Goal: Task Accomplishment & Management: Manage account settings

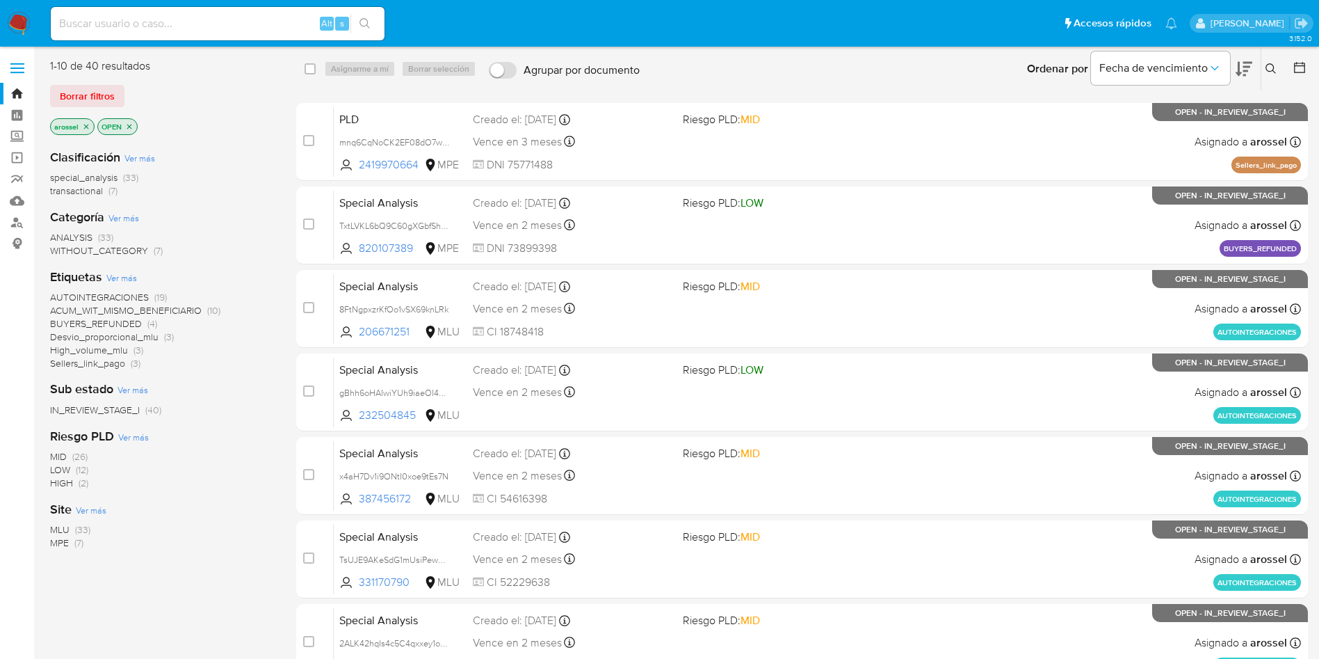
click at [220, 29] on input at bounding box center [218, 24] width 334 height 18
paste input "FDVCwS6MhJ8FWSeHy5ae4yJA"
type input "FDVCwS6MhJ8FWSeHy5ae4yJA"
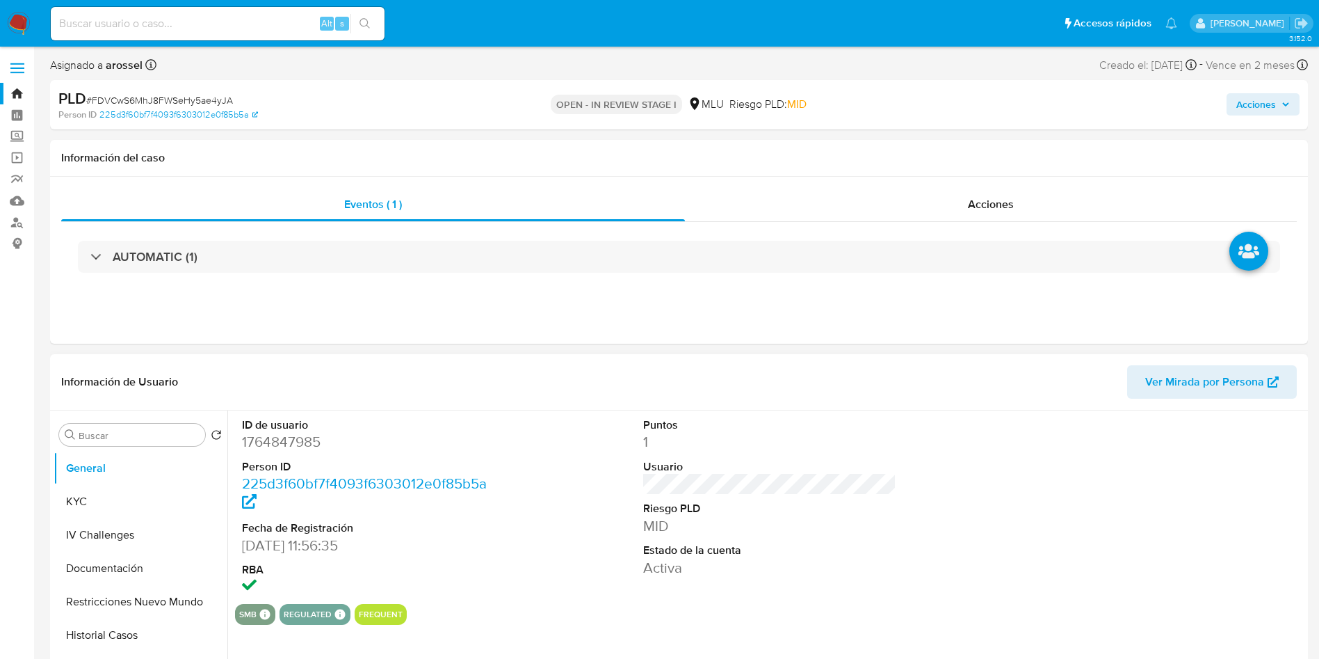
scroll to position [104, 0]
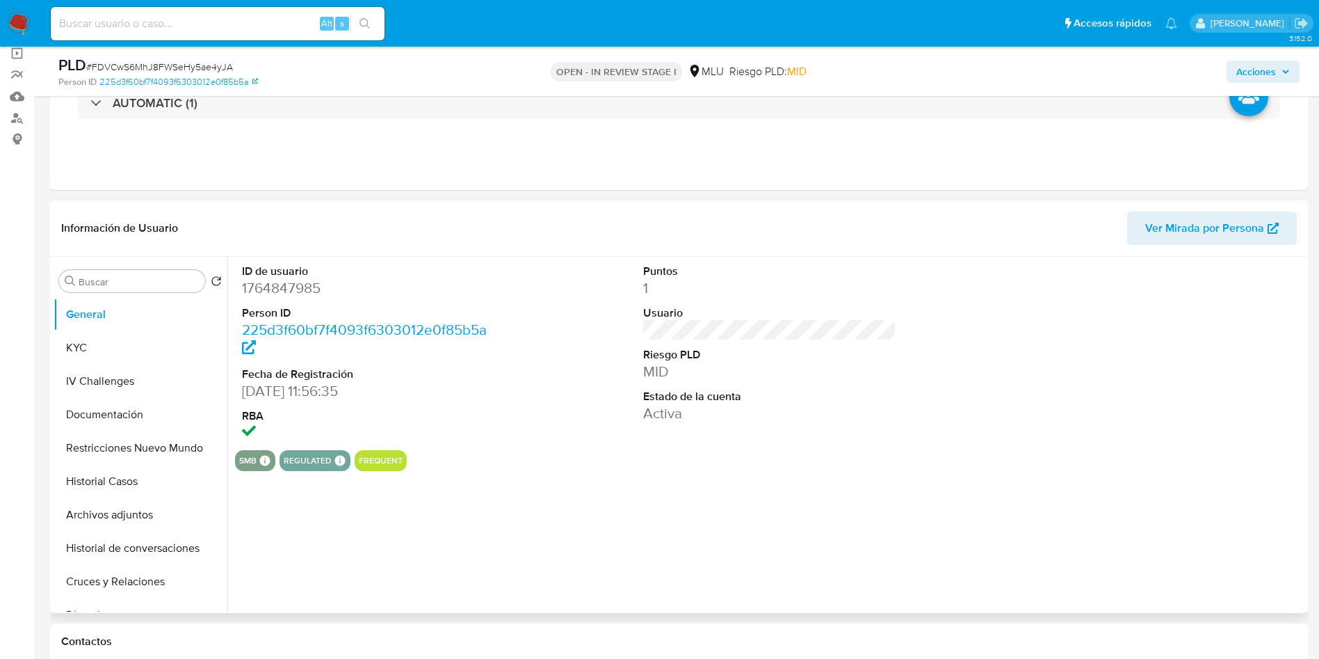
select select "10"
click at [305, 289] on dd "1764847985" at bounding box center [369, 287] width 254 height 19
copy dd "1764847985"
click at [150, 438] on button "Historial de conversaciones" at bounding box center [135, 547] width 163 height 33
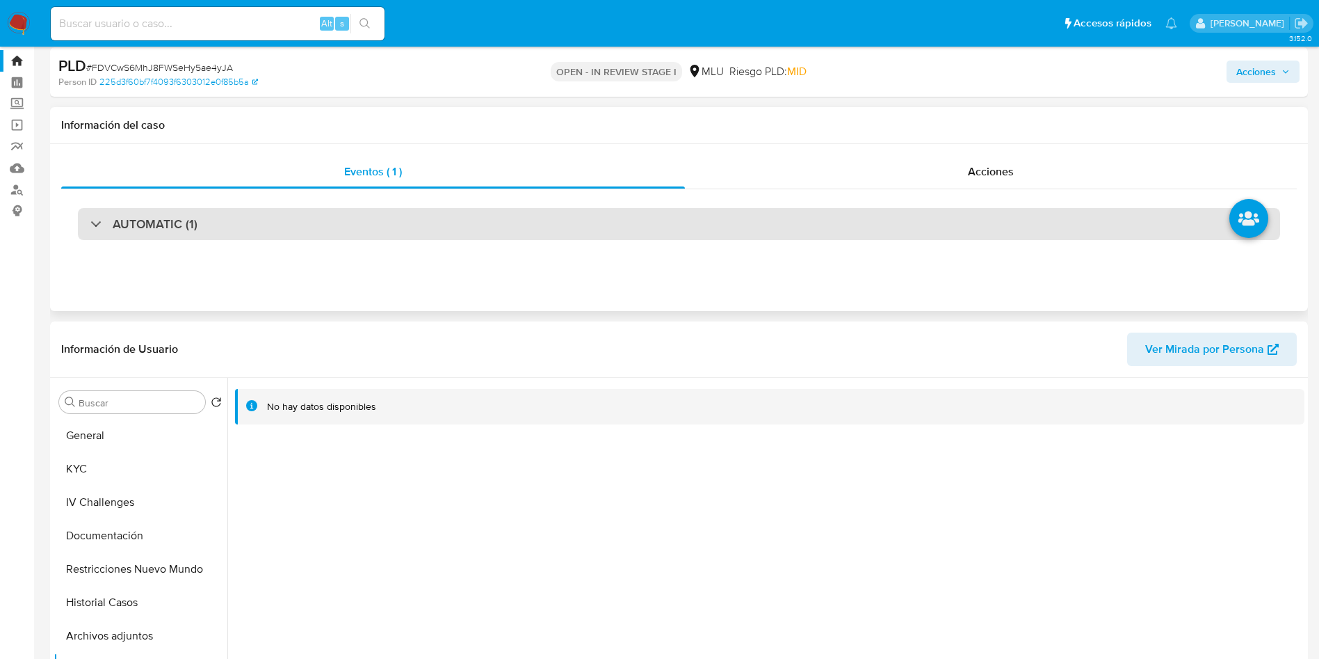
scroll to position [0, 0]
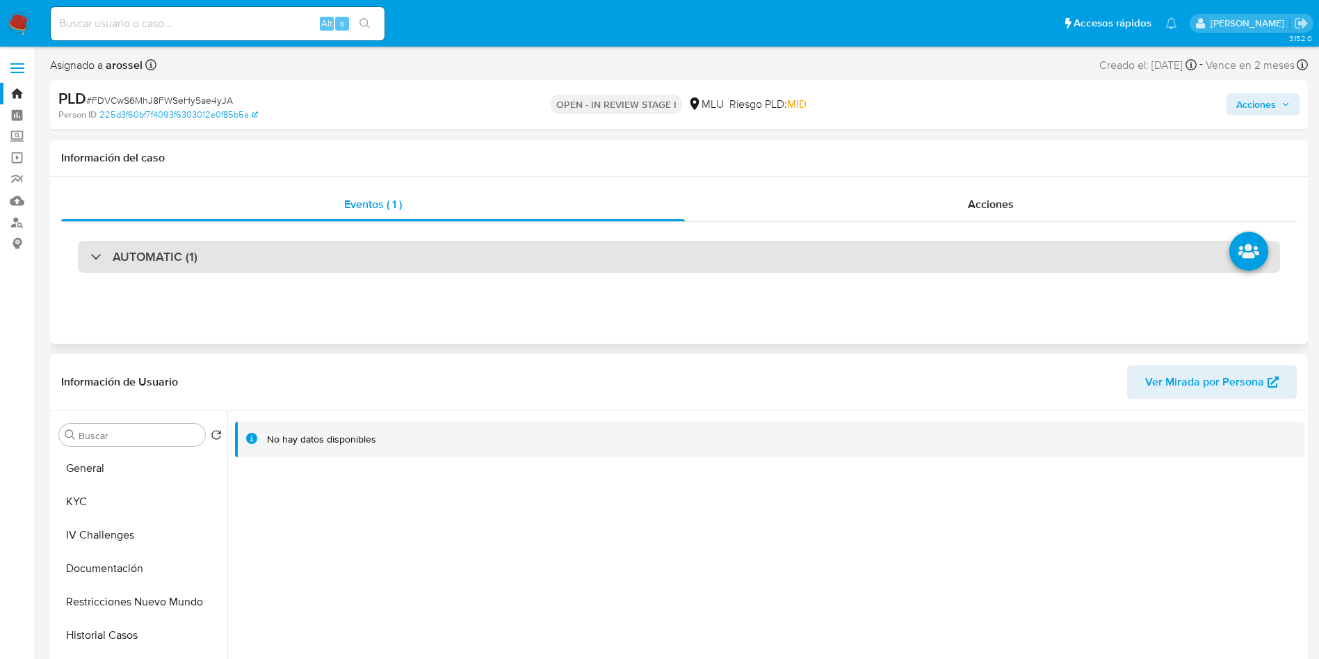
click at [308, 266] on div "AUTOMATIC (1)" at bounding box center [679, 257] width 1202 height 32
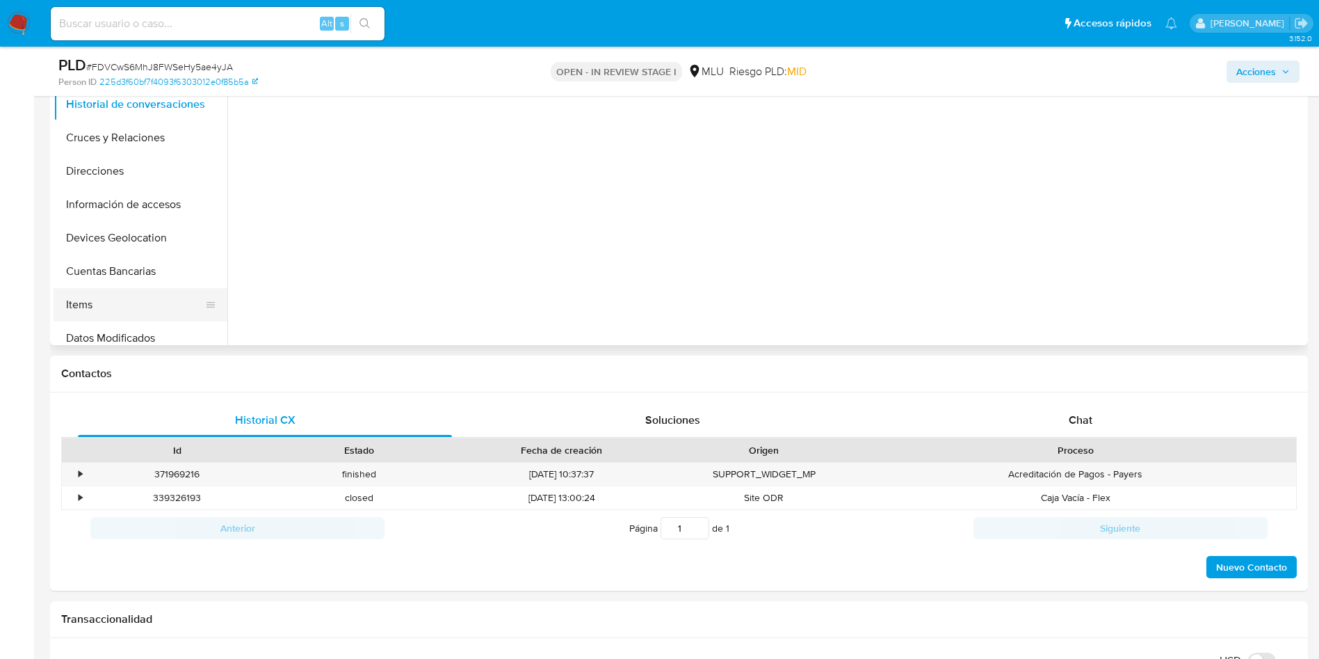
scroll to position [209, 0]
click at [137, 249] on button "Cuentas Bancarias" at bounding box center [135, 238] width 163 height 33
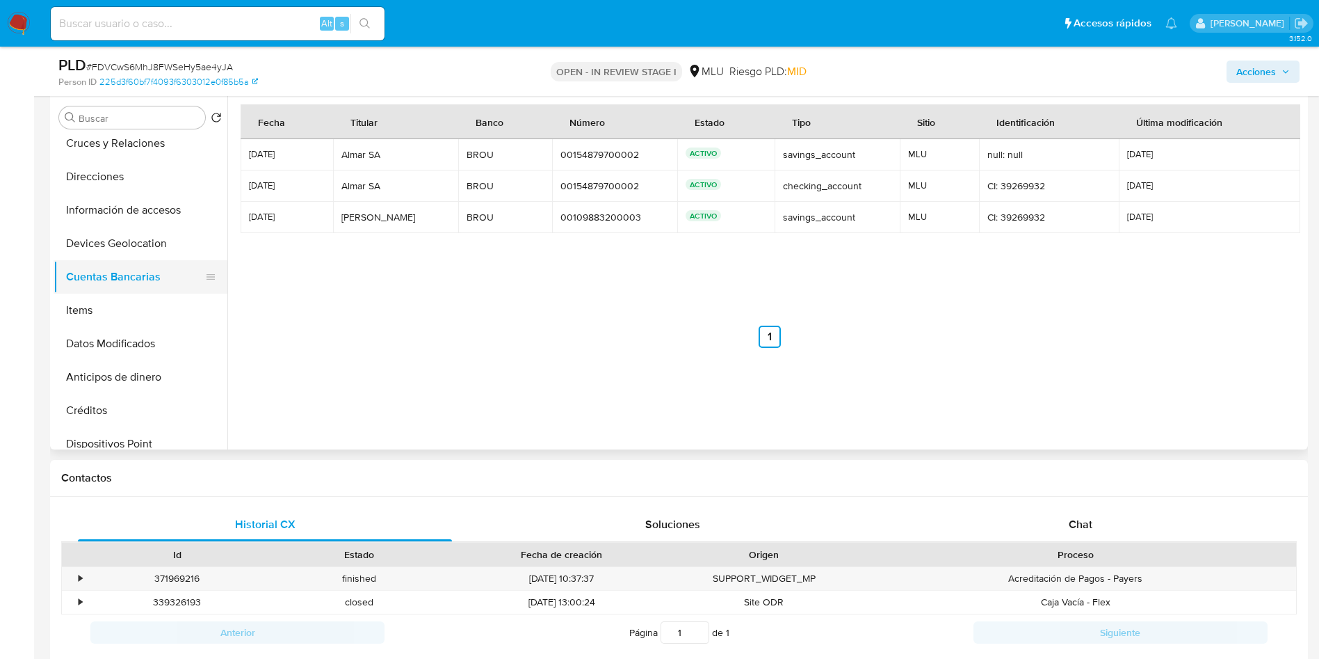
scroll to position [170, 0]
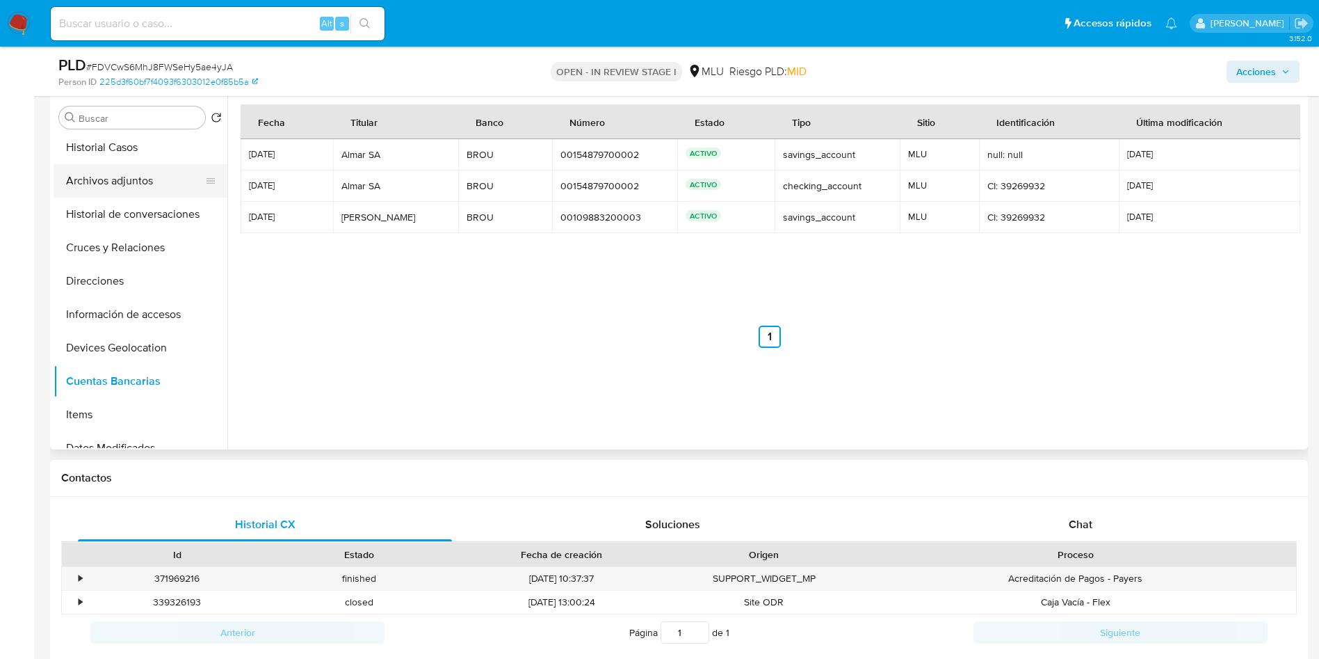
click at [133, 174] on button "Archivos adjuntos" at bounding box center [135, 180] width 163 height 33
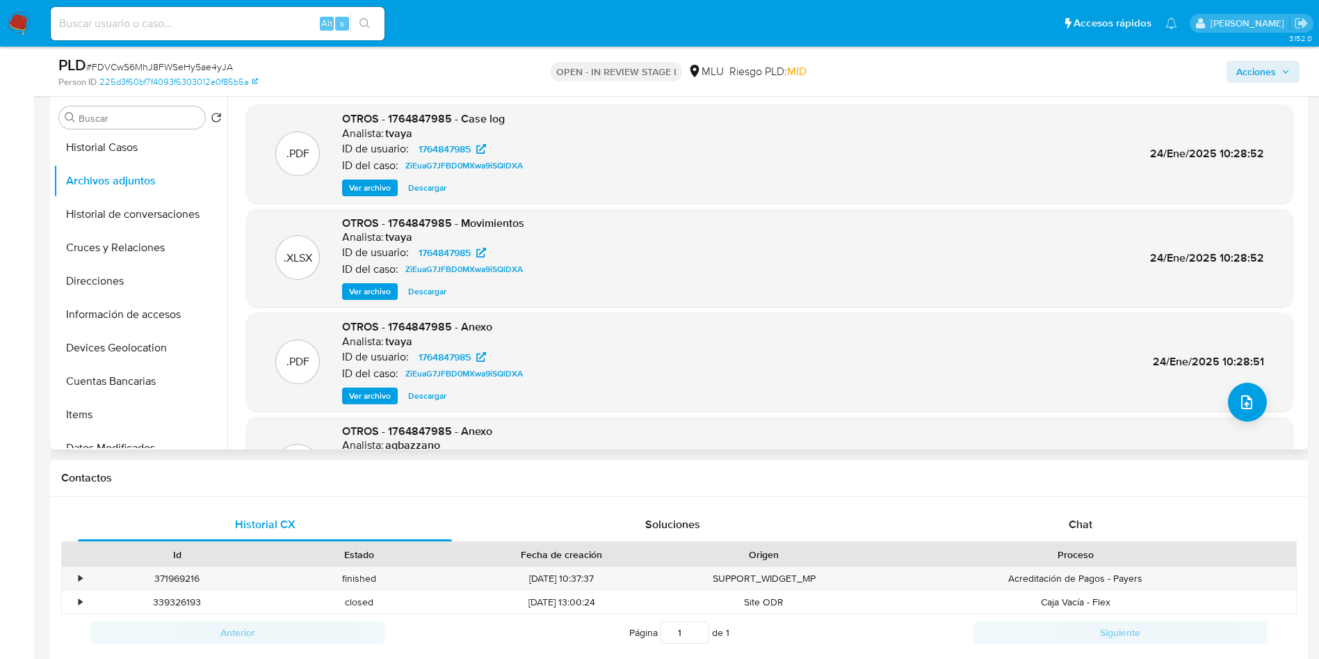
click at [381, 185] on span "Ver archivo" at bounding box center [370, 188] width 42 height 14
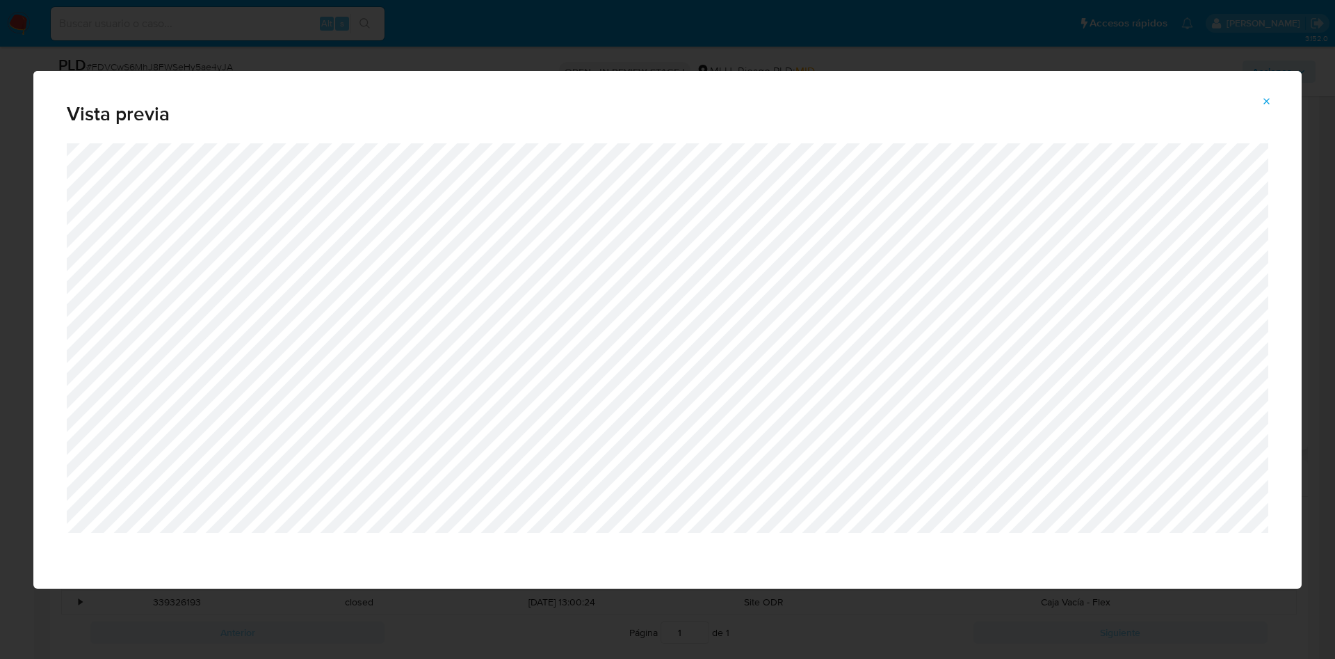
click at [889, 98] on icon "Attachment preview" at bounding box center [1267, 101] width 6 height 6
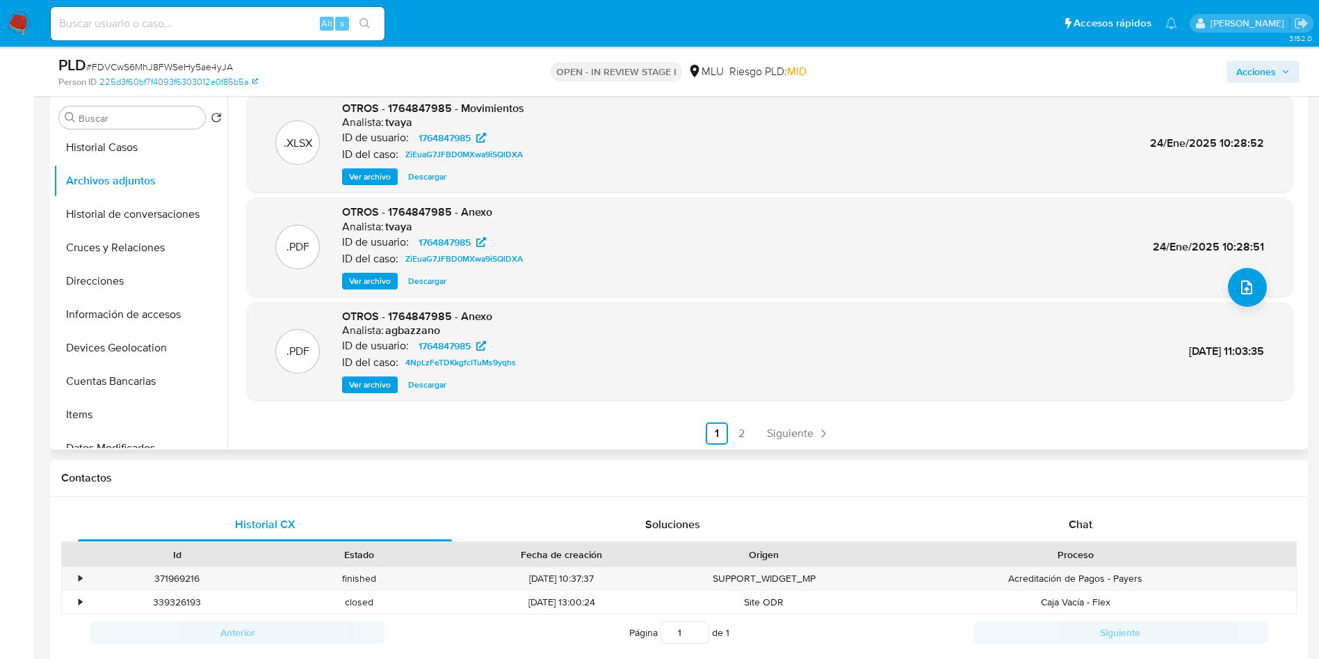
scroll to position [117, 0]
click at [741, 424] on link "2" at bounding box center [742, 431] width 22 height 22
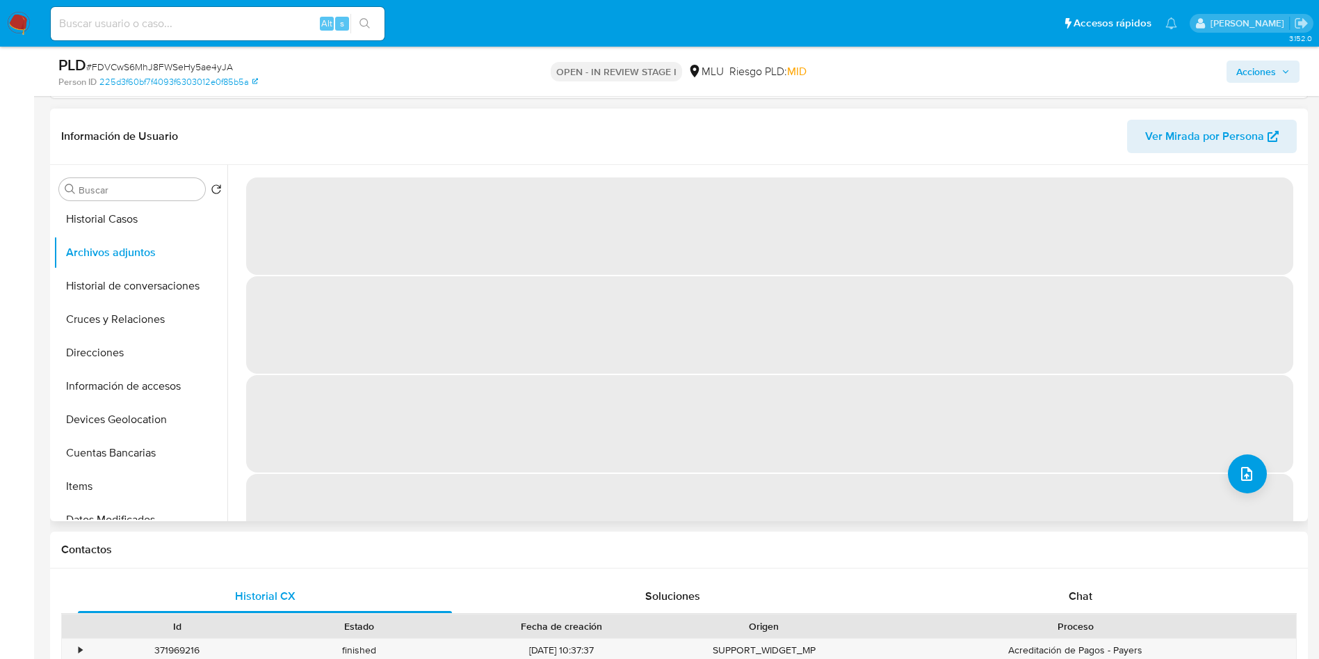
scroll to position [626, 0]
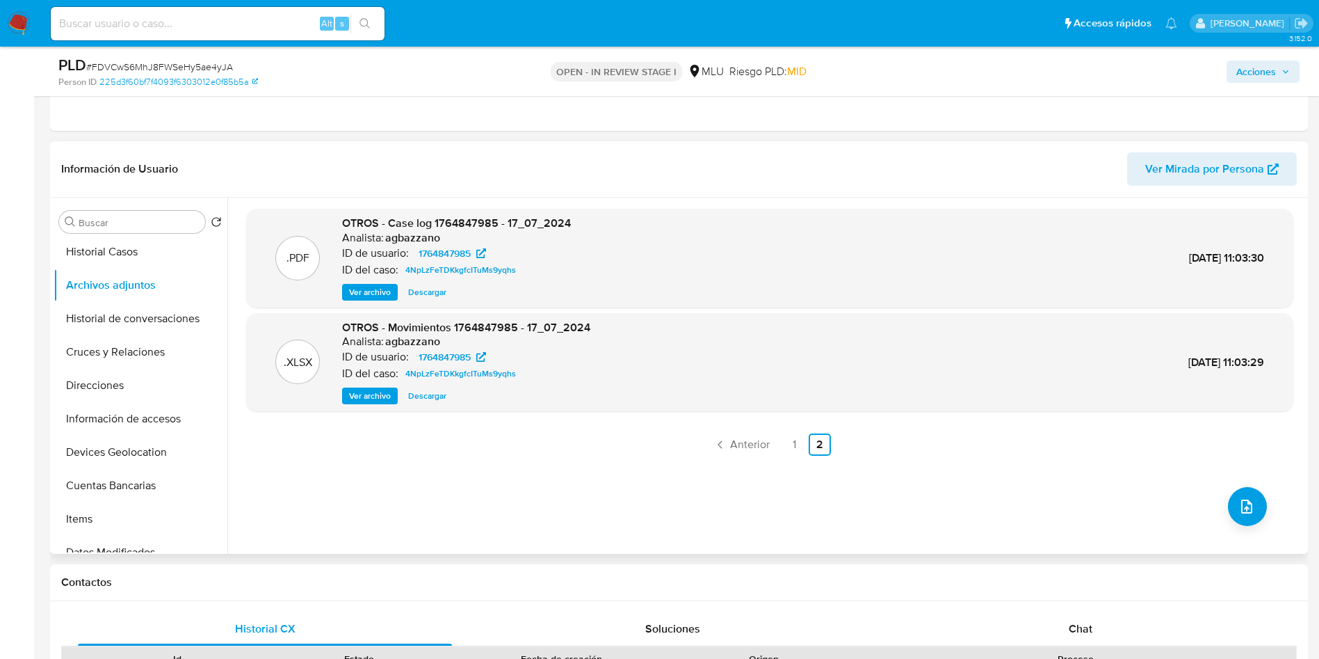
click at [376, 299] on span "Ver archivo" at bounding box center [370, 292] width 42 height 14
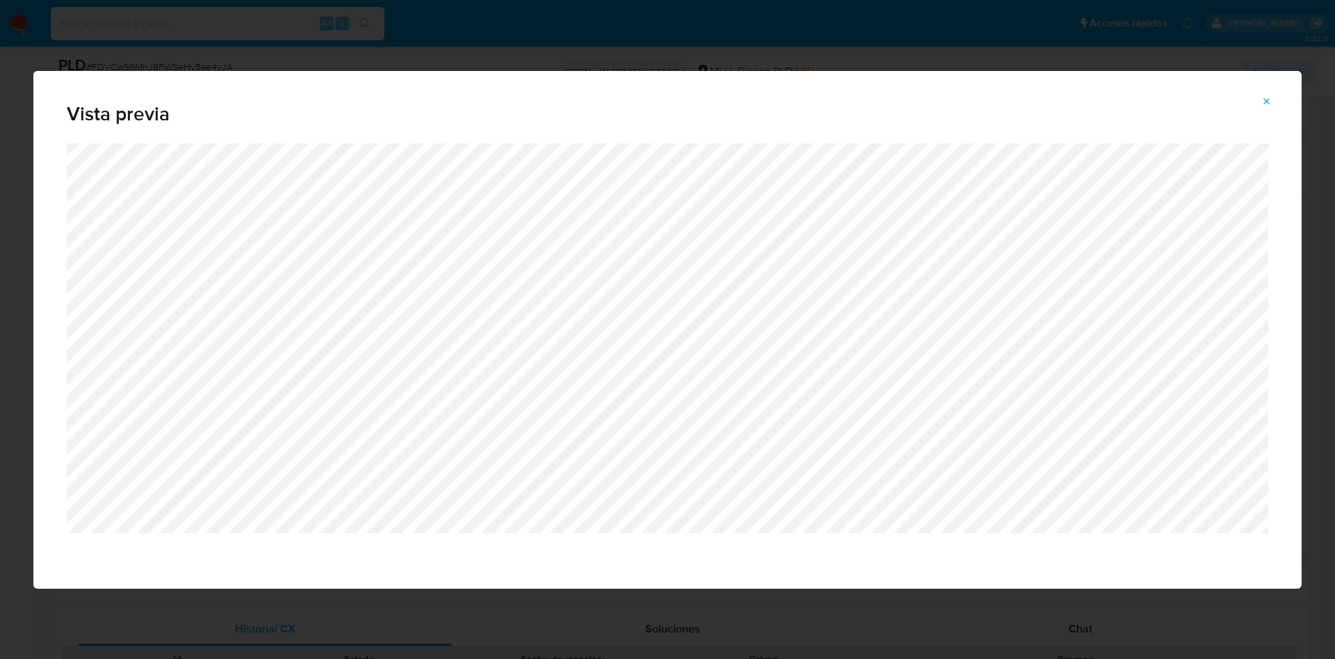
click at [889, 99] on button "Attachment preview" at bounding box center [1267, 101] width 31 height 22
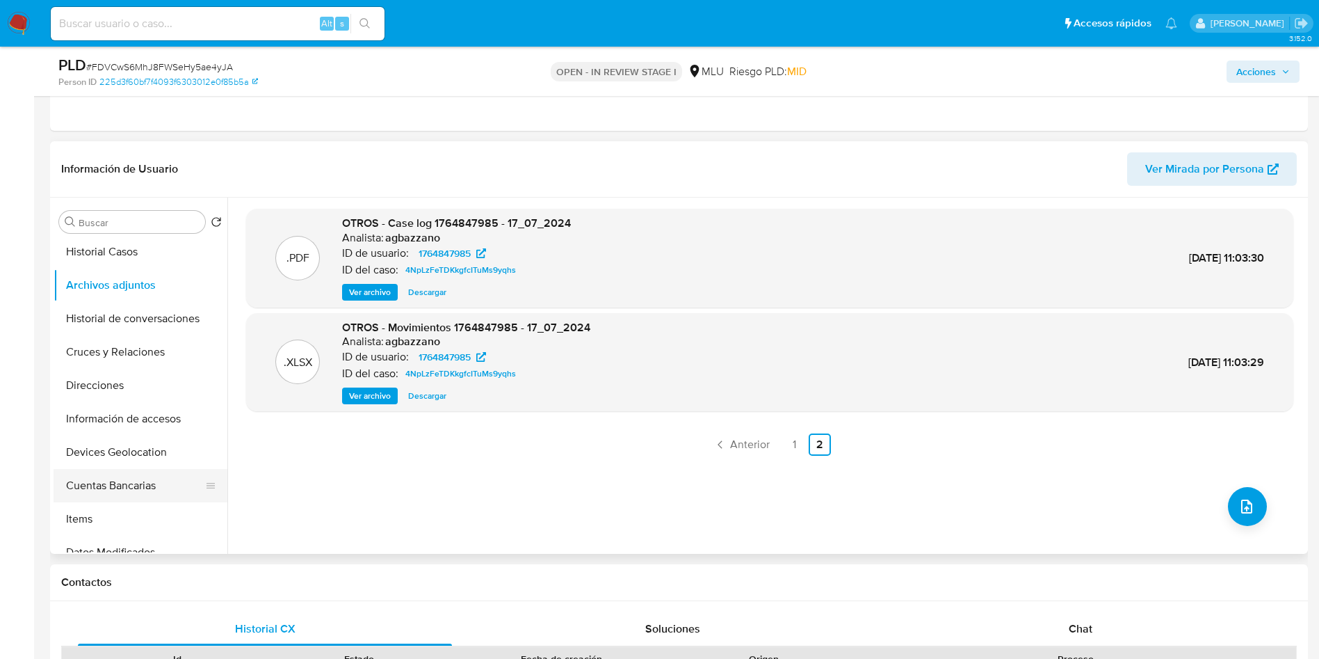
click at [122, 438] on button "Cuentas Bancarias" at bounding box center [135, 485] width 163 height 33
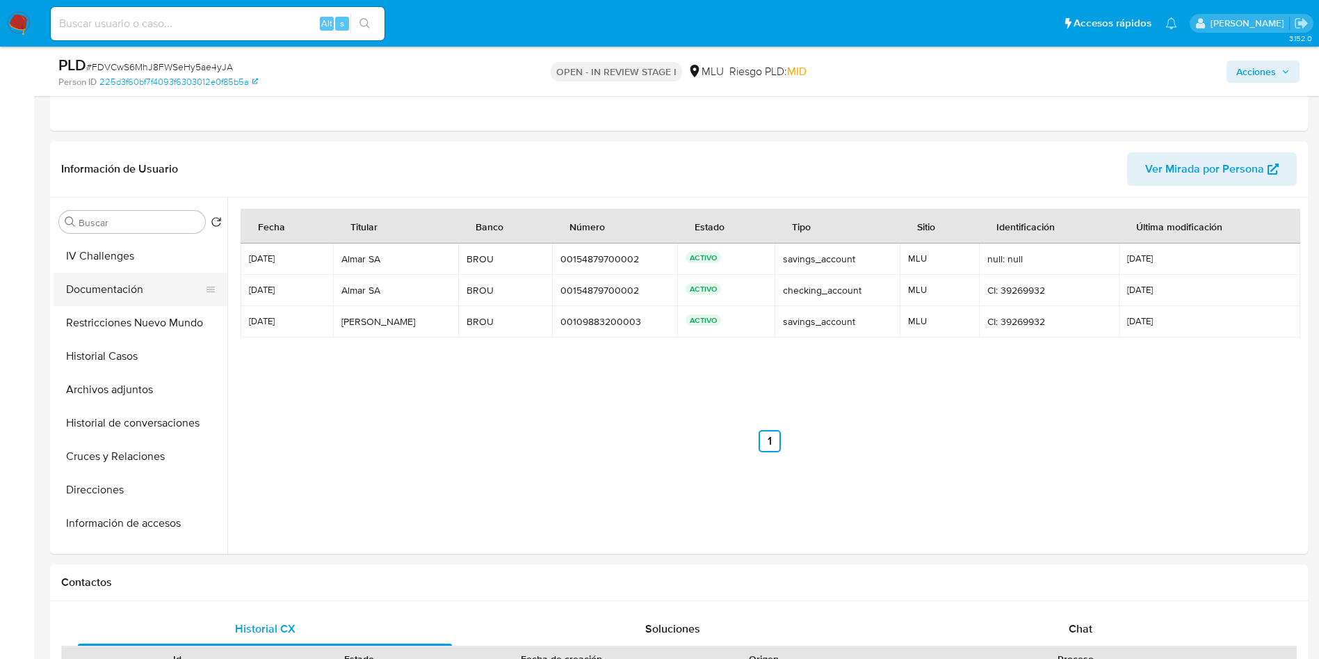
scroll to position [0, 0]
click at [138, 415] on button "Historial Casos" at bounding box center [135, 421] width 163 height 33
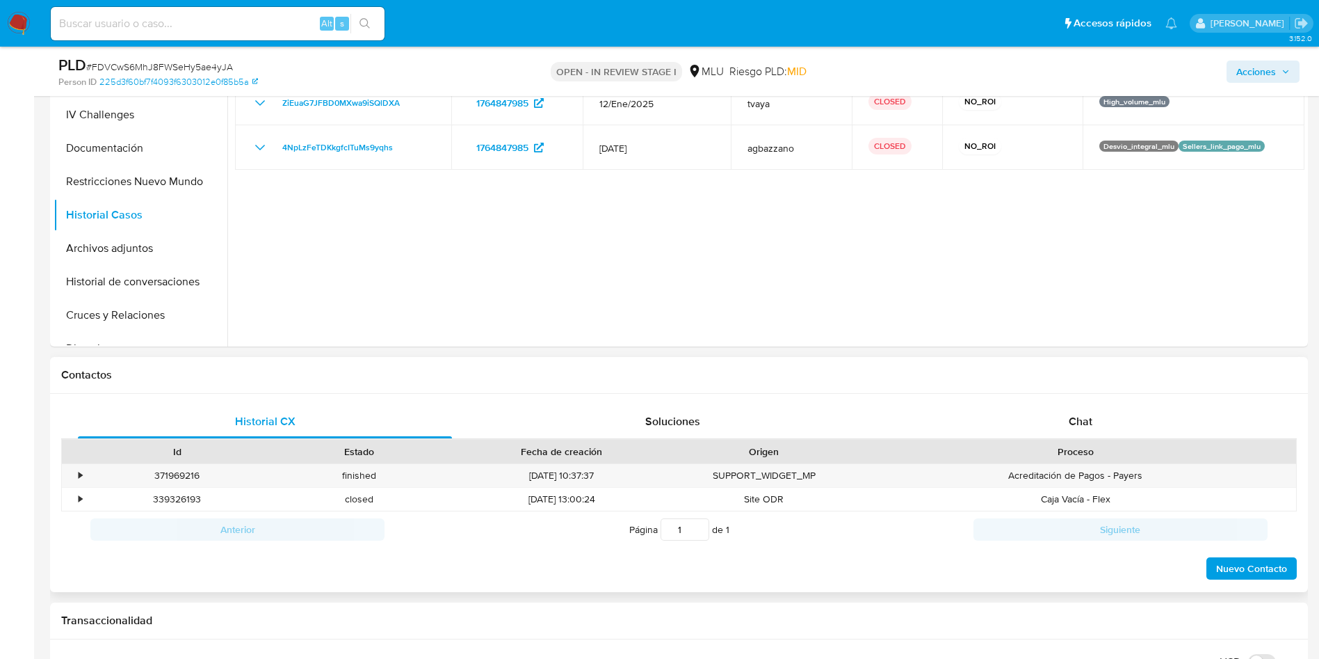
scroll to position [834, 0]
click at [889, 412] on div "Chat" at bounding box center [1081, 419] width 374 height 33
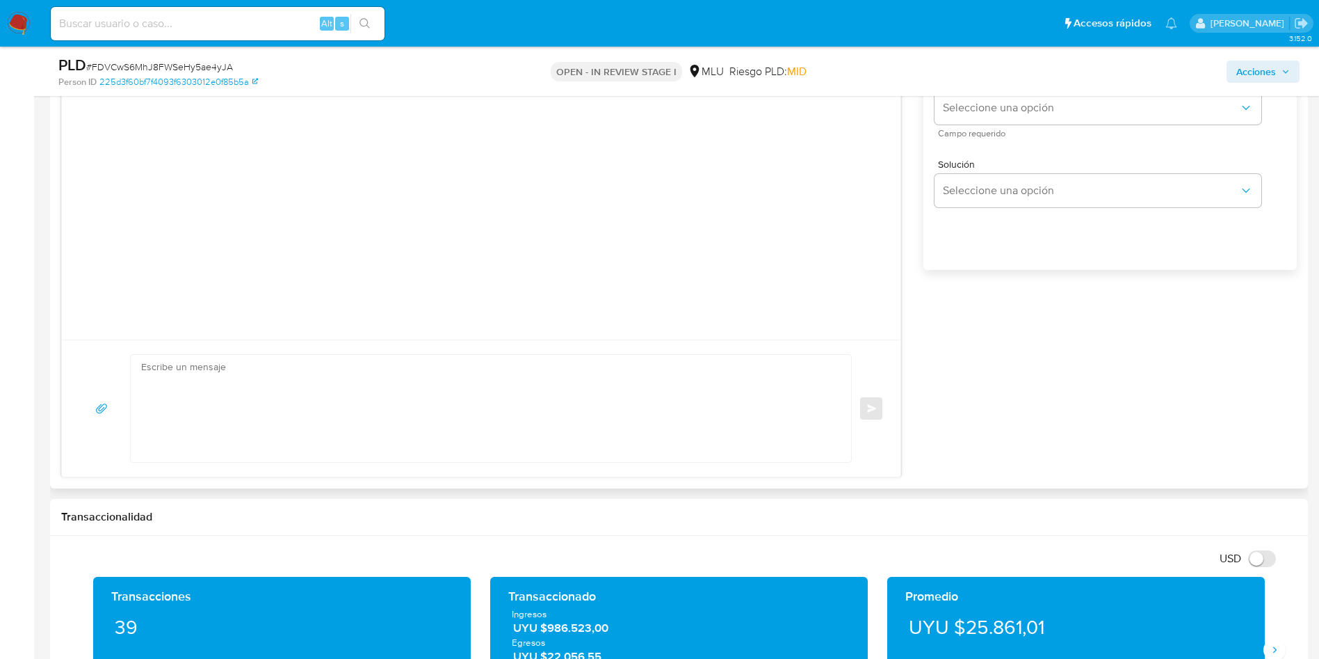
scroll to position [1356, 0]
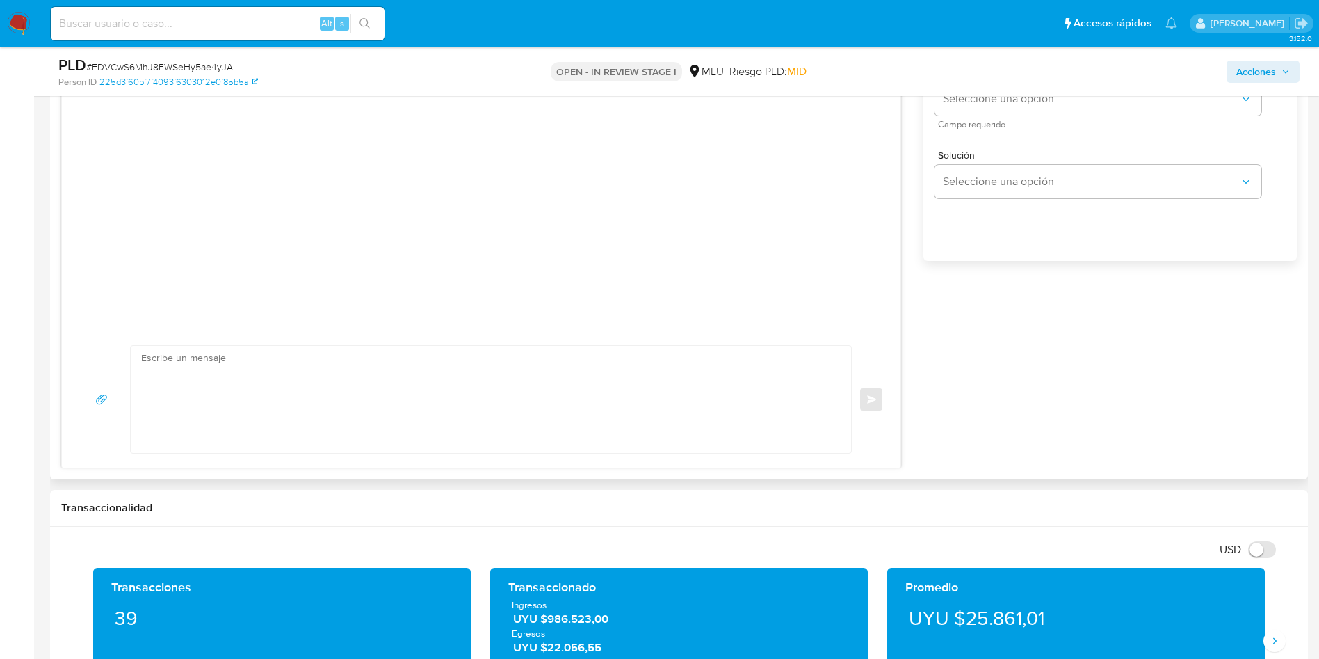
click at [478, 387] on textarea at bounding box center [487, 399] width 693 height 107
paste textarea "Hola, XXX. Te contactamos ya que necesitamos verificar algunos datos. Por este …"
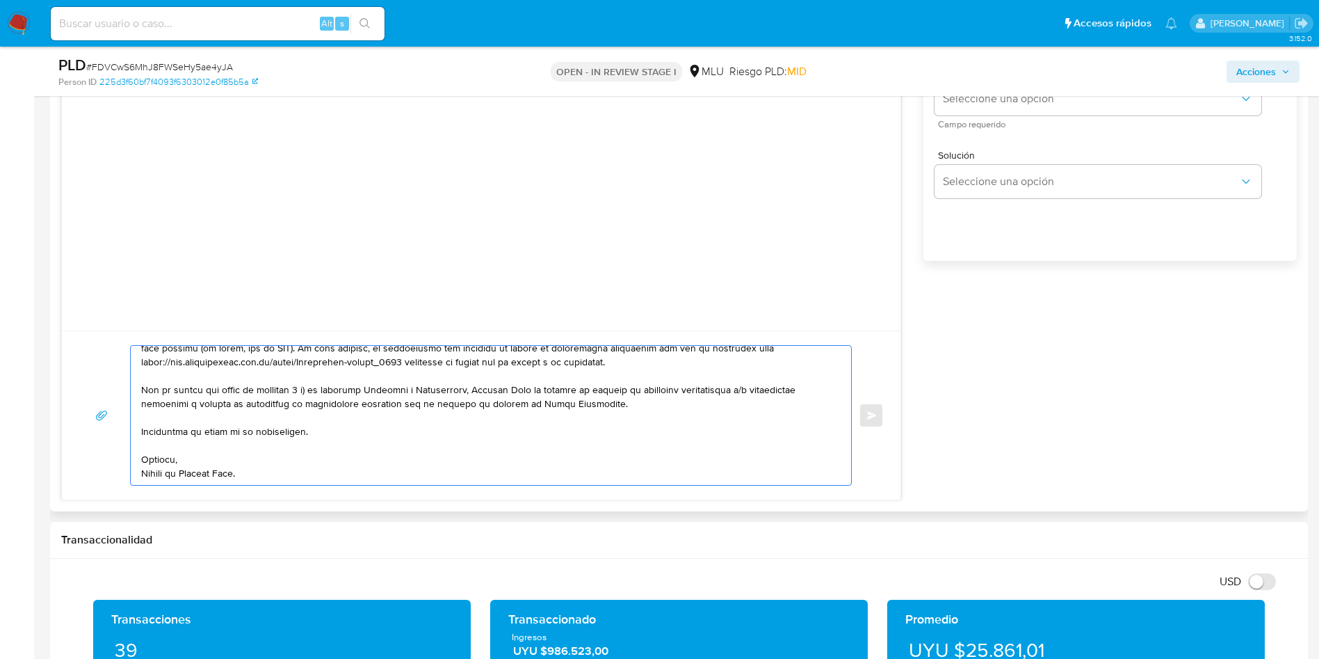
scroll to position [0, 0]
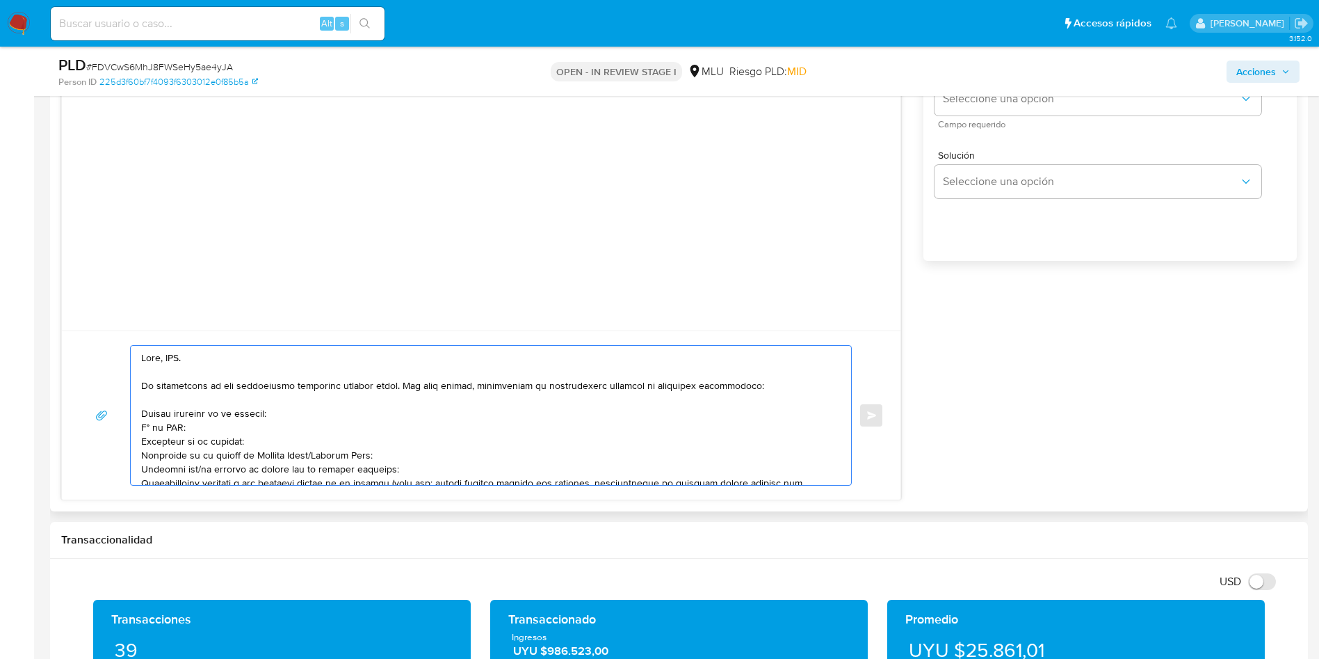
click at [169, 357] on textarea at bounding box center [487, 415] width 693 height 139
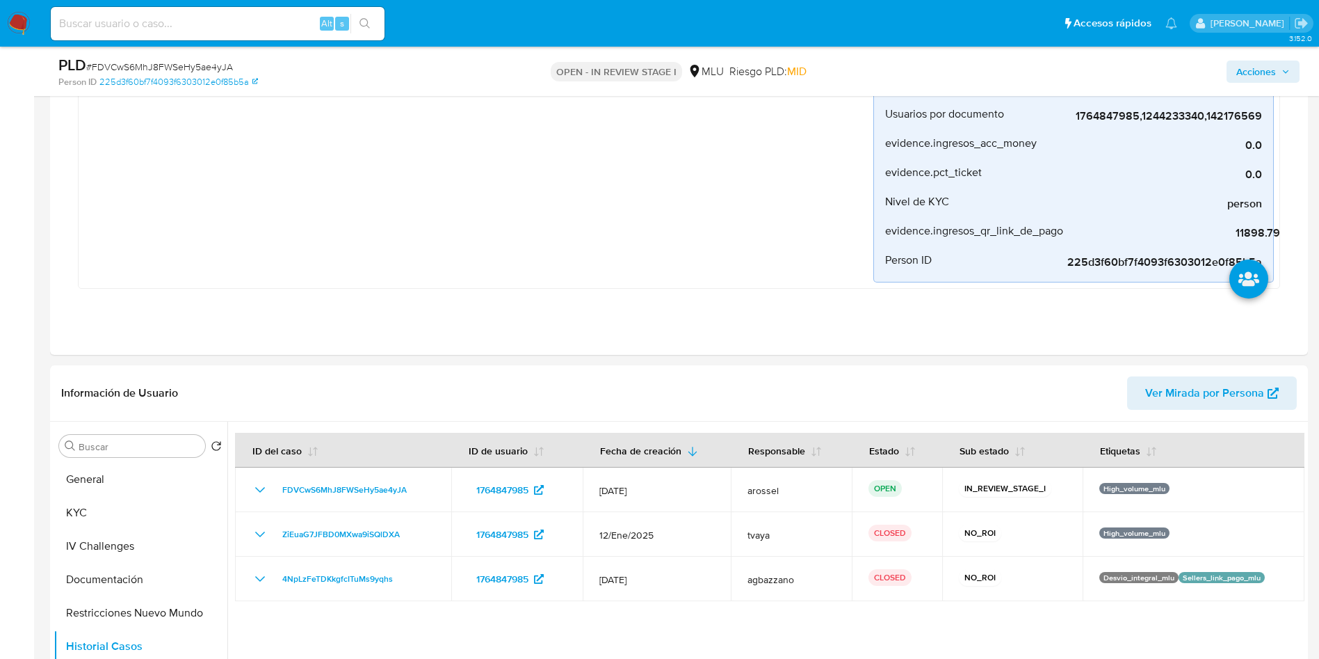
scroll to position [313, 0]
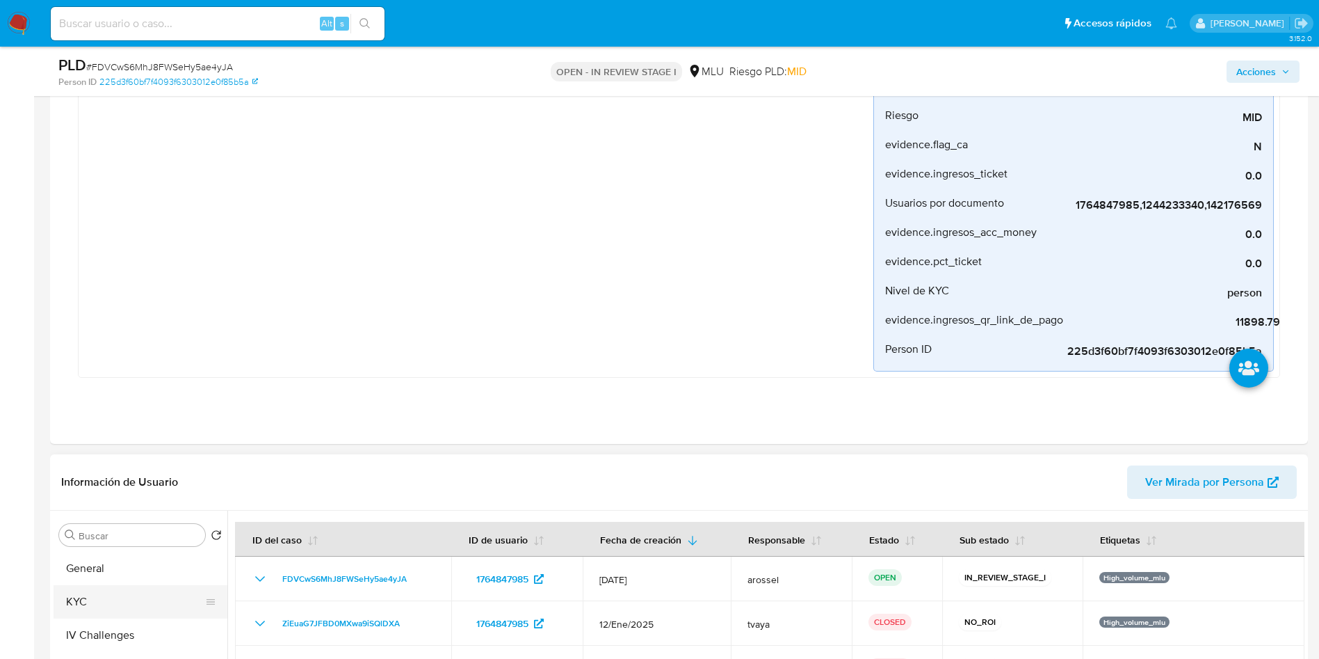
click at [100, 438] on button "KYC" at bounding box center [135, 601] width 163 height 33
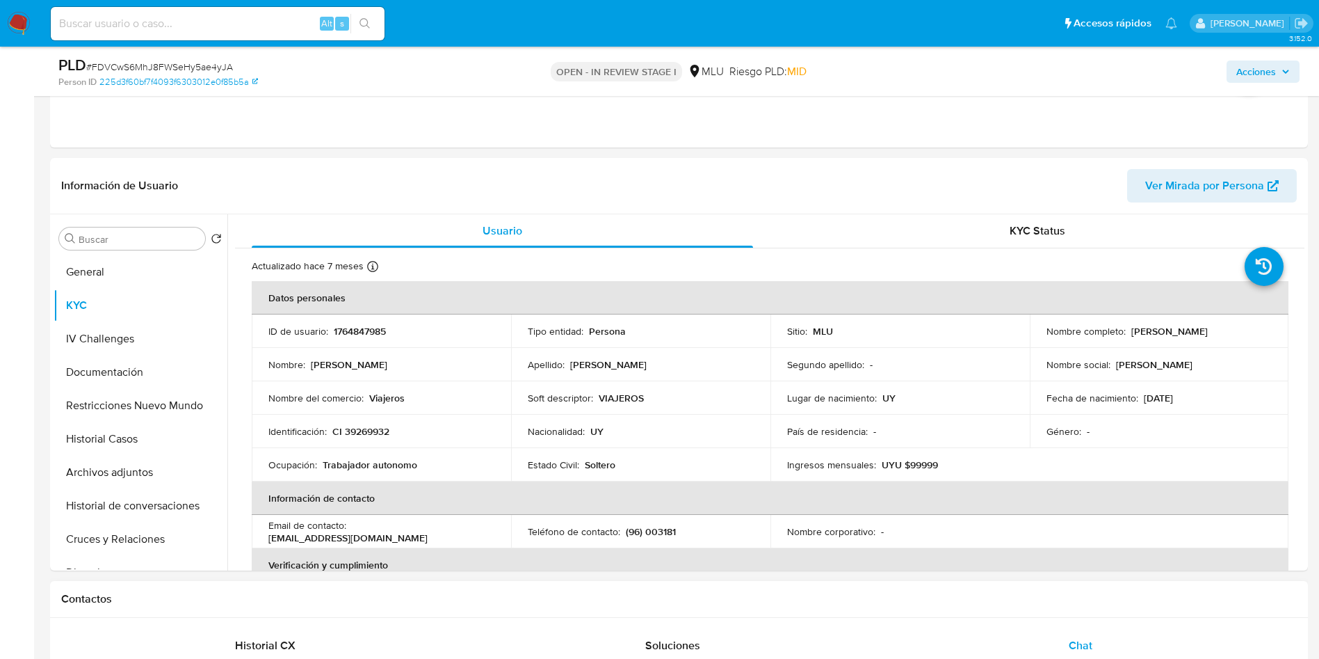
scroll to position [1252, 0]
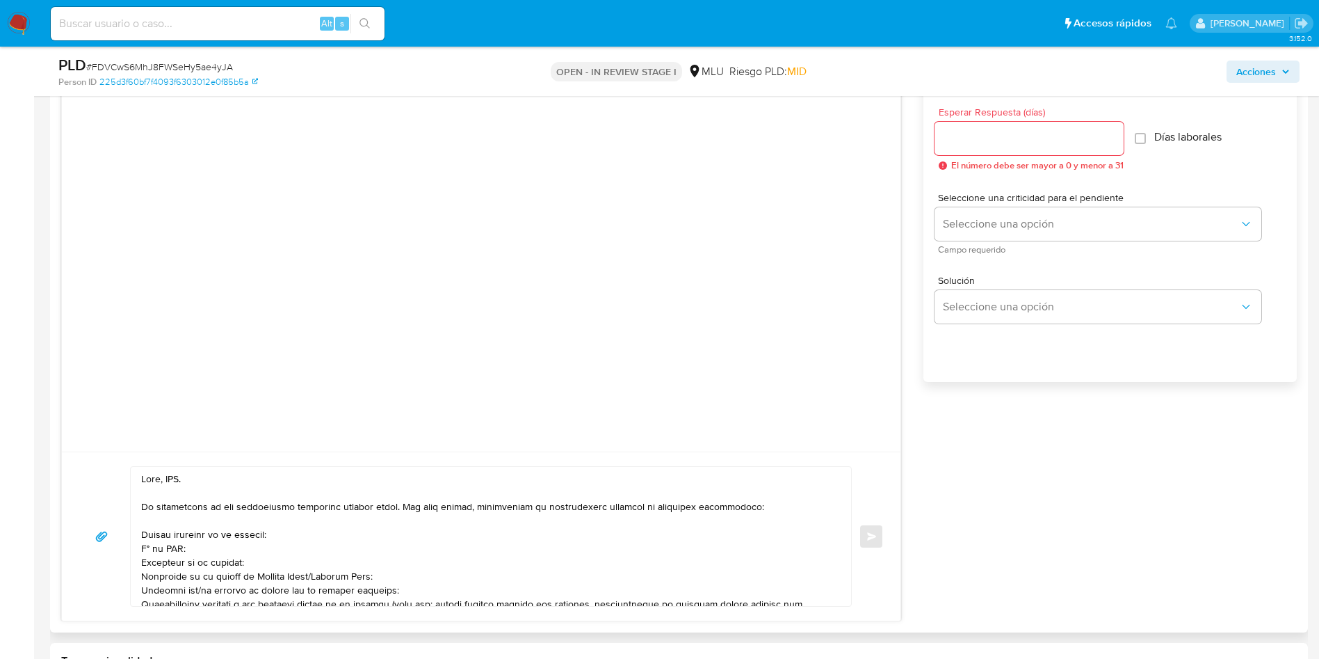
click at [181, 438] on textarea at bounding box center [487, 536] width 693 height 139
click at [448, 438] on textarea at bounding box center [487, 536] width 693 height 139
click at [146, 438] on textarea at bounding box center [487, 536] width 693 height 139
click at [144, 438] on textarea at bounding box center [487, 536] width 693 height 139
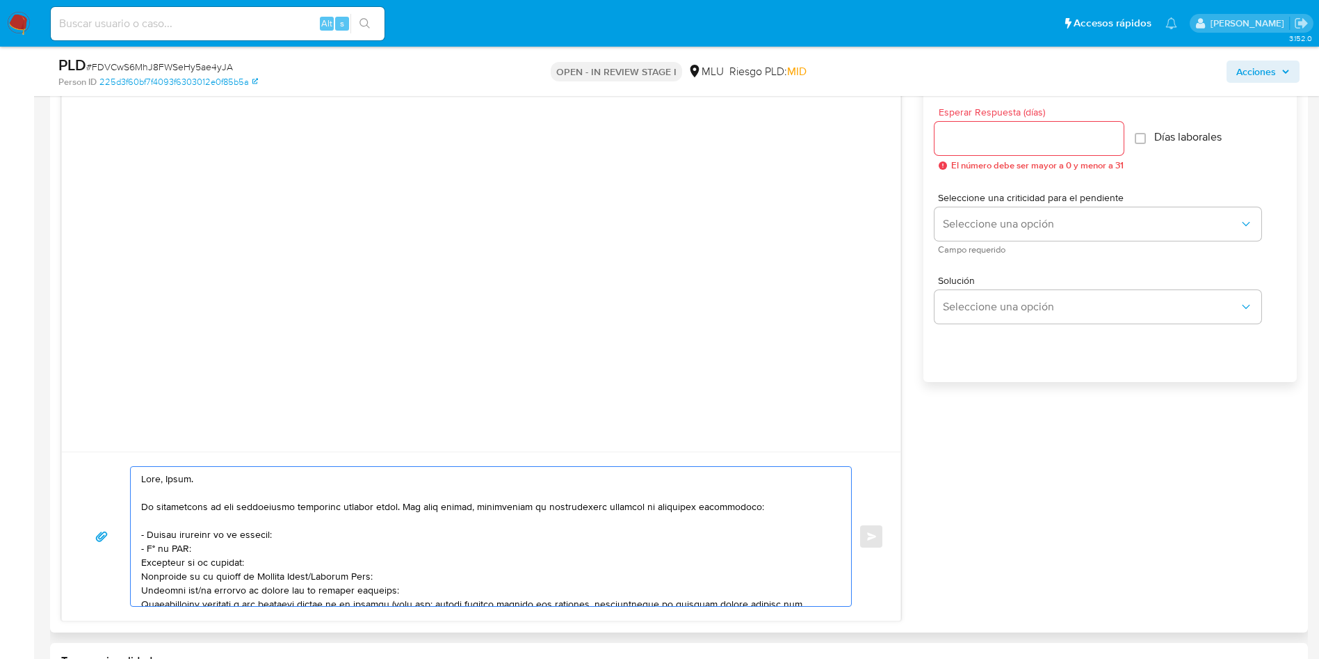
click at [169, 438] on textarea at bounding box center [487, 536] width 693 height 139
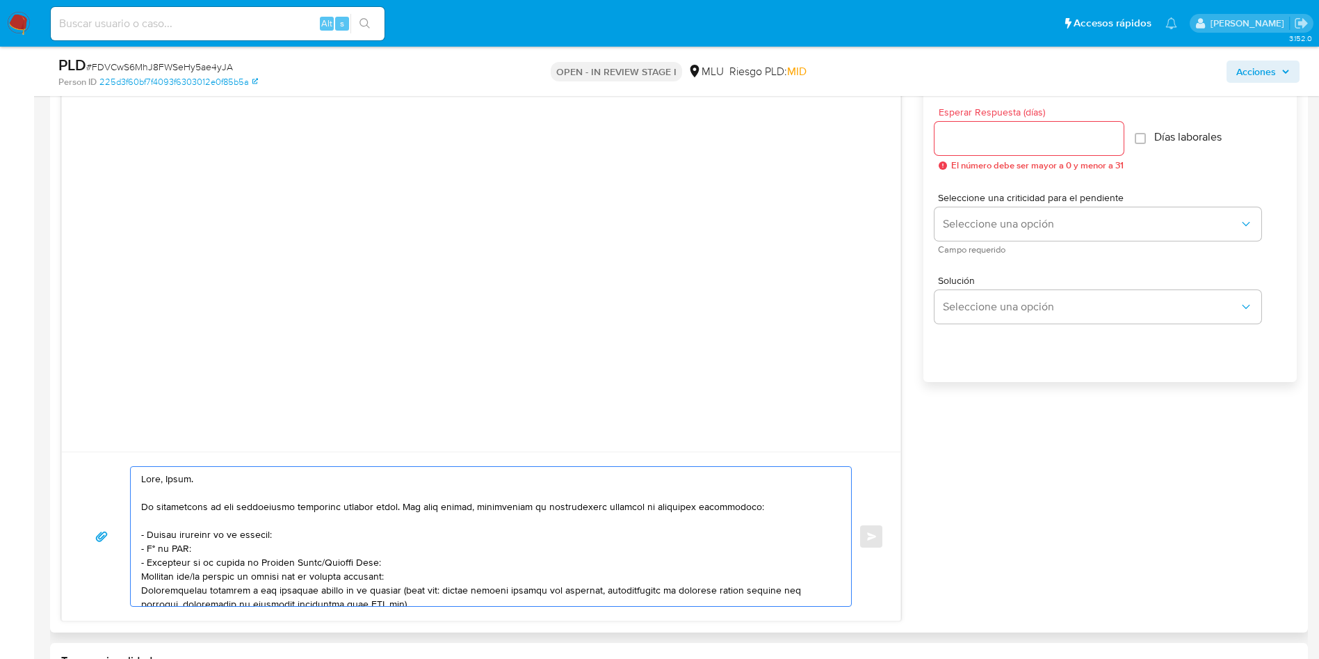
drag, startPoint x: 386, startPoint y: 561, endPoint x: 148, endPoint y: 559, distance: 237.8
click at [148, 438] on textarea at bounding box center [487, 536] width 693 height 139
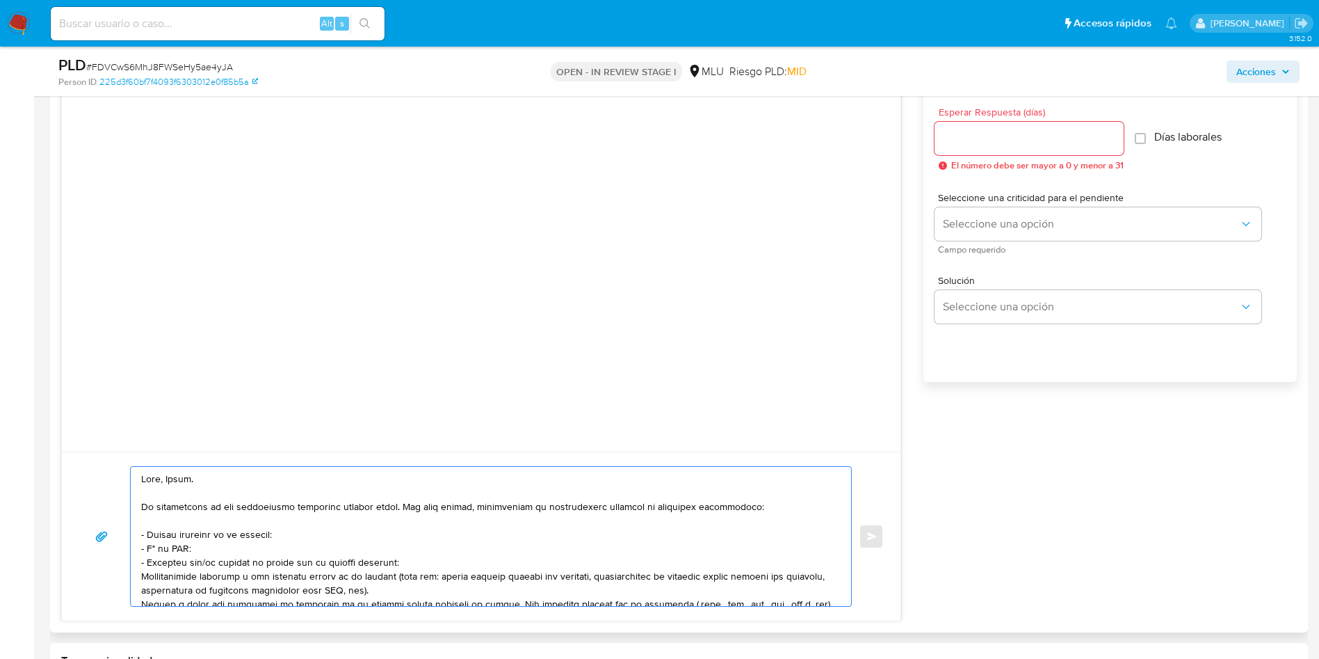
click at [200, 438] on textarea at bounding box center [487, 536] width 693 height 139
click at [398, 438] on textarea at bounding box center [487, 536] width 693 height 139
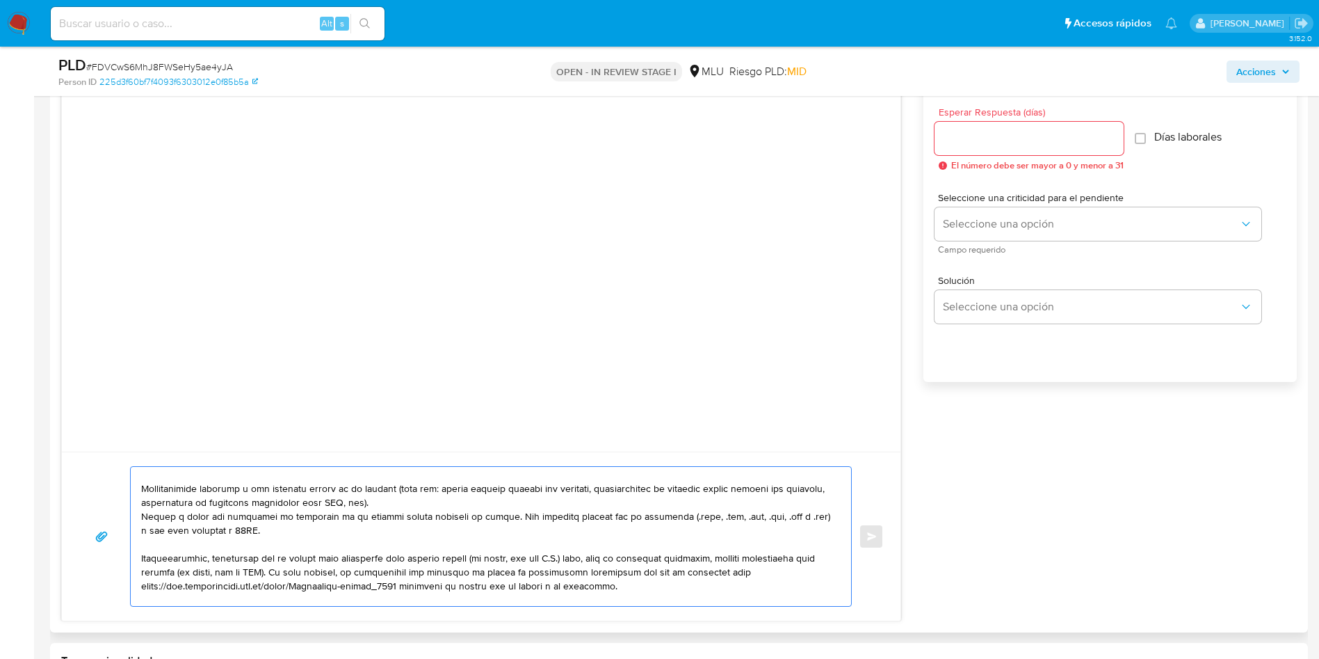
scroll to position [0, 0]
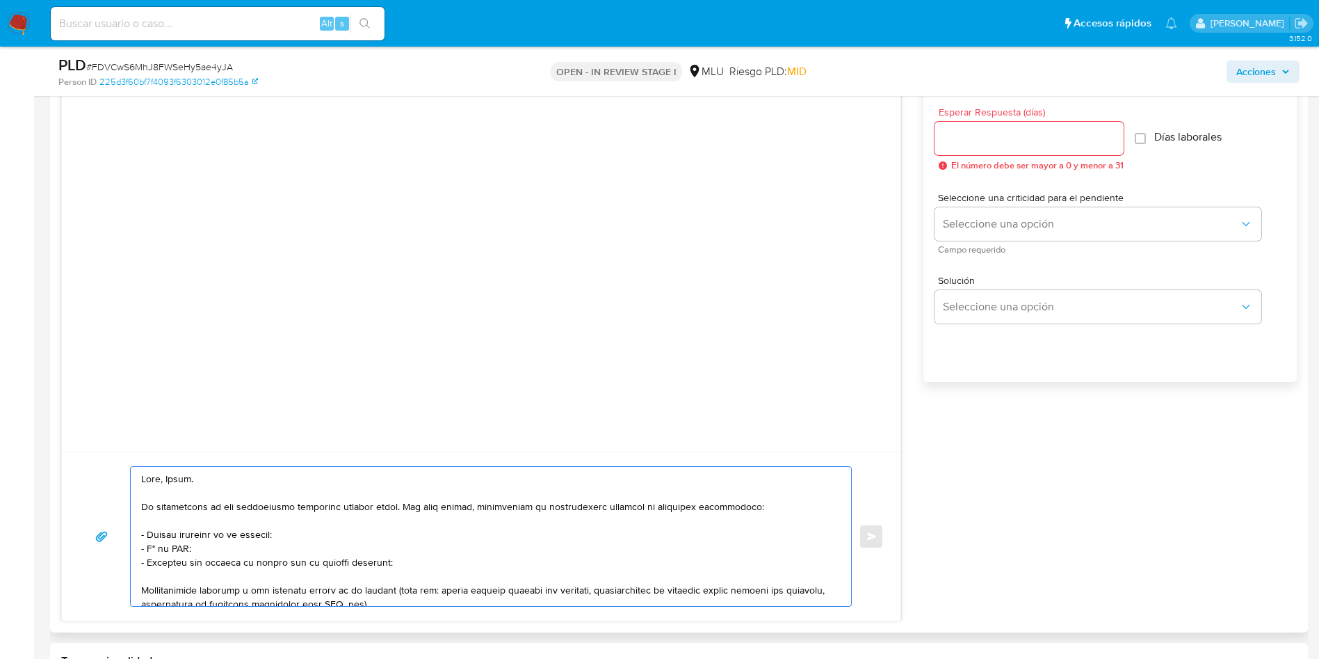
click at [420, 438] on textarea at bounding box center [487, 536] width 693 height 139
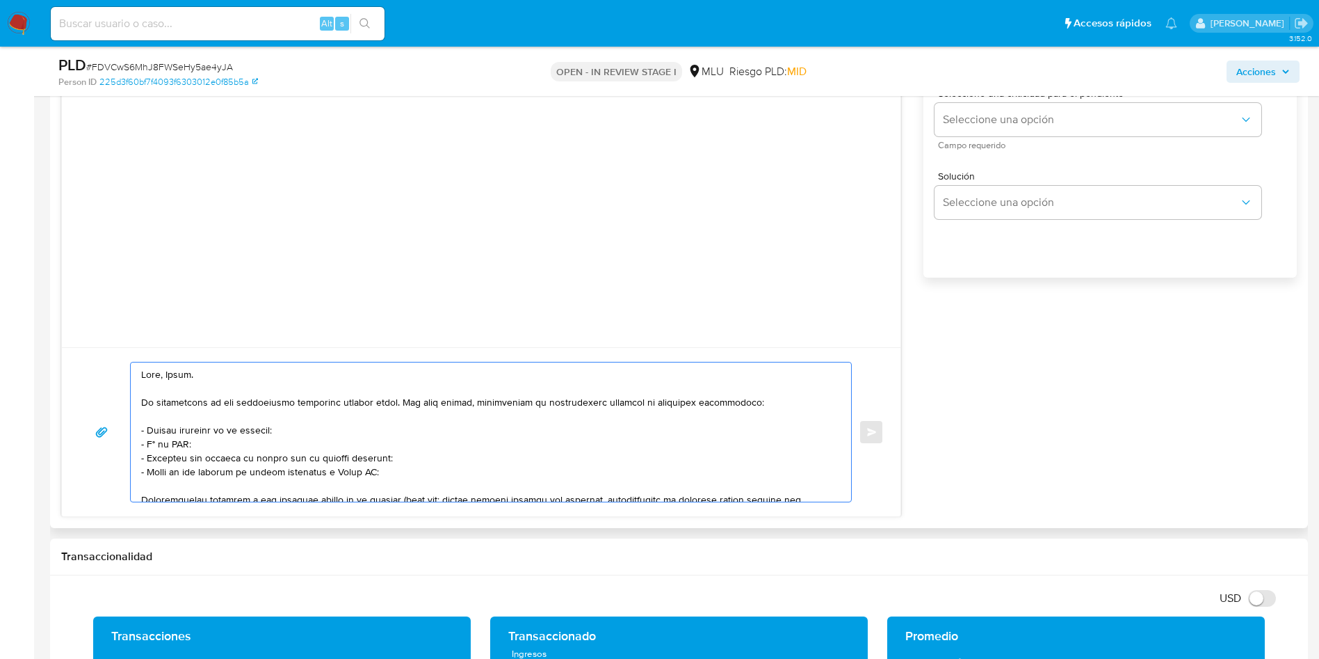
scroll to position [42, 0]
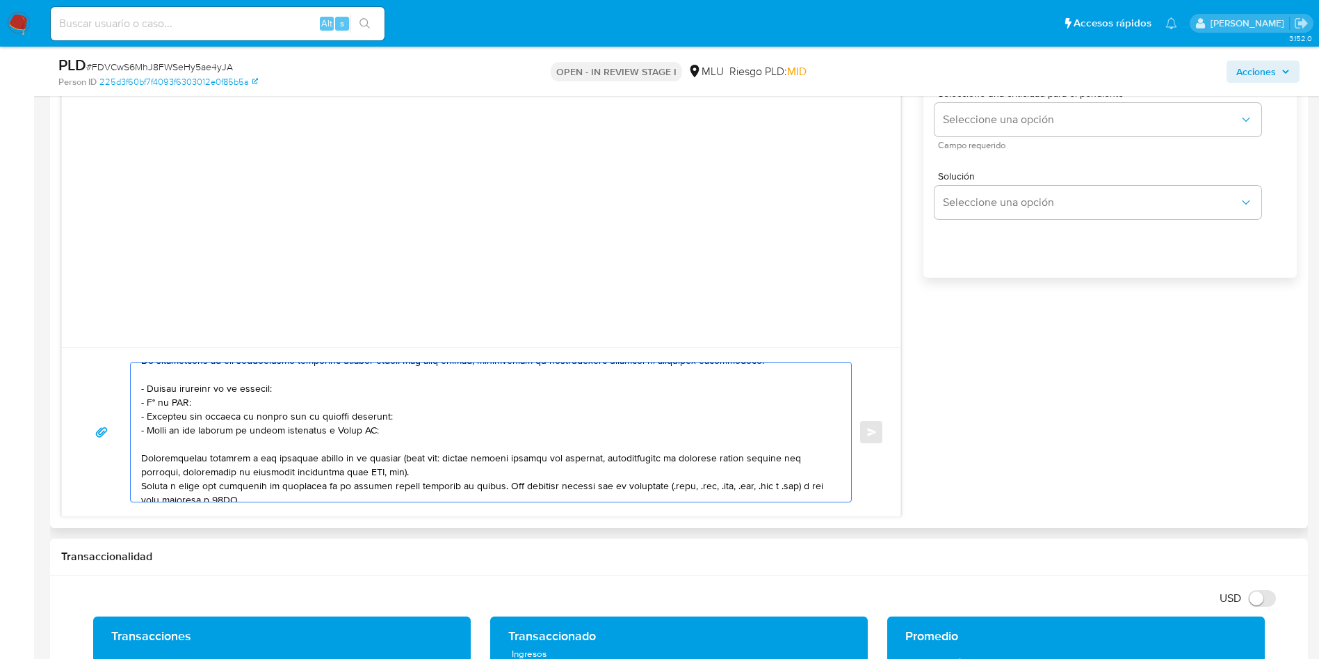
click at [142, 438] on textarea at bounding box center [487, 431] width 693 height 139
click at [439, 438] on textarea at bounding box center [487, 431] width 693 height 139
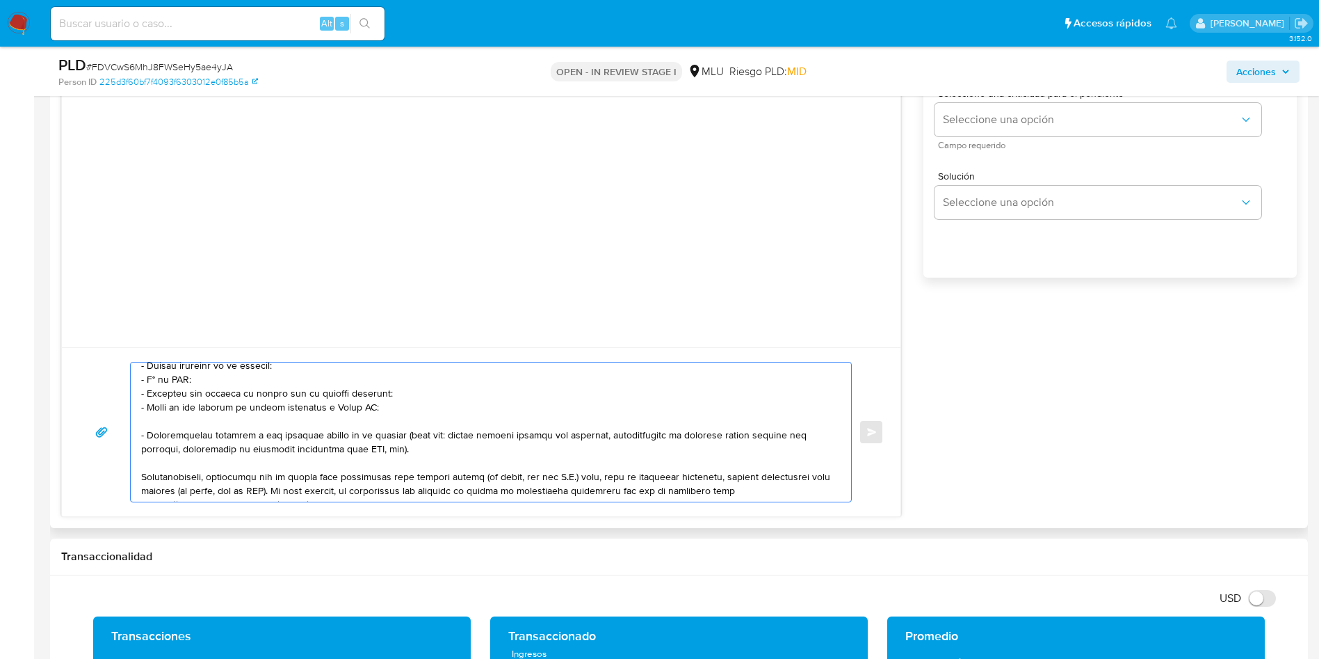
scroll to position [83, 0]
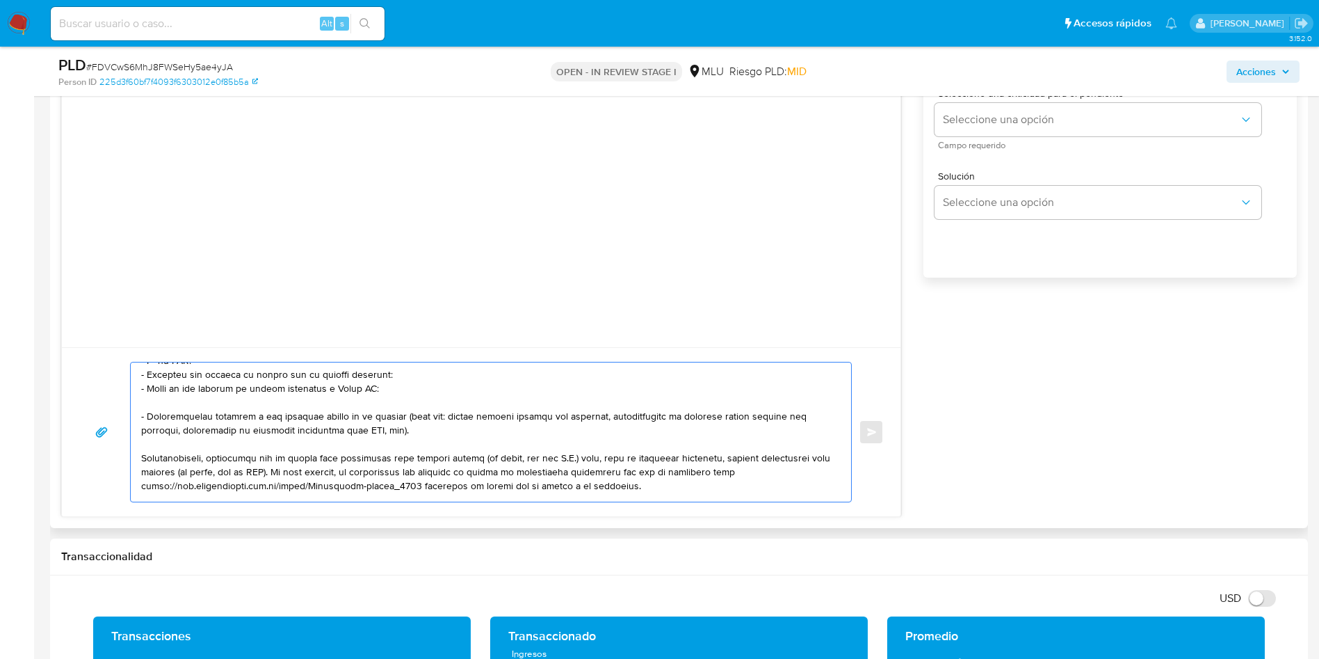
click at [312, 438] on textarea at bounding box center [487, 431] width 693 height 139
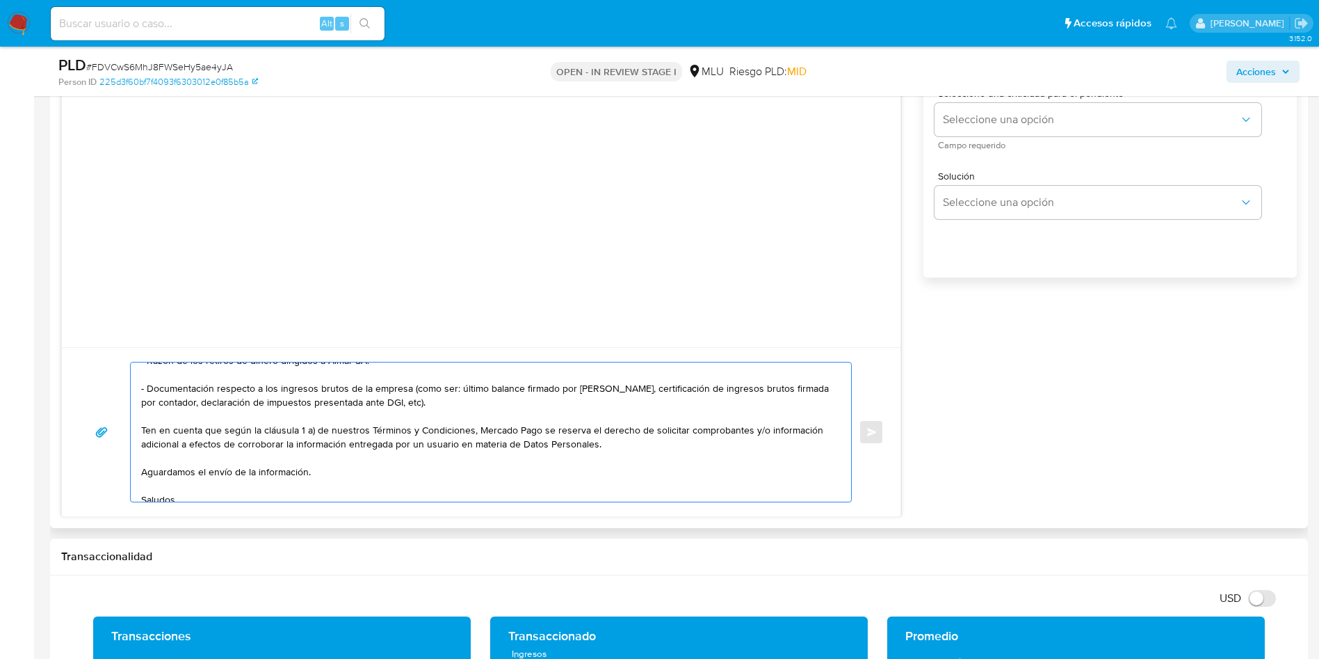
scroll to position [135, 0]
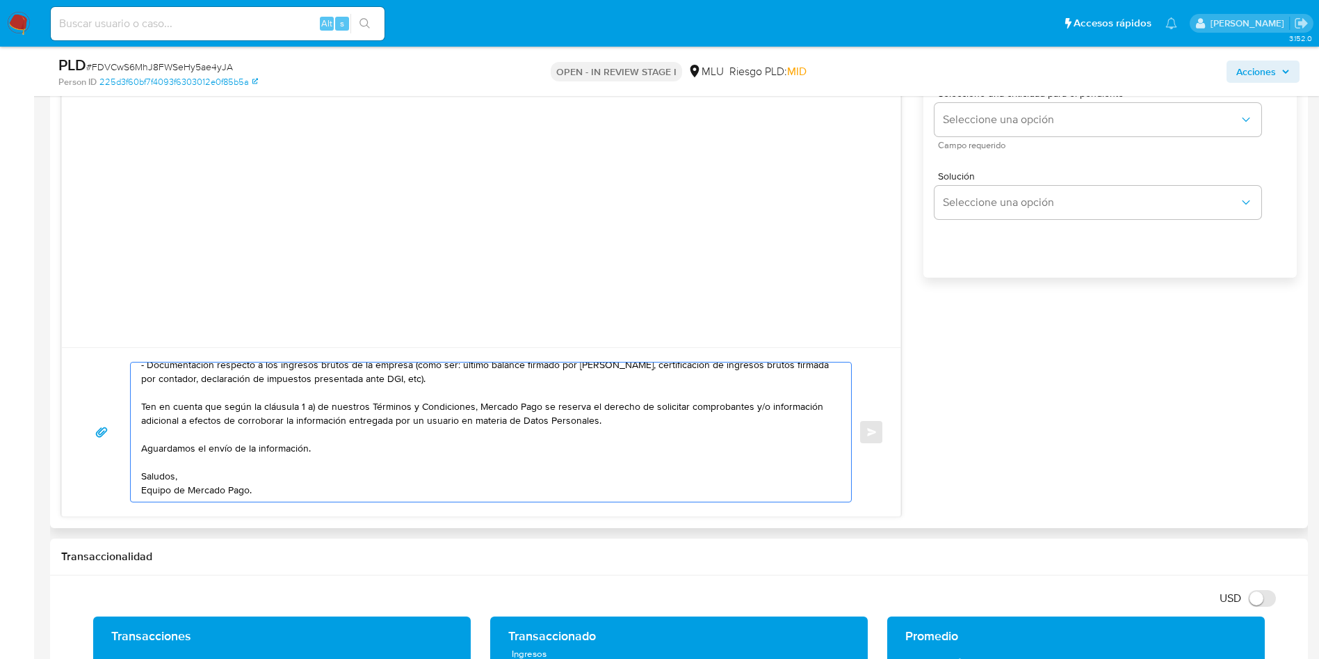
click at [384, 438] on textarea "Hola, Bruno. Te contactamos ya que necesitamos verificar algunos datos. Por est…" at bounding box center [487, 431] width 693 height 139
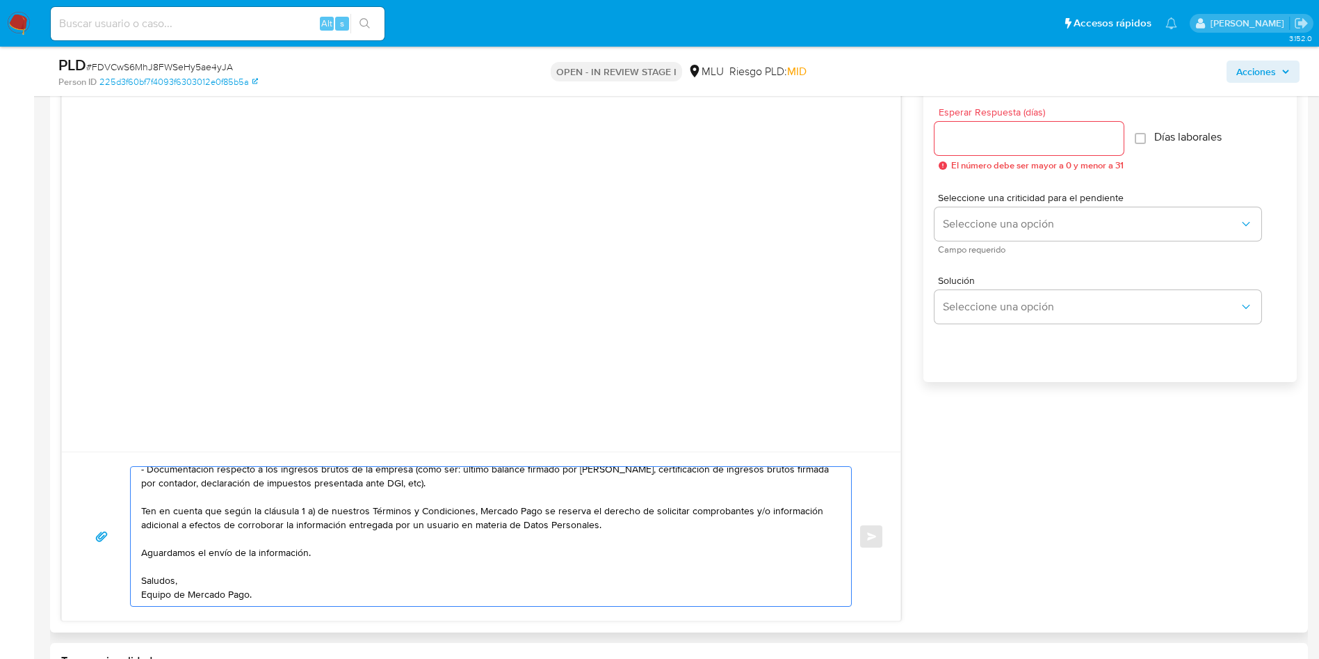
type textarea "Hola, Bruno. Te contactamos ya que necesitamos verificar algunos datos. Por est…"
click at [889, 144] on input "Esperar Respuesta (días)" at bounding box center [1029, 138] width 189 height 18
type input "3"
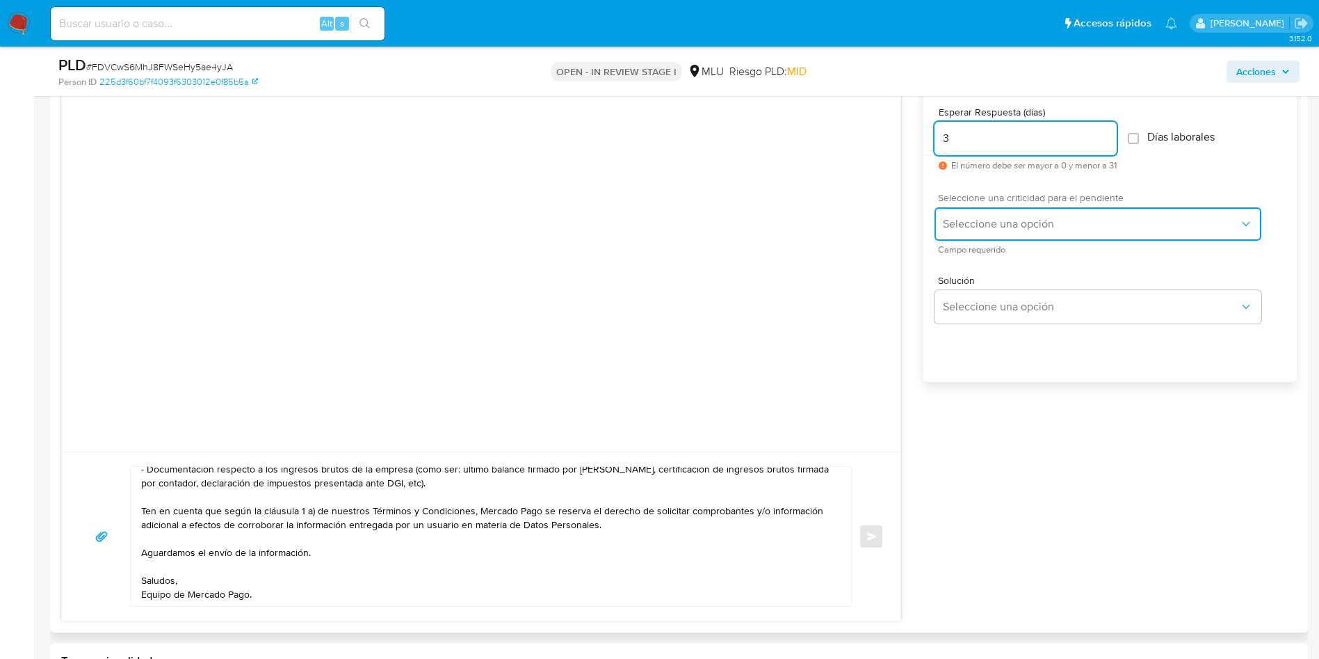
click at [889, 220] on span "Seleccione una opción" at bounding box center [1091, 224] width 296 height 14
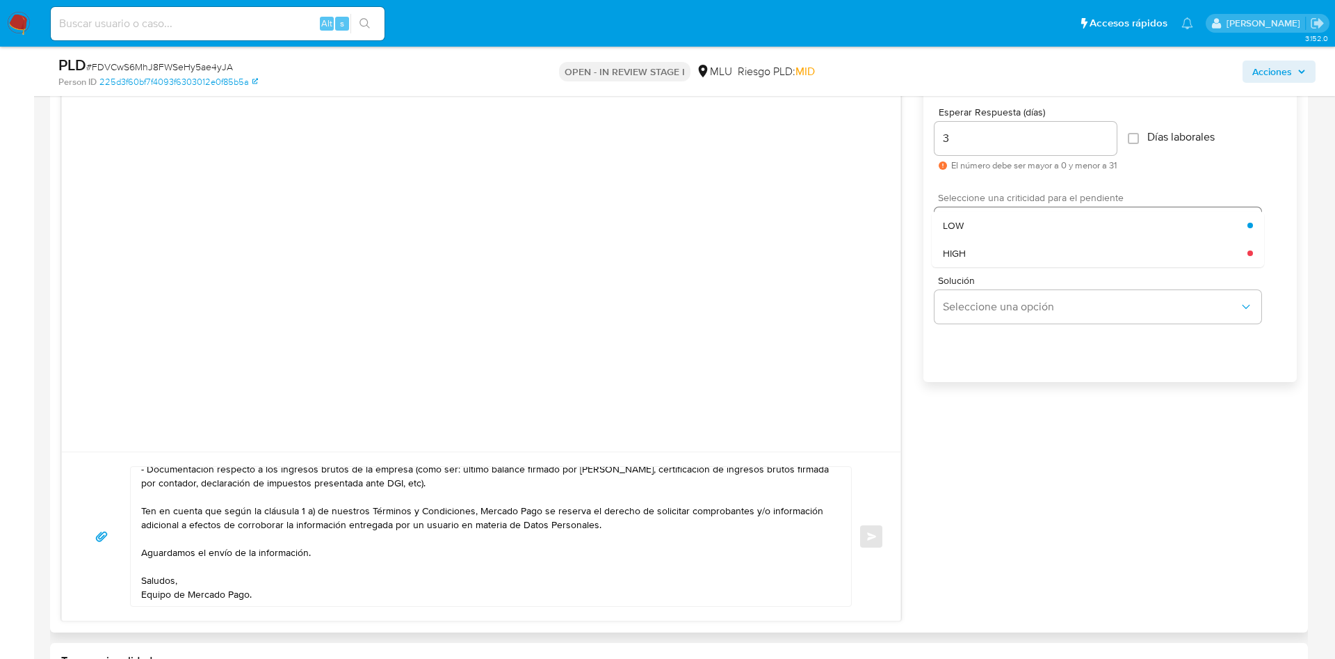
click at [889, 233] on div "LOW" at bounding box center [1095, 225] width 305 height 28
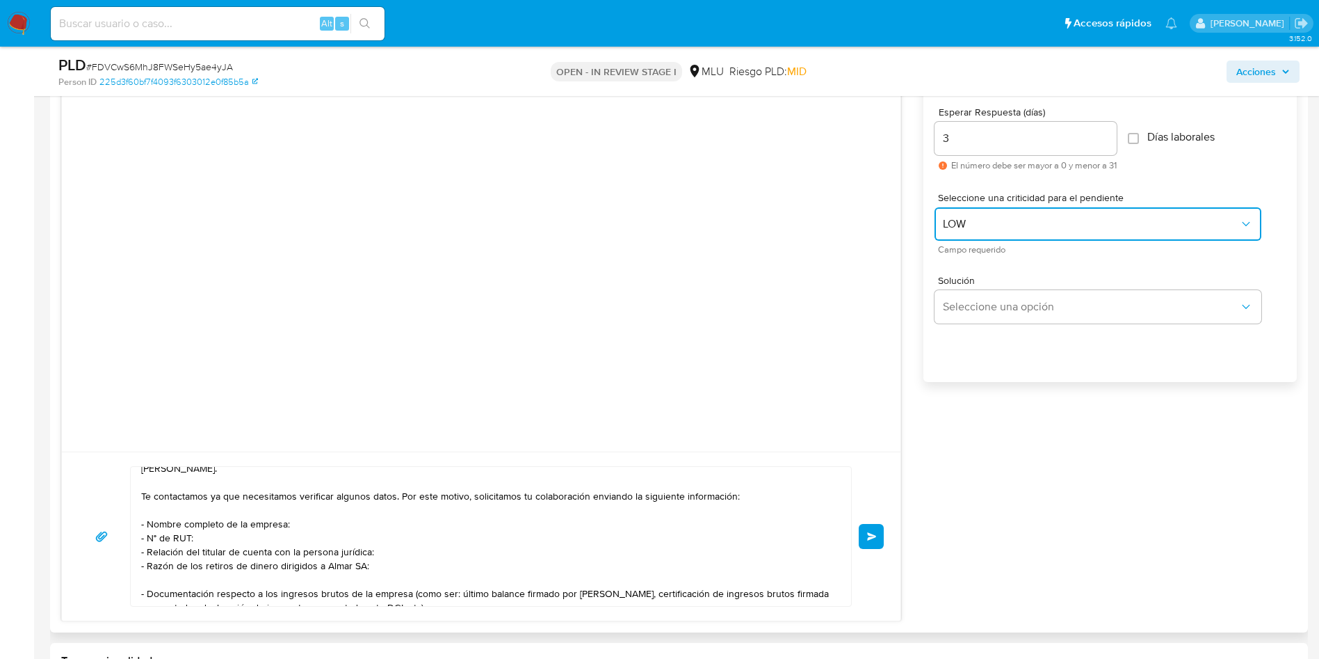
scroll to position [0, 0]
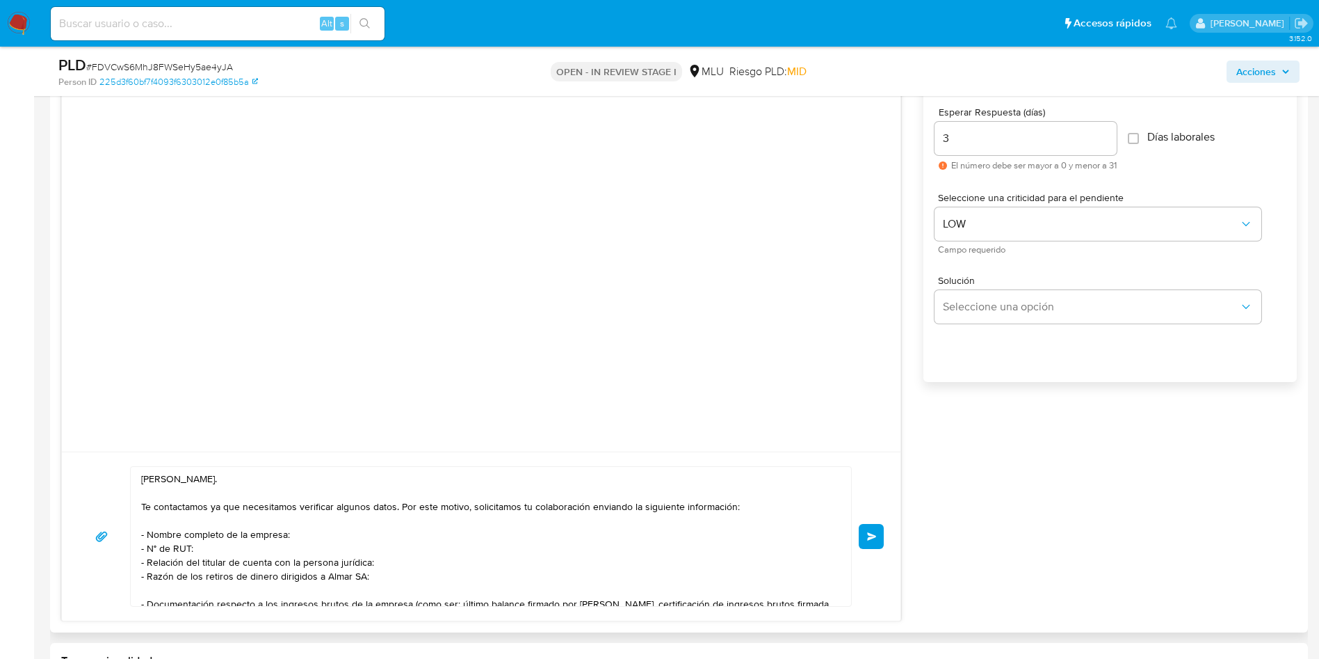
click at [873, 438] on span "Enviar" at bounding box center [872, 536] width 10 height 8
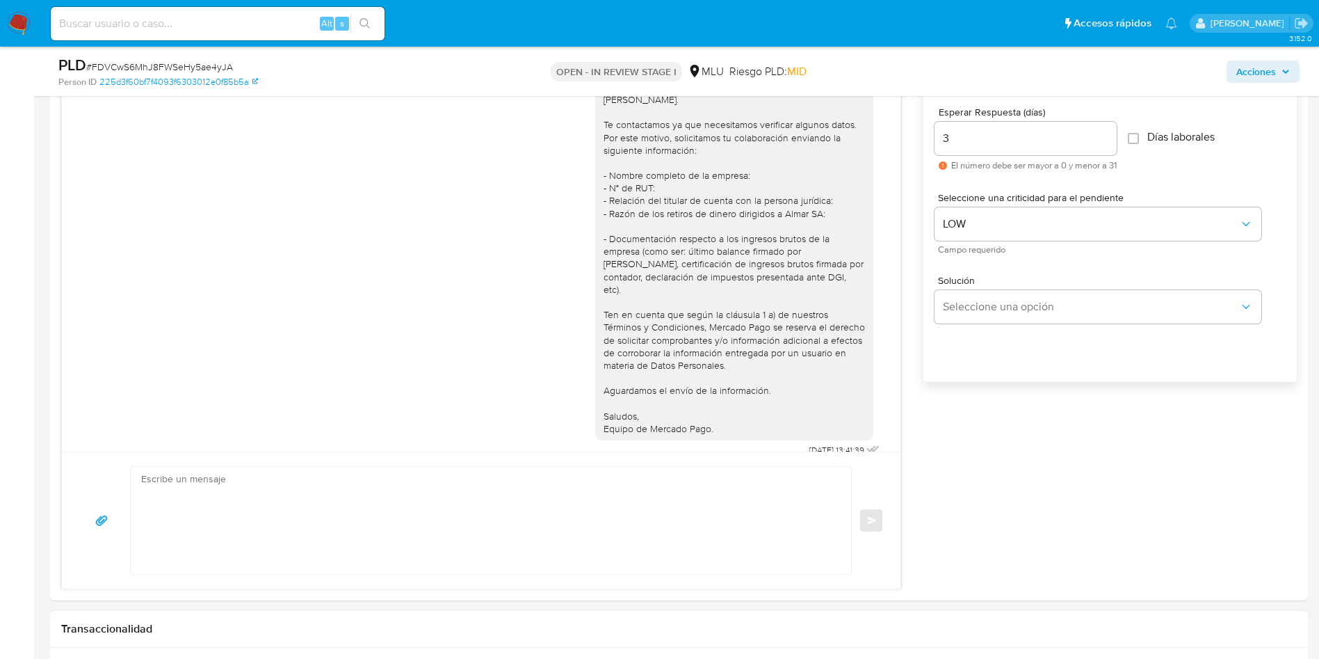
scroll to position [3, 0]
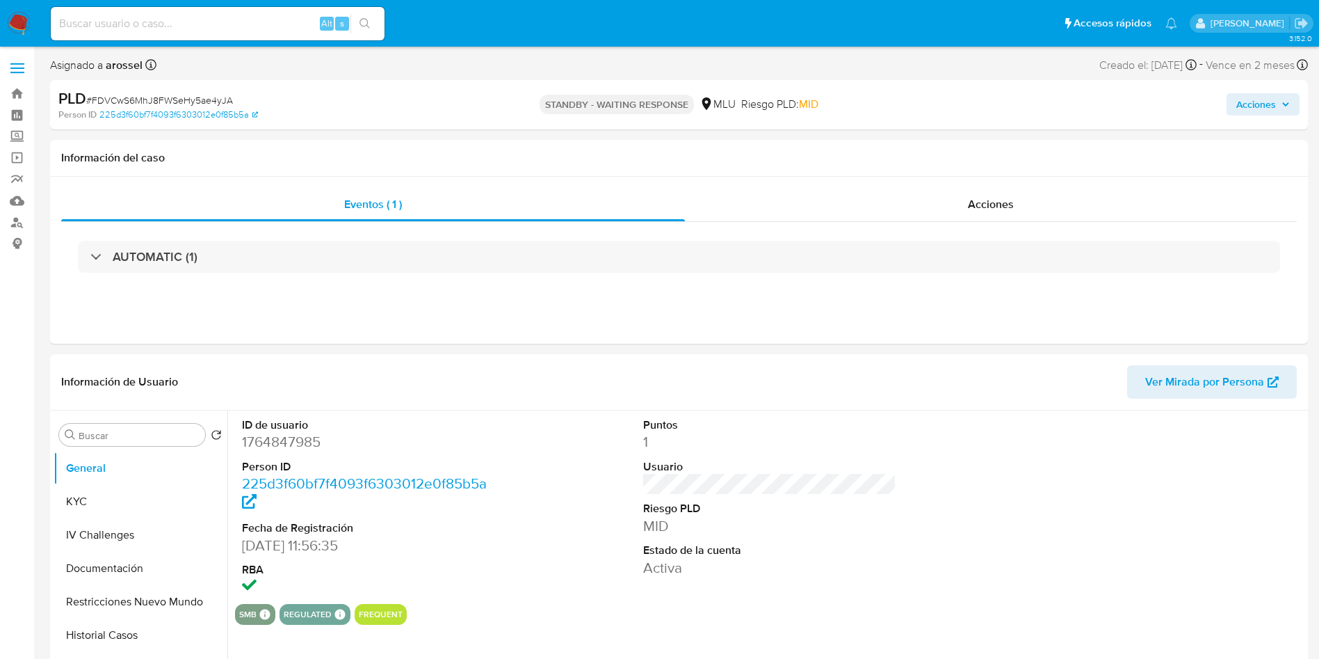
select select "10"
click at [111, 494] on button "KYC" at bounding box center [135, 501] width 163 height 33
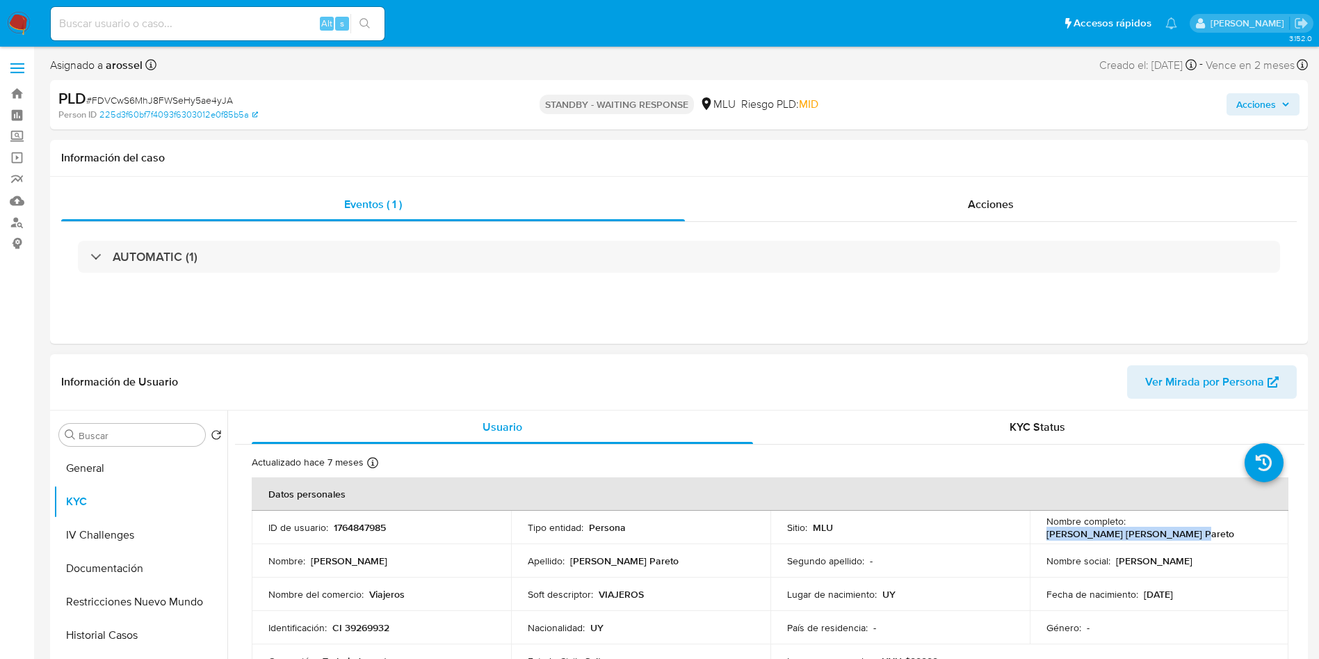
drag, startPoint x: 1034, startPoint y: 534, endPoint x: 1192, endPoint y: 532, distance: 157.9
click at [1192, 532] on td "Nombre completo : [PERSON_NAME] [PERSON_NAME] Pareto" at bounding box center [1159, 526] width 259 height 33
copy p "[PERSON_NAME] [PERSON_NAME] Pareto"
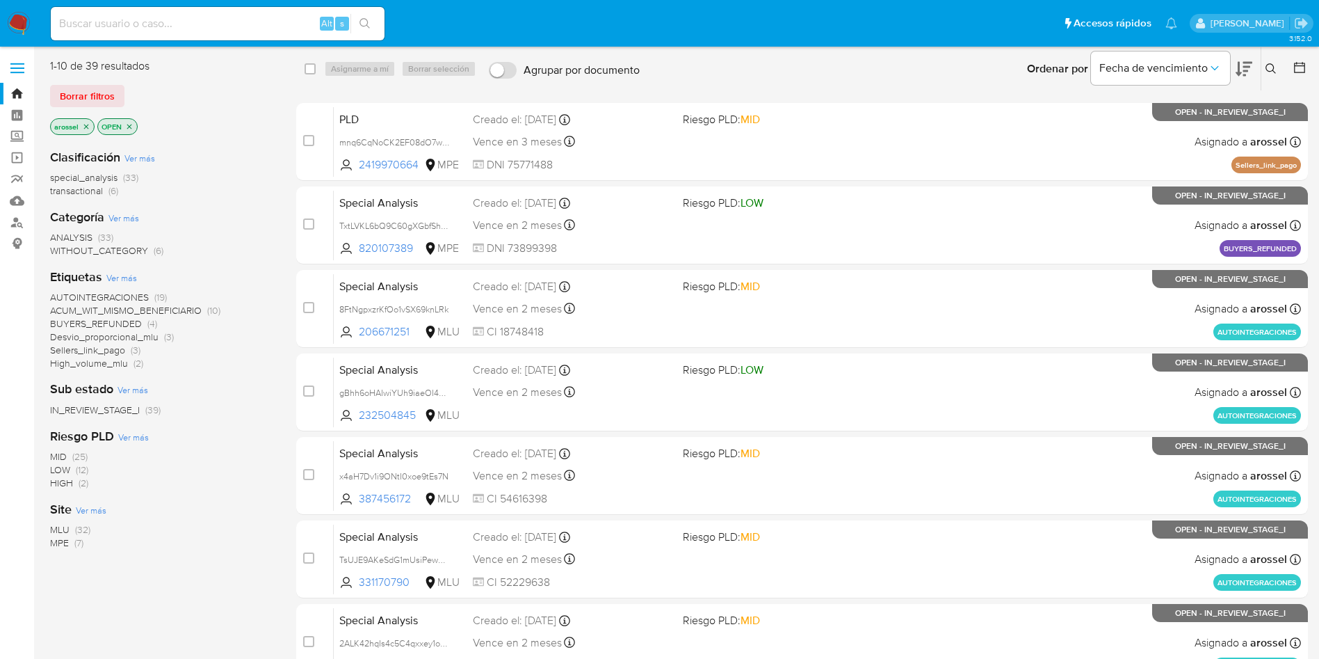
click at [194, 15] on input at bounding box center [218, 24] width 334 height 18
paste input "FvljX3MOWK3KuedG4WPE31oU"
type input "FvljX3MOWK3KuedG4WPE31oU"
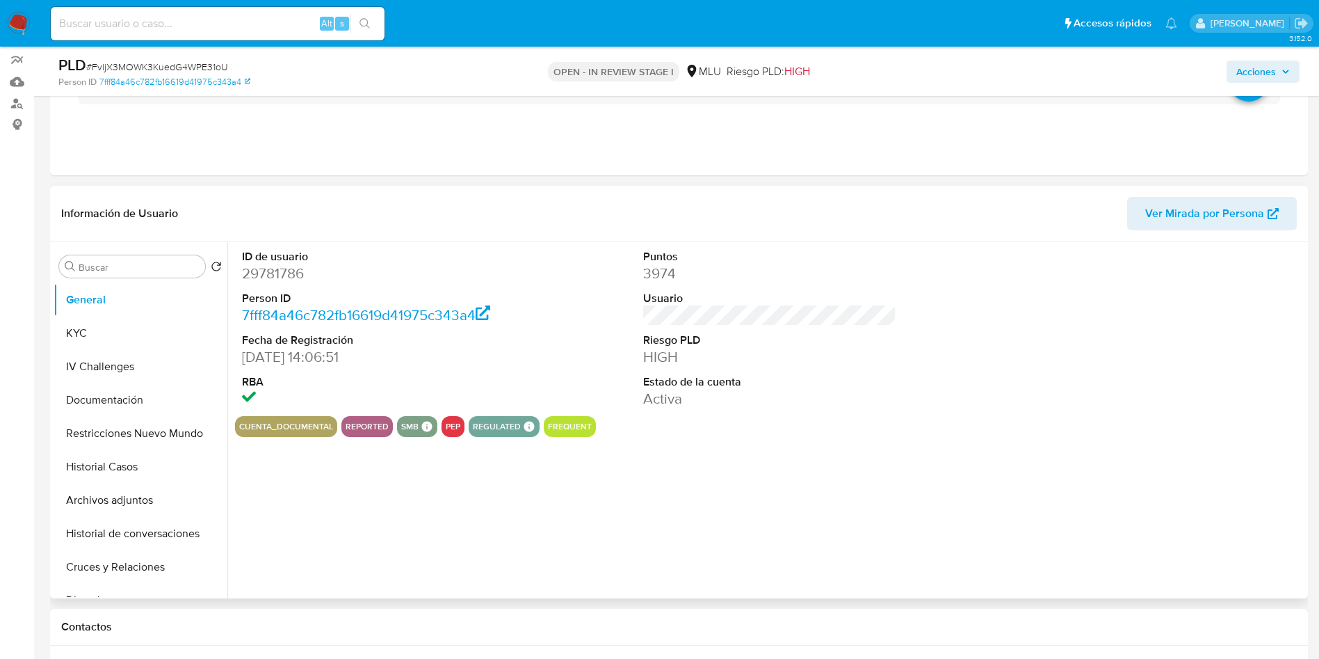
scroll to position [209, 0]
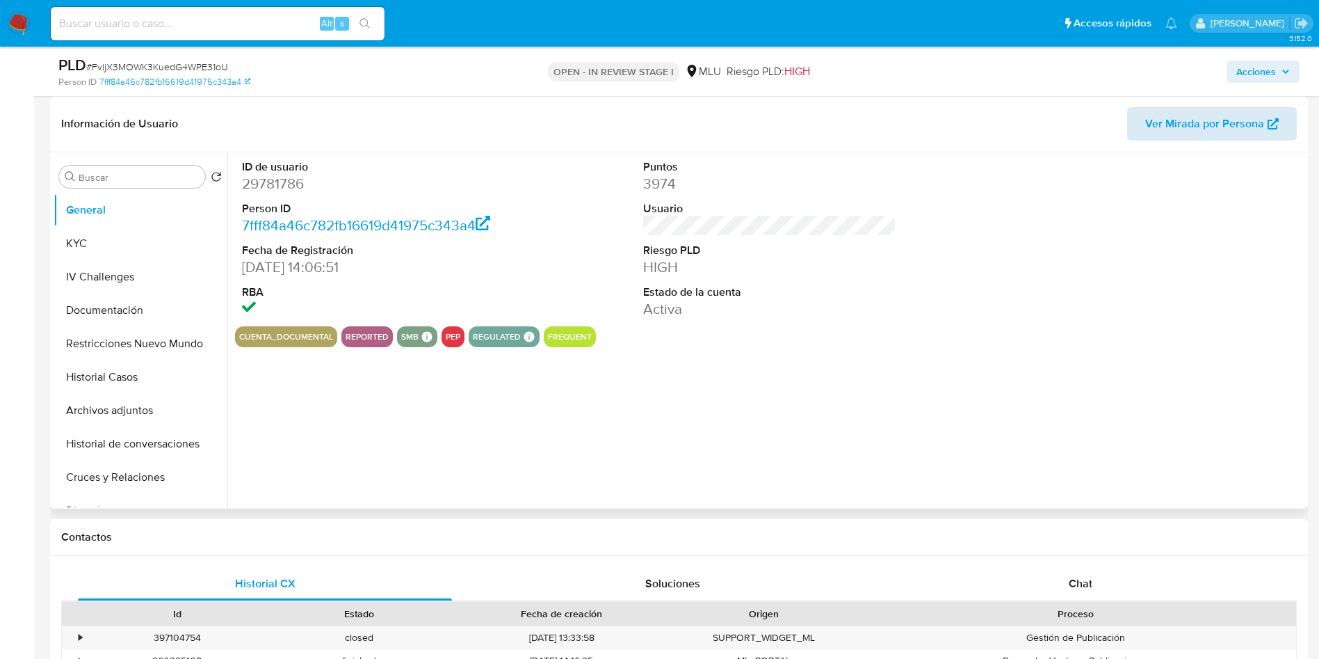
select select "10"
click at [1181, 122] on span "Ver Mirada por Persona" at bounding box center [1204, 123] width 119 height 33
click at [121, 390] on button "Historial Casos" at bounding box center [135, 376] width 163 height 33
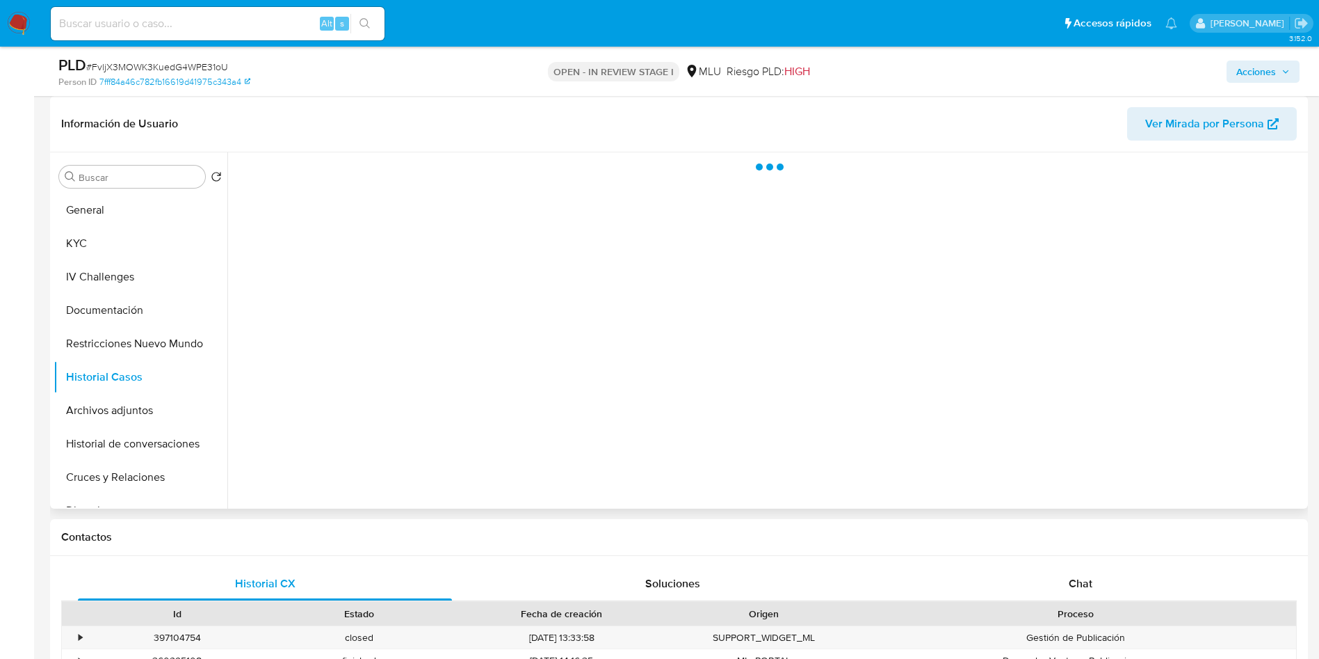
scroll to position [104, 0]
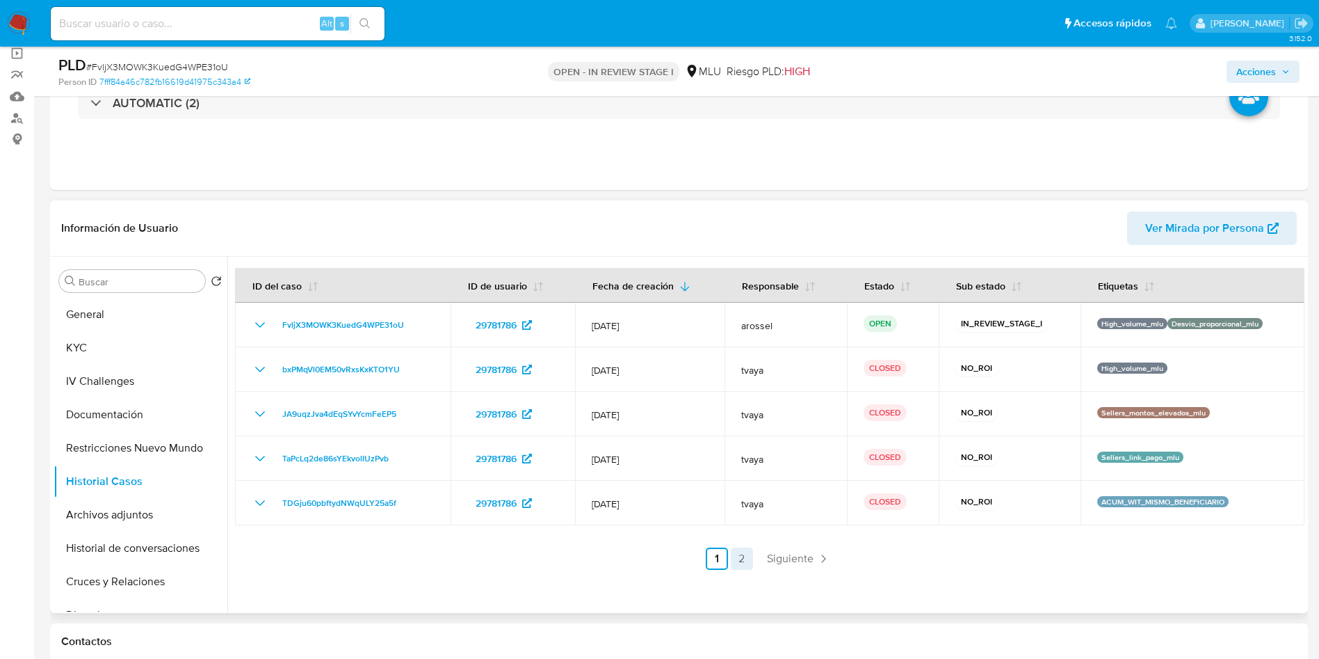
click at [743, 554] on link "2" at bounding box center [742, 558] width 22 height 22
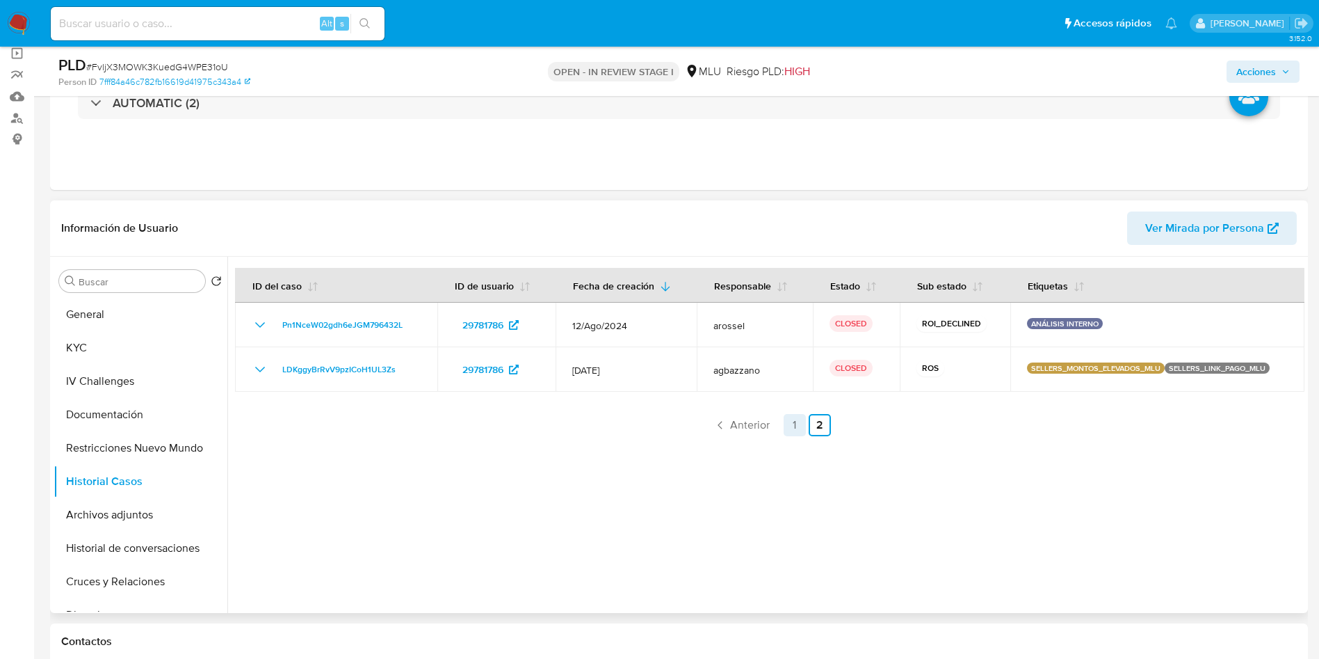
click at [787, 428] on link "1" at bounding box center [795, 425] width 22 height 22
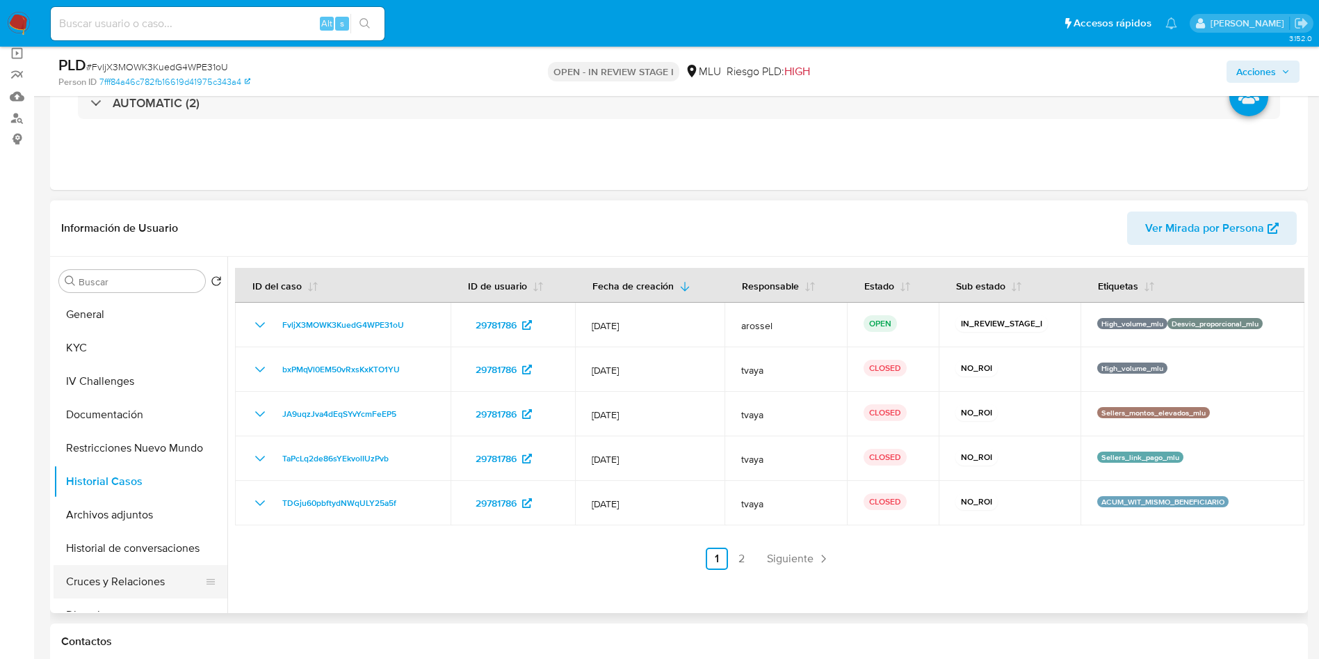
click at [108, 580] on button "Cruces y Relaciones" at bounding box center [135, 581] width 163 height 33
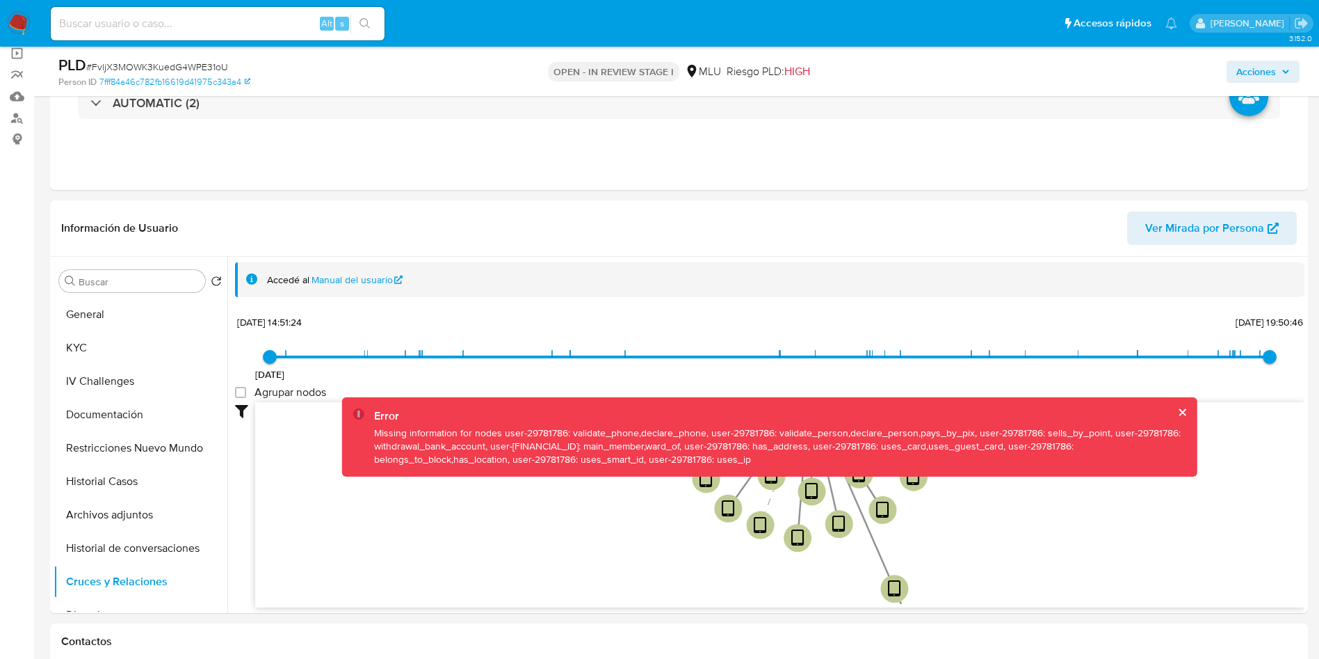
click at [1179, 414] on button "cerrar" at bounding box center [1182, 411] width 9 height 9
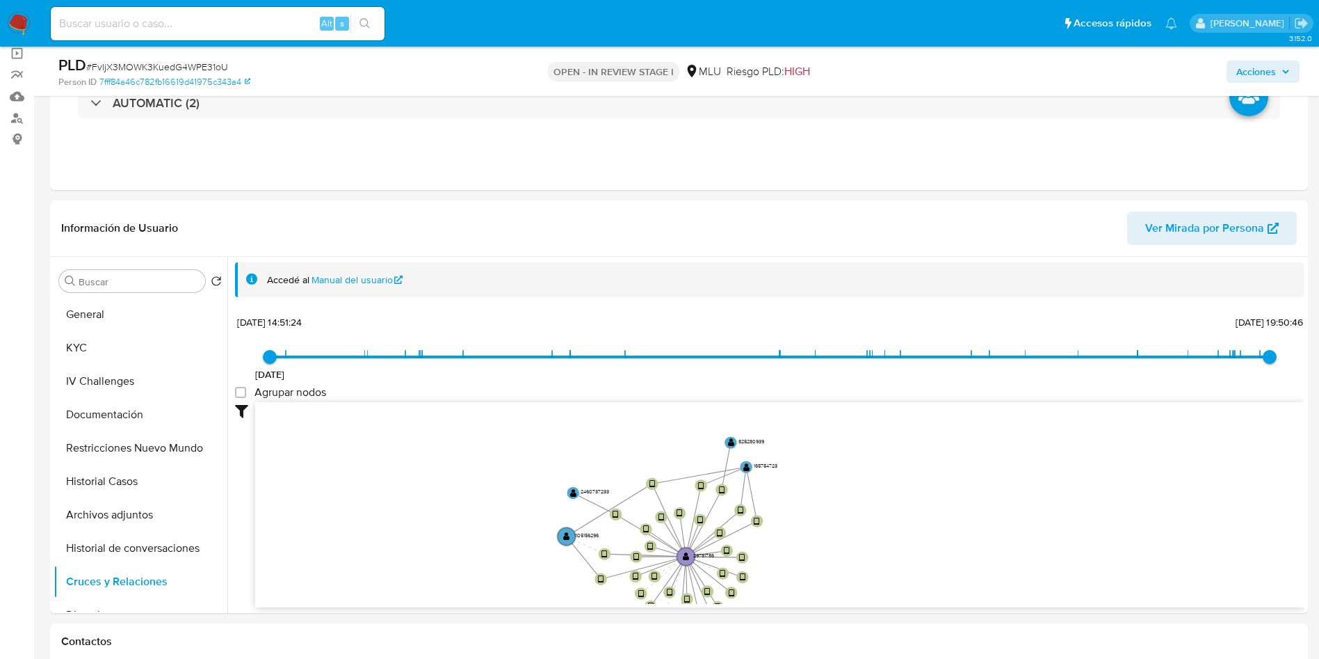
drag, startPoint x: 1026, startPoint y: 449, endPoint x: 798, endPoint y: 567, distance: 256.0
click at [798, 567] on icon "device-61450a6508813b001a0b5ba4  device-65e8c7fb97de3a327695432d  device-61be…" at bounding box center [779, 503] width 1049 height 202
click at [122, 554] on button "Historial de conversaciones" at bounding box center [135, 547] width 163 height 33
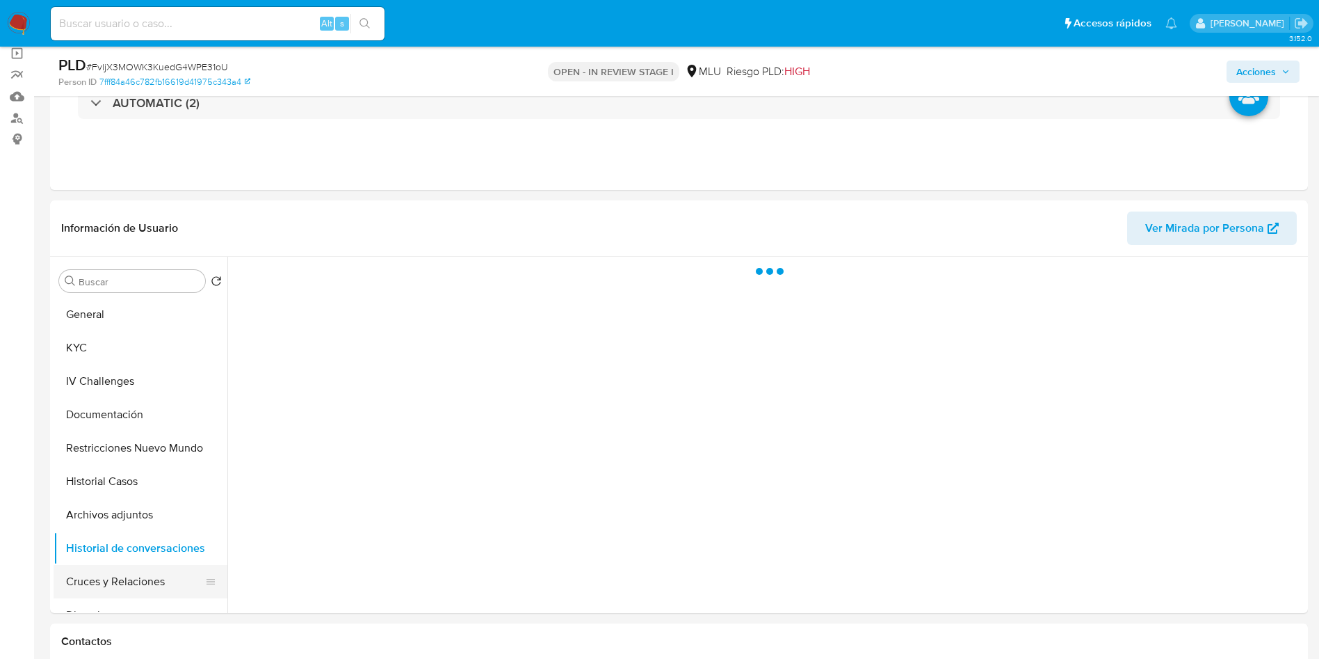
click at [141, 583] on button "Cruces y Relaciones" at bounding box center [135, 581] width 163 height 33
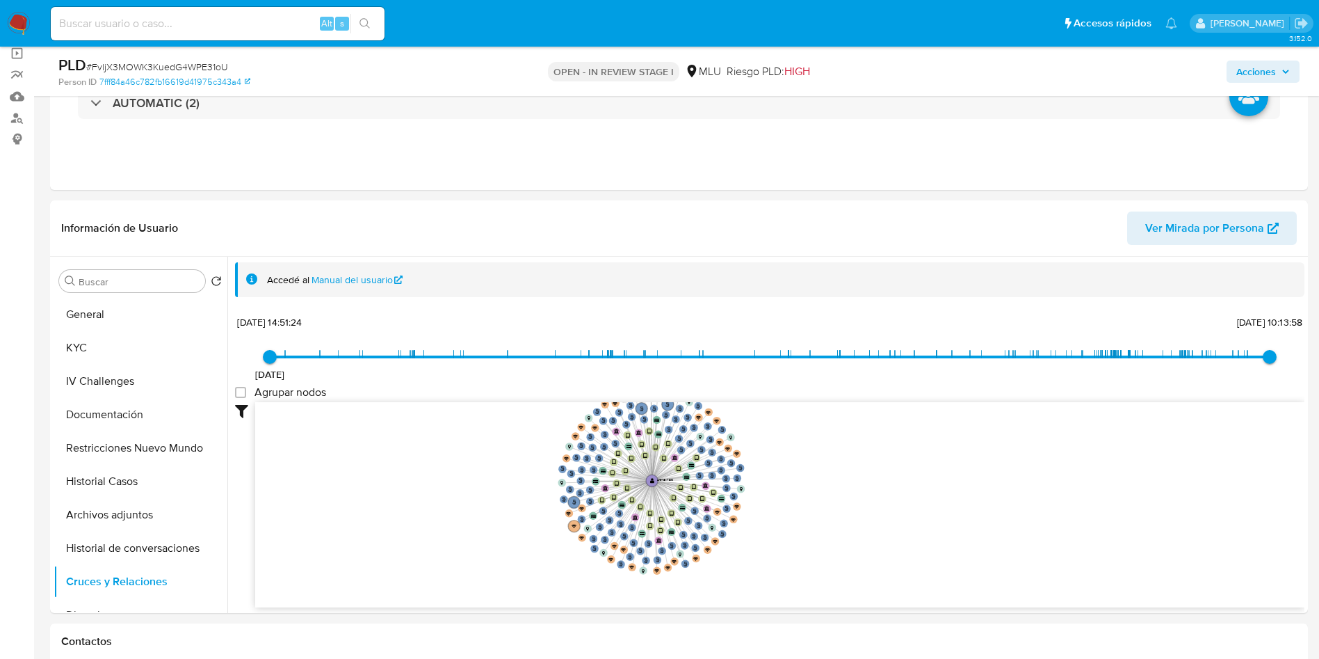
drag, startPoint x: 511, startPoint y: 401, endPoint x: 519, endPoint y: 469, distance: 68.6
click at [519, 469] on icon "person-b2c1667dd6e7ca6d157e9963c2e20520  person-b2c1667dd6e7ca6d157e9963c2e205…" at bounding box center [779, 503] width 1049 height 202
click at [154, 533] on button "Historial de conversaciones" at bounding box center [135, 547] width 163 height 33
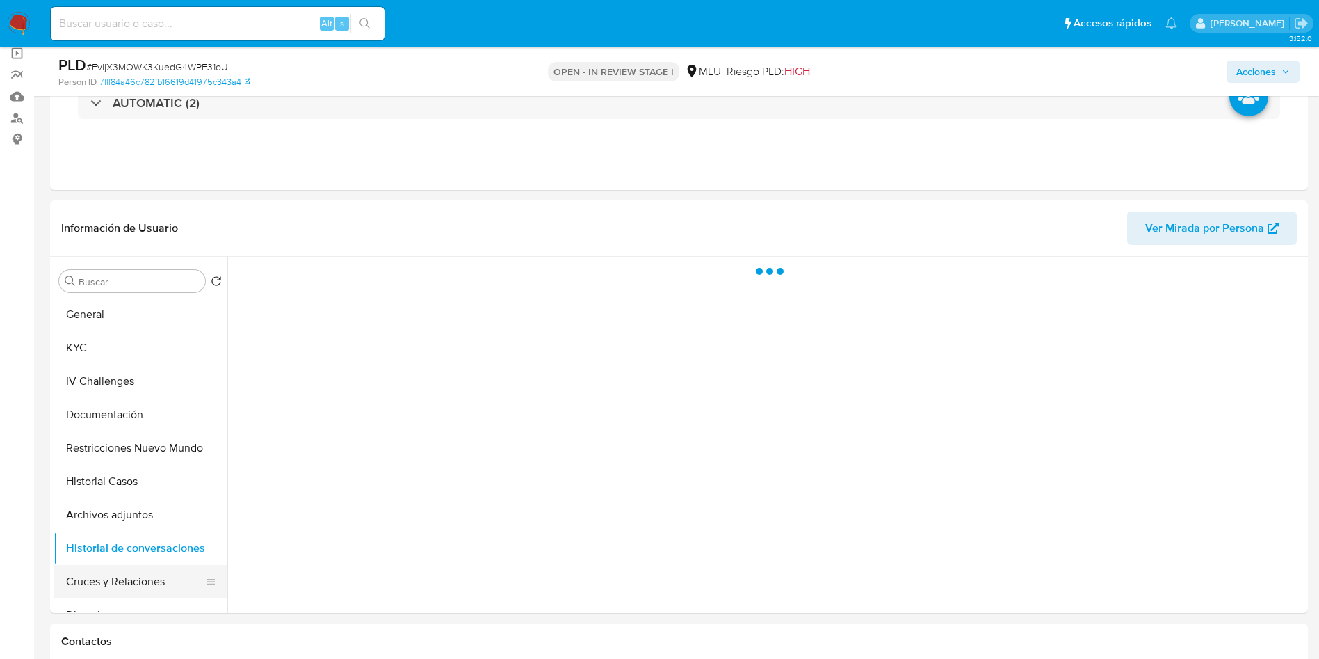
click at [156, 587] on button "Cruces y Relaciones" at bounding box center [135, 581] width 163 height 33
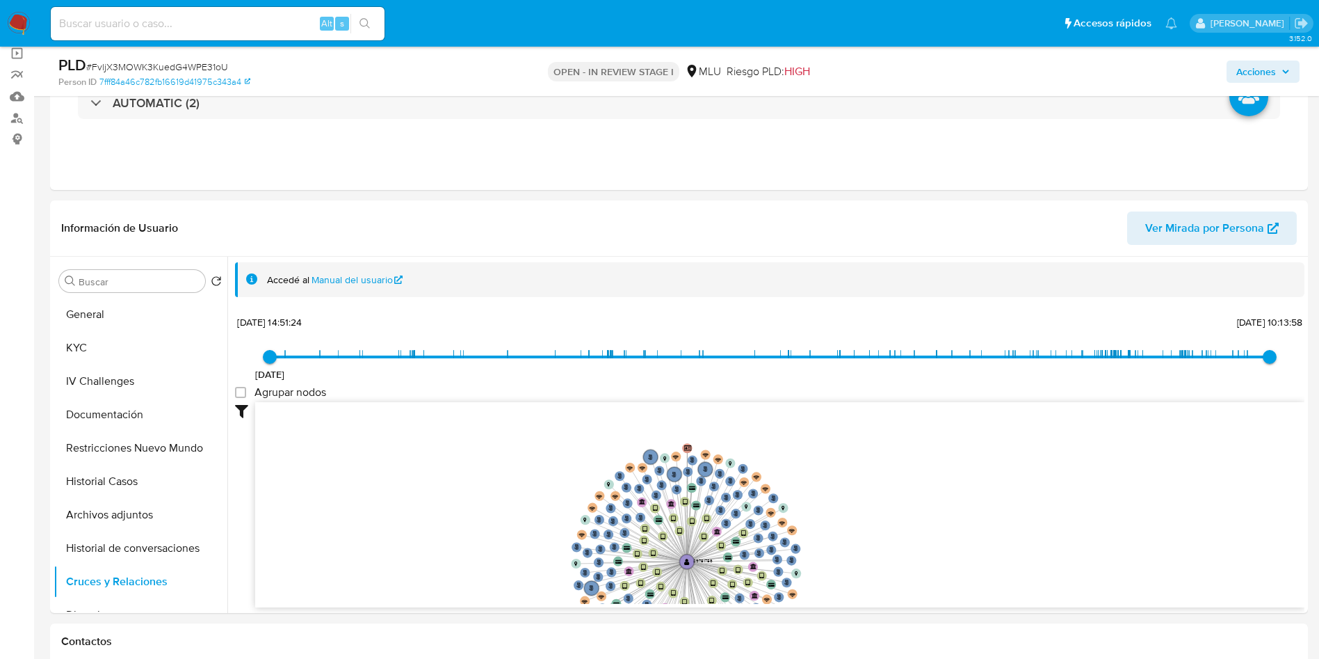
drag, startPoint x: 597, startPoint y: 501, endPoint x: 497, endPoint y: 447, distance: 113.9
click at [497, 492] on icon "person-b2c1667dd6e7ca6d157e9963c2e20520  person-b2c1667dd6e7ca6d157e9963c2e205…" at bounding box center [779, 503] width 1049 height 202
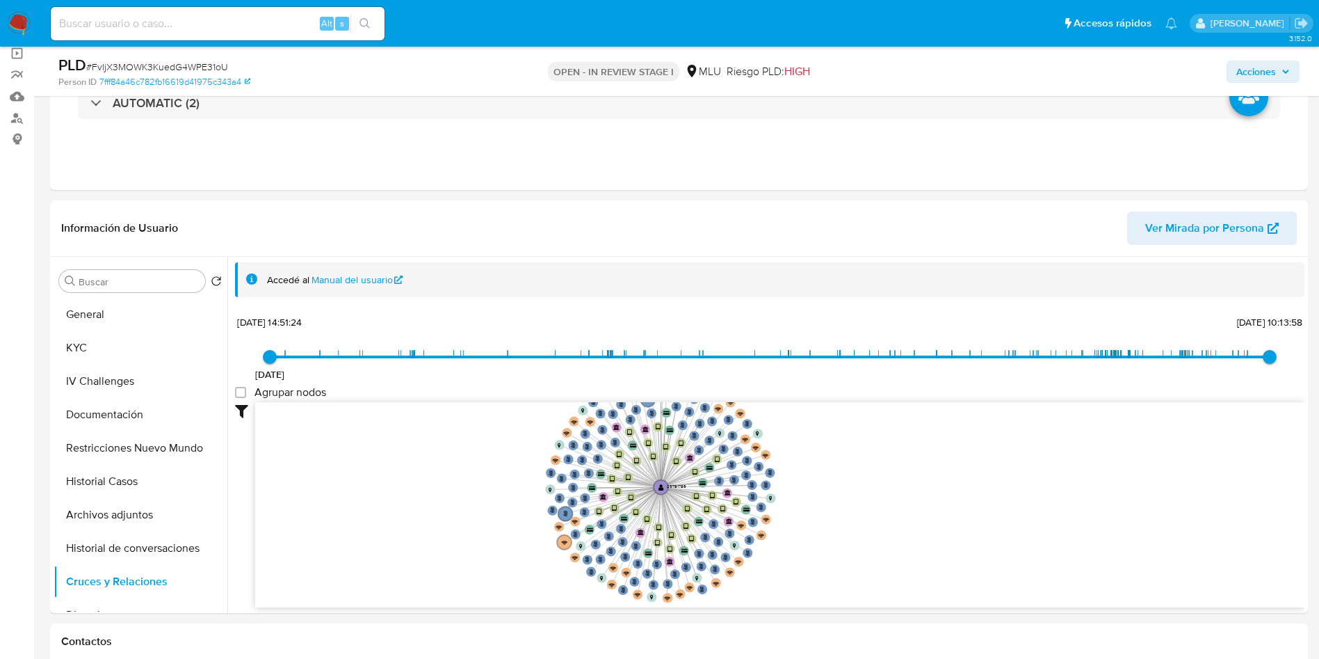
drag, startPoint x: 497, startPoint y: 443, endPoint x: 508, endPoint y: 508, distance: 66.3
click at [508, 508] on icon "person-b2c1667dd6e7ca6d157e9963c2e20520  person-b2c1667dd6e7ca6d157e9963c2e205…" at bounding box center [779, 503] width 1049 height 202
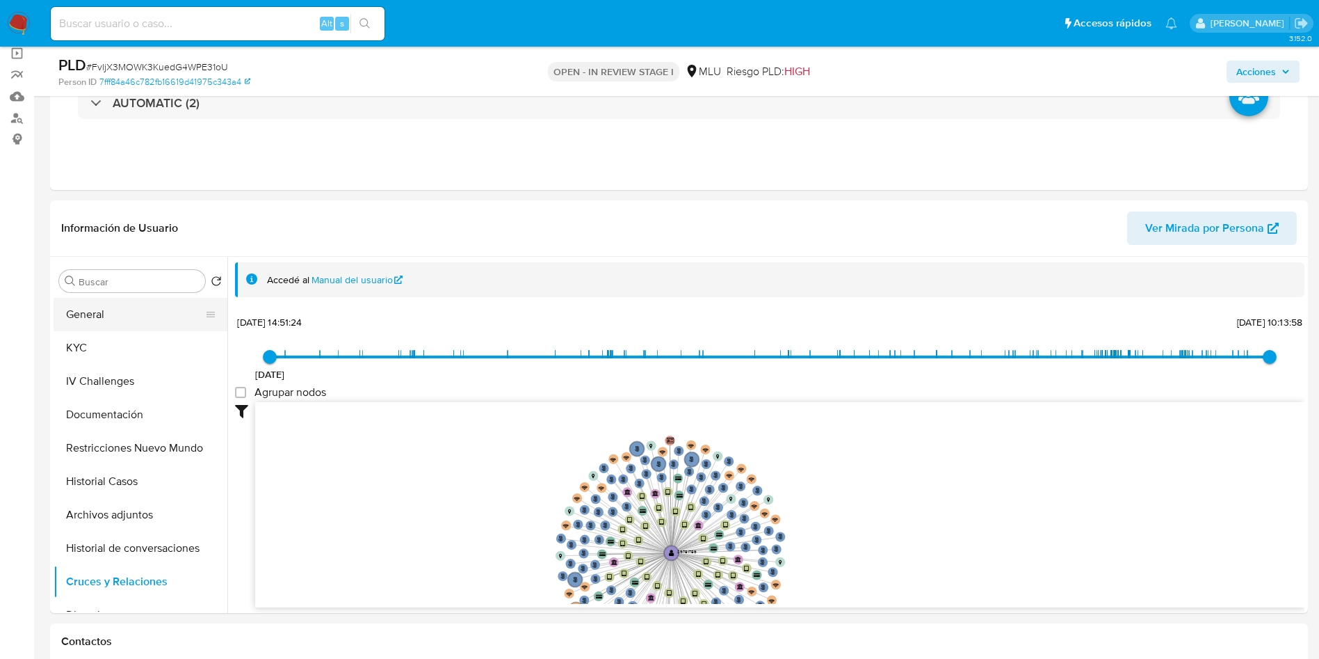
click at [137, 317] on button "General" at bounding box center [135, 314] width 163 height 33
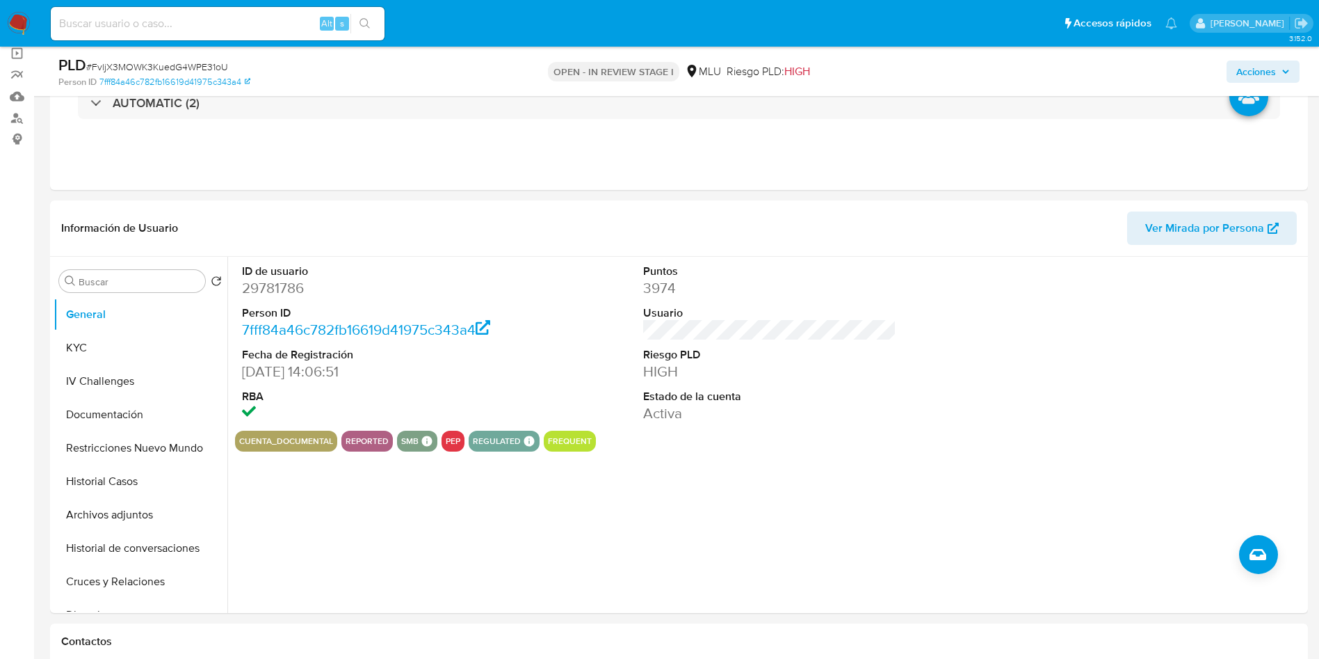
click at [192, 63] on span "# FvljX3MOWK3KuedG4WPE31oU" at bounding box center [157, 67] width 142 height 14
copy span "FvljX3MOWK3KuedG4WPE31oU"
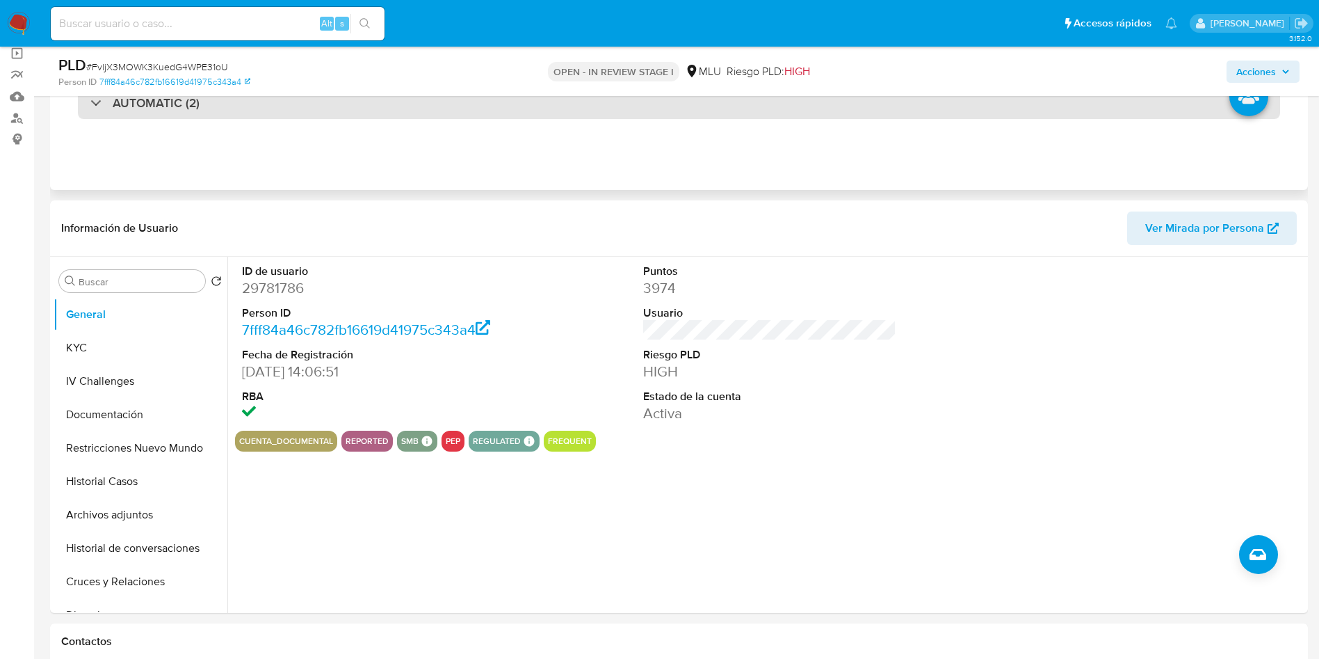
click at [371, 108] on div "AUTOMATIC (2)" at bounding box center [679, 103] width 1202 height 32
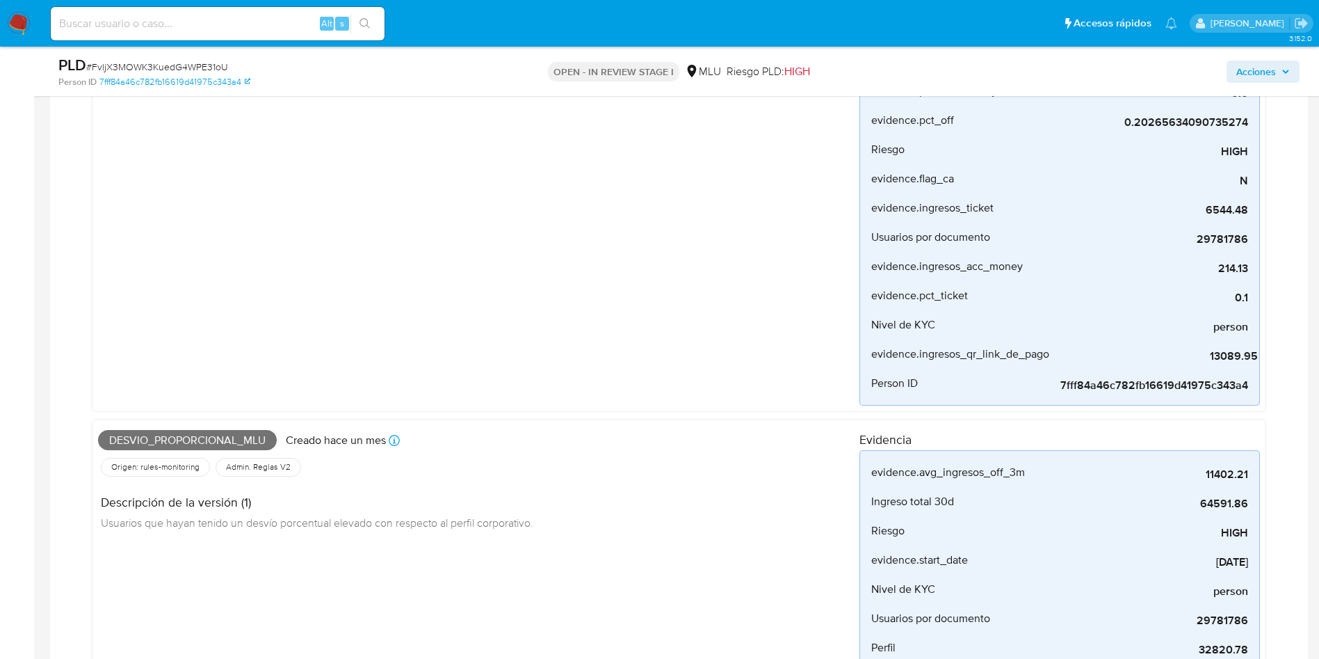
scroll to position [313, 0]
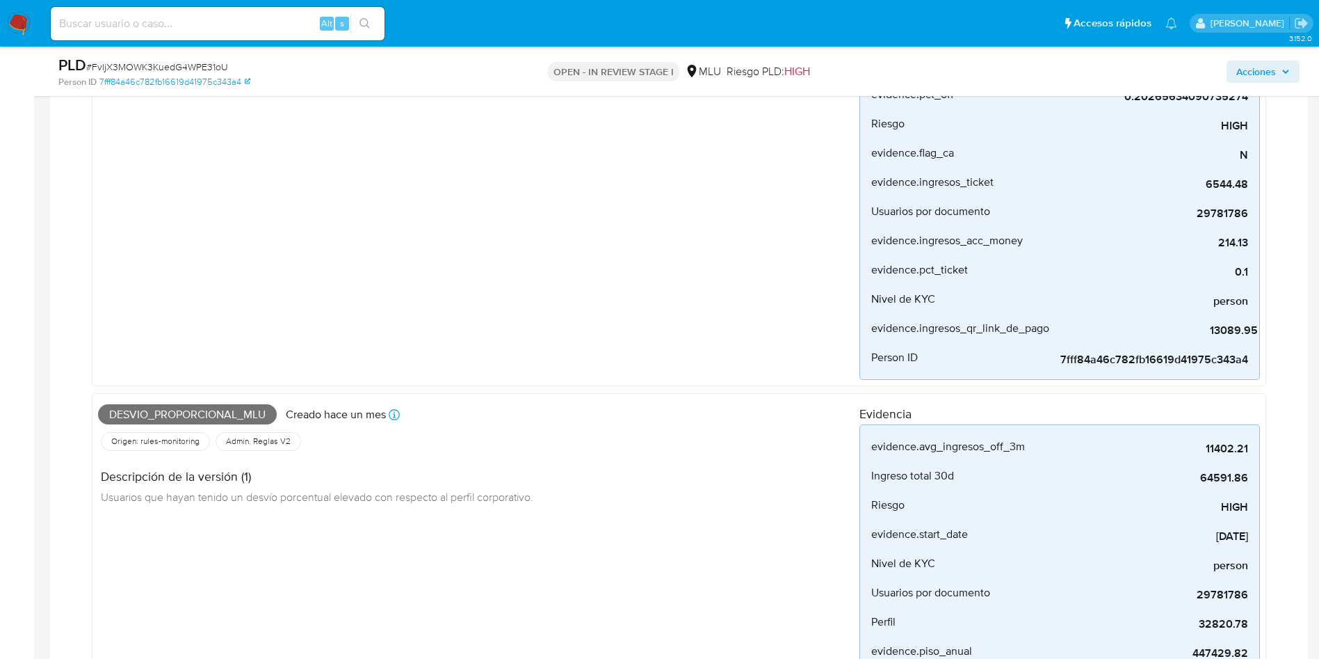
click at [234, 408] on span "Desvio_proporcional_mlu" at bounding box center [187, 414] width 179 height 21
copy span "Desvio_proporcional_mlu"
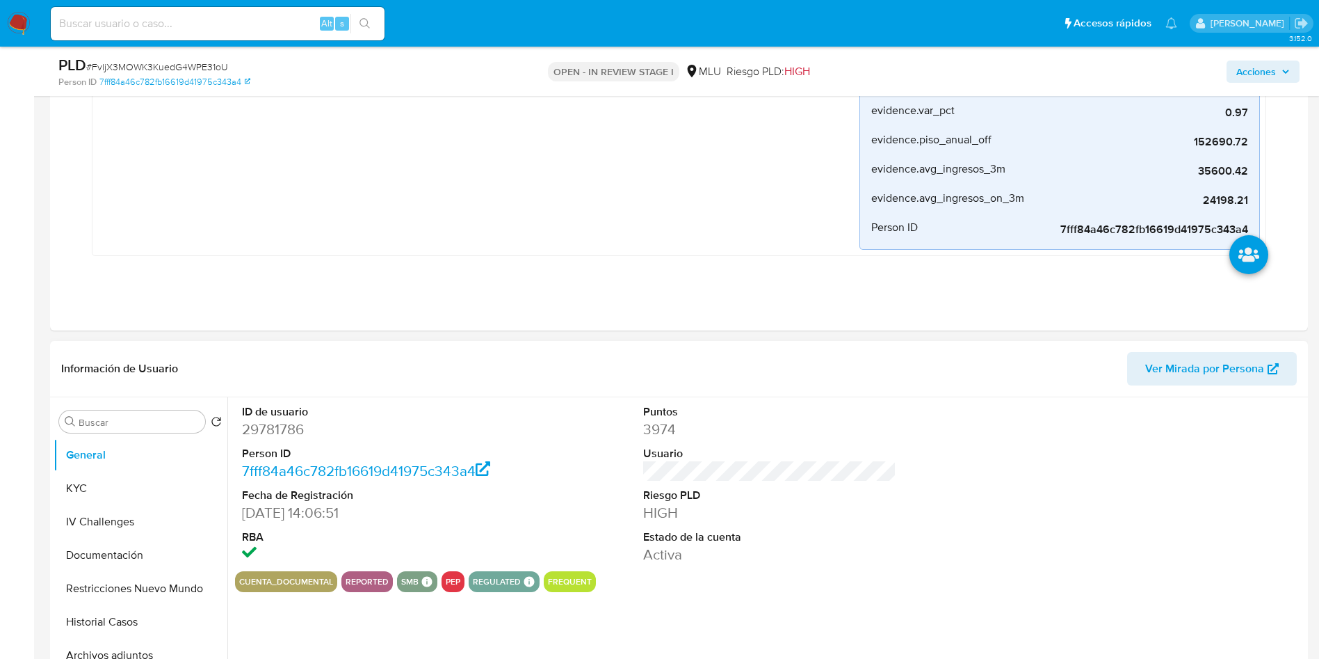
scroll to position [939, 0]
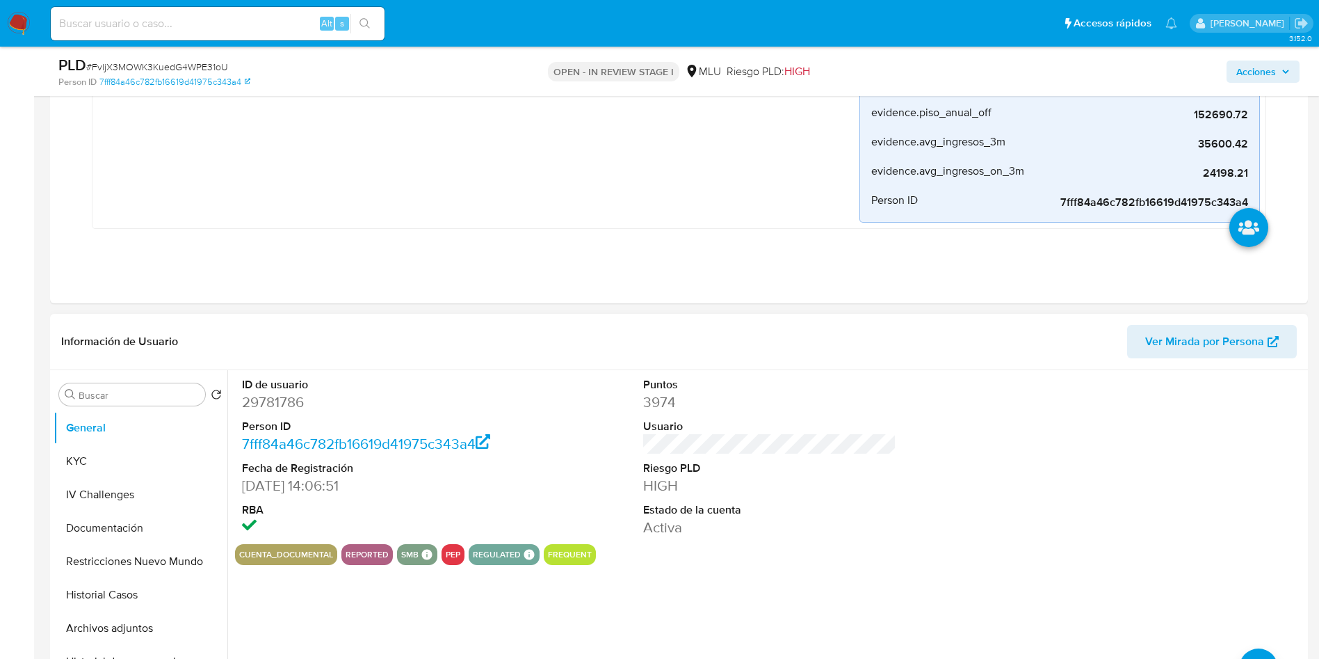
click at [276, 392] on dd "29781786" at bounding box center [369, 401] width 254 height 19
drag, startPoint x: 276, startPoint y: 392, endPoint x: 292, endPoint y: 392, distance: 16.0
click at [286, 392] on dd "29781786" at bounding box center [369, 401] width 254 height 19
copy dd "29781786"
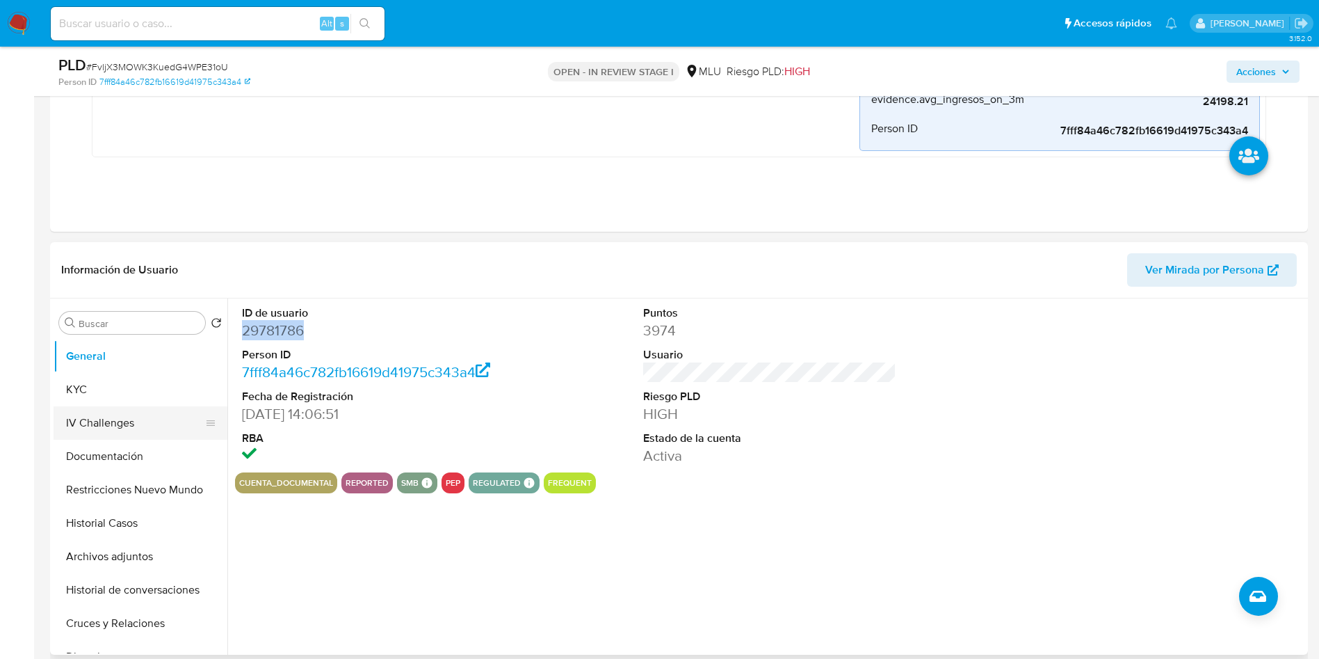
scroll to position [1043, 0]
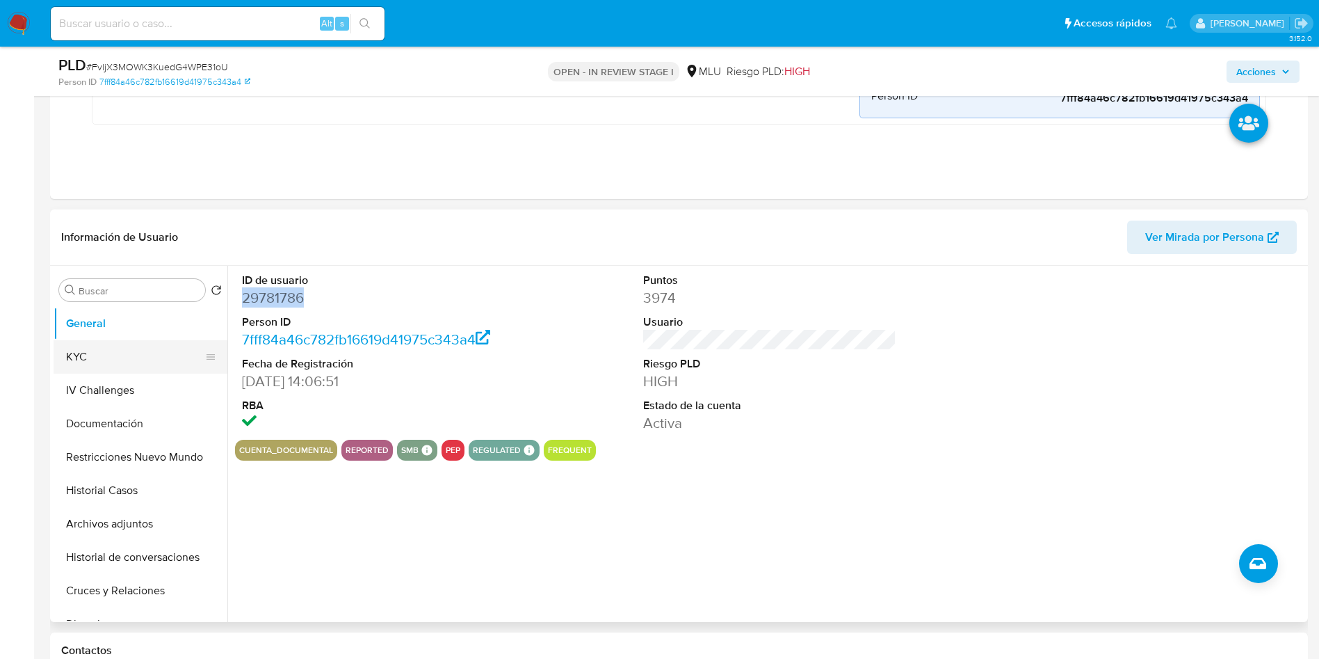
click at [79, 358] on button "KYC" at bounding box center [135, 356] width 163 height 33
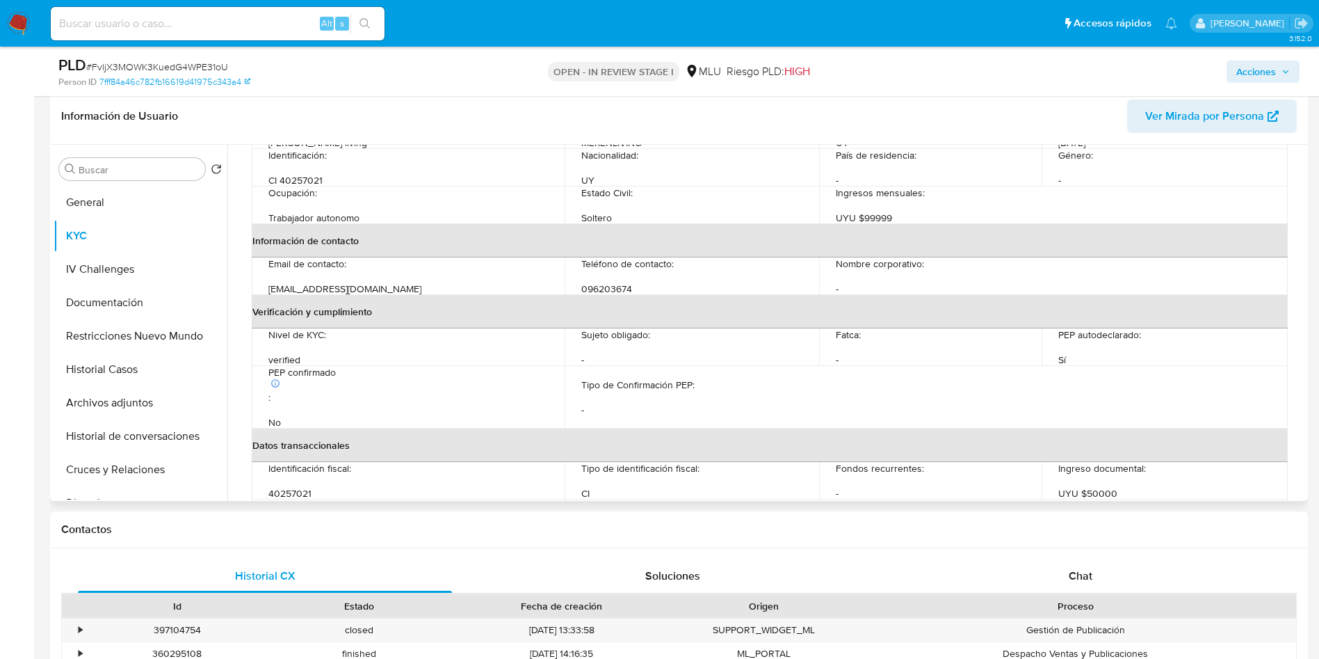
scroll to position [313, 0]
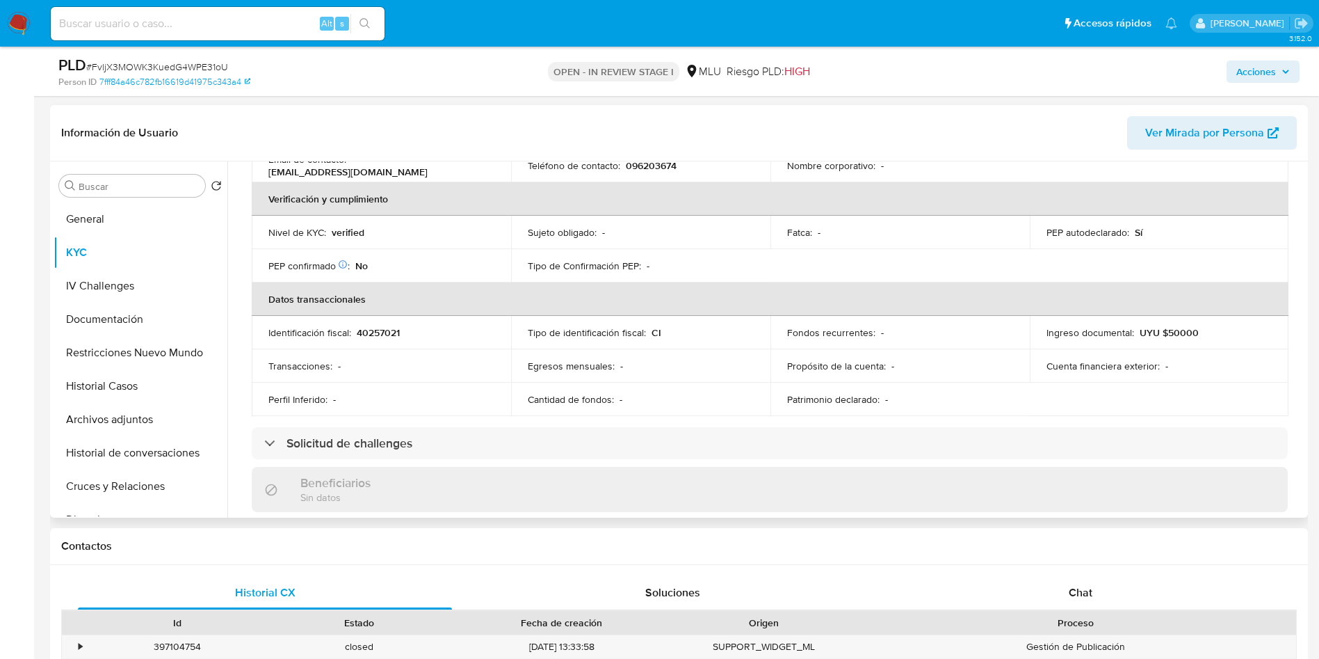
click at [609, 369] on p "Egresos mensuales :" at bounding box center [571, 366] width 87 height 13
click at [1051, 377] on td "Cuenta financiera exterior : -" at bounding box center [1159, 365] width 259 height 33
click at [906, 391] on td "Patrimonio declarado : -" at bounding box center [899, 398] width 259 height 33
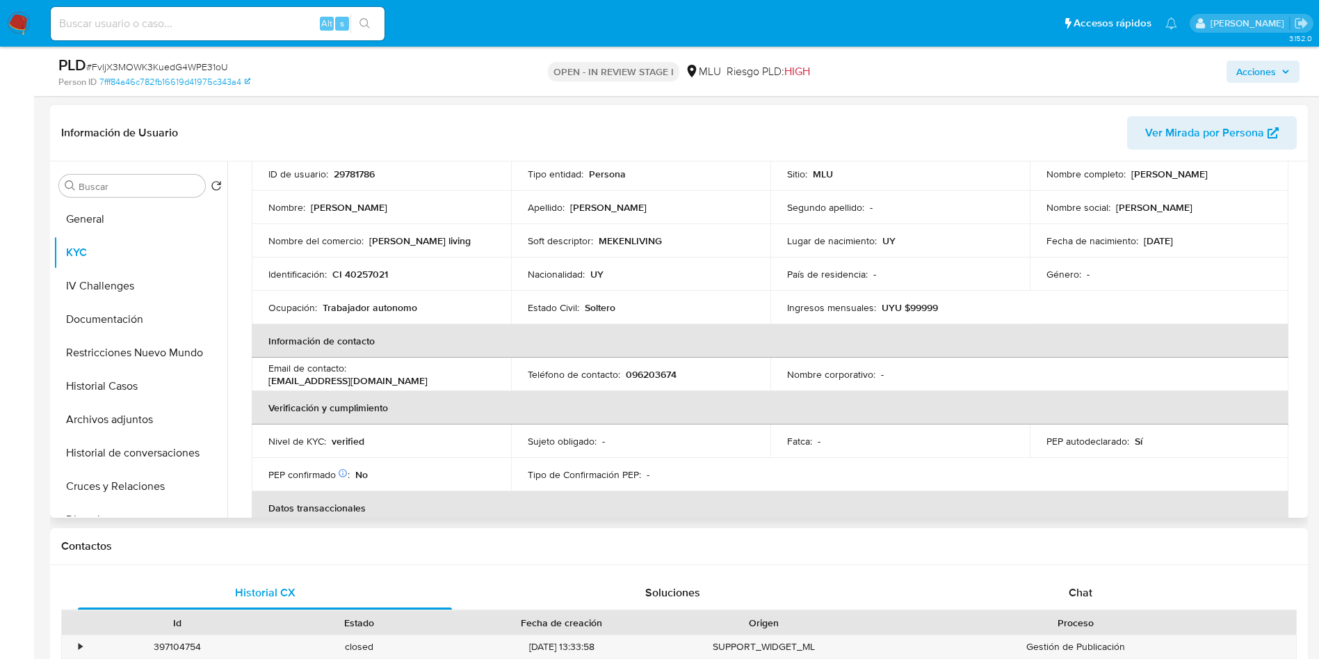
scroll to position [0, 0]
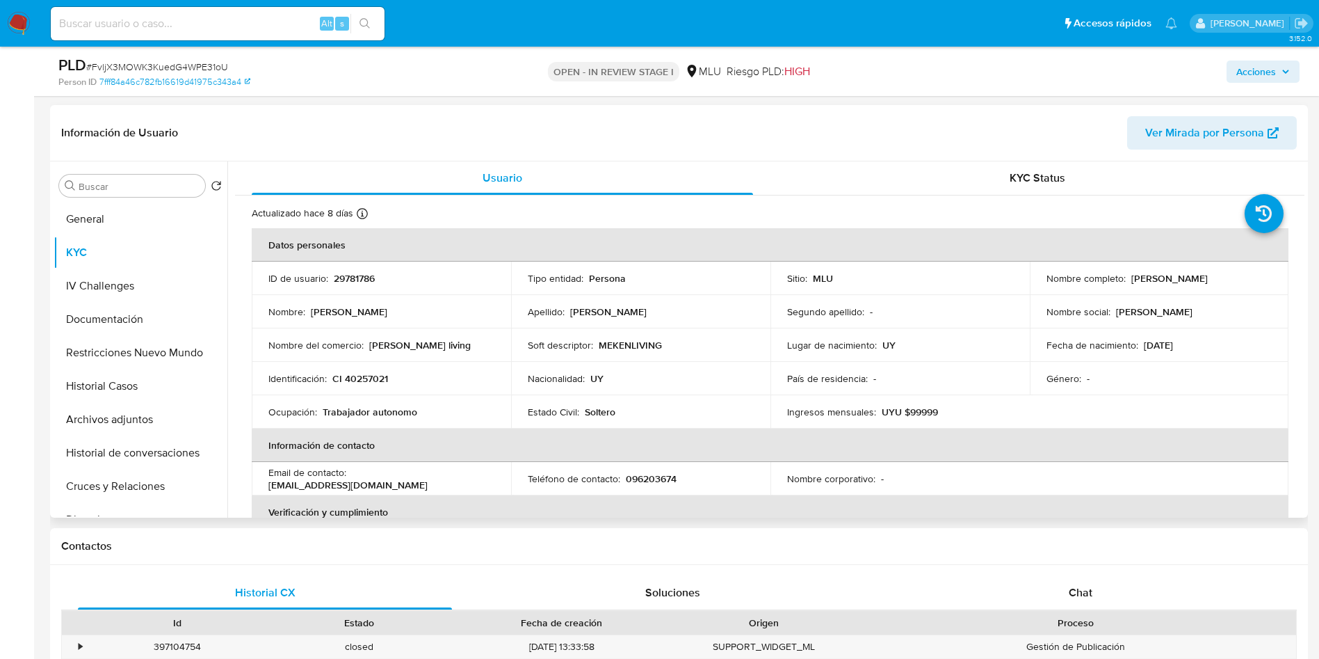
click at [919, 395] on td "Ingresos mensuales : UYU $99999" at bounding box center [899, 411] width 259 height 33
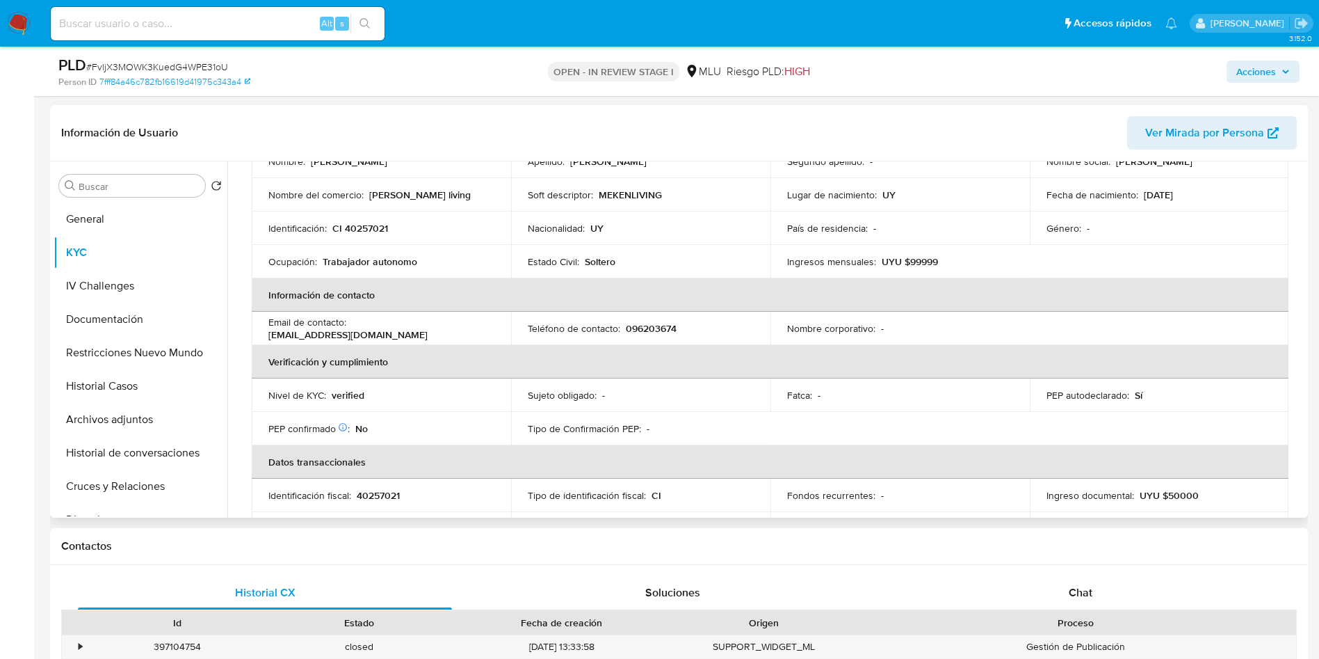
scroll to position [46, 0]
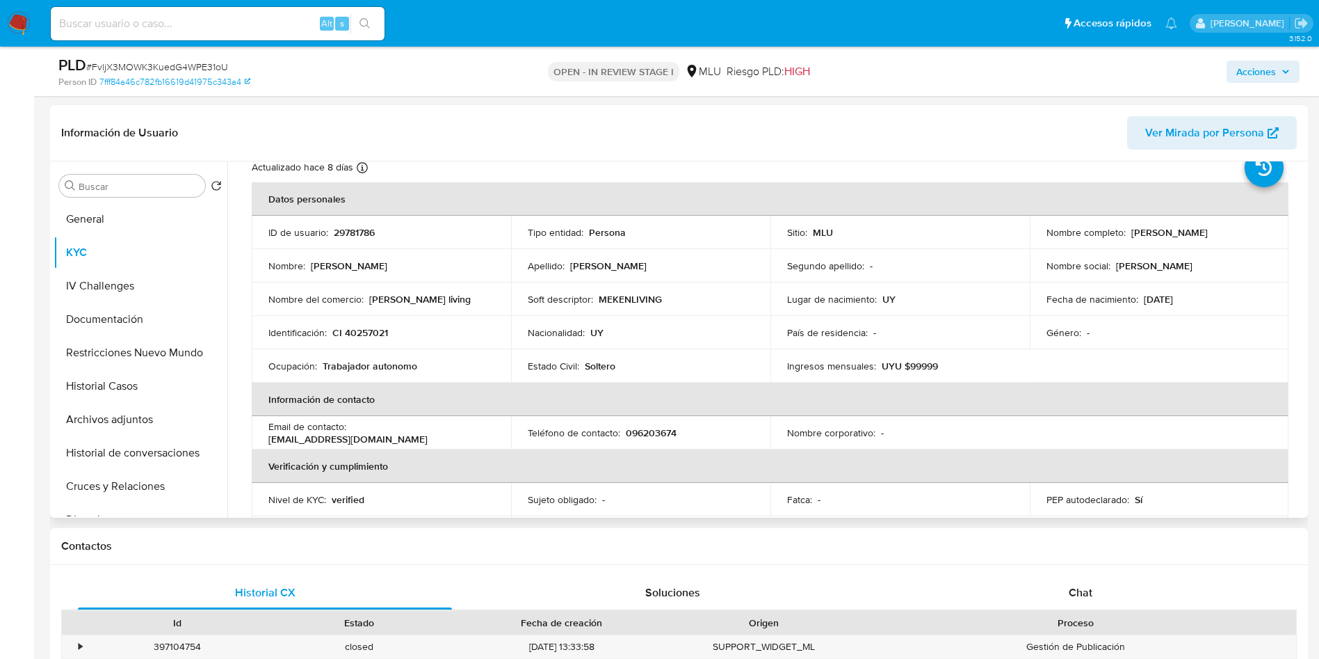
click at [364, 233] on p "29781786" at bounding box center [354, 232] width 41 height 13
click at [363, 234] on p "29781786" at bounding box center [354, 232] width 41 height 13
copy p "29781786"
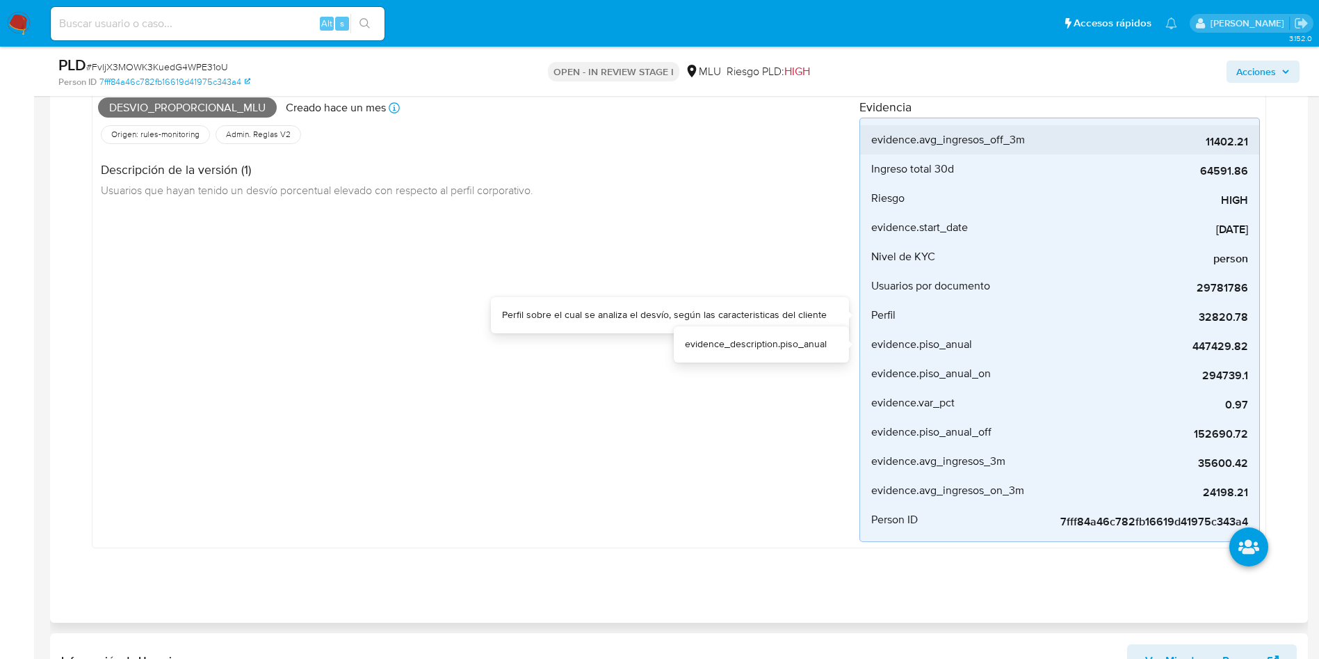
scroll to position [417, 0]
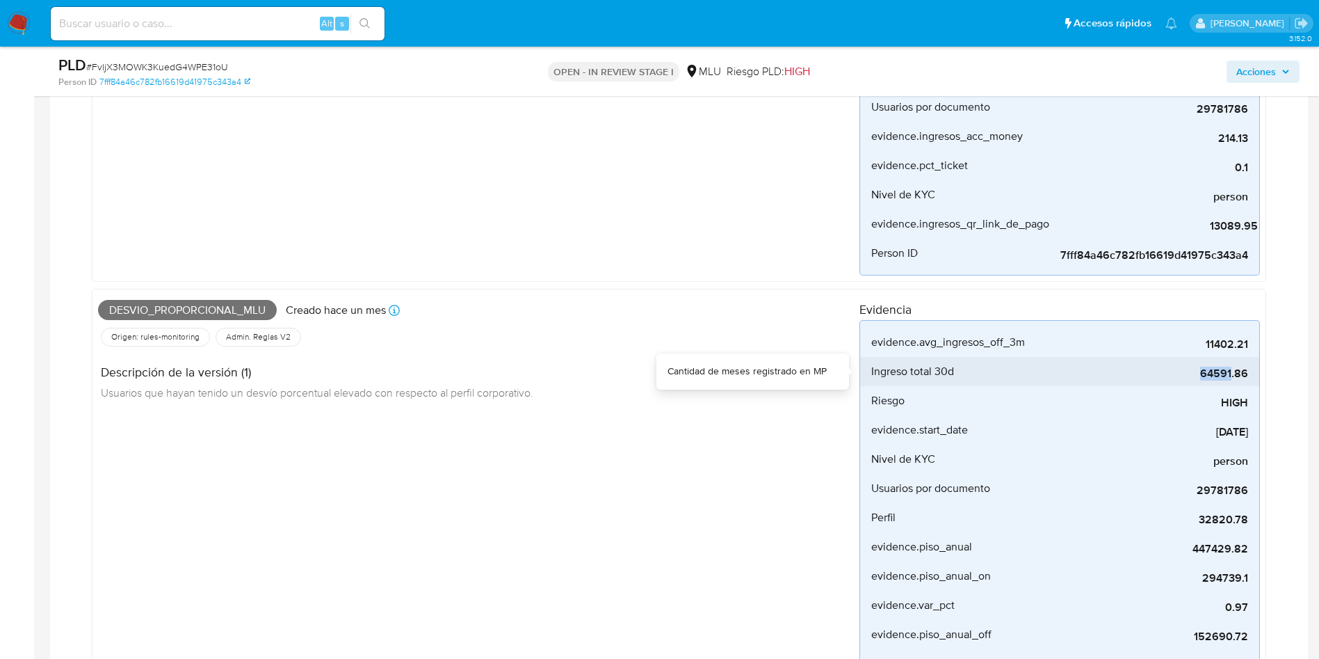
drag, startPoint x: 1200, startPoint y: 370, endPoint x: 1229, endPoint y: 373, distance: 28.6
click at [1230, 373] on span "64591.86" at bounding box center [1144, 373] width 209 height 14
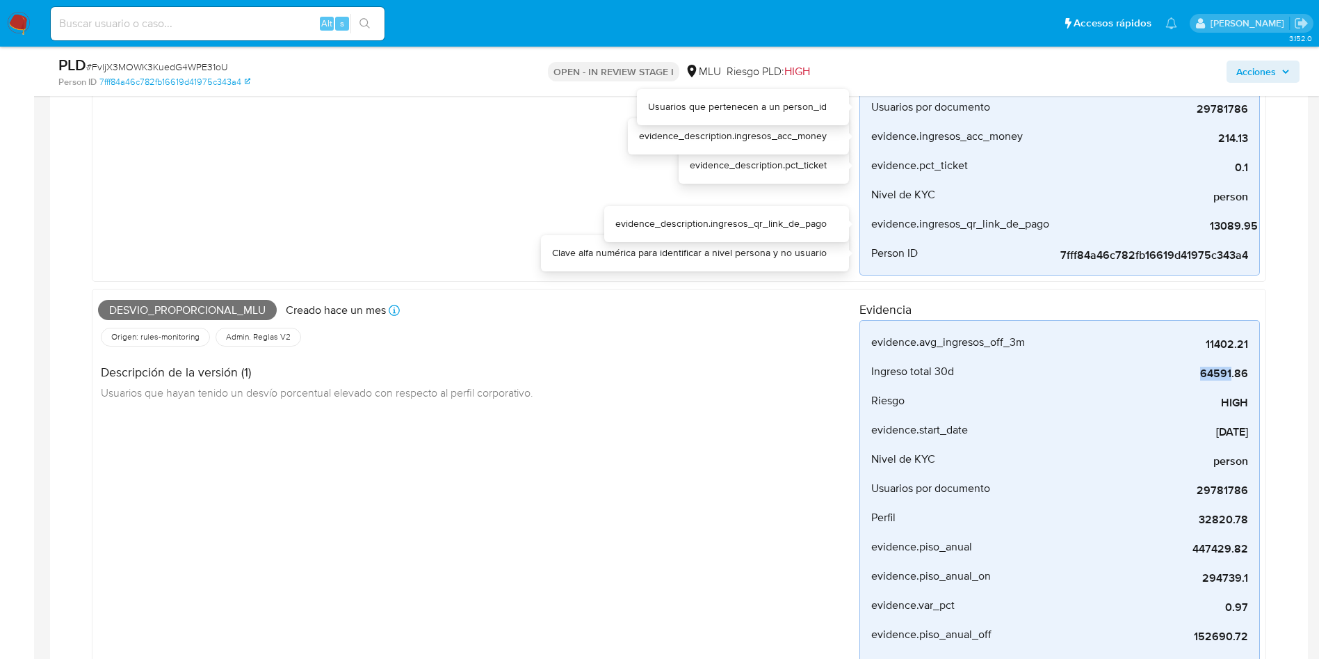
copy span "64591"
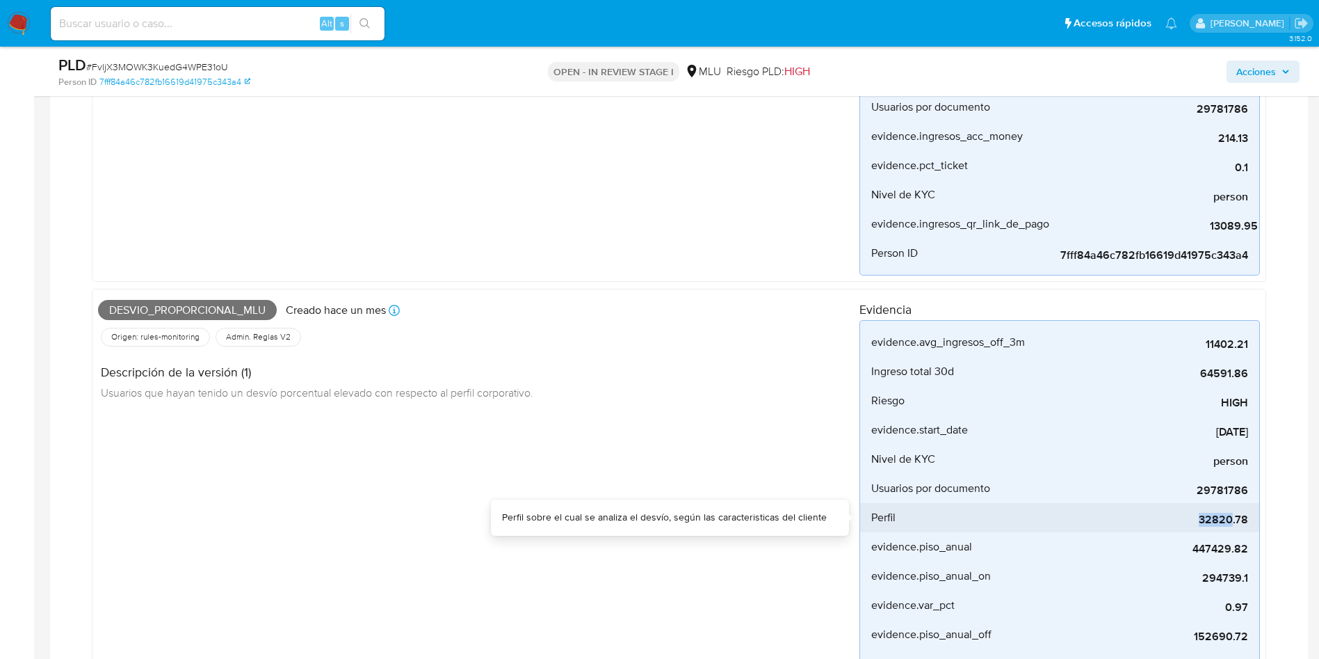
drag, startPoint x: 1202, startPoint y: 522, endPoint x: 1231, endPoint y: 523, distance: 29.2
click at [1231, 523] on span "32820.78" at bounding box center [1144, 519] width 209 height 14
copy span "32820"
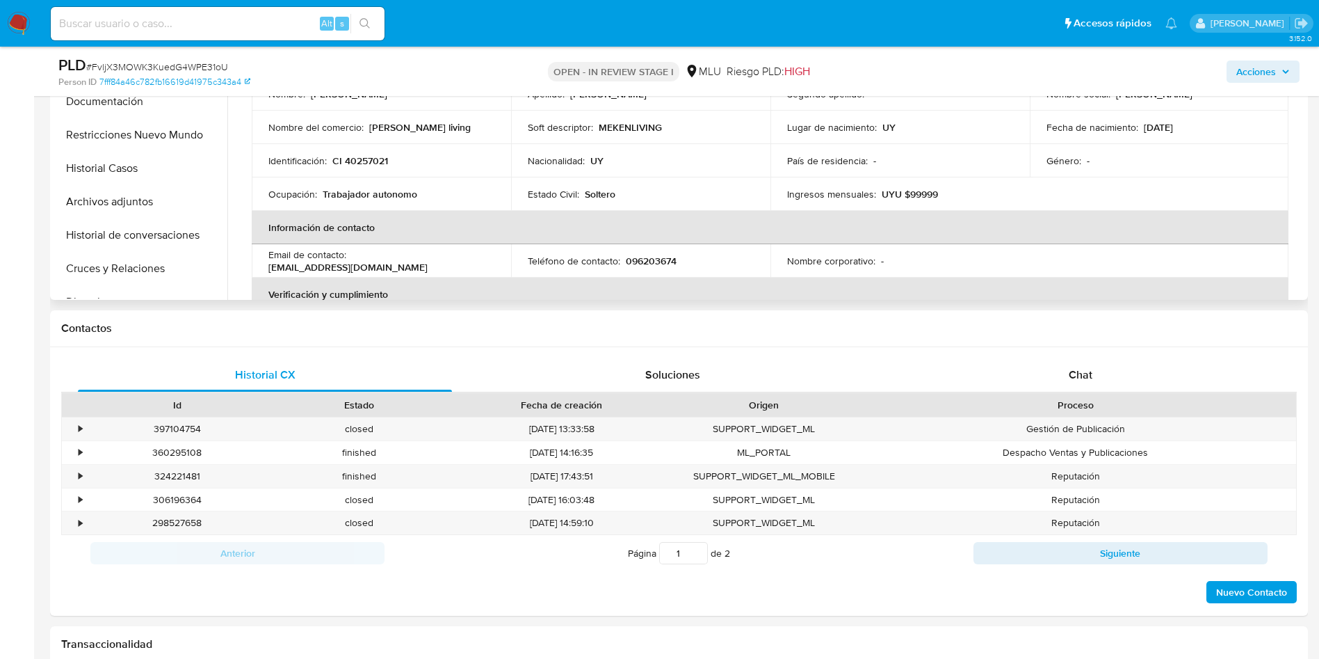
scroll to position [1460, 0]
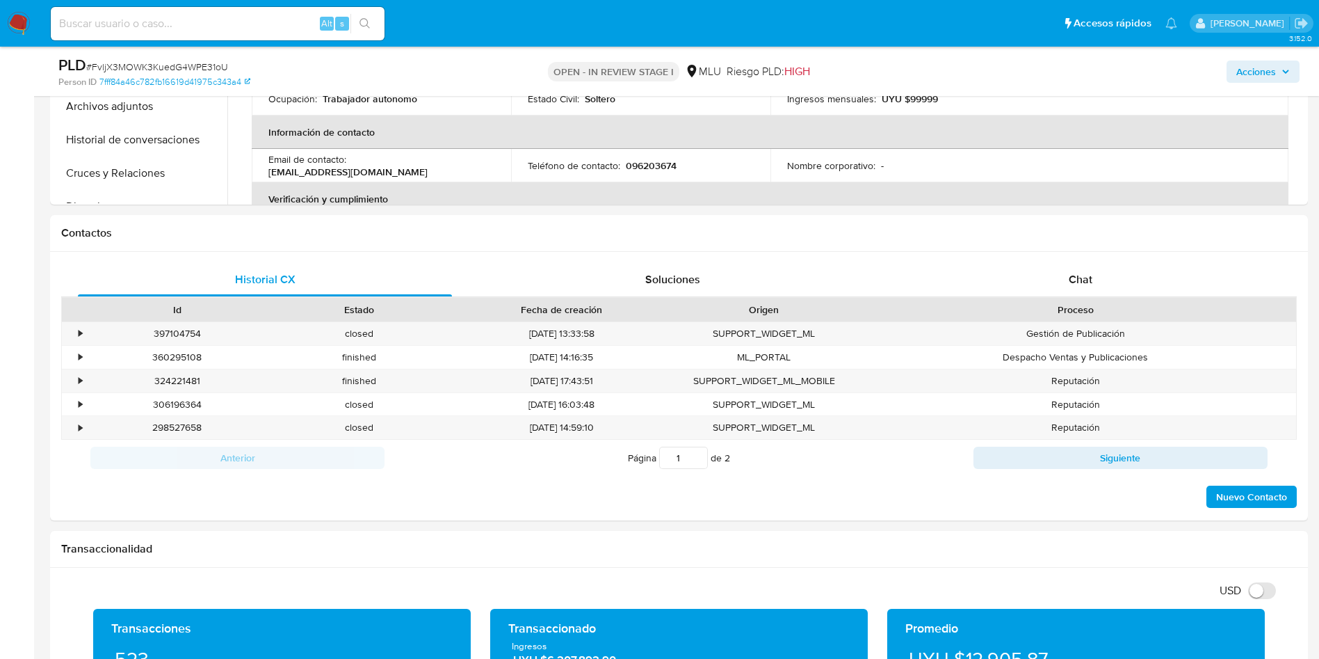
click at [146, 194] on button "Direcciones" at bounding box center [141, 206] width 174 height 33
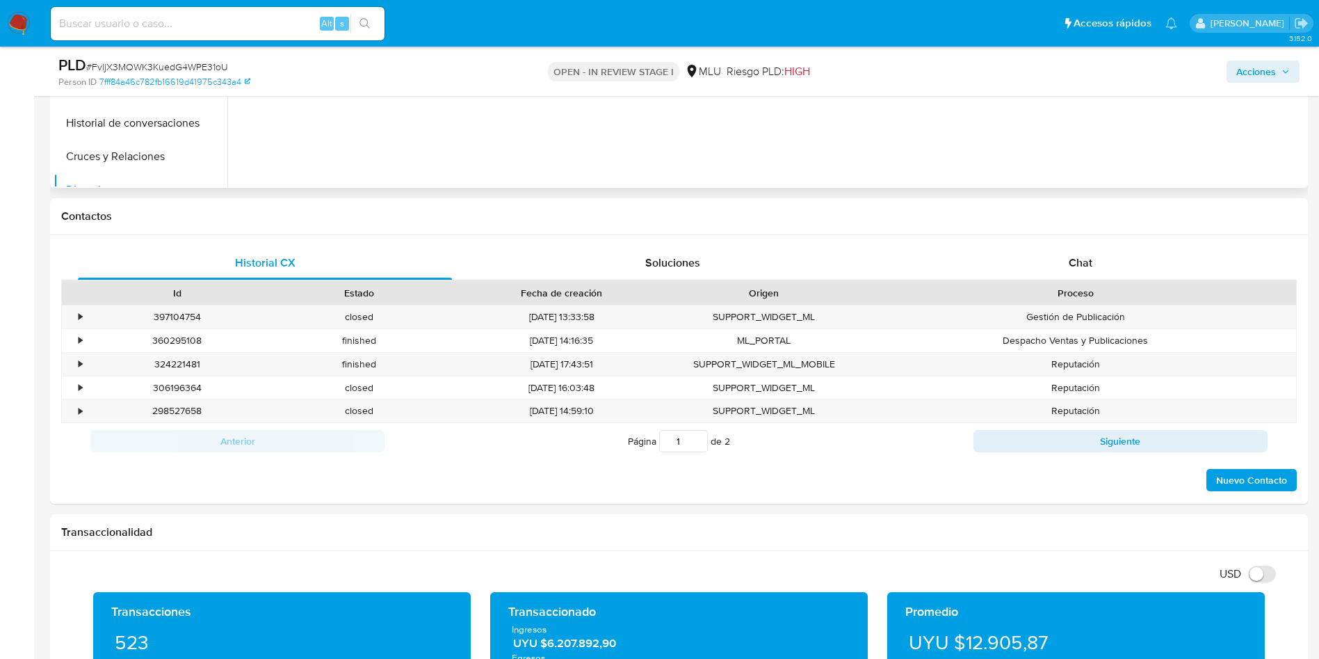
click at [145, 187] on div "Buscar Volver al orden por defecto General KYC IV Challenges Documentación Rest…" at bounding box center [141, 11] width 174 height 354
click at [140, 152] on button "Cruces y Relaciones" at bounding box center [135, 156] width 163 height 33
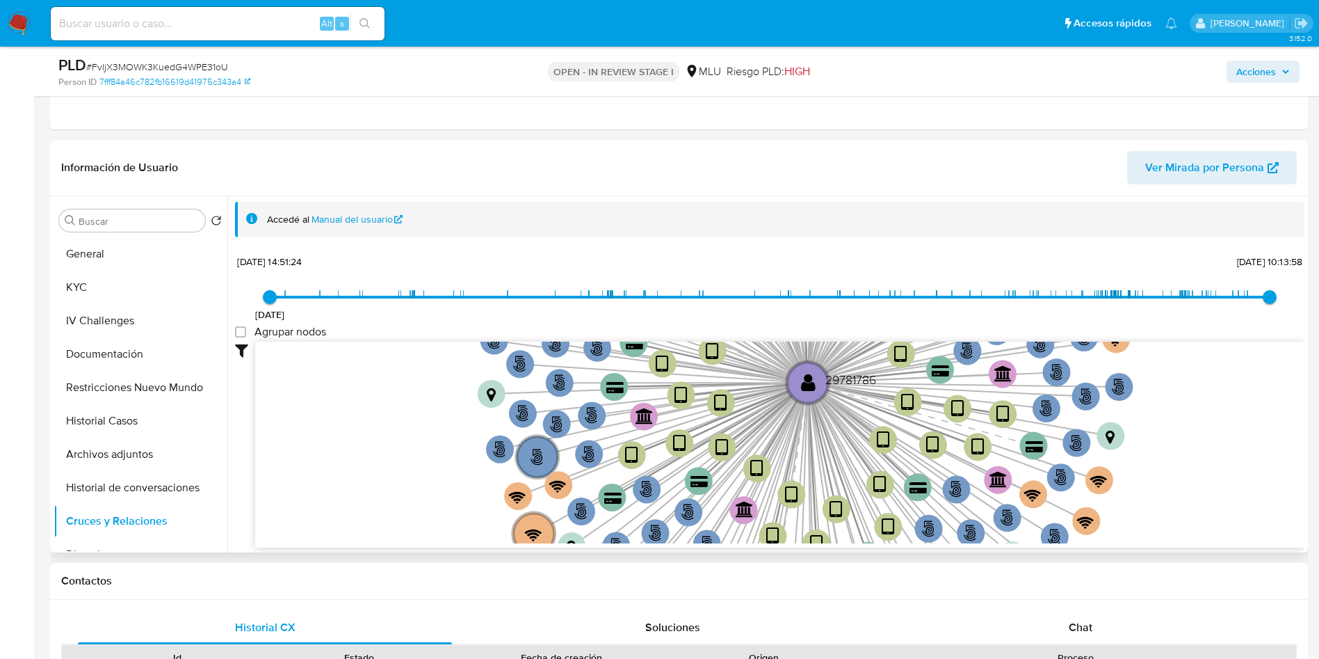
scroll to position [1043, 0]
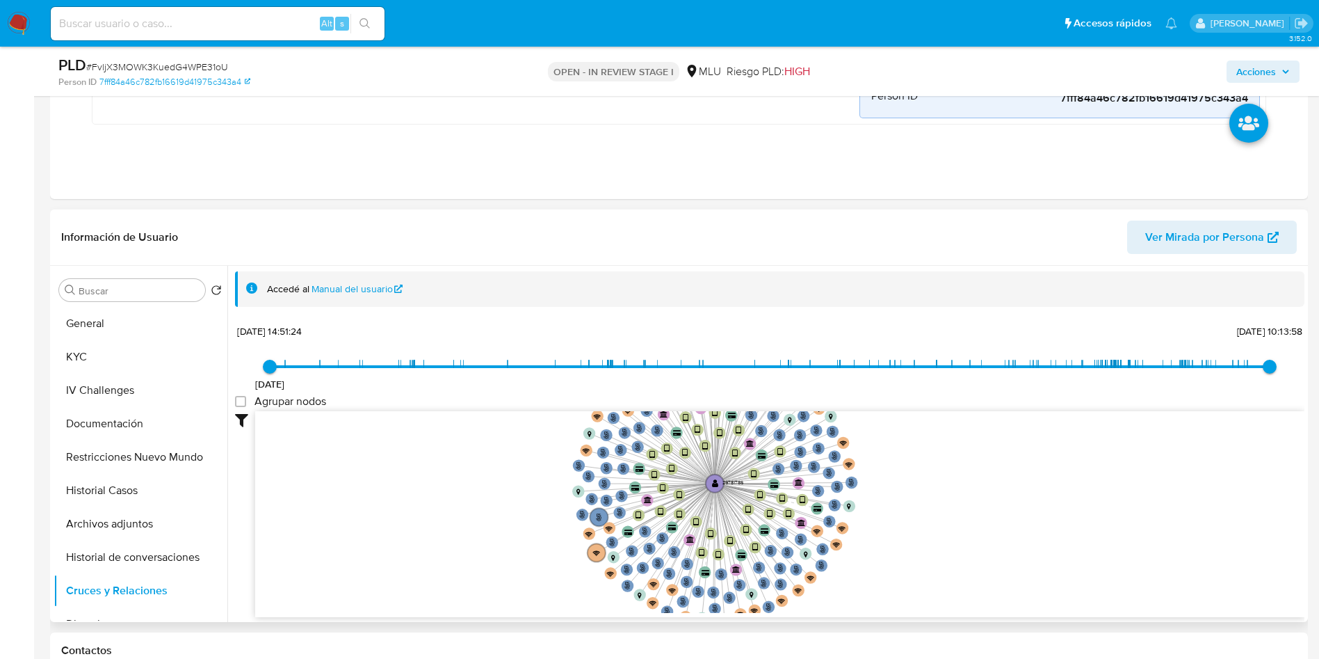
drag, startPoint x: 1146, startPoint y: 485, endPoint x: 869, endPoint y: 522, distance: 279.9
click at [872, 525] on icon "person-b2c1667dd6e7ca6d157e9963c2e20520  person-b2c1667dd6e7ca6d157e9963c2e205…" at bounding box center [779, 512] width 1049 height 202
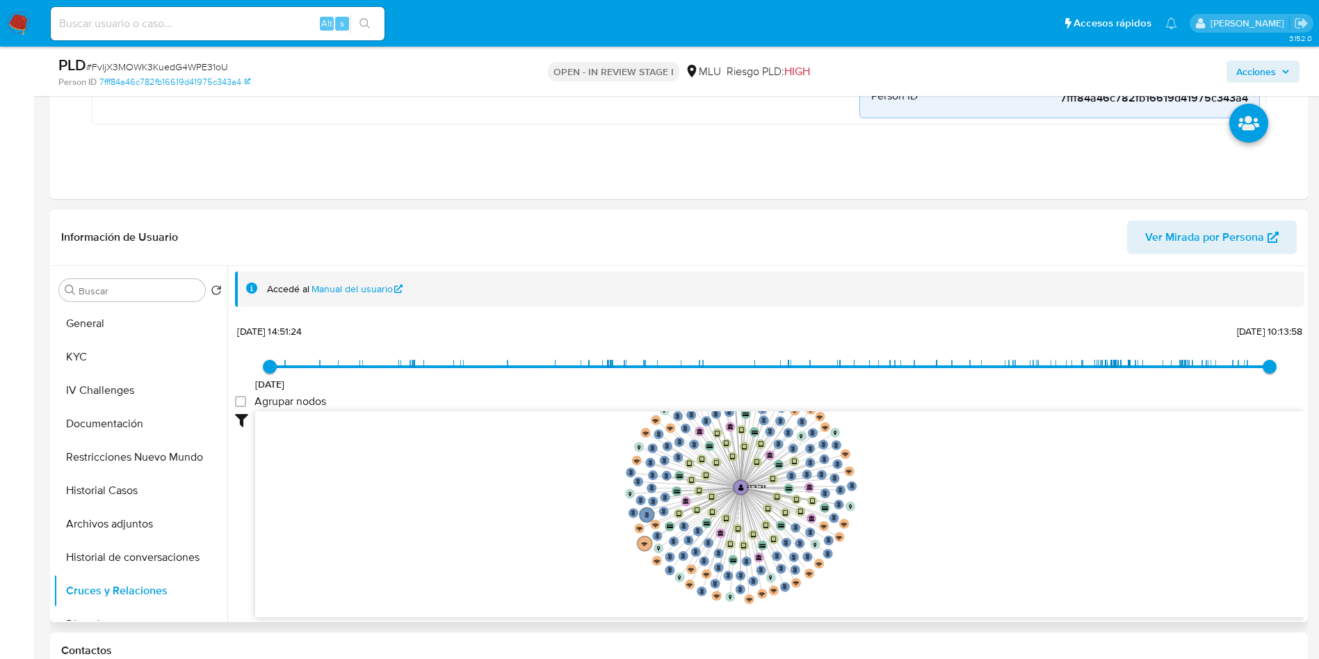
click at [874, 488] on icon "person-b2c1667dd6e7ca6d157e9963c2e20520  person-b2c1667dd6e7ca6d157e9963c2e205…" at bounding box center [779, 512] width 1049 height 202
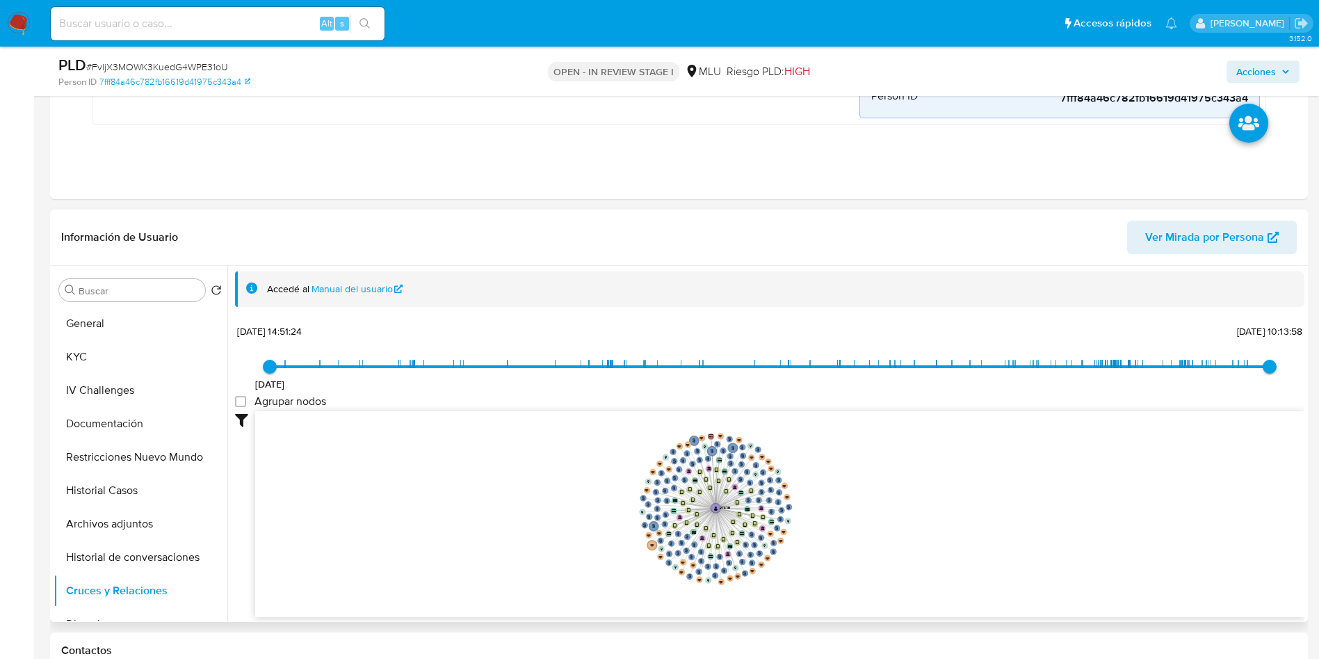
drag, startPoint x: 888, startPoint y: 499, endPoint x: 821, endPoint y: 517, distance: 69.7
click at [821, 517] on icon "person-b2c1667dd6e7ca6d157e9963c2e20520  person-b2c1667dd6e7ca6d157e9963c2e205…" at bounding box center [779, 512] width 1049 height 202
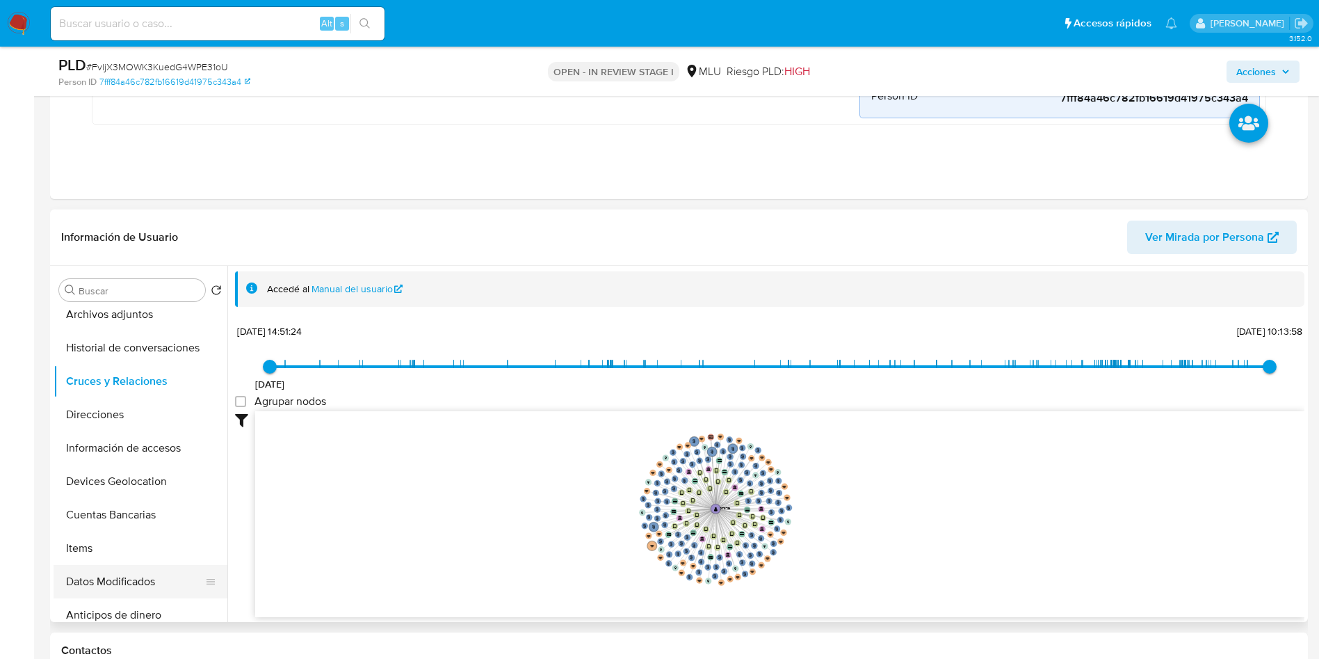
scroll to position [313, 0]
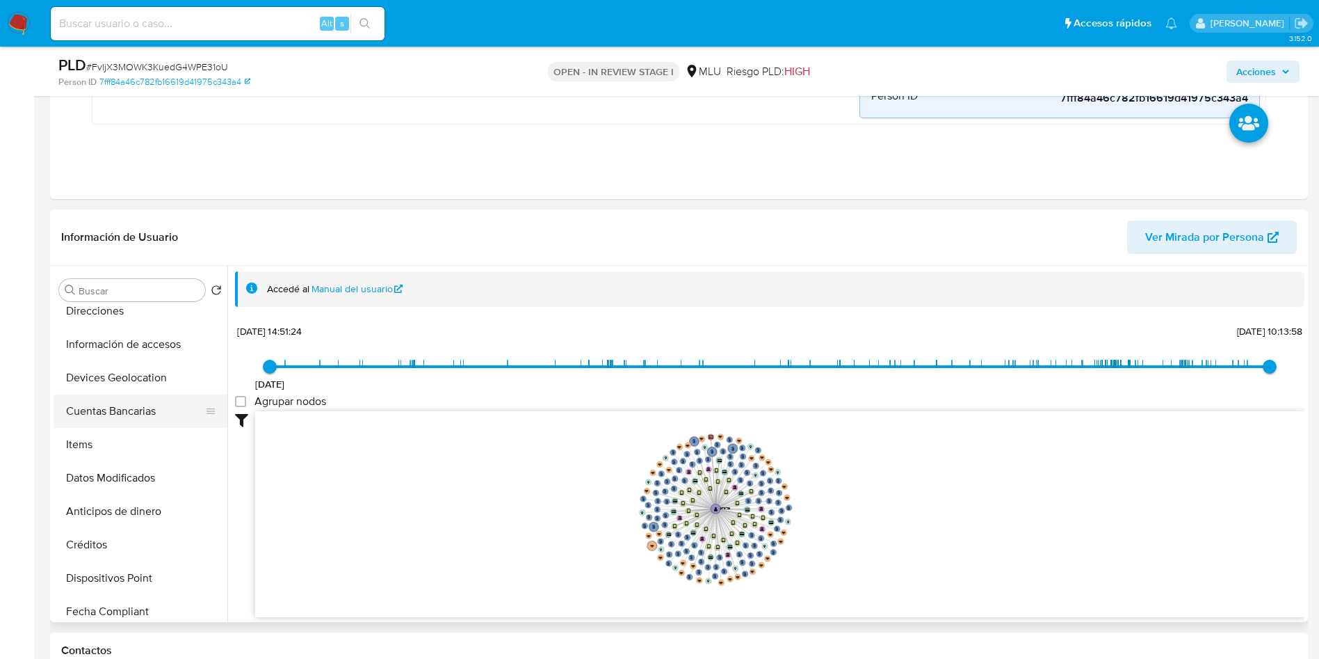
click at [140, 415] on button "Cuentas Bancarias" at bounding box center [135, 410] width 163 height 33
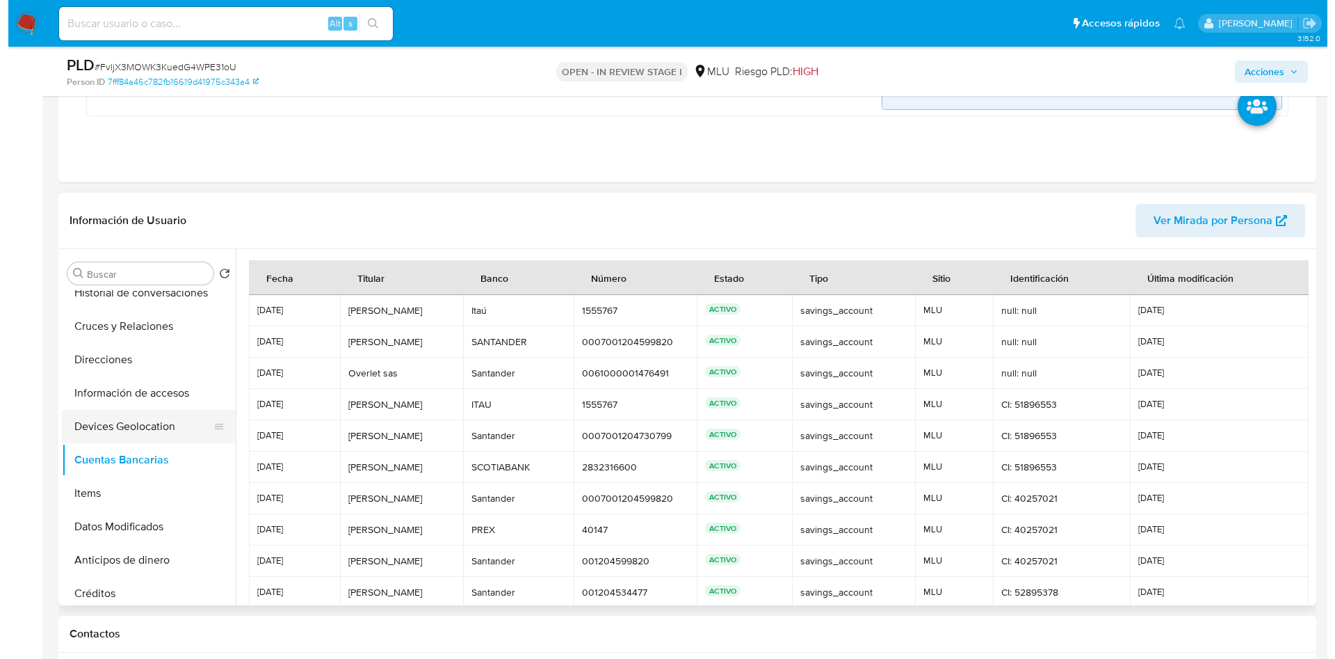
scroll to position [209, 0]
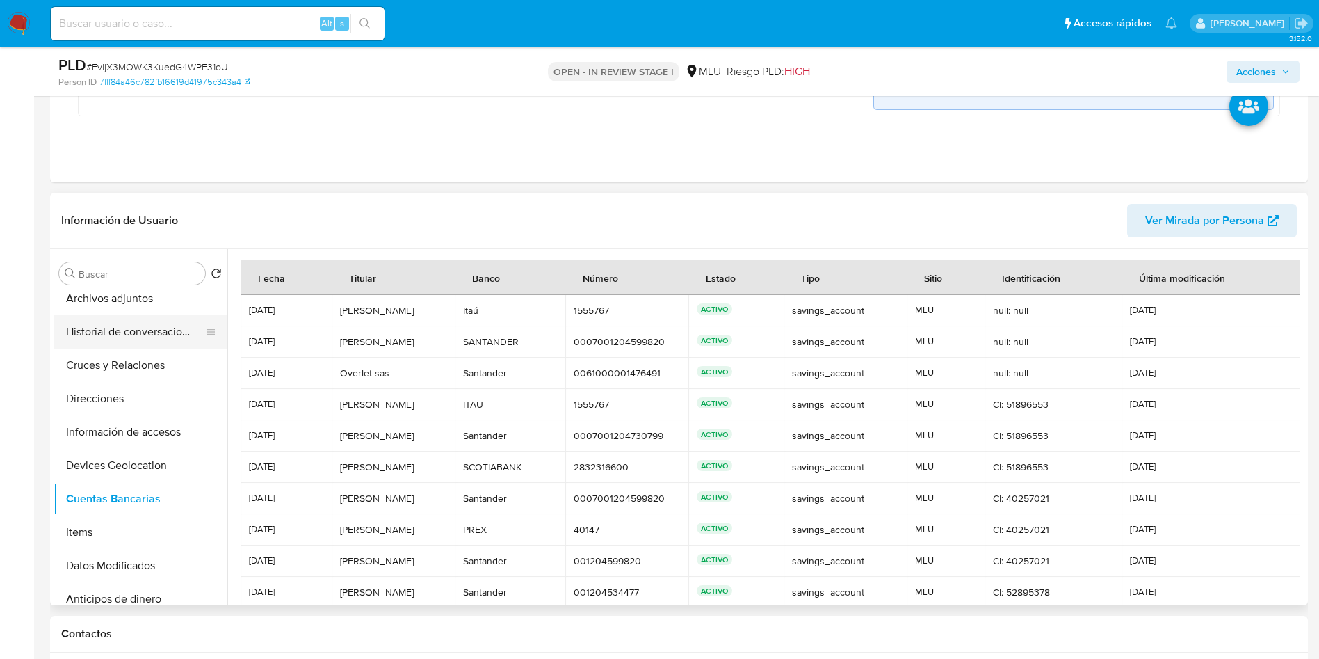
click at [146, 341] on button "Historial de conversaciones" at bounding box center [135, 331] width 163 height 33
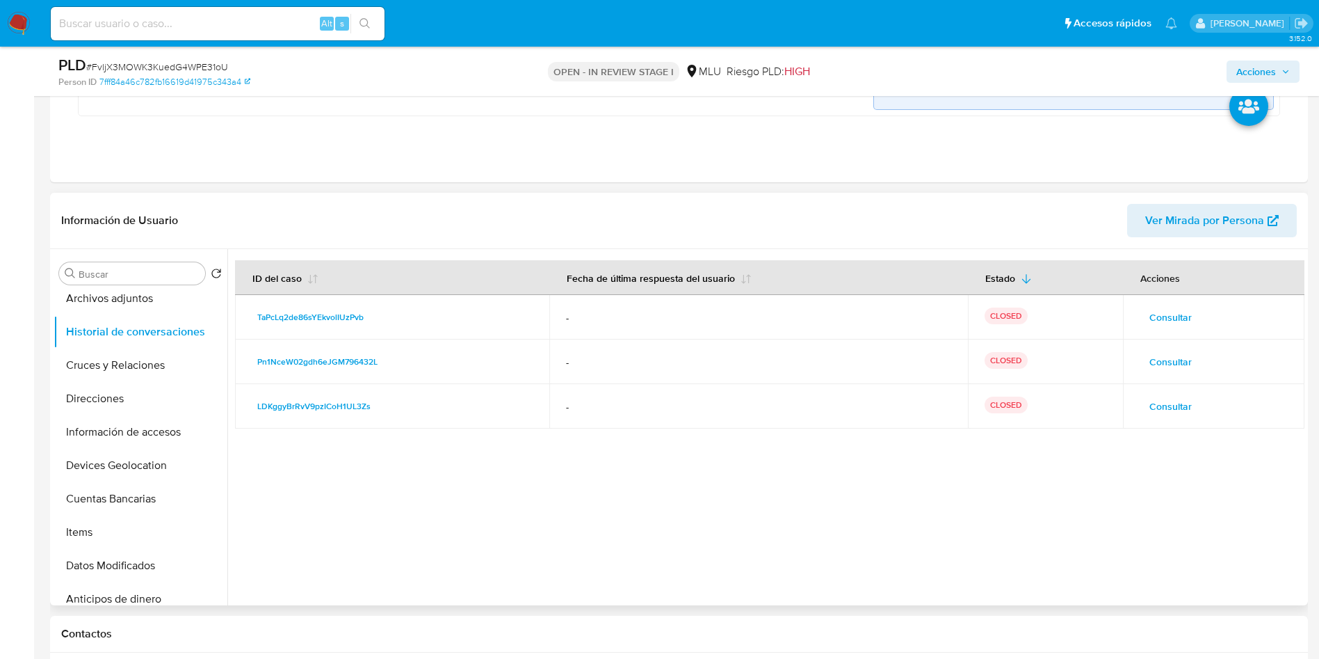
click at [1171, 399] on span "Consultar" at bounding box center [1170, 405] width 42 height 19
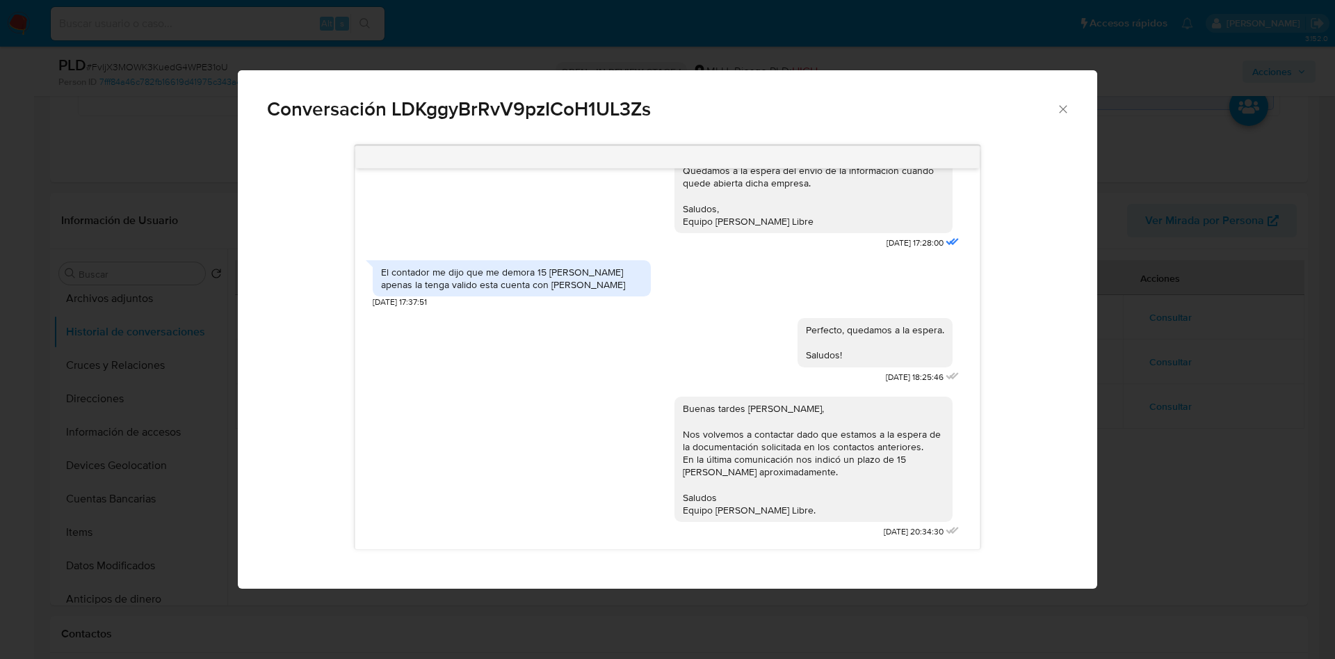
scroll to position [1806, 0]
click at [1133, 377] on div "Conversación LDKggyBrRvV9pzICoH1UL3Zs https://www.mercadolibre.com.uy/ayuda/Tra…" at bounding box center [667, 329] width 1335 height 659
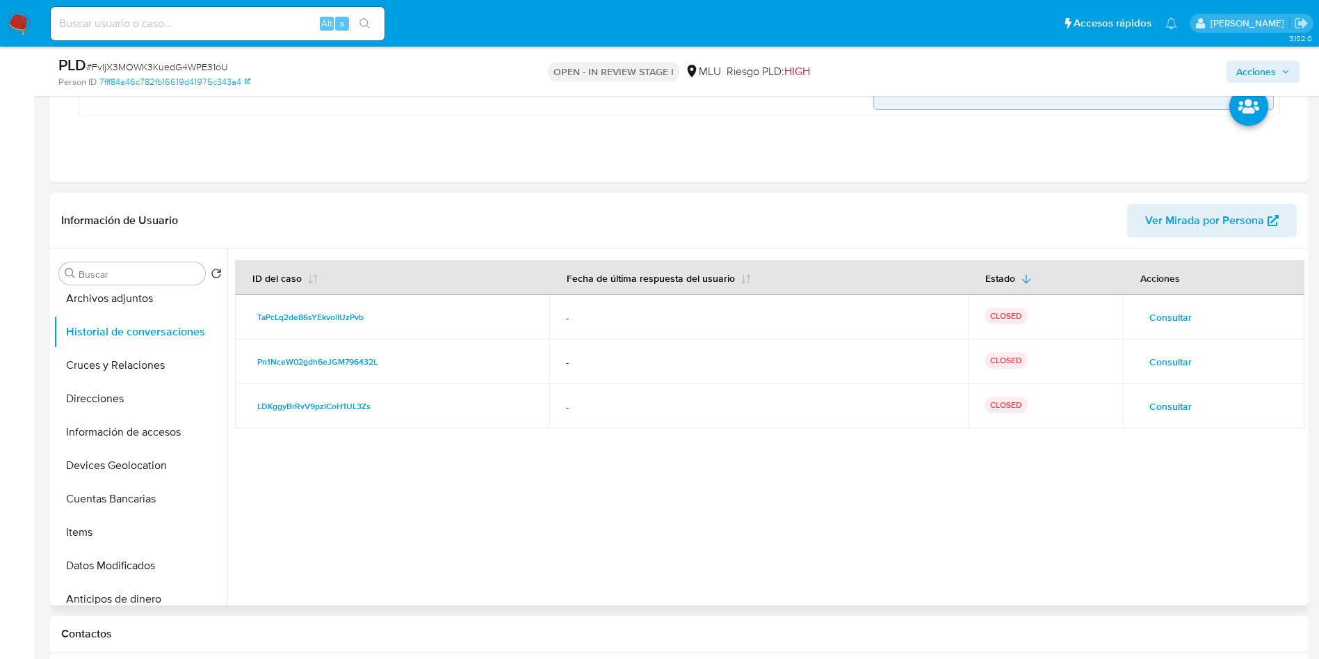
click at [1179, 361] on span "Consultar" at bounding box center [1170, 361] width 42 height 19
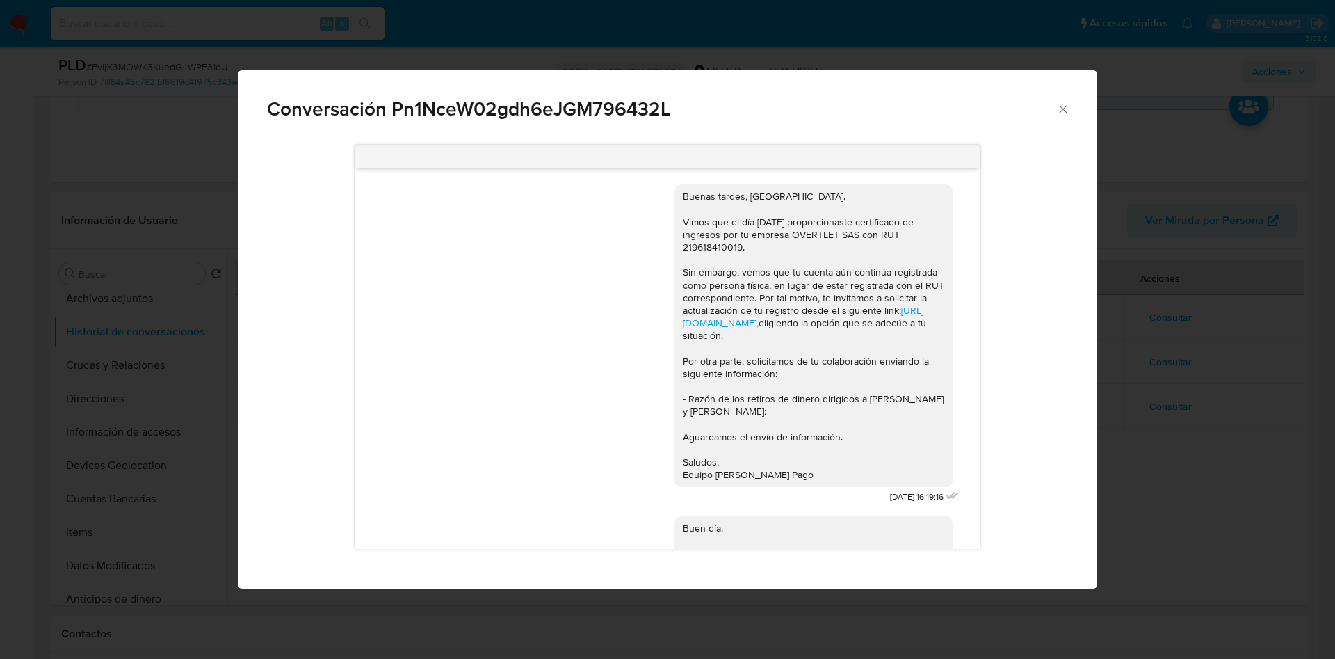
scroll to position [0, 0]
click at [1236, 324] on div "Conversación Pn1NceW02gdh6eJGM796432L Buenas tardes, Diego. Vimos que el día 12…" at bounding box center [667, 329] width 1335 height 659
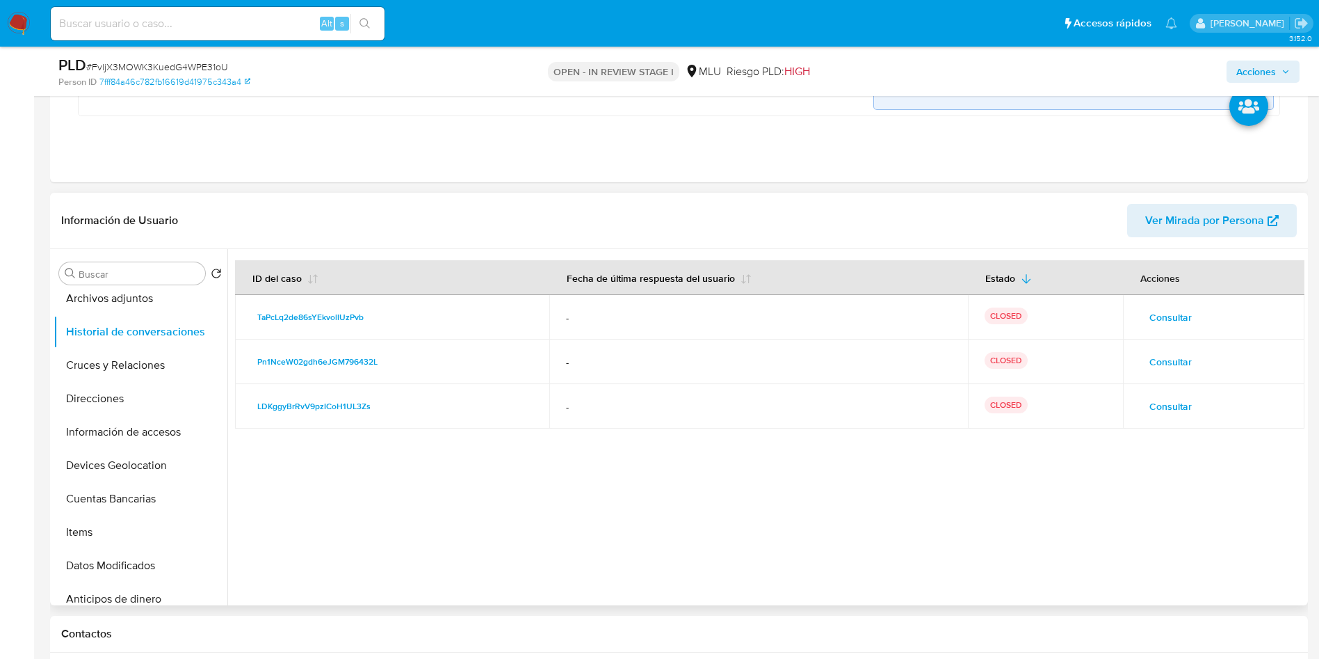
click at [1170, 369] on span "Consultar" at bounding box center [1170, 361] width 42 height 19
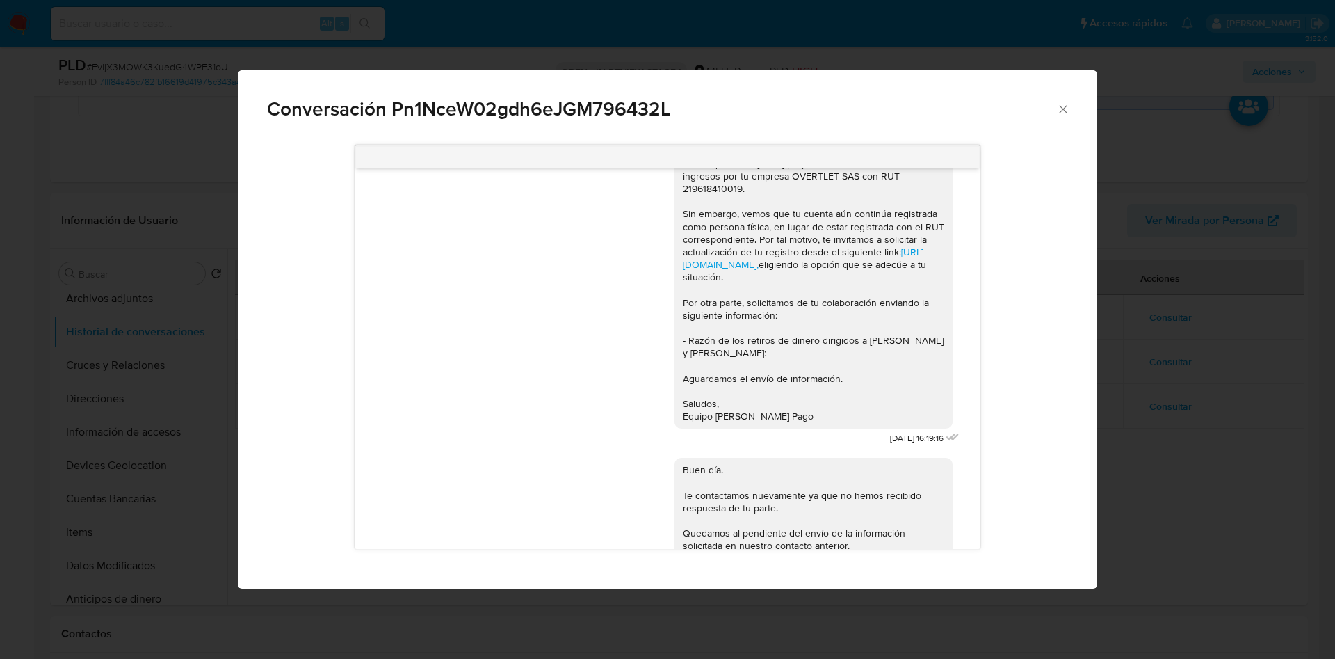
scroll to position [145, 0]
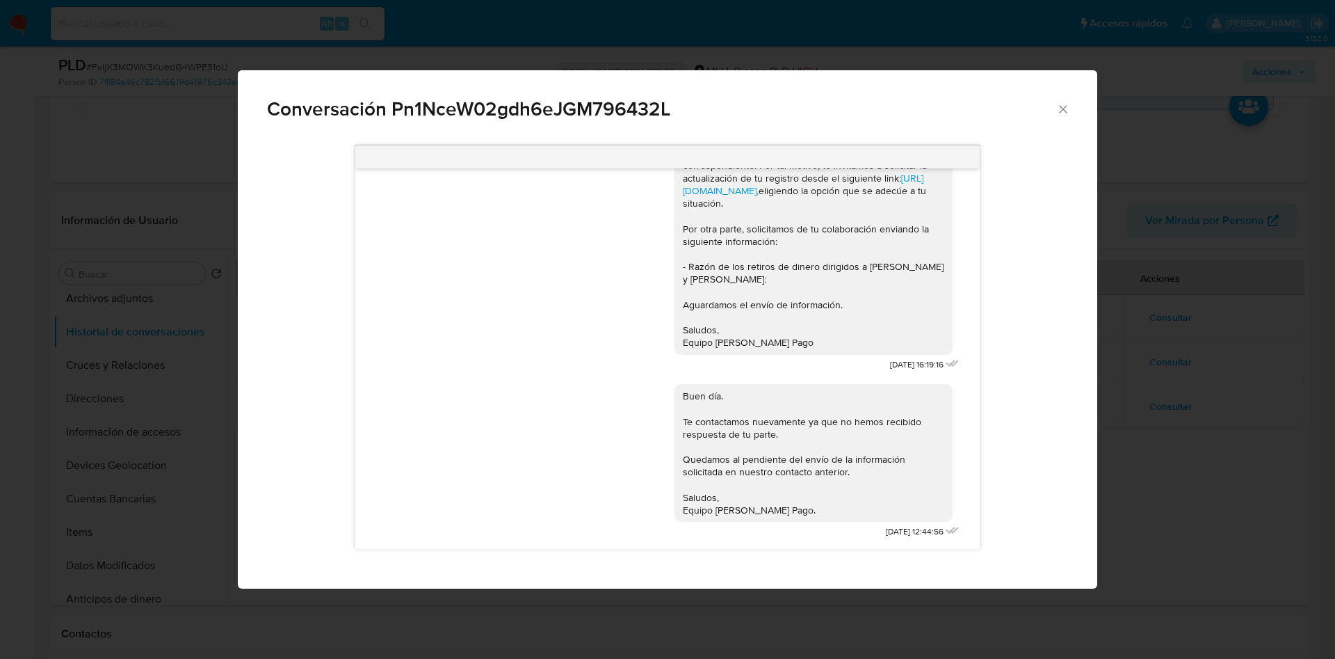
click at [1172, 405] on div "Conversación Pn1NceW02gdh6eJGM796432L Buenas tardes, Diego. Vimos que el día 12…" at bounding box center [667, 329] width 1335 height 659
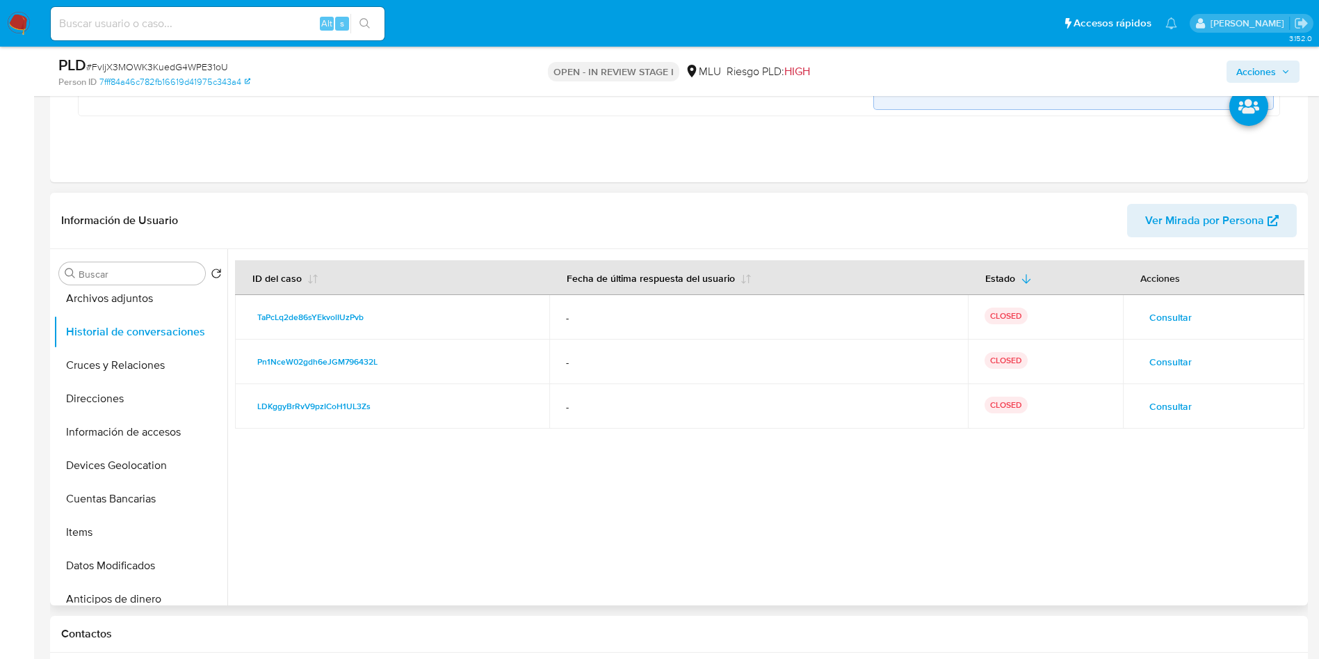
click at [1168, 311] on span "Consultar" at bounding box center [1170, 316] width 42 height 19
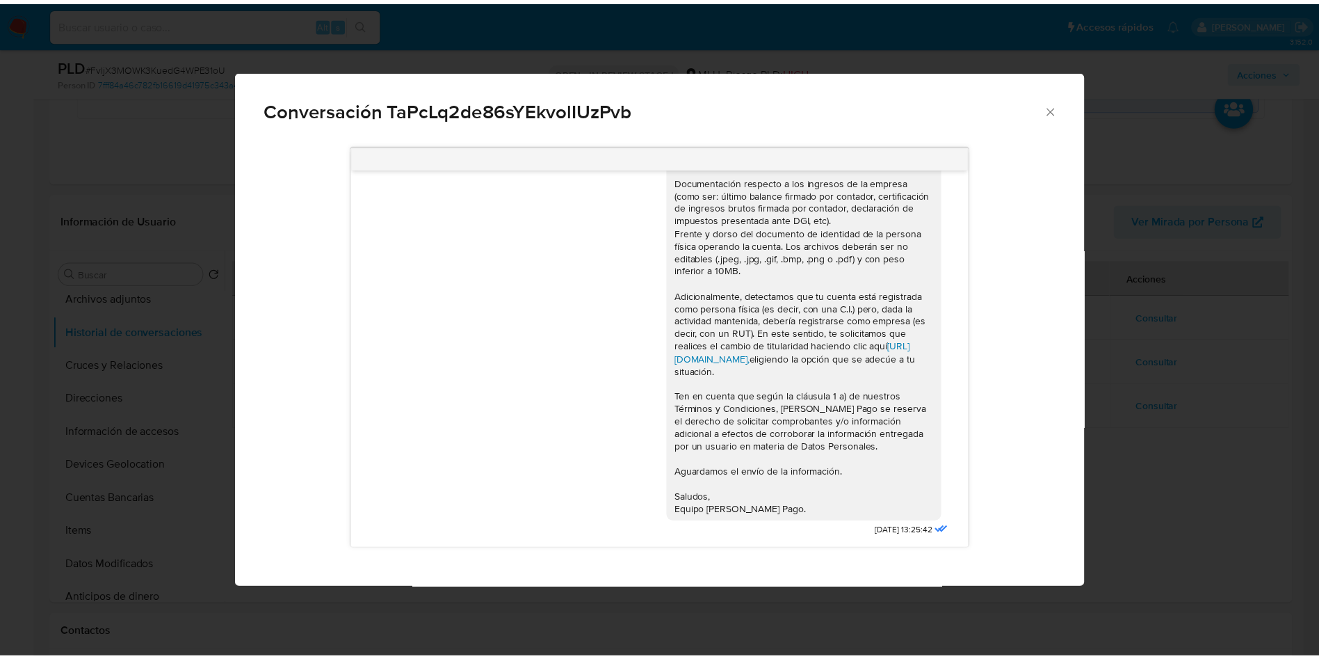
scroll to position [0, 0]
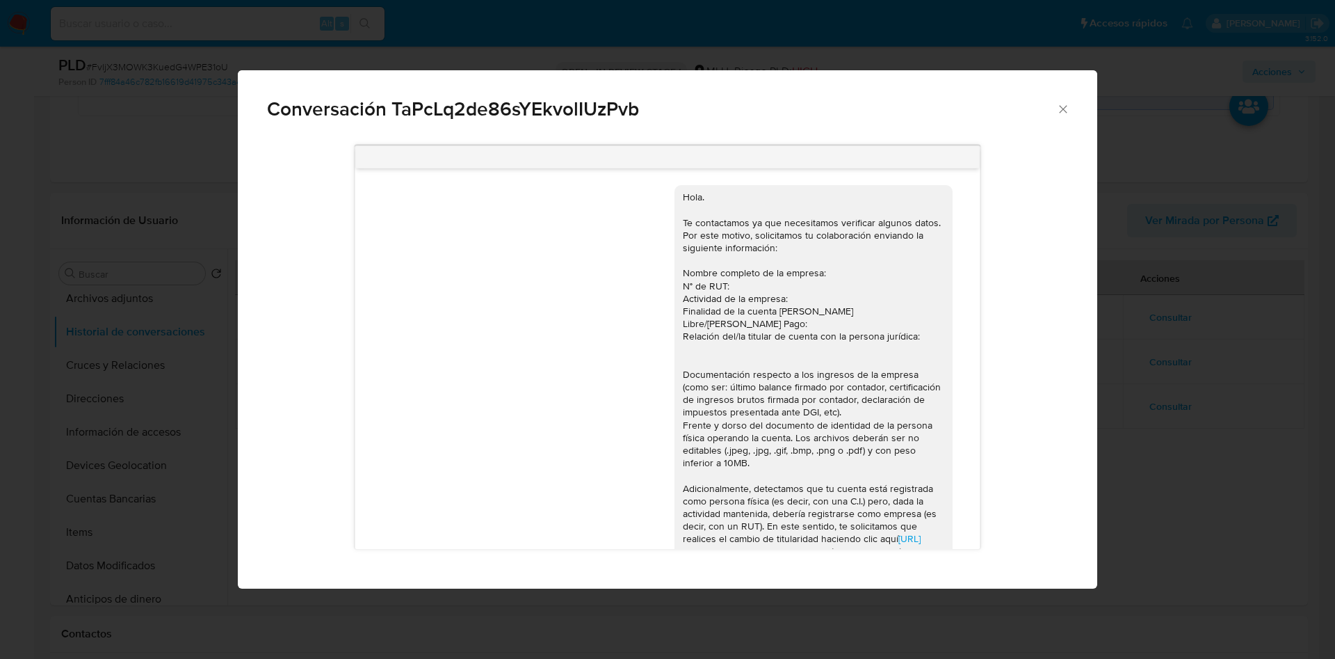
click at [1188, 296] on div "Conversación TaPcLq2de86sYEkvolIUzPvb https://www.mercadolibre.com.uy/ayuda/Tra…" at bounding box center [667, 329] width 1335 height 659
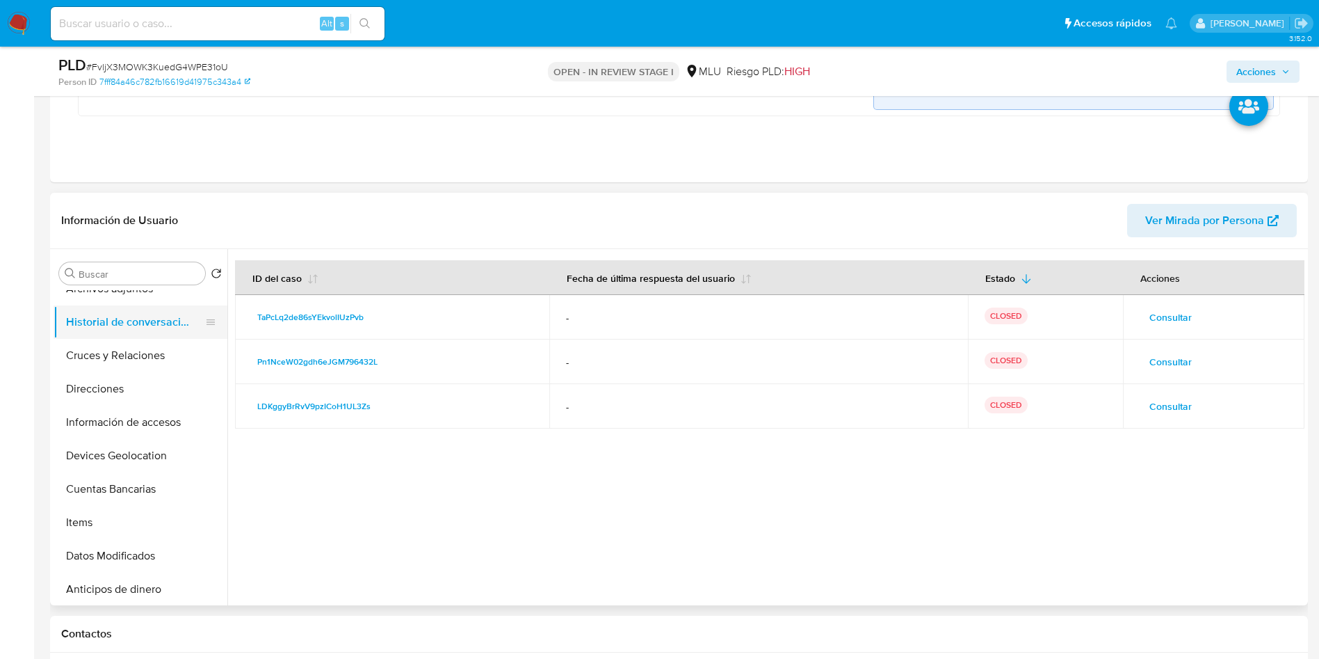
scroll to position [104, 0]
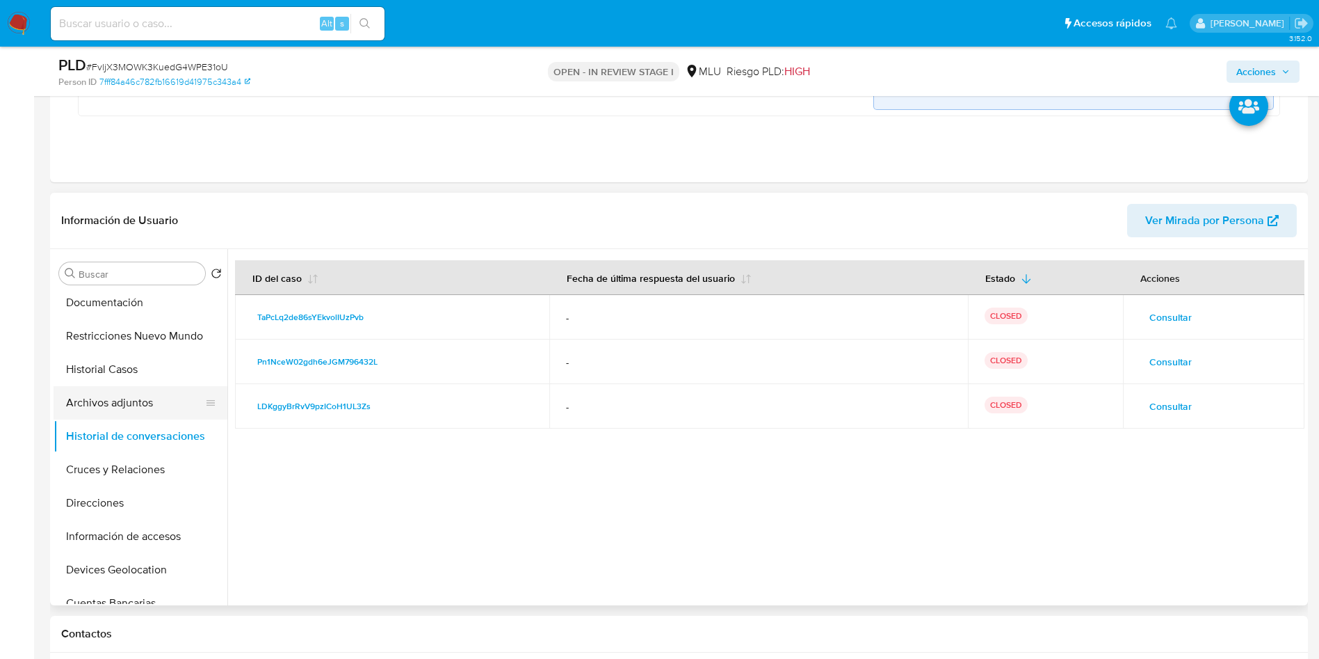
click at [140, 401] on button "Archivos adjuntos" at bounding box center [135, 402] width 163 height 33
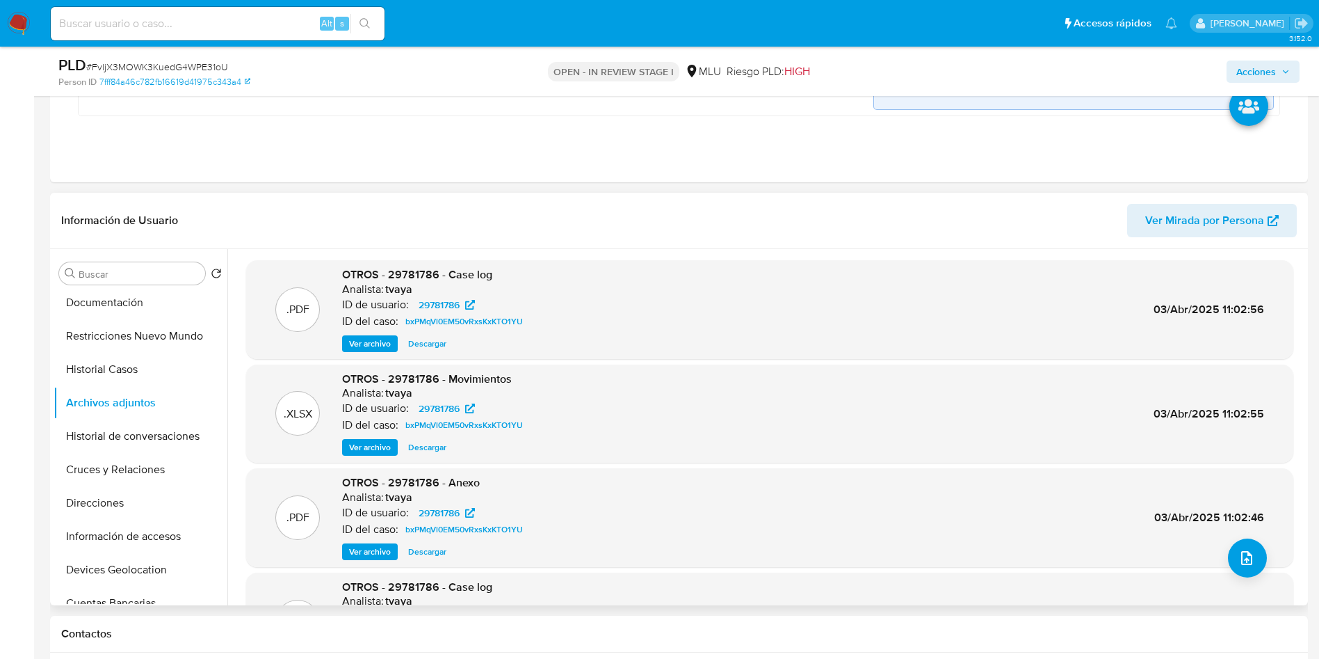
click at [354, 342] on span "Ver archivo" at bounding box center [370, 344] width 42 height 14
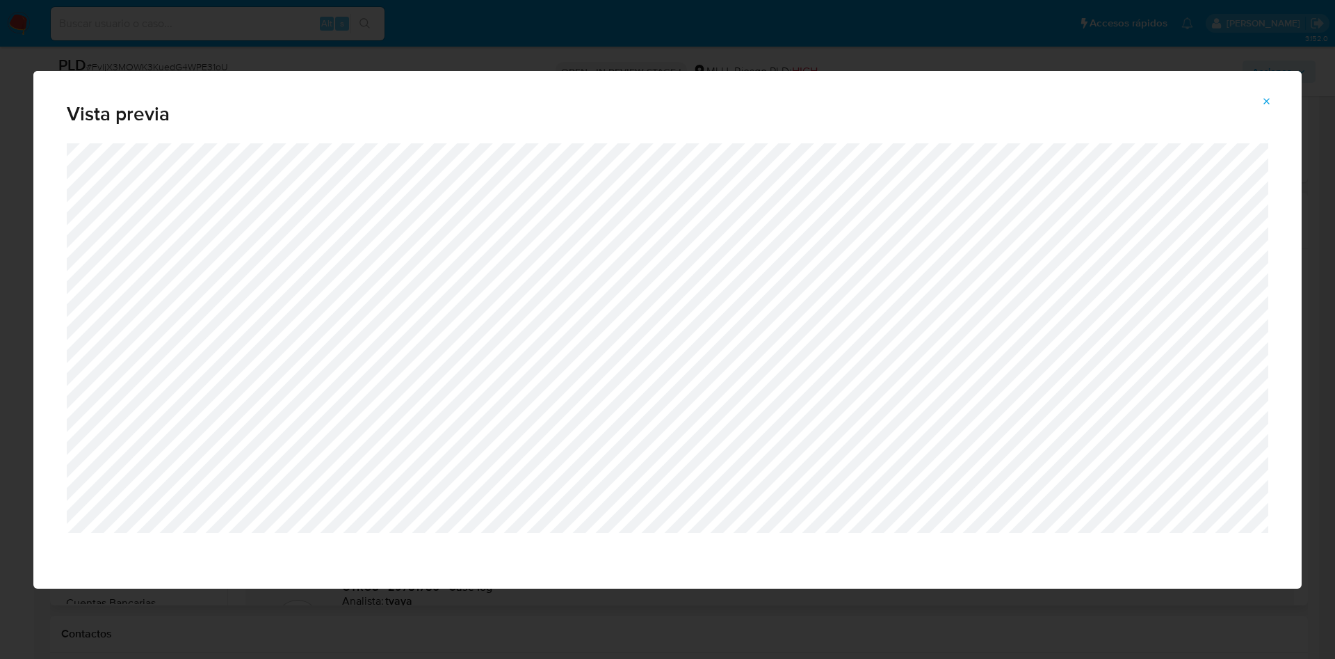
click at [468, 54] on div "Vista previa" at bounding box center [667, 329] width 1335 height 659
click at [1261, 98] on button "Attachment preview" at bounding box center [1267, 101] width 31 height 22
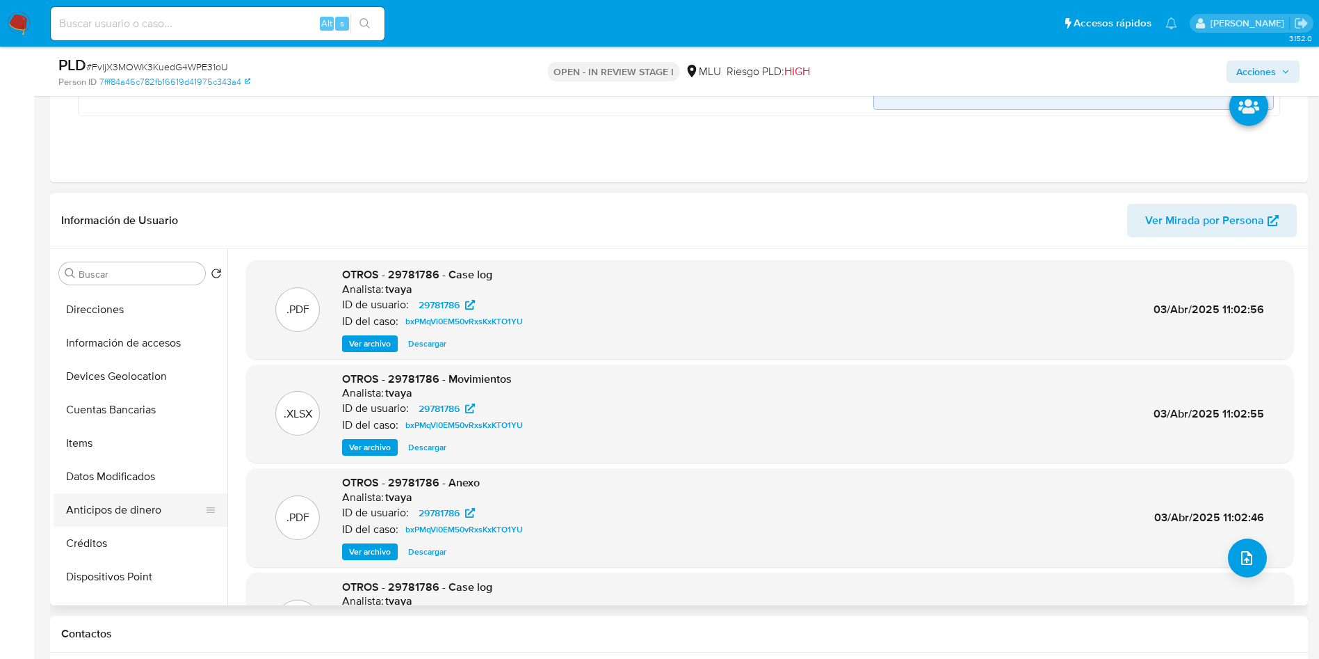
scroll to position [313, 0]
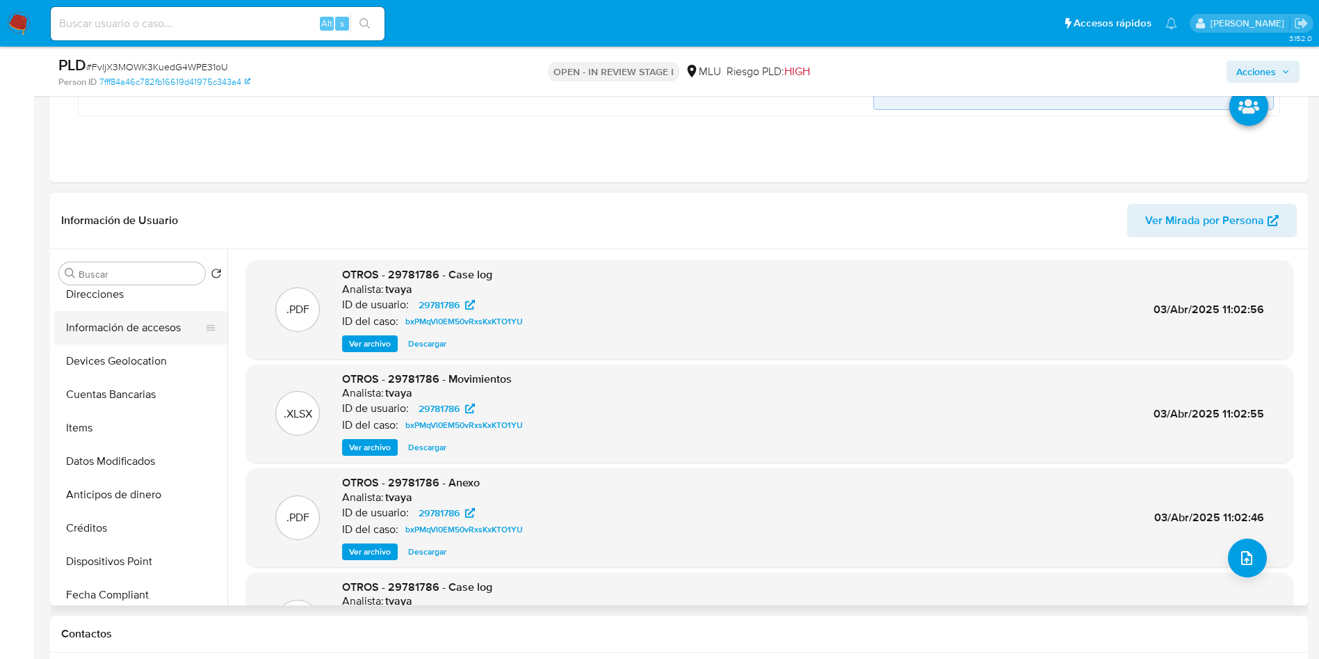
click at [137, 338] on button "Información de accesos" at bounding box center [135, 327] width 163 height 33
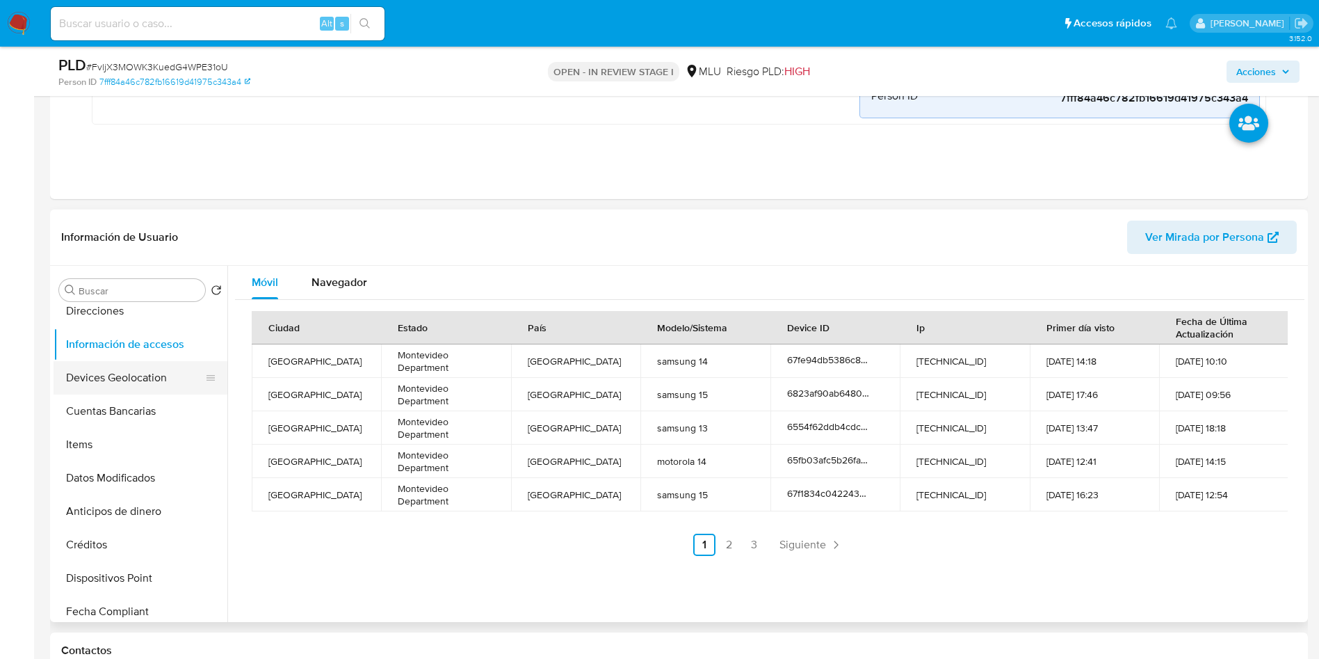
click at [147, 382] on button "Devices Geolocation" at bounding box center [135, 377] width 163 height 33
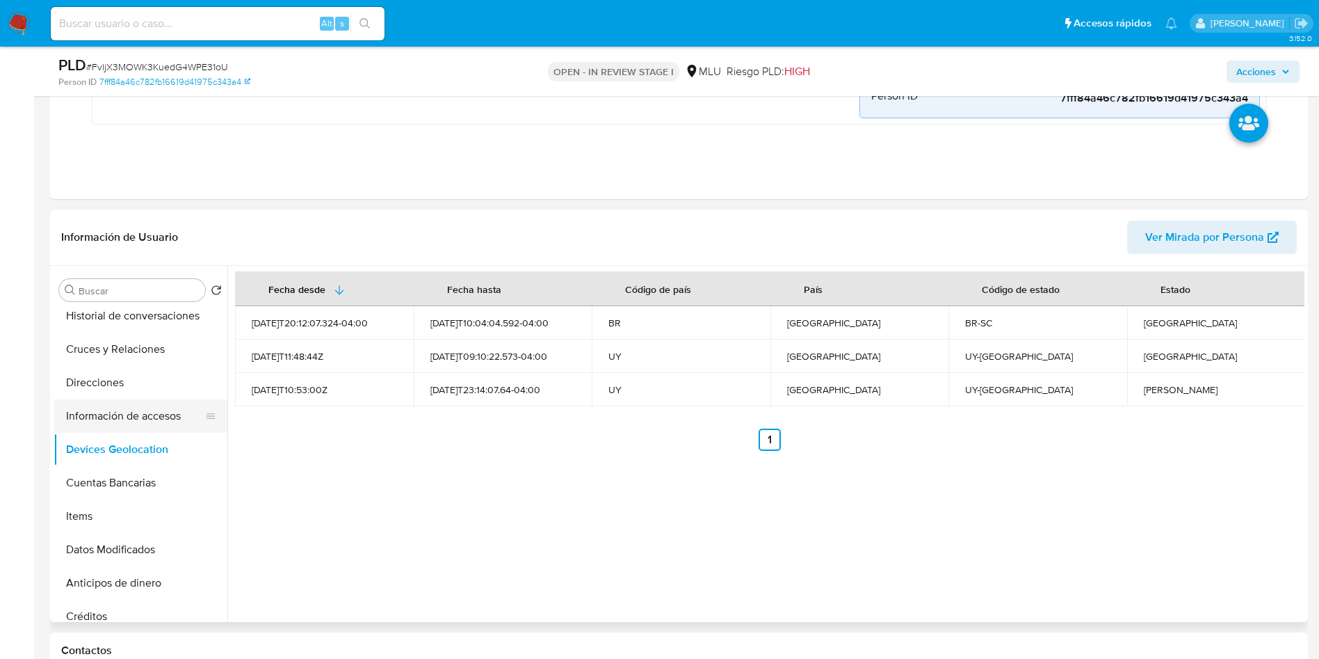
scroll to position [209, 0]
click at [132, 413] on button "Direcciones" at bounding box center [135, 414] width 163 height 33
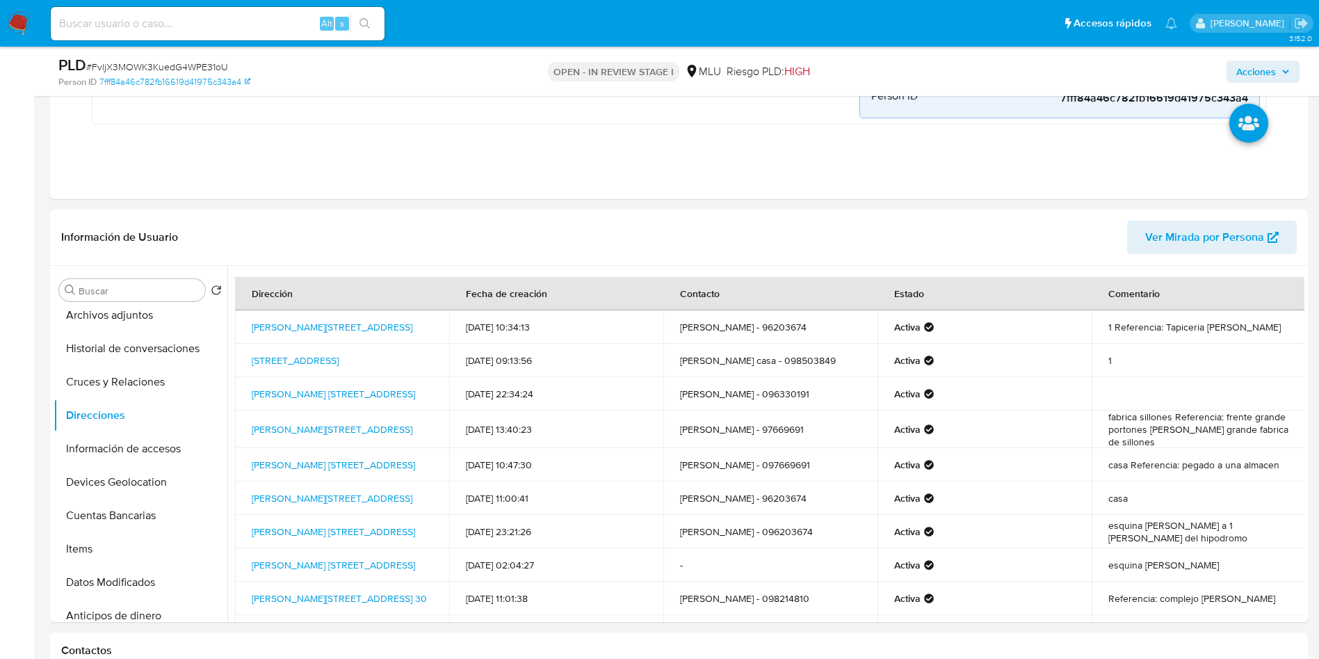
click at [735, 393] on td "gimena caetano - 096330191" at bounding box center [770, 393] width 214 height 33
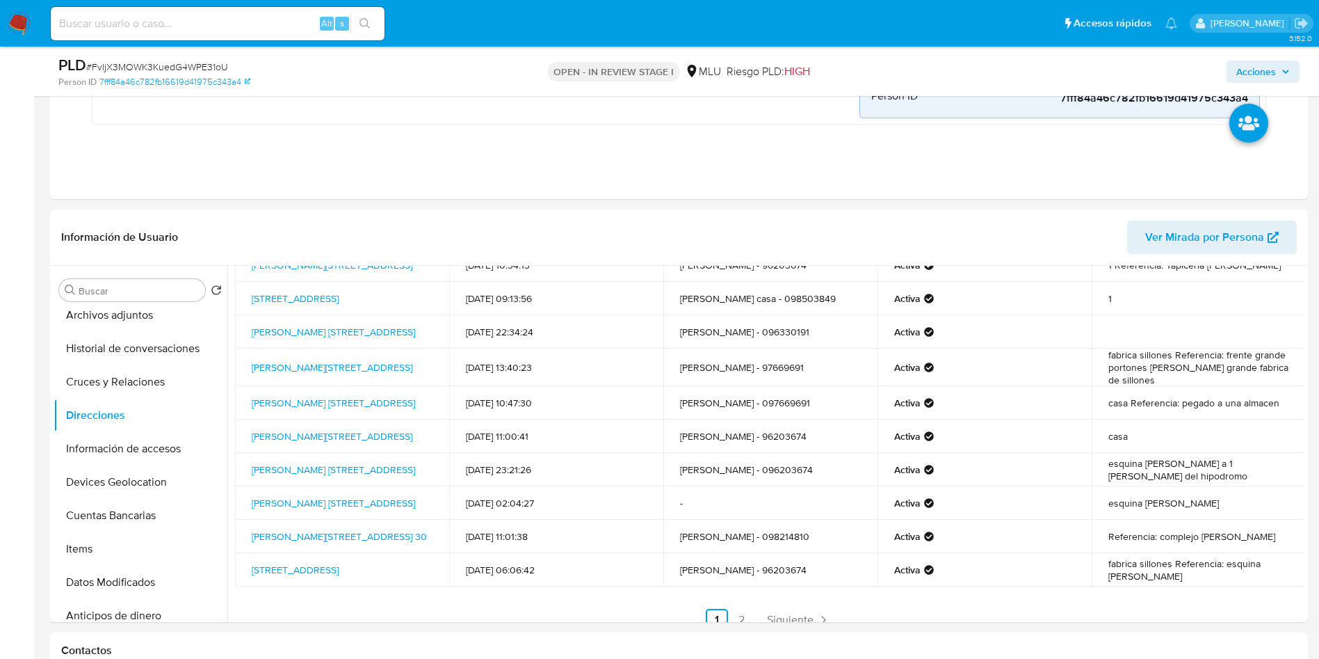
scroll to position [93, 0]
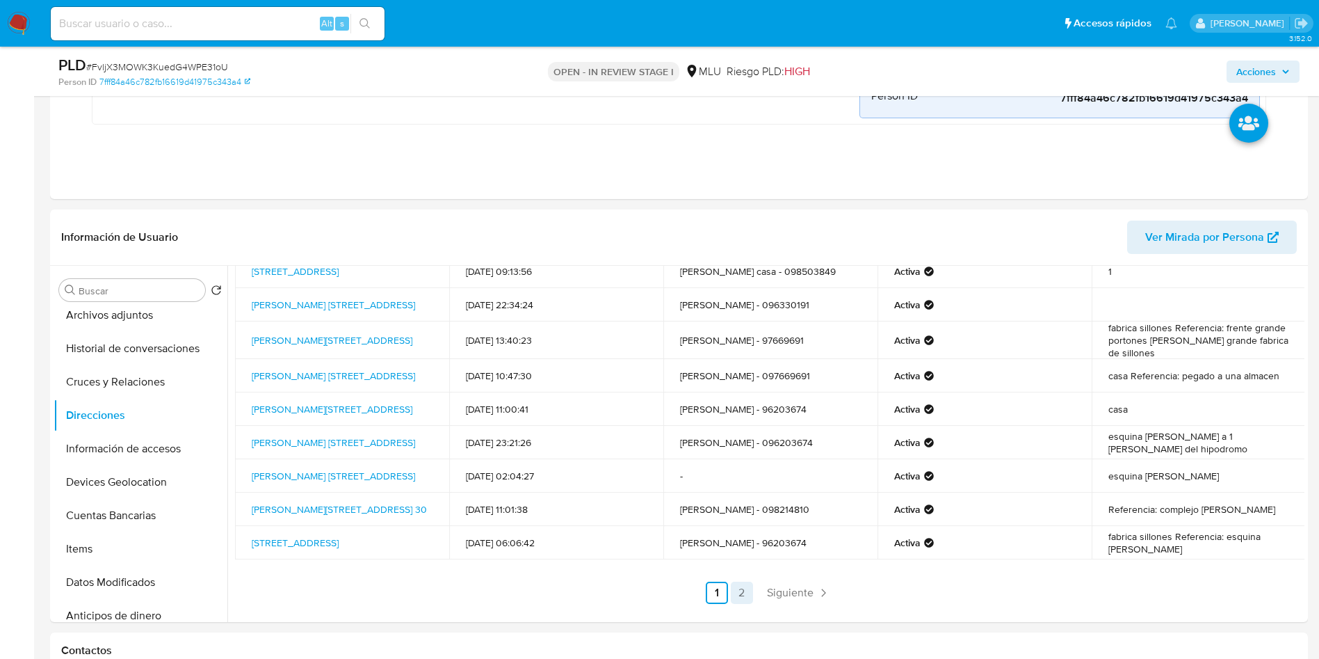
click at [739, 589] on link "2" at bounding box center [742, 592] width 22 height 22
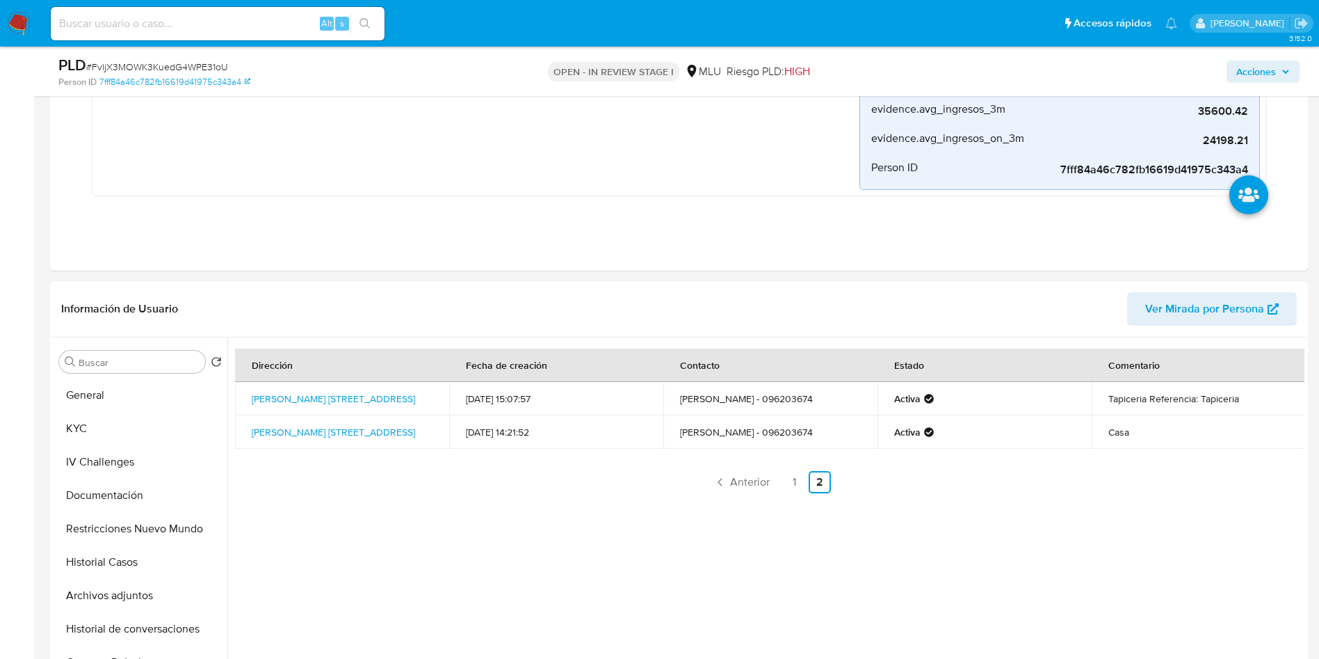
scroll to position [939, 0]
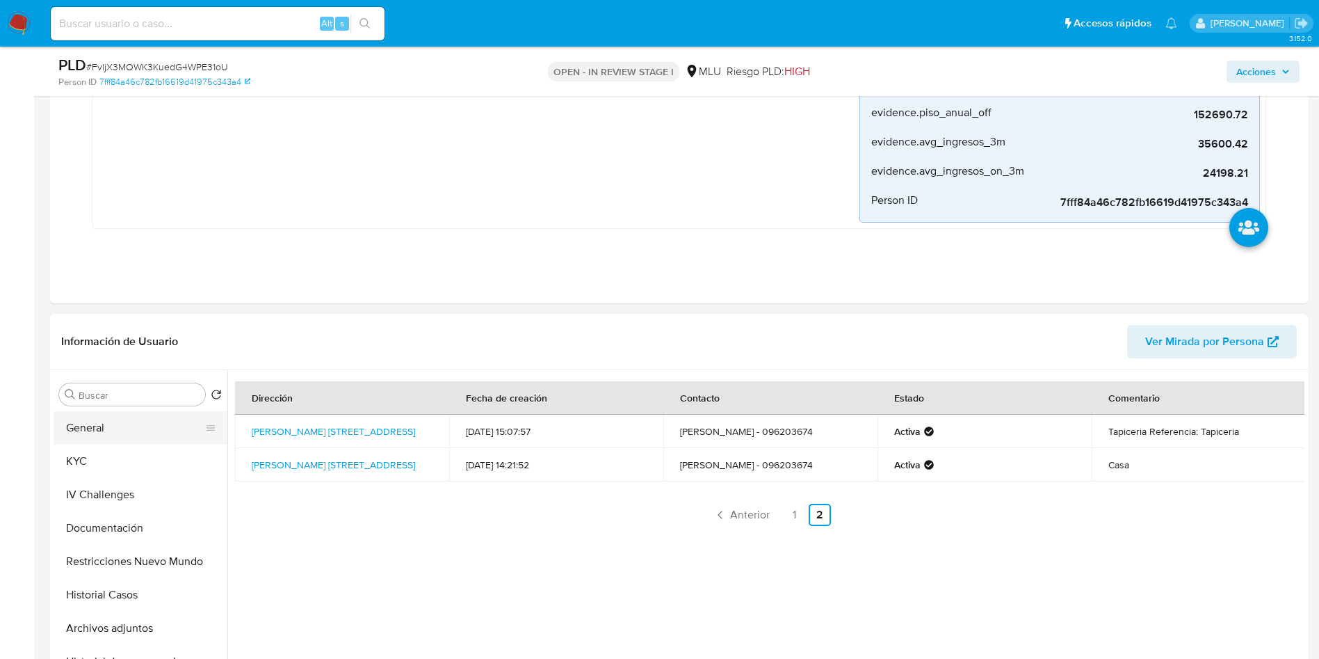
click at [131, 421] on button "General" at bounding box center [135, 427] width 163 height 33
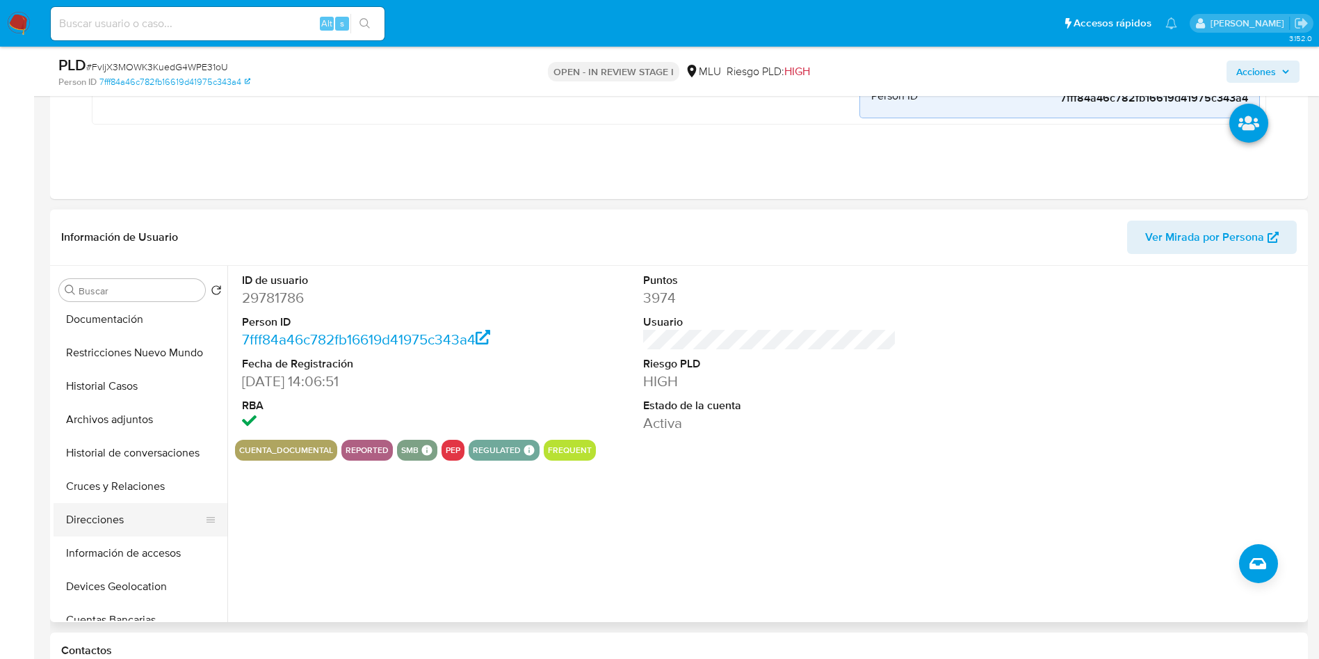
scroll to position [209, 0]
click at [138, 510] on button "Cuentas Bancarias" at bounding box center [135, 515] width 163 height 33
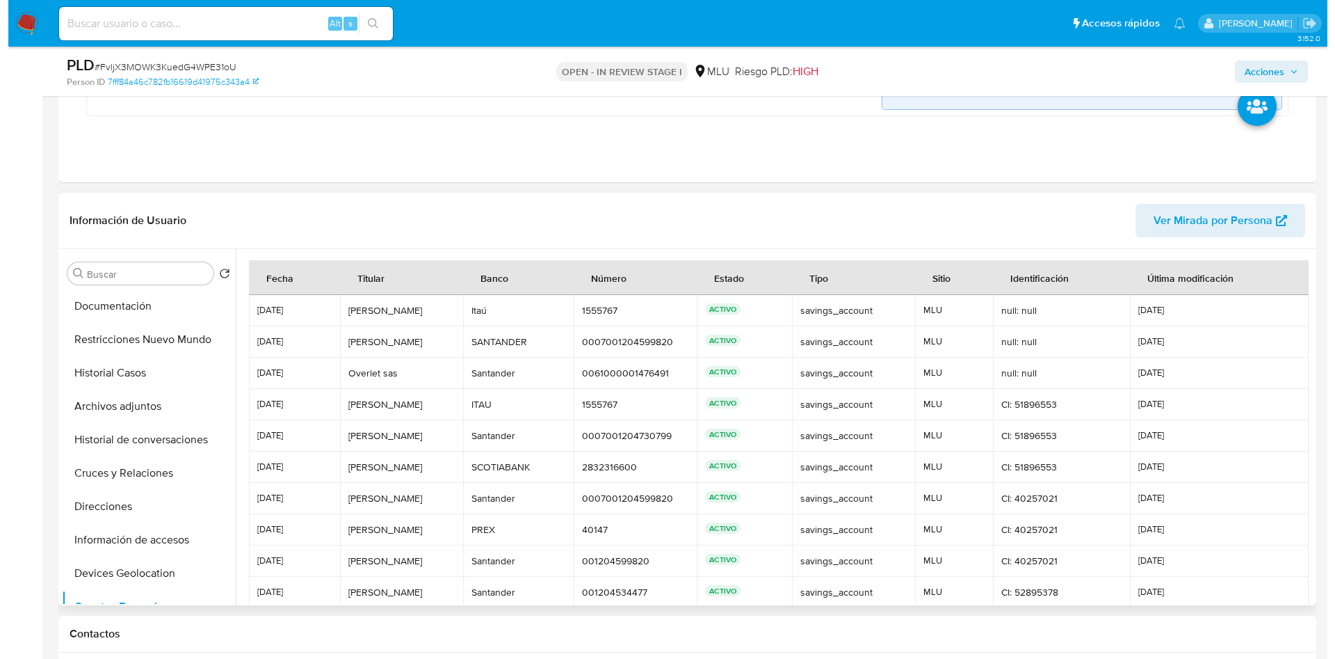
scroll to position [0, 0]
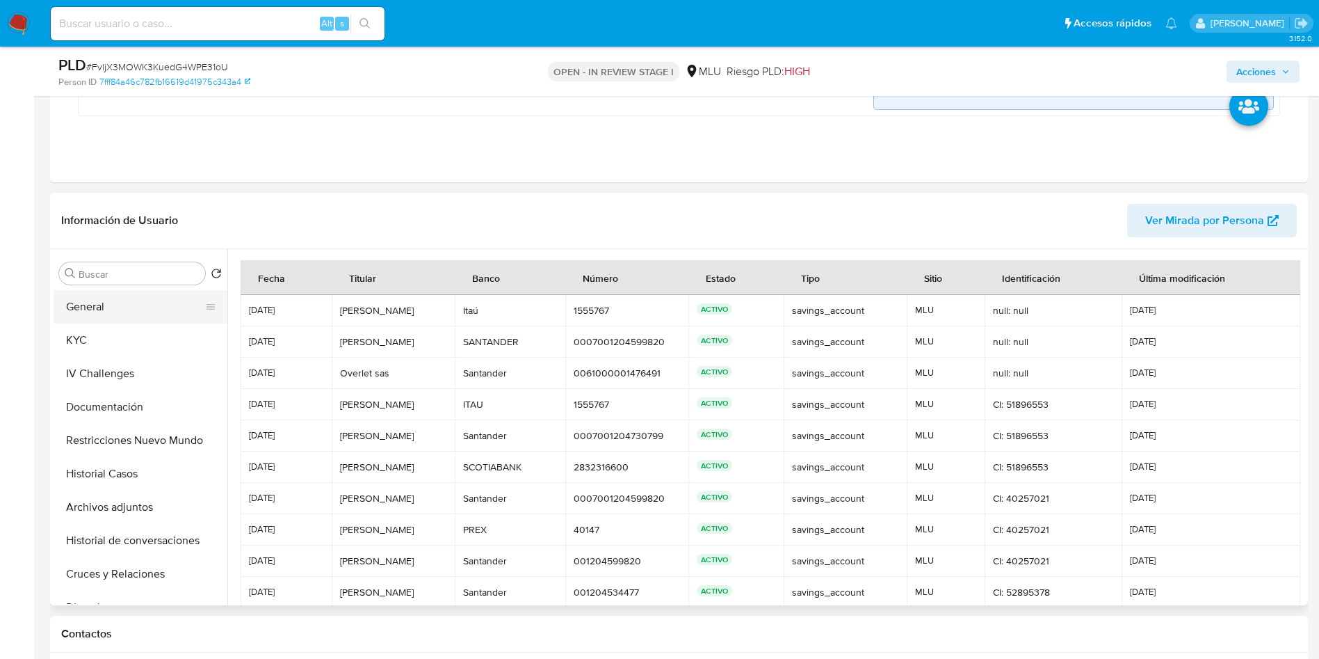
click at [127, 305] on button "General" at bounding box center [135, 306] width 163 height 33
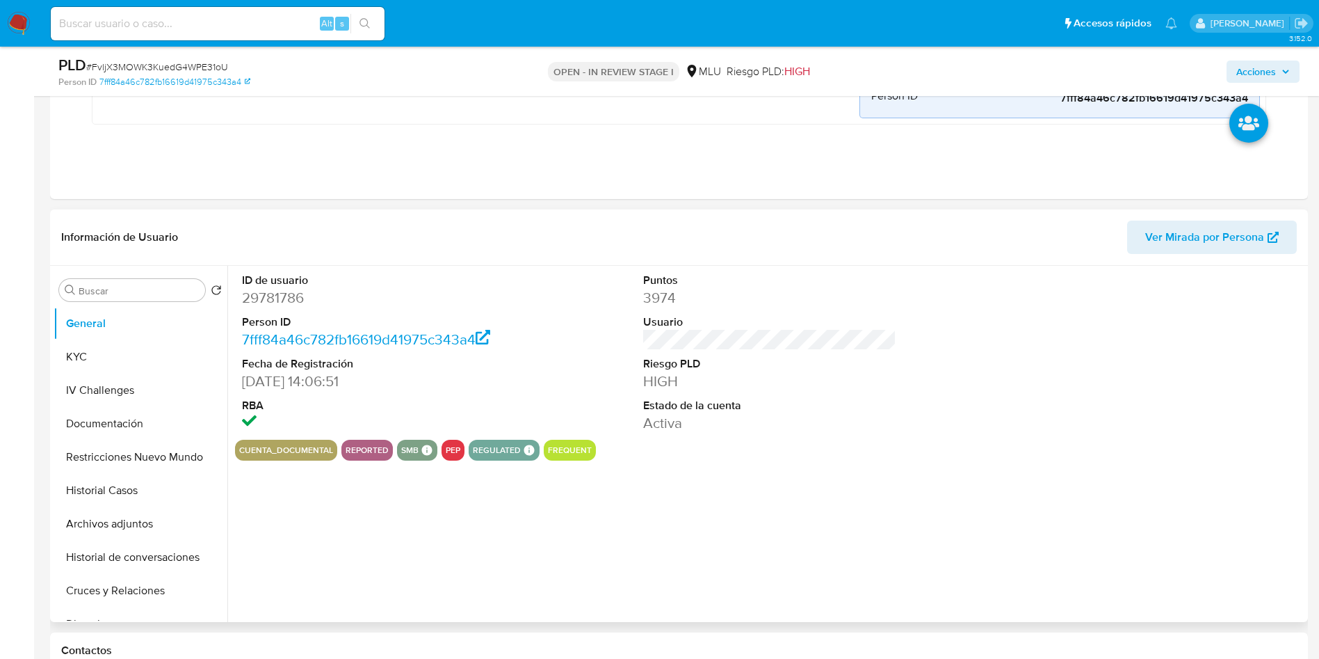
click at [265, 300] on dd "29781786" at bounding box center [369, 297] width 254 height 19
click at [264, 299] on dd "29781786" at bounding box center [369, 297] width 254 height 19
copy dd "29781786"
click at [123, 362] on button "KYC" at bounding box center [135, 356] width 163 height 33
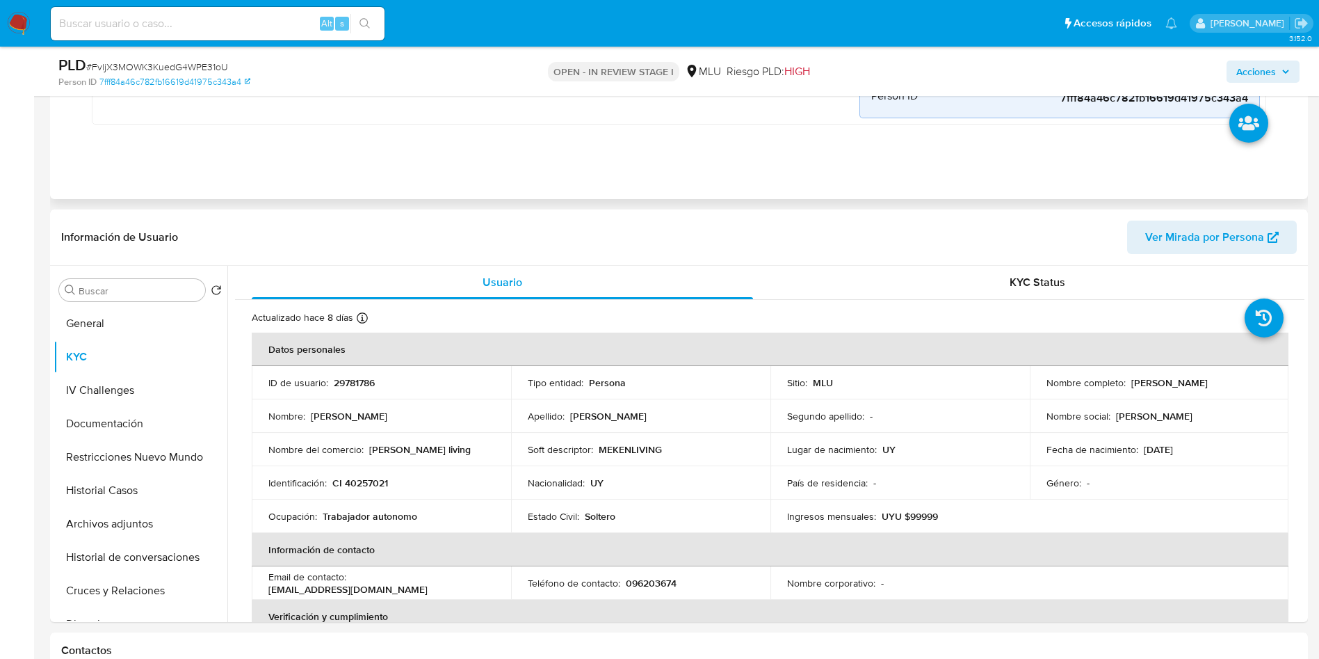
drag, startPoint x: 1127, startPoint y: 382, endPoint x: 1287, endPoint y: 380, distance: 160.6
click at [1174, 394] on td "Nombre completo : Diego Sebastian Meken Ibarra" at bounding box center [1159, 382] width 259 height 33
click at [1127, 374] on td "Nombre completo : Diego Sebastian Meken Ibarra" at bounding box center [1159, 382] width 259 height 33
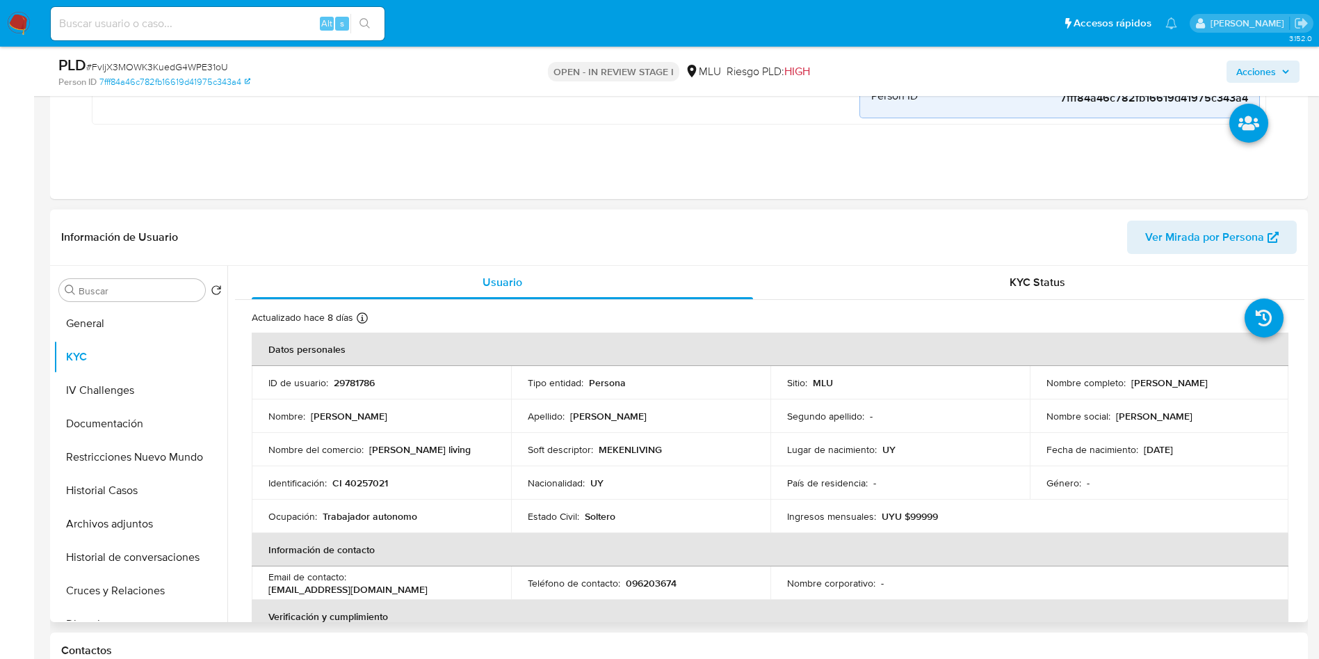
drag, startPoint x: 1127, startPoint y: 379, endPoint x: 1274, endPoint y: 378, distance: 146.7
click at [1274, 378] on td "Nombre completo : Diego Sebastian Meken Ibarra" at bounding box center [1159, 382] width 259 height 33
copy p "Diego Sebastian Meken Ibarra"
click at [137, 530] on button "Archivos adjuntos" at bounding box center [135, 523] width 163 height 33
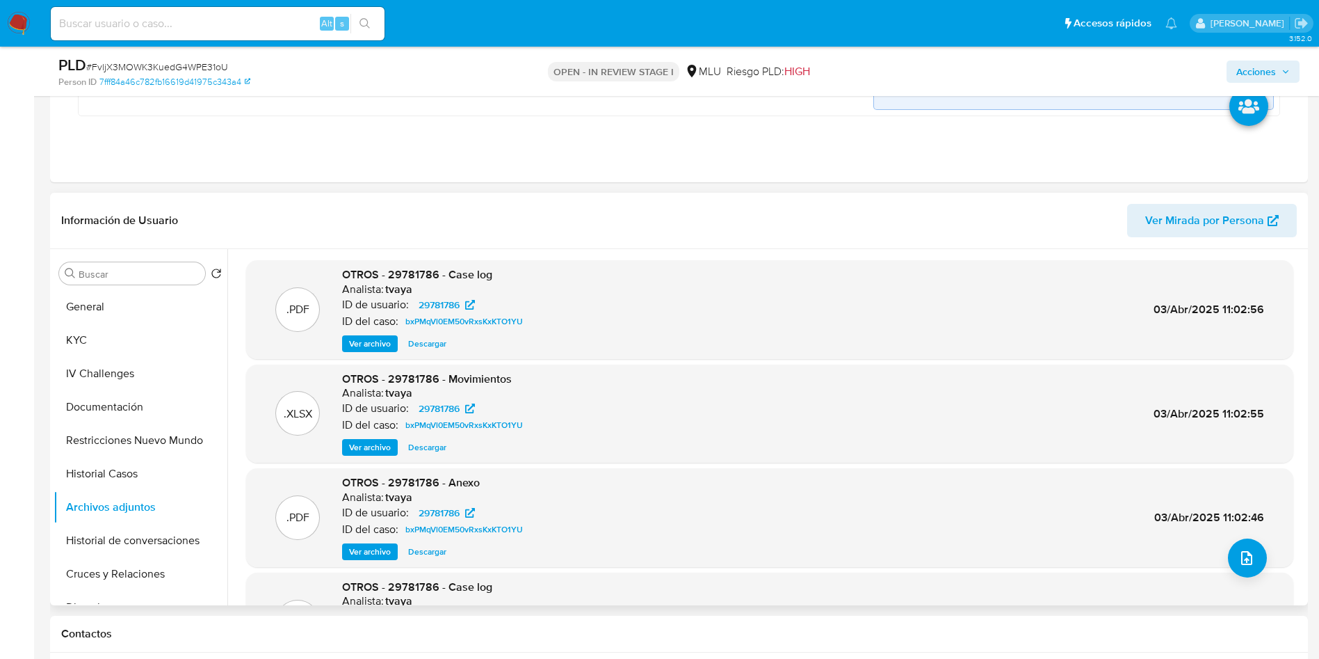
click at [1265, 544] on div ".PDF OTROS - 29781786 - Anexo Analista: tvaya ID de usuario: 29781786 ID del ca…" at bounding box center [769, 517] width 1033 height 85
drag, startPoint x: 1264, startPoint y: 547, endPoint x: 1254, endPoint y: 547, distance: 9.0
click at [1259, 547] on div ".PDF OTROS - 29781786 - Anexo Analista: tvaya ID de usuario: 29781786 ID del ca…" at bounding box center [769, 517] width 1033 height 85
click at [1241, 552] on icon "upload-file" at bounding box center [1246, 558] width 11 height 14
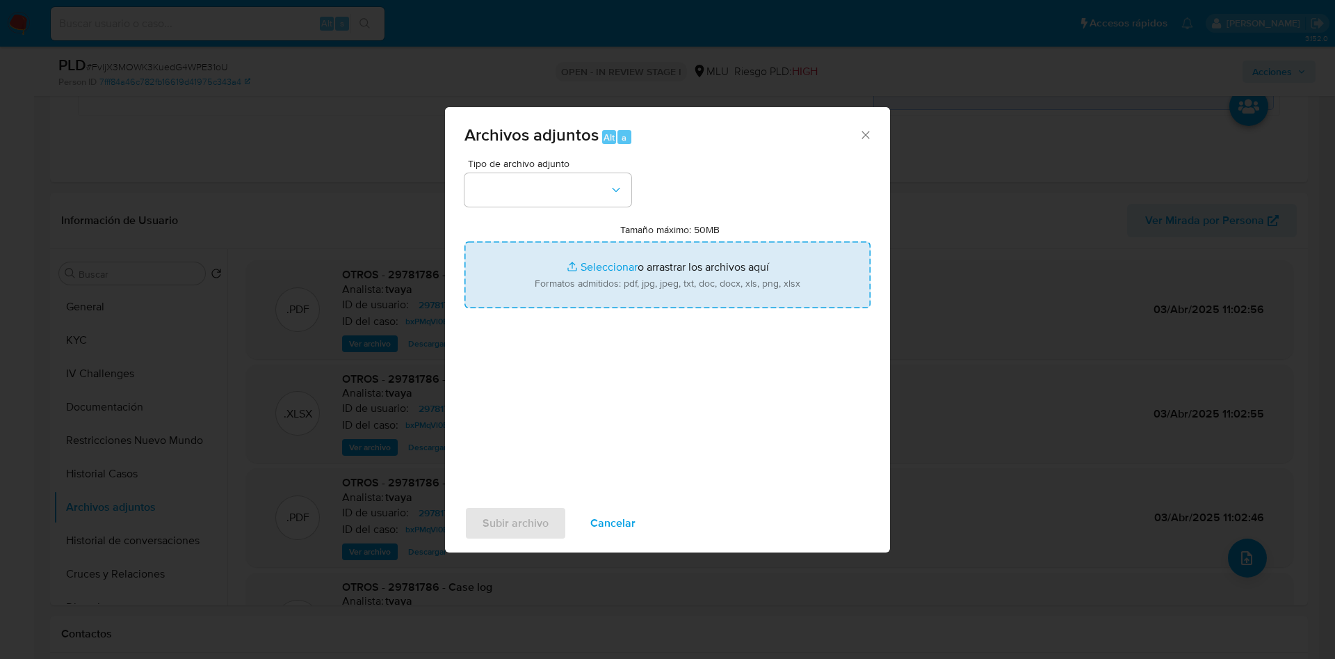
click at [726, 282] on input "Tamaño máximo: 50MB Seleccionar archivos" at bounding box center [668, 274] width 406 height 67
type input "C:\fakepath\Case Log 29781786 - 13_08_2025.pdf"
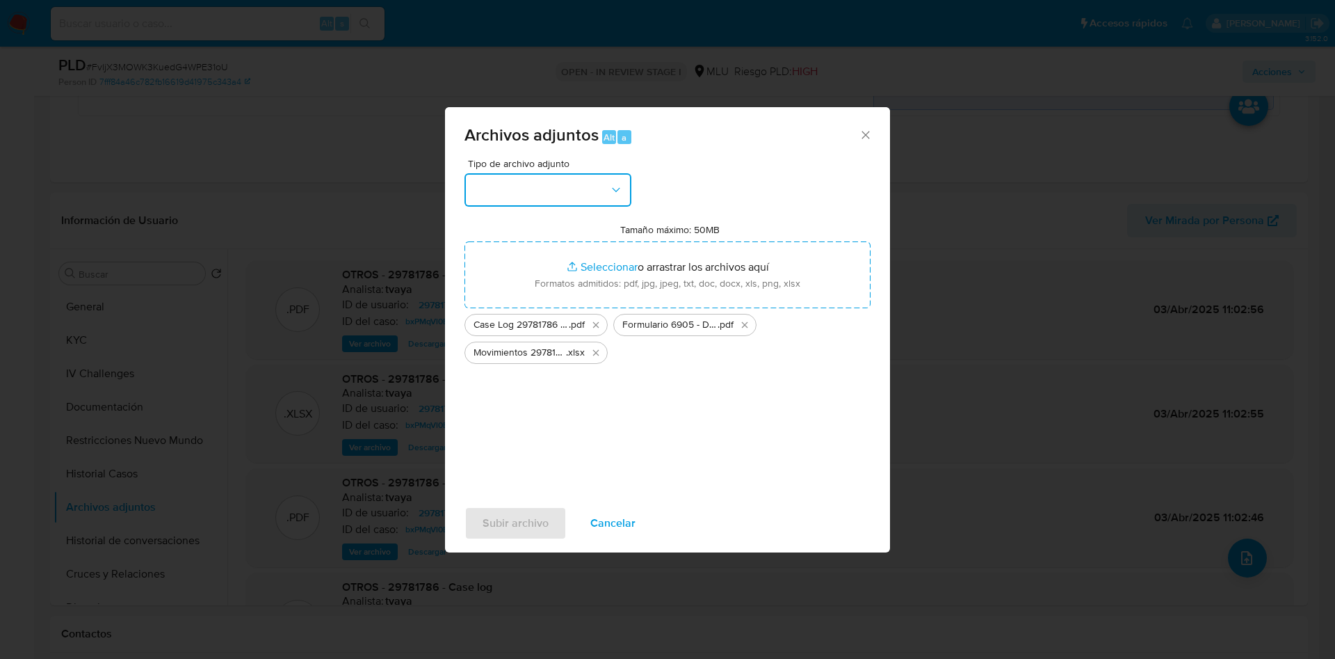
click at [595, 203] on button "button" at bounding box center [548, 189] width 167 height 33
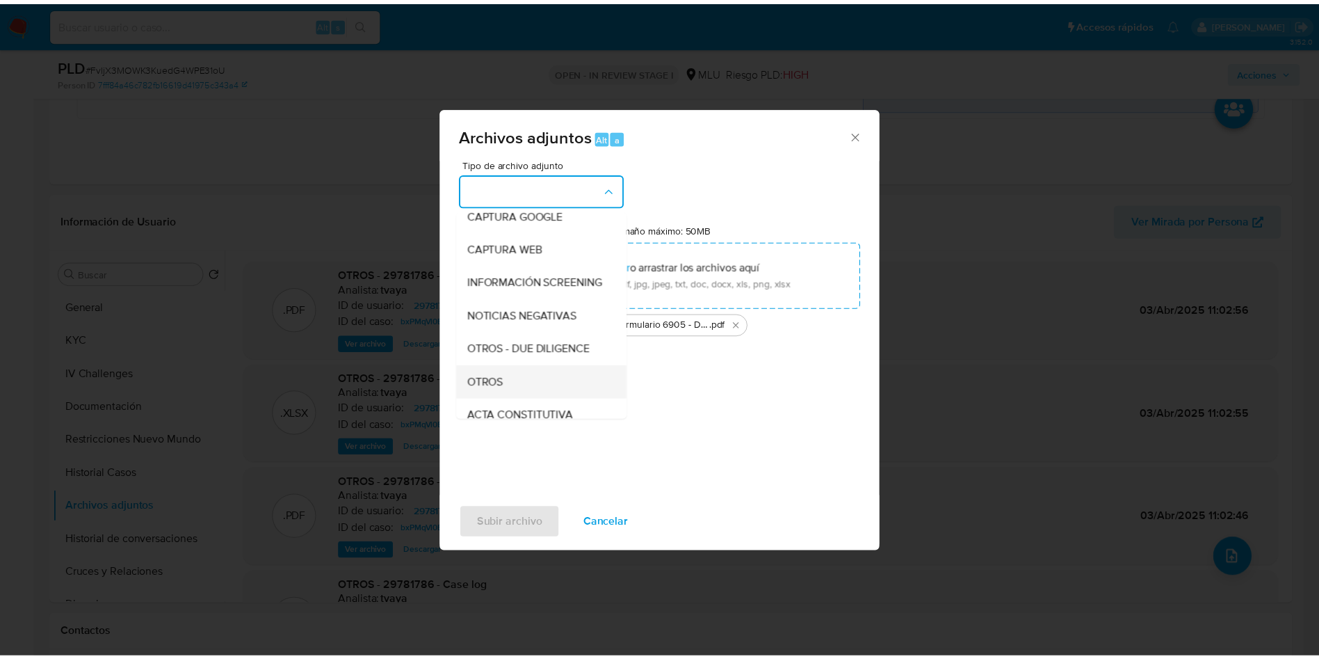
scroll to position [104, 0]
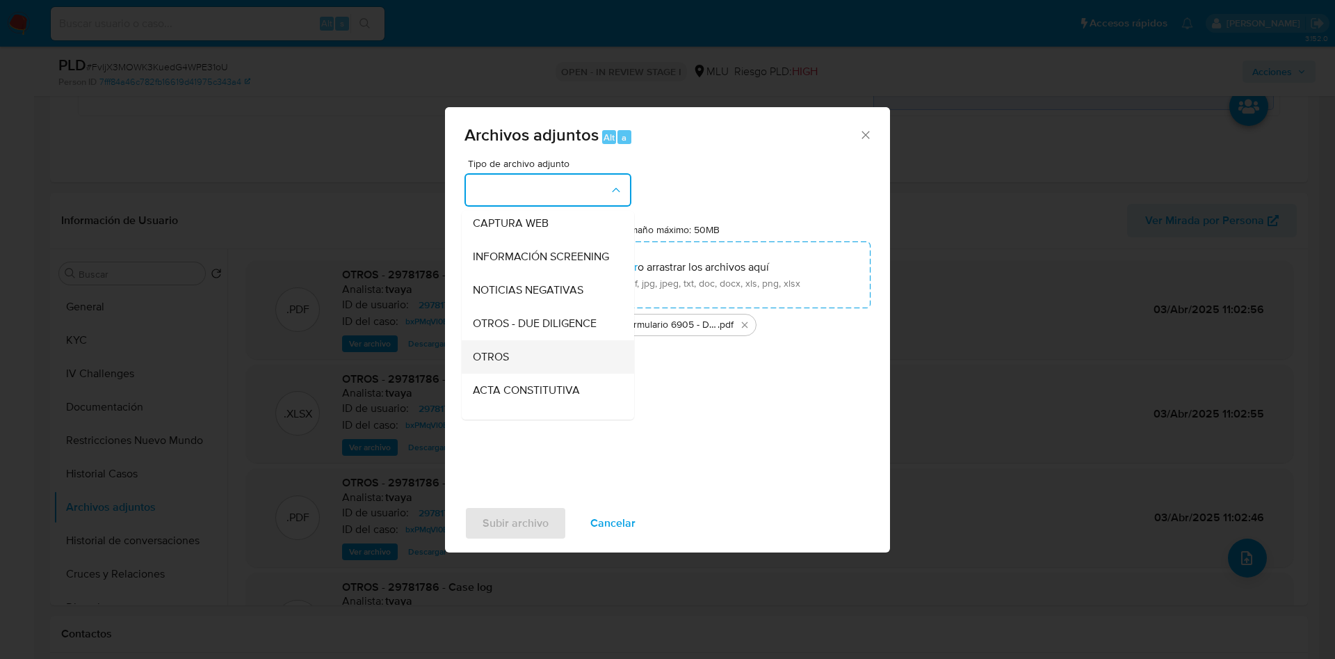
click at [521, 373] on div "OTROS" at bounding box center [544, 356] width 142 height 33
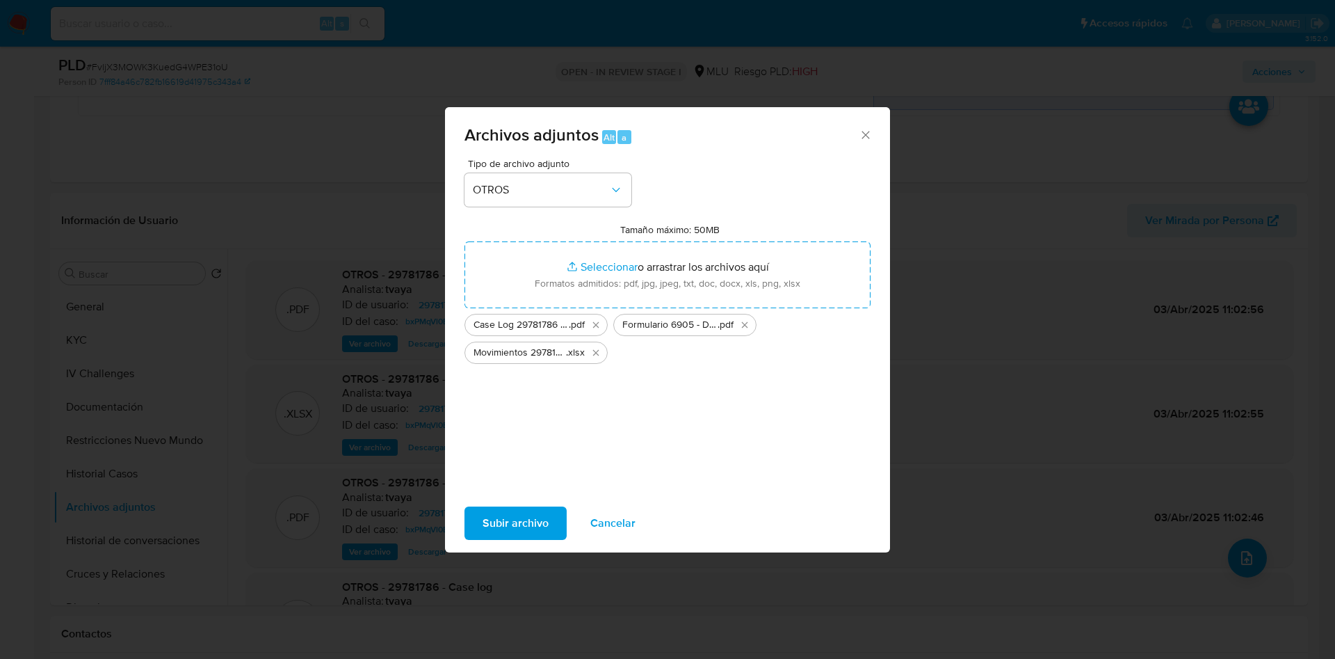
click at [522, 519] on span "Subir archivo" at bounding box center [516, 523] width 66 height 31
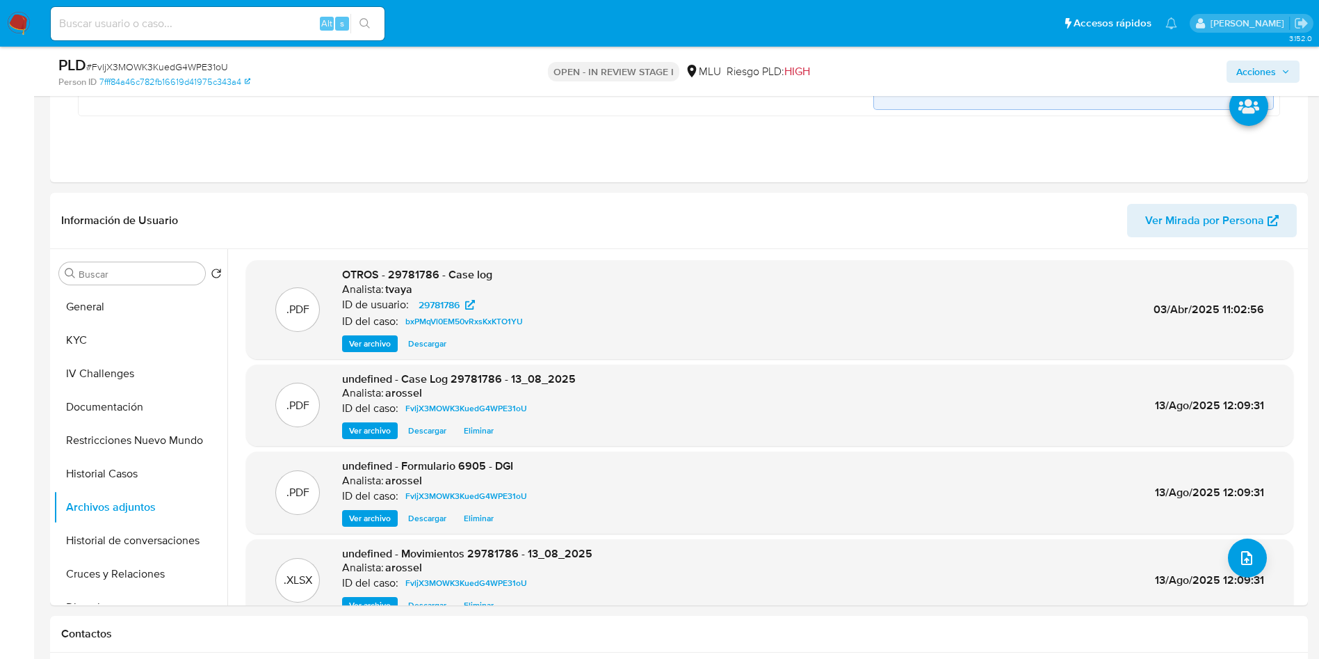
click at [1264, 67] on span "Acciones" at bounding box center [1256, 71] width 40 height 22
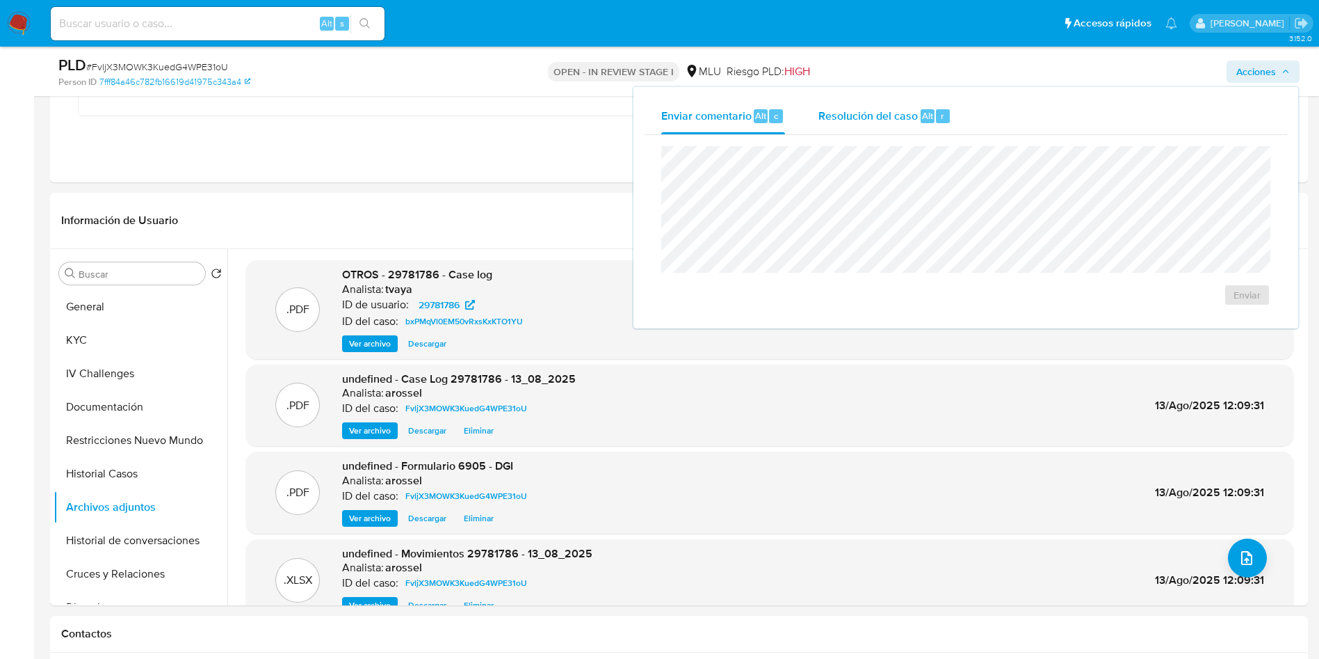
click at [912, 105] on div "Resolución del caso Alt r" at bounding box center [884, 116] width 133 height 36
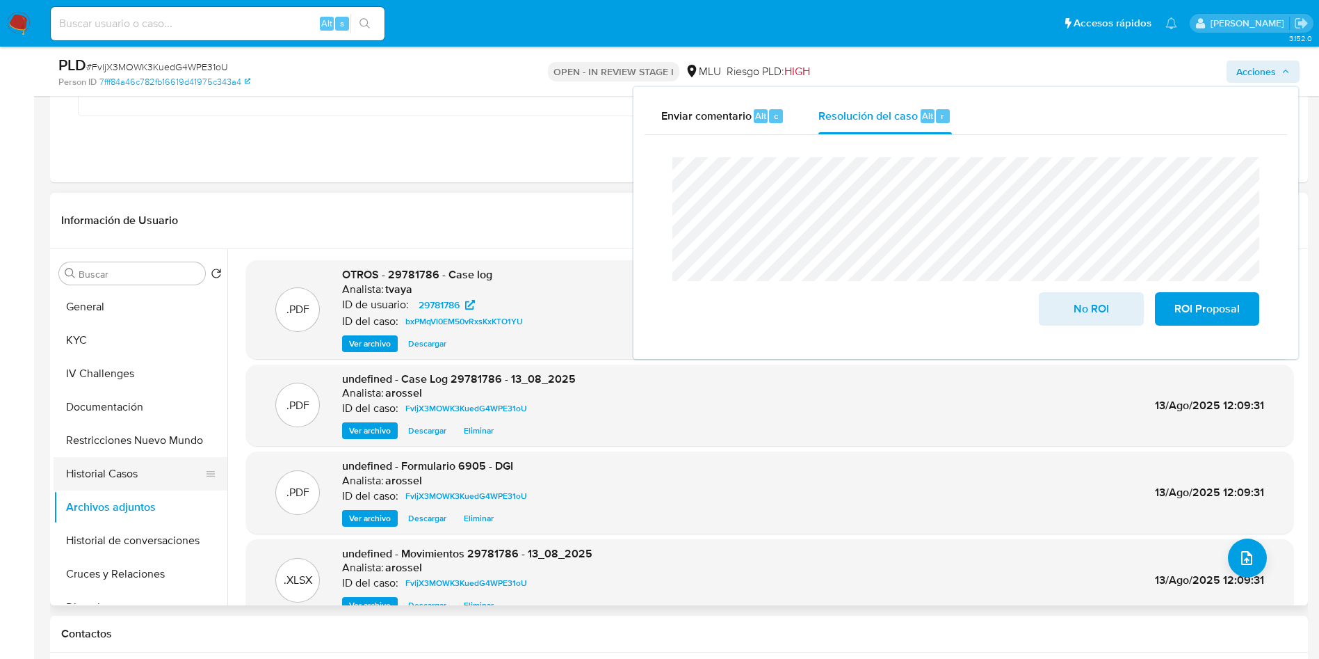
click at [125, 478] on button "Historial Casos" at bounding box center [135, 473] width 163 height 33
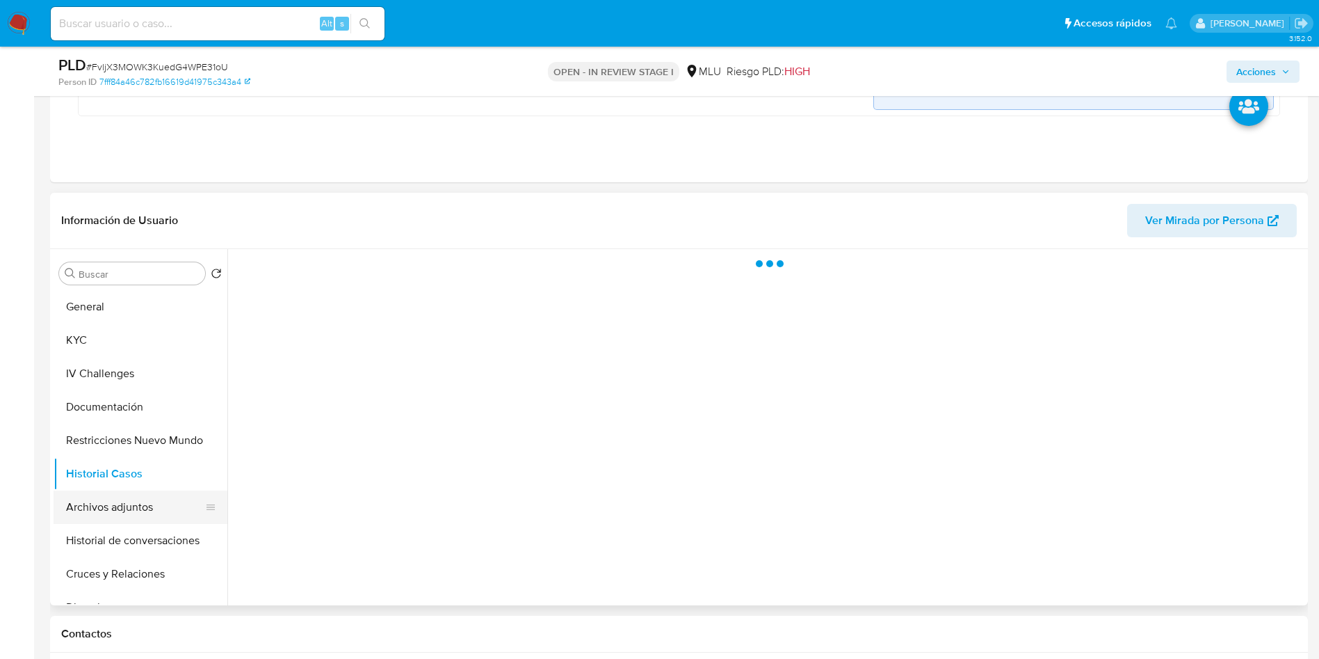
click at [134, 499] on button "Archivos adjuntos" at bounding box center [135, 506] width 163 height 33
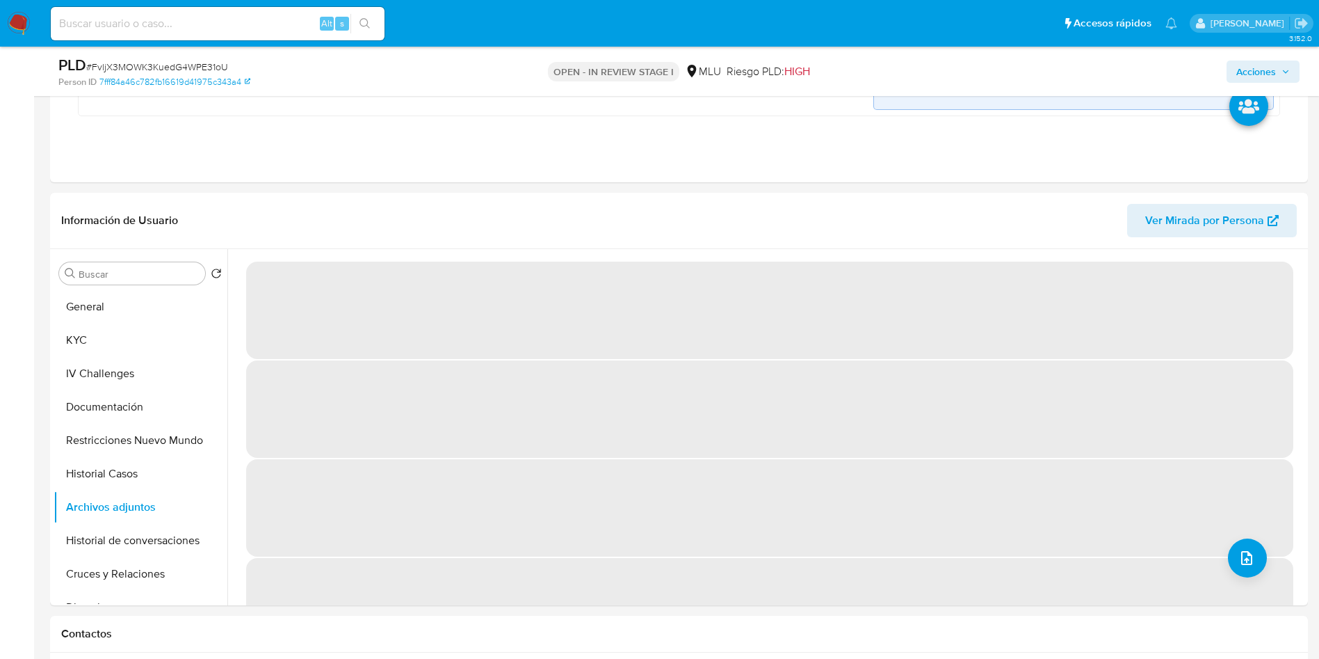
click at [1283, 69] on icon "button" at bounding box center [1286, 71] width 8 height 8
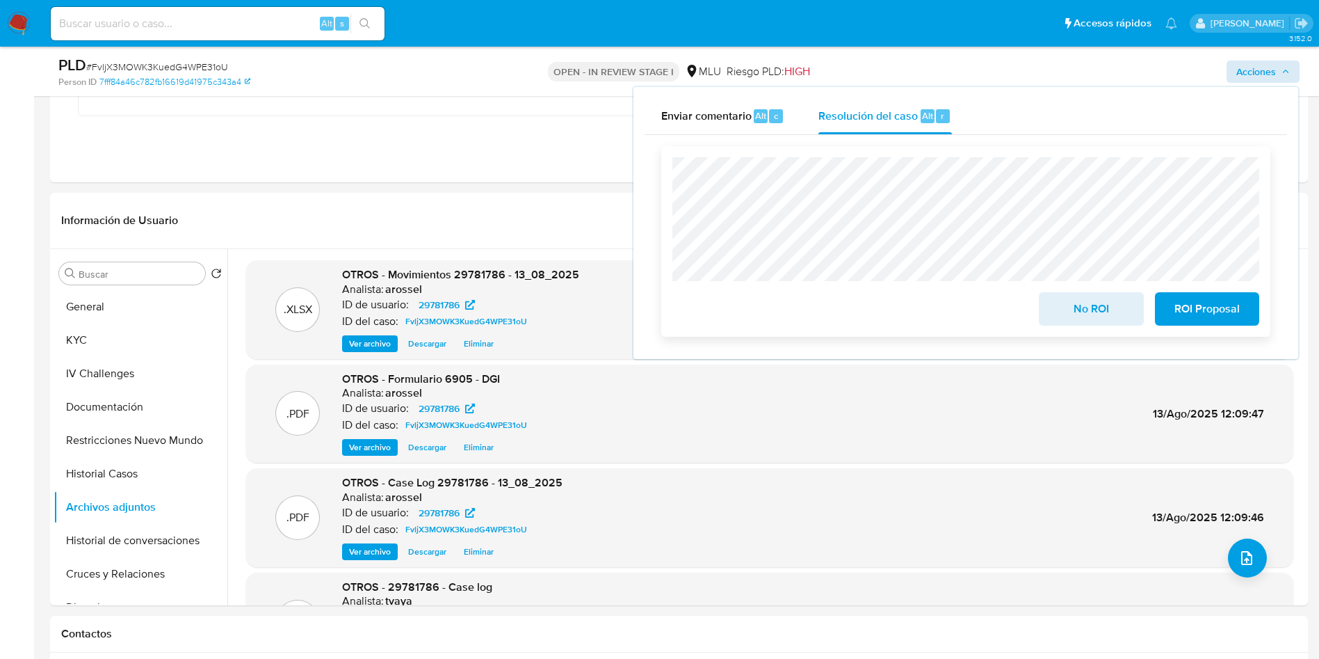
click at [1081, 301] on span "No ROI" at bounding box center [1091, 308] width 68 height 31
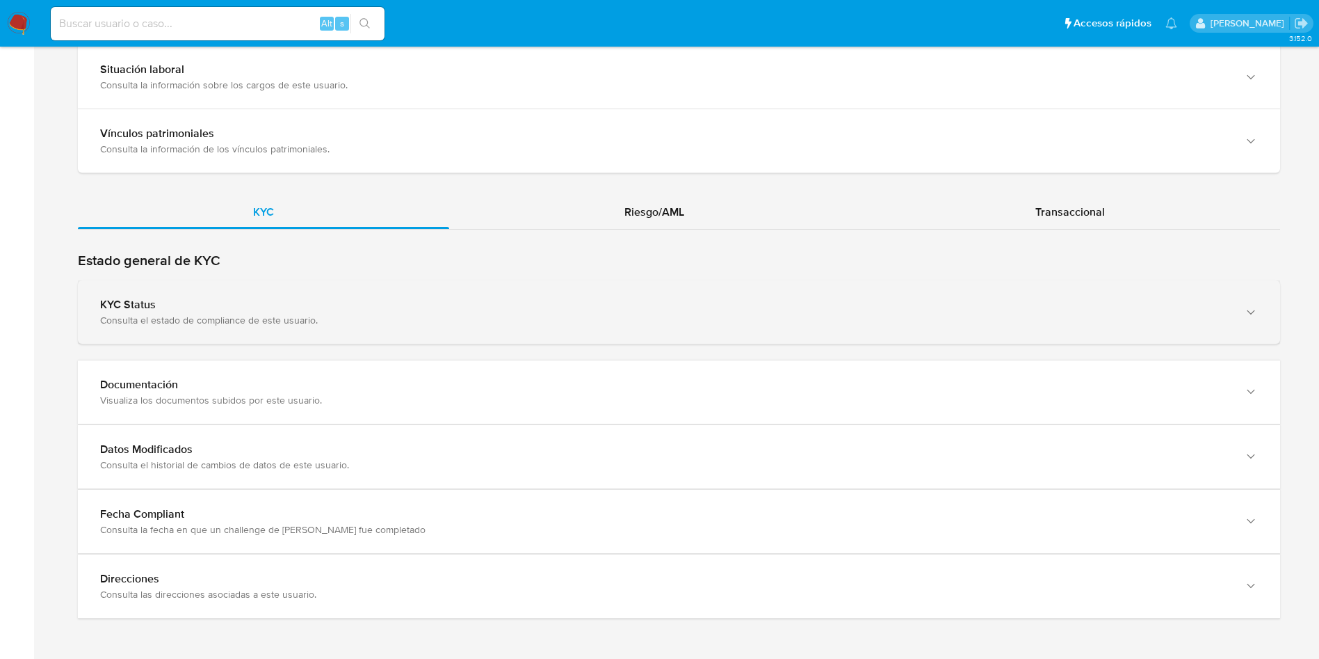
click at [424, 305] on div "KYC Status" at bounding box center [665, 305] width 1130 height 14
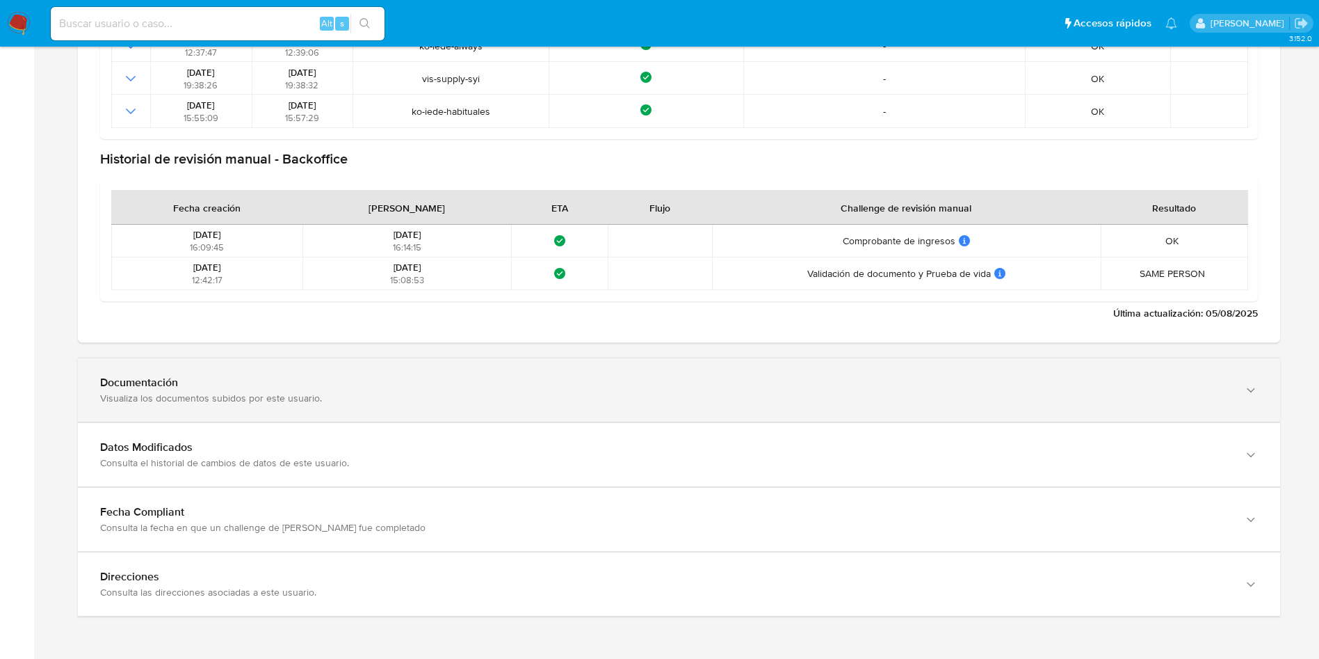
click at [329, 405] on div "Documentación Visualiza los documentos subidos por este usuario." at bounding box center [679, 389] width 1202 height 63
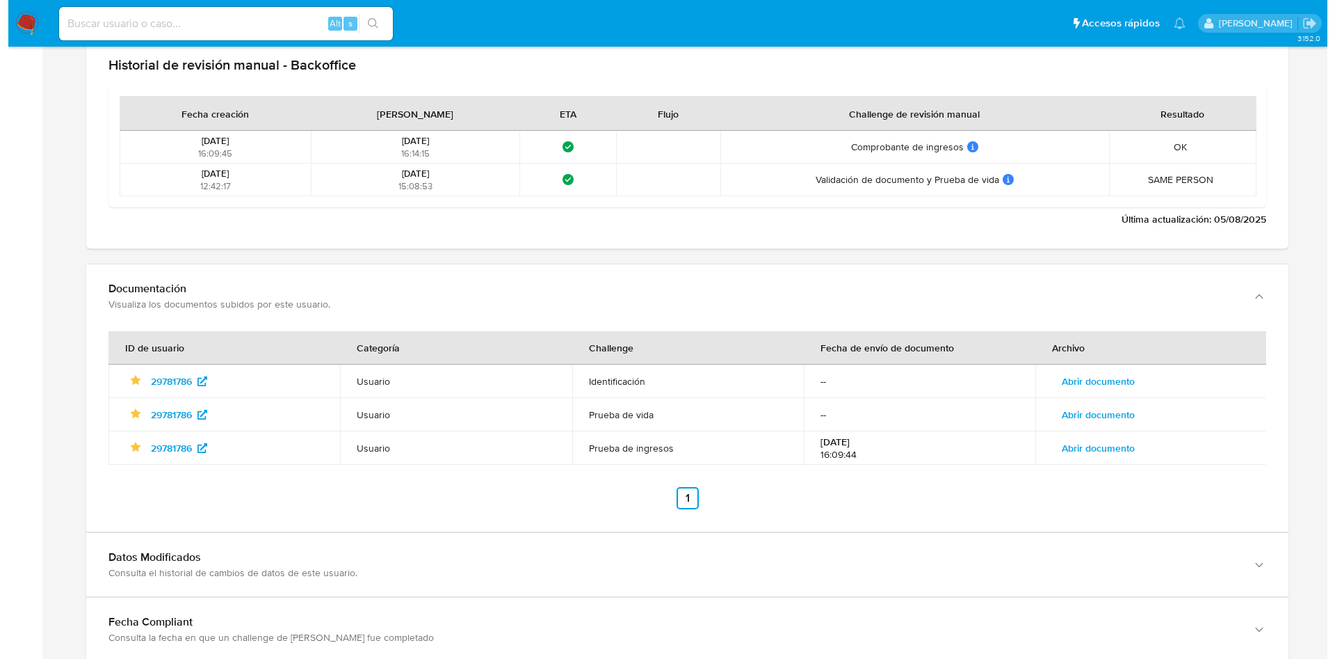
scroll to position [1868, 0]
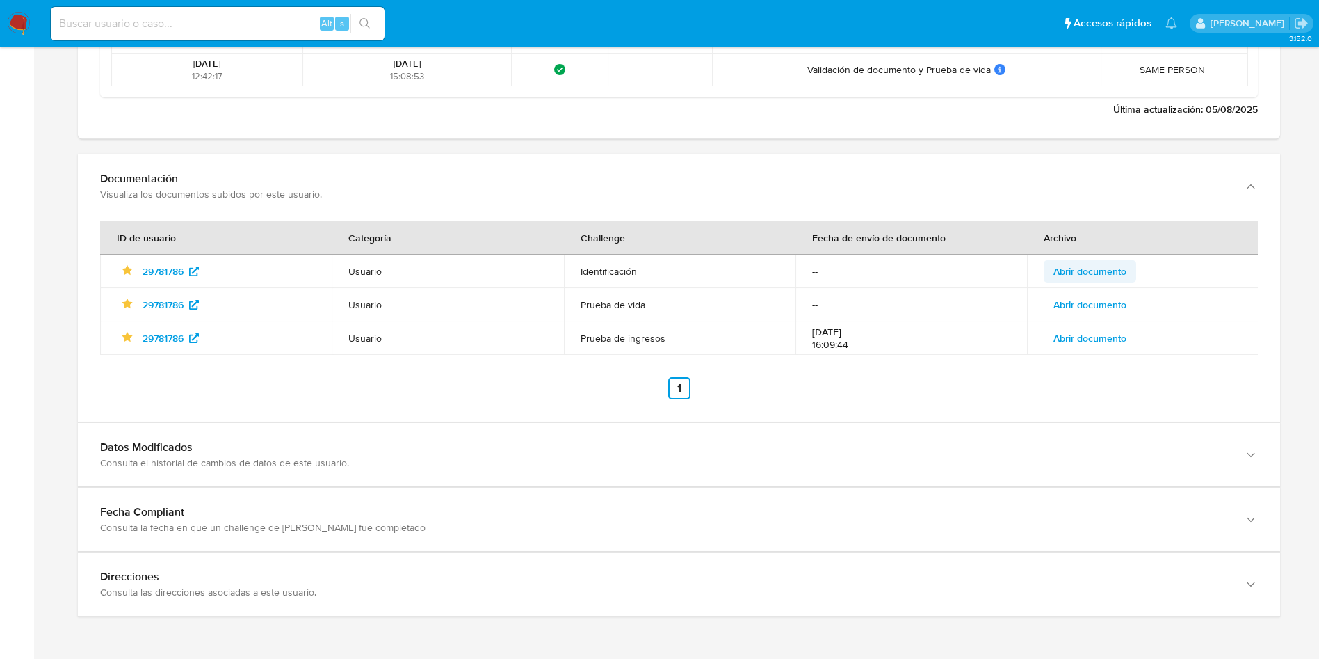
click at [1099, 272] on span "Abrir documento" at bounding box center [1089, 270] width 73 height 19
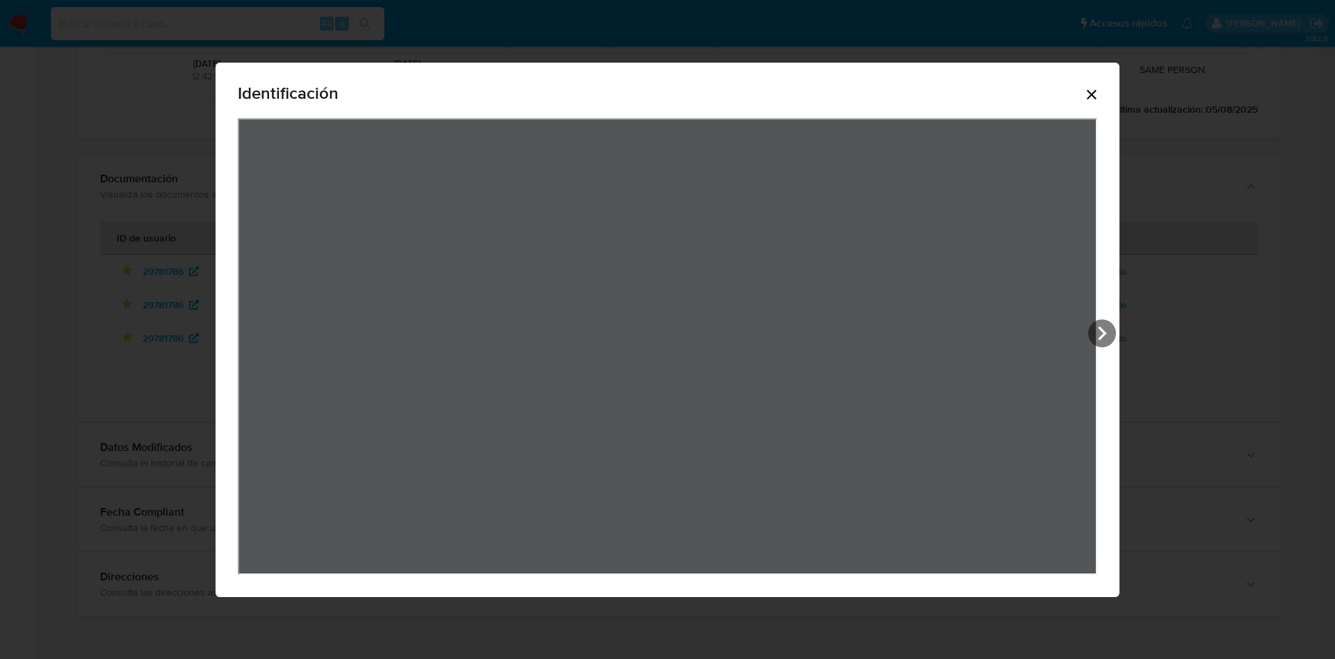
click at [1091, 95] on icon "Cerrar" at bounding box center [1092, 95] width 10 height 10
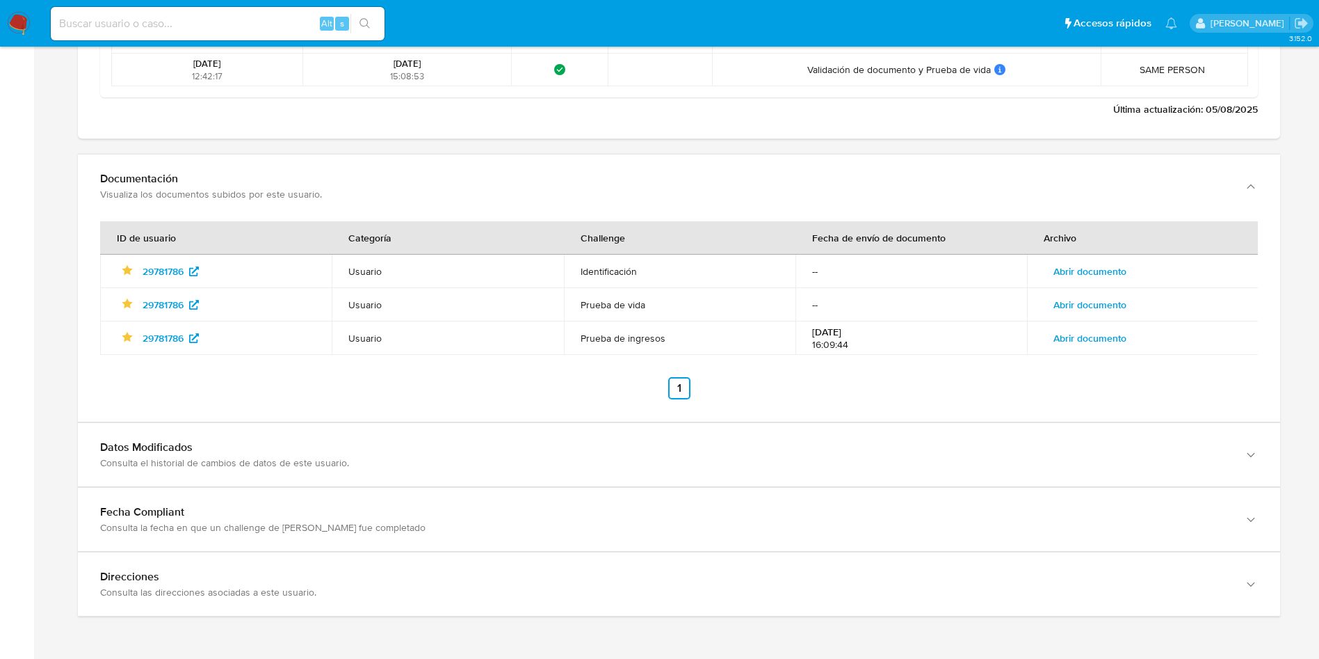
click at [1082, 305] on span "Abrir documento" at bounding box center [1089, 304] width 73 height 19
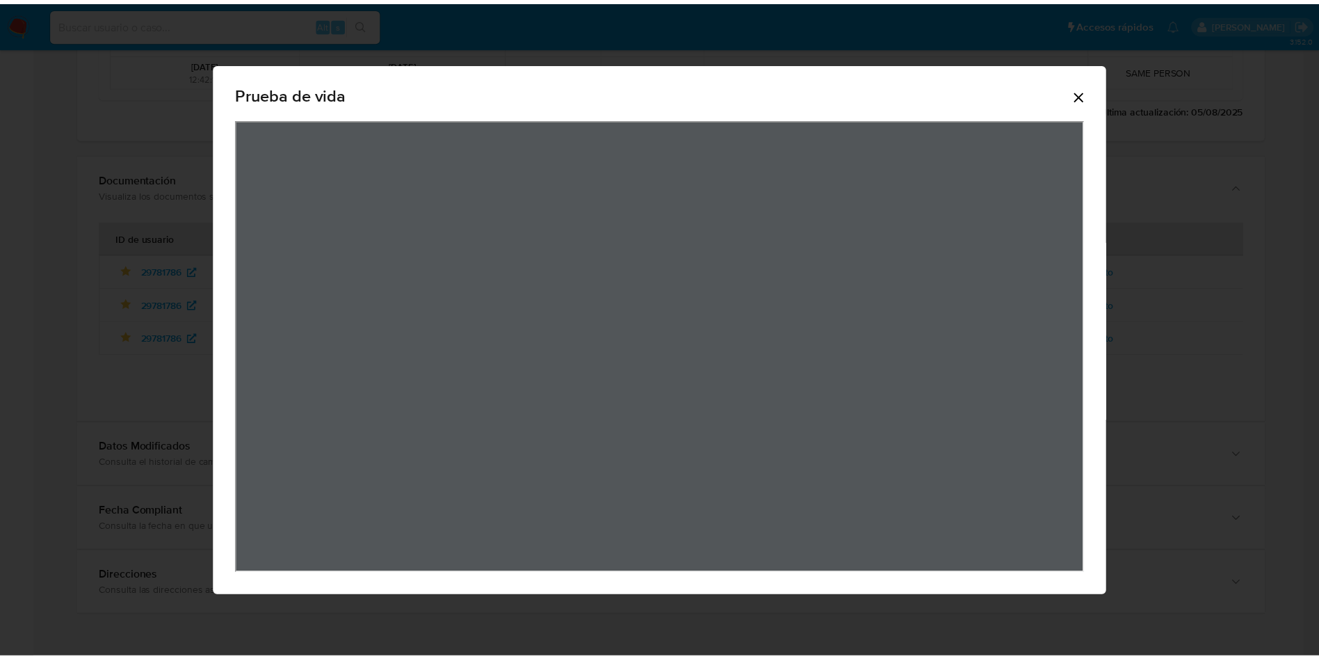
scroll to position [0, 0]
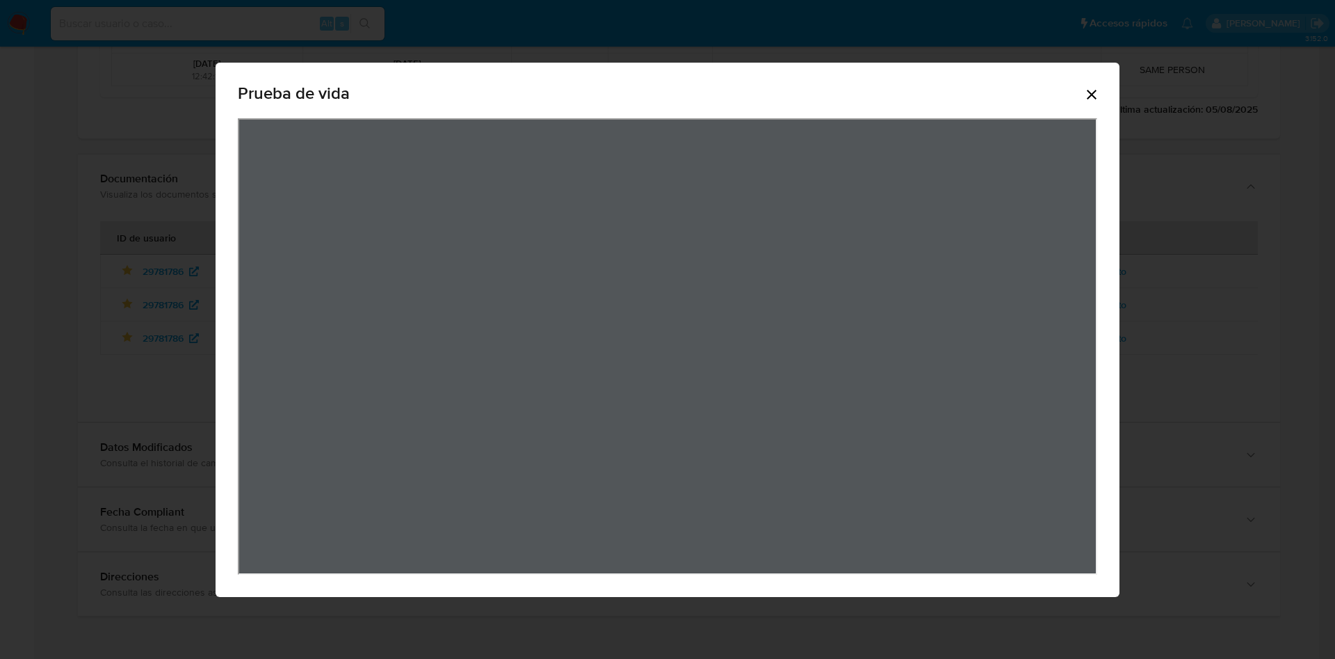
click at [1101, 96] on div "Prueba de vida" at bounding box center [668, 330] width 904 height 534
click at [1095, 94] on icon "Cerrar" at bounding box center [1091, 94] width 17 height 17
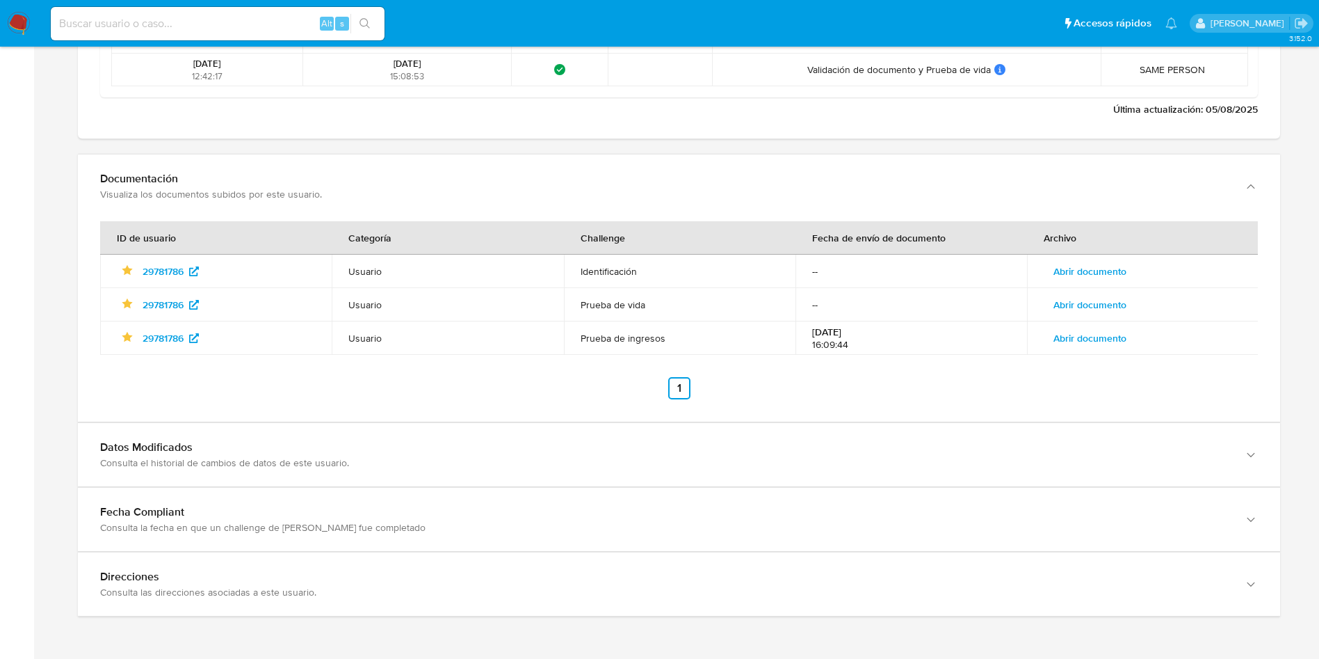
click at [1095, 337] on span "Abrir documento" at bounding box center [1089, 337] width 73 height 19
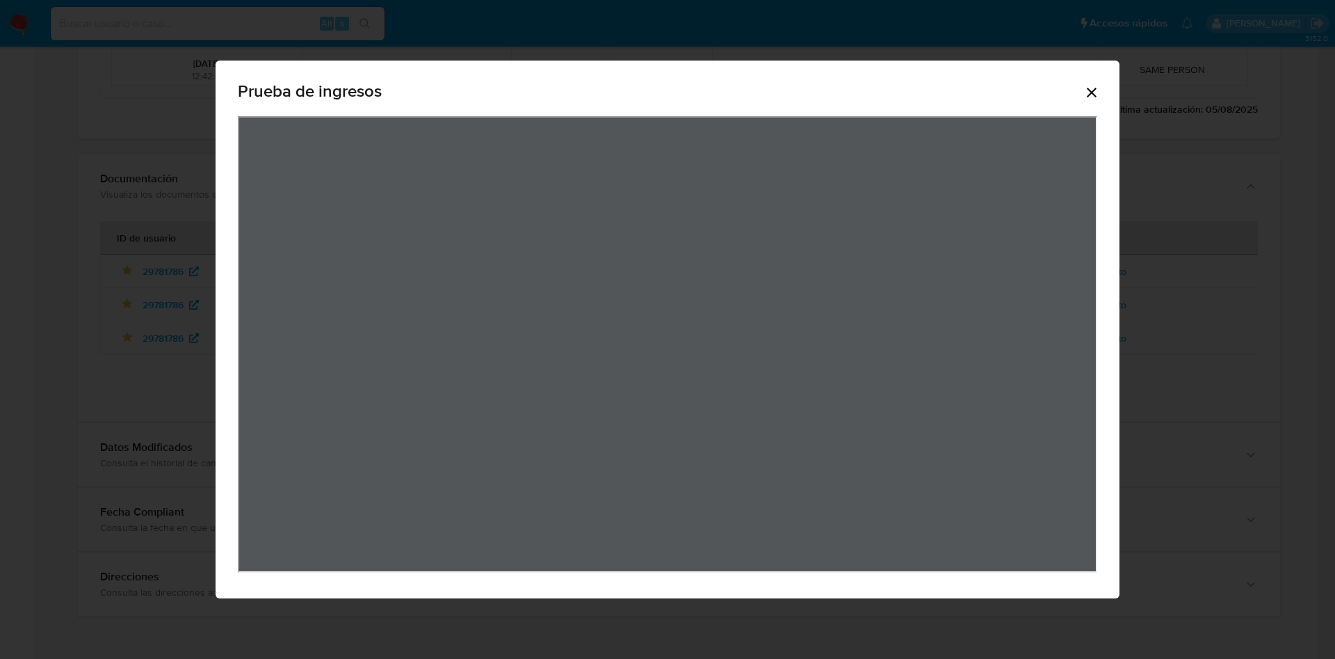
click at [1088, 100] on icon "Cerrar" at bounding box center [1091, 92] width 17 height 17
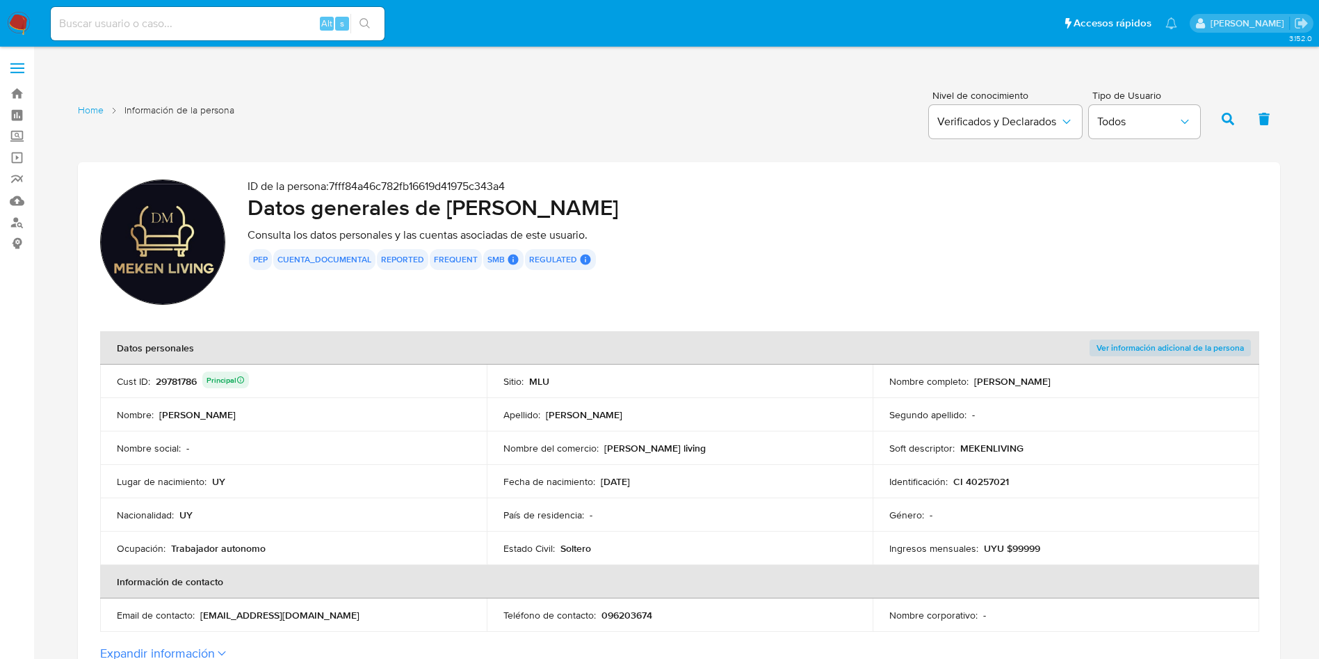
click at [177, 378] on div "29781786 Principal" at bounding box center [202, 380] width 93 height 19
click at [899, 264] on div "pep cuenta_documental reported frequent smb SMB SMB User Id Identificado como u…" at bounding box center [753, 259] width 1010 height 21
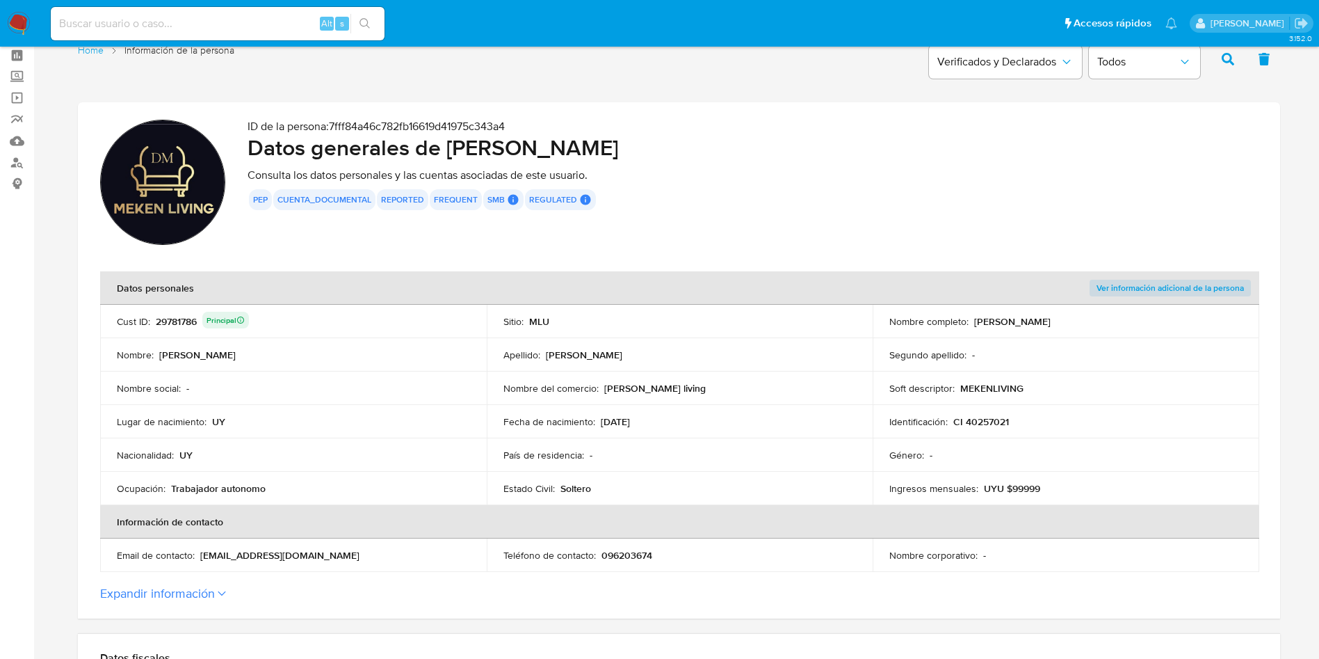
scroll to position [104, 0]
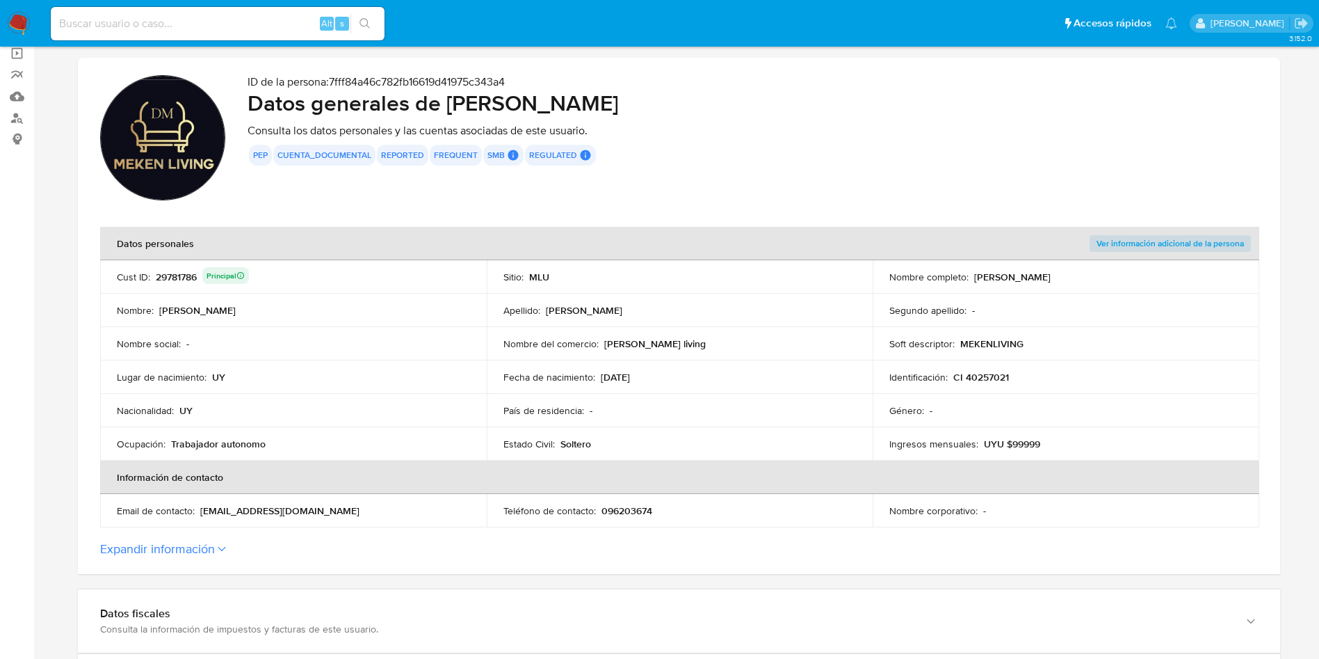
click at [161, 280] on div "29781786 Principal" at bounding box center [202, 276] width 93 height 19
click at [663, 481] on th "Información de contacto" at bounding box center [679, 476] width 1159 height 33
click at [622, 379] on p "15/04/1988" at bounding box center [615, 377] width 29 height 13
click at [726, 437] on div "Estado Civil : Soltero" at bounding box center [679, 443] width 353 height 13
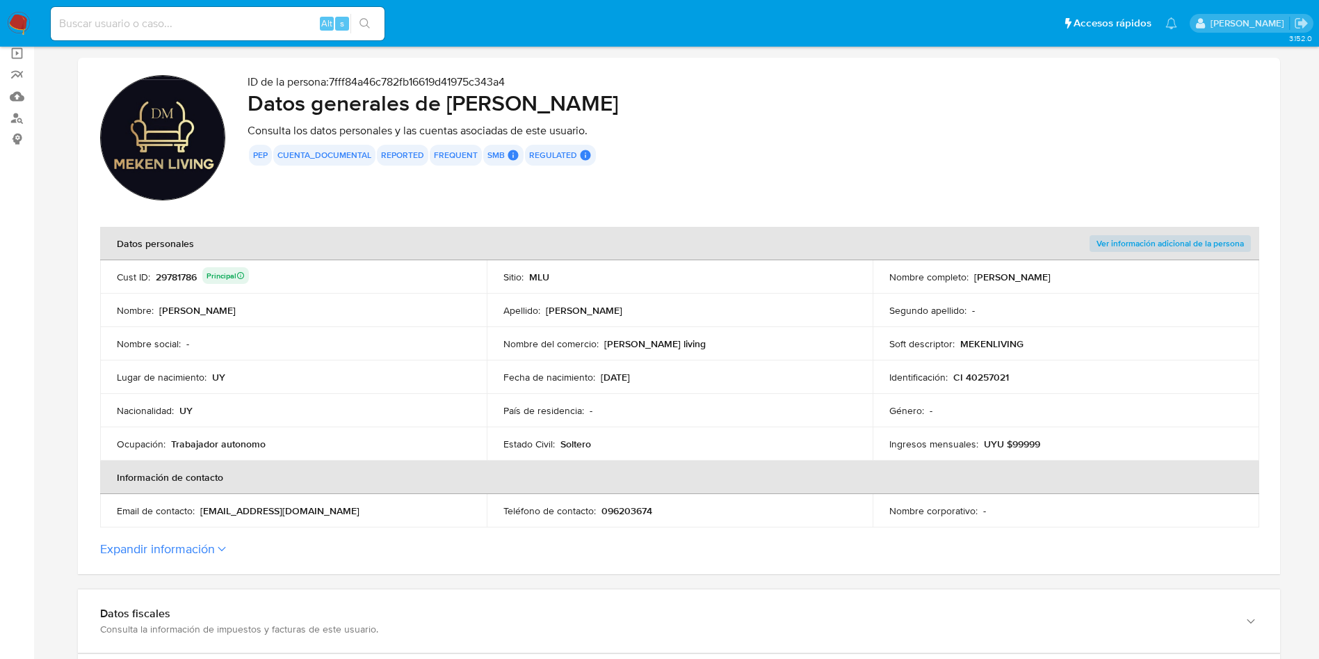
click at [707, 418] on td "País de residencia : -" at bounding box center [680, 410] width 387 height 33
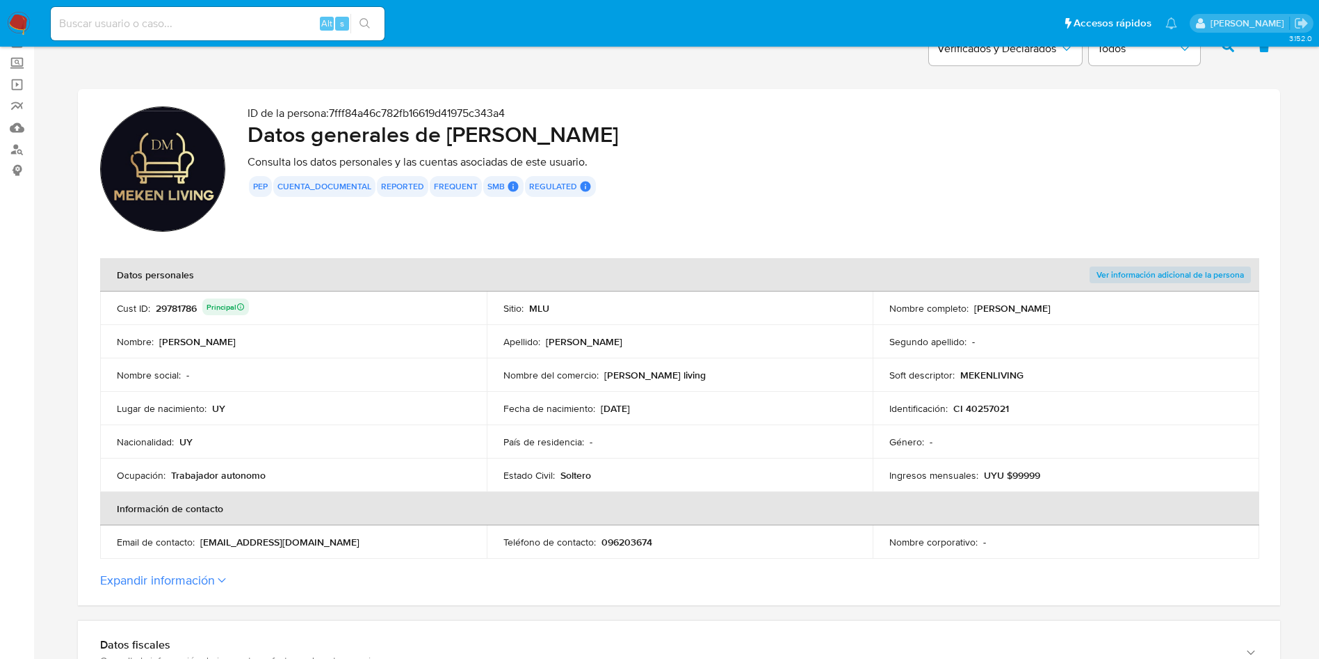
scroll to position [0, 0]
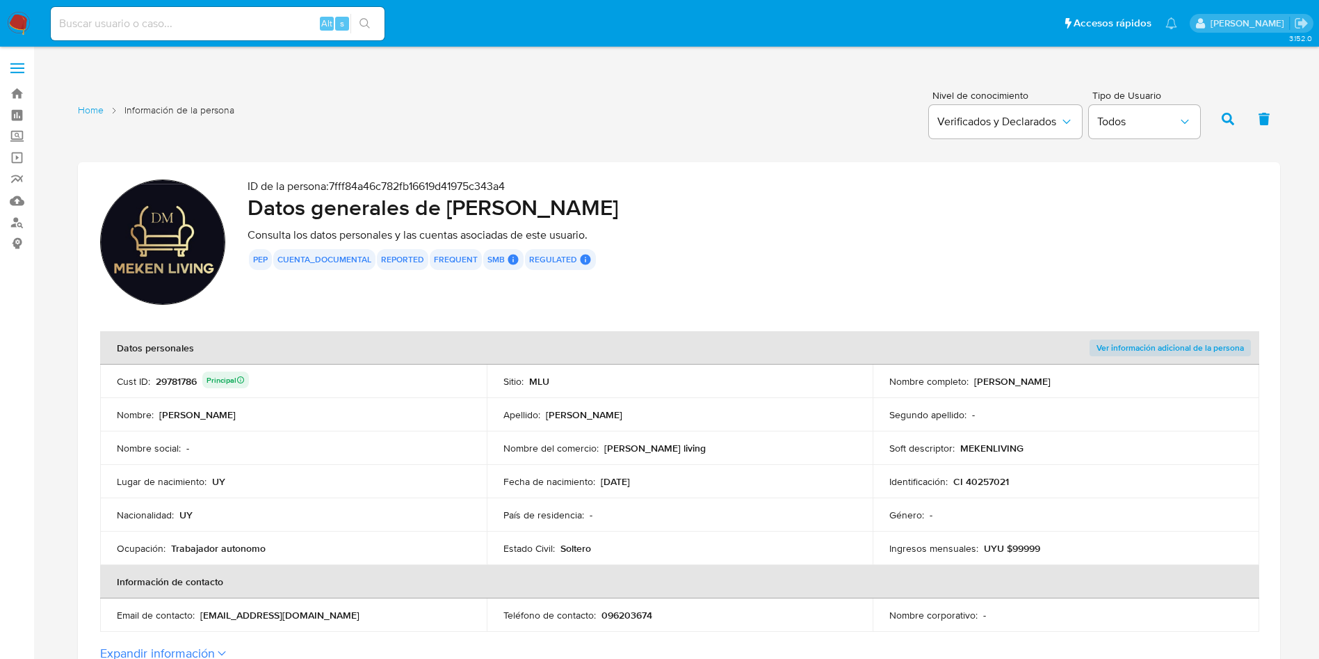
drag, startPoint x: 653, startPoint y: 460, endPoint x: 633, endPoint y: 414, distance: 50.5
click at [654, 460] on td "Nombre del comercio : Diego Meken living" at bounding box center [680, 447] width 387 height 33
click at [622, 357] on th "Datos personales" at bounding box center [486, 347] width 773 height 33
click at [630, 485] on p "15/04/1988" at bounding box center [615, 481] width 29 height 13
click at [627, 427] on td "Apellido : Meken Ibarra" at bounding box center [680, 414] width 387 height 33
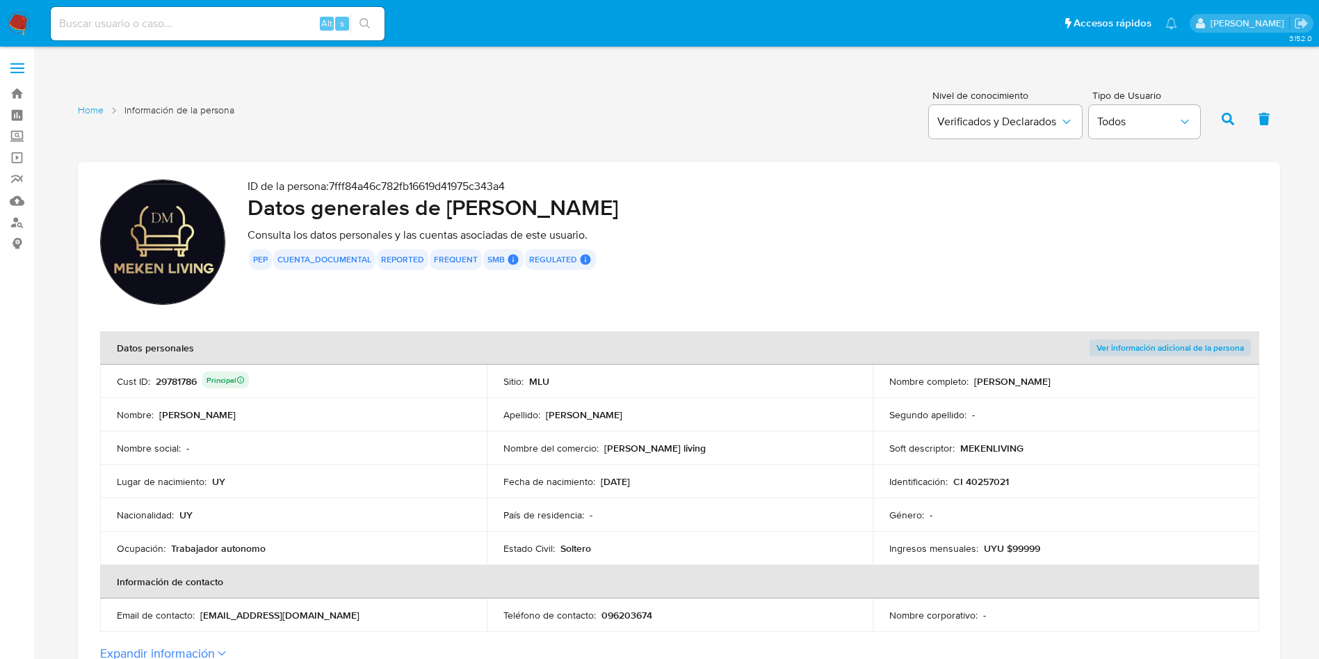
drag, startPoint x: 638, startPoint y: 517, endPoint x: 664, endPoint y: 533, distance: 31.3
click at [638, 517] on div "País de residencia : -" at bounding box center [679, 514] width 353 height 13
click at [608, 512] on div "País de residencia : -" at bounding box center [679, 514] width 353 height 13
click at [469, 506] on td "Nacionalidad : UY" at bounding box center [293, 514] width 387 height 33
click at [1164, 229] on p "Consulta los datos personales y las cuentas asociadas de este usuario." at bounding box center [753, 235] width 1010 height 14
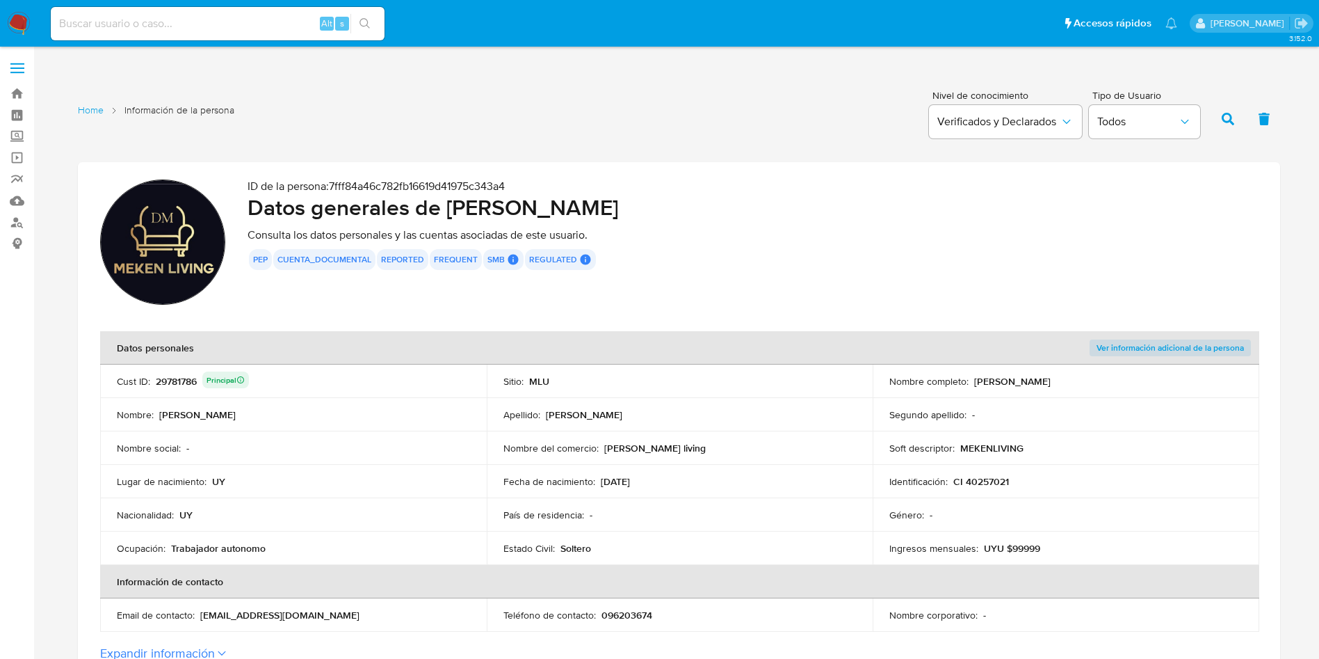
click at [1097, 243] on div "ID de la persona : 7fff84a46c782fb16619d41975c343a4 Datos generales de Diego Se…" at bounding box center [753, 243] width 1010 height 129
click at [752, 311] on section "ID de la persona : 7fff84a46c782fb16619d41975c343a4 Datos generales de Diego Se…" at bounding box center [679, 420] width 1202 height 516
click at [696, 358] on th "Datos personales" at bounding box center [486, 347] width 773 height 33
click at [606, 371] on td "Sitio : MLU" at bounding box center [680, 380] width 387 height 33
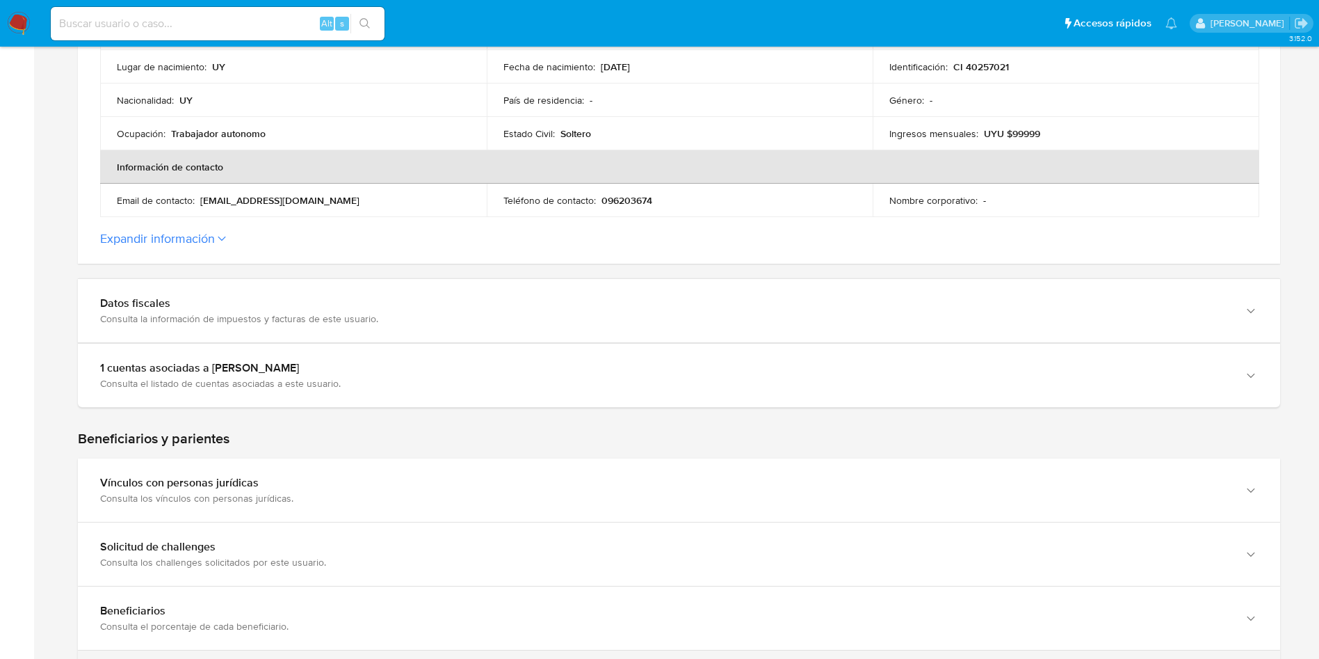
scroll to position [626, 0]
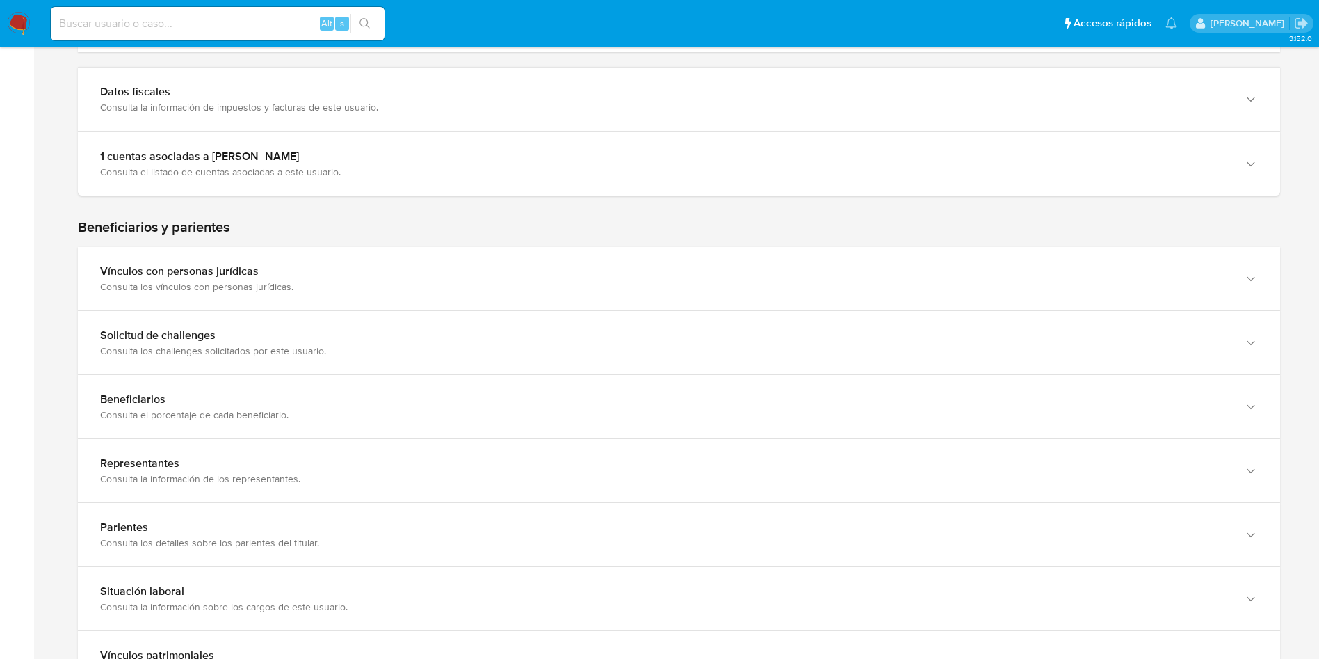
drag, startPoint x: 1193, startPoint y: 223, endPoint x: 1177, endPoint y: 232, distance: 18.7
click at [1193, 223] on h2 "Beneficiarios y parientes" at bounding box center [679, 226] width 1202 height 17
click at [1136, 226] on h2 "Beneficiarios y parientes" at bounding box center [679, 226] width 1202 height 17
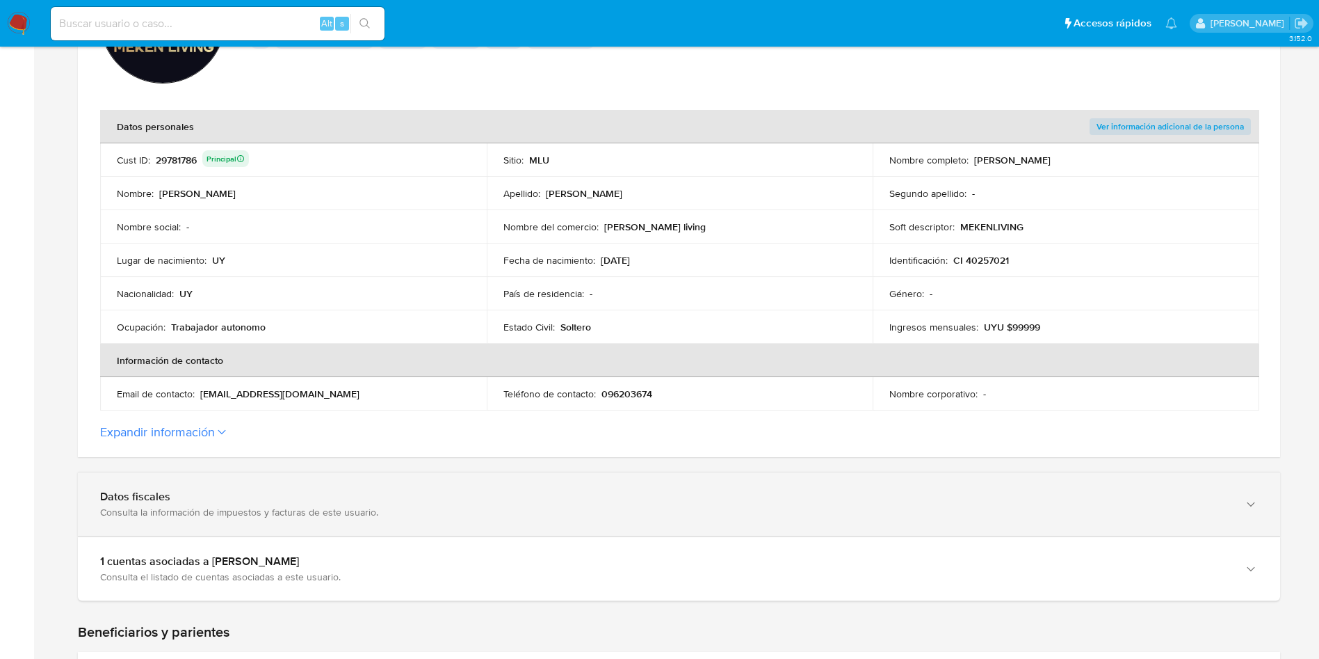
scroll to position [313, 0]
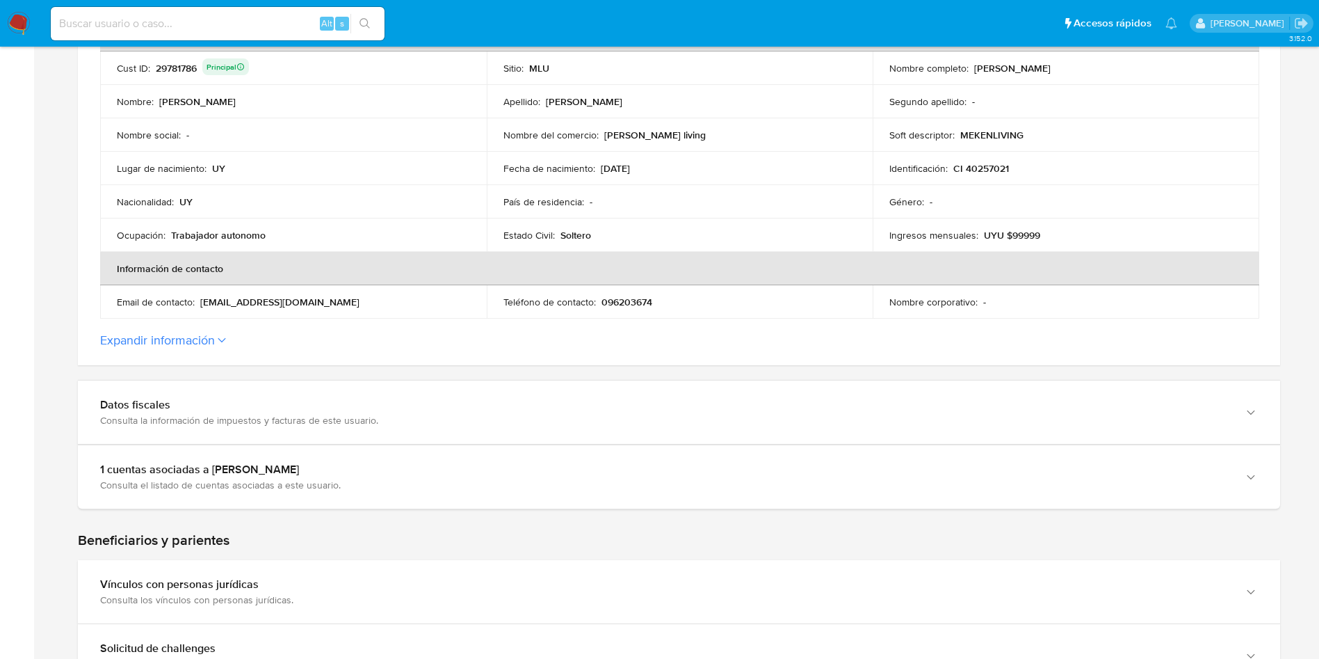
click at [222, 332] on label "Expandir información" at bounding box center [679, 339] width 1158 height 15
click at [215, 332] on button "Expandir información" at bounding box center [157, 339] width 115 height 15
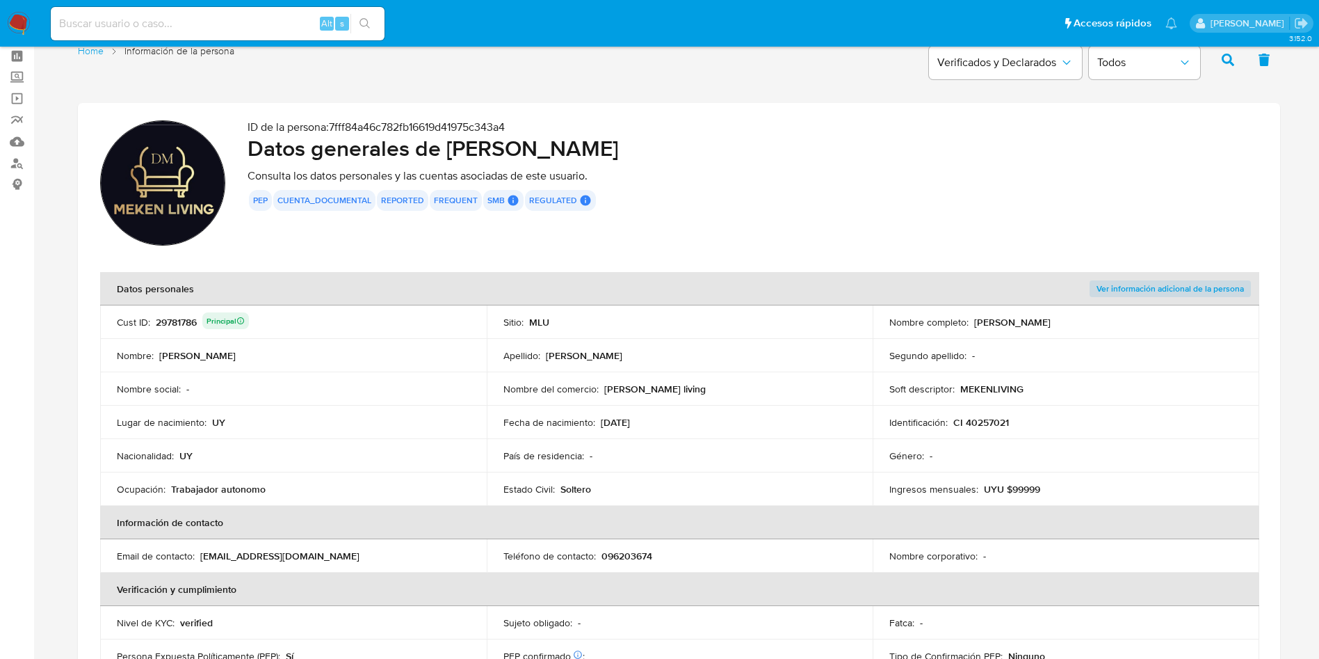
scroll to position [0, 0]
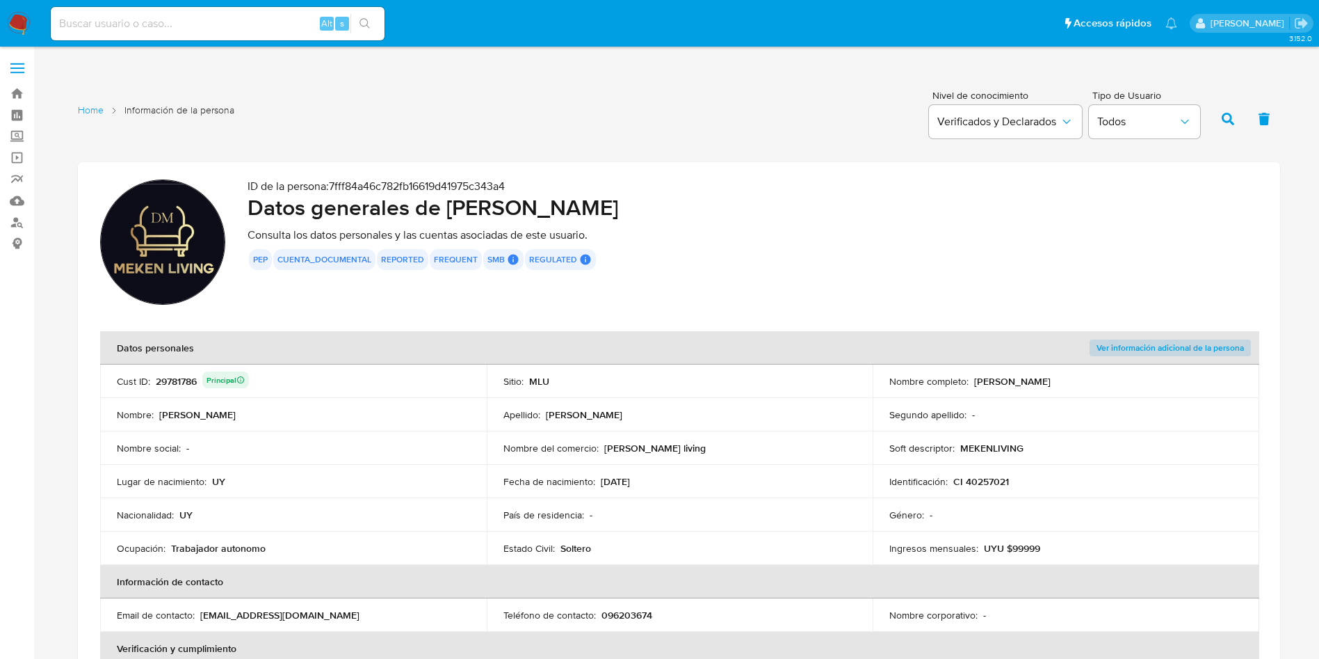
click at [1185, 348] on span "Ver información adicional de la persona" at bounding box center [1170, 348] width 147 height 14
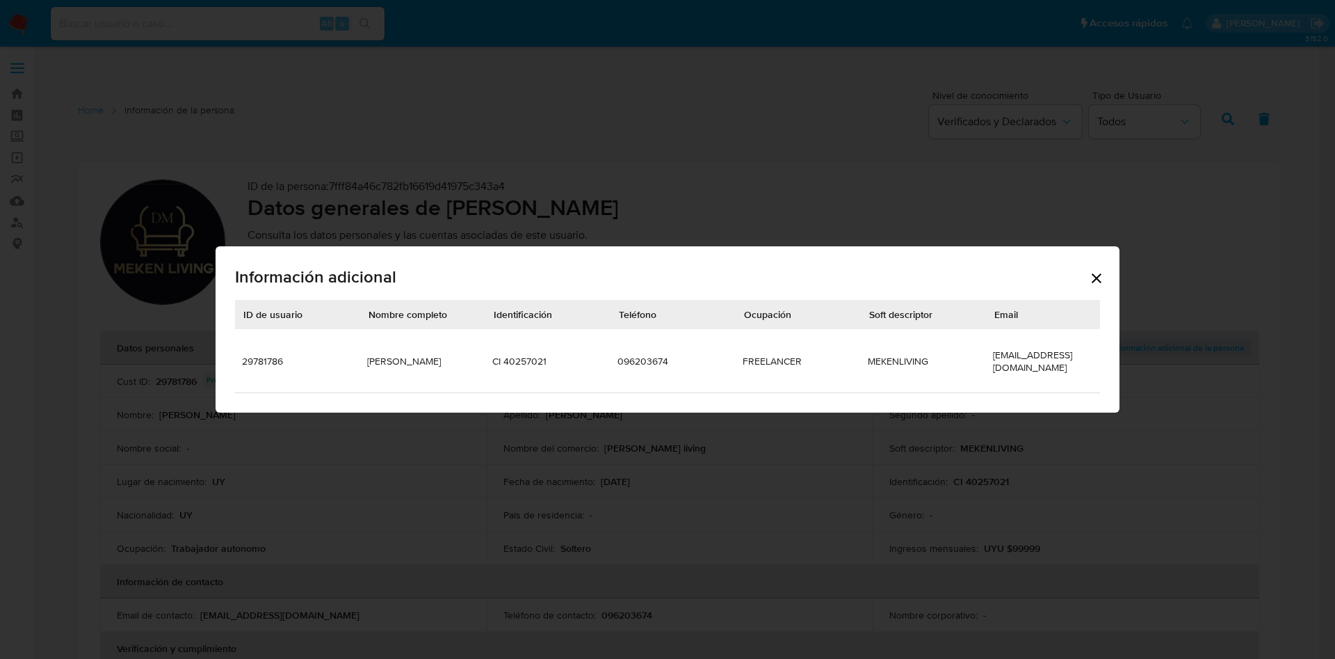
click at [649, 347] on td "096203674" at bounding box center [673, 360] width 125 height 63
click at [736, 179] on div "Información adicional ID de usuario Nombre completo Identificación Teléfono Ocu…" at bounding box center [667, 329] width 1335 height 659
click at [1107, 274] on div "Información adicional ID de usuario Nombre completo Identificación Teléfono Ocu…" at bounding box center [668, 329] width 904 height 166
click at [1093, 279] on icon "Cerrar" at bounding box center [1096, 278] width 17 height 17
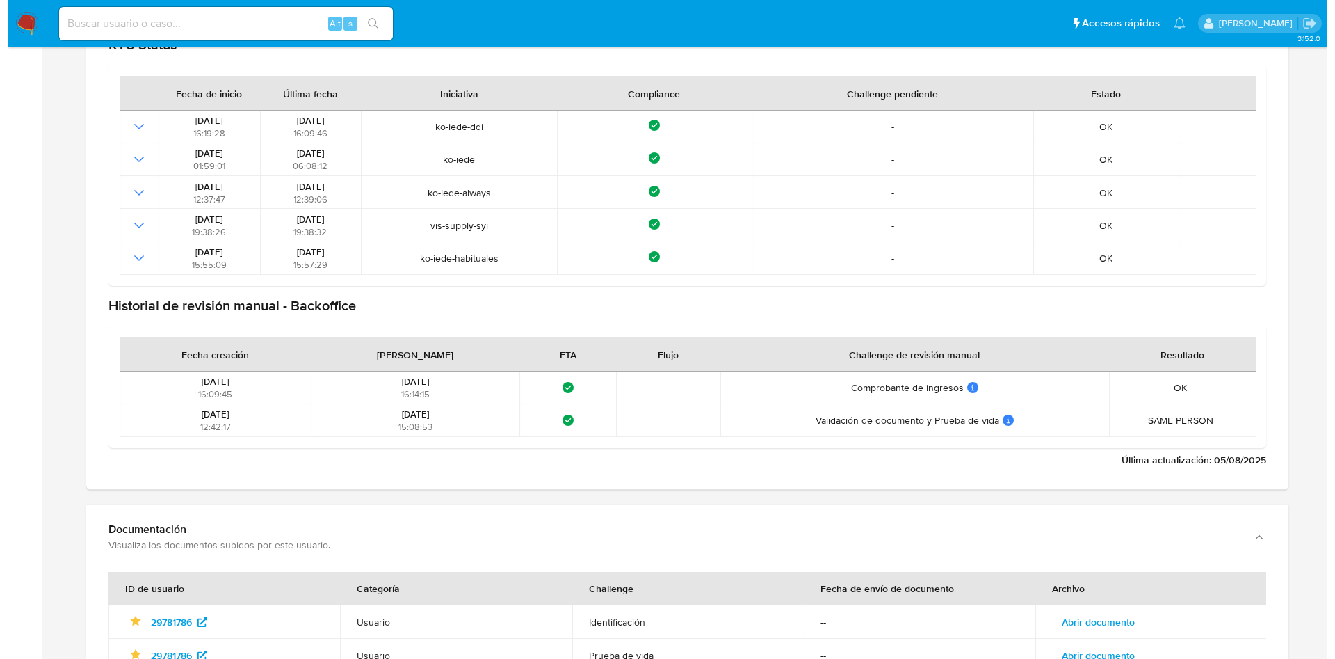
scroll to position [1878, 0]
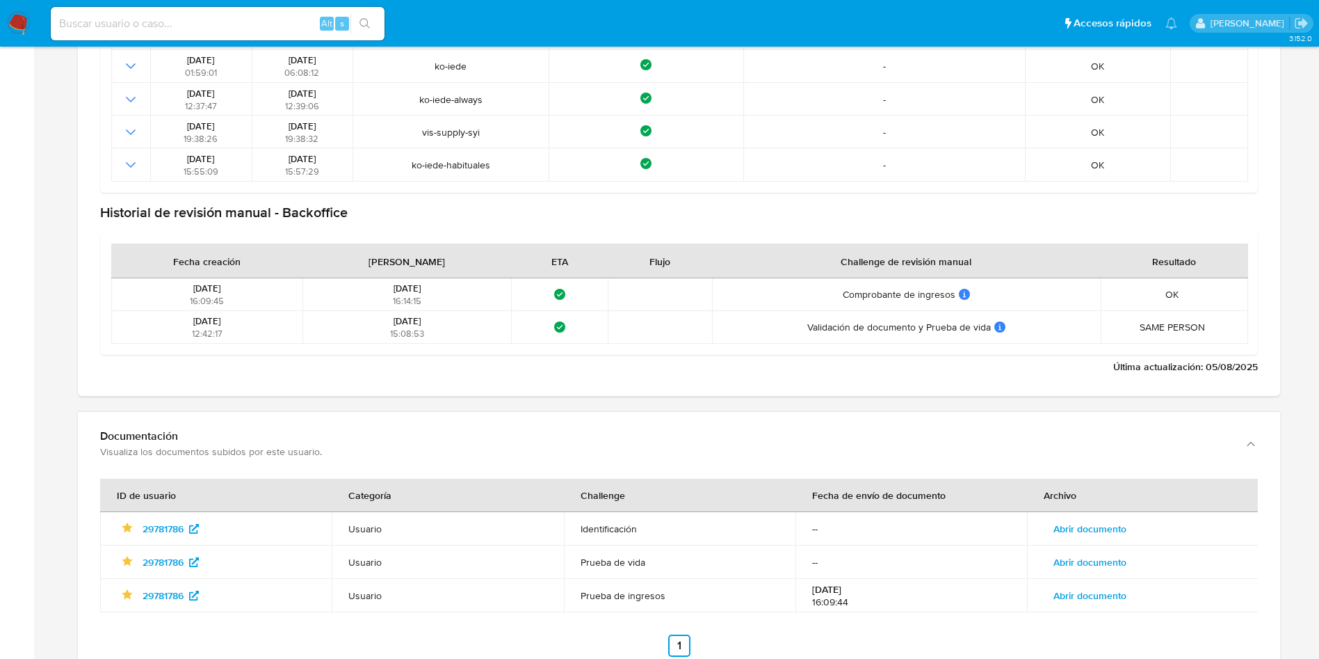
click at [1133, 583] on td "Abrir documento" at bounding box center [1143, 595] width 232 height 33
click at [1115, 594] on span "Abrir documento" at bounding box center [1089, 595] width 73 height 19
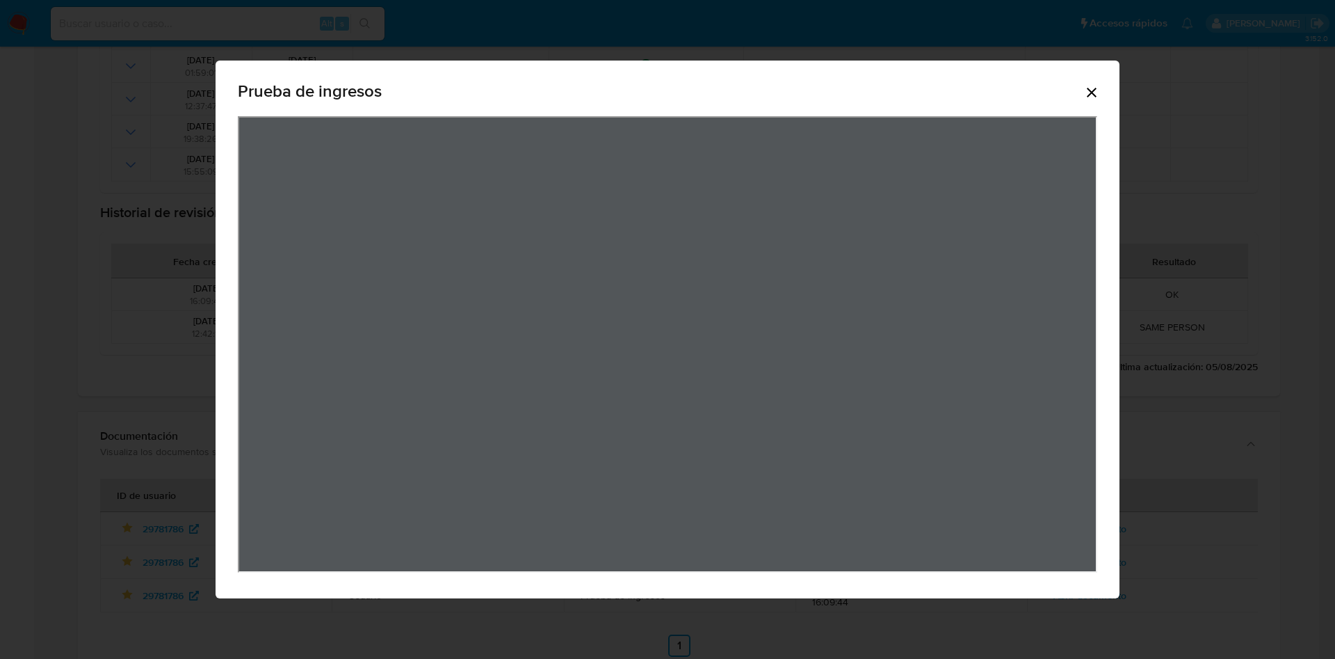
click at [1101, 89] on div "Prueba de ingresos" at bounding box center [668, 329] width 904 height 538
click at [1091, 88] on icon "Cerrar" at bounding box center [1091, 92] width 17 height 17
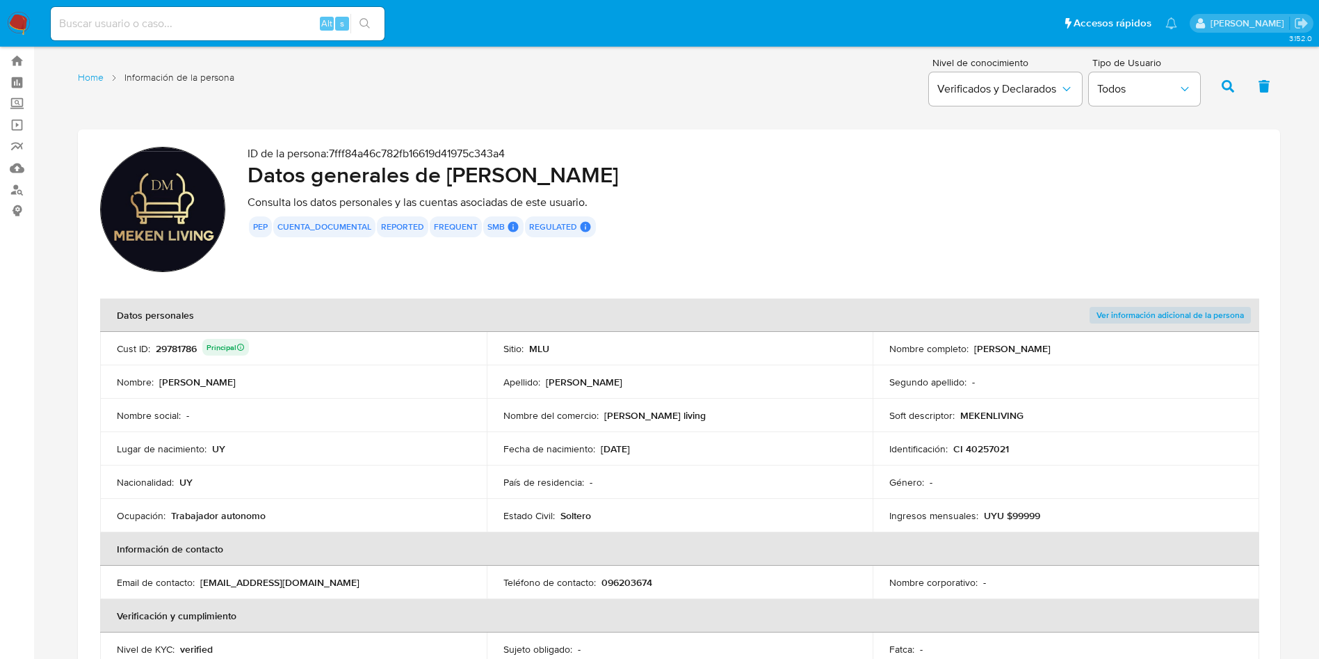
scroll to position [0, 0]
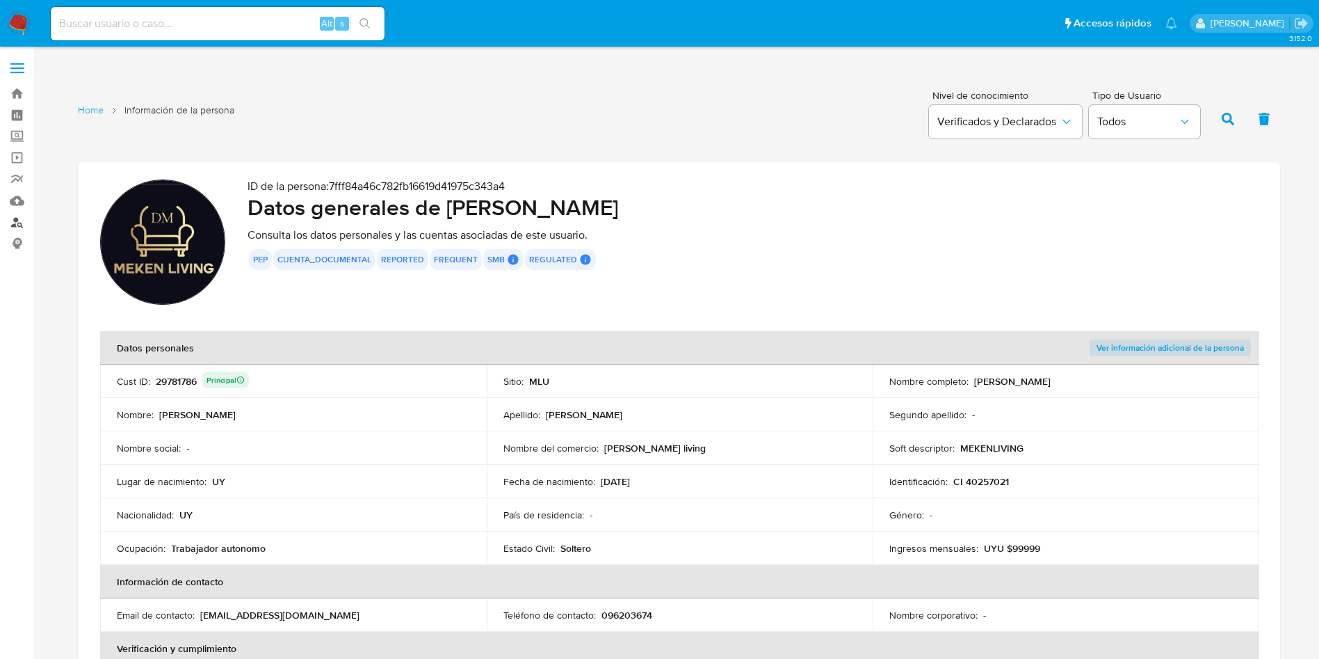
click at [8, 223] on link "Buscador de personas" at bounding box center [83, 222] width 166 height 22
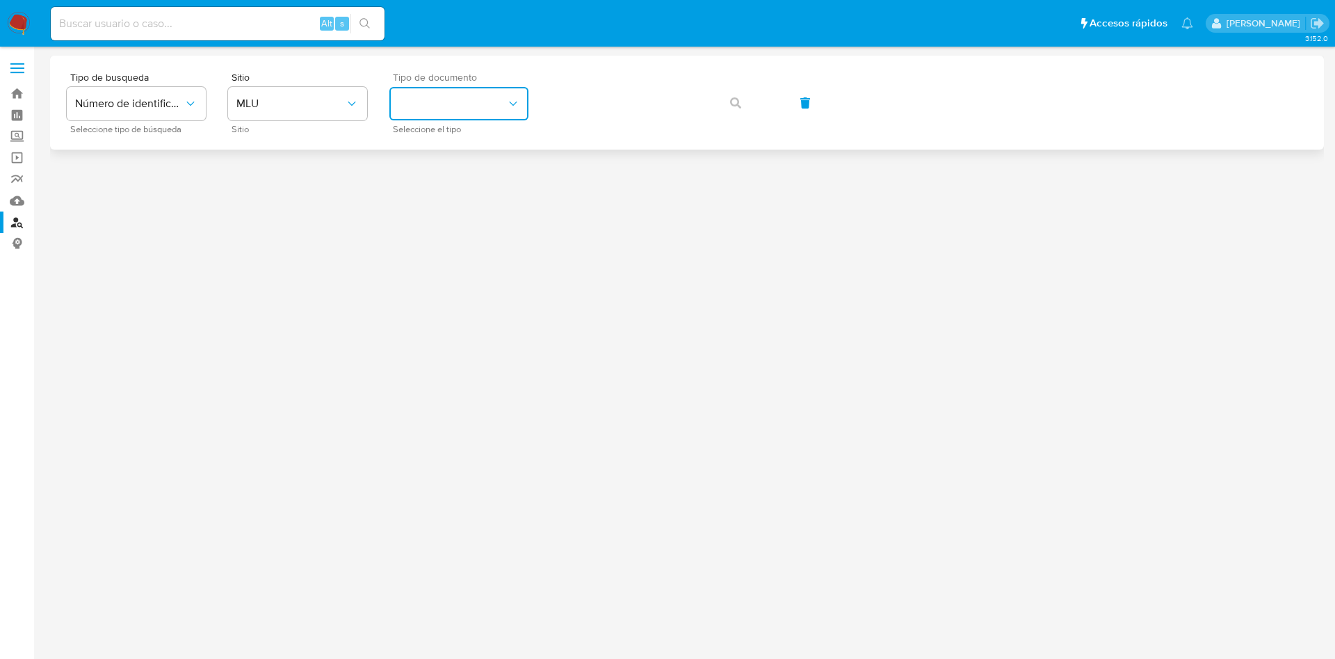
click at [452, 114] on button "identificationType" at bounding box center [458, 103] width 139 height 33
click at [465, 145] on div "CI CI" at bounding box center [455, 147] width 114 height 47
click at [736, 112] on span "button" at bounding box center [735, 103] width 11 height 31
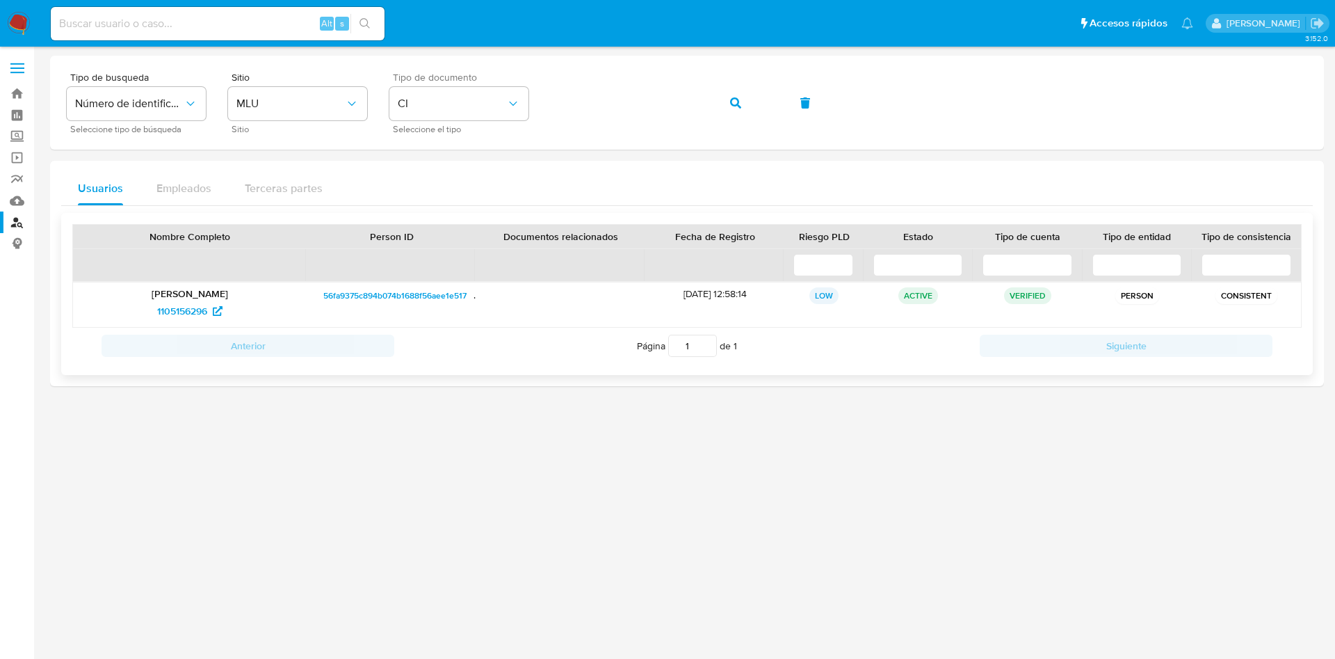
click at [237, 277] on div at bounding box center [189, 265] width 233 height 32
click at [190, 295] on p "[PERSON_NAME]" at bounding box center [190, 293] width 214 height 13
click at [368, 295] on span "56fa9375c894b074b1688f56aee1e517" at bounding box center [394, 295] width 143 height 17
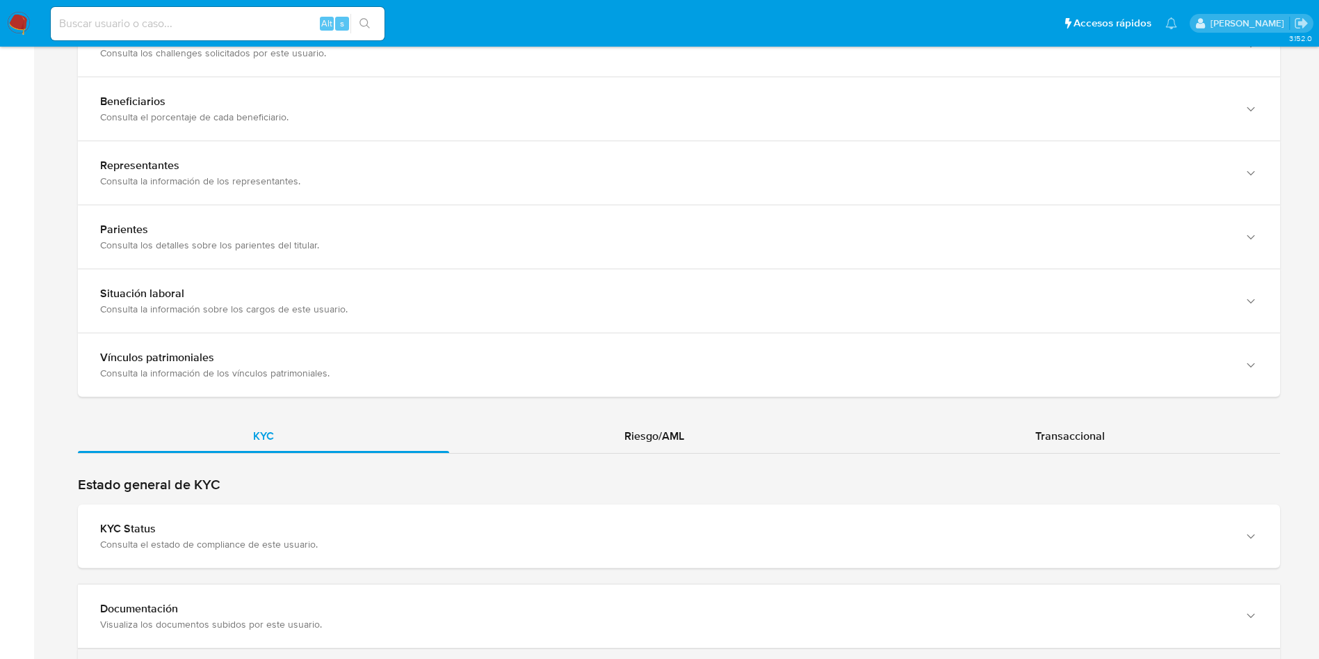
scroll to position [1147, 0]
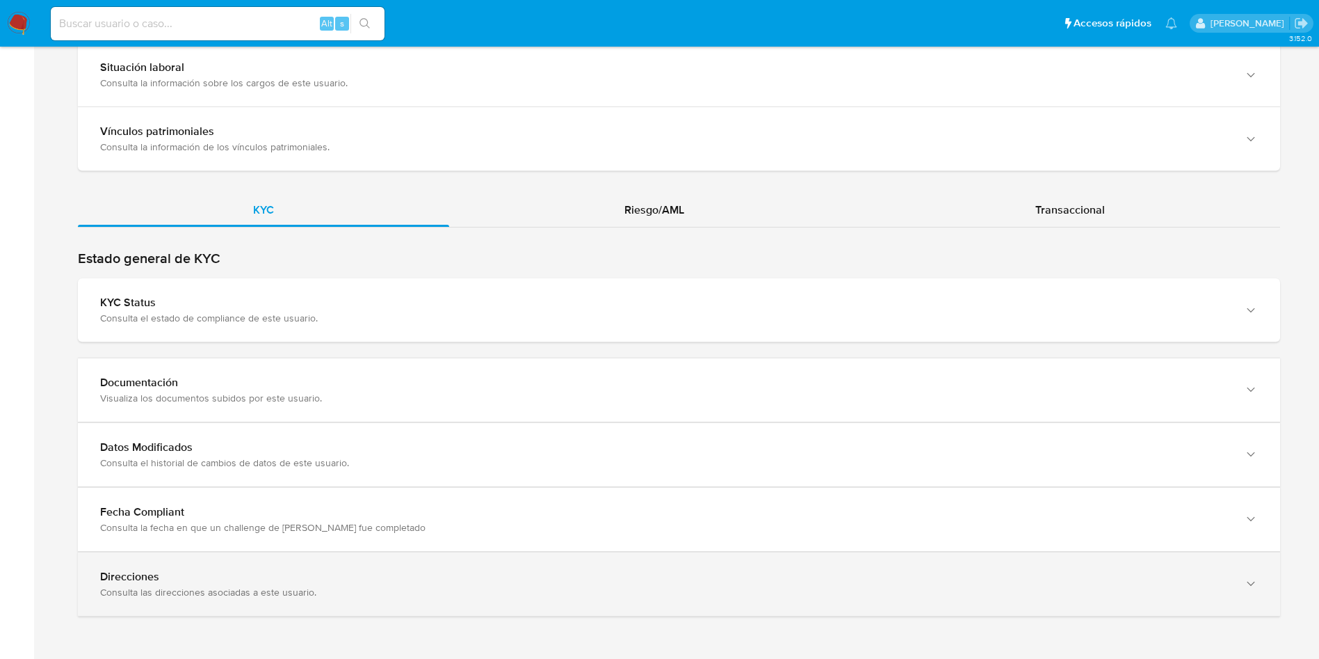
click at [330, 575] on div "Direcciones" at bounding box center [665, 577] width 1130 height 14
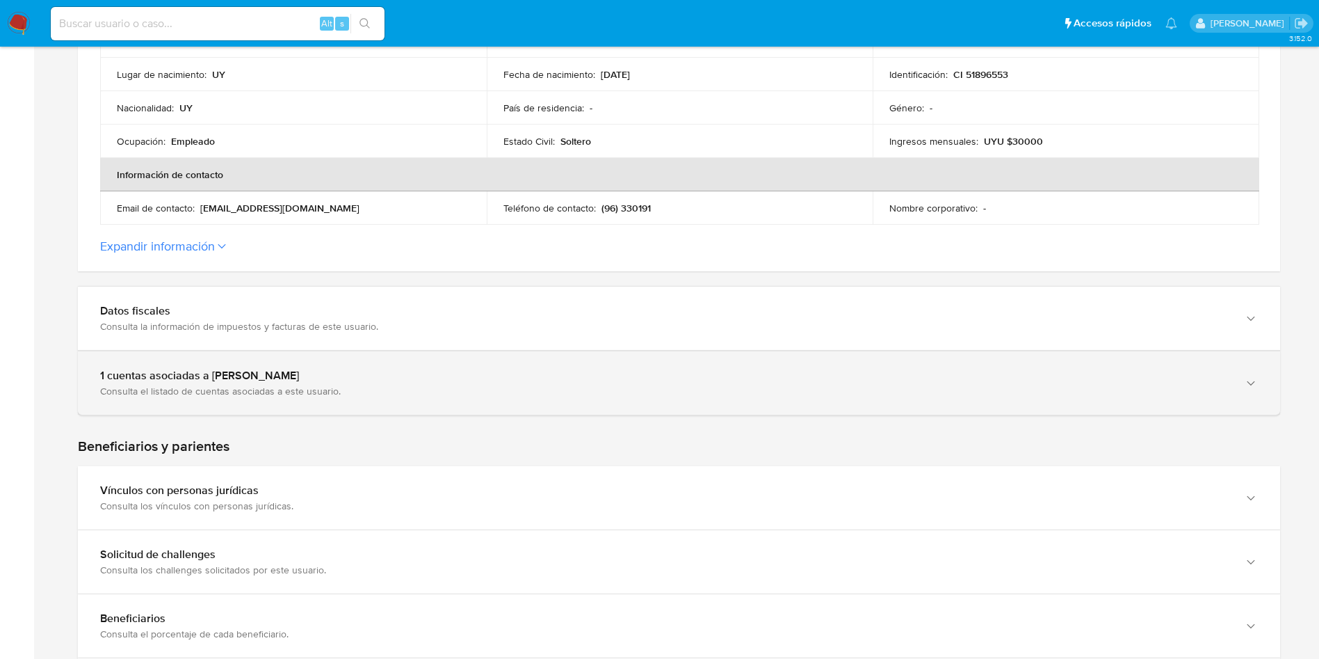
scroll to position [426, 0]
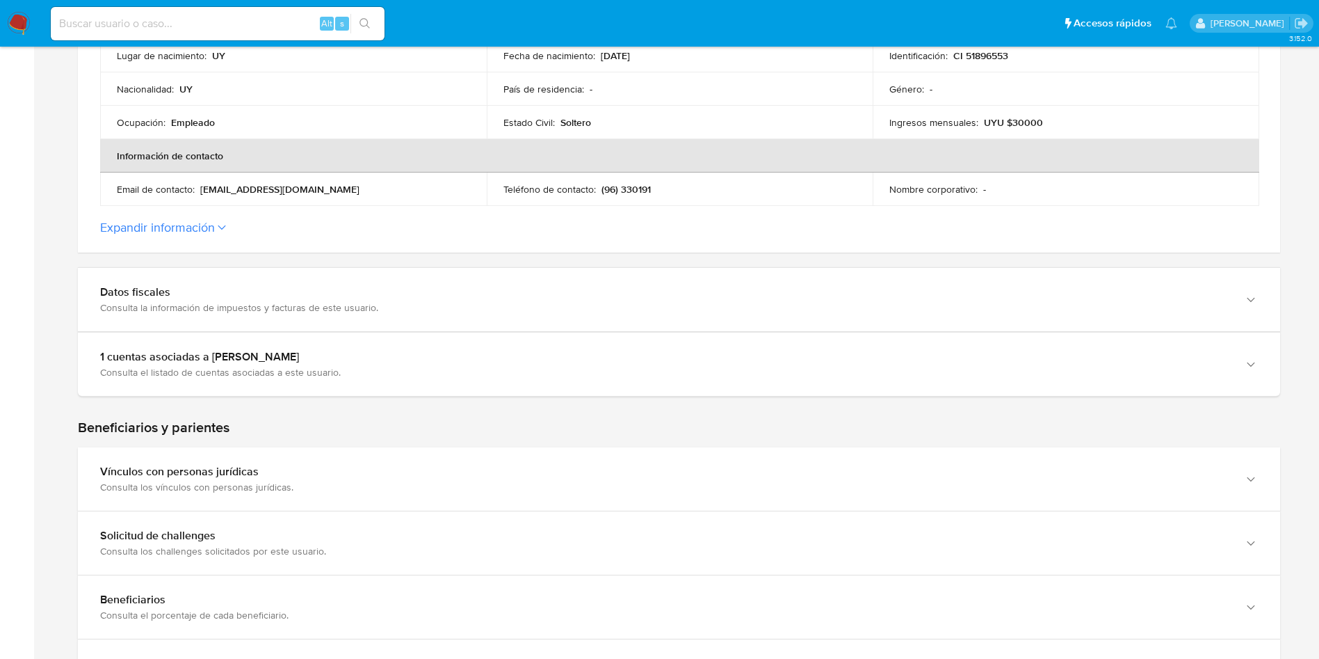
click at [207, 222] on button "Expandir información" at bounding box center [157, 227] width 115 height 15
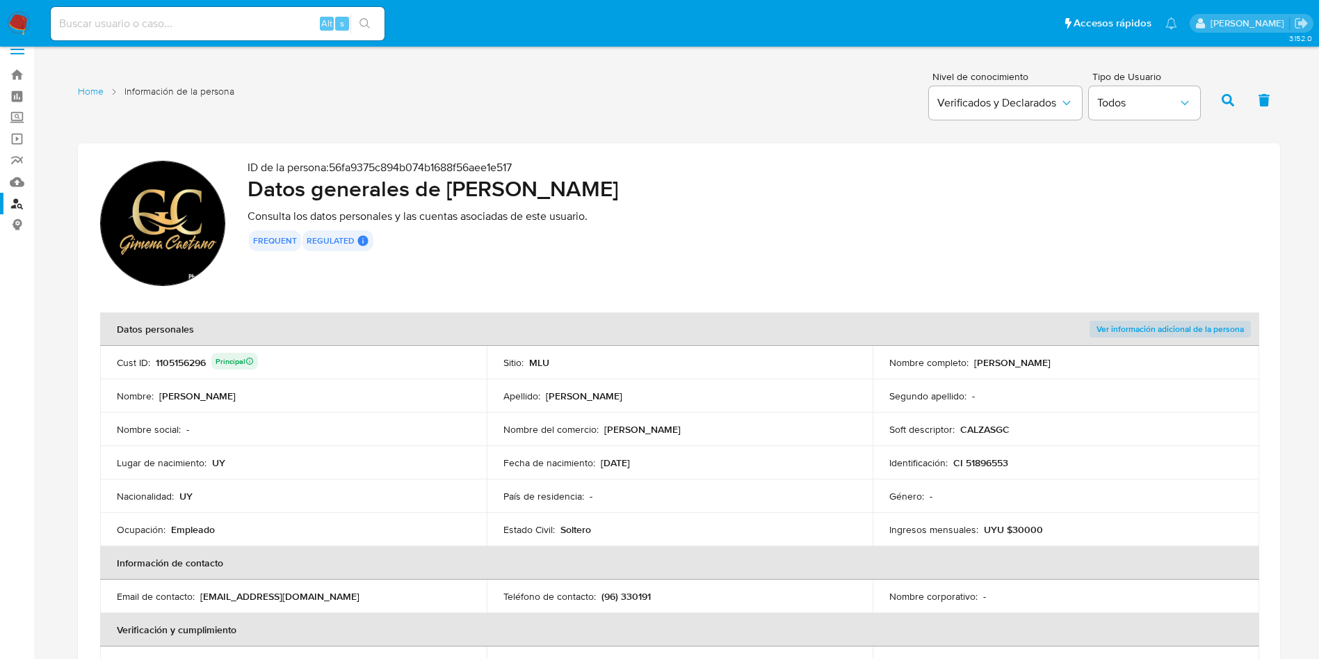
scroll to position [8, 0]
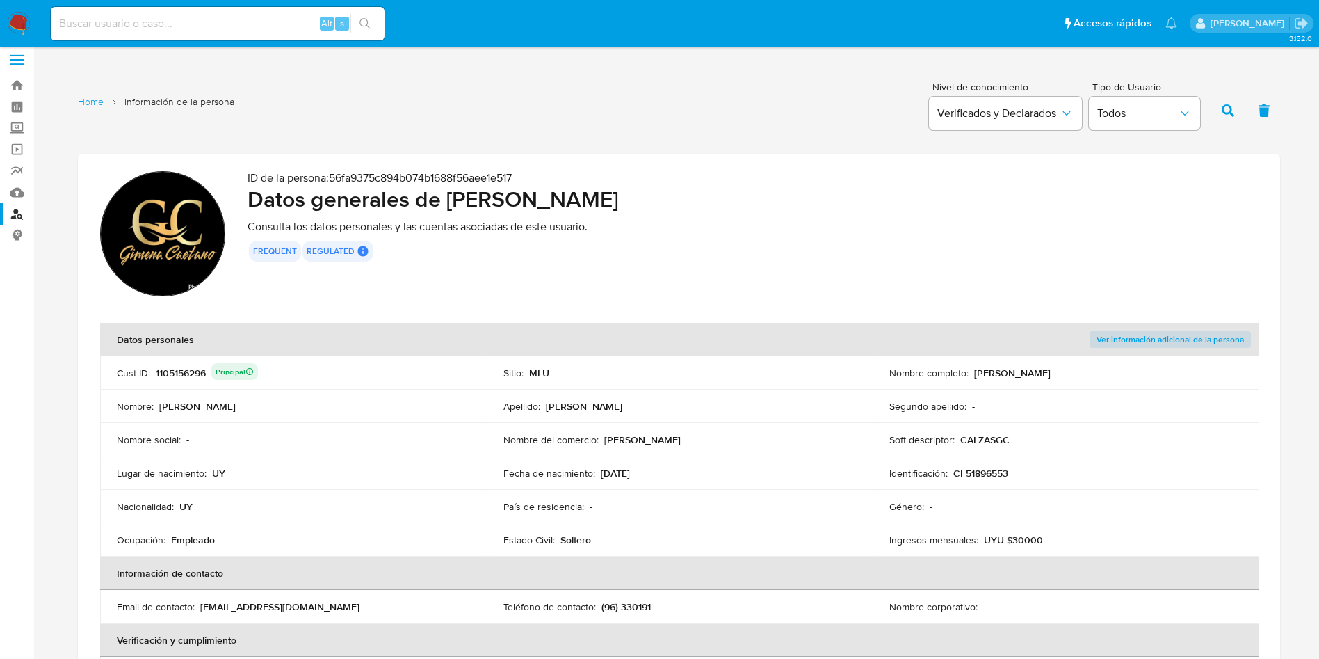
drag, startPoint x: 971, startPoint y: 371, endPoint x: 1119, endPoint y: 375, distance: 148.2
click at [1123, 373] on div "Nombre completo : [PERSON_NAME]" at bounding box center [1065, 372] width 353 height 13
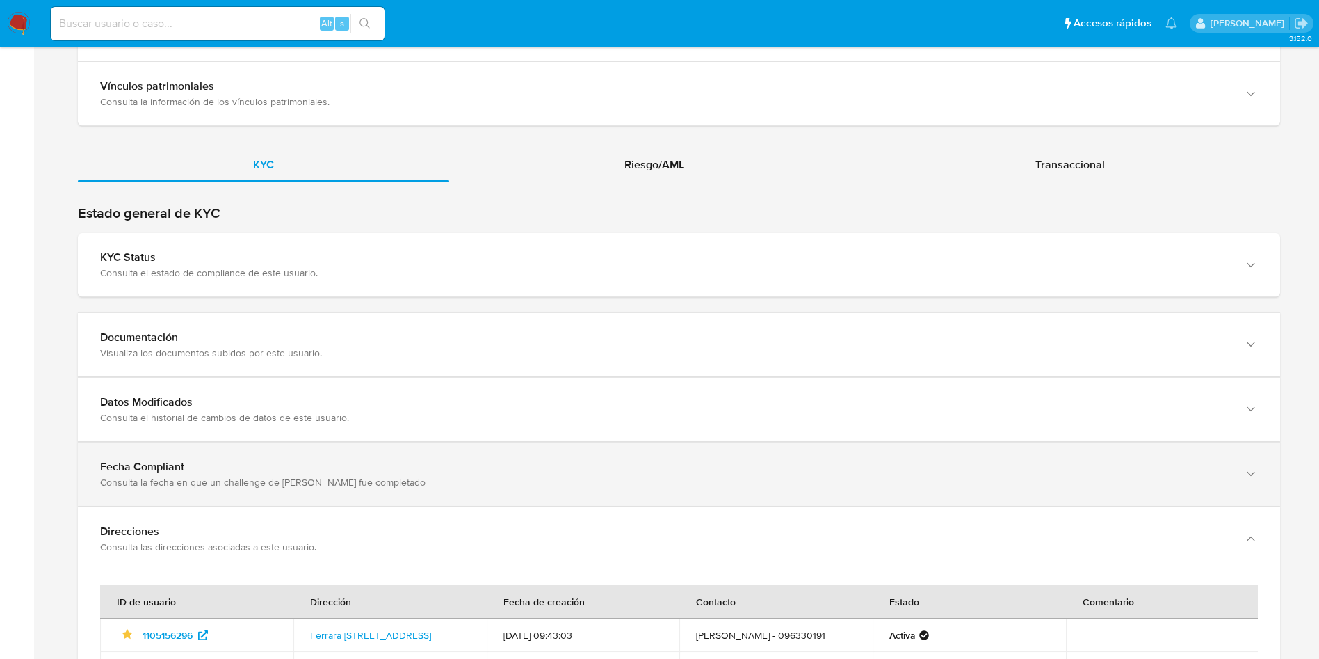
scroll to position [1573, 0]
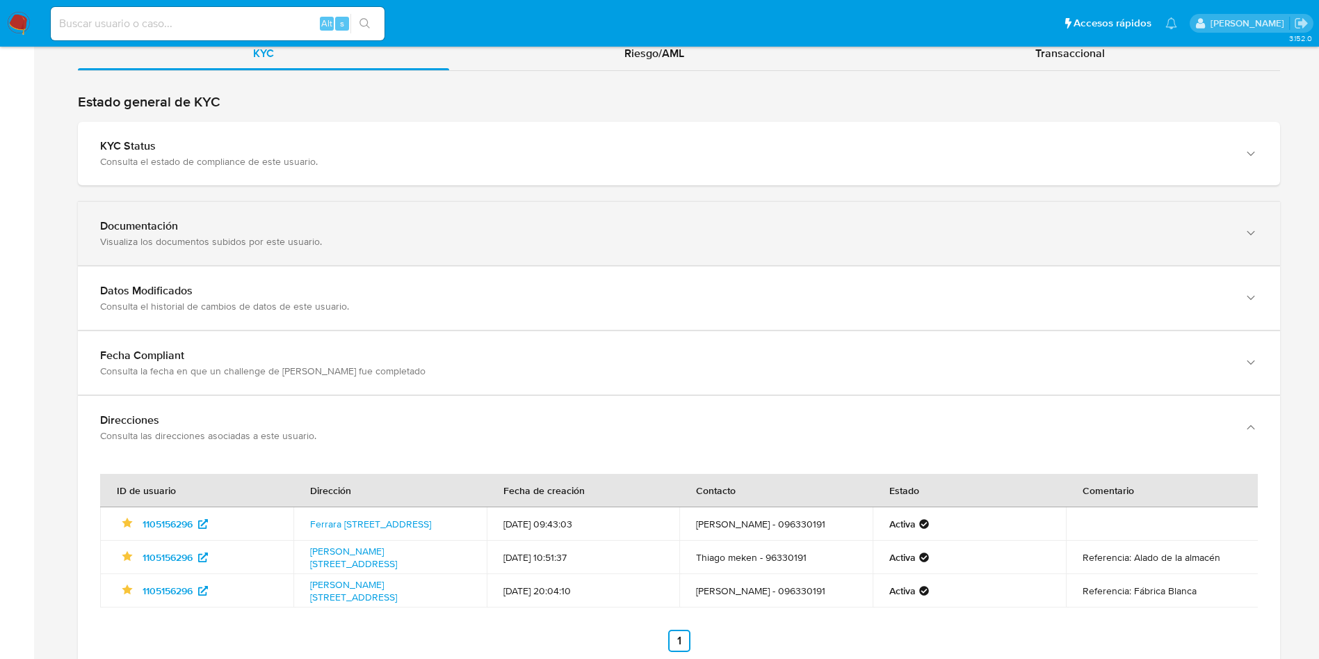
click at [279, 259] on div "Documentación Visualiza los documentos subidos por este usuario." at bounding box center [679, 233] width 1202 height 63
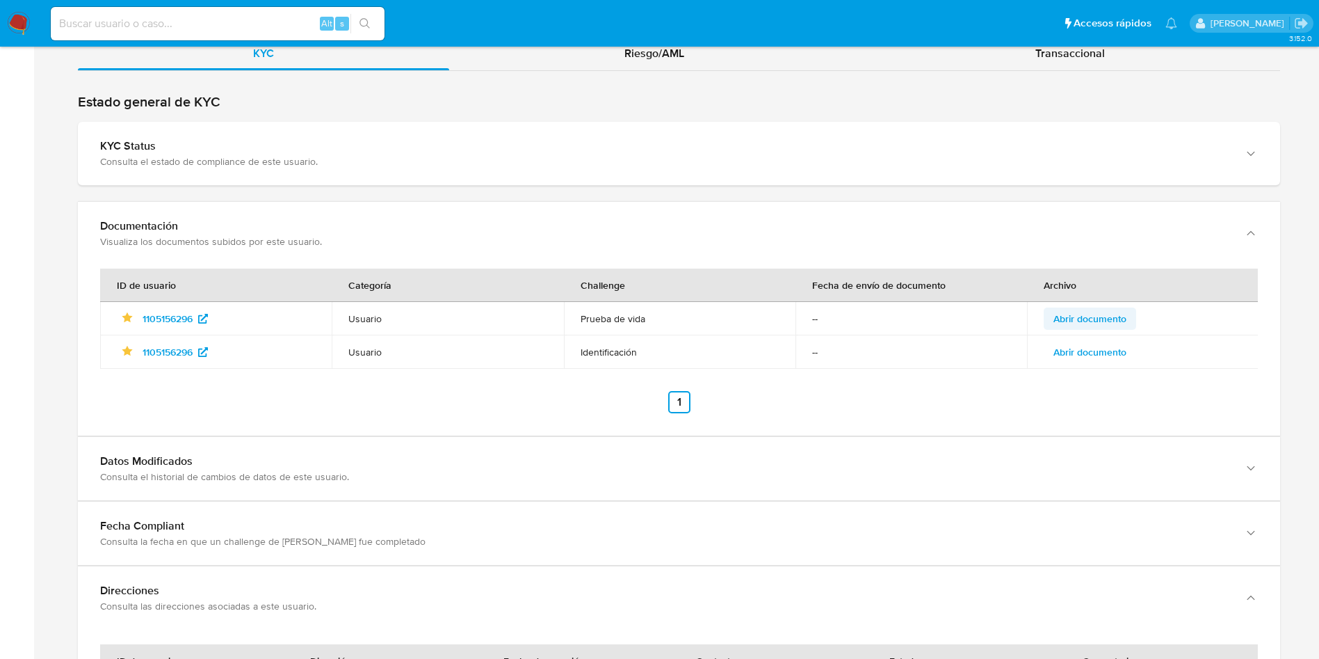
click at [1107, 318] on span "Abrir documento" at bounding box center [1089, 318] width 73 height 19
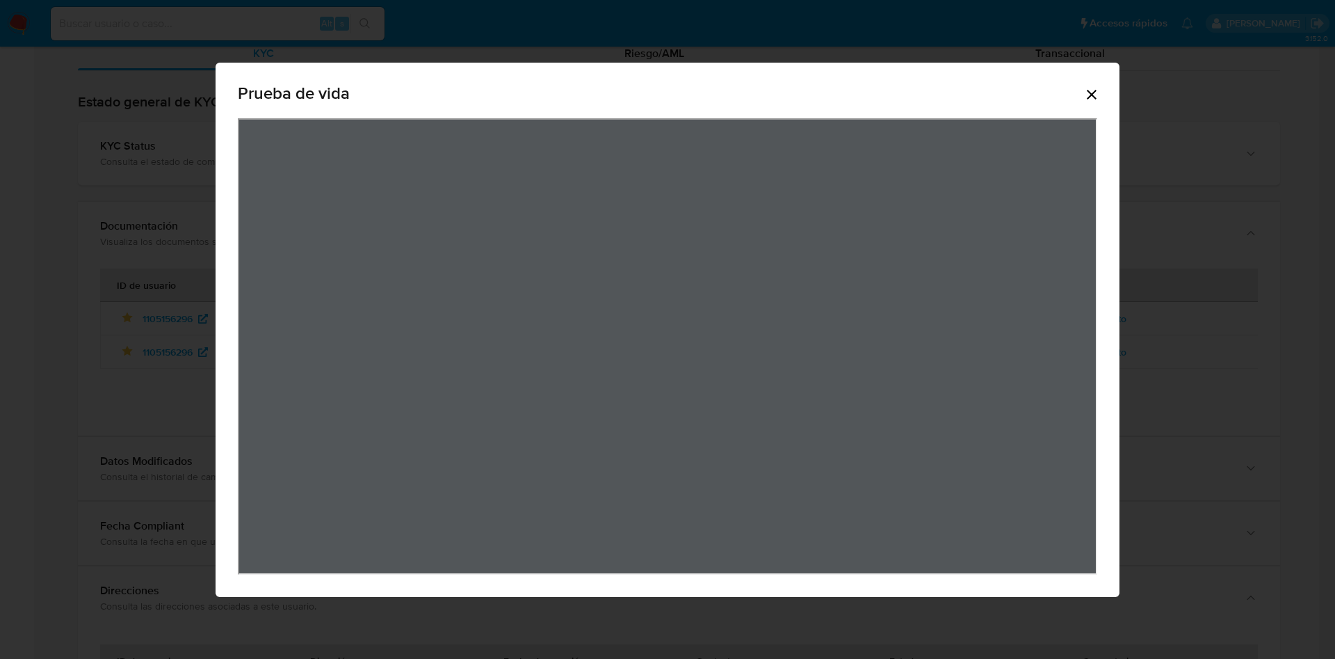
click at [1089, 89] on icon "Cerrar" at bounding box center [1091, 94] width 17 height 17
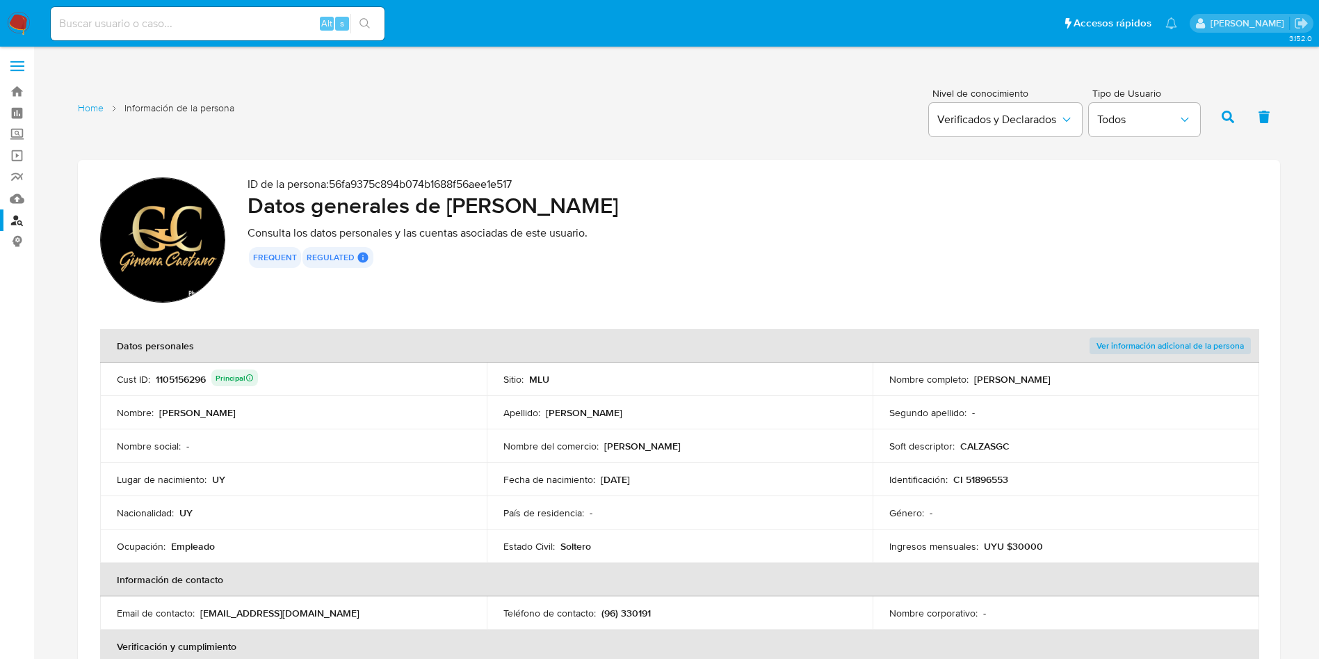
scroll to position [0, 0]
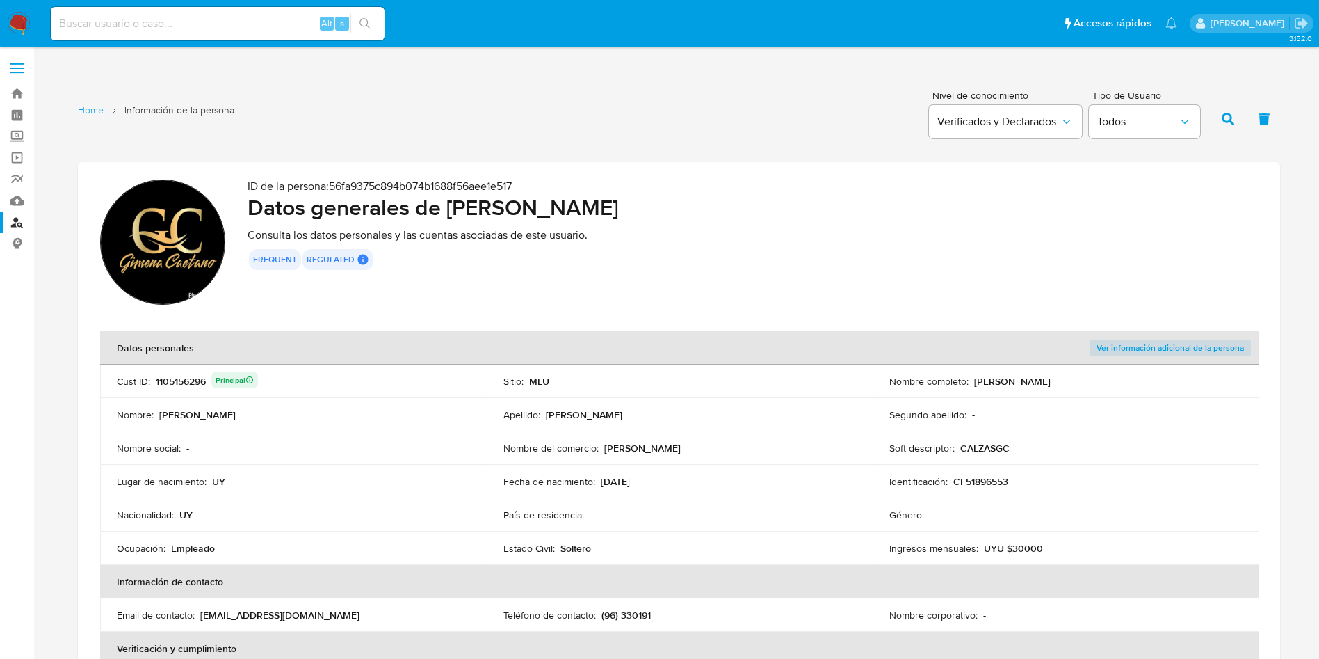
click at [186, 385] on div "1105156296 Principal" at bounding box center [207, 380] width 102 height 19
click at [566, 210] on h2 "Datos generales de [PERSON_NAME]" at bounding box center [753, 207] width 1010 height 28
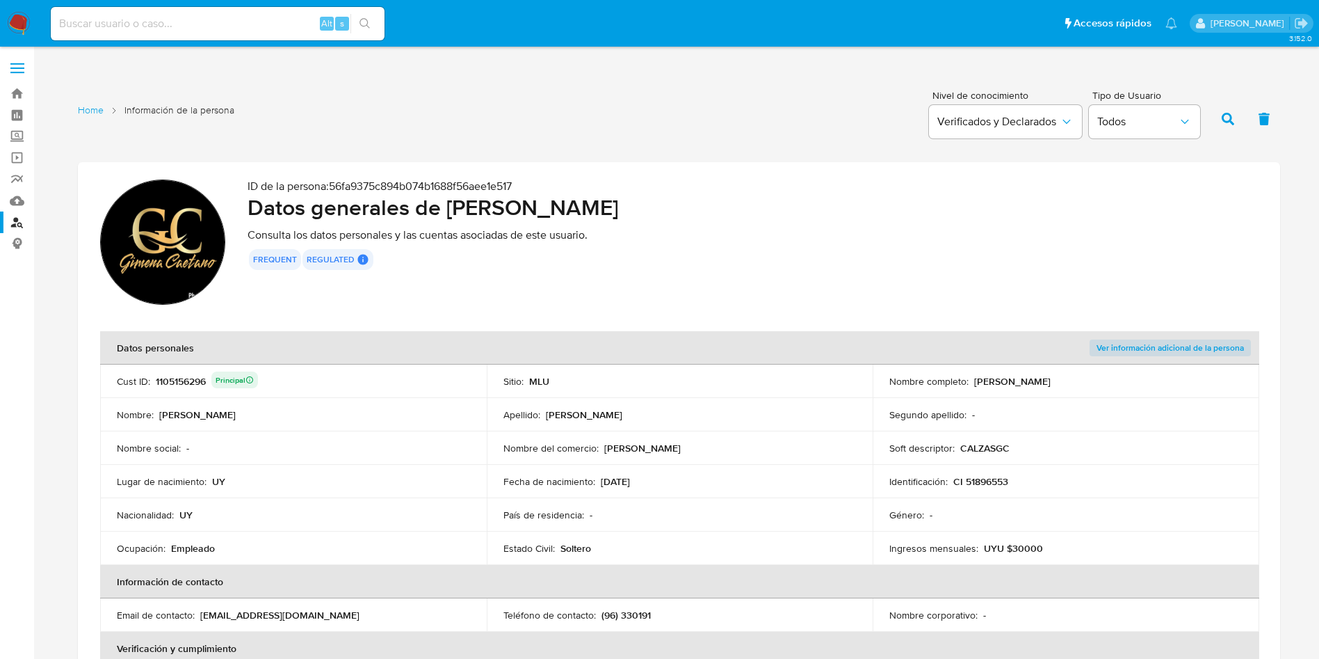
click at [460, 221] on h2 "Datos generales de [PERSON_NAME]" at bounding box center [753, 207] width 1010 height 28
drag, startPoint x: 449, startPoint y: 213, endPoint x: 759, endPoint y: 213, distance: 310.1
click at [759, 213] on h2 "Datos generales de [PERSON_NAME]" at bounding box center [753, 207] width 1010 height 28
click at [16, 230] on link "Buscador de personas" at bounding box center [83, 222] width 166 height 22
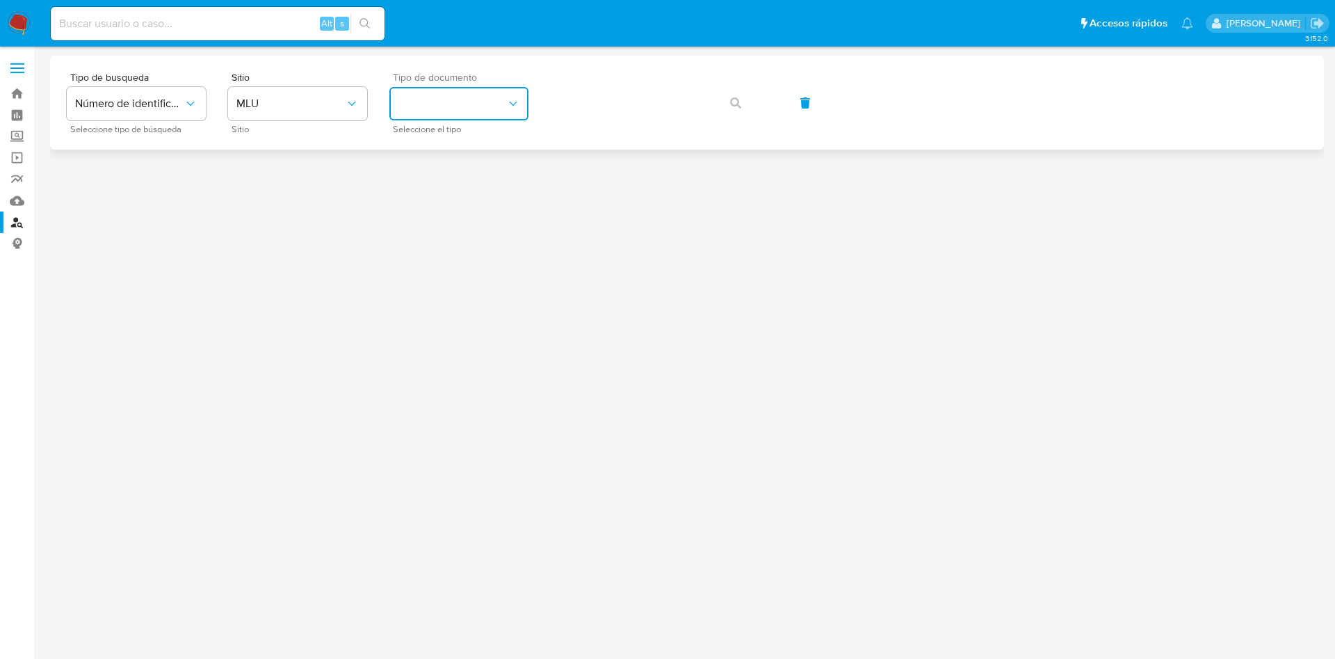
click at [404, 102] on button "identificationType" at bounding box center [458, 103] width 139 height 33
drag, startPoint x: 444, startPoint y: 142, endPoint x: 492, endPoint y: 144, distance: 47.3
click at [444, 141] on div "CI CI" at bounding box center [455, 147] width 114 height 47
click at [738, 102] on icon "button" at bounding box center [735, 102] width 11 height 11
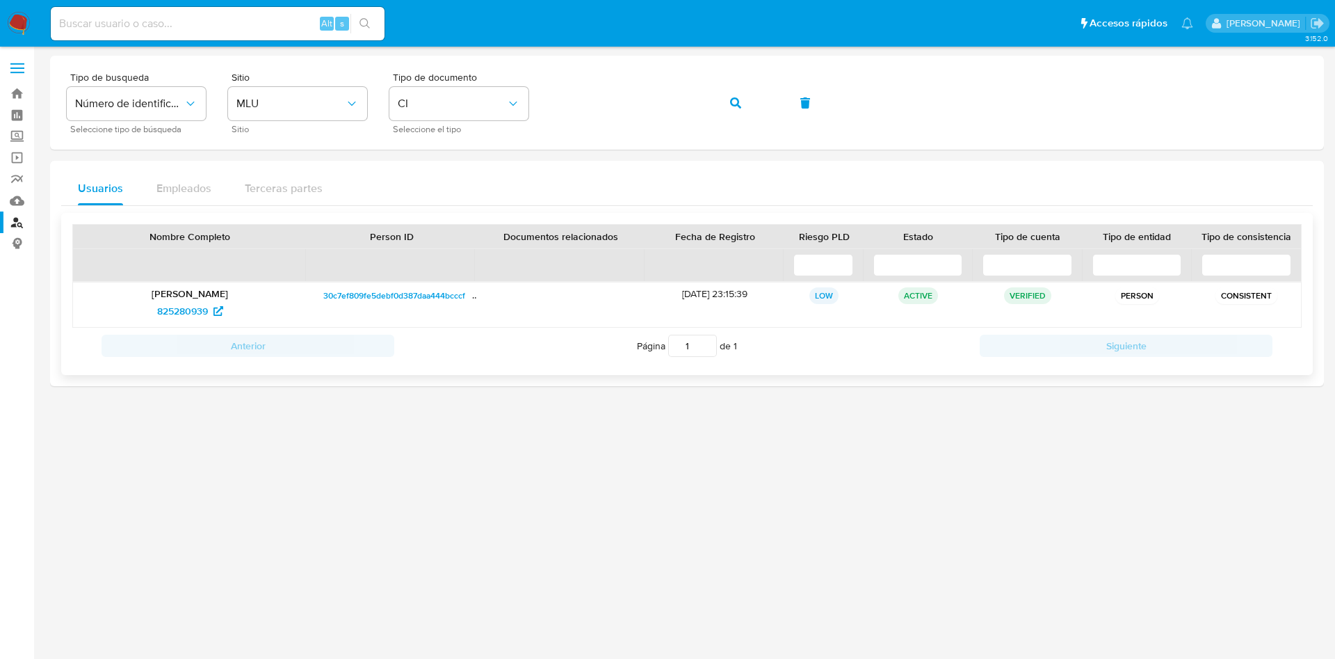
drag, startPoint x: 264, startPoint y: 294, endPoint x: 115, endPoint y: 294, distance: 148.8
click at [115, 294] on p "[PERSON_NAME]" at bounding box center [190, 293] width 214 height 13
click at [431, 299] on span "30c7ef809fe5debf0d387daa444bcccf" at bounding box center [394, 295] width 142 height 17
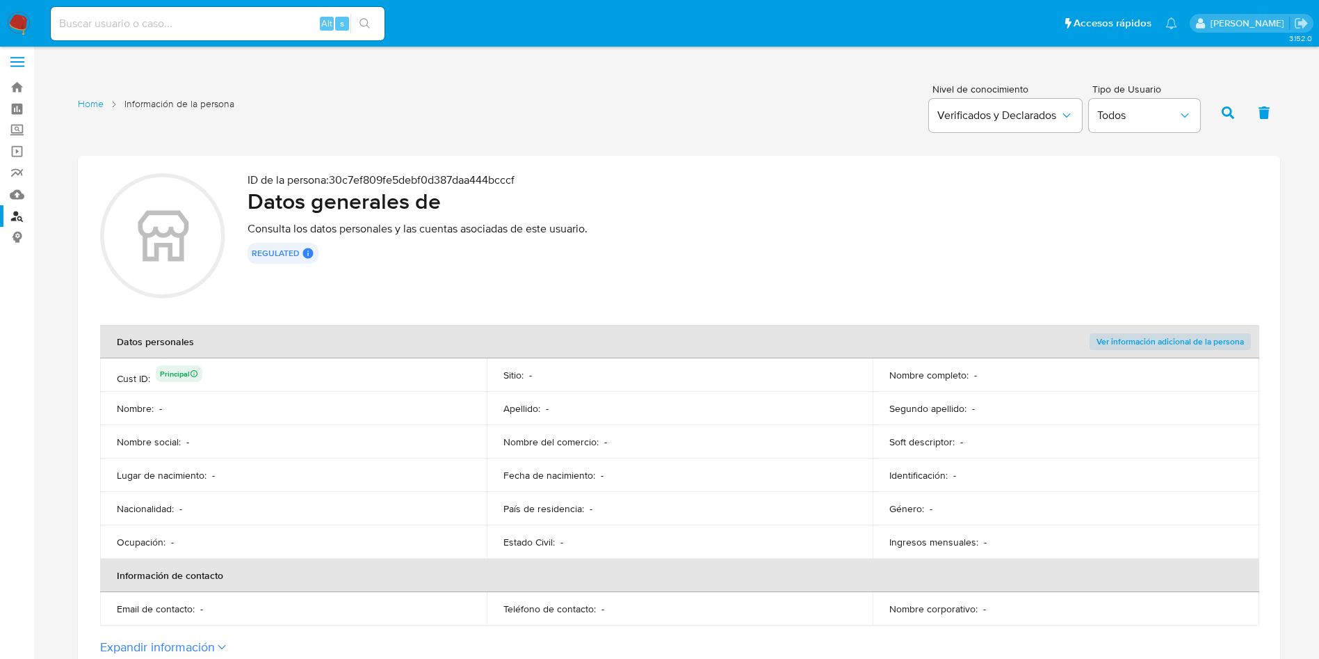
scroll to position [104, 0]
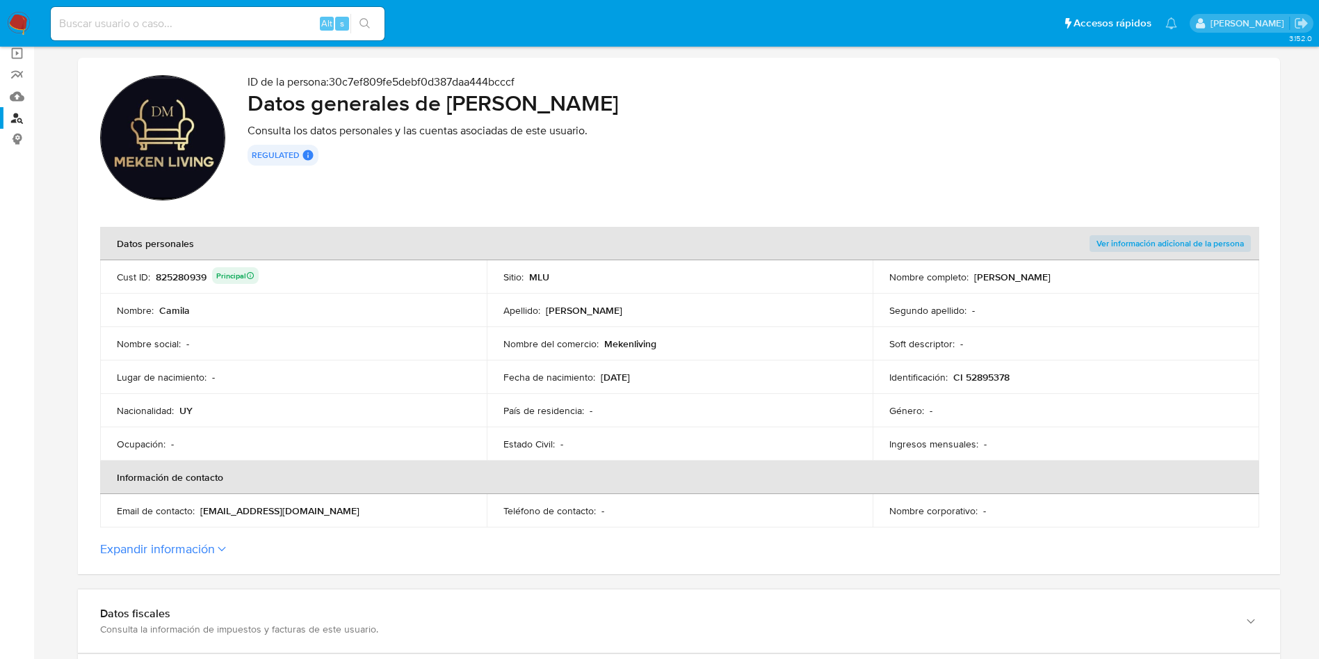
click at [188, 280] on div "825280939 Principal" at bounding box center [207, 276] width 103 height 19
drag, startPoint x: 447, startPoint y: 102, endPoint x: 615, endPoint y: 19, distance: 186.9
click at [834, 102] on h2 "Datos generales de [PERSON_NAME]" at bounding box center [753, 103] width 1010 height 28
click at [882, 380] on td "Identificación : CI 52895378" at bounding box center [1066, 376] width 387 height 33
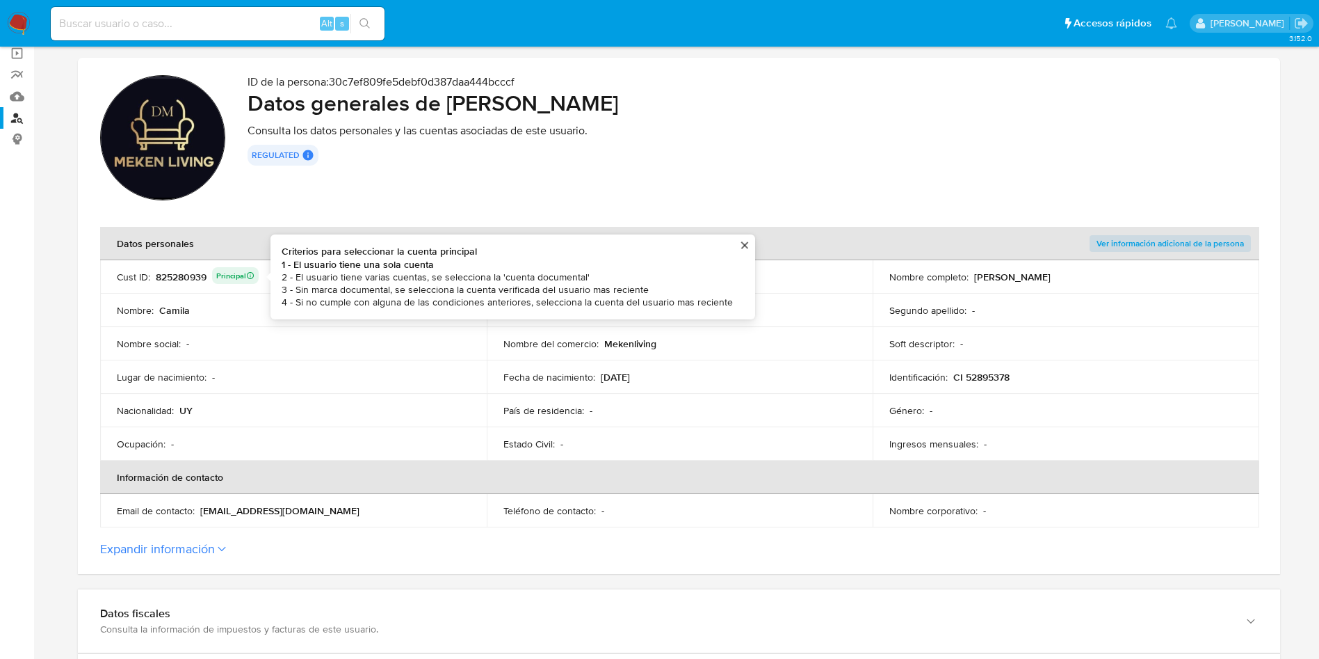
drag, startPoint x: 195, startPoint y: 282, endPoint x: 182, endPoint y: 276, distance: 13.7
click at [194, 282] on div "825280939 Principal Criterios para seleccionar la cuenta principal 1 - El usuar…" at bounding box center [207, 276] width 103 height 19
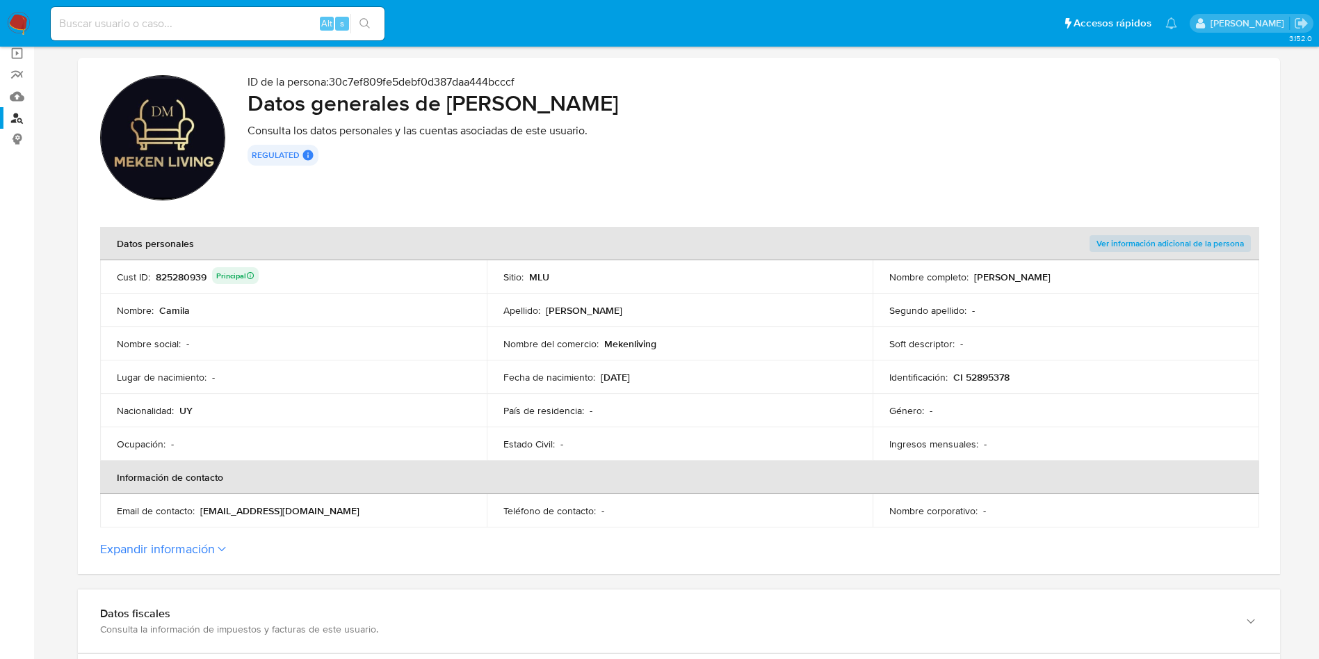
click at [170, 262] on td "Cust ID : 825280939 Principal" at bounding box center [293, 276] width 387 height 33
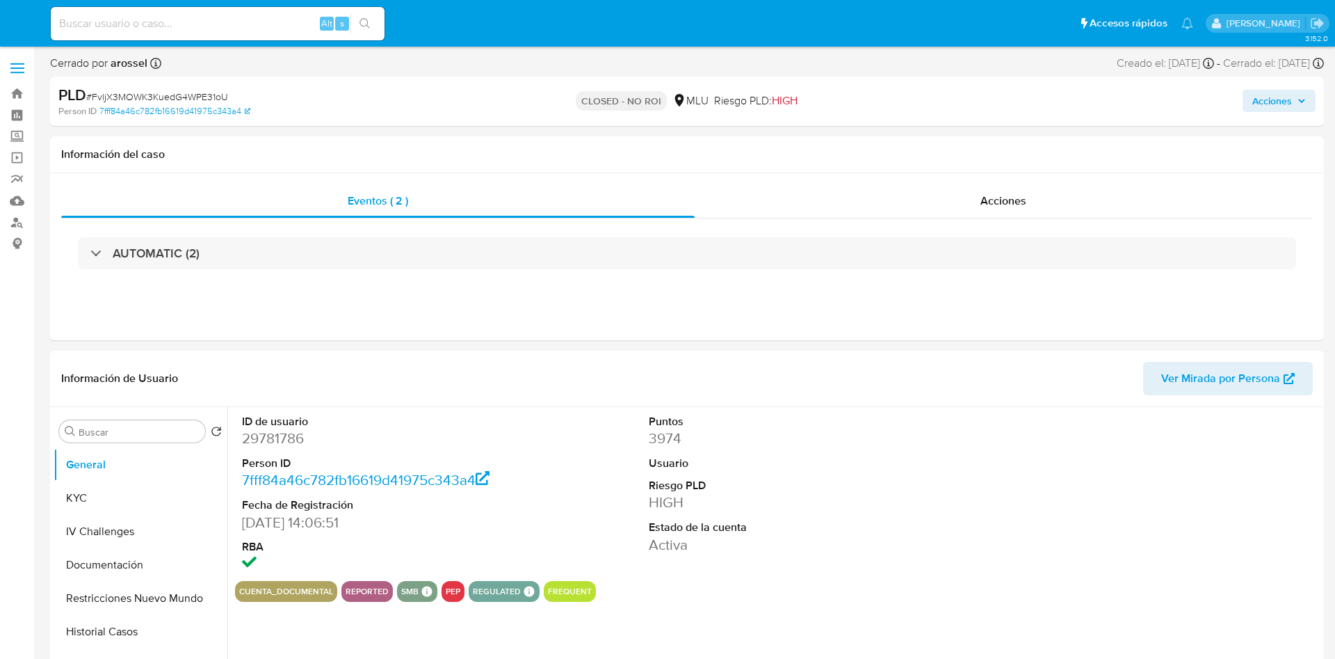
select select "10"
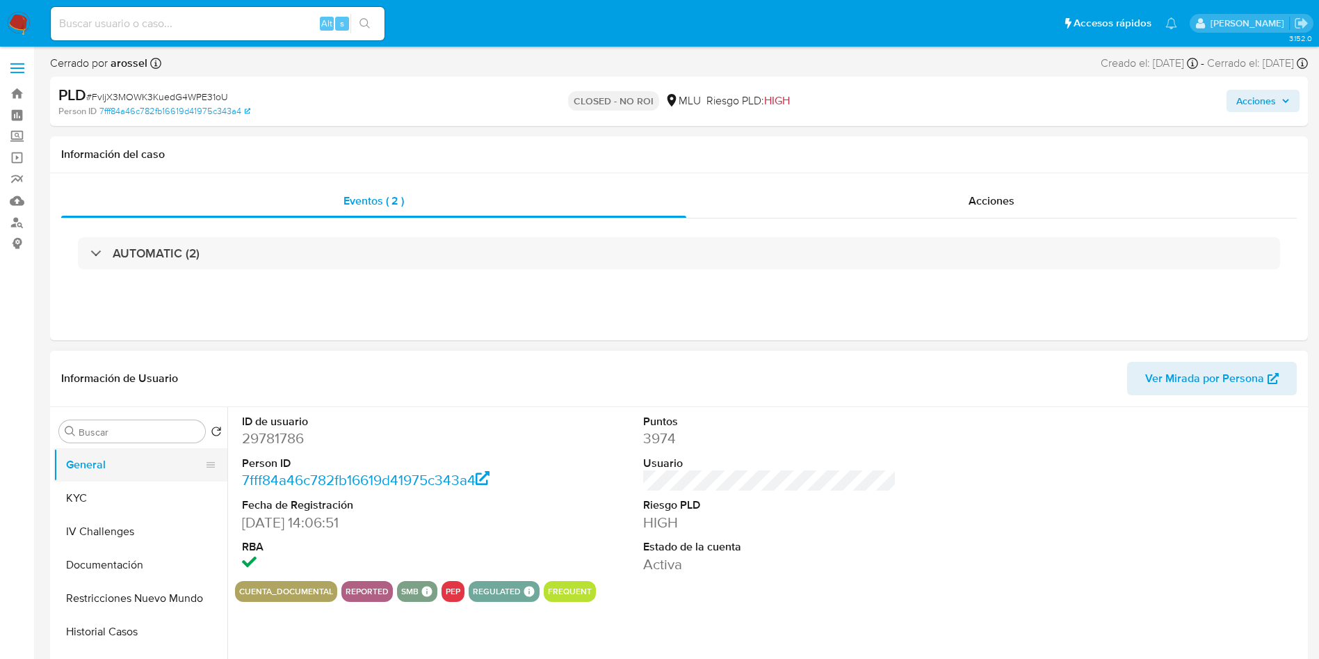
click at [165, 477] on button "General" at bounding box center [135, 464] width 163 height 33
click at [152, 501] on button "KYC" at bounding box center [135, 497] width 163 height 33
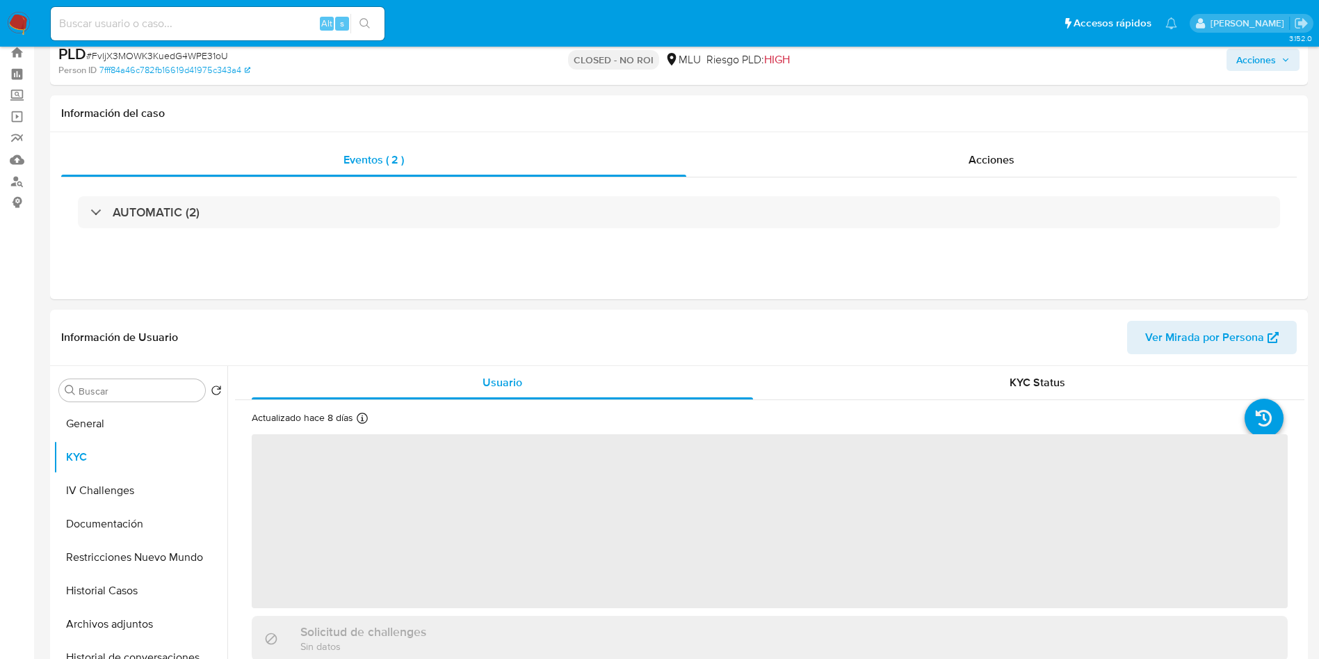
scroll to position [104, 0]
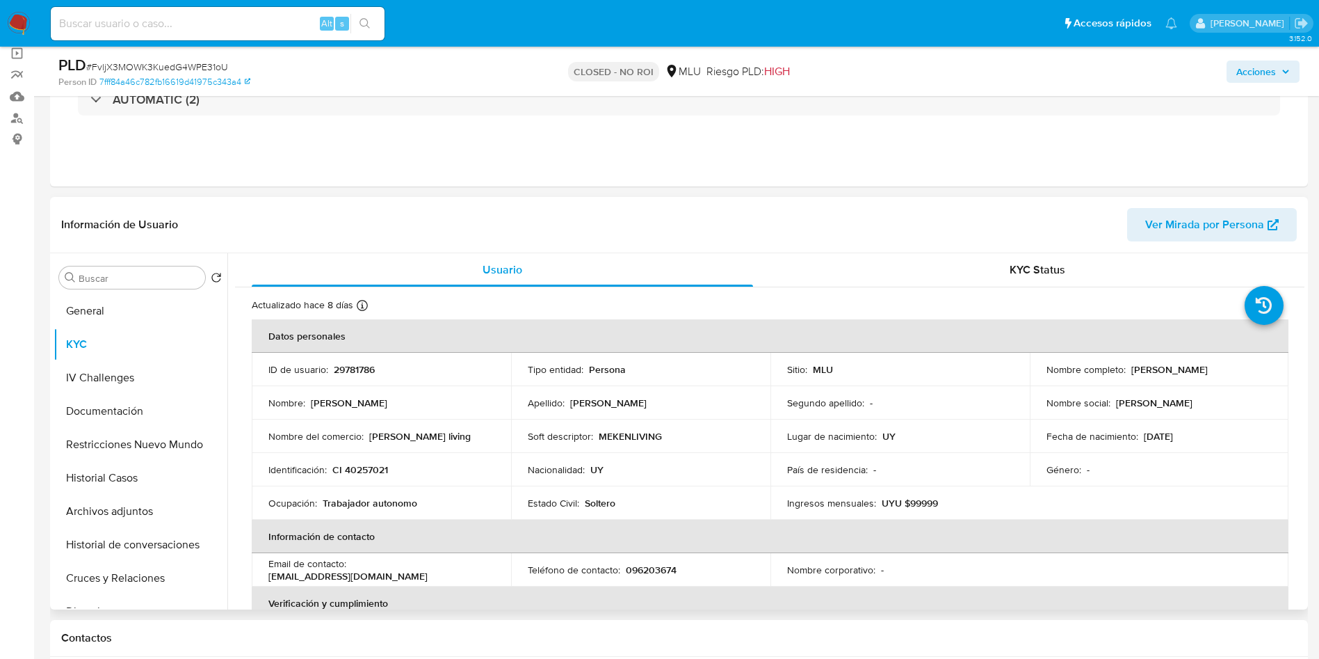
drag, startPoint x: 1136, startPoint y: 373, endPoint x: 1263, endPoint y: 374, distance: 126.6
click at [1263, 374] on div "Nombre completo : Diego Sebastian Meken Ibarra" at bounding box center [1160, 369] width 226 height 13
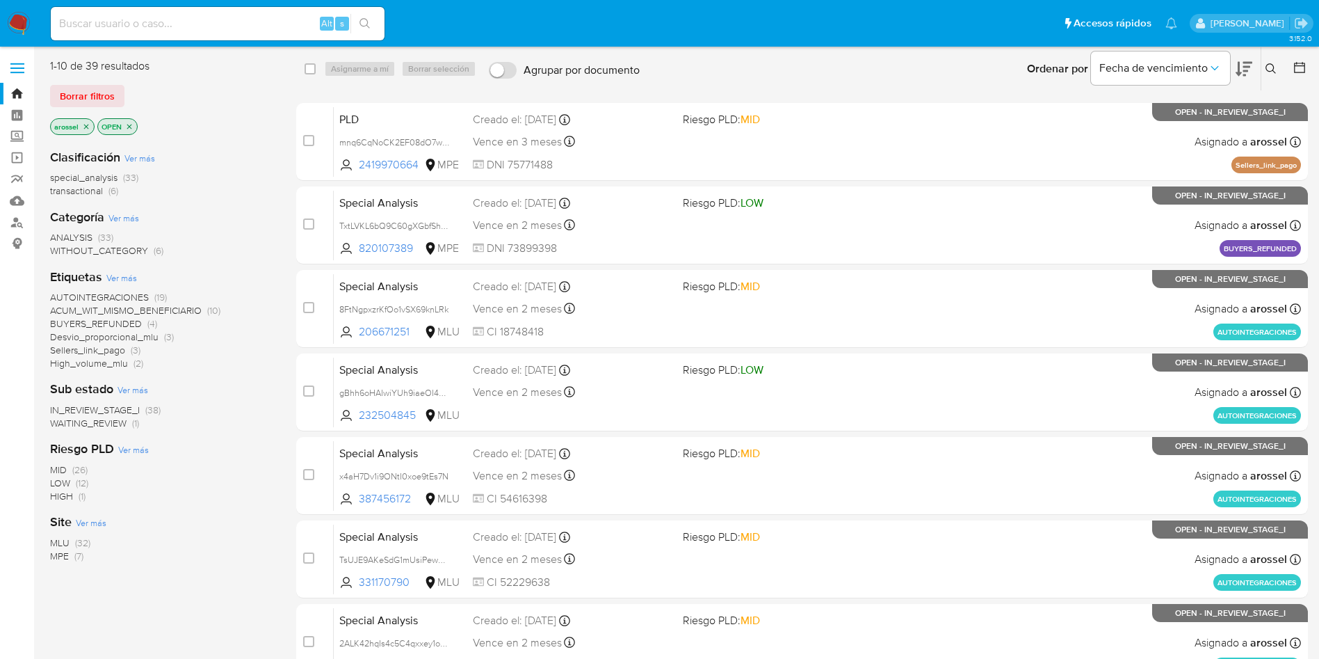
click at [91, 433] on div "Clasificación Ver más special_analysis (33) transactional (6) Categoría Ver más…" at bounding box center [162, 374] width 224 height 473
click at [88, 421] on span "WAITING_REVIEW" at bounding box center [88, 423] width 76 height 14
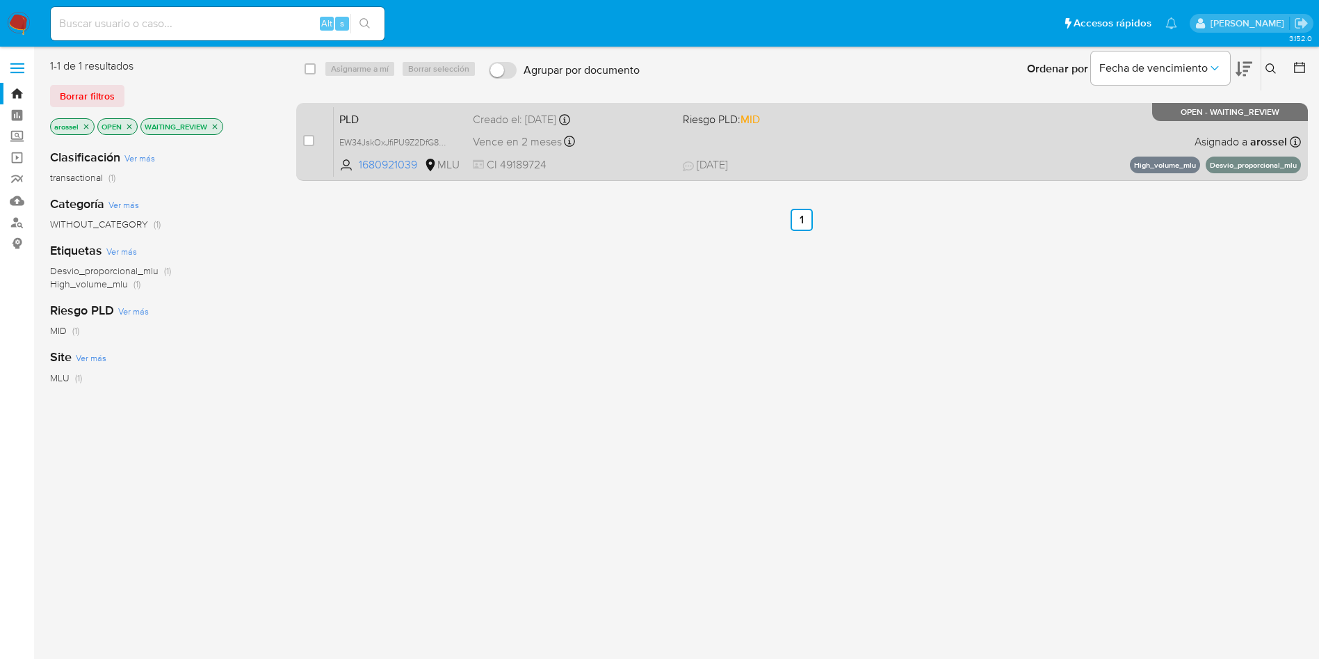
click at [852, 143] on div "PLD EW34JskOxJfiPU9Z2DfG8WE4 1680921039 MLU Riesgo PLD: MID Creado el: [DATE] C…" at bounding box center [817, 141] width 967 height 70
click at [307, 140] on input "checkbox" at bounding box center [308, 140] width 11 height 11
checkbox input "true"
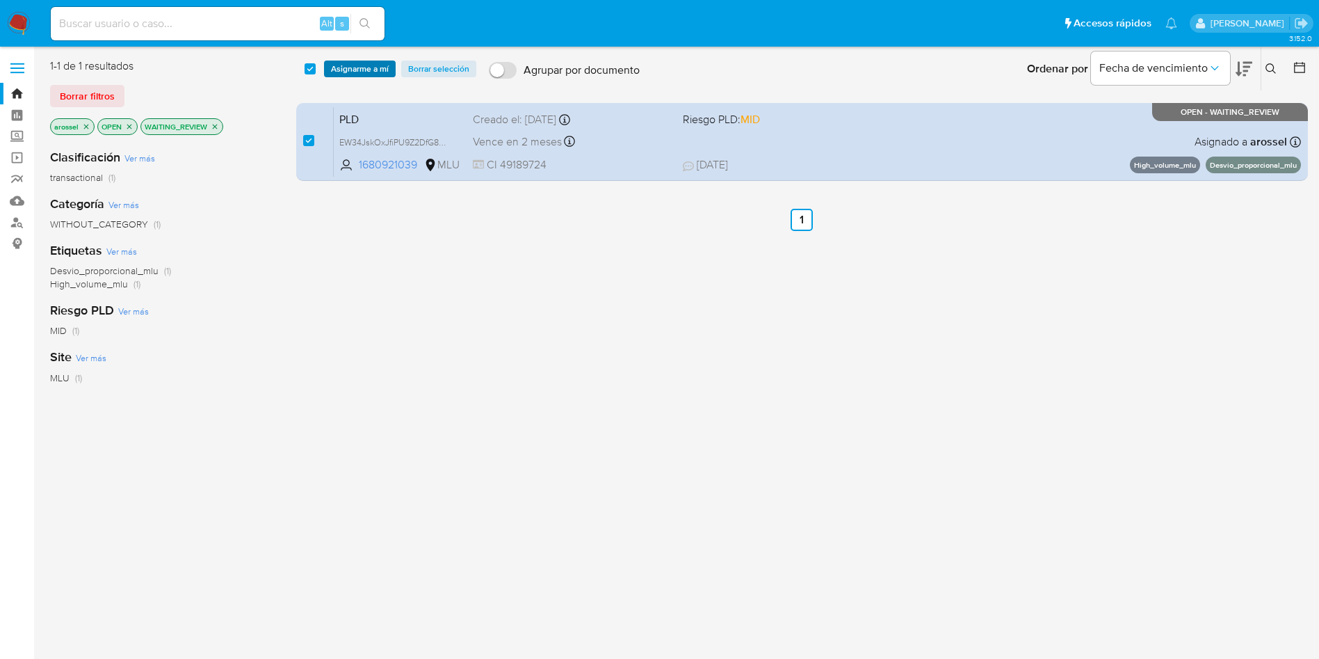
click at [346, 71] on span "Asignarme a mí" at bounding box center [360, 69] width 58 height 14
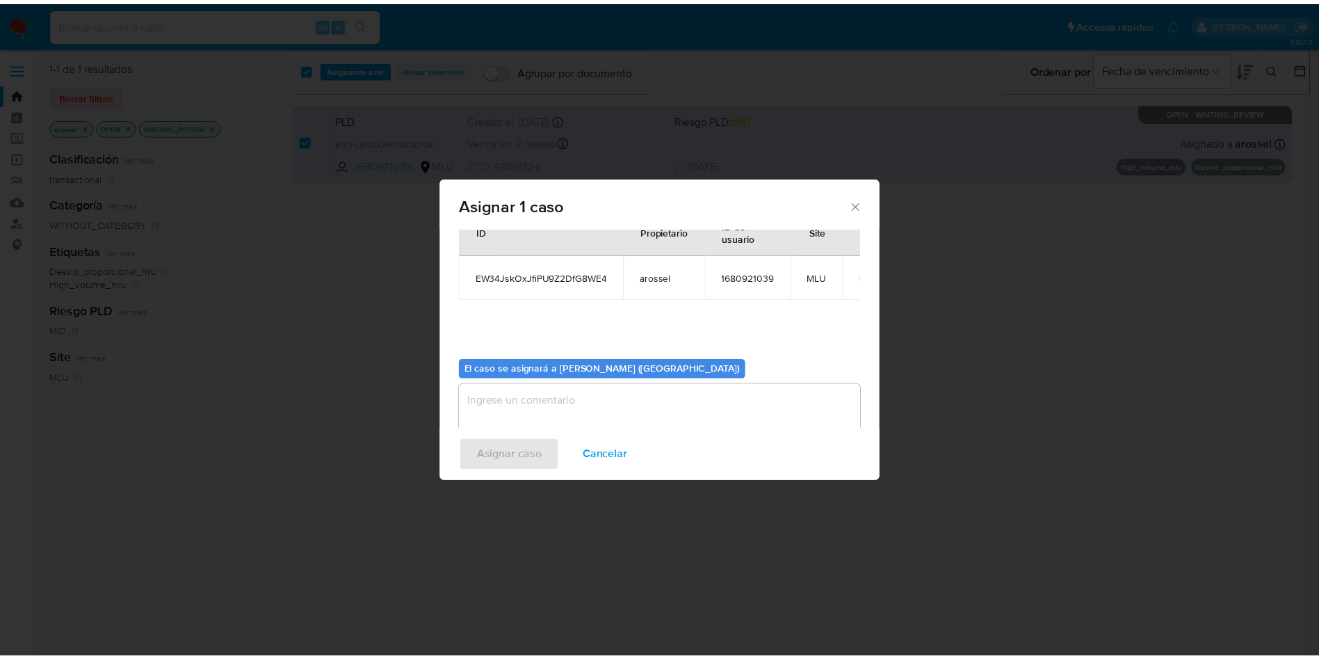
scroll to position [72, 0]
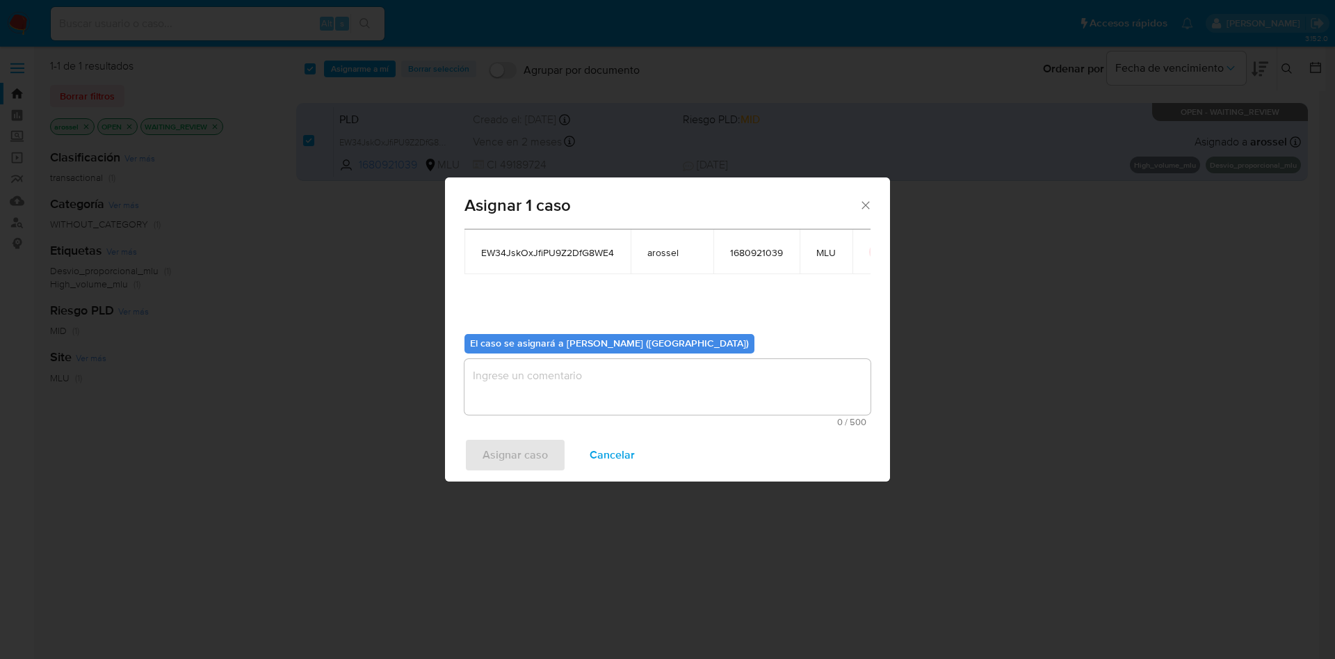
drag, startPoint x: 581, startPoint y: 374, endPoint x: 528, endPoint y: 444, distance: 86.9
click at [579, 374] on textarea "assign-modal" at bounding box center [668, 387] width 406 height 56
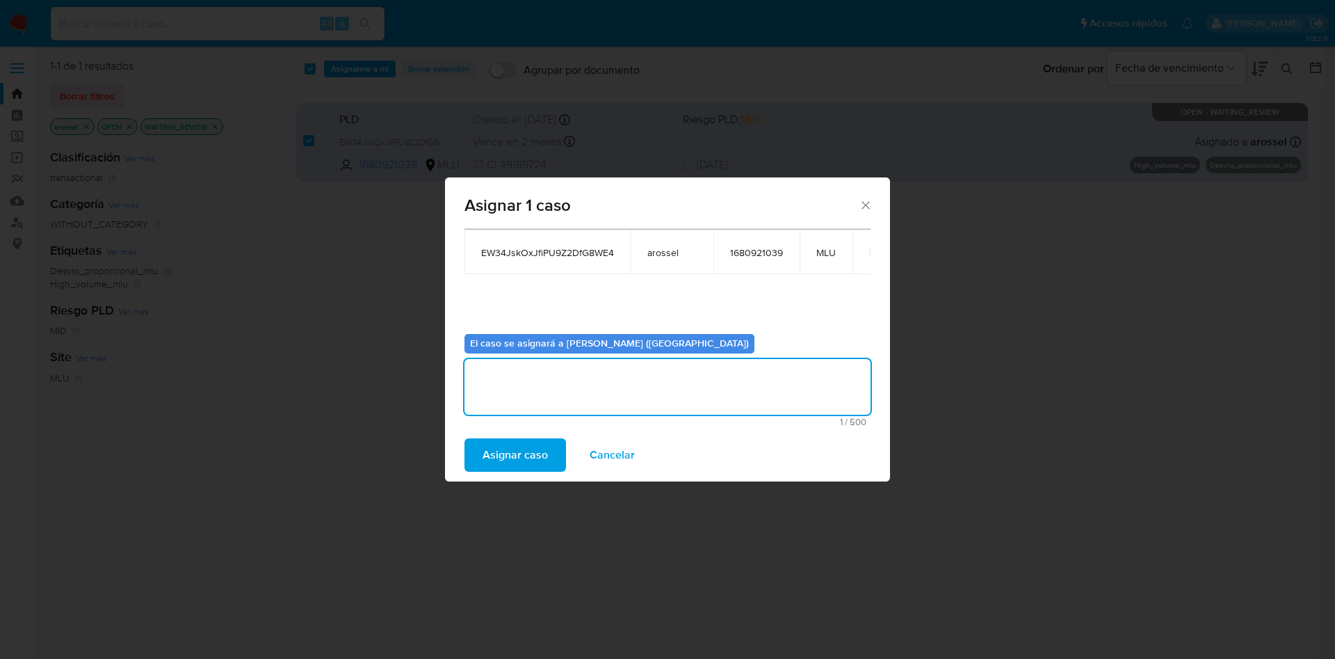
click at [522, 456] on span "Asignar caso" at bounding box center [515, 454] width 65 height 31
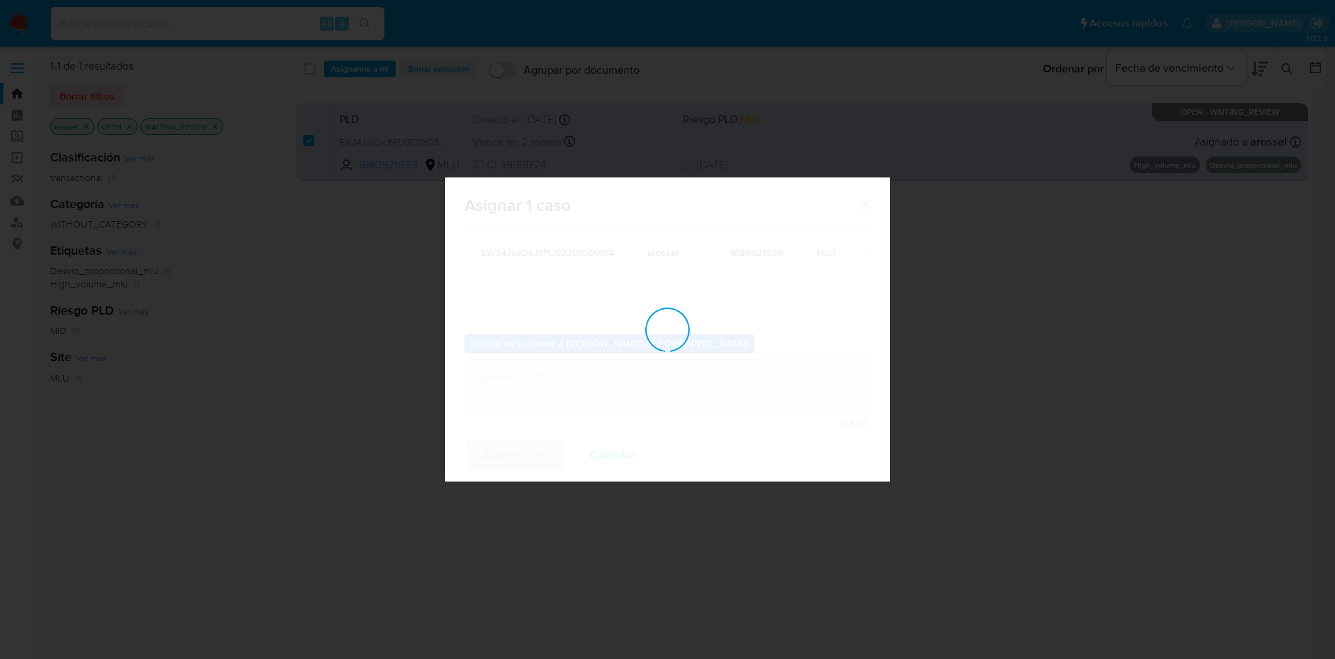
checkbox input "false"
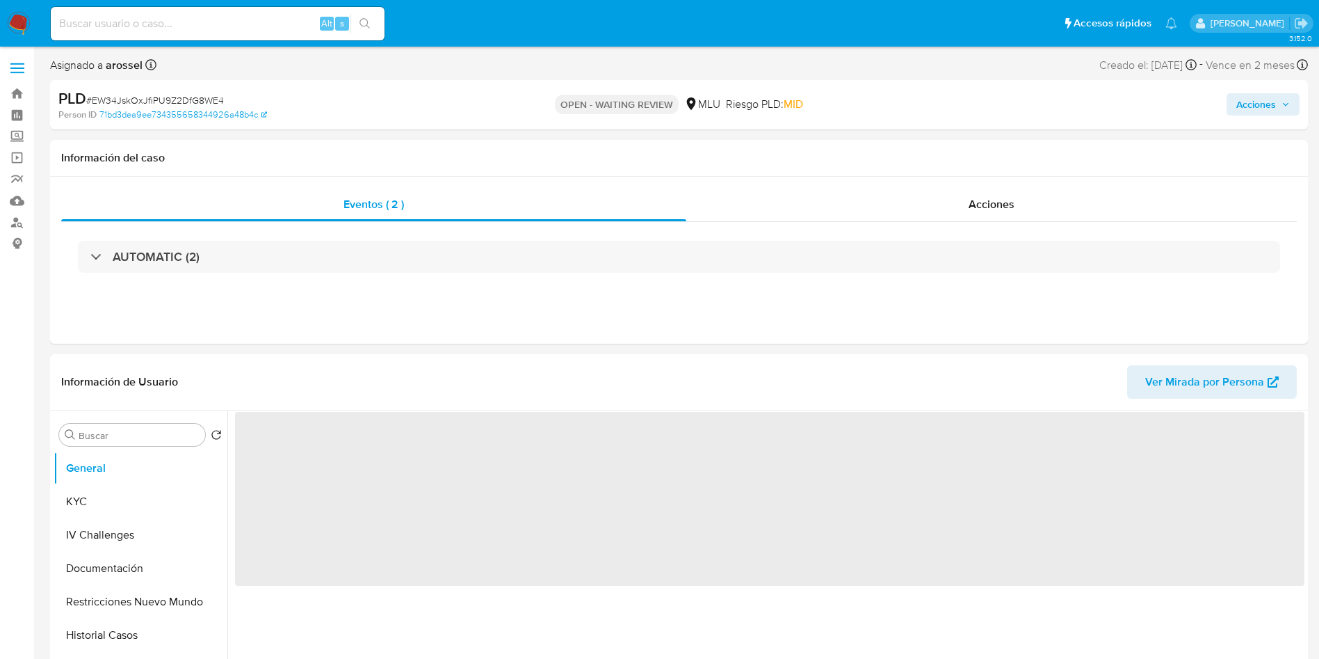
select select "10"
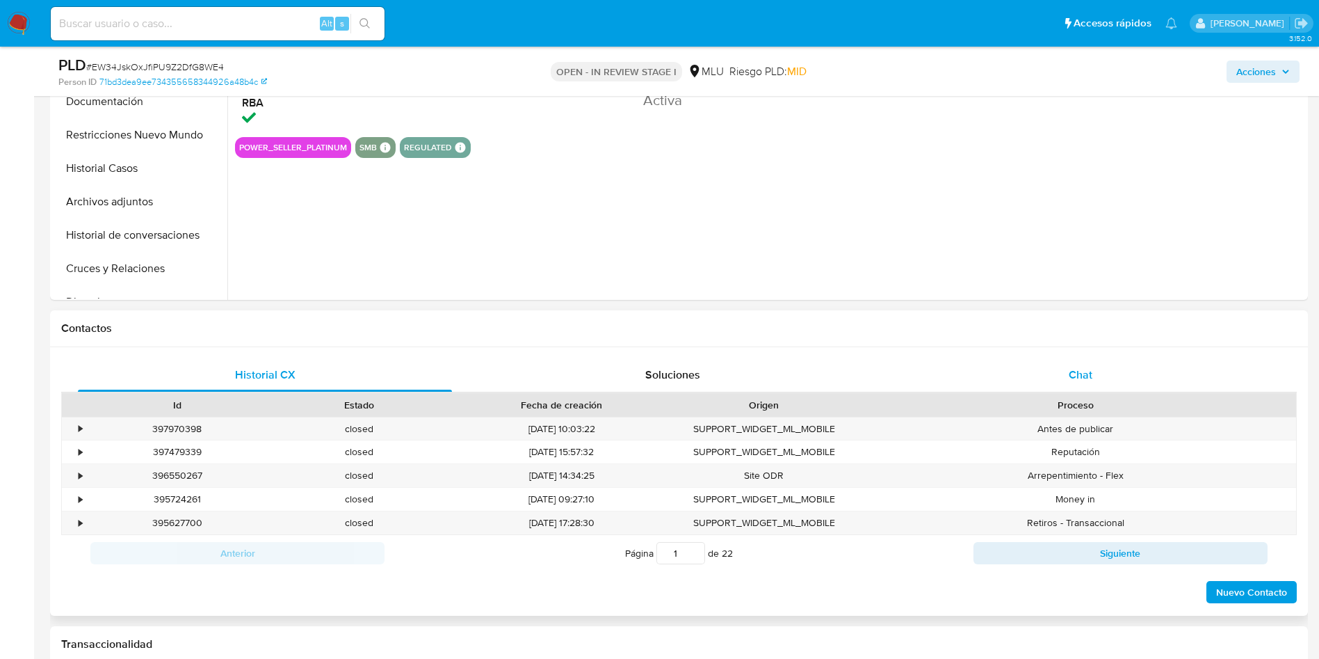
click at [1118, 383] on div "Chat" at bounding box center [1081, 374] width 374 height 33
select select "10"
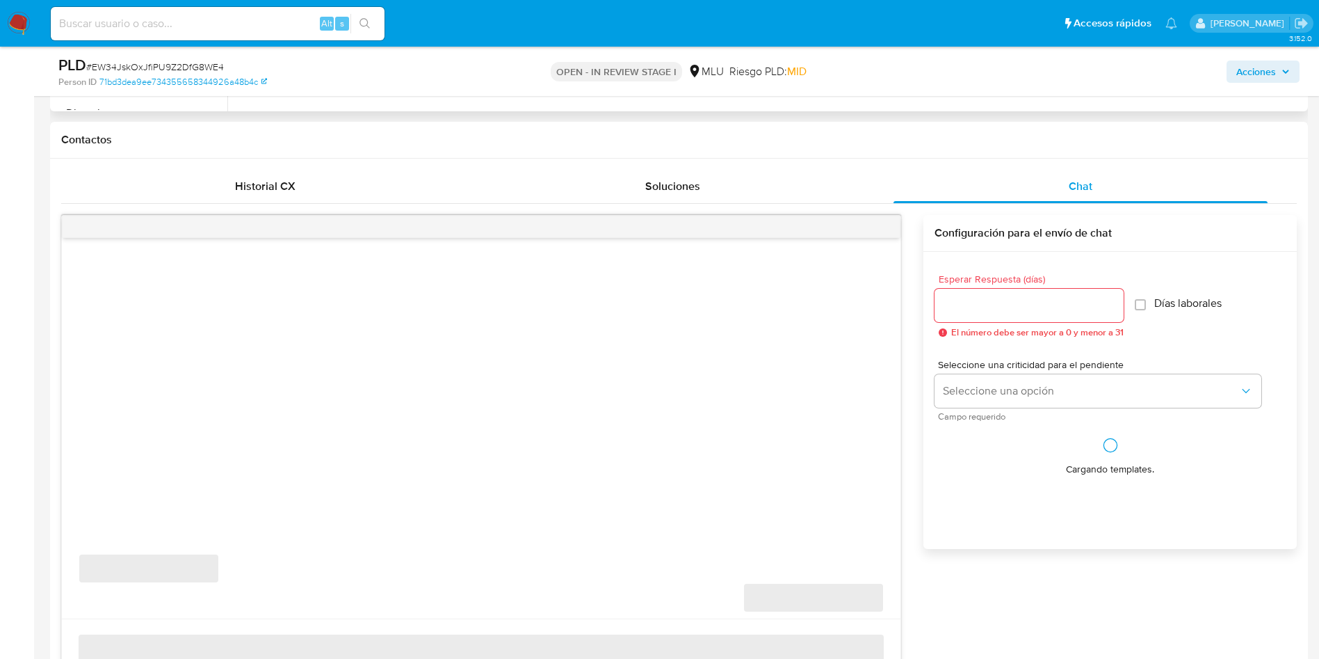
scroll to position [626, 0]
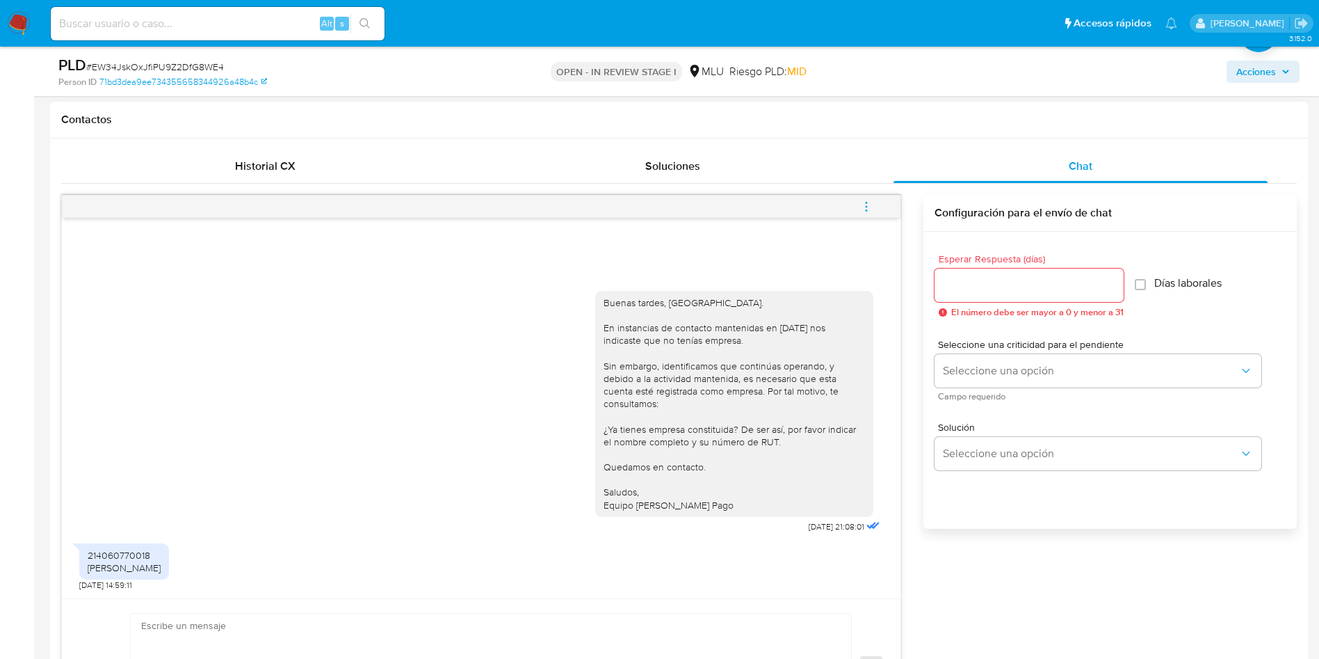
click at [114, 555] on div "214060770018 [PERSON_NAME]" at bounding box center [124, 561] width 73 height 25
copy div "214060770018"
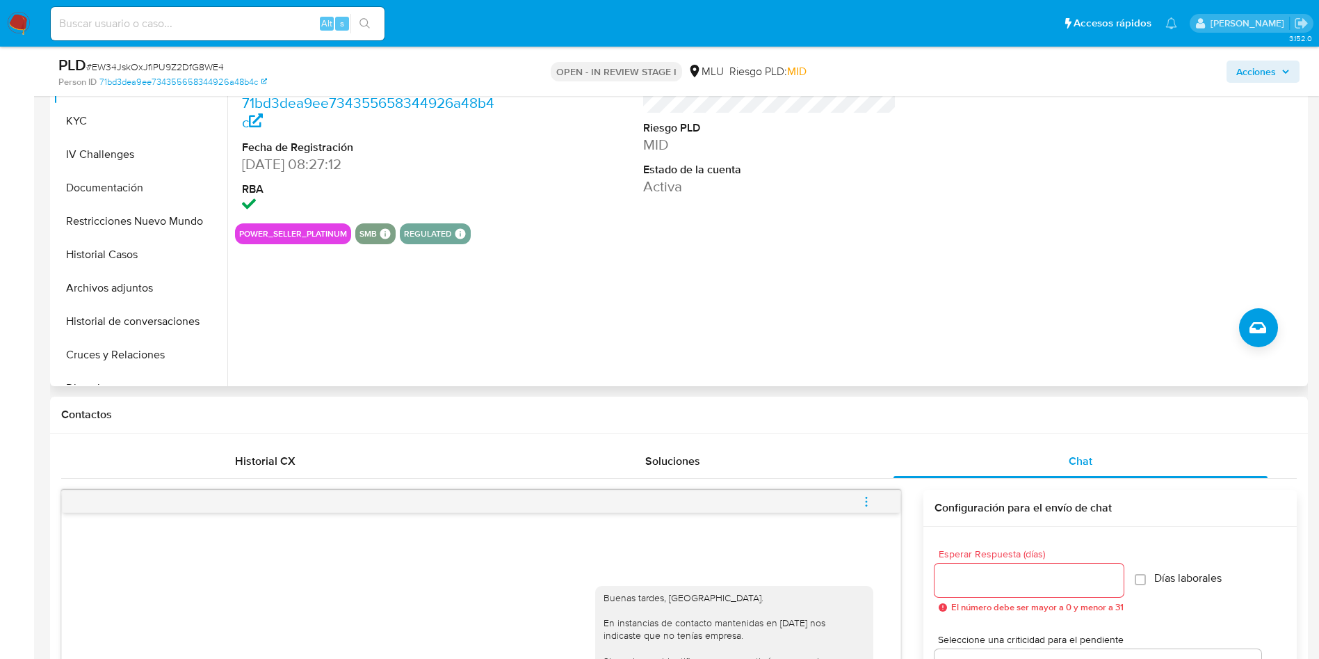
scroll to position [313, 0]
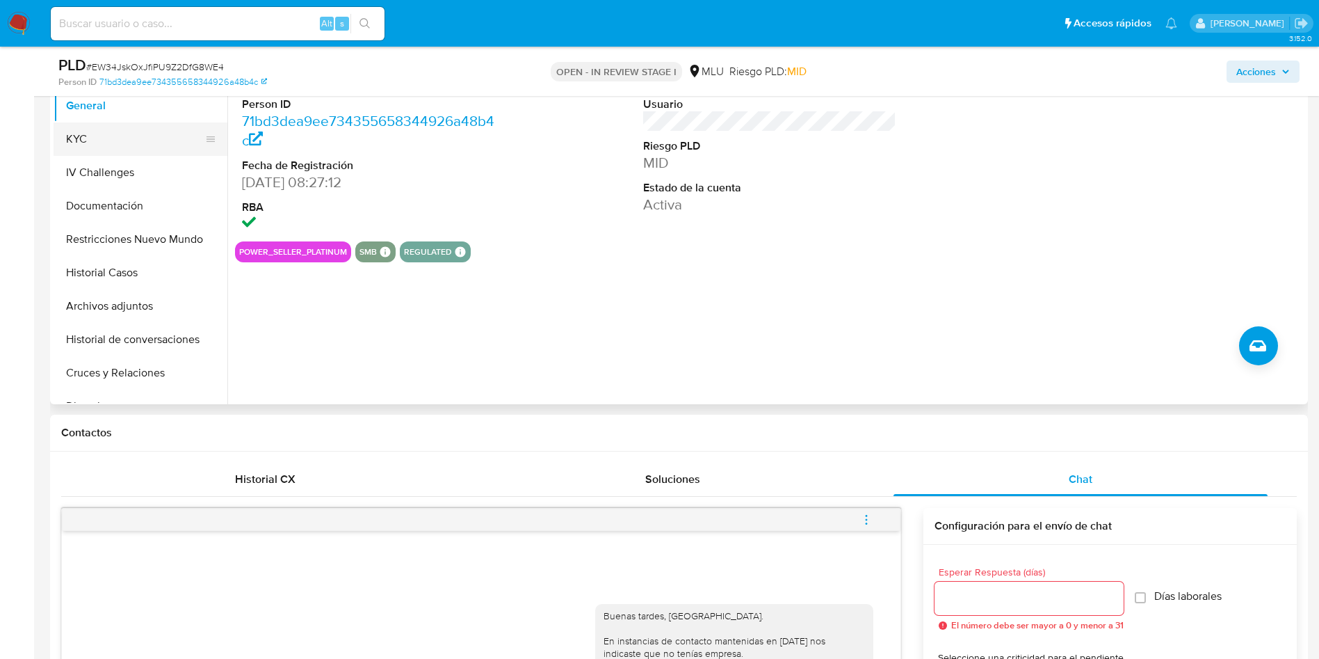
click at [129, 129] on button "KYC" at bounding box center [135, 138] width 163 height 33
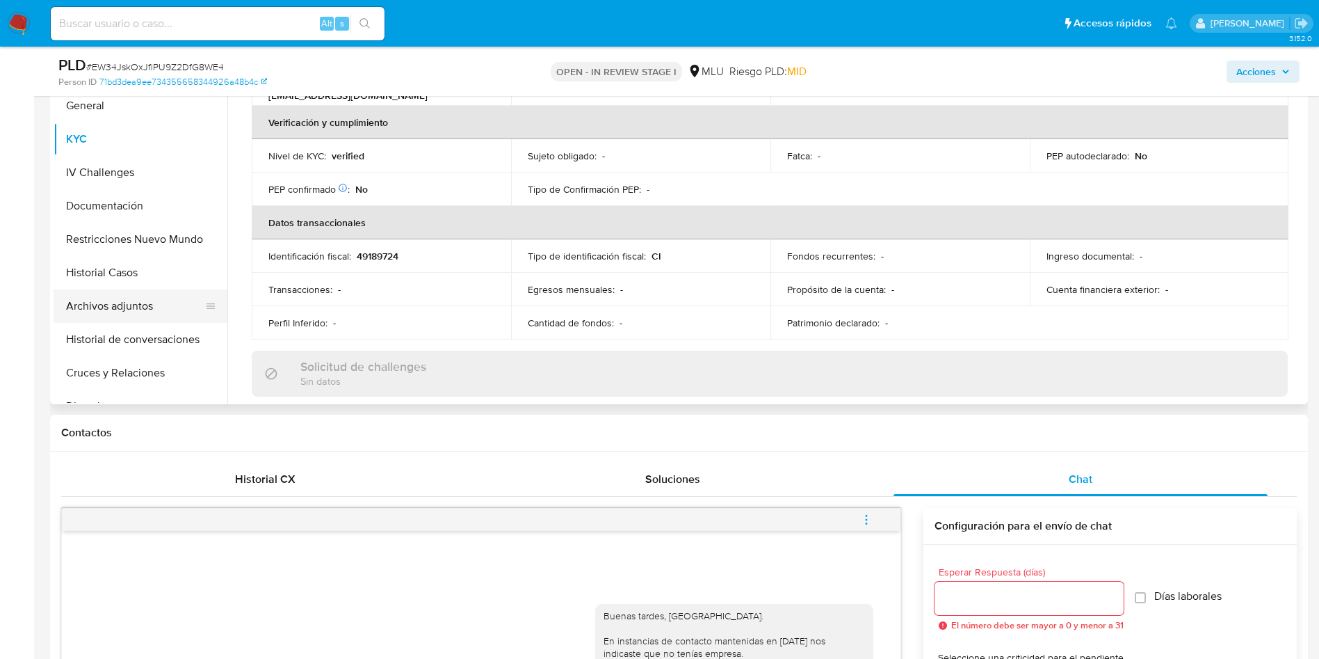
scroll to position [268, 0]
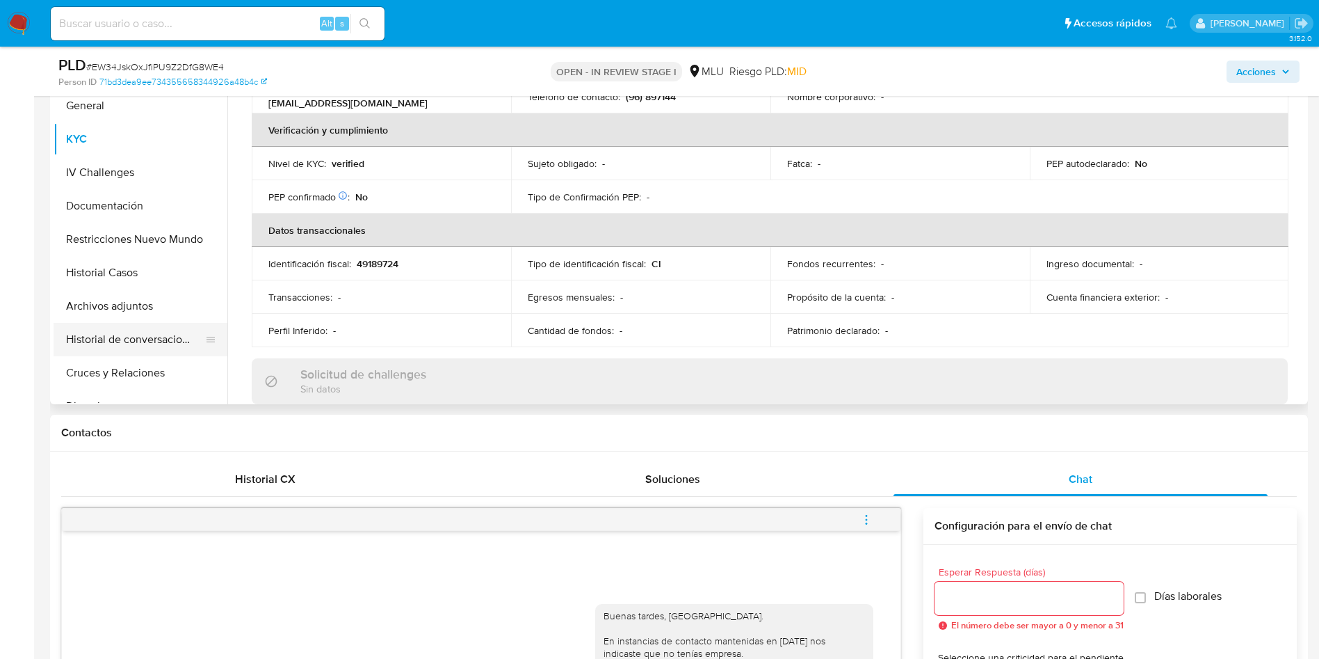
click at [160, 340] on button "Historial de conversaciones" at bounding box center [135, 339] width 163 height 33
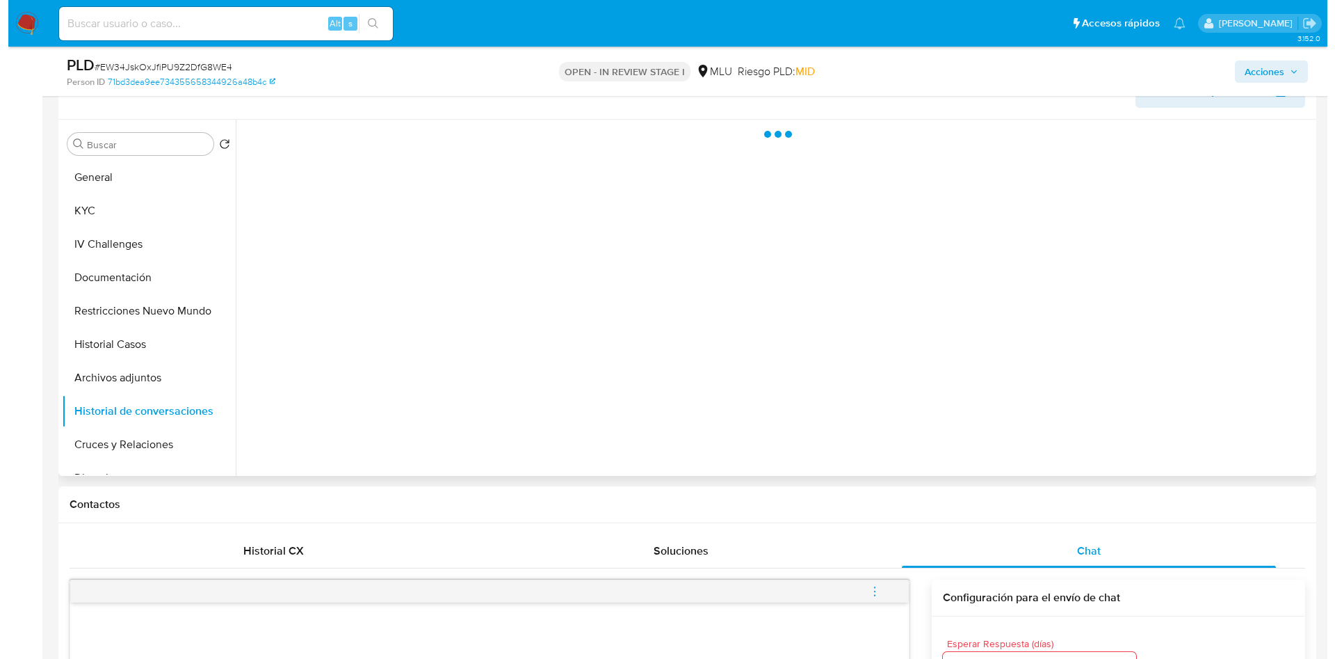
scroll to position [209, 0]
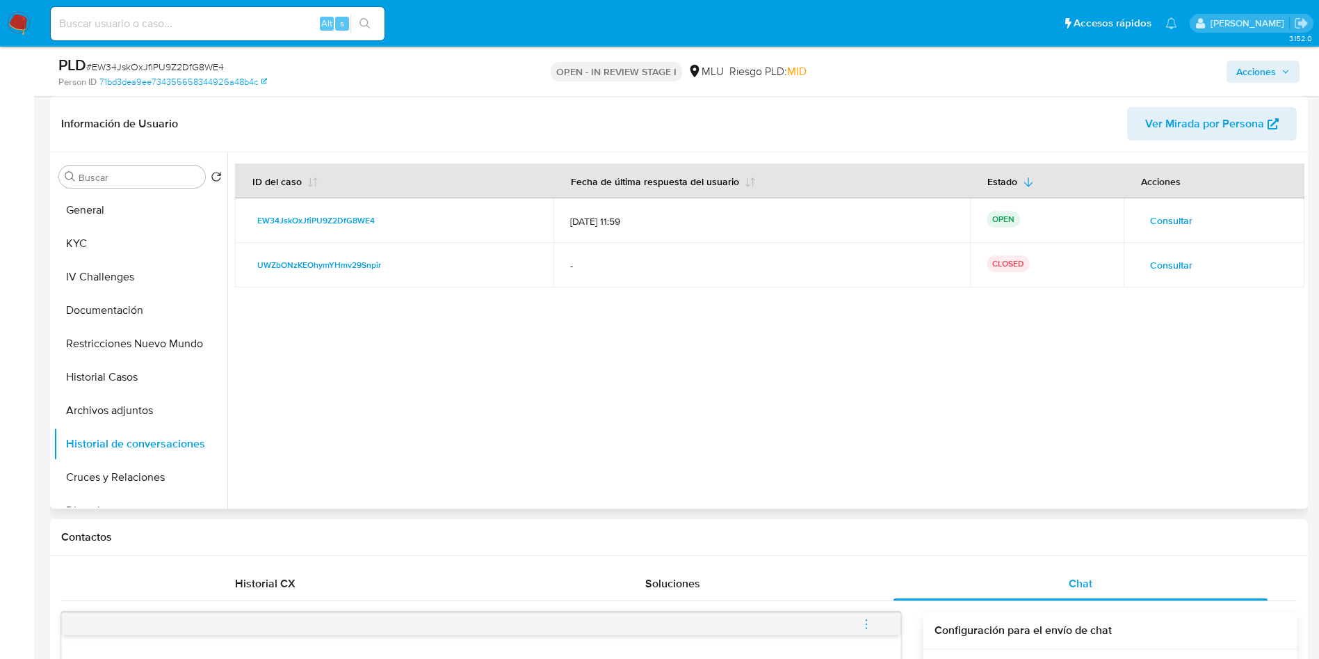
click at [1168, 217] on span "Consultar" at bounding box center [1171, 220] width 42 height 19
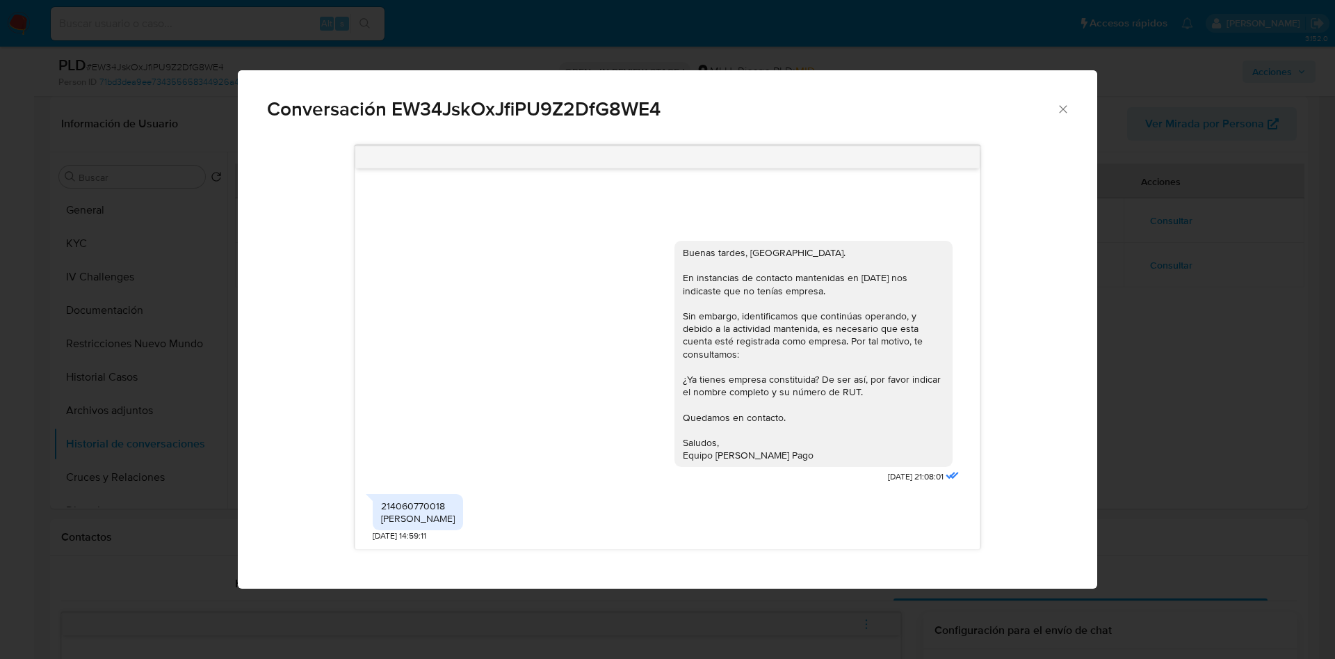
click at [1327, 383] on div "Conversación EW34JskOxJfiPU9Z2DfG8WE4 Buenas tardes, [PERSON_NAME]. En instanci…" at bounding box center [667, 329] width 1335 height 659
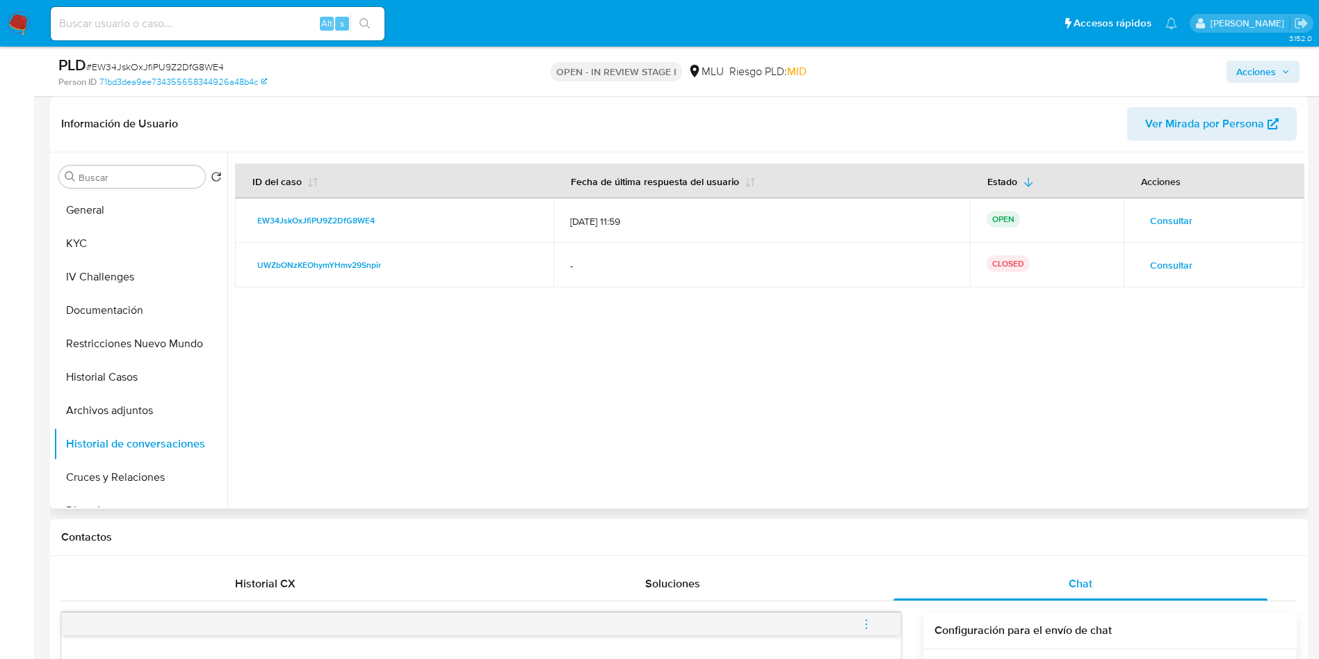
click at [1176, 268] on span "Consultar" at bounding box center [1171, 264] width 42 height 19
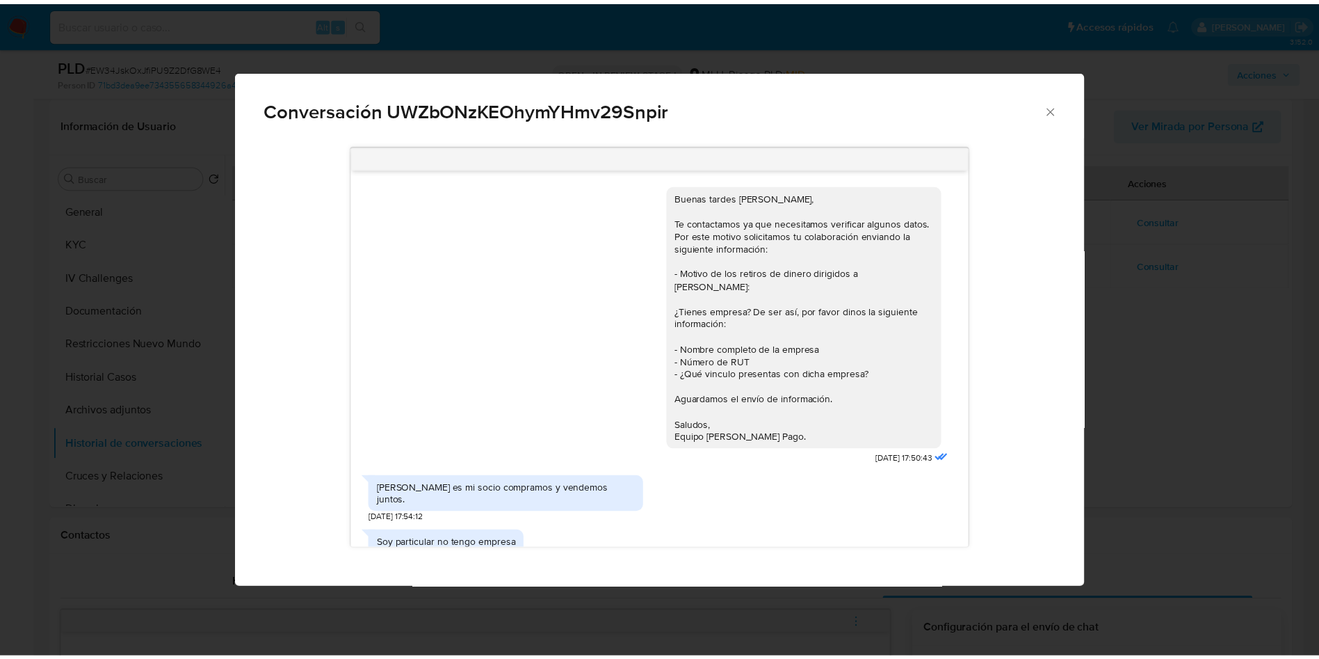
scroll to position [539, 0]
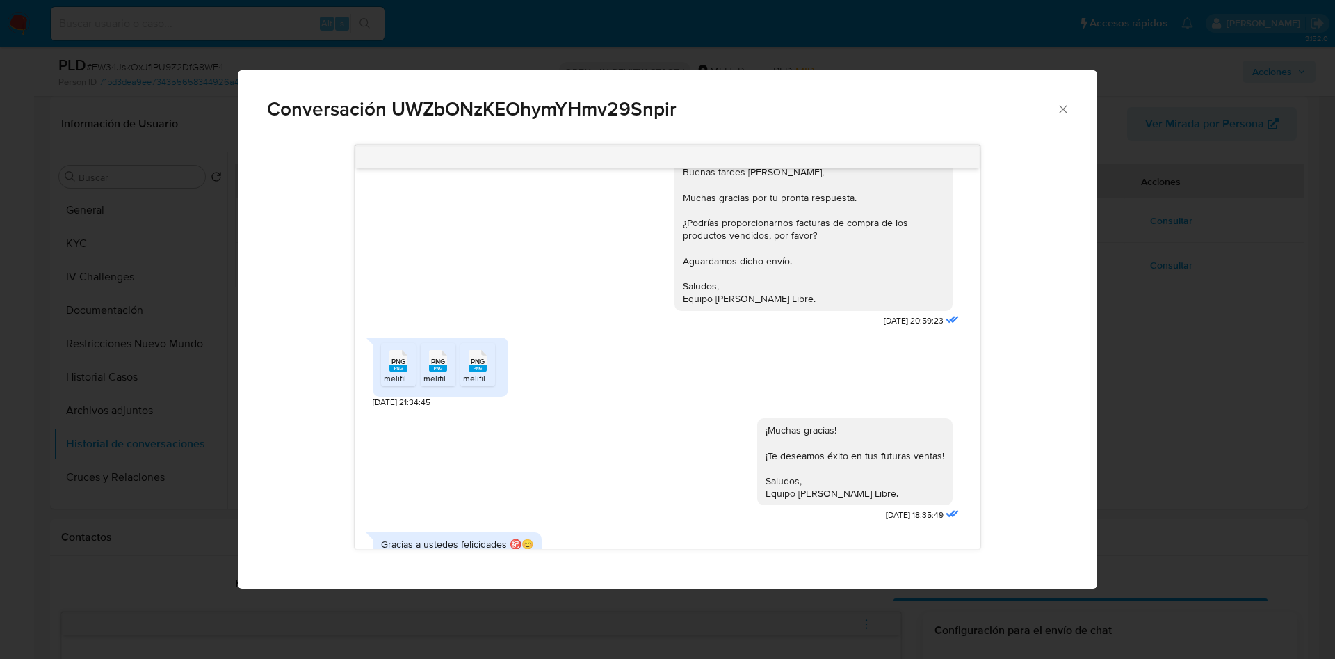
click at [1213, 318] on div "Conversación UWZbONzKEOhymYHmv29Snpir Buenas tardes [PERSON_NAME], Te contactam…" at bounding box center [667, 329] width 1335 height 659
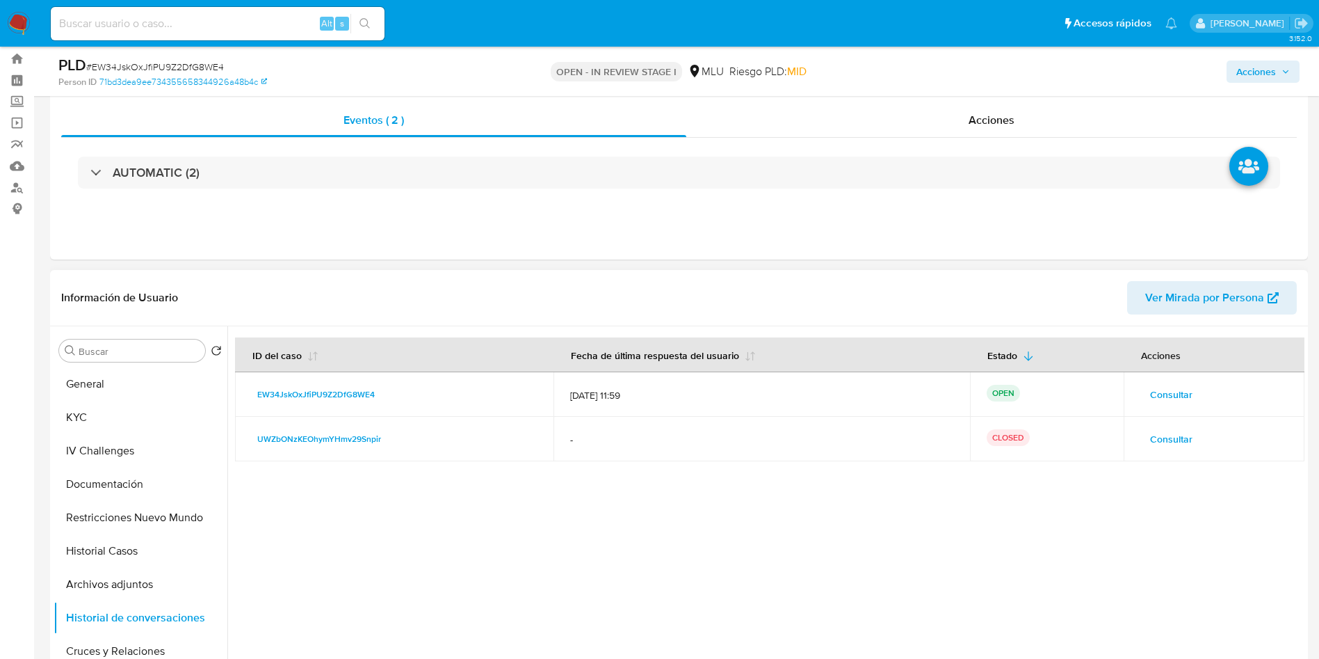
scroll to position [0, 0]
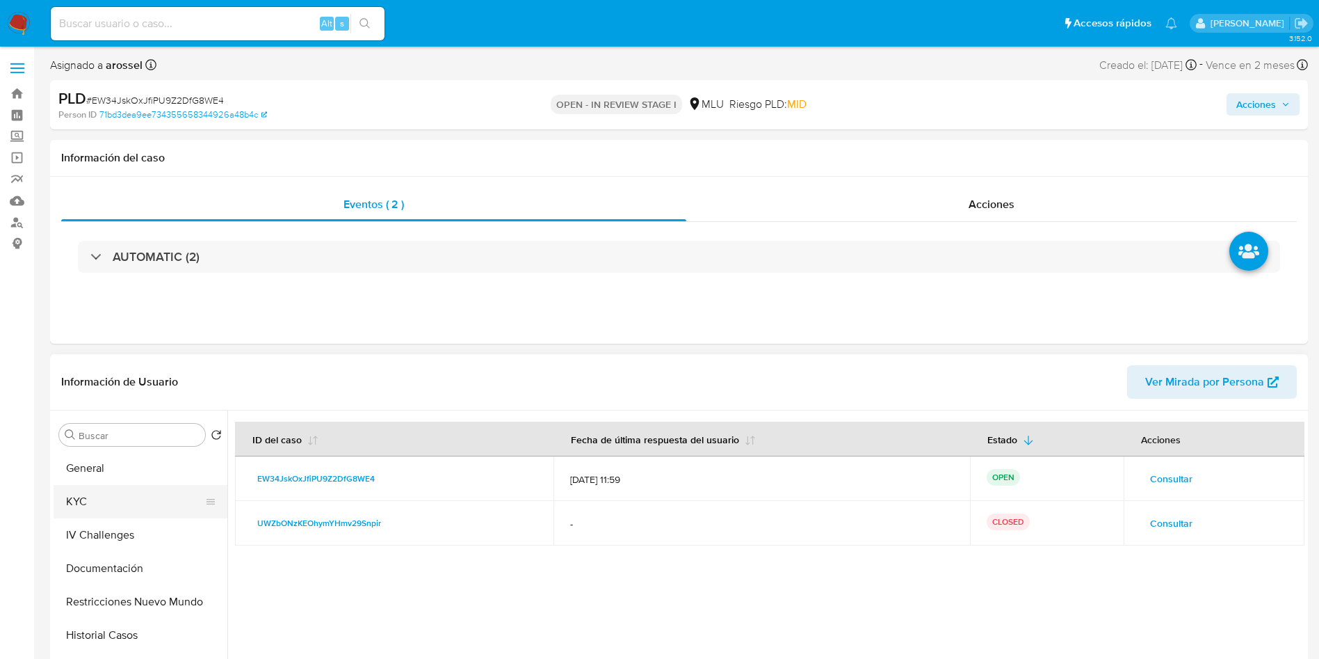
click at [120, 487] on button "KYC" at bounding box center [135, 501] width 163 height 33
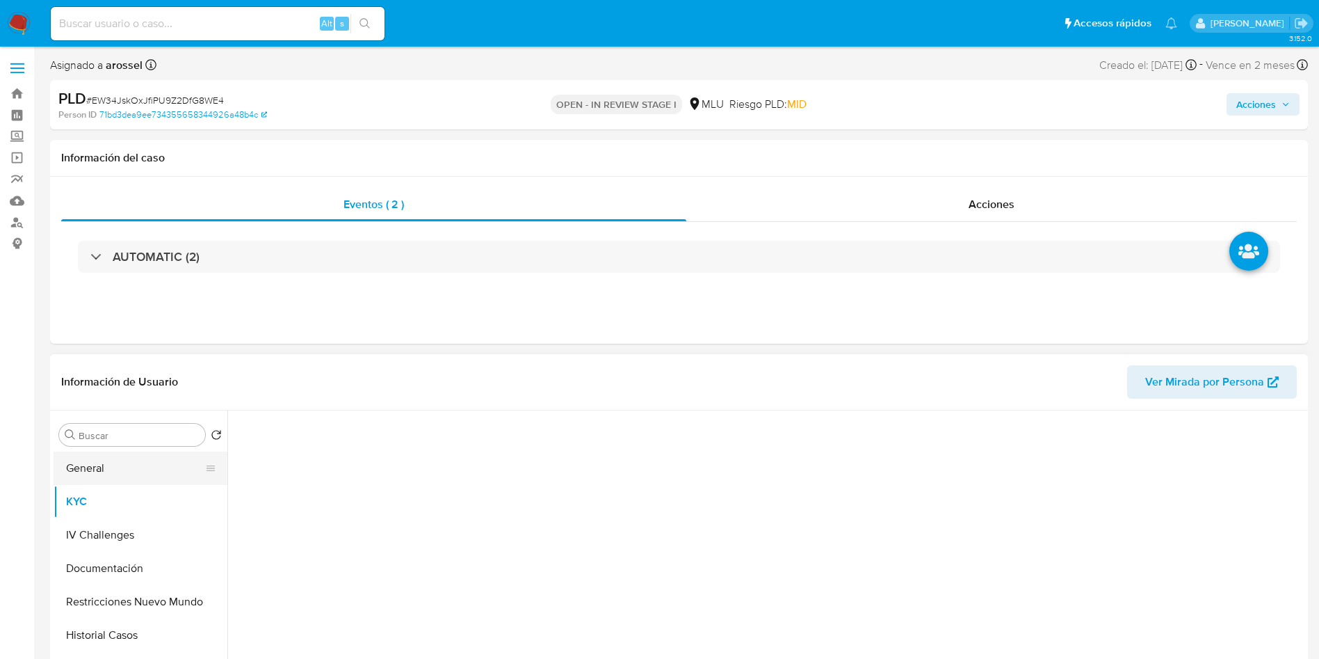
click at [122, 464] on button "General" at bounding box center [135, 467] width 163 height 33
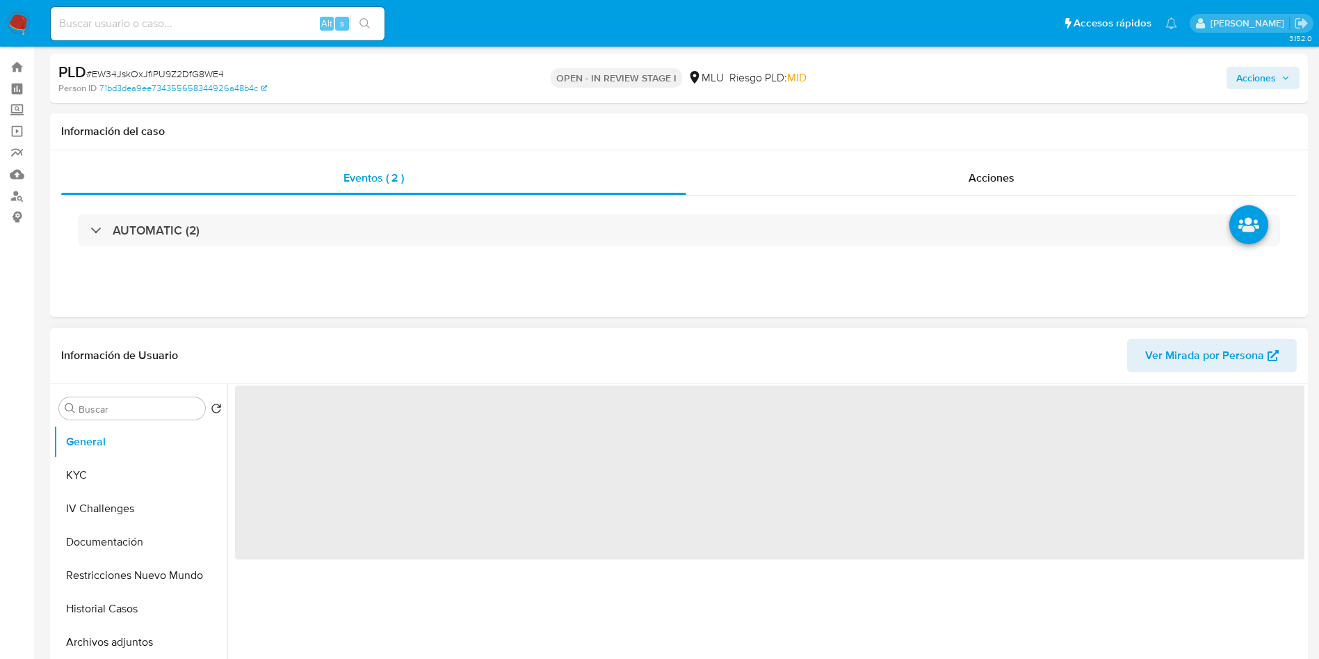
scroll to position [104, 0]
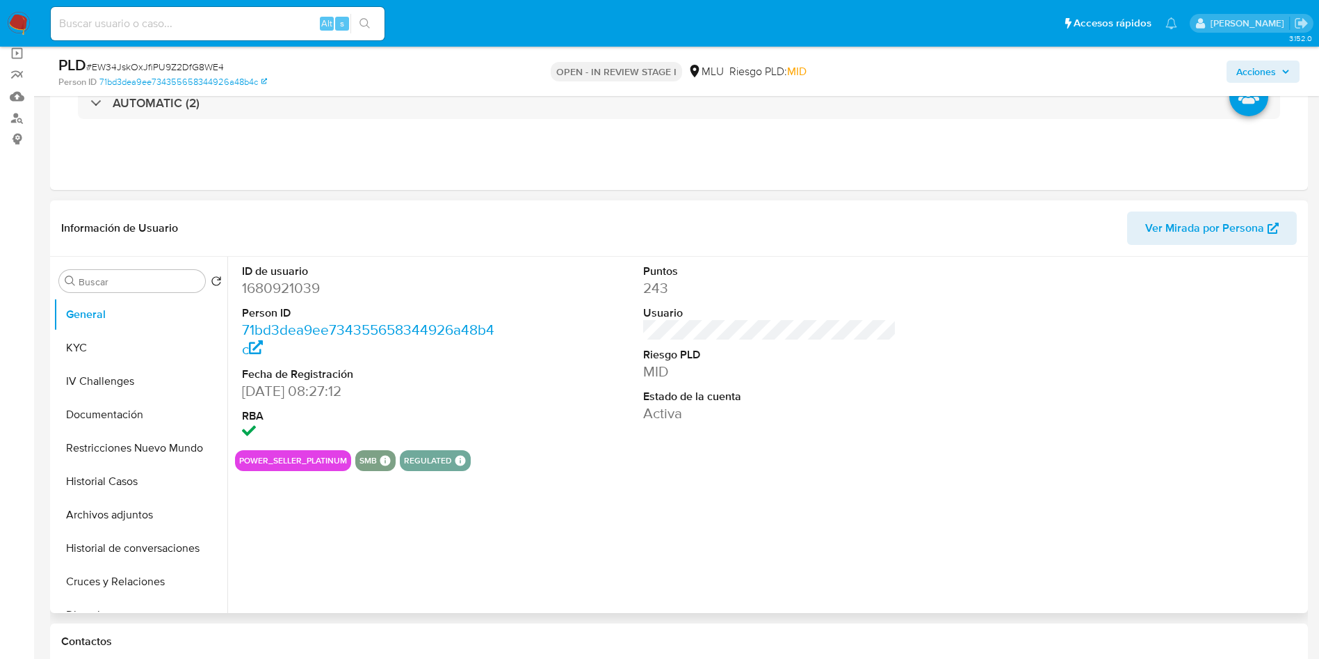
click at [305, 284] on dd "1680921039" at bounding box center [369, 287] width 254 height 19
click at [306, 284] on dd "1680921039" at bounding box center [369, 287] width 254 height 19
copy dd "1680921039"
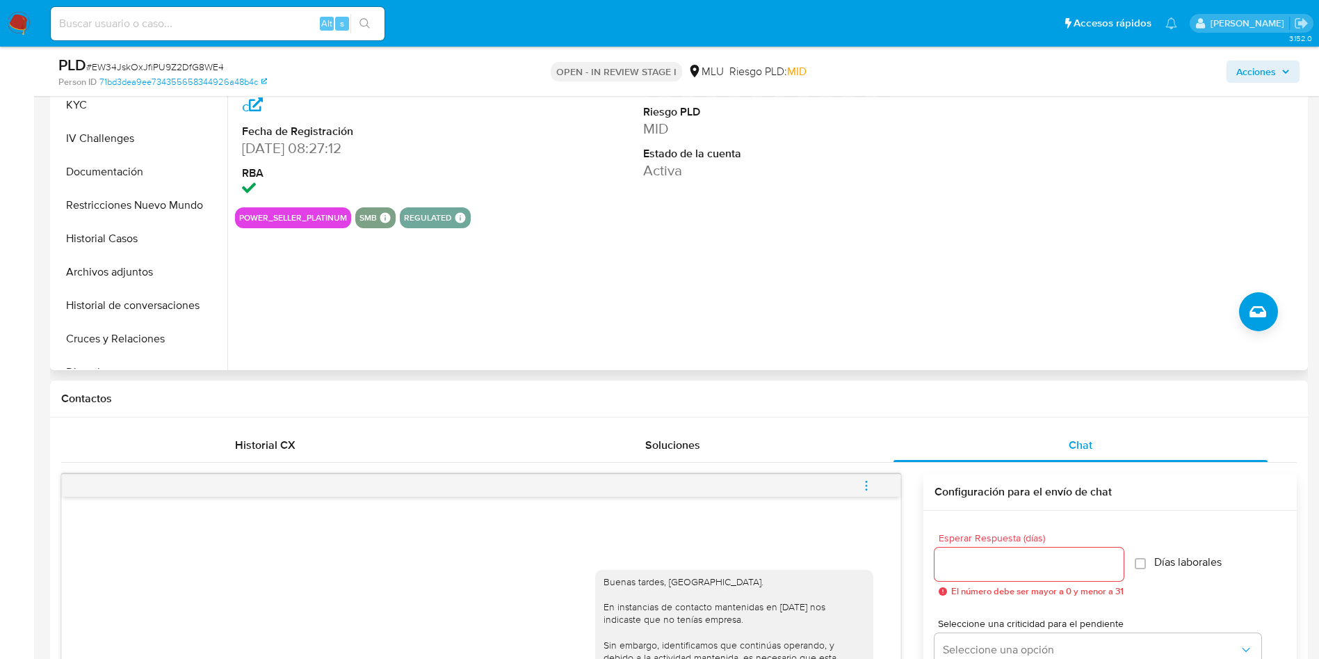
scroll to position [0, 0]
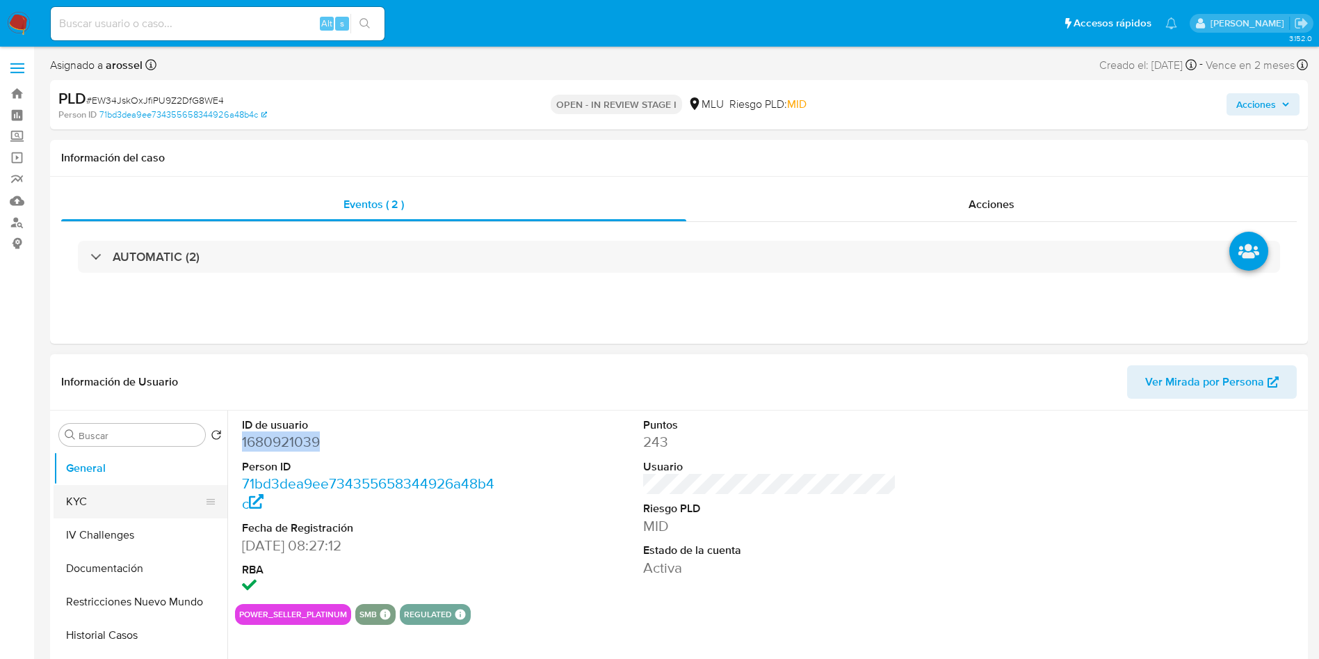
click at [98, 503] on button "KYC" at bounding box center [135, 501] width 163 height 33
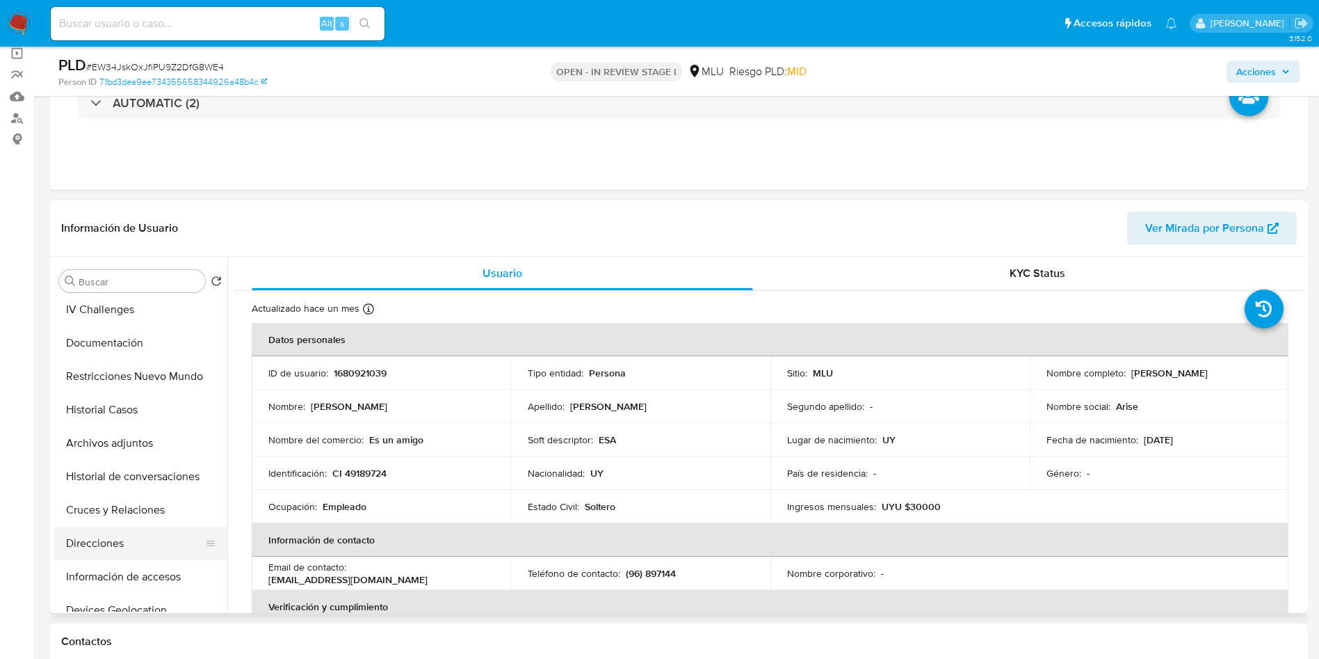
scroll to position [104, 0]
click at [151, 519] on button "Direcciones" at bounding box center [135, 510] width 163 height 33
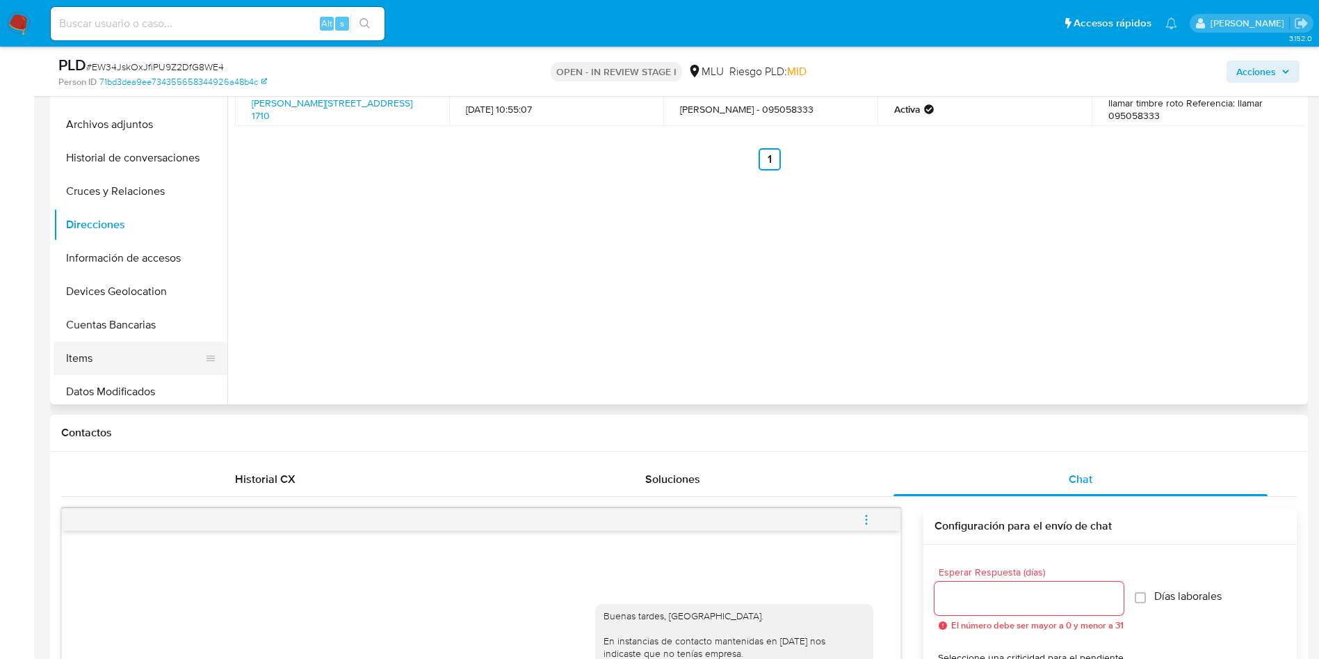
scroll to position [209, 0]
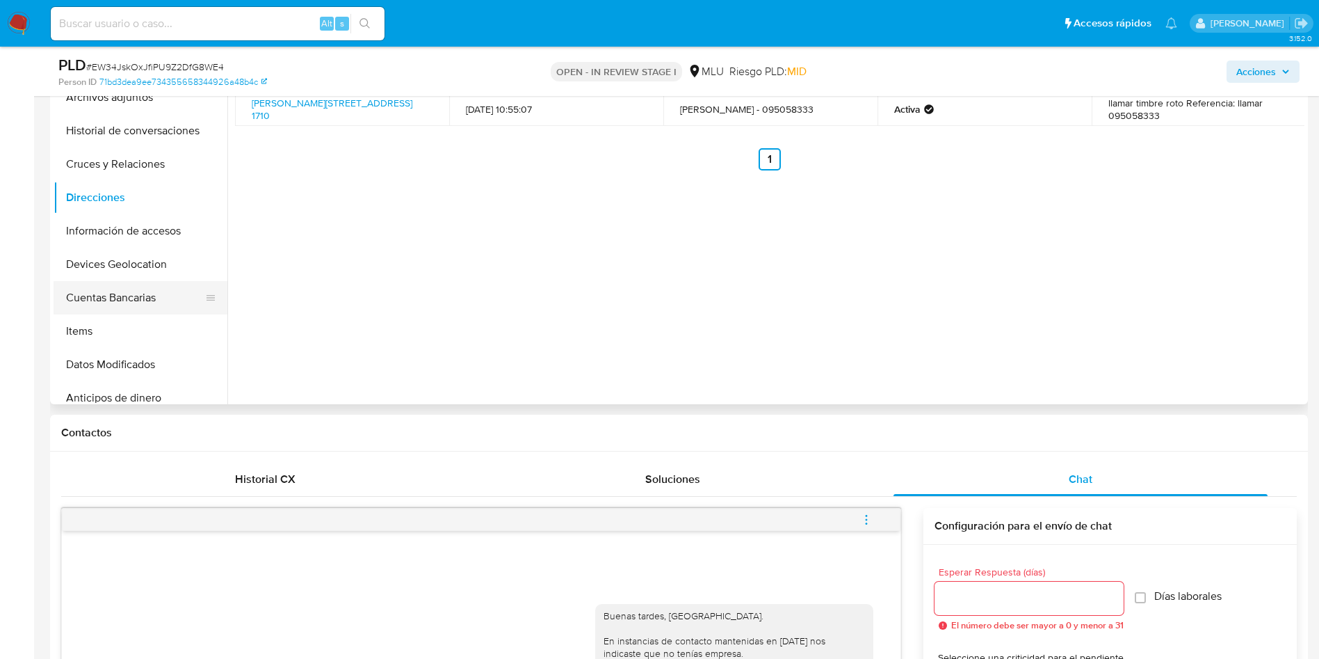
click at [176, 294] on button "Cuentas Bancarias" at bounding box center [135, 297] width 163 height 33
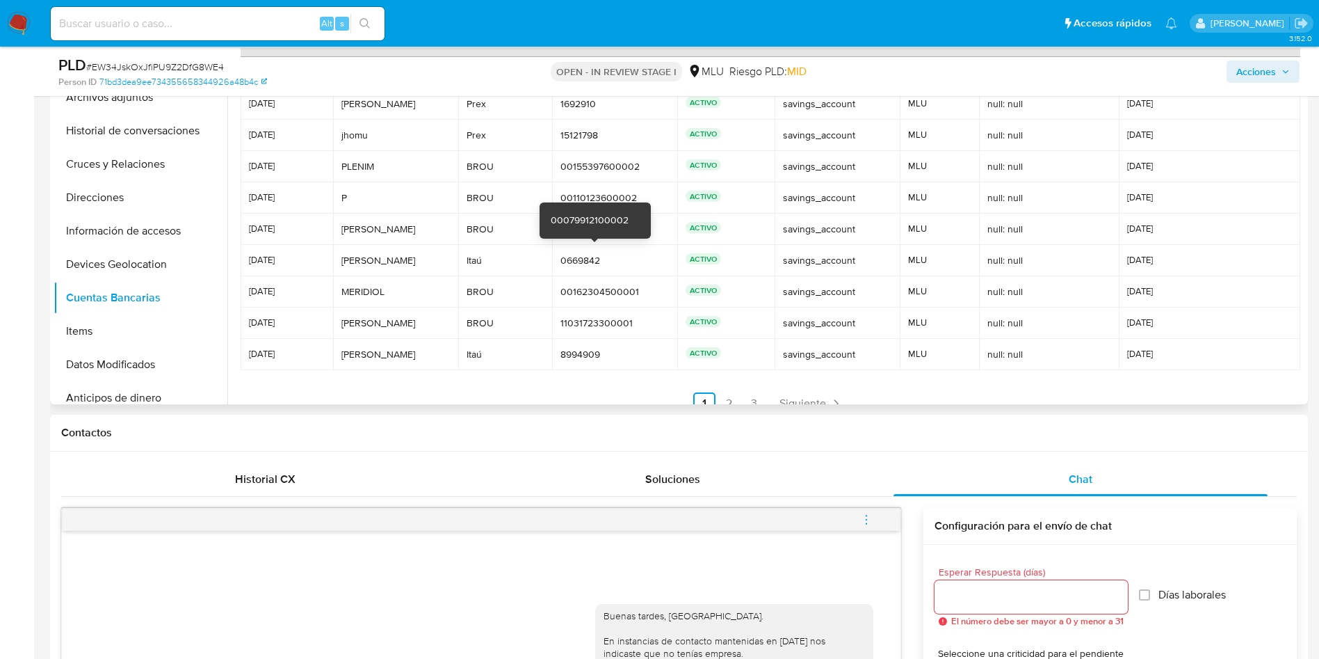
scroll to position [65, 0]
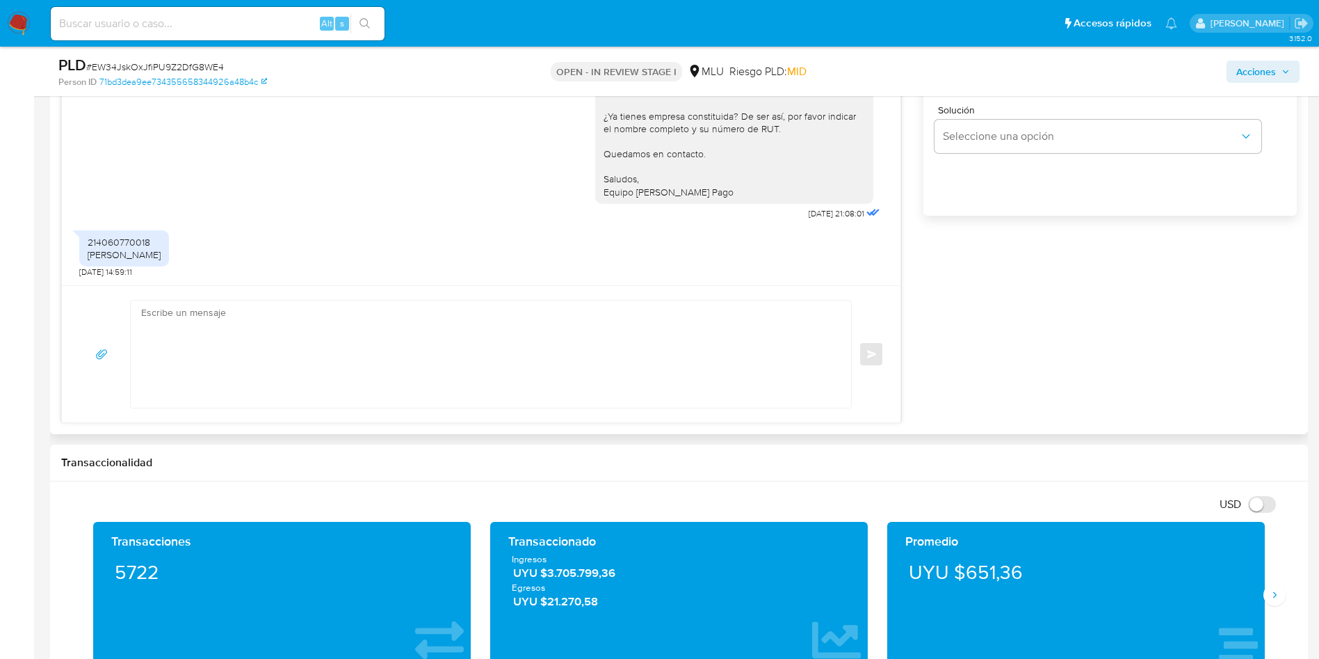
click at [424, 330] on textarea at bounding box center [487, 353] width 693 height 107
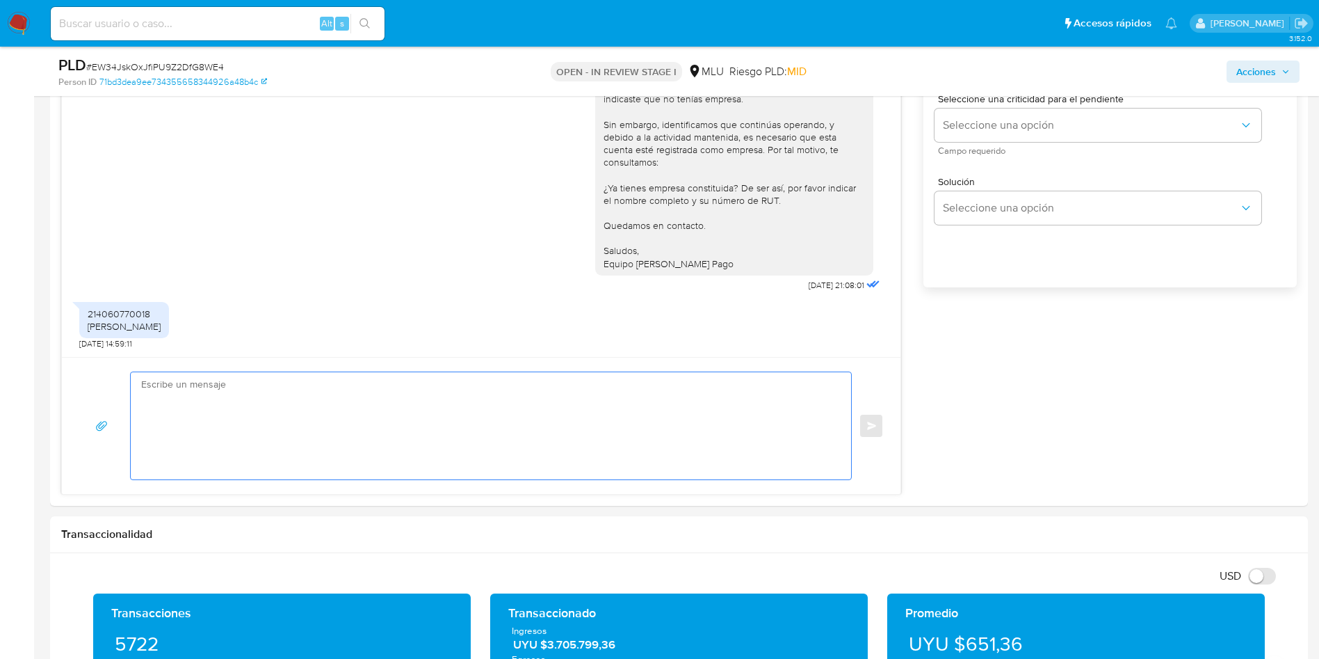
scroll to position [834, 0]
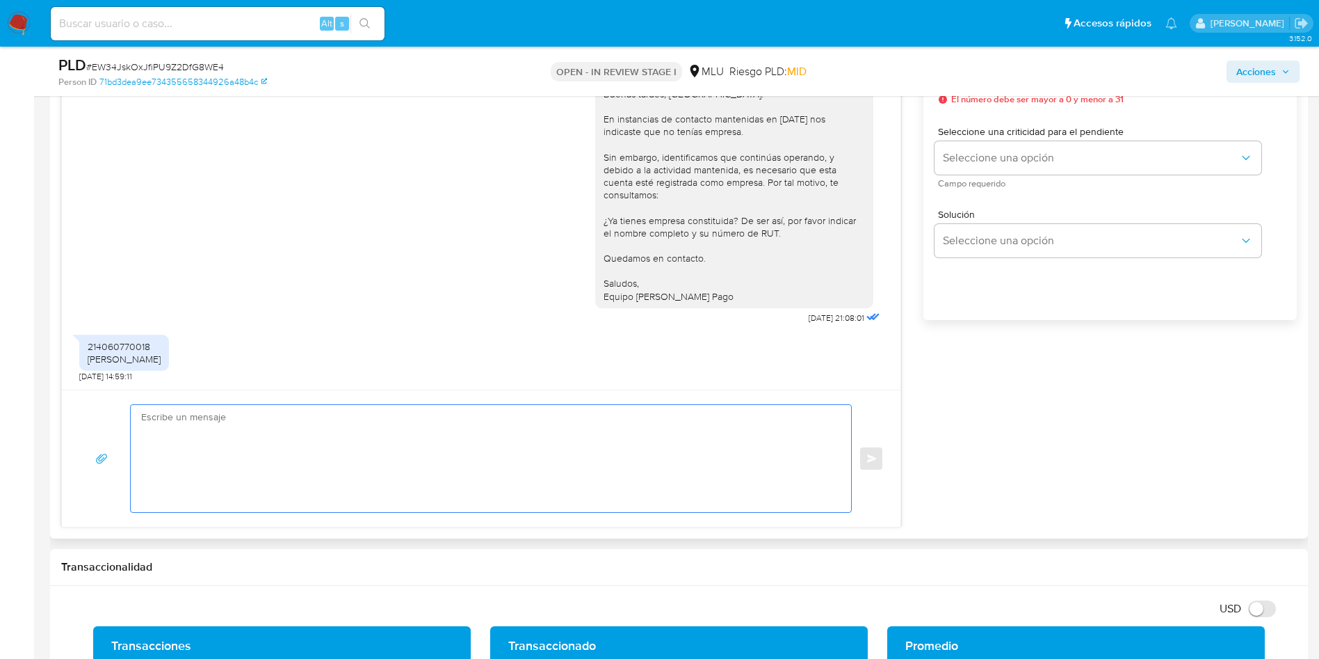
type textarea "M"
paste textarea "Documentación respecto a los ingresos brutos de la empresa (como ser: último ba…"
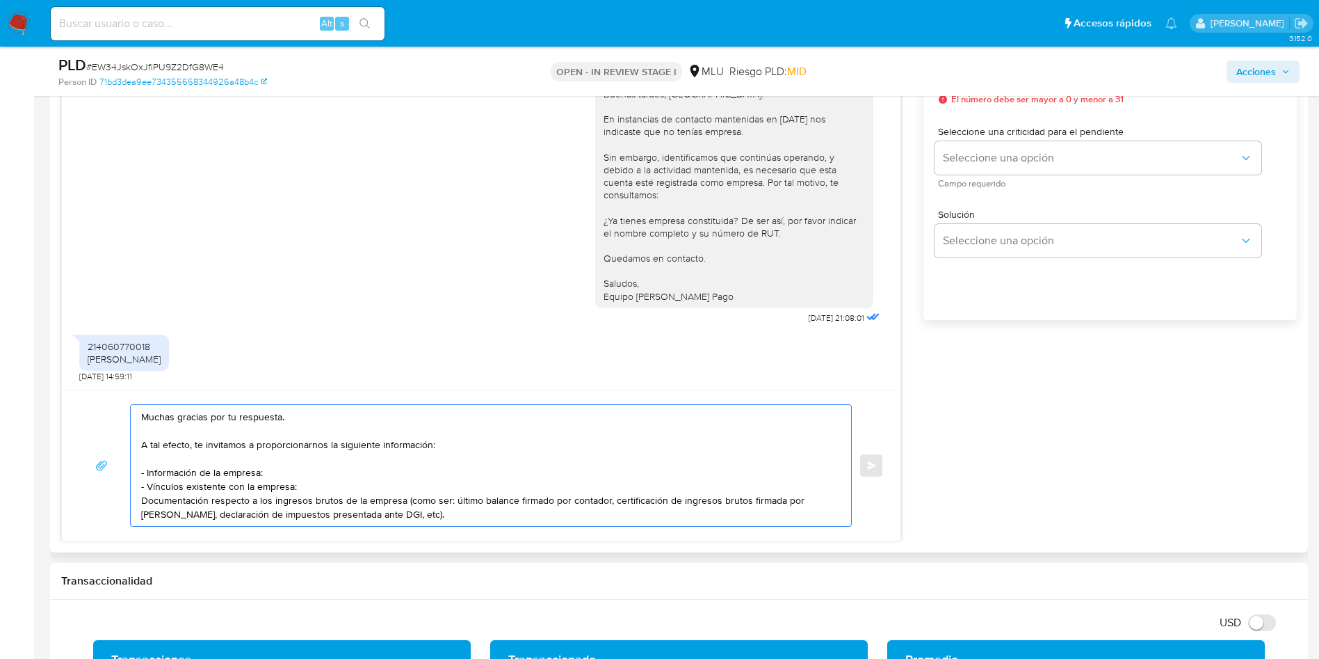
click at [140, 506] on div "Muchas gracias por tu respuesta. A tal efecto, te invitamos a proporcionarnos l…" at bounding box center [487, 465] width 713 height 121
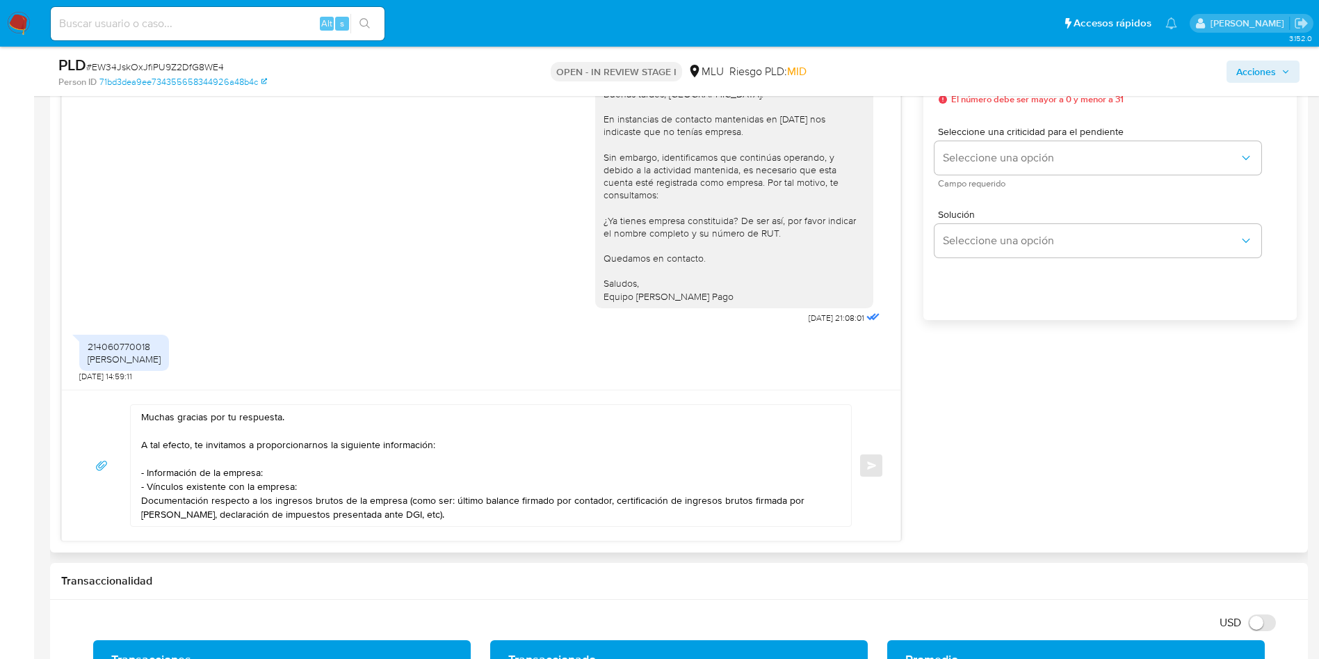
click at [143, 499] on textarea "Muchas gracias por tu respuesta. A tal efecto, te invitamos a proporcionarnos l…" at bounding box center [487, 465] width 693 height 121
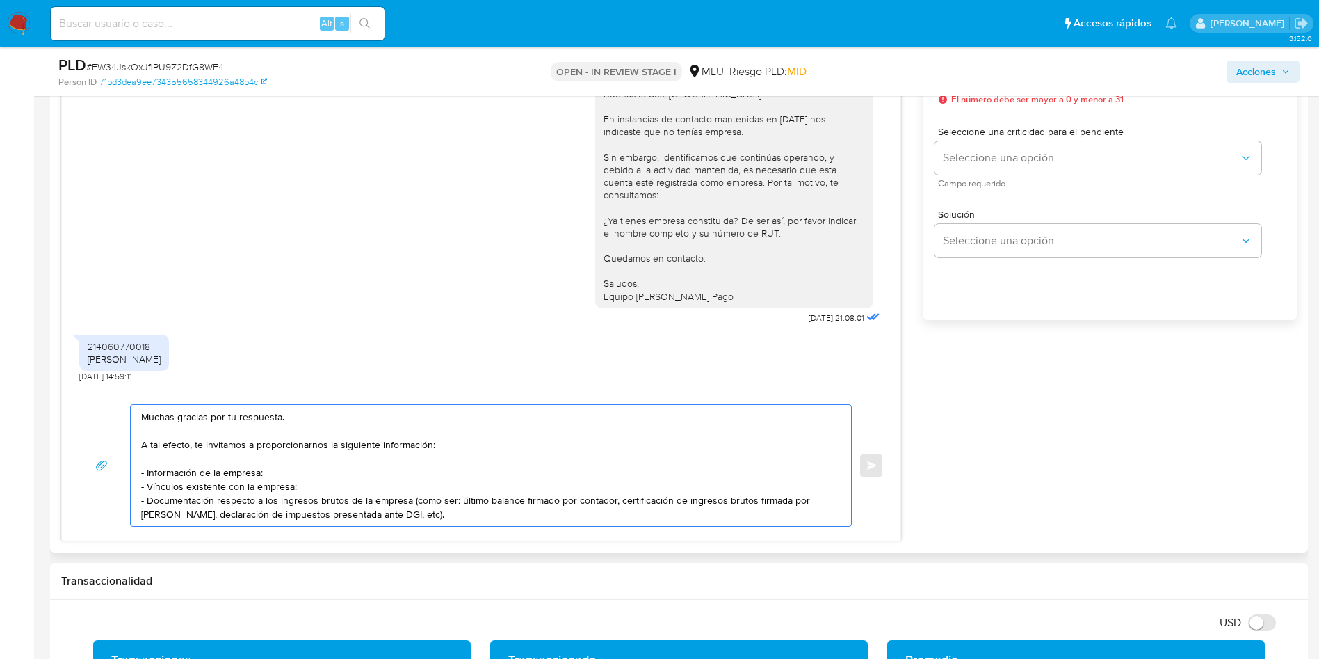
click at [433, 519] on textarea "Muchas gracias por tu respuesta. A tal efecto, te invitamos a proporcionarnos l…" at bounding box center [487, 465] width 693 height 121
click at [275, 474] on textarea "Muchas gracias por tu respuesta. A tal efecto, te invitamos a proporcionarnos l…" at bounding box center [487, 465] width 693 height 121
click at [177, 476] on textarea "Muchas gracias por tu respuesta. A tal efecto, te invitamos a proporcionarnos l…" at bounding box center [487, 465] width 693 height 121
click at [214, 471] on textarea "Muchas gracias por tu respuesta. A tal efecto, te invitamos a proporcionarnos l…" at bounding box center [487, 465] width 693 height 121
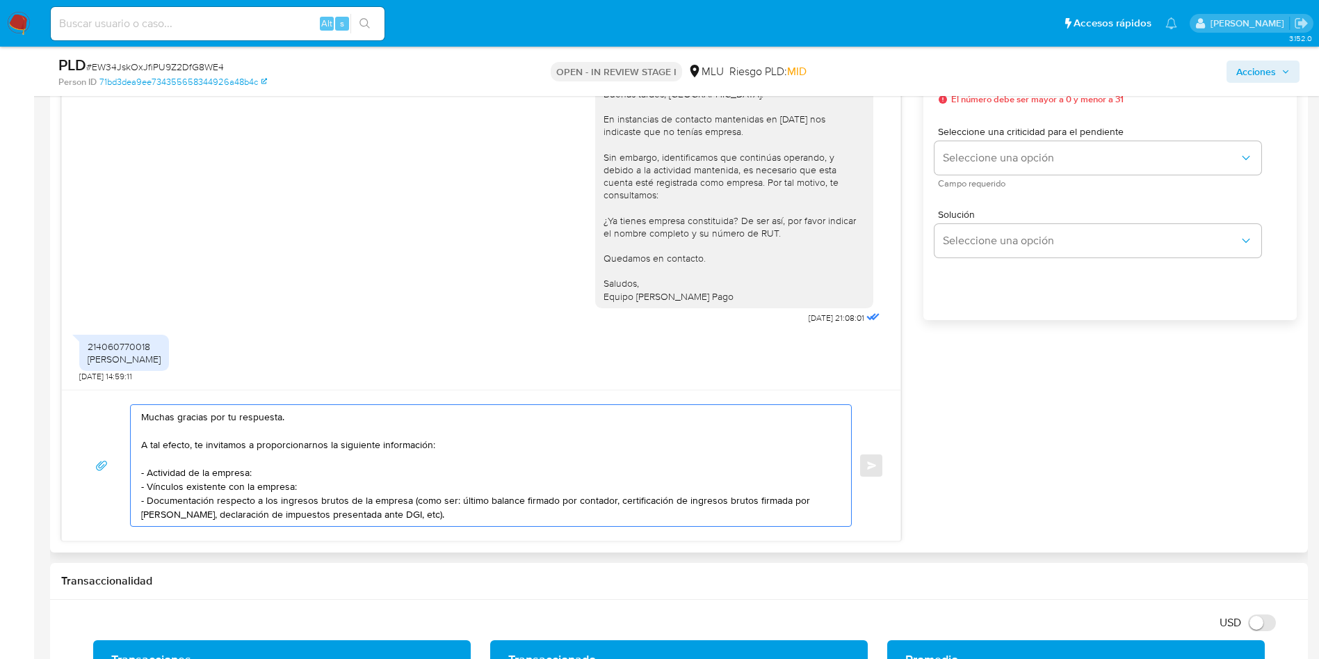
click at [180, 487] on textarea "Muchas gracias por tu respuesta. A tal efecto, te invitamos a proporcionarnos l…" at bounding box center [487, 465] width 693 height 121
click at [312, 489] on textarea "Muchas gracias por tu respuesta. A tal efecto, te invitamos a proporcionarnos l…" at bounding box center [487, 465] width 693 height 121
click at [466, 516] on textarea "Muchas gracias por tu respuesta. A tal efecto, te invitamos a proporcionarnos l…" at bounding box center [487, 465] width 693 height 121
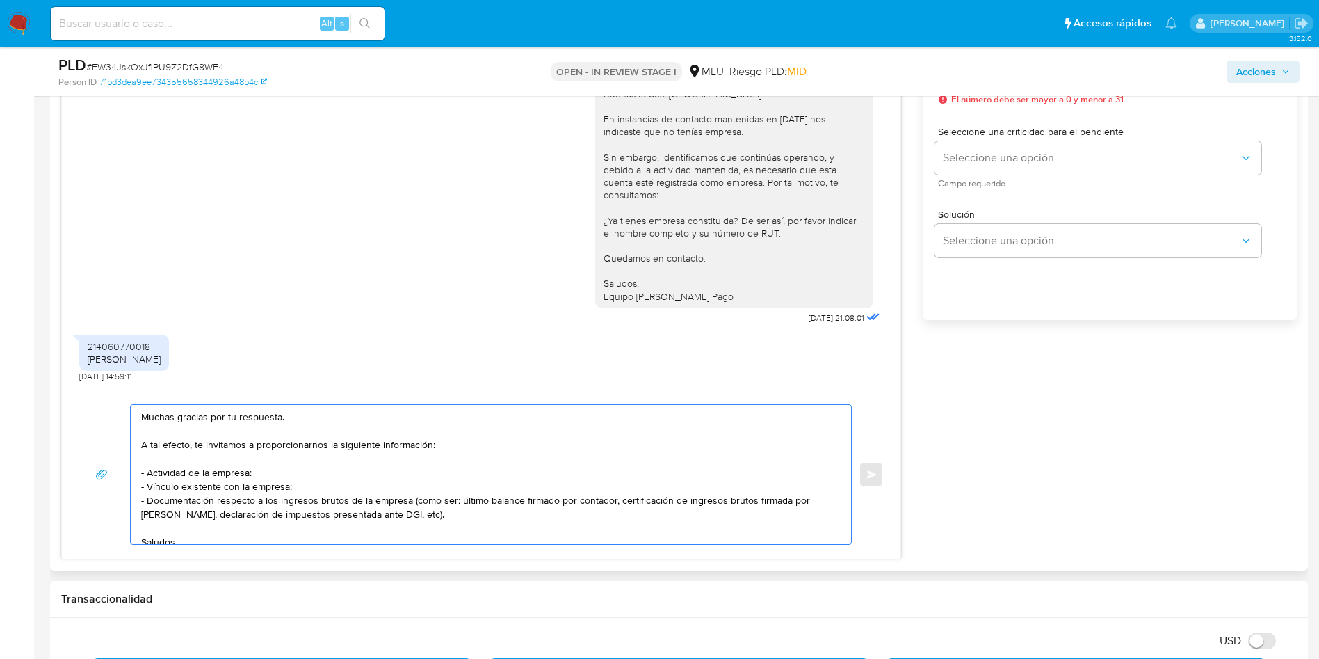
scroll to position [730, 0]
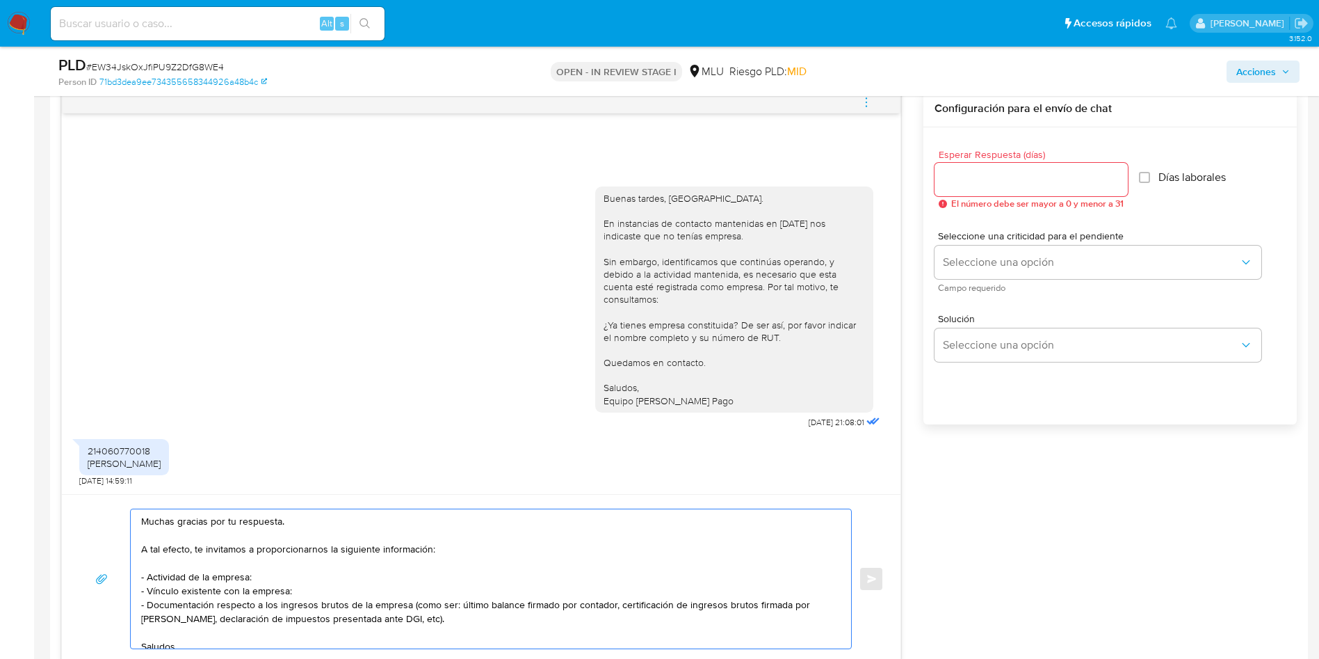
type textarea "Muchas gracias por tu respuesta. A tal efecto, te invitamos a proporcionarnos l…"
click at [963, 180] on input "Esperar Respuesta (días)" at bounding box center [1031, 179] width 193 height 18
type input "3"
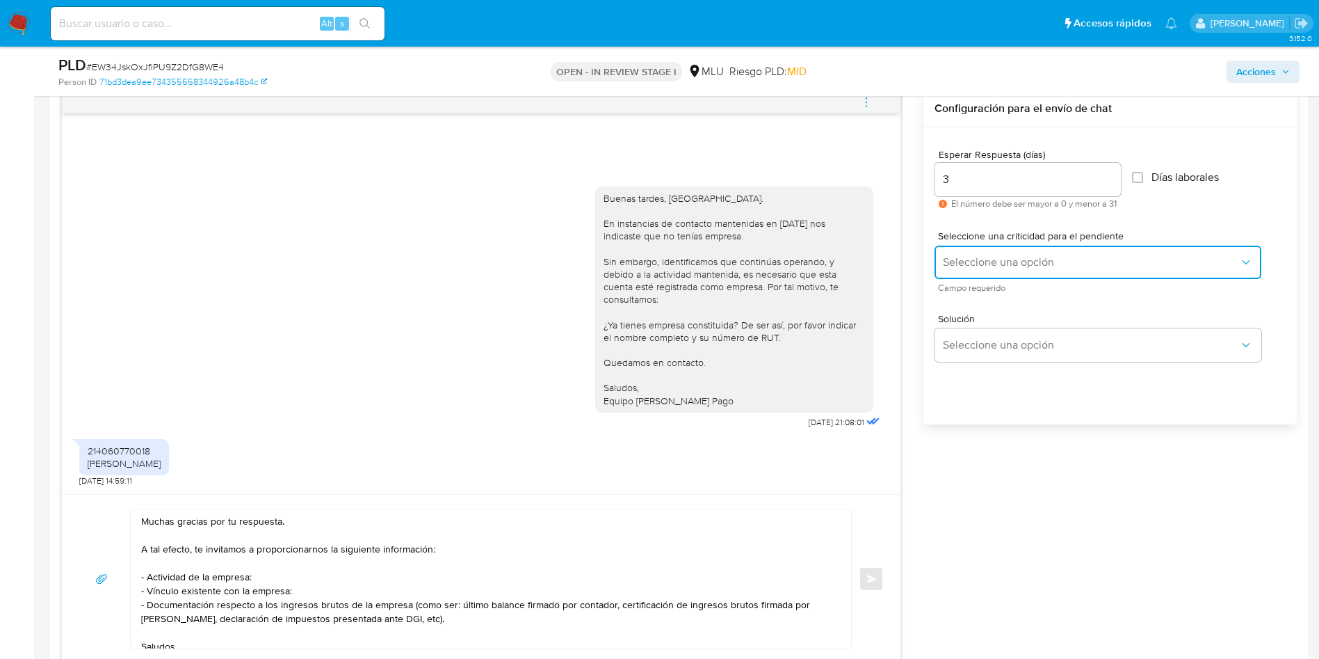
click at [960, 264] on span "Seleccione una opción" at bounding box center [1091, 262] width 296 height 14
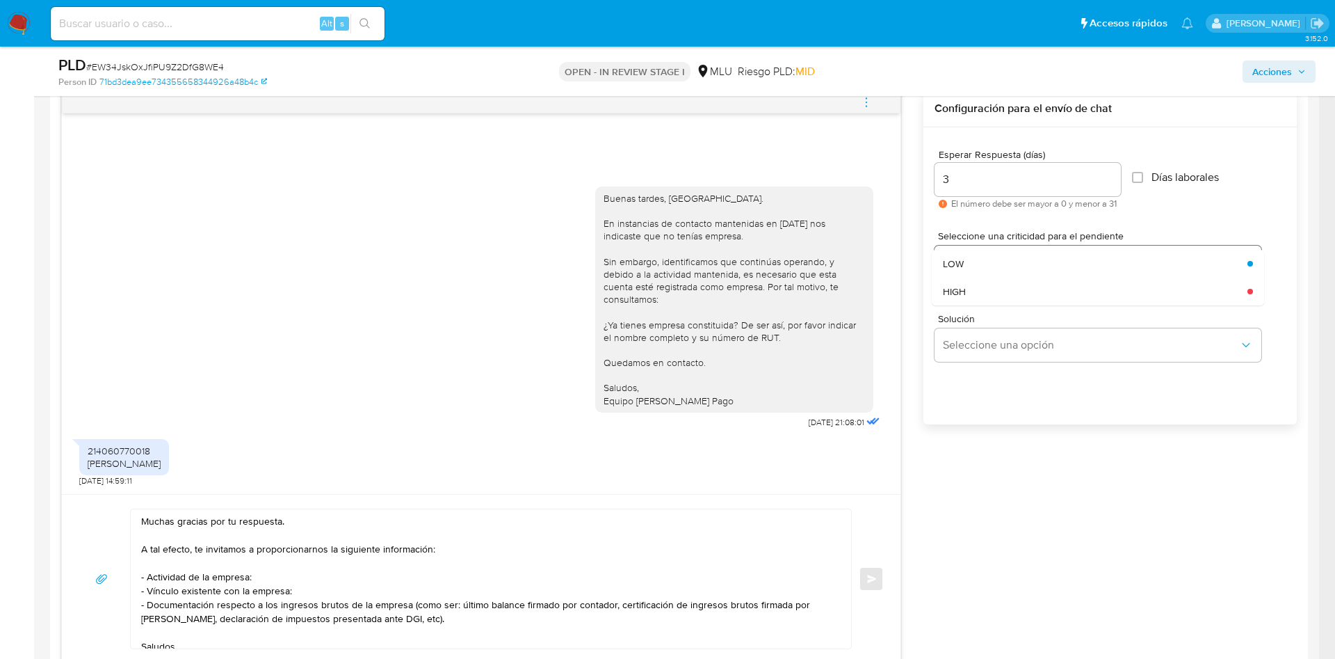
click at [968, 269] on div "LOW" at bounding box center [1091, 264] width 296 height 28
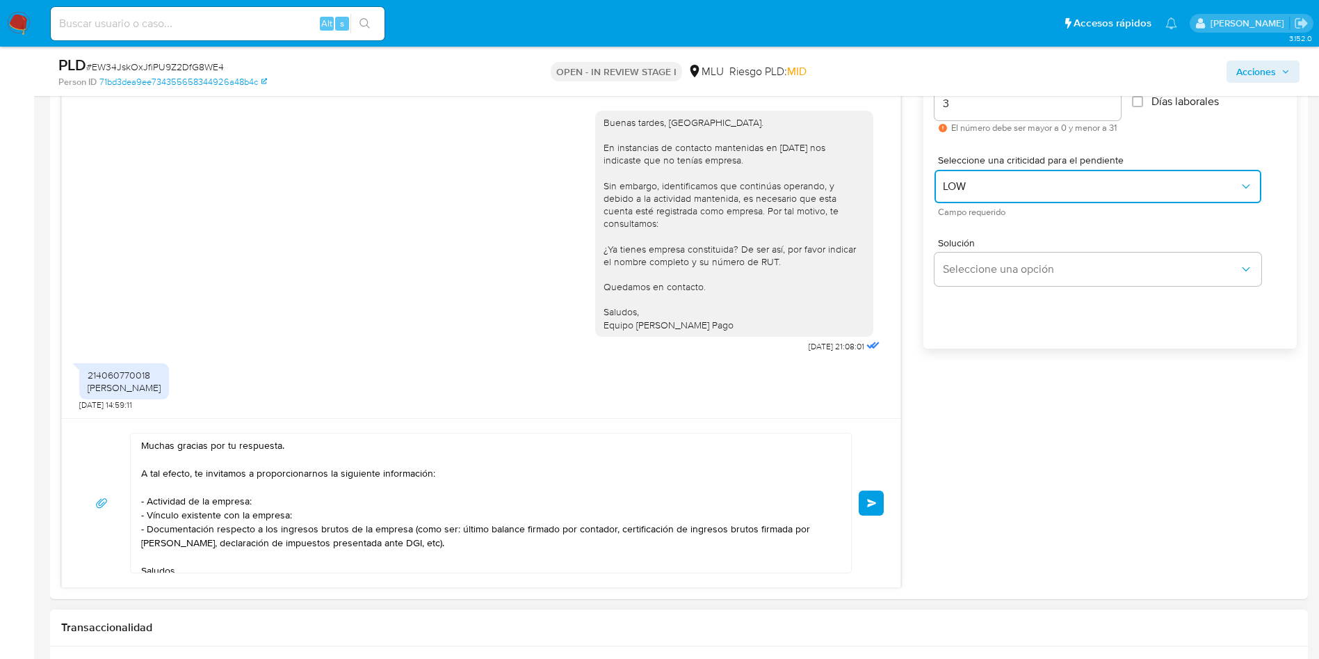
scroll to position [834, 0]
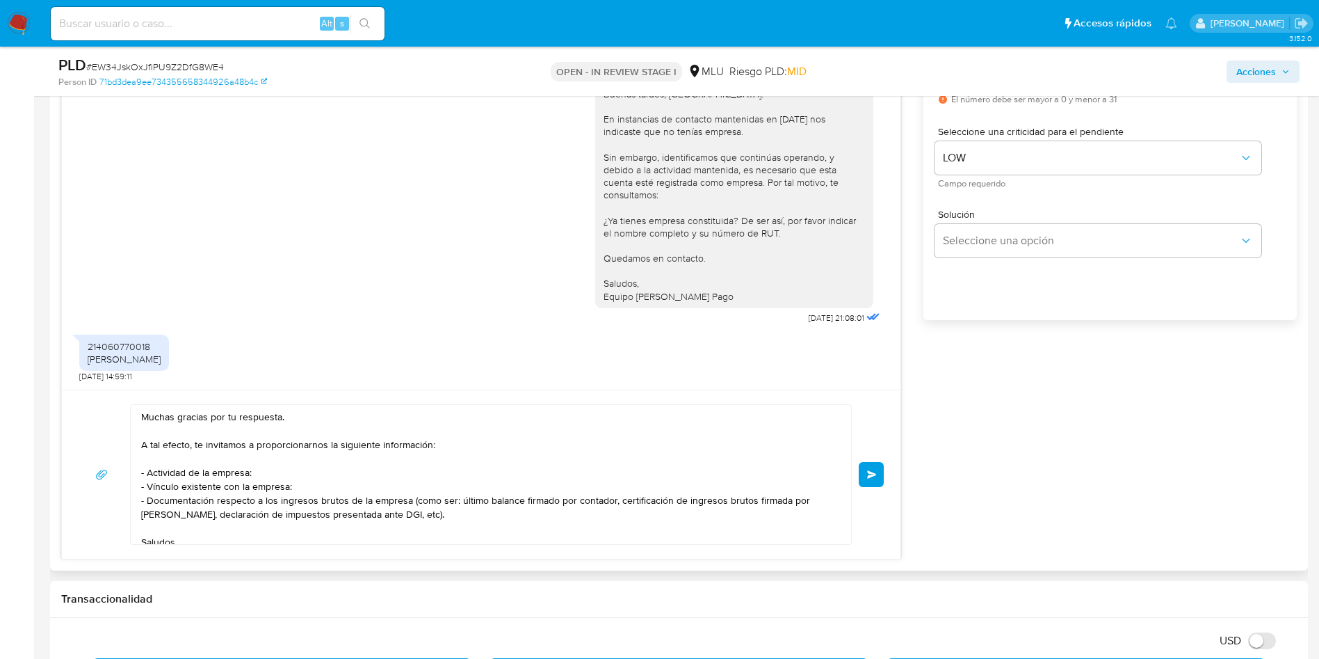
click at [361, 524] on textarea "Muchas gracias por tu respuesta. A tal efecto, te invitamos a proporcionarnos l…" at bounding box center [487, 474] width 693 height 139
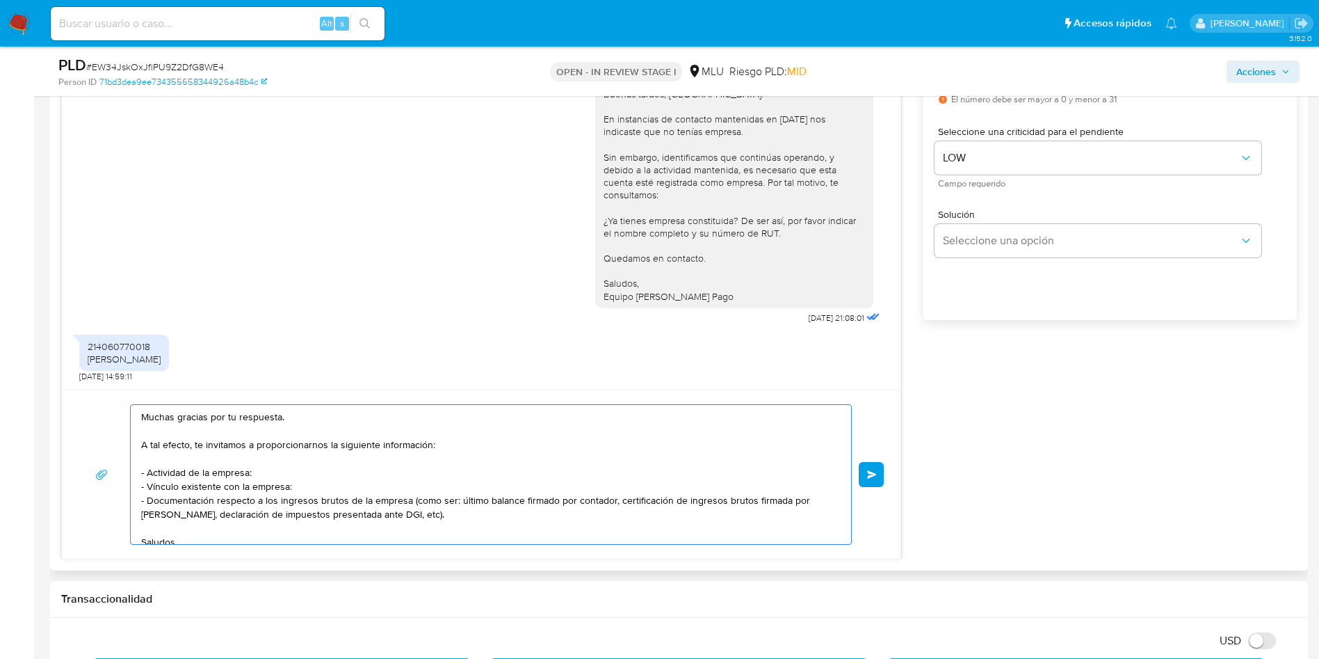
click at [230, 459] on textarea "Muchas gracias por tu respuesta. A tal efecto, te invitamos a proporcionarnos l…" at bounding box center [487, 474] width 693 height 139
click at [240, 485] on textarea "Muchas gracias por tu respuesta. A tal efecto, te invitamos a proporcionarnos l…" at bounding box center [487, 474] width 693 height 139
click at [235, 505] on textarea "Muchas gracias por tu respuesta. A tal efecto, te invitamos a proporcionarnos l…" at bounding box center [487, 474] width 693 height 139
click at [883, 467] on div "Muchas gracias por tu respuesta. A tal efecto, te invitamos a proporcionarnos l…" at bounding box center [481, 473] width 839 height 169
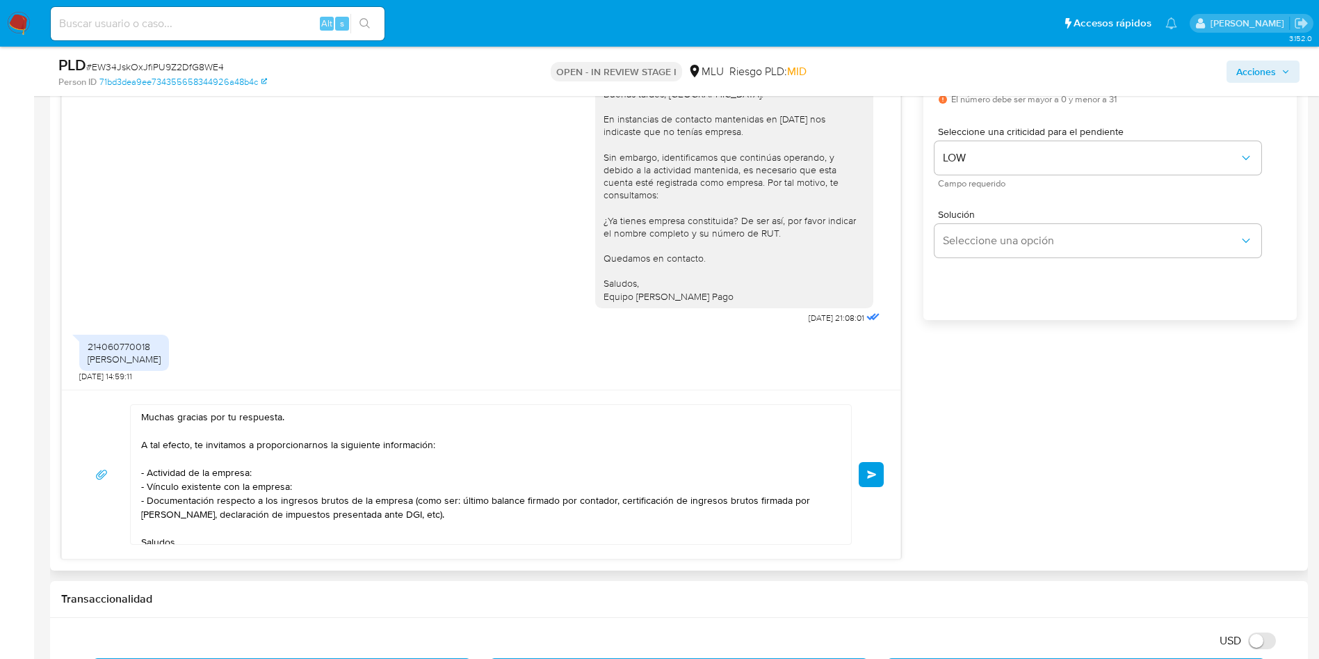
click at [876, 476] on span "Enviar" at bounding box center [872, 474] width 10 height 8
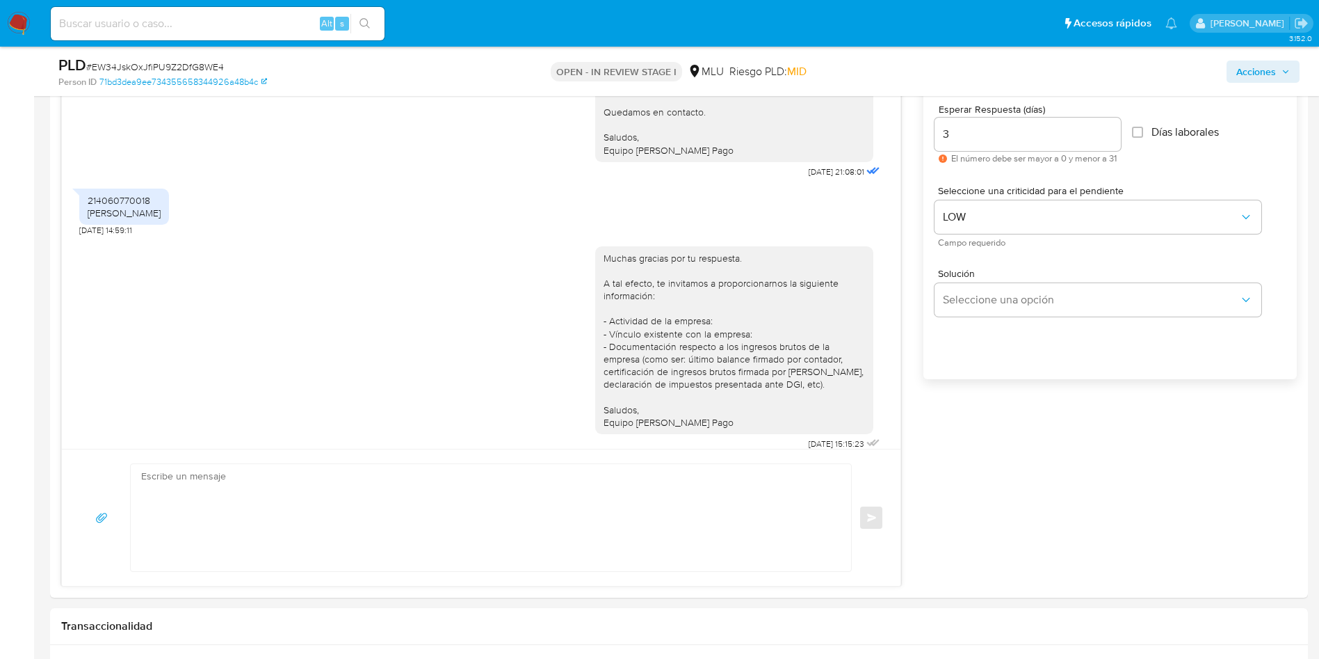
scroll to position [730, 0]
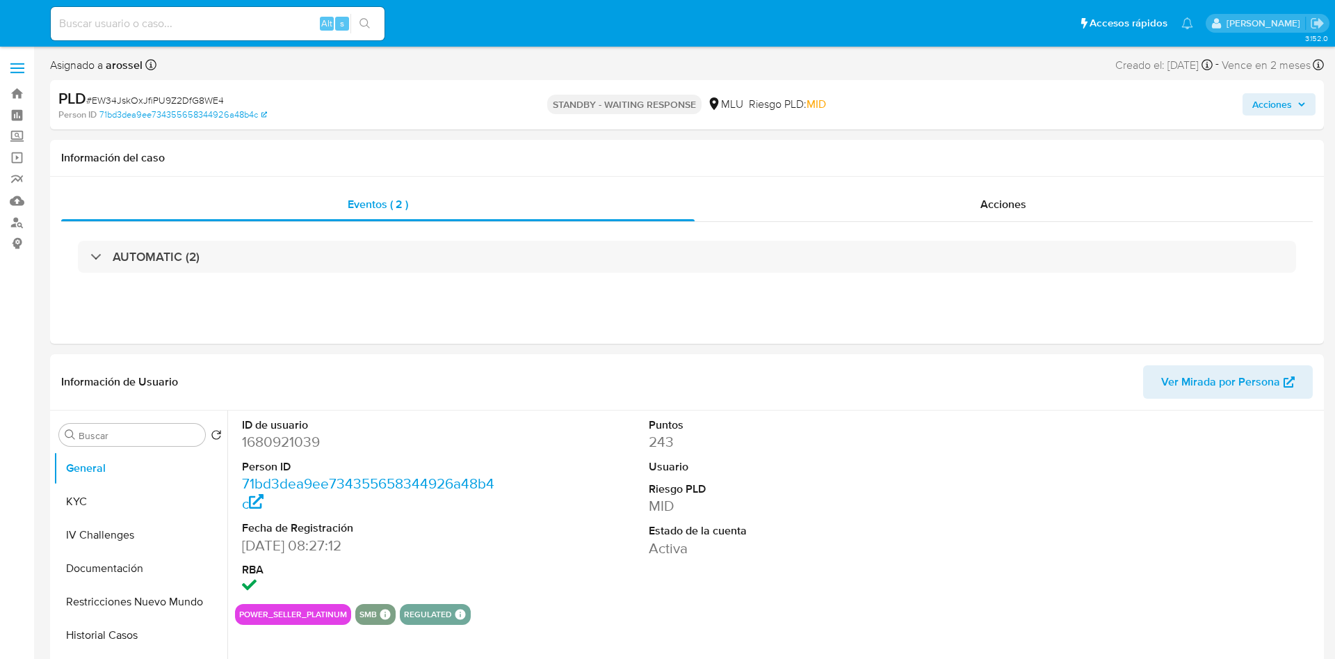
select select "10"
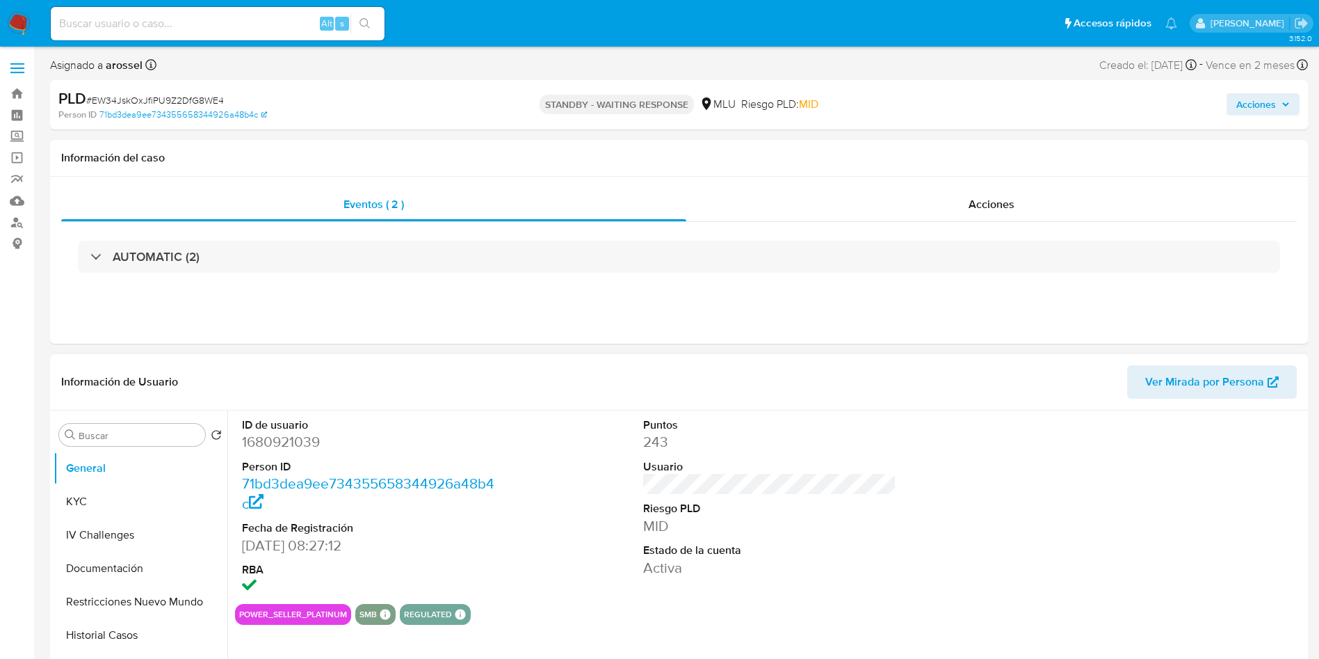
click at [1227, 380] on span "Ver Mirada por Persona" at bounding box center [1204, 381] width 119 height 33
click at [170, 100] on span "# EW34JskOxJfiPU9Z2DfG8WE4" at bounding box center [155, 100] width 138 height 14
copy span "EW34JskOxJfiPU9Z2DfG8WE4"
drag, startPoint x: 794, startPoint y: 563, endPoint x: 801, endPoint y: 563, distance: 7.0
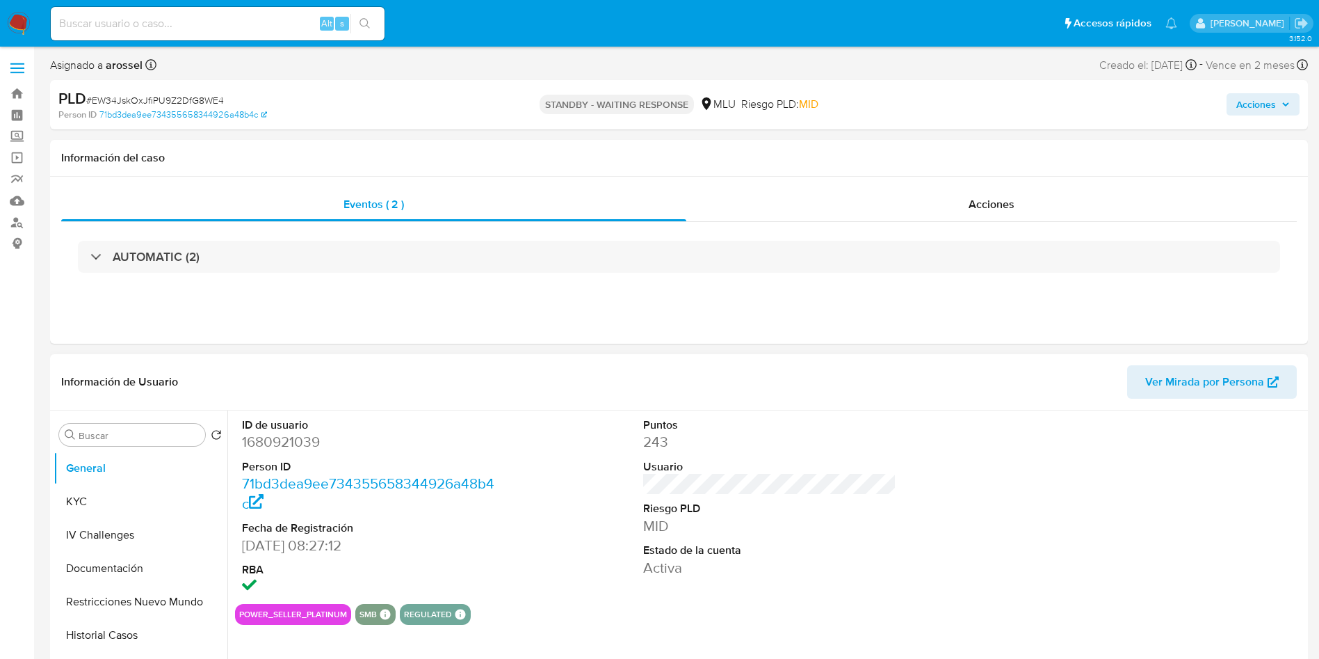
click at [798, 563] on dd "Activa" at bounding box center [770, 567] width 254 height 19
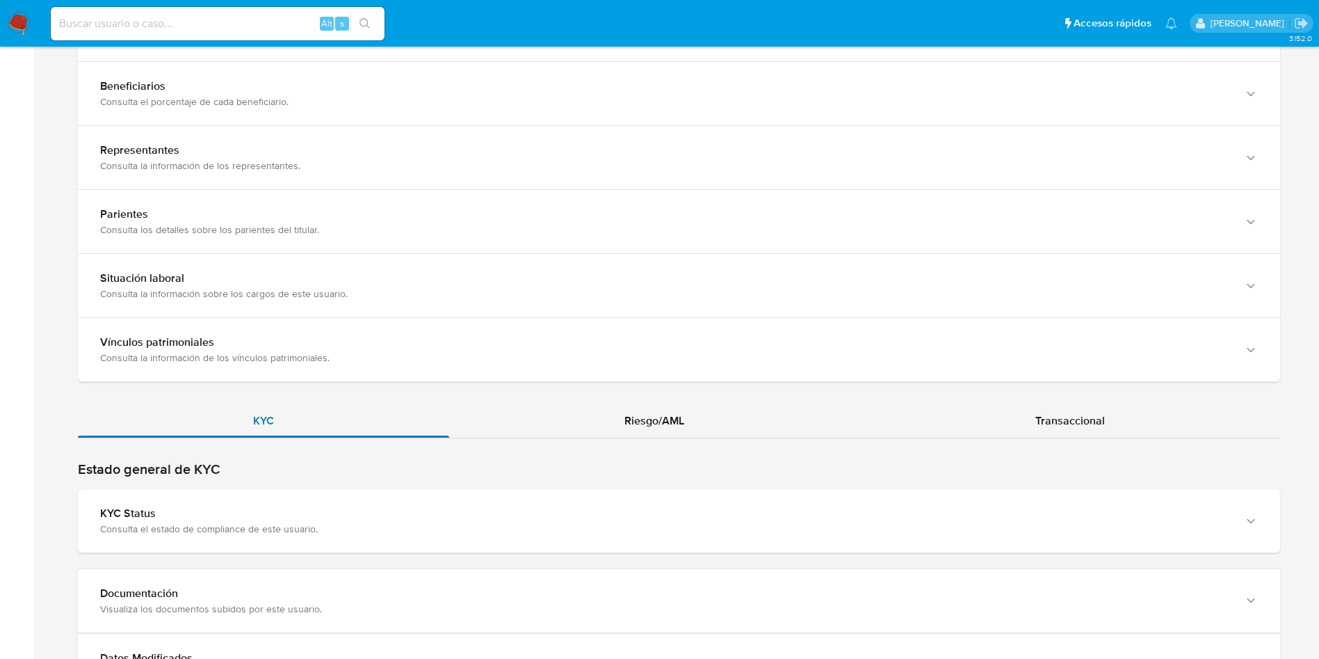
scroll to position [1149, 0]
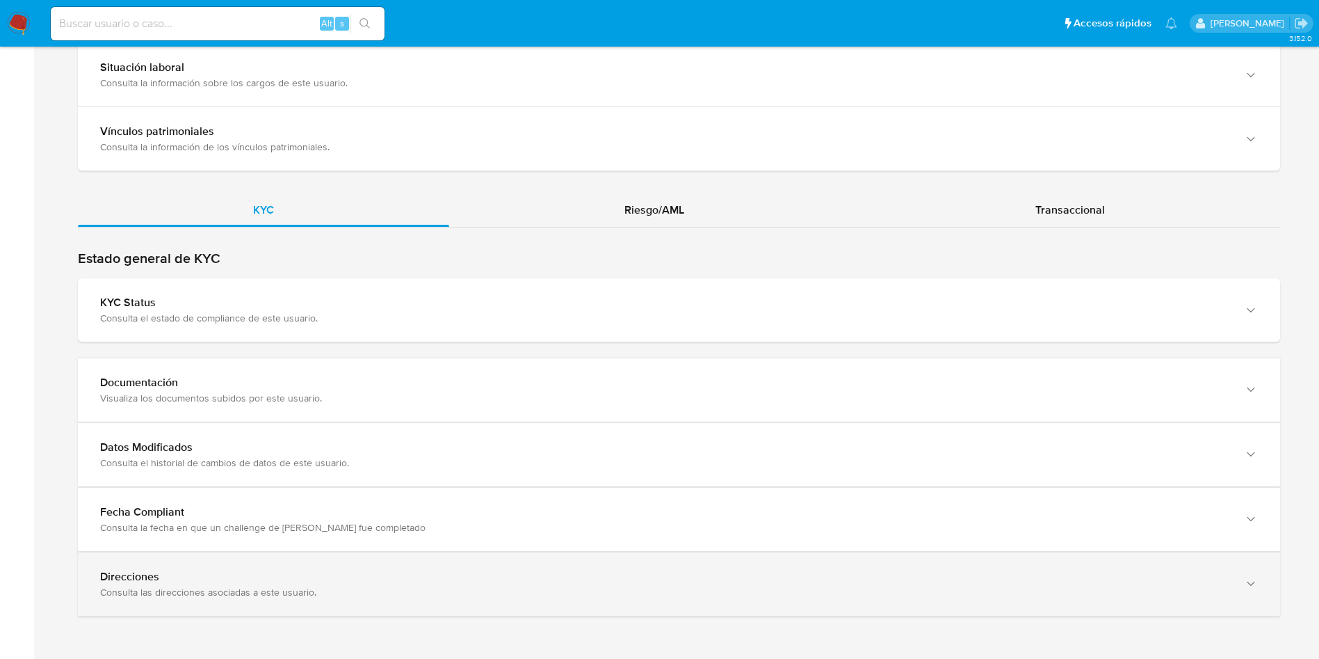
click at [347, 579] on div "Direcciones" at bounding box center [665, 577] width 1130 height 14
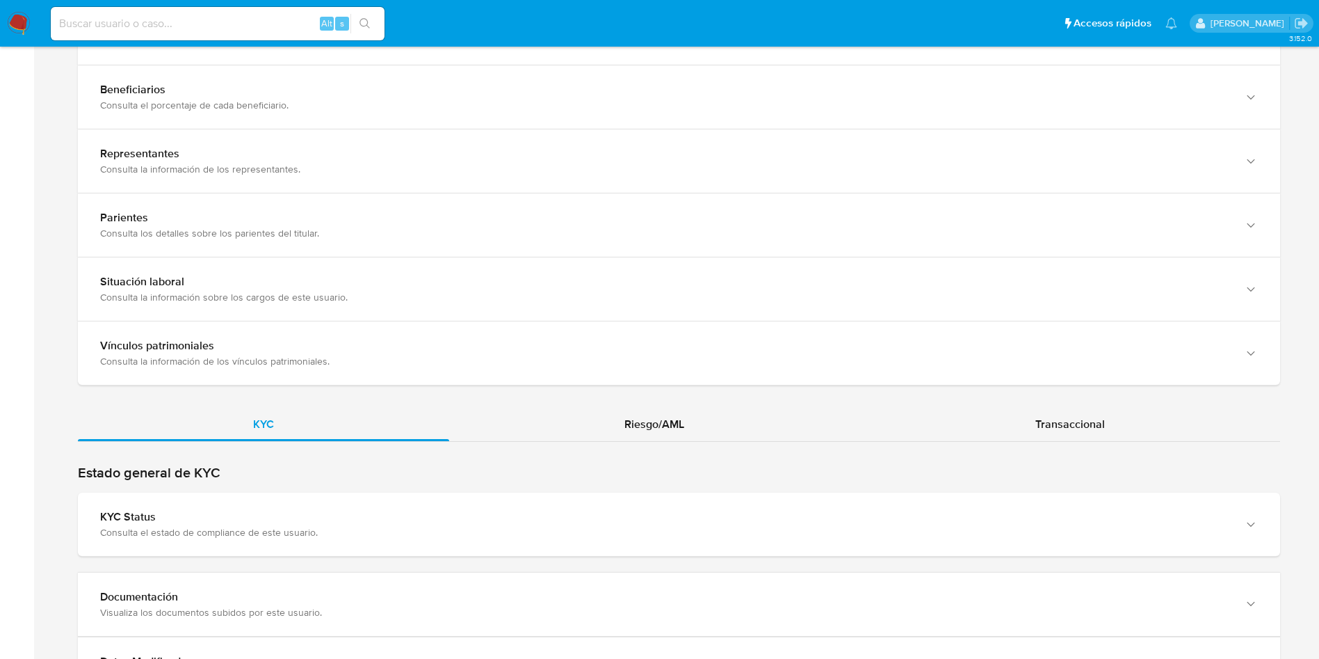
scroll to position [825, 0]
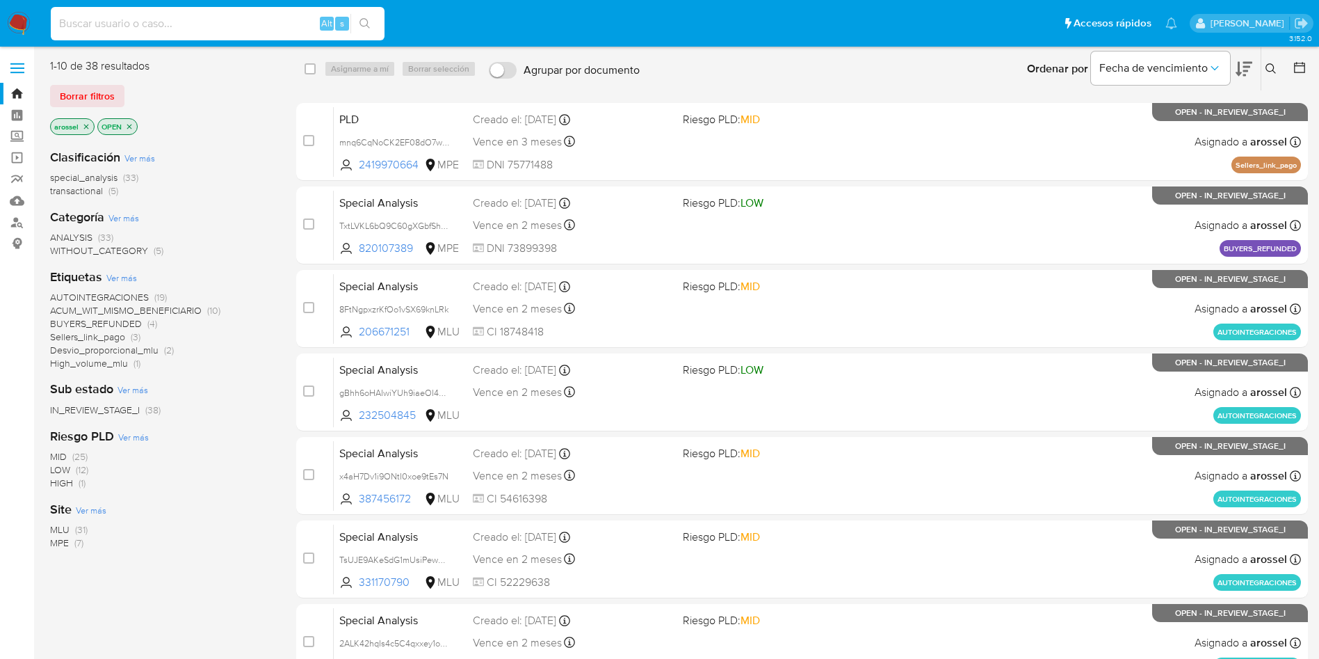
click at [212, 32] on input at bounding box center [218, 24] width 334 height 18
paste input "GzmMaYsgOMjiZY0x8ZnHLfed"
type input "GzmMaYsgOMjiZY0x8ZnHLfed"
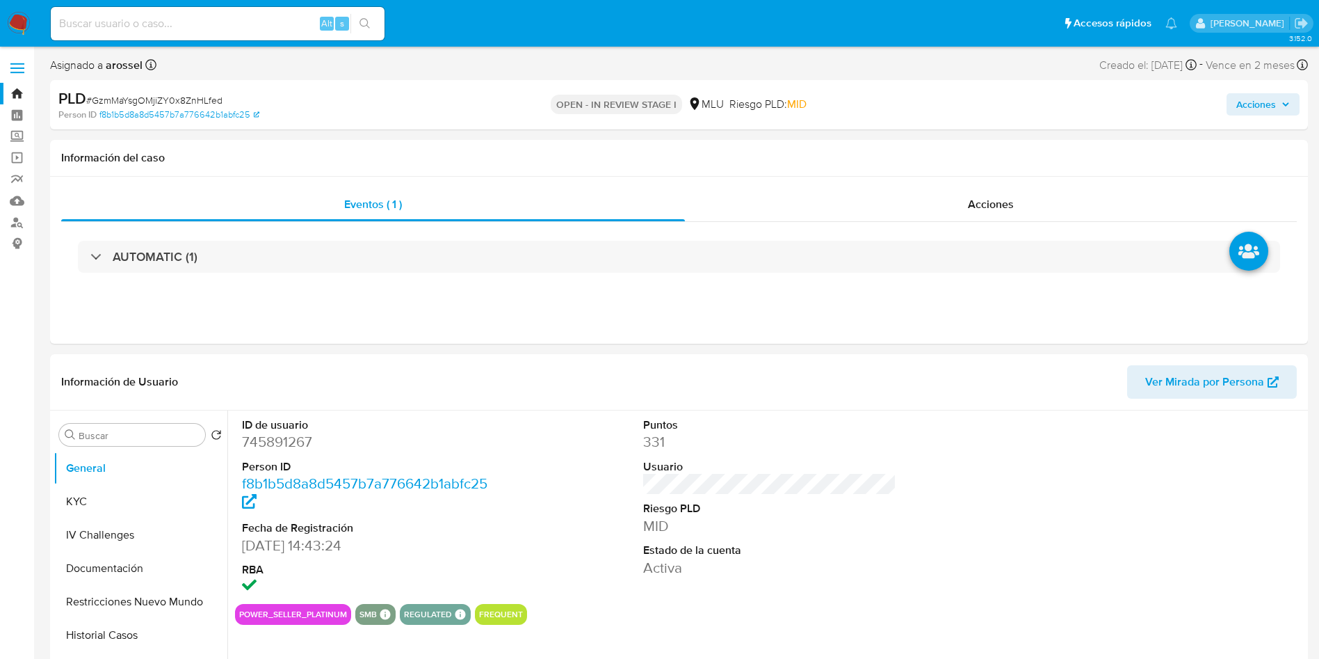
select select "10"
click at [198, 24] on input at bounding box center [218, 24] width 334 height 18
paste input "175757644"
type input "175757644"
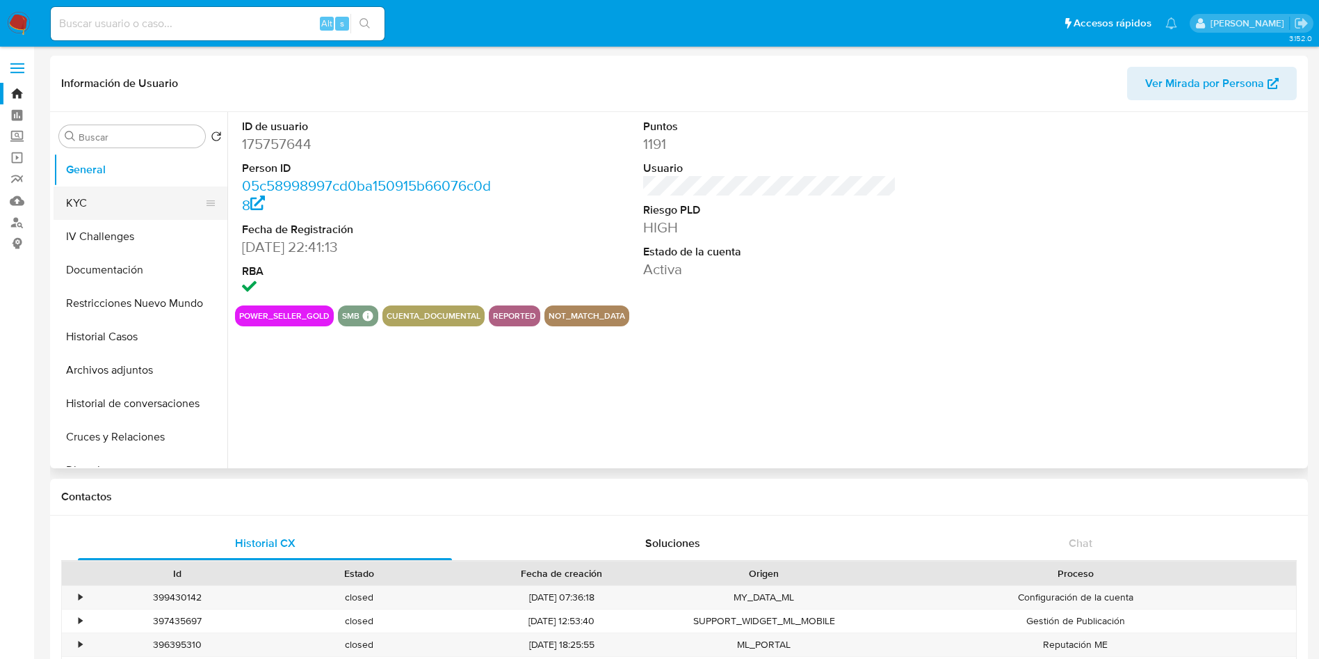
select select "10"
drag, startPoint x: 154, startPoint y: 195, endPoint x: 158, endPoint y: 223, distance: 27.3
click at [154, 194] on button "KYC" at bounding box center [141, 202] width 174 height 33
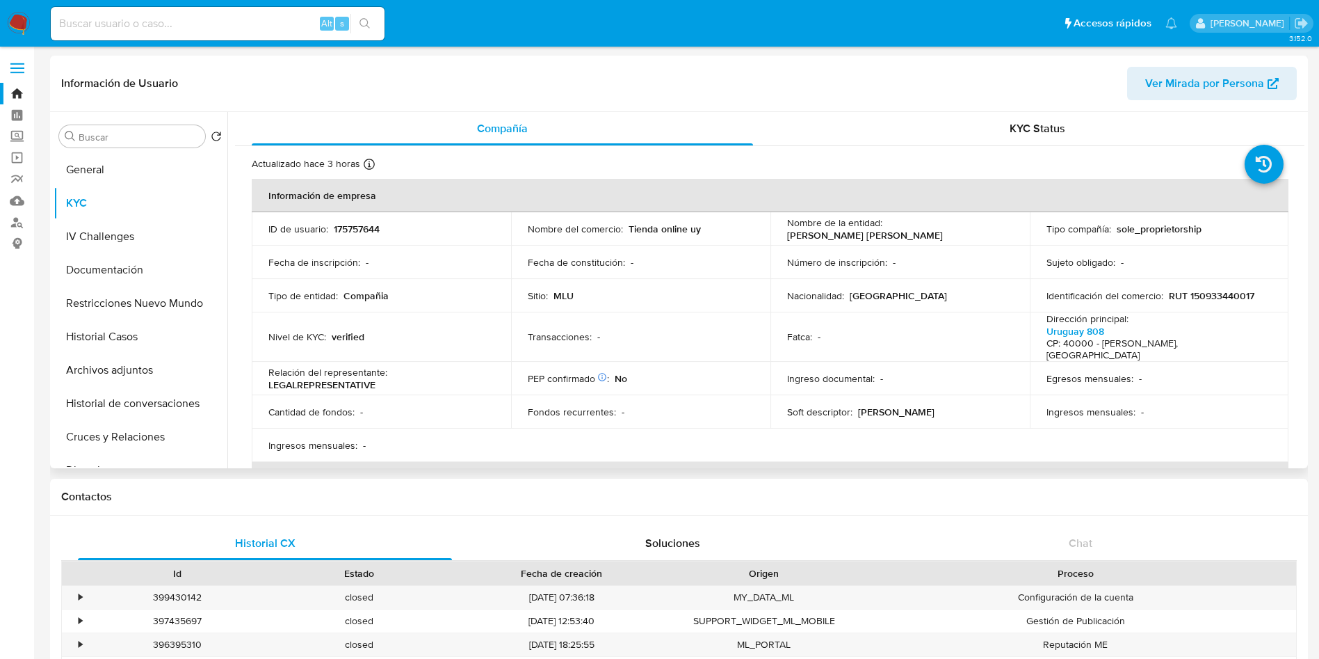
click at [1203, 296] on p "RUT 150933440017" at bounding box center [1212, 295] width 86 height 13
click at [1204, 296] on p "RUT 150933440017" at bounding box center [1212, 295] width 86 height 13
copy p "150933440017"
click at [107, 330] on button "Historial Casos" at bounding box center [135, 336] width 163 height 33
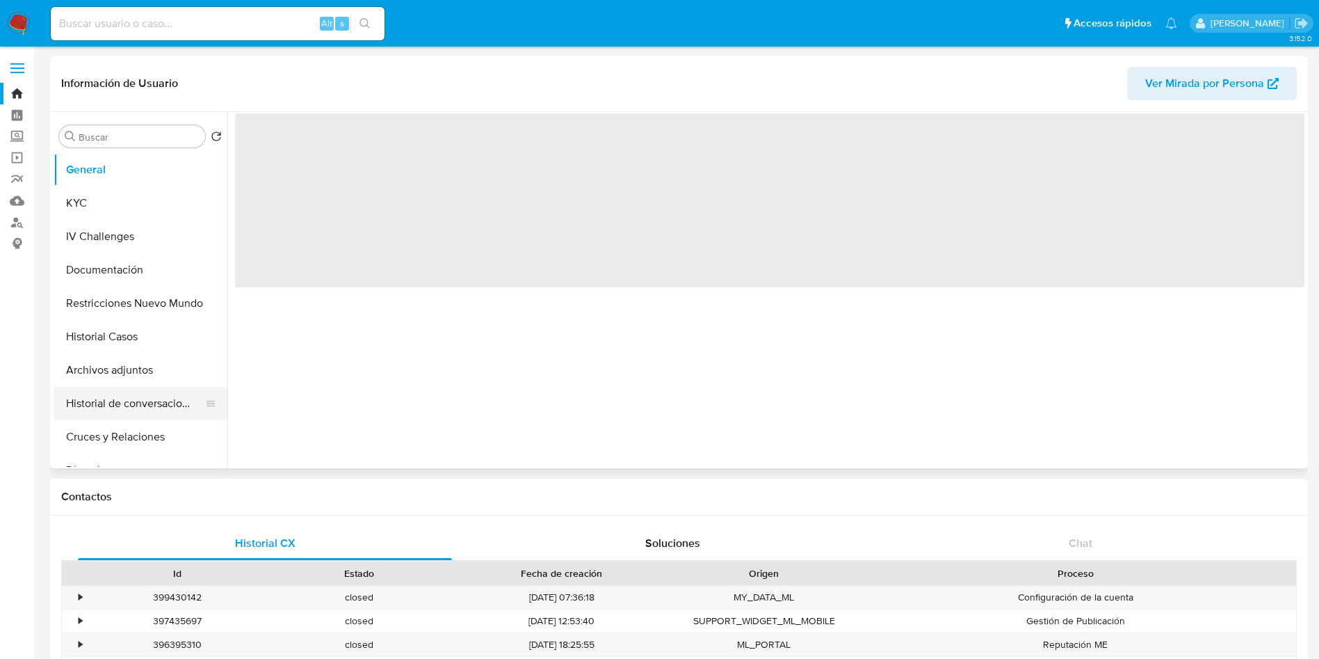
click at [146, 401] on button "Historial de conversaciones" at bounding box center [135, 403] width 163 height 33
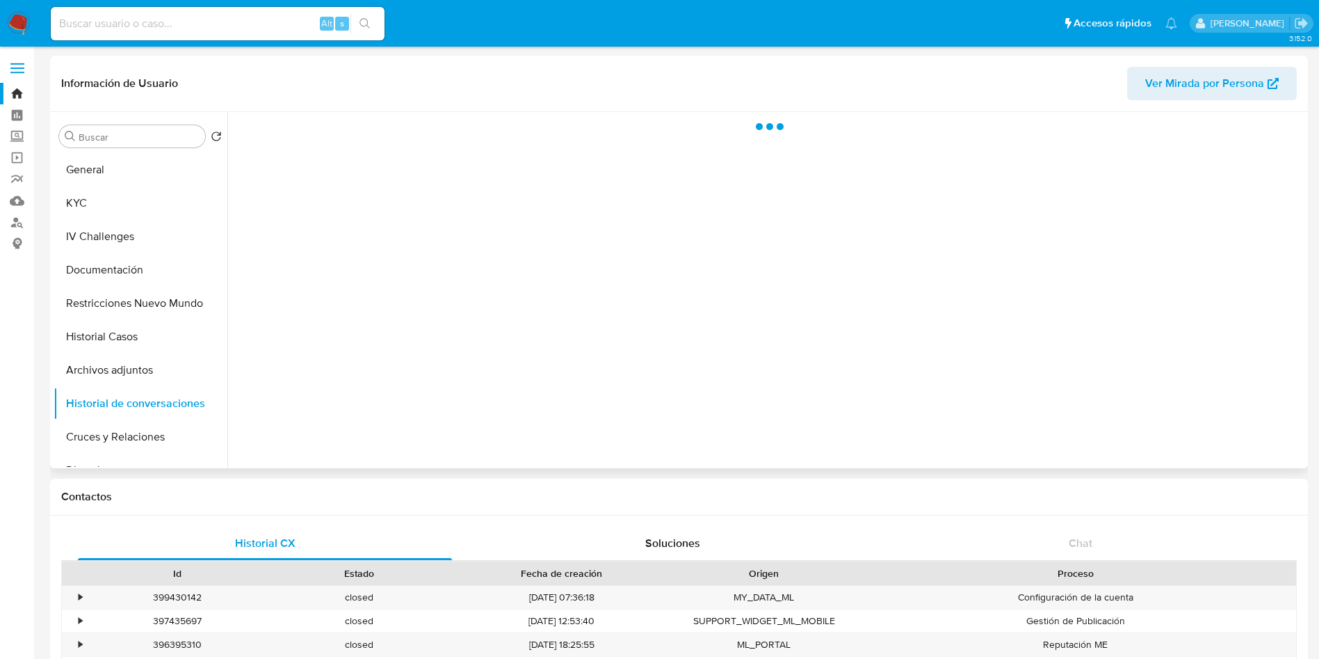
select select "10"
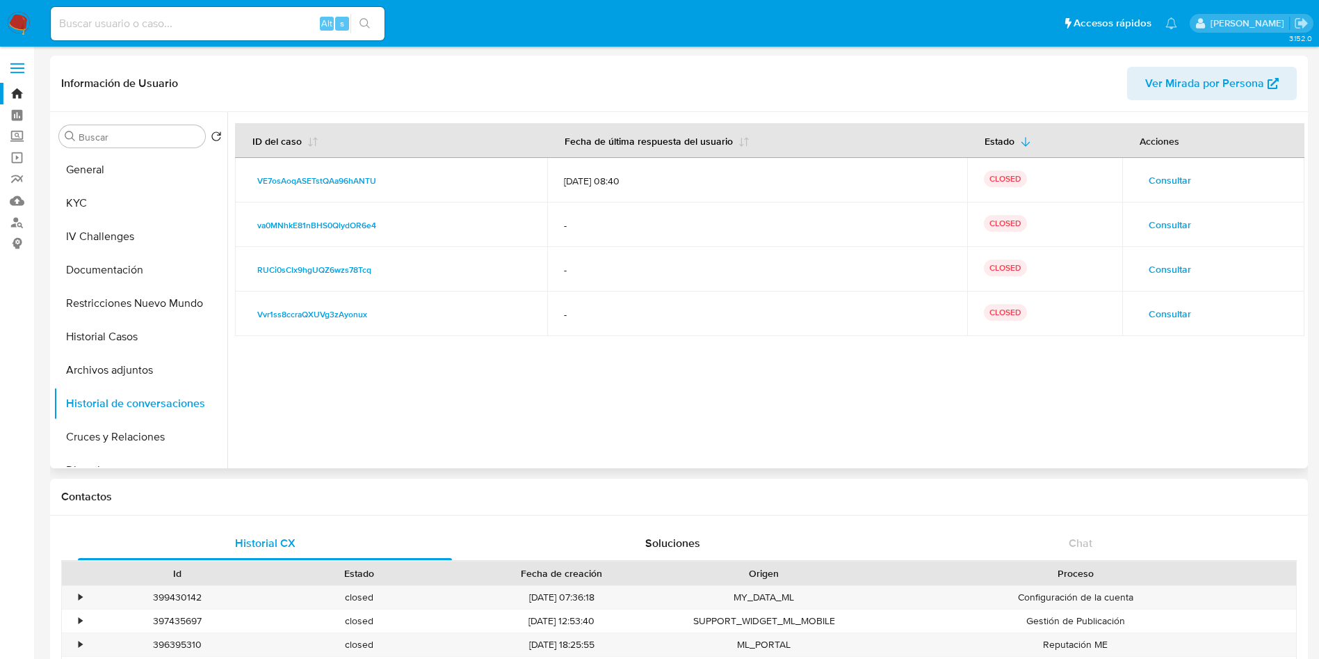
click at [1153, 179] on span "Consultar" at bounding box center [1170, 179] width 42 height 19
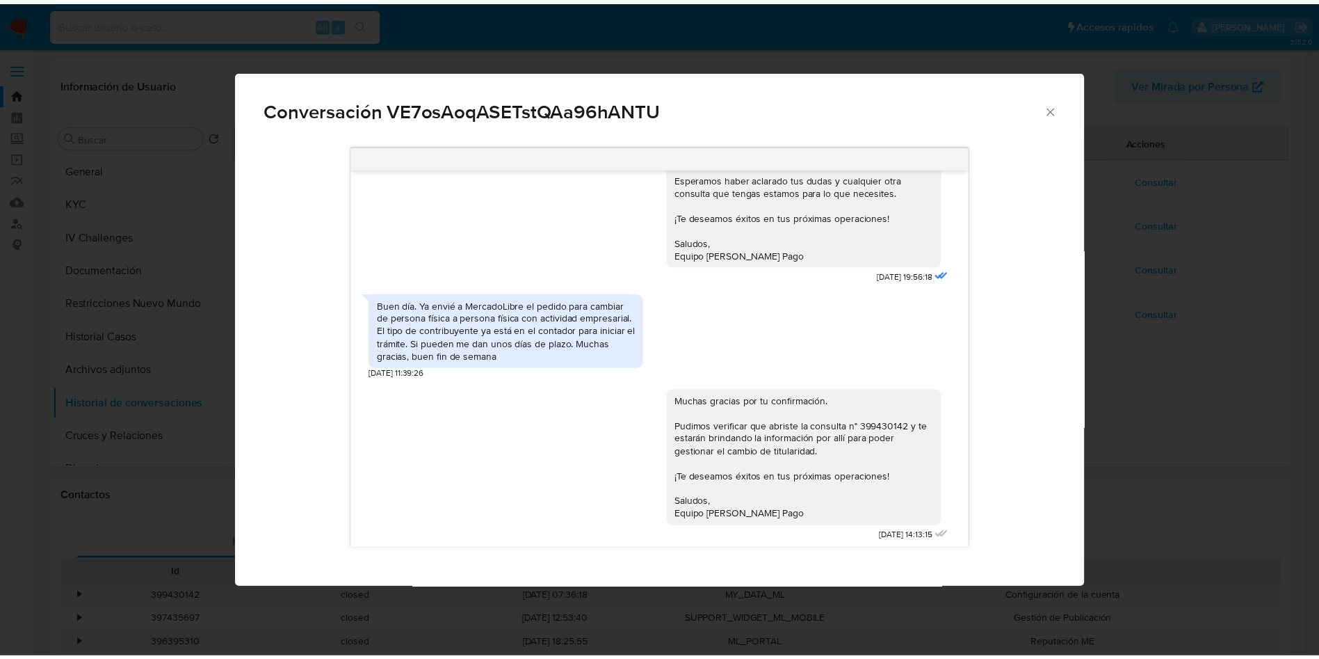
scroll to position [1710, 0]
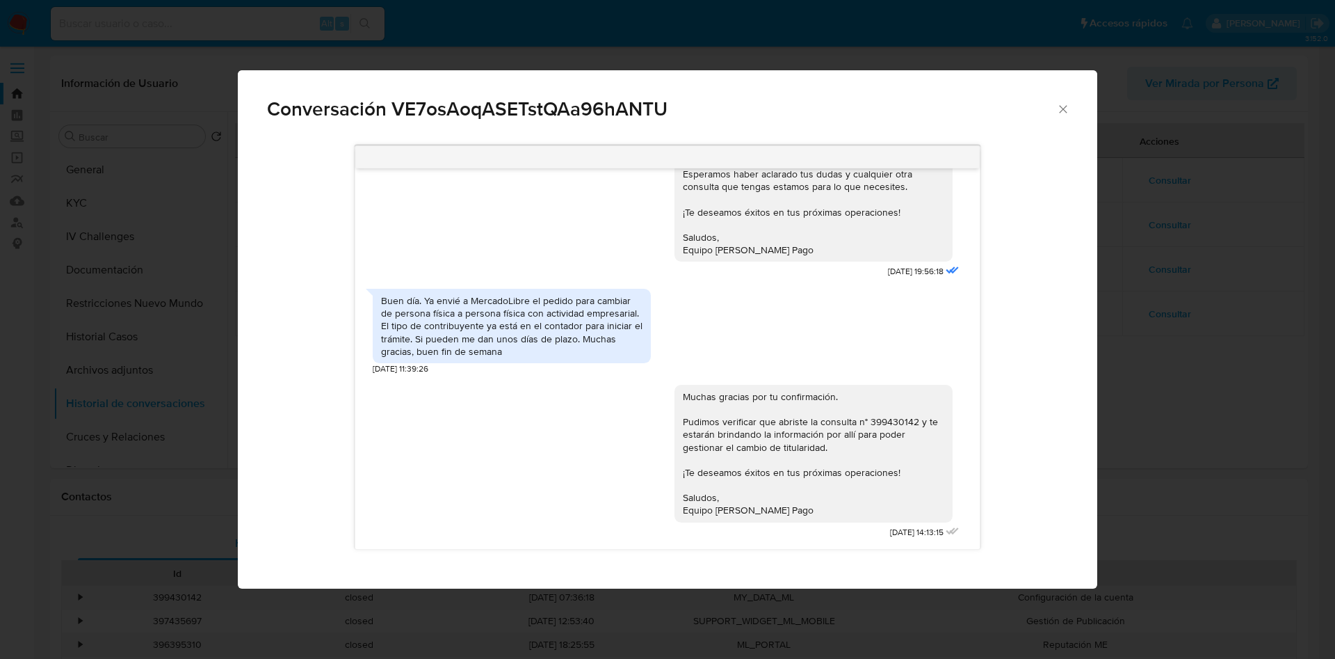
click at [1153, 262] on div "Conversación VE7osAoqASETstQAa96hANTU [DATE] 19:40:40 Buen día. Te contactamos …" at bounding box center [667, 329] width 1335 height 659
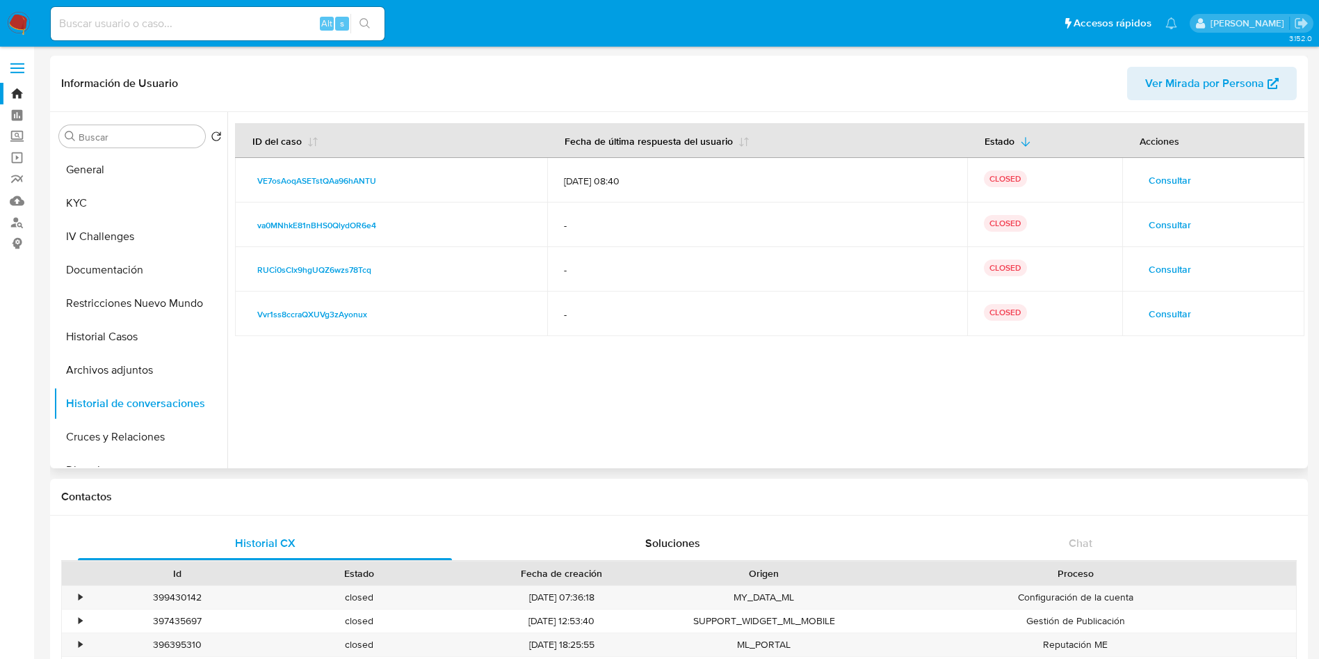
click at [1241, 439] on div at bounding box center [765, 290] width 1077 height 356
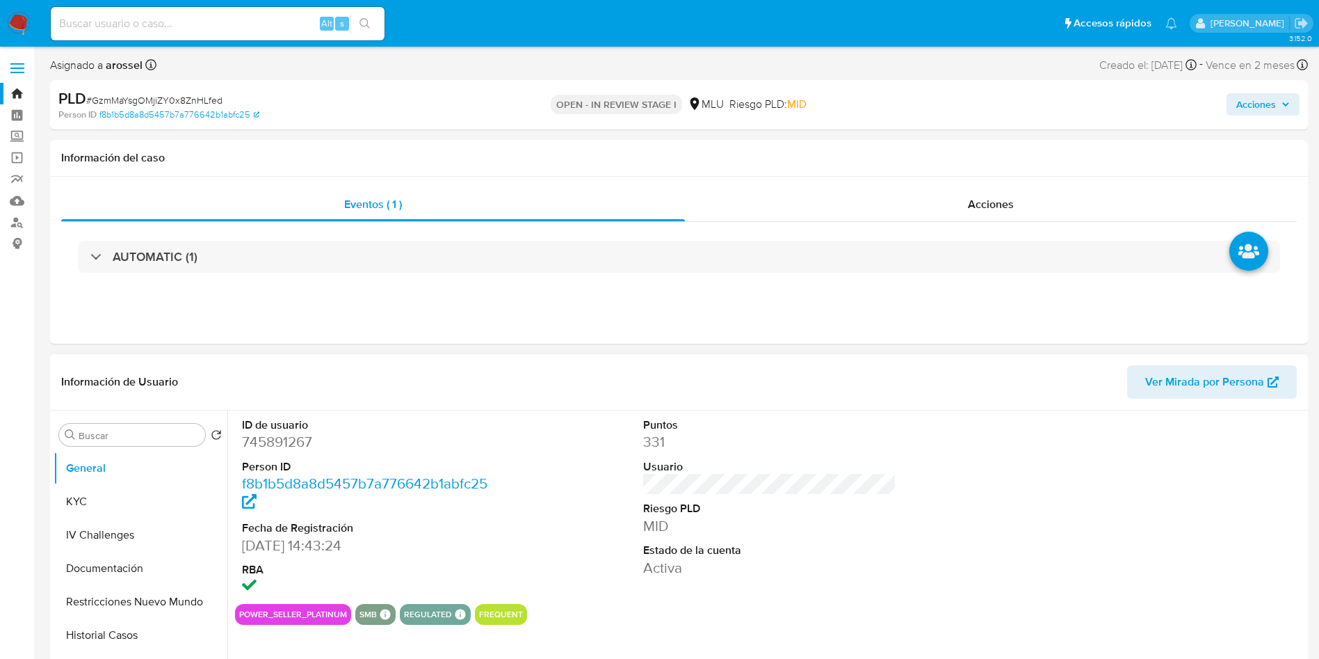
click at [1196, 390] on span "Ver Mirada por Persona" at bounding box center [1204, 381] width 119 height 33
select select "10"
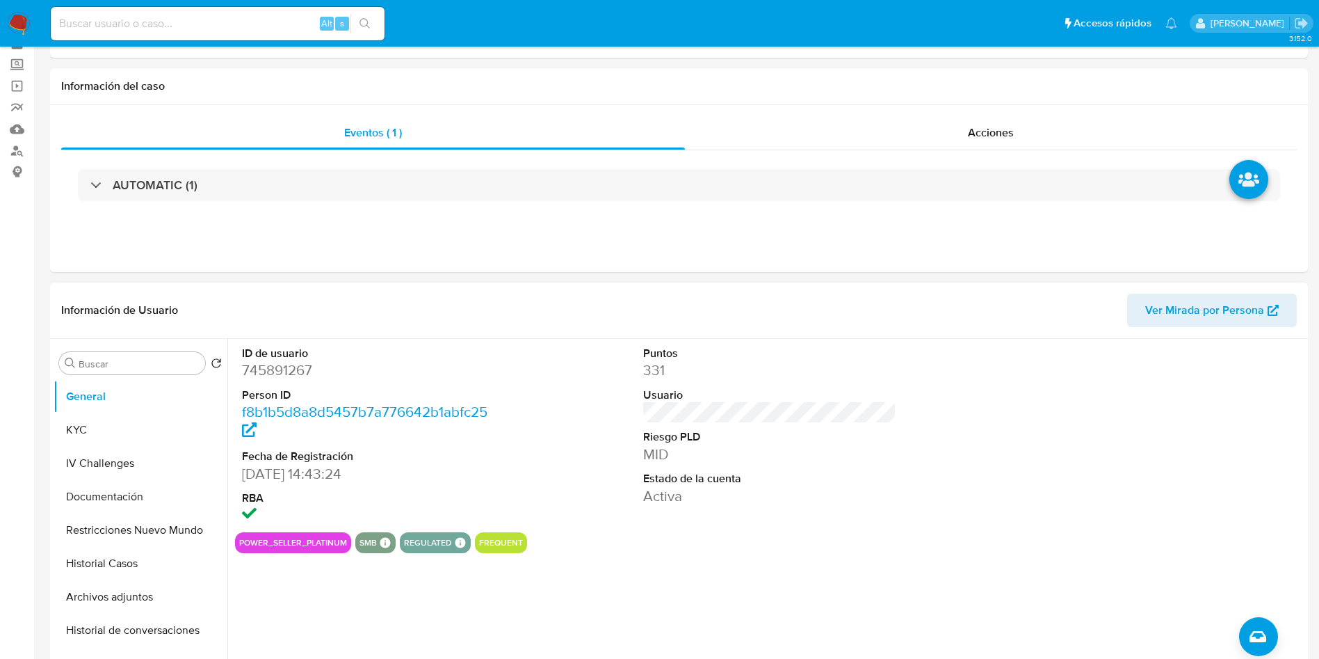
scroll to position [104, 0]
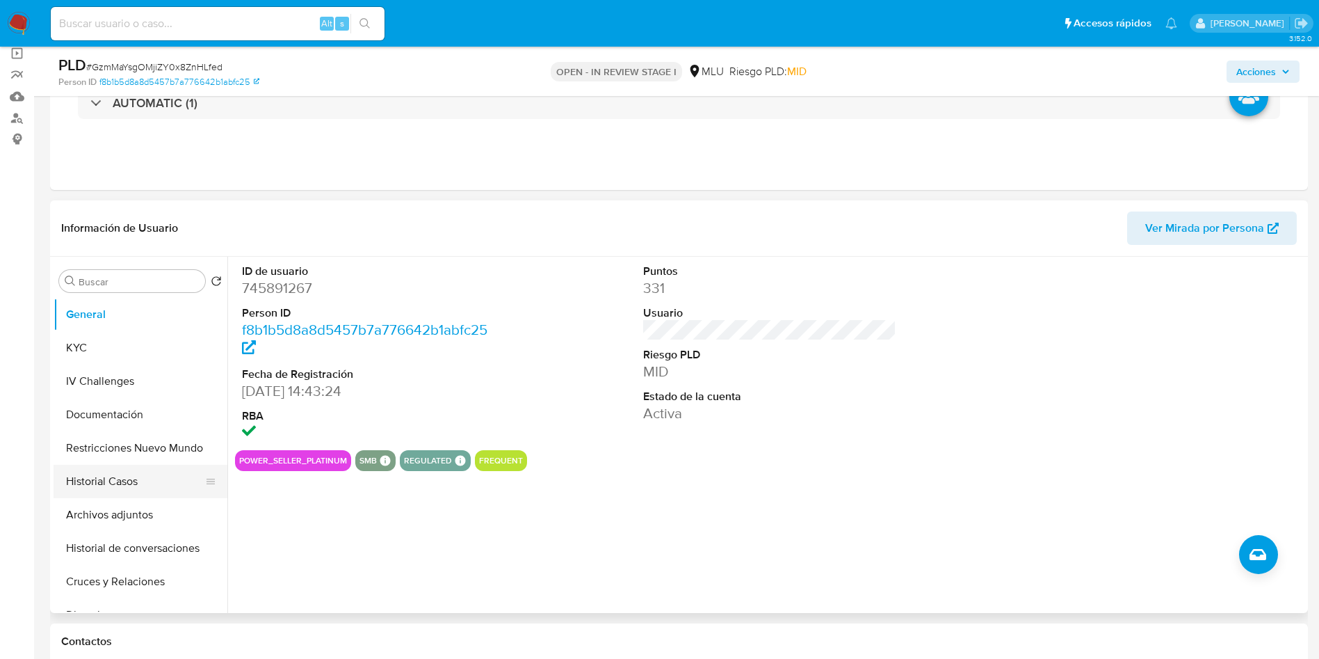
click at [117, 478] on button "Historial Casos" at bounding box center [135, 481] width 163 height 33
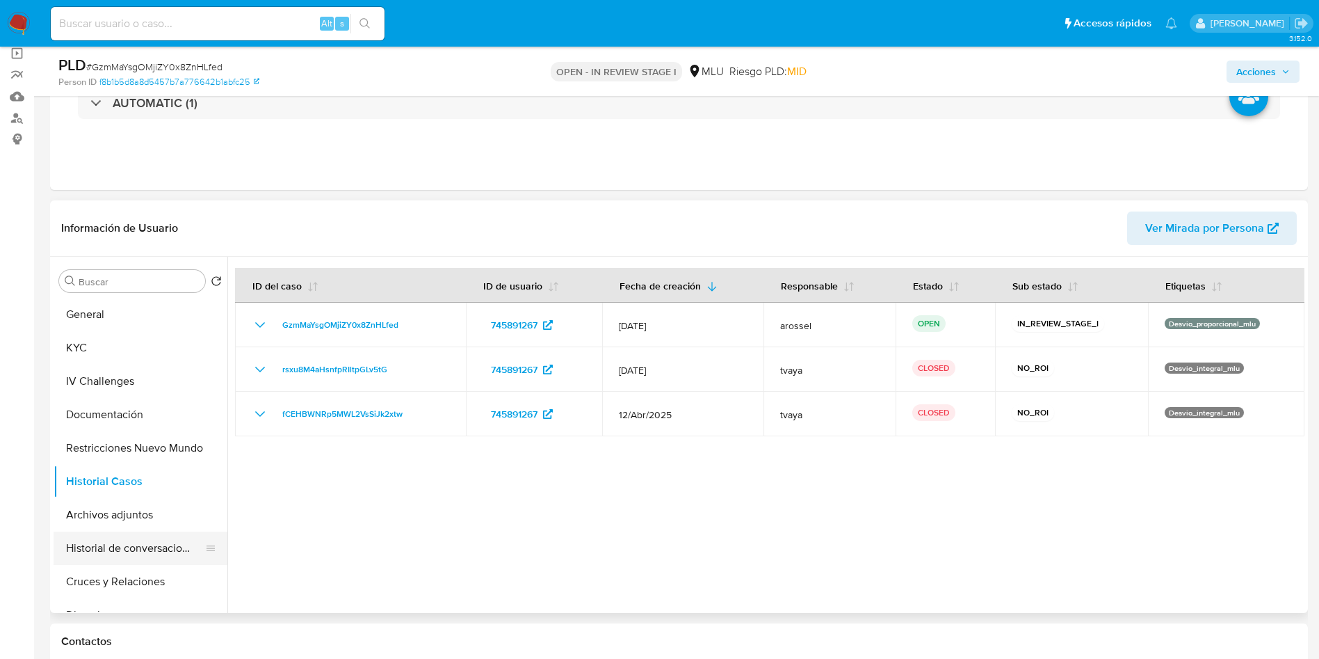
click at [136, 541] on button "Historial de conversaciones" at bounding box center [135, 547] width 163 height 33
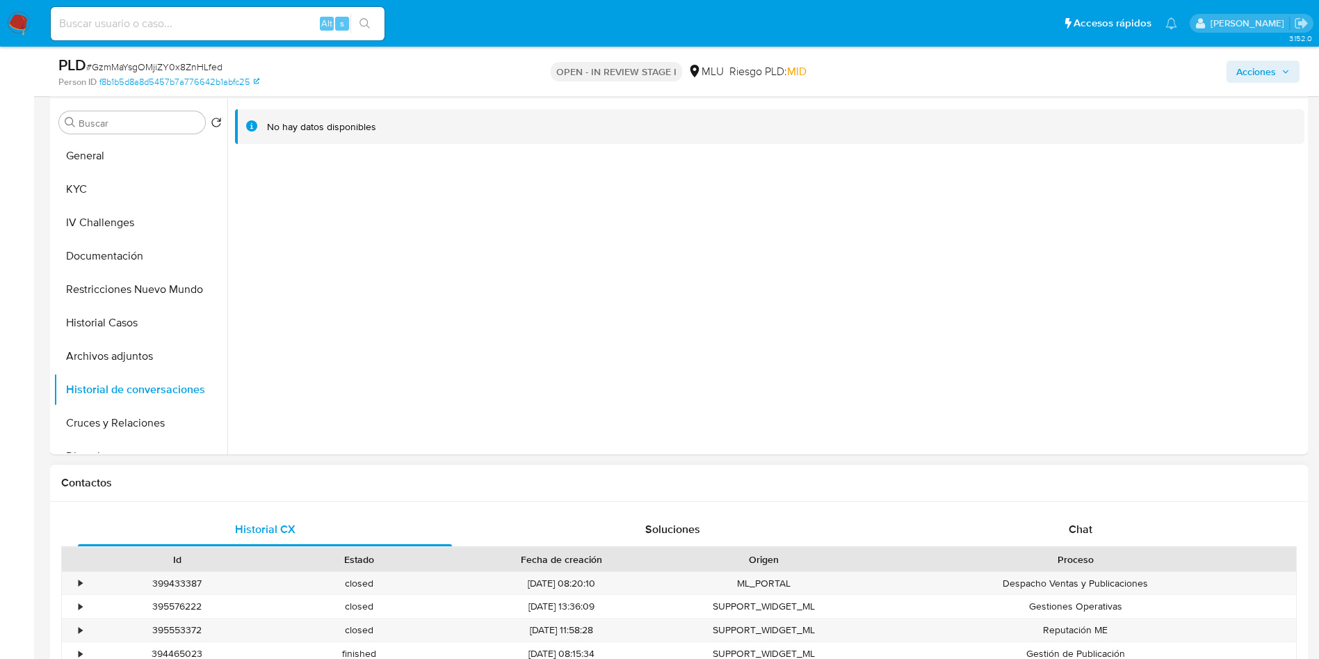
scroll to position [313, 0]
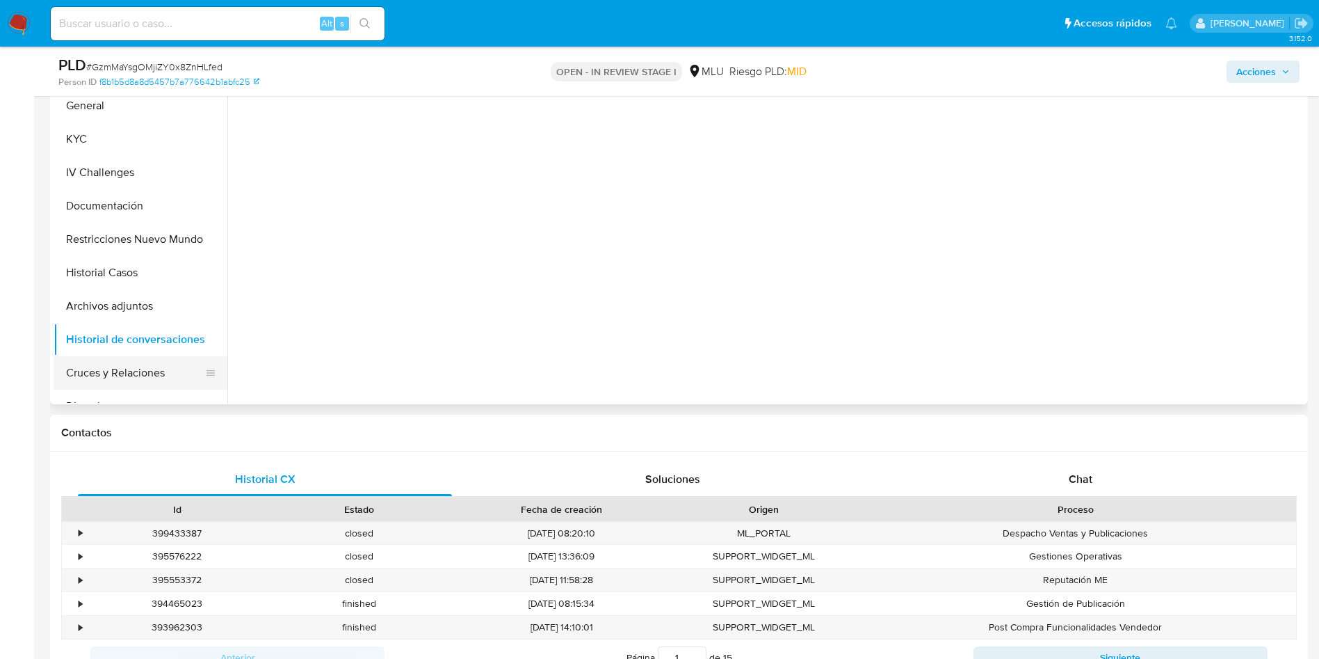
click at [141, 366] on button "Cruces y Relaciones" at bounding box center [135, 372] width 163 height 33
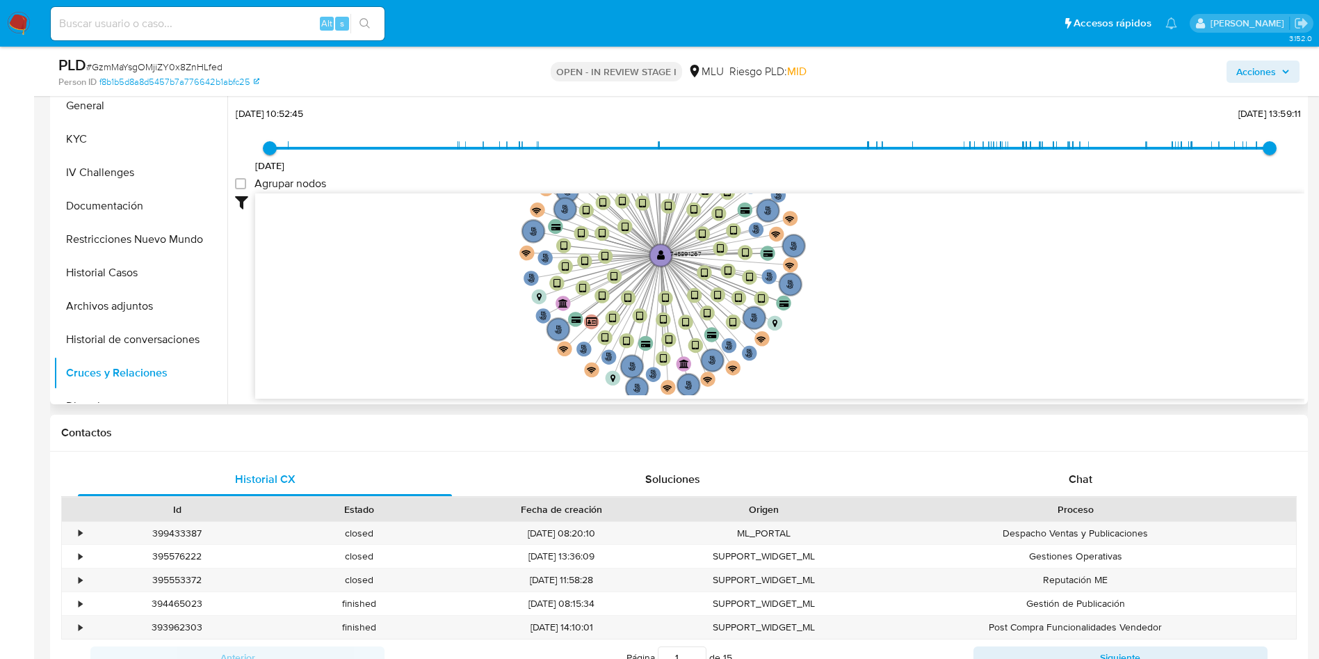
drag, startPoint x: 458, startPoint y: 262, endPoint x: 462, endPoint y: 327, distance: 64.8
click at [462, 327] on icon "user-745891267  745891267 person-b958823cb60fbd356ff1e2014de7c52f  device-666…" at bounding box center [779, 294] width 1049 height 202
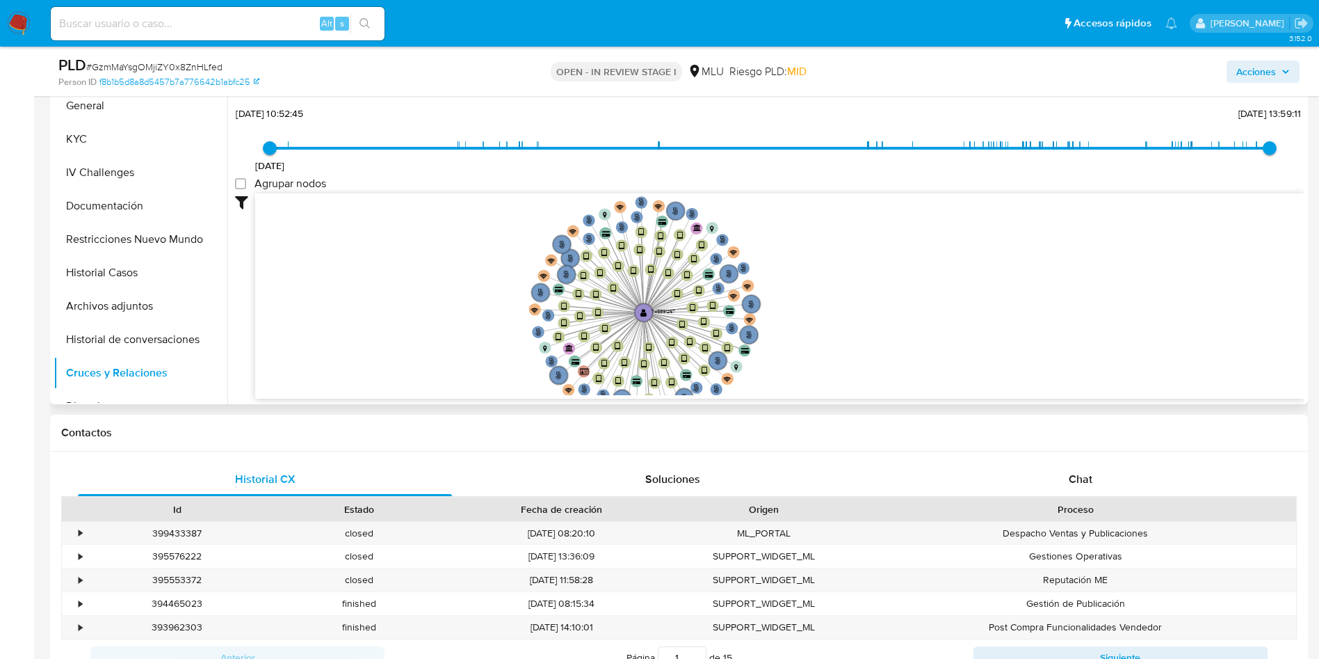
drag, startPoint x: 462, startPoint y: 316, endPoint x: 478, endPoint y: 306, distance: 18.7
click at [478, 306] on icon "user-745891267  745891267 person-b958823cb60fbd356ff1e2014de7c52f  device-666…" at bounding box center [779, 294] width 1049 height 202
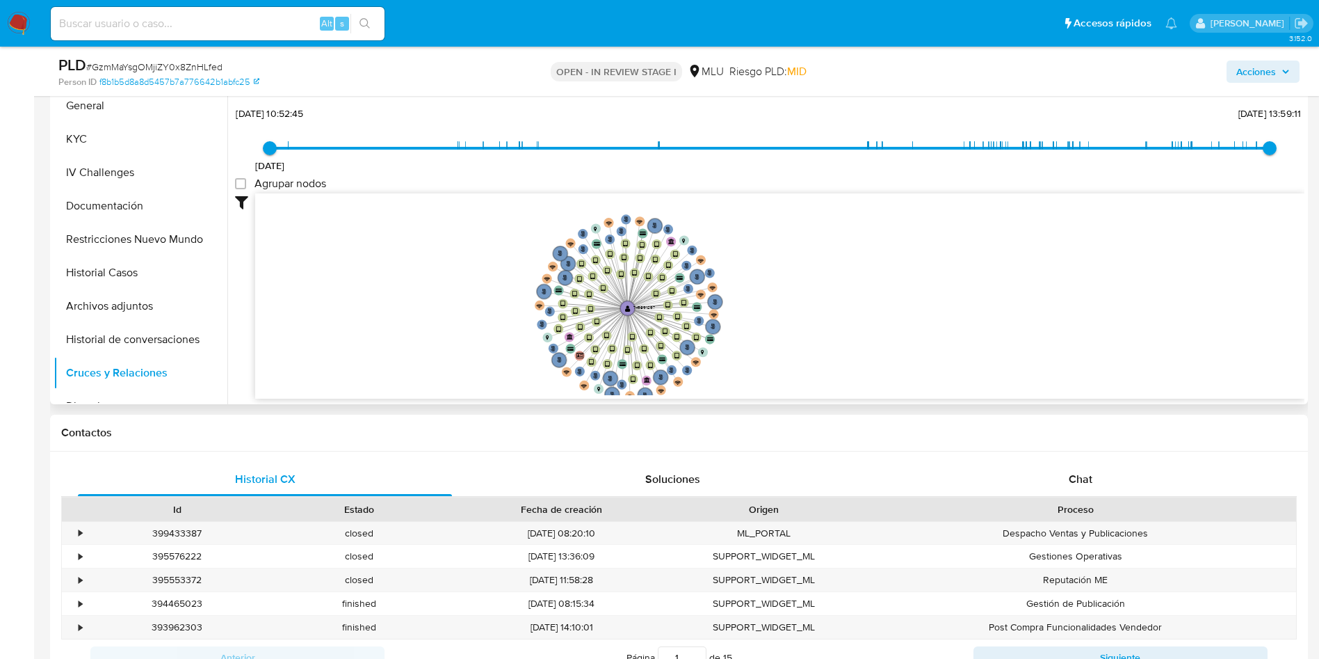
drag, startPoint x: 450, startPoint y: 311, endPoint x: 466, endPoint y: 308, distance: 16.2
click at [466, 308] on icon "user-745891267  745891267 person-b958823cb60fbd356ff1e2014de7c52f  device-666…" at bounding box center [779, 294] width 1049 height 202
click at [122, 111] on button "General" at bounding box center [135, 105] width 163 height 33
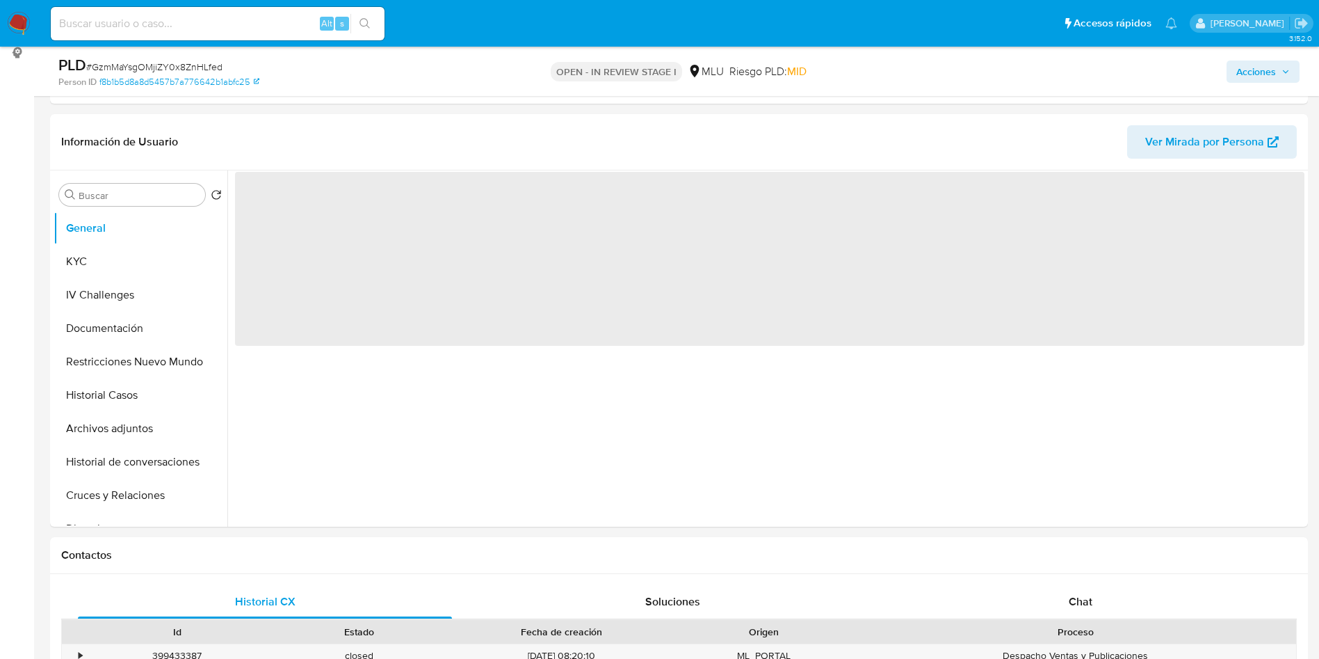
scroll to position [104, 0]
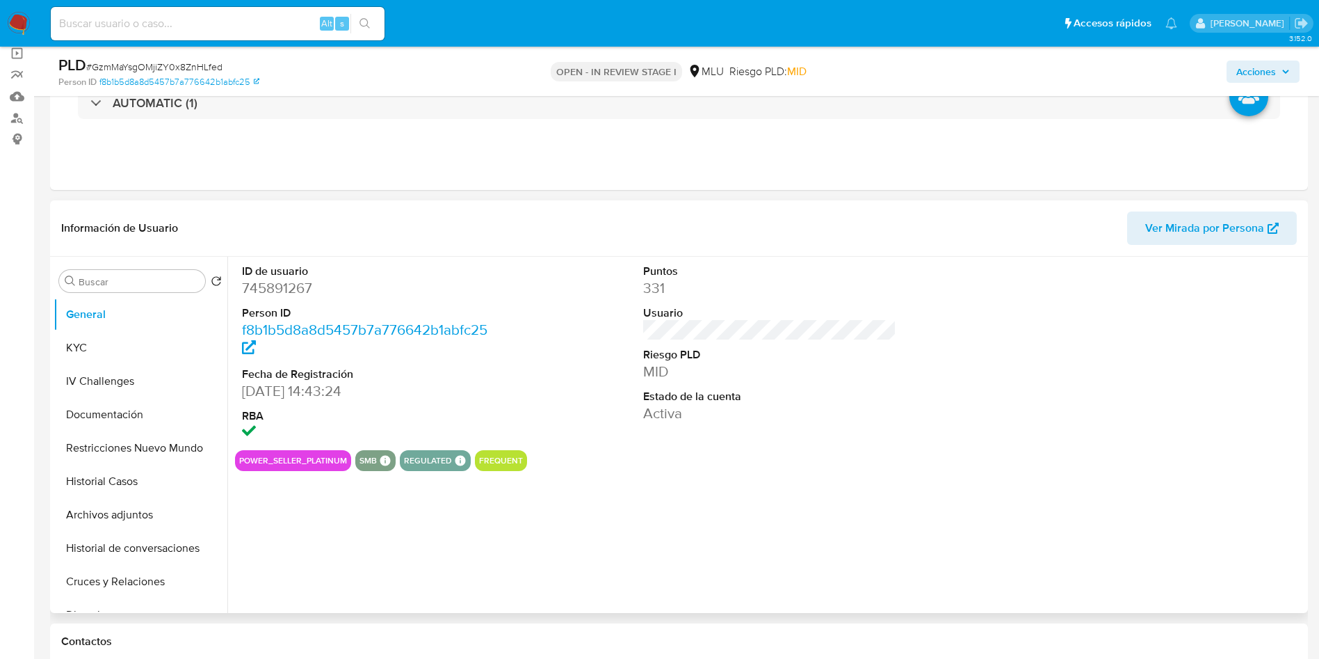
click at [287, 294] on dd "745891267" at bounding box center [369, 287] width 254 height 19
click at [284, 286] on dd "745891267" at bounding box center [369, 287] width 254 height 19
copy dd "745891267"
click at [109, 358] on button "KYC" at bounding box center [135, 347] width 163 height 33
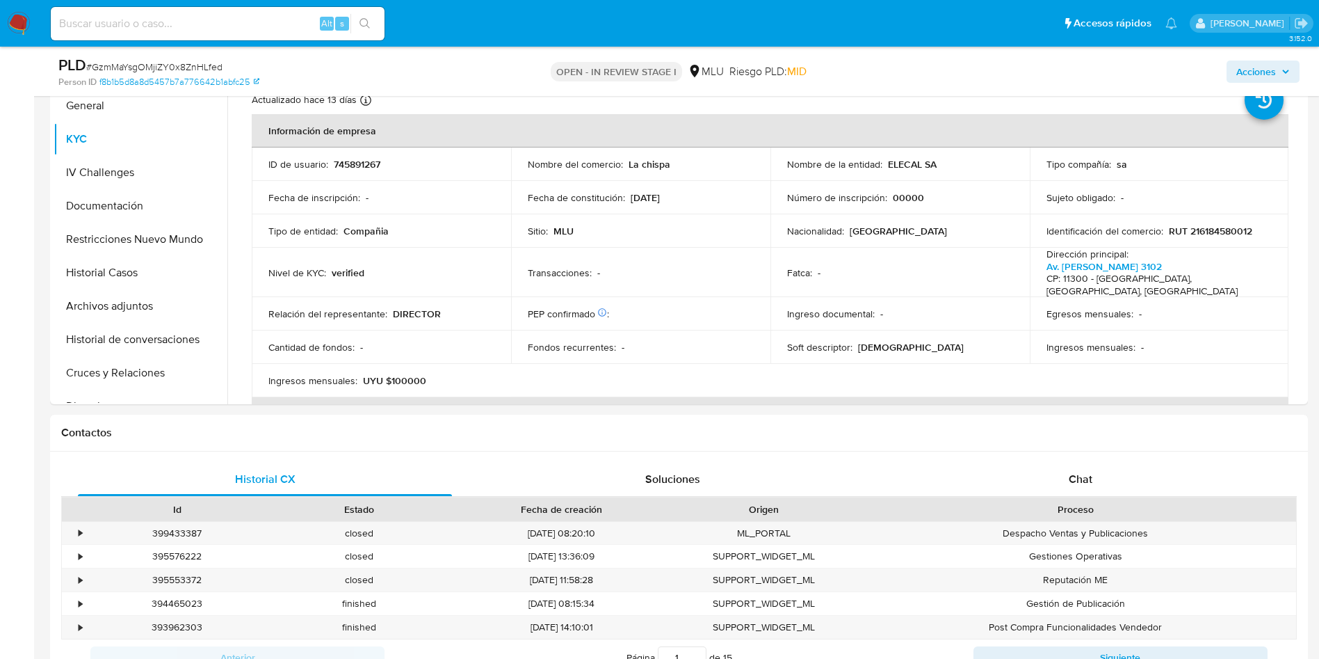
scroll to position [209, 0]
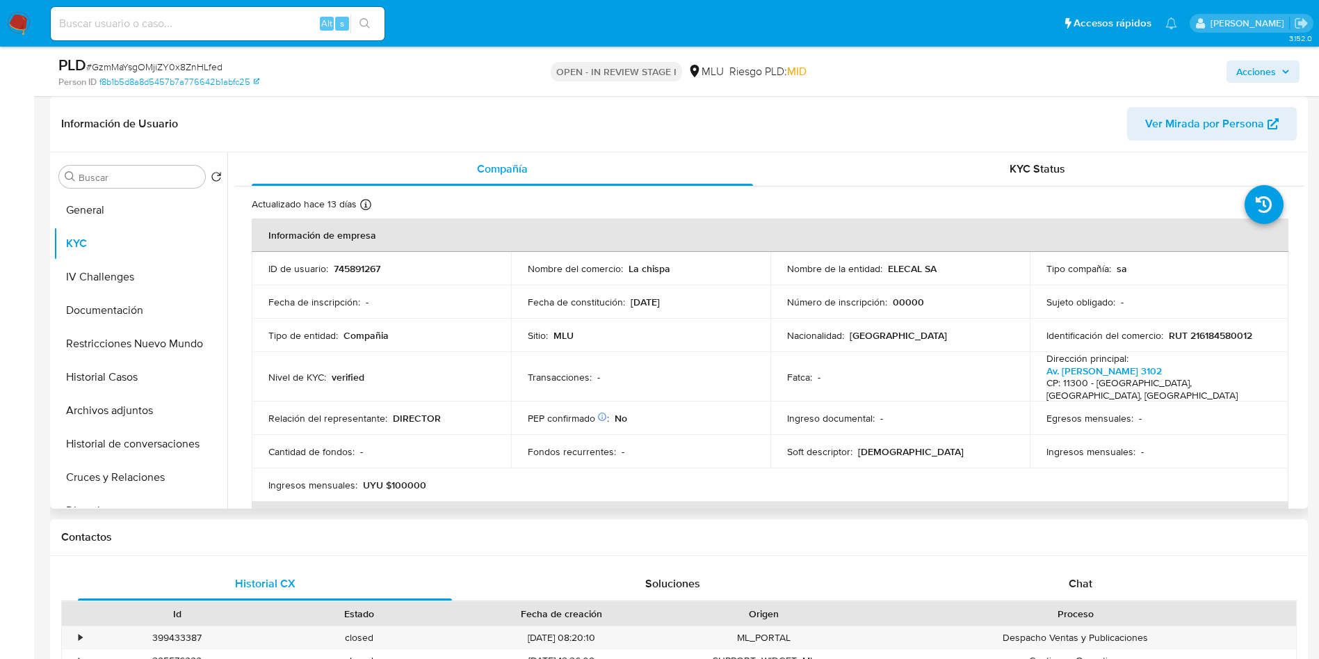
click at [357, 265] on p "745891267" at bounding box center [357, 268] width 47 height 13
drag, startPoint x: 357, startPoint y: 265, endPoint x: 339, endPoint y: 249, distance: 24.1
click at [357, 265] on p "745891267" at bounding box center [357, 268] width 47 height 13
copy p "745891267"
click at [643, 348] on td "Sitio : MLU" at bounding box center [640, 334] width 259 height 33
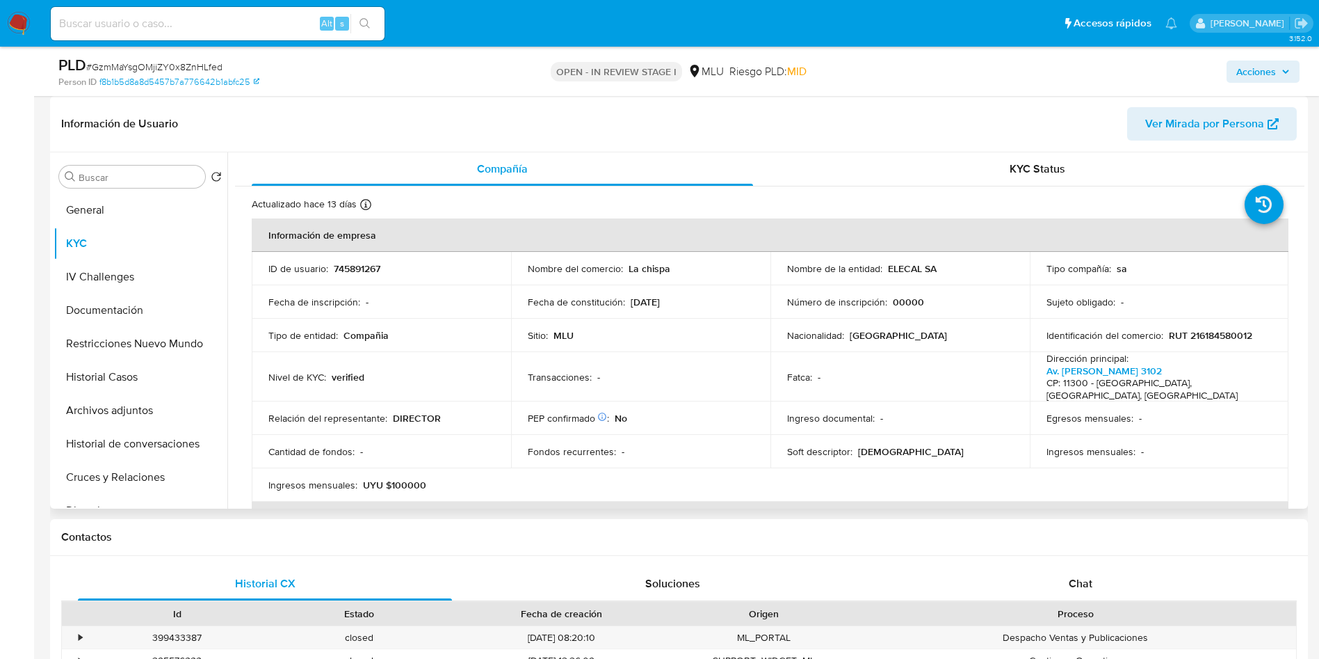
click at [762, 362] on td "Transacciones : -" at bounding box center [640, 376] width 259 height 49
click at [742, 347] on td "Sitio : MLU" at bounding box center [640, 334] width 259 height 33
click at [1229, 327] on td "Identificación del comercio : RUT 216184580012" at bounding box center [1159, 334] width 259 height 33
click at [1225, 337] on p "RUT 216184580012" at bounding box center [1210, 335] width 83 height 13
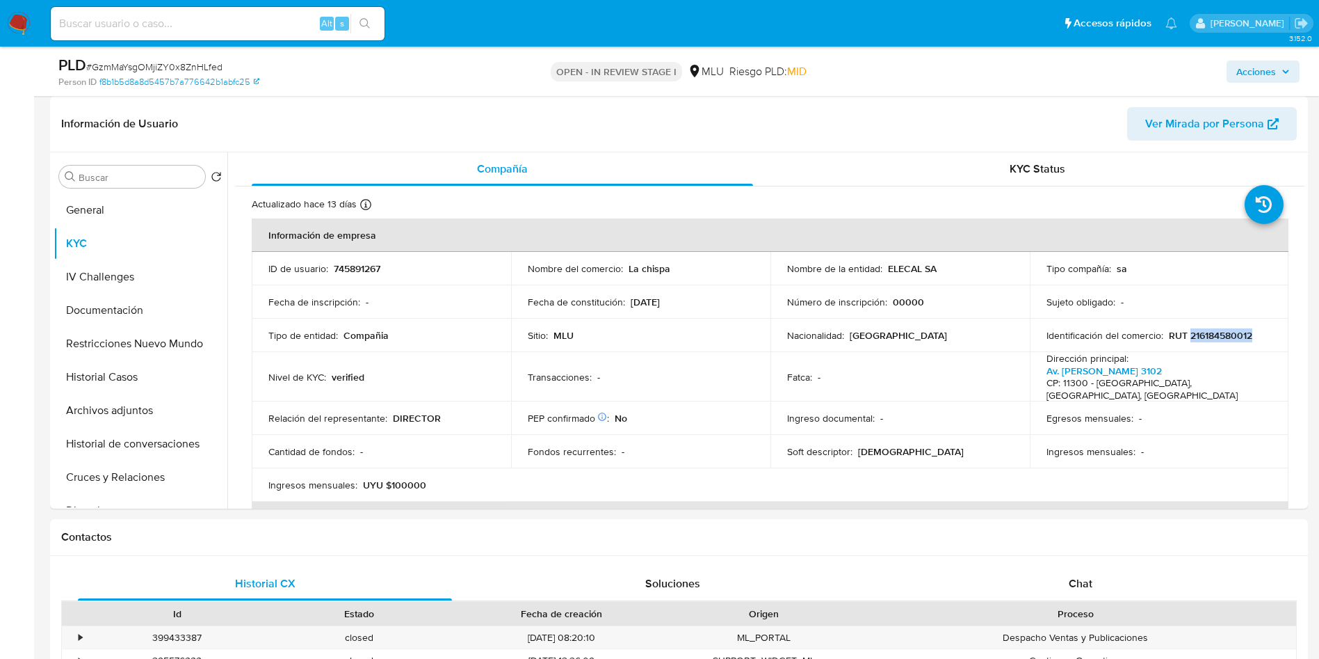
copy p "216184580012"
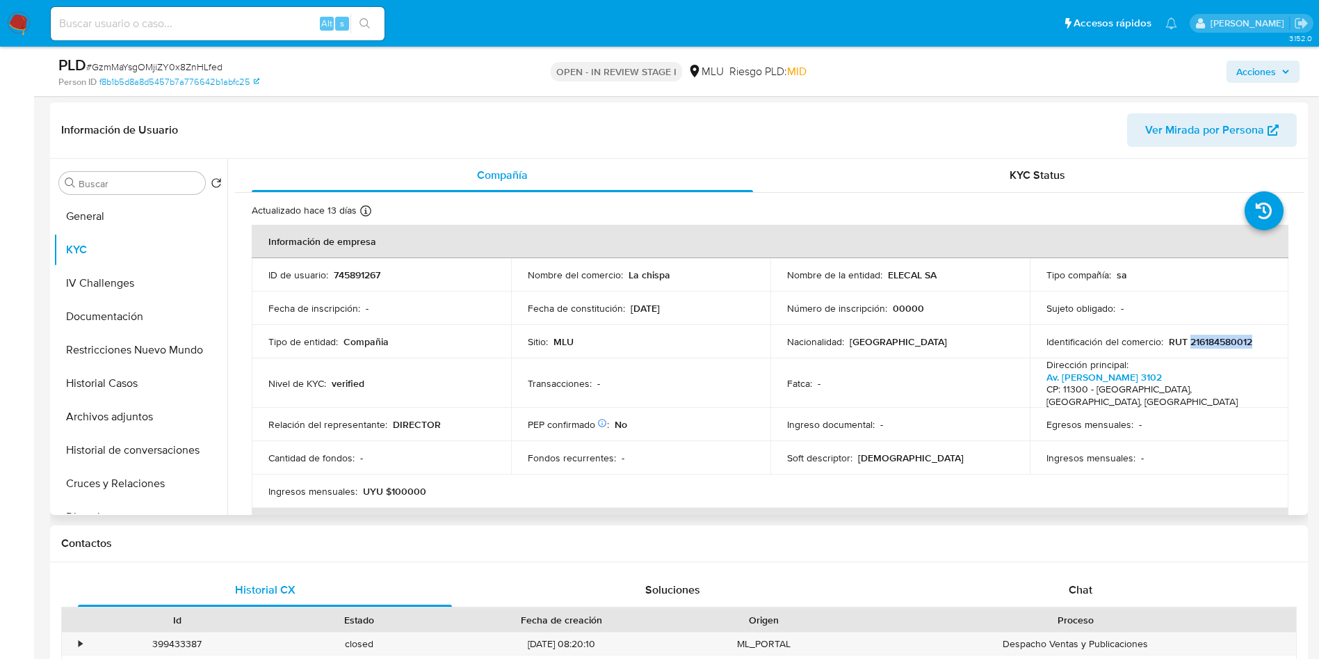
scroll to position [0, 0]
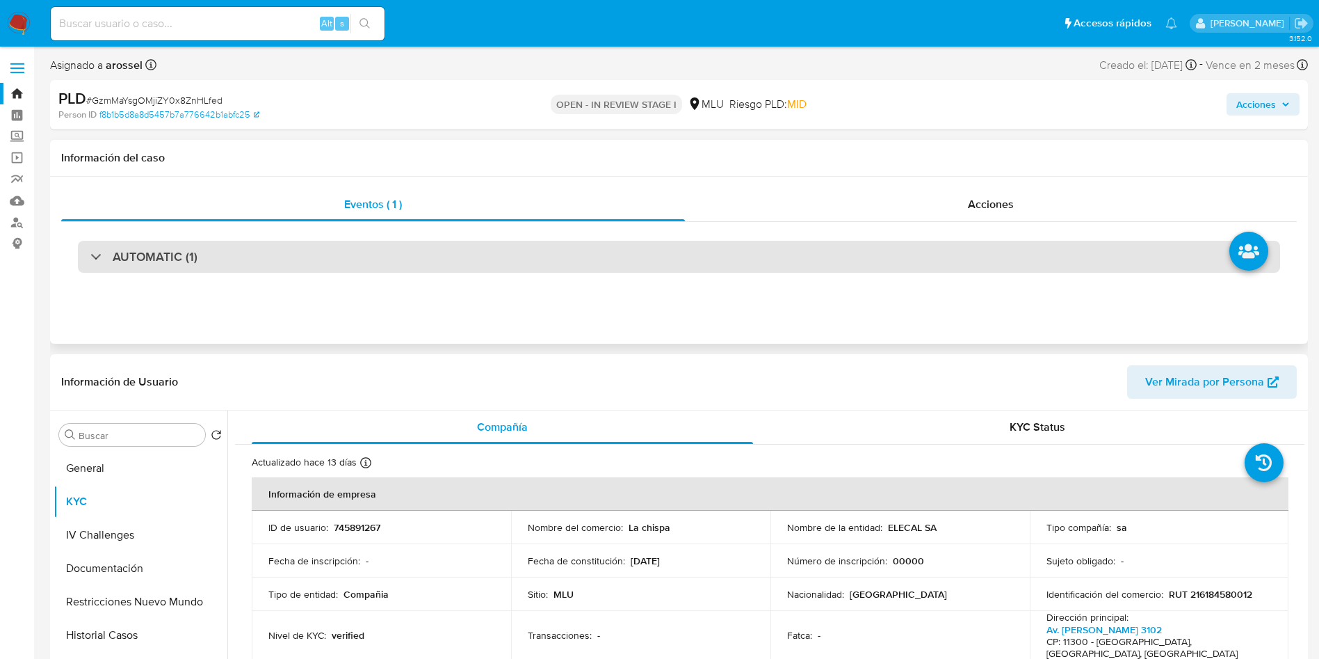
click at [448, 259] on div "AUTOMATIC (1)" at bounding box center [679, 257] width 1202 height 32
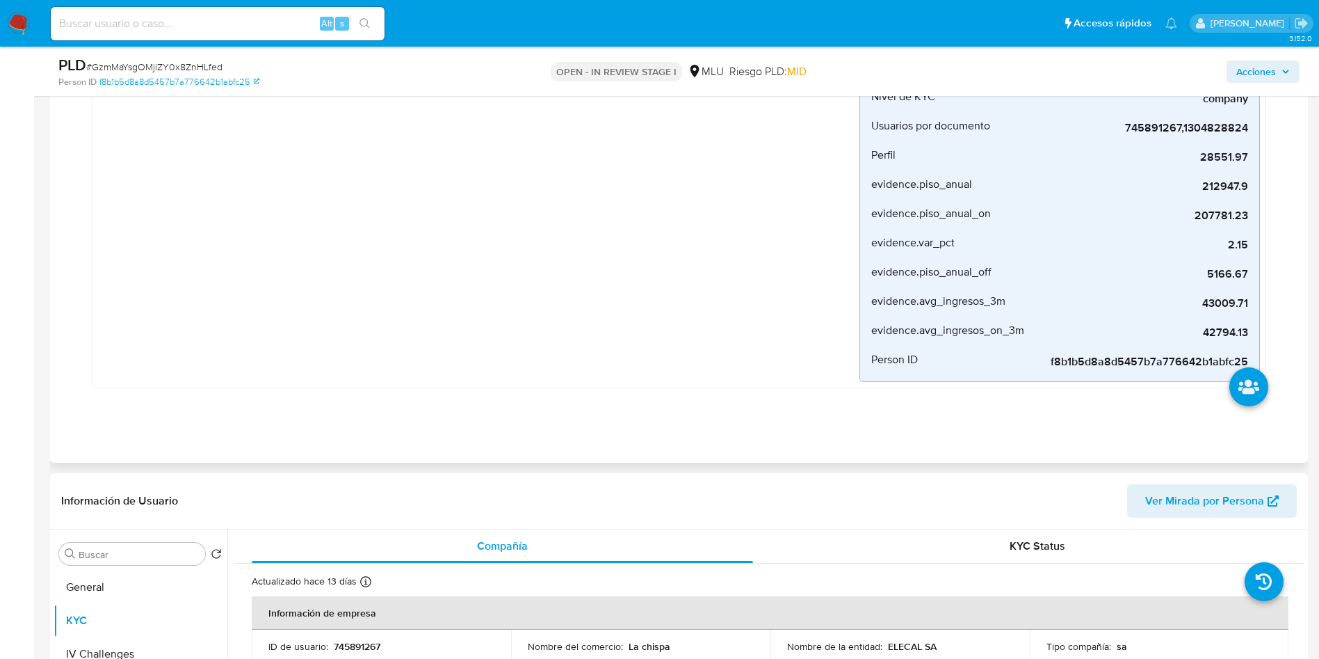
scroll to position [417, 0]
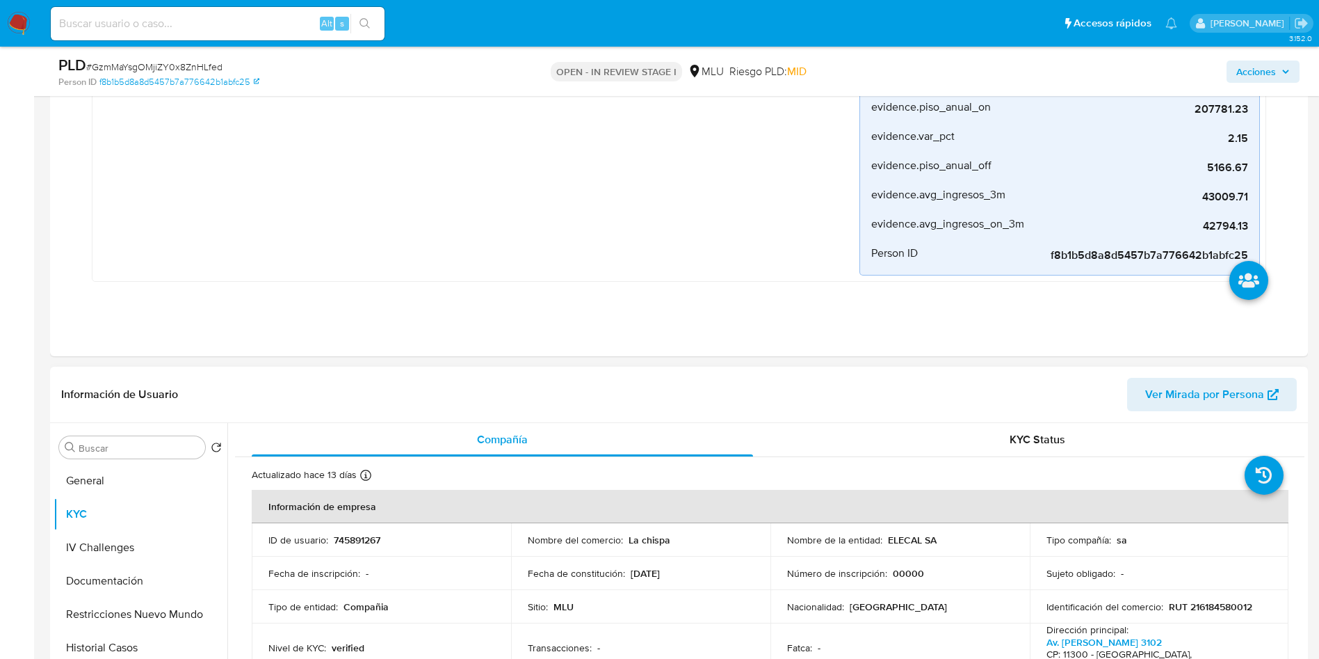
click at [353, 528] on td "ID de usuario : 745891267" at bounding box center [381, 539] width 259 height 33
click at [354, 533] on p "745891267" at bounding box center [357, 539] width 47 height 13
drag, startPoint x: 885, startPoint y: 535, endPoint x: 932, endPoint y: 542, distance: 47.0
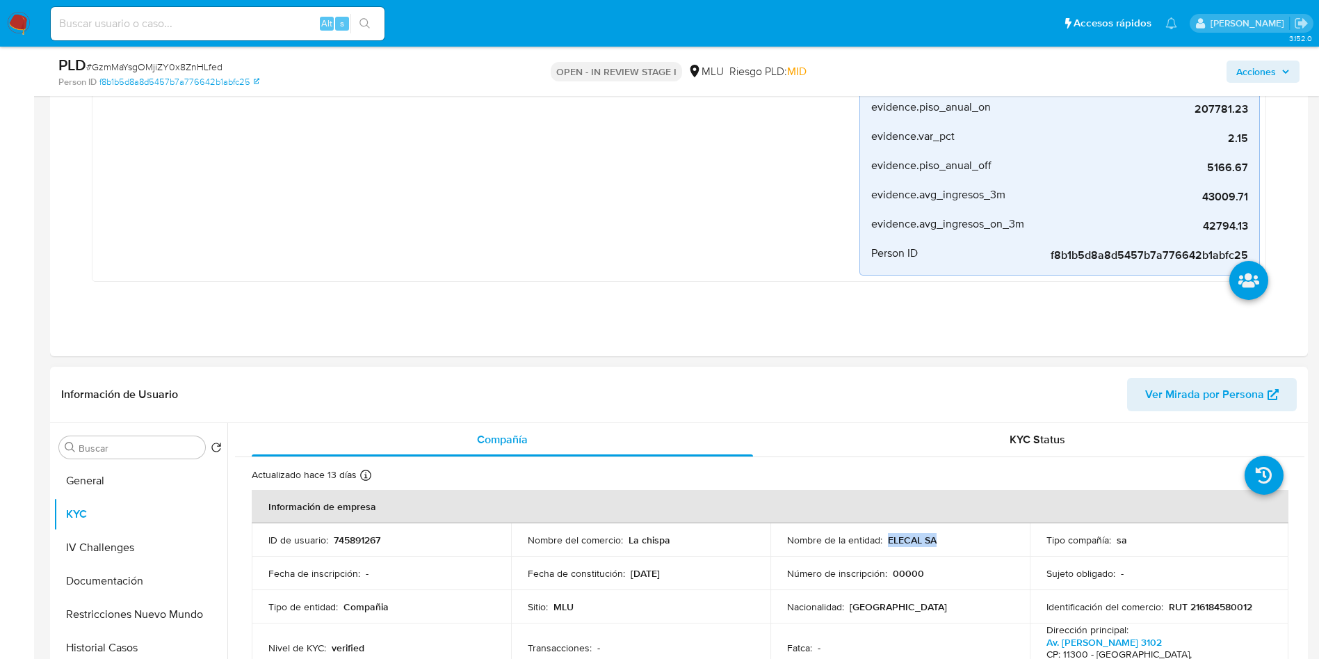
click at [932, 542] on p "ELECAL SA" at bounding box center [912, 539] width 49 height 13
copy p "ELECAL SA"
click at [271, 307] on div "AUTOMATIC (1) Desvio_proporcional_mlu Creado hace un mes Creado: 12/07/2025 06:…" at bounding box center [679, 38] width 1236 height 566
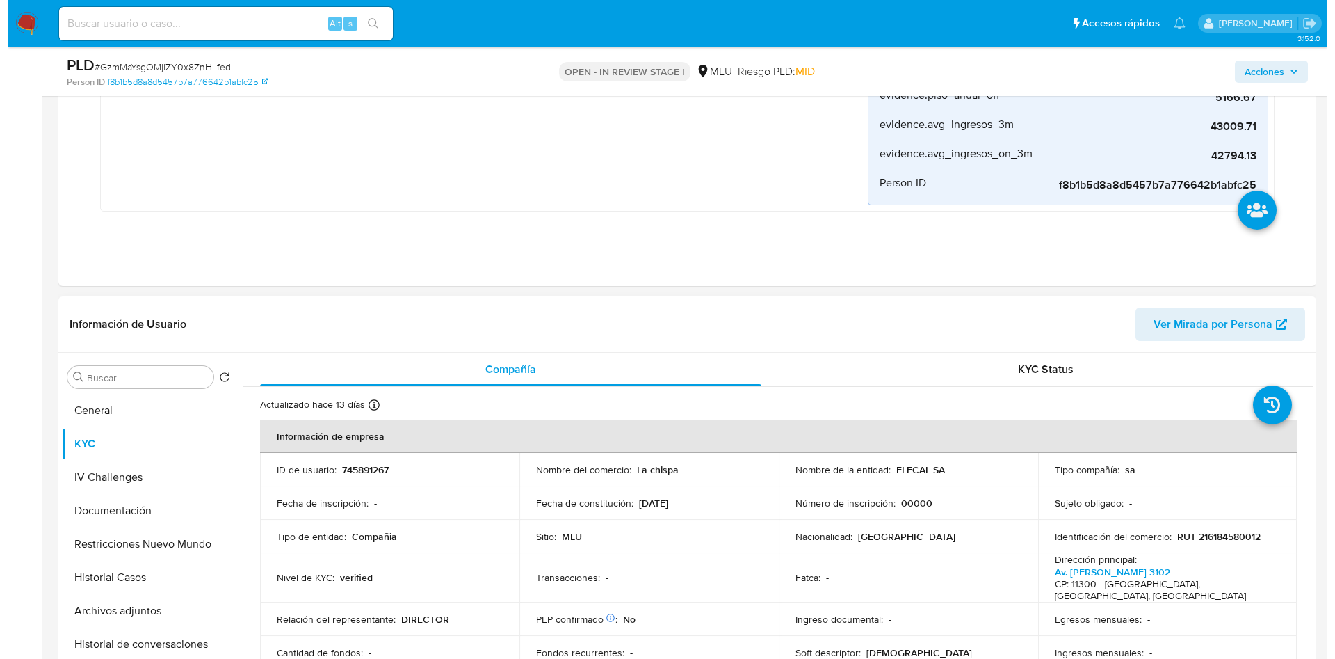
scroll to position [522, 0]
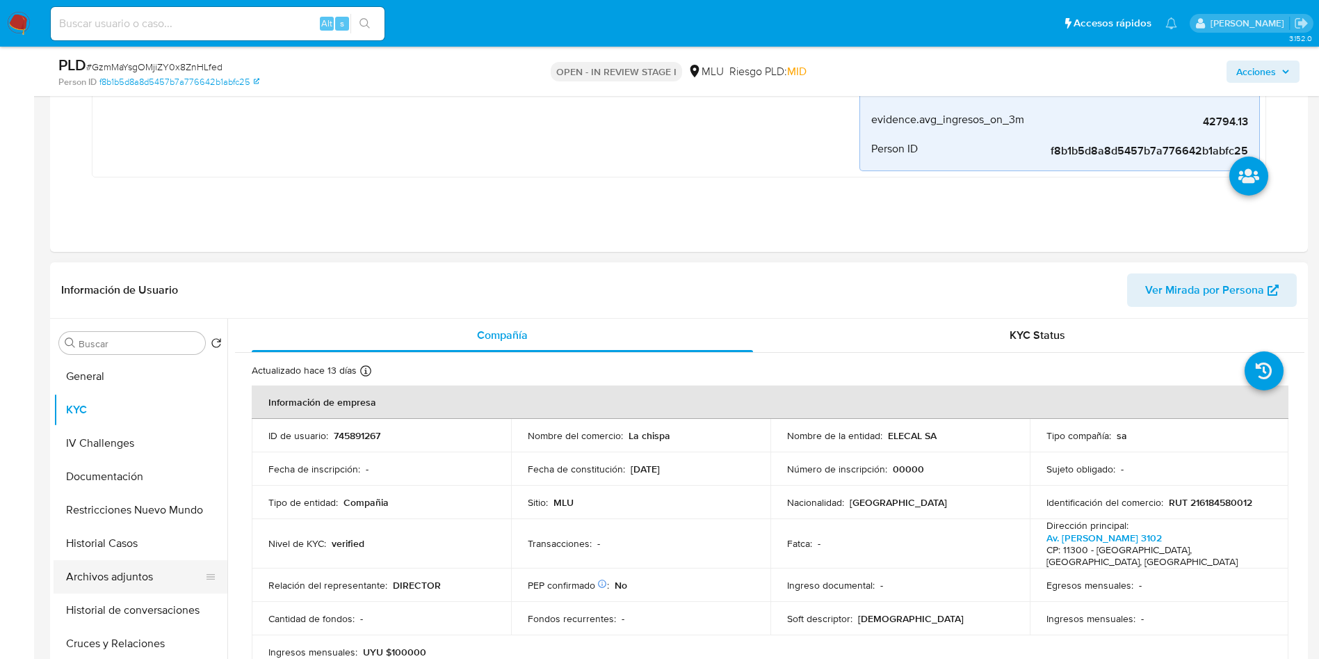
click at [100, 572] on button "Archivos adjuntos" at bounding box center [135, 576] width 163 height 33
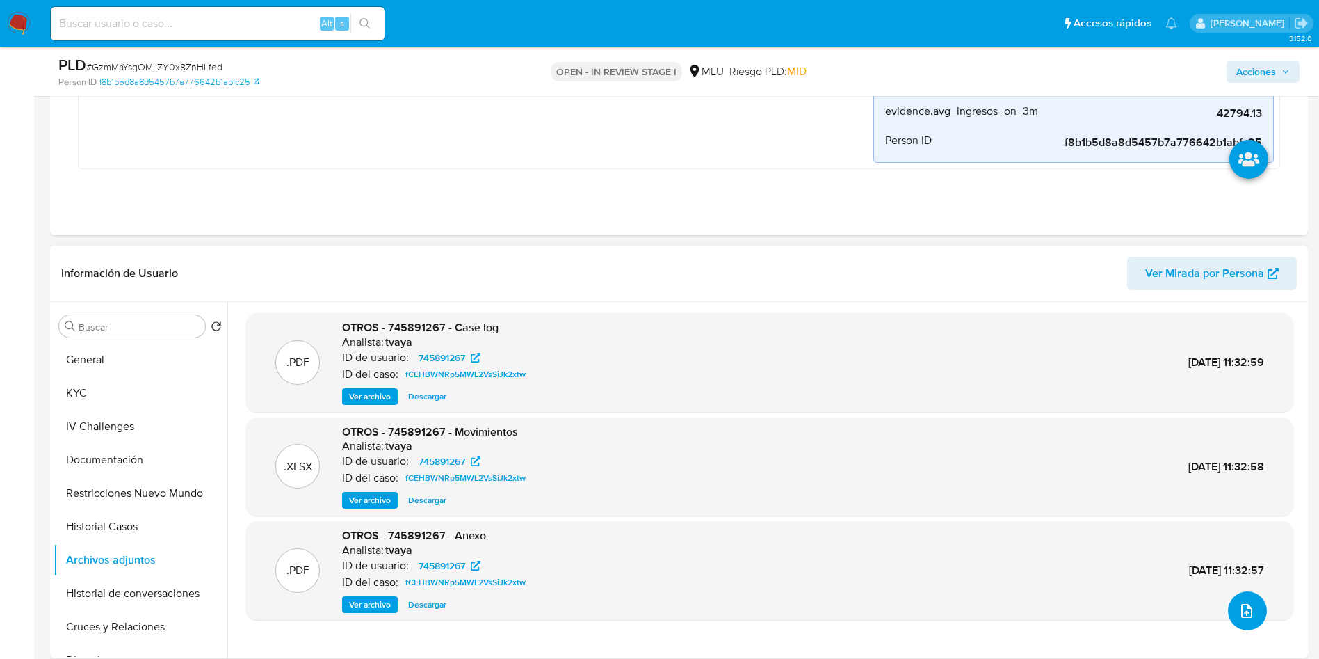
click at [1241, 622] on button "upload-file" at bounding box center [1247, 610] width 39 height 39
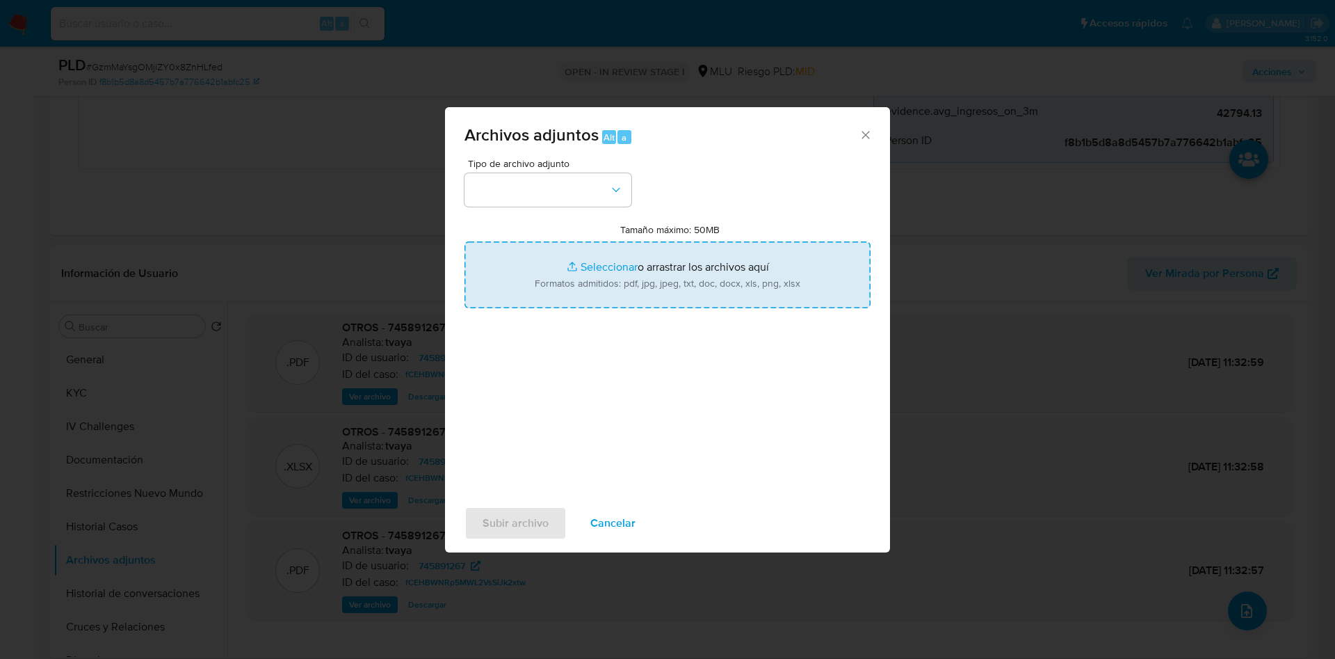
click at [681, 296] on input "Tamaño máximo: 50MB Seleccionar archivos" at bounding box center [668, 274] width 406 height 67
type input "C:\fakepath\Case Log 745891267 - 13_08_2025.pdf"
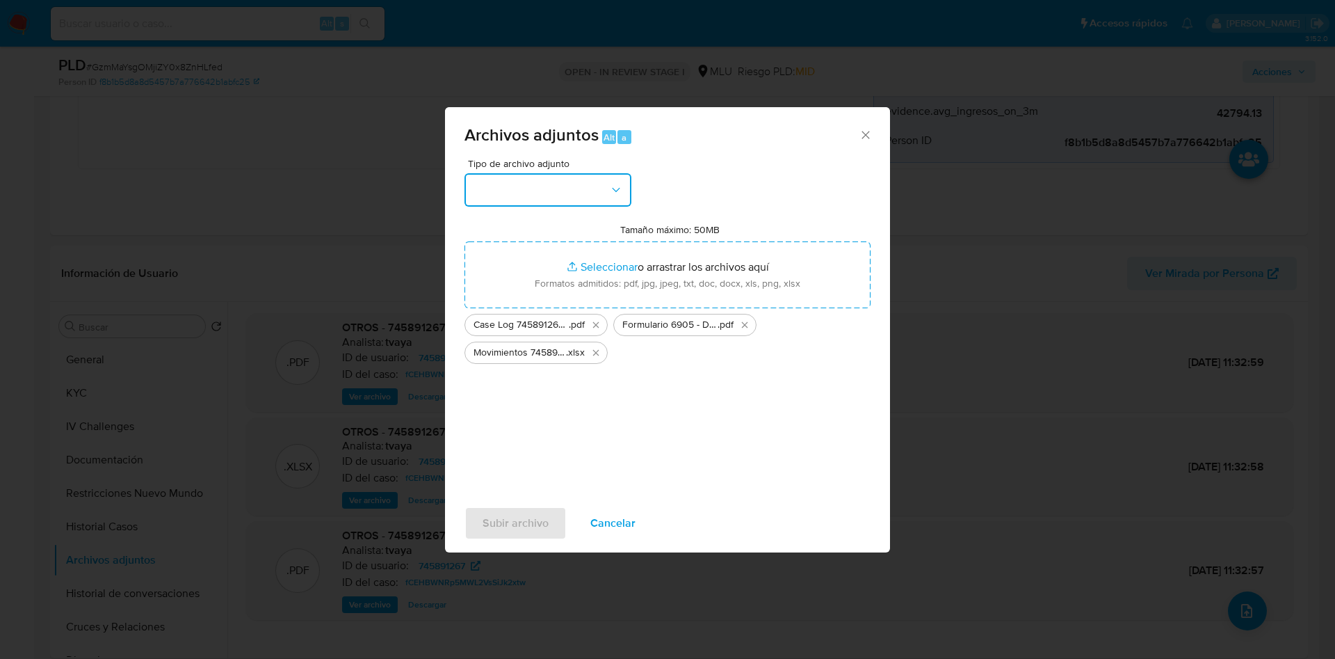
click at [586, 180] on button "button" at bounding box center [548, 189] width 167 height 33
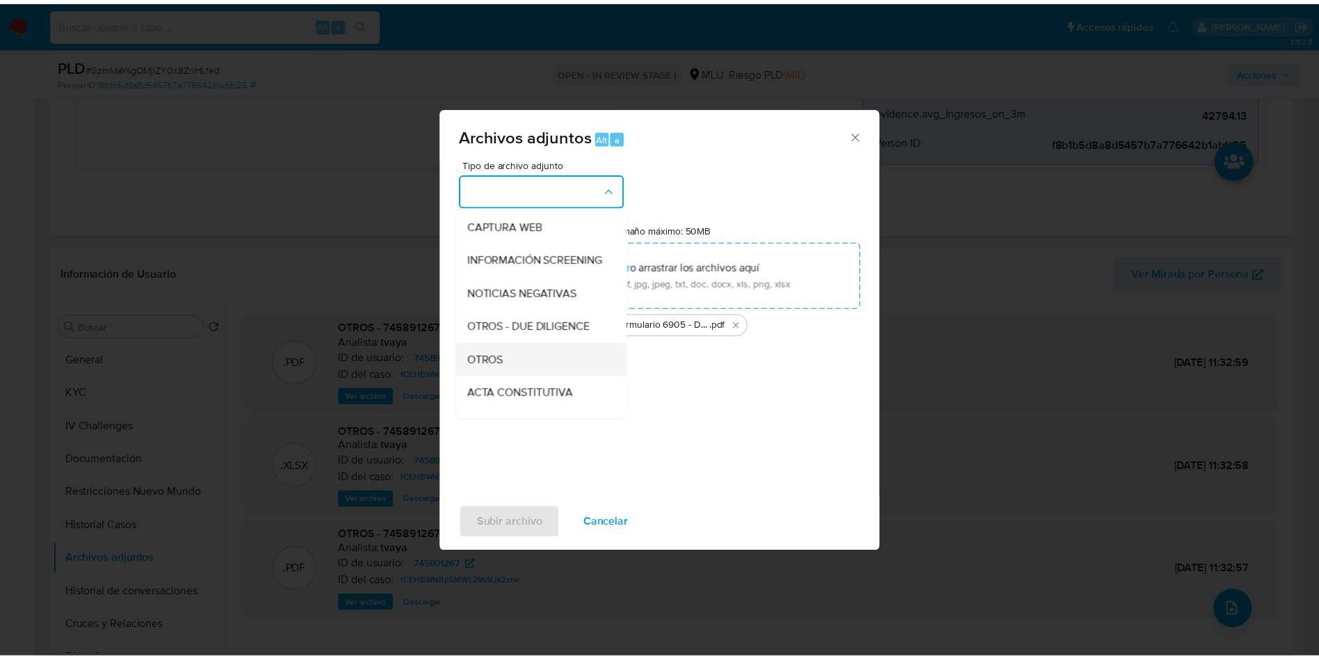
scroll to position [104, 0]
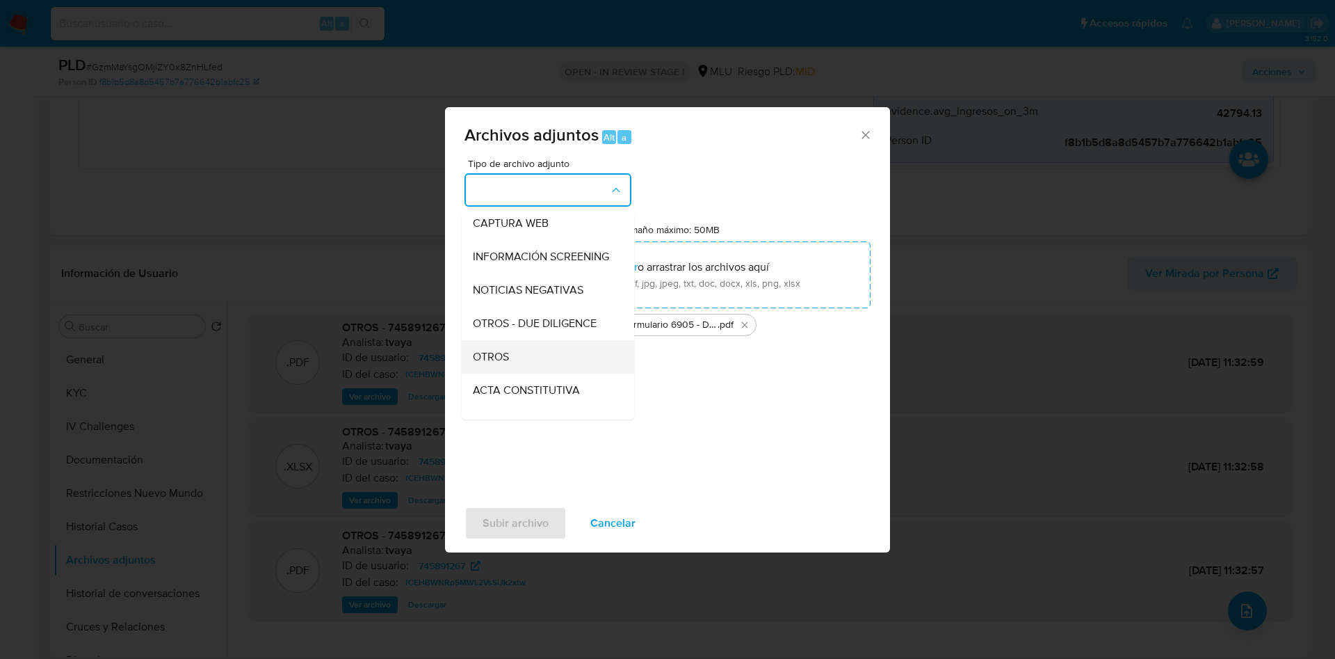
click at [538, 361] on div "OTROS" at bounding box center [544, 356] width 142 height 33
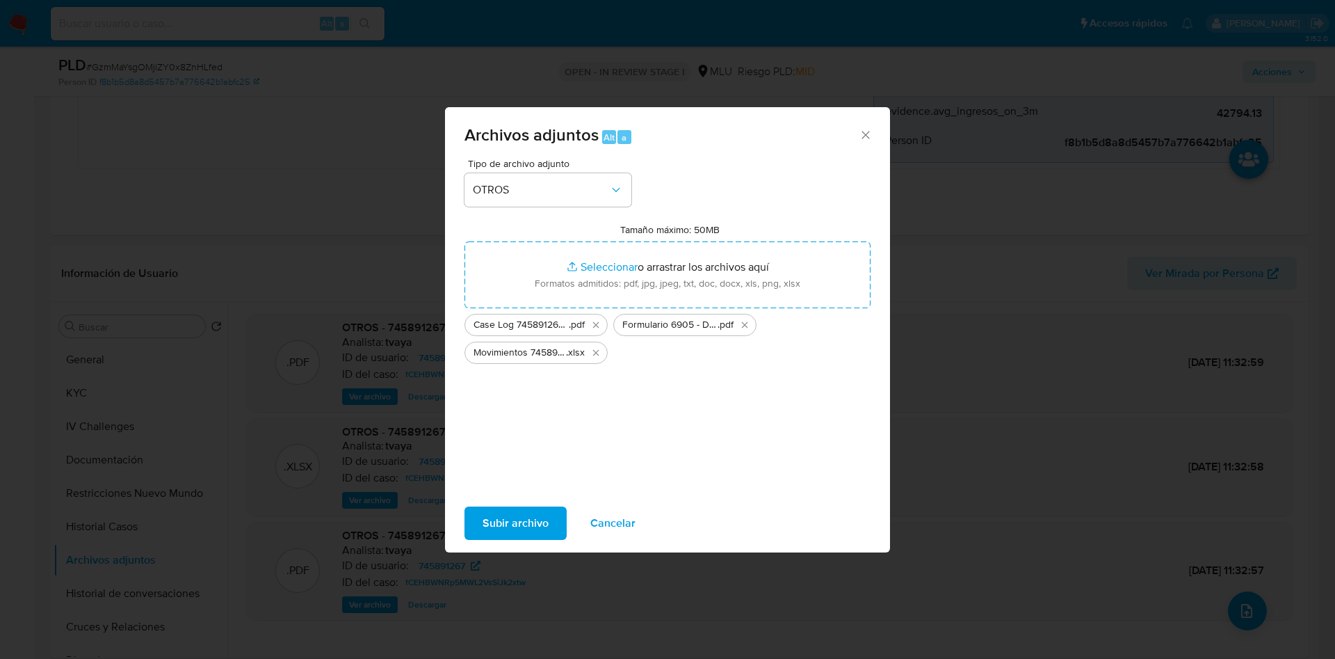
click at [518, 531] on span "Subir archivo" at bounding box center [516, 523] width 66 height 31
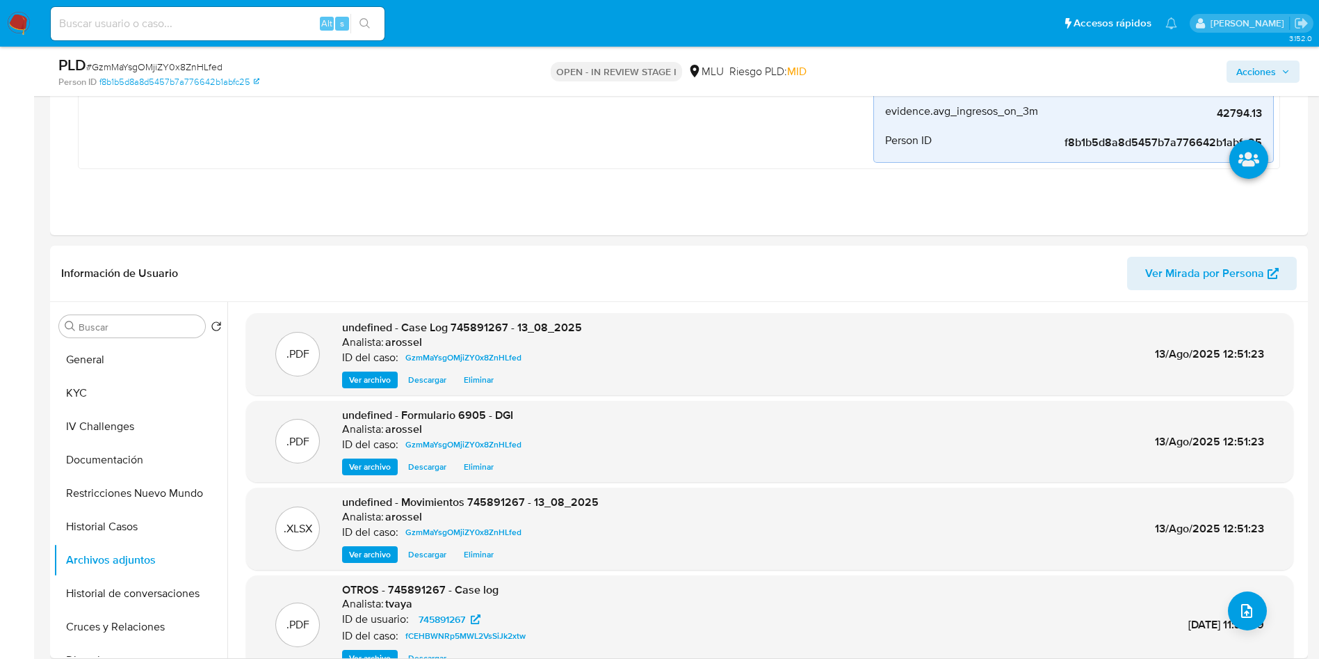
click at [1270, 66] on span "Acciones" at bounding box center [1256, 71] width 40 height 22
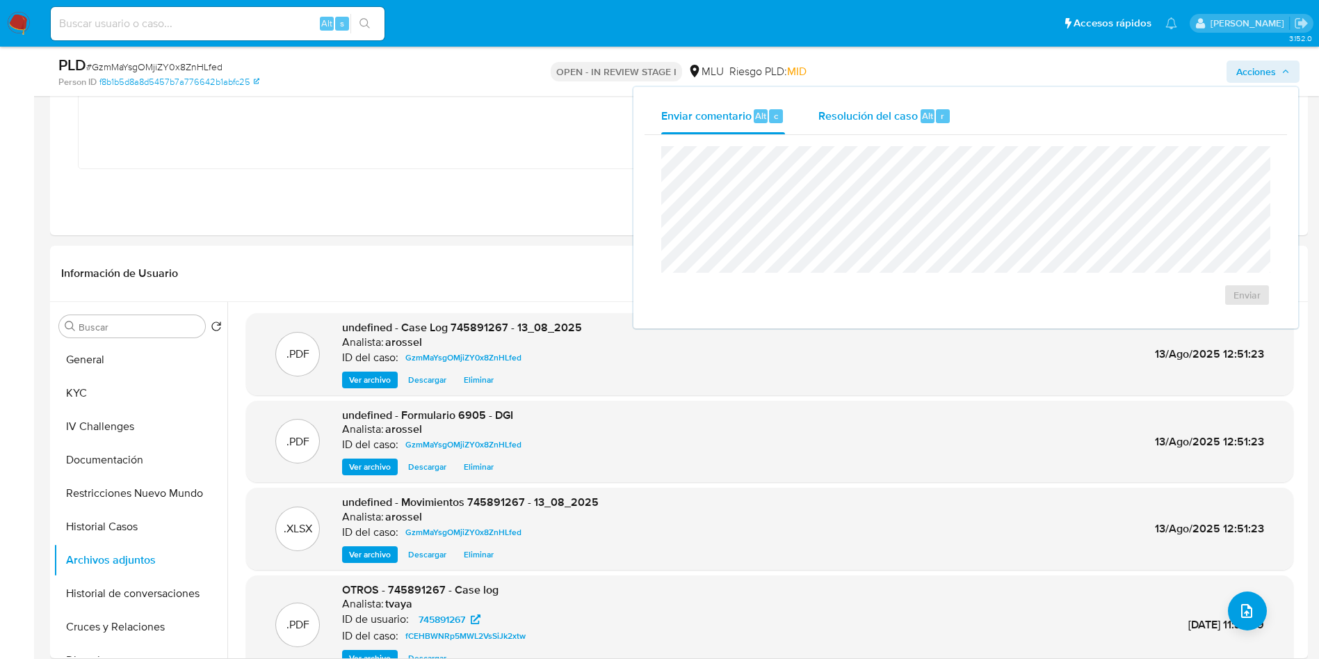
click at [859, 102] on div "Resolución del caso Alt r" at bounding box center [884, 116] width 133 height 36
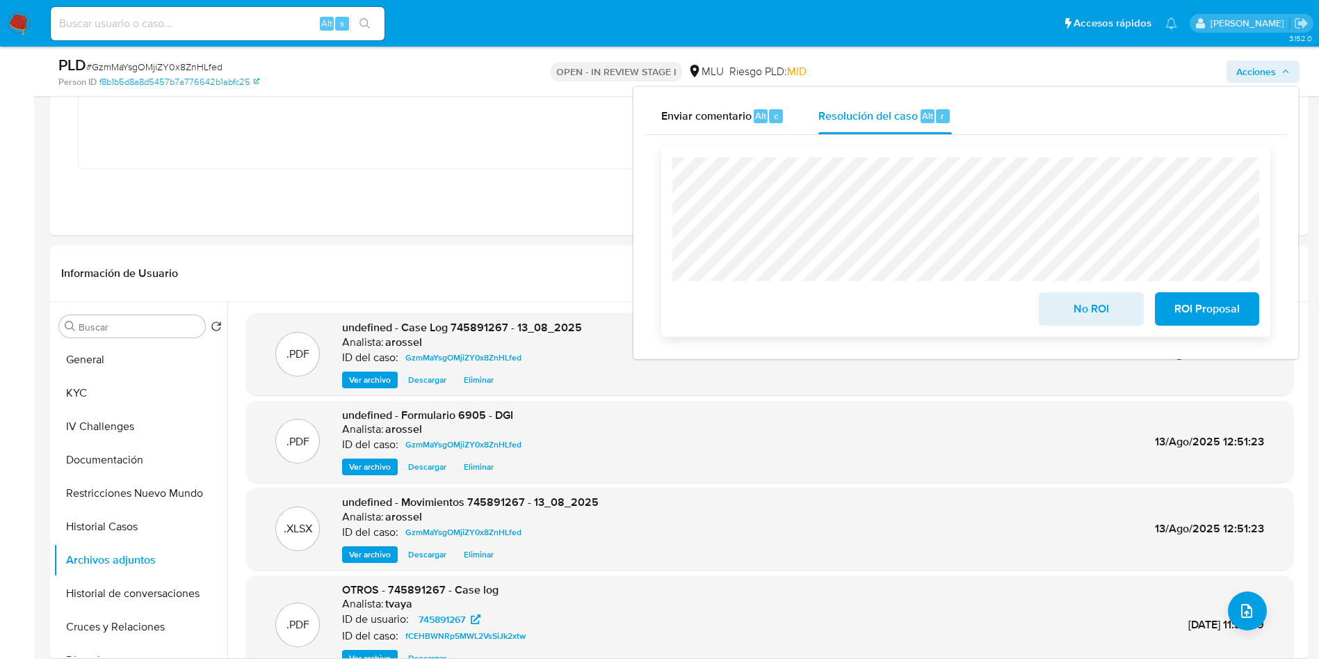
click at [1069, 319] on span "No ROI" at bounding box center [1091, 308] width 68 height 31
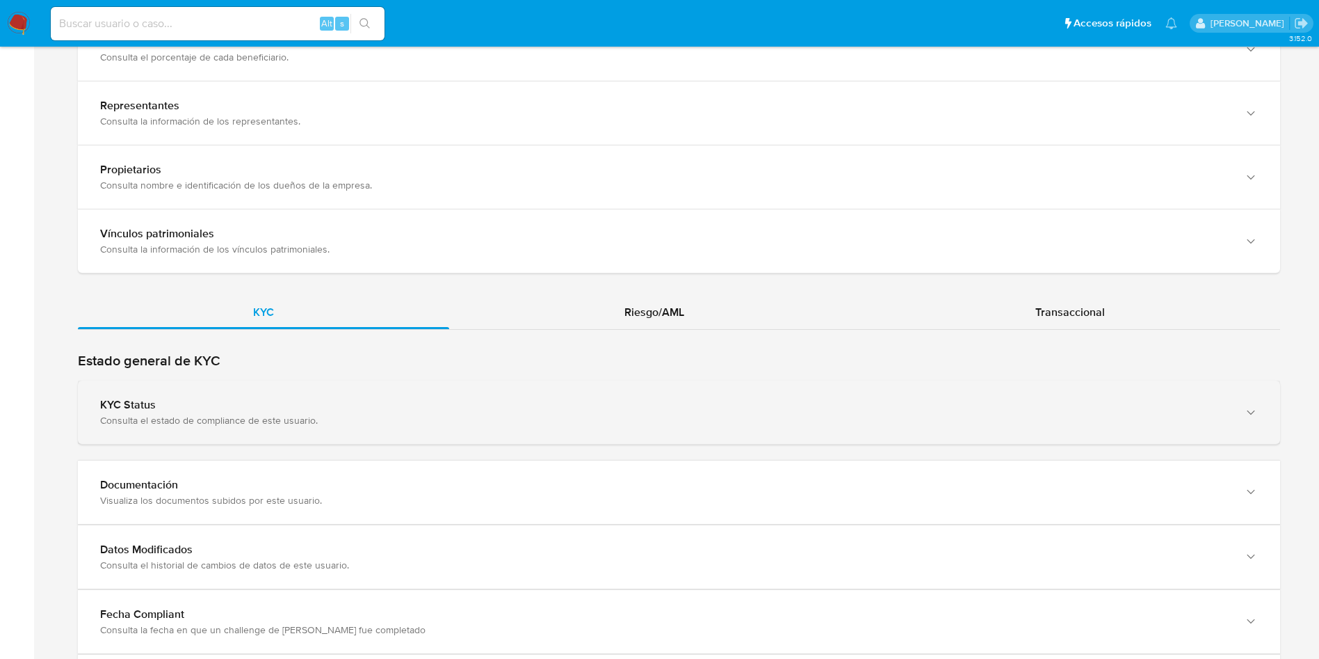
click at [563, 405] on div "KYC Status" at bounding box center [665, 405] width 1130 height 14
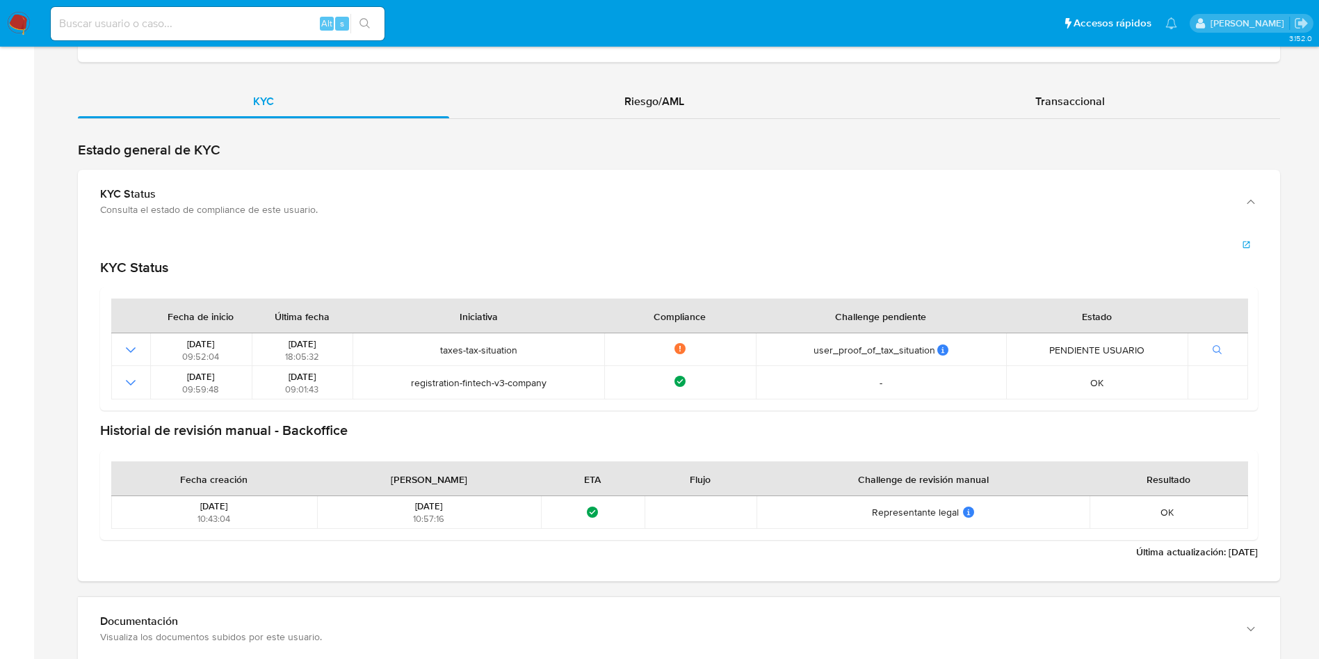
scroll to position [1460, 0]
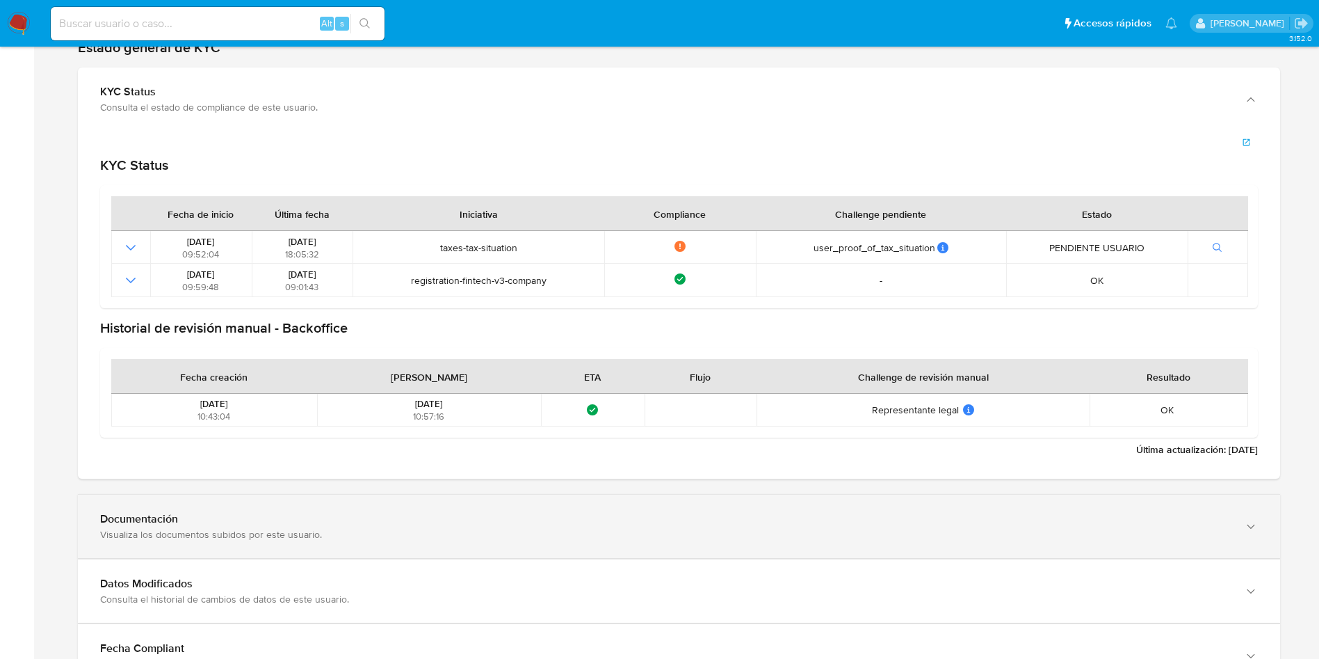
click at [281, 538] on div "Visualiza los documentos subidos por este usuario." at bounding box center [665, 534] width 1130 height 13
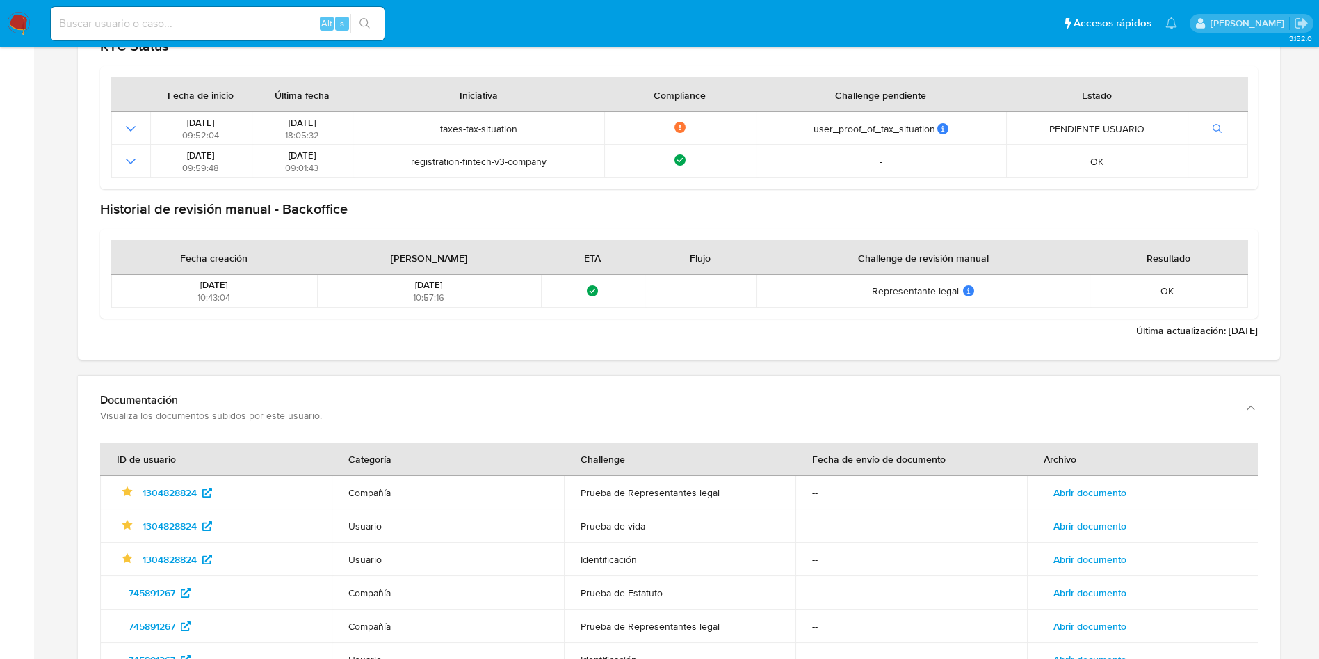
scroll to position [1773, 0]
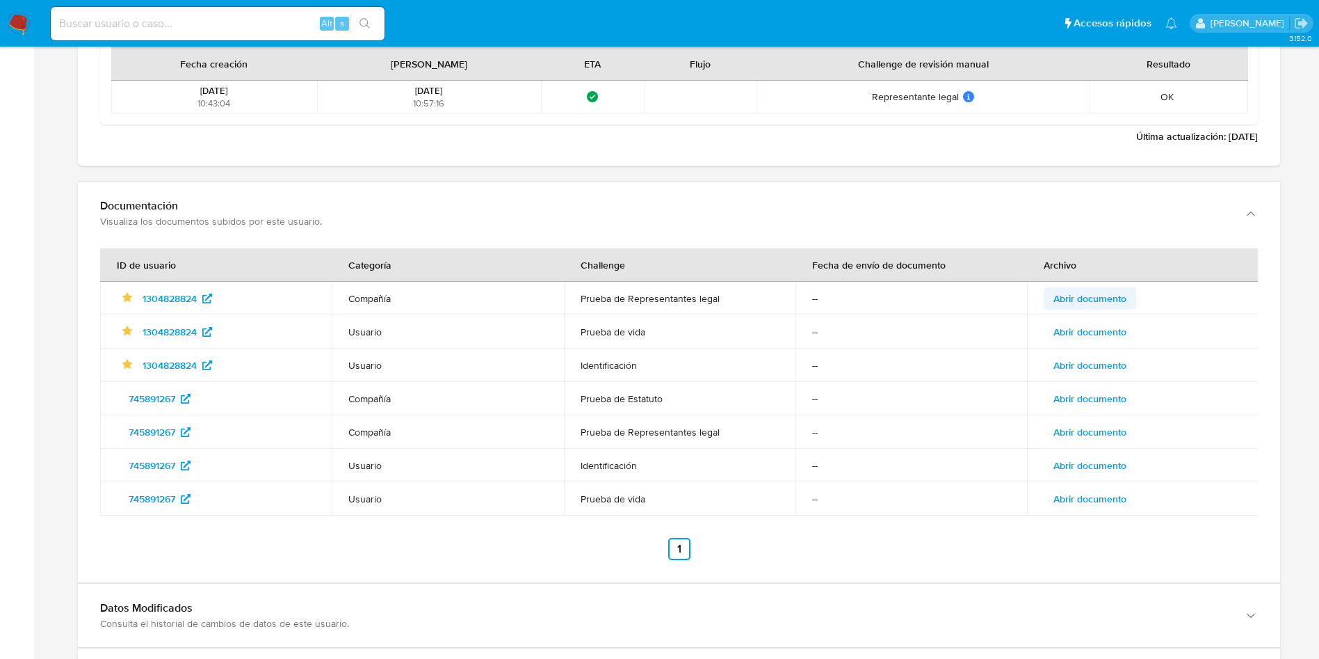
click at [1112, 298] on span "Abrir documento" at bounding box center [1089, 298] width 73 height 19
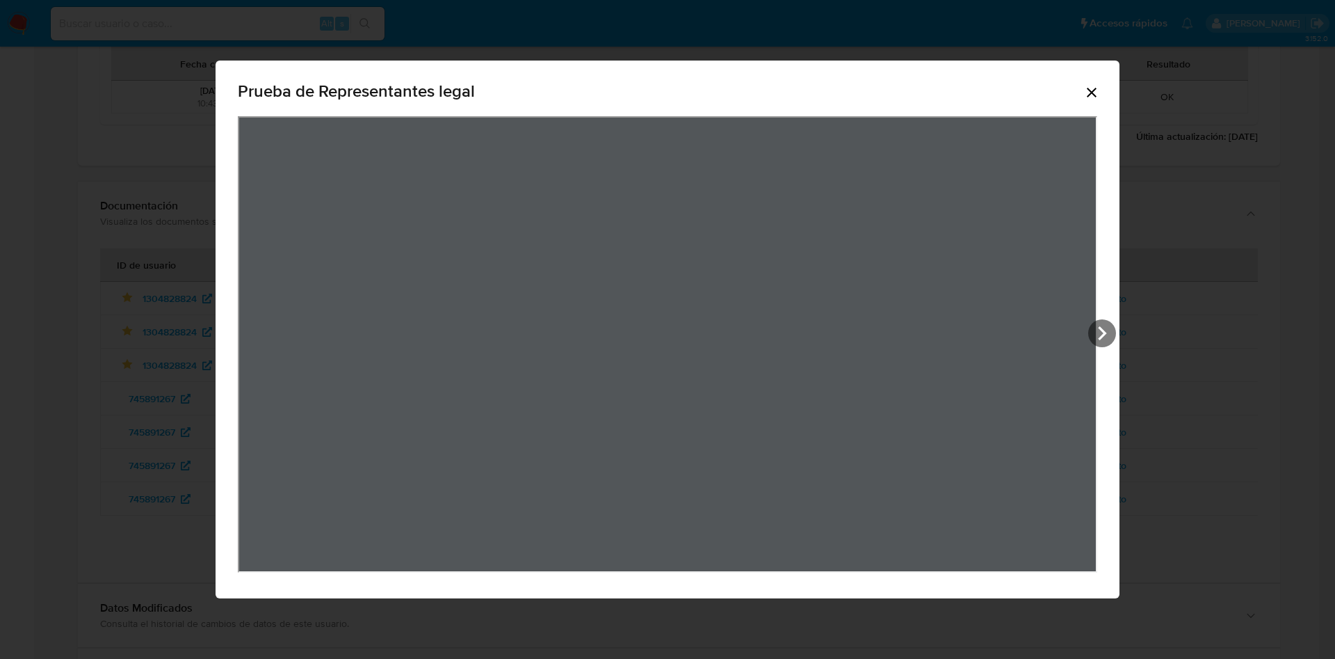
click at [1104, 337] on icon "View Document Modal" at bounding box center [1102, 333] width 28 height 28
click at [1086, 84] on icon "Cerrar" at bounding box center [1091, 92] width 17 height 17
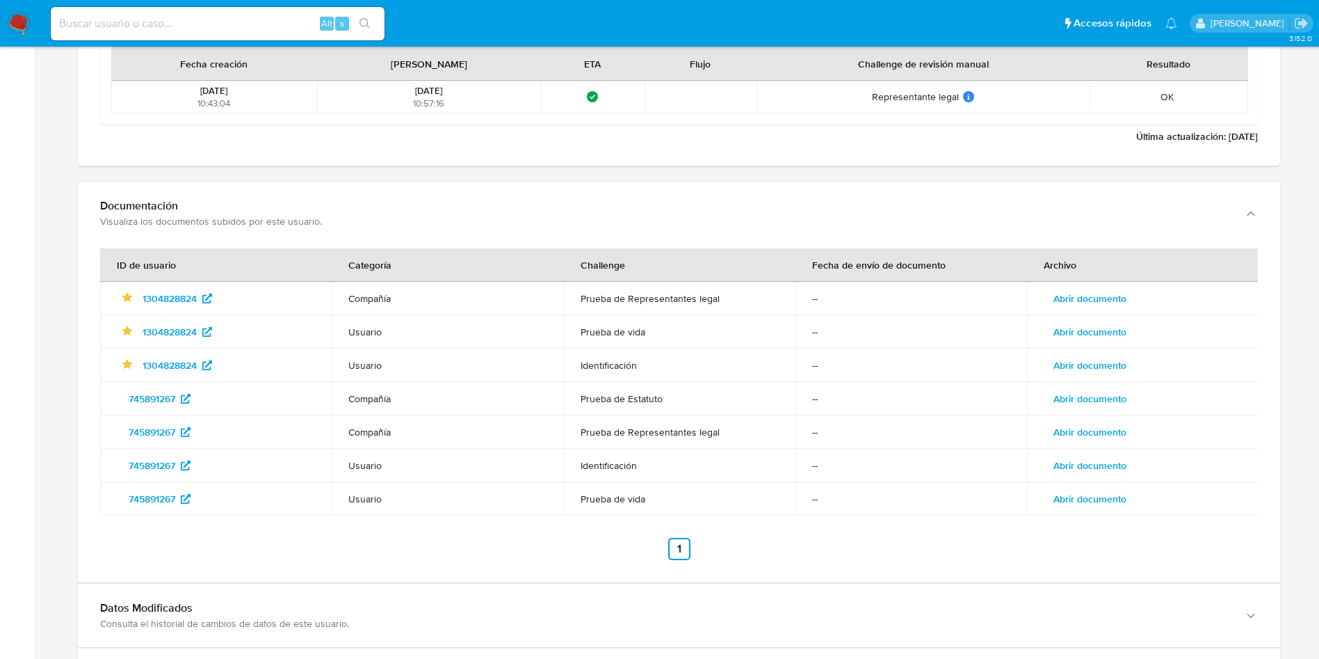
click at [1129, 330] on button "Abrir documento" at bounding box center [1090, 332] width 92 height 22
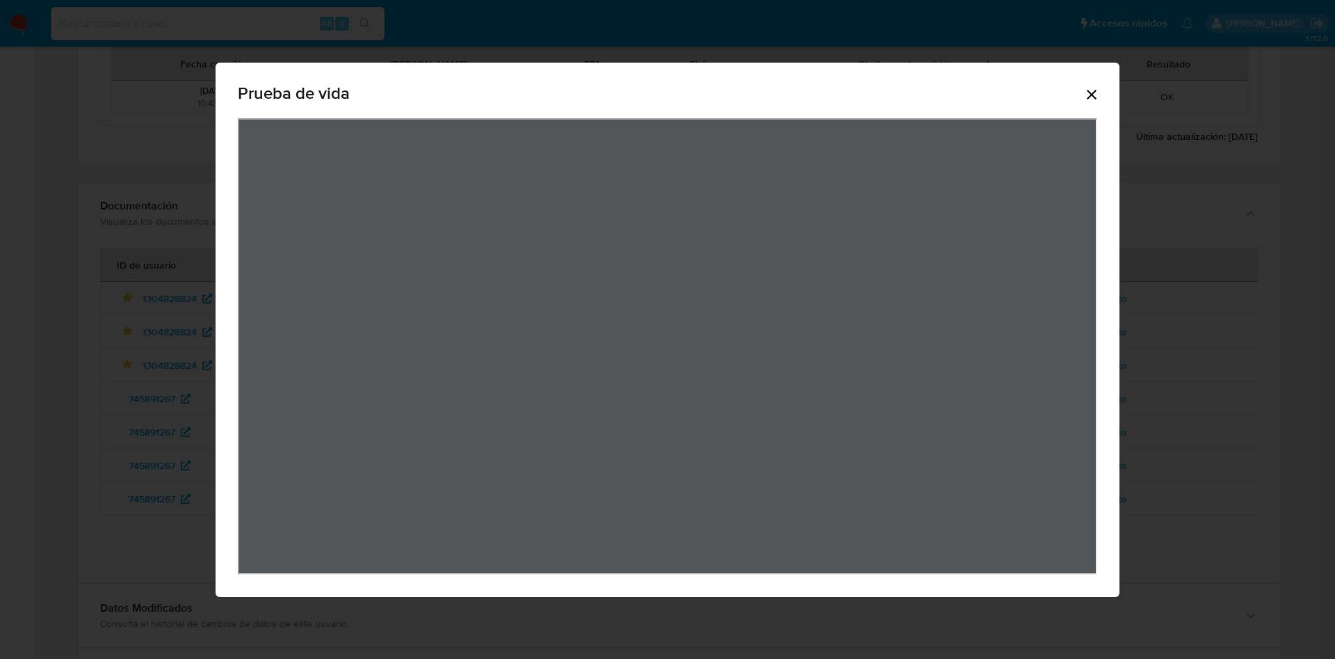
click at [1086, 95] on icon "Cerrar" at bounding box center [1091, 94] width 17 height 17
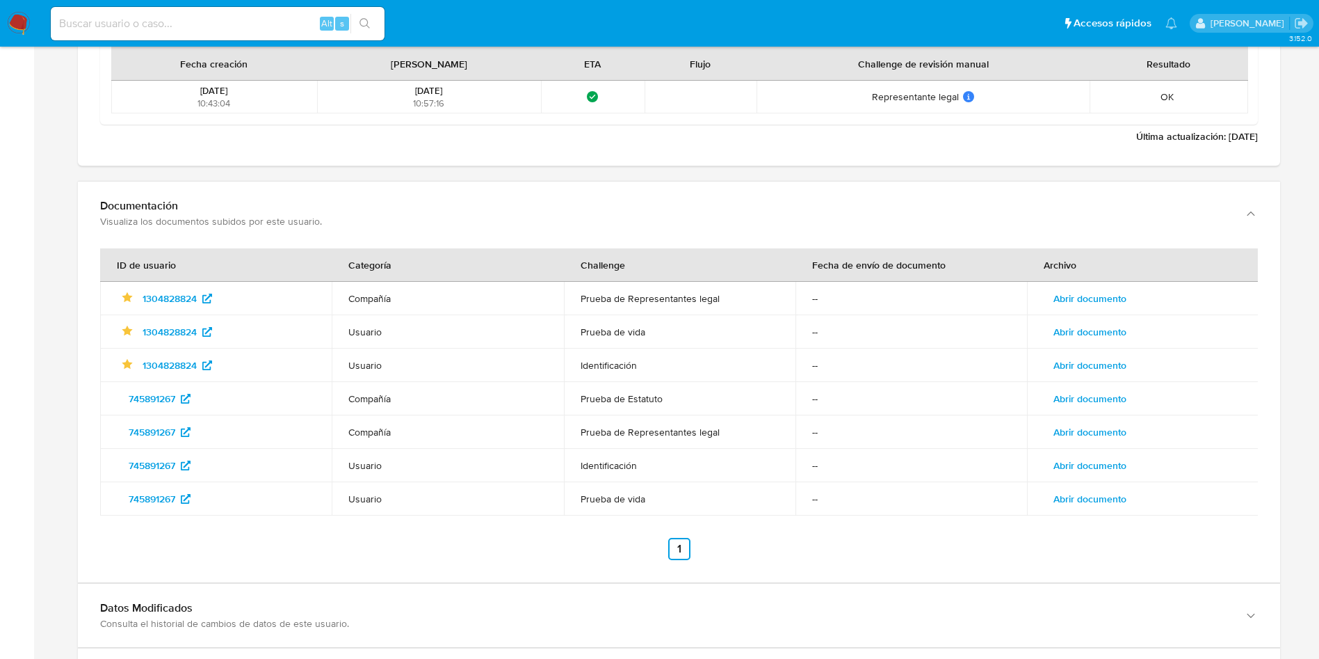
click at [1067, 371] on span "Abrir documento" at bounding box center [1089, 364] width 73 height 19
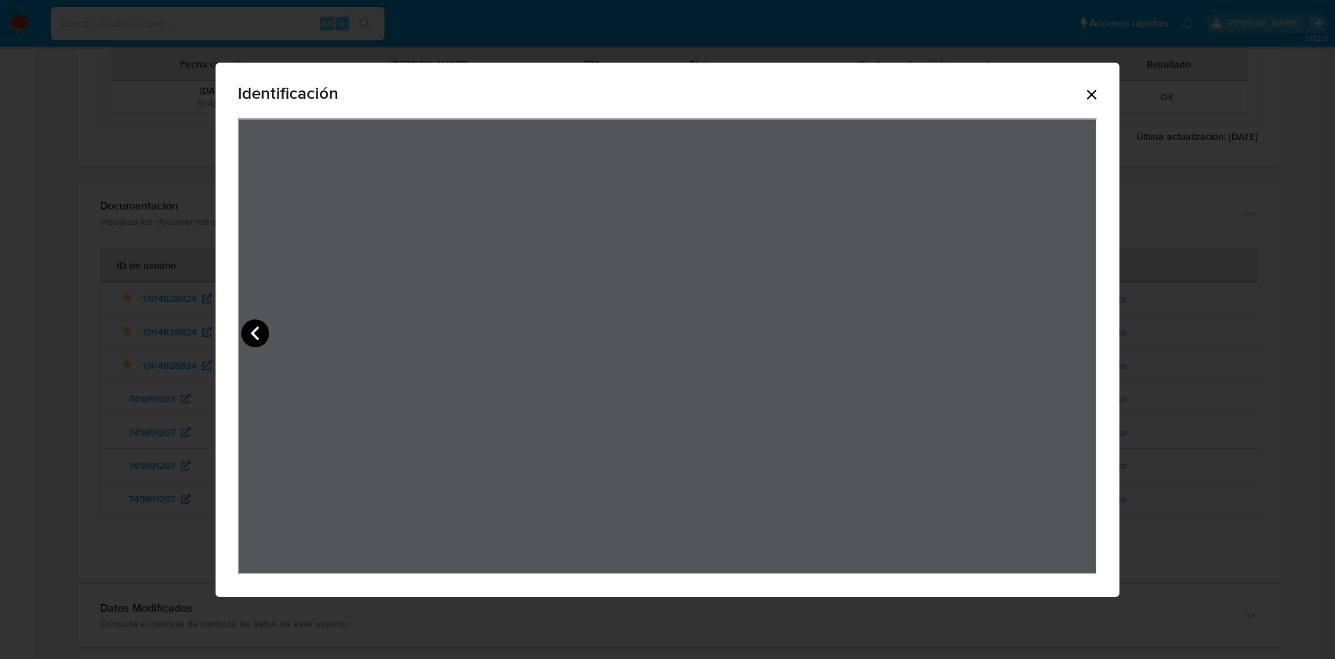
click at [247, 334] on icon "View Document Modal" at bounding box center [255, 333] width 28 height 28
click at [1092, 101] on icon "Cerrar" at bounding box center [1091, 94] width 17 height 17
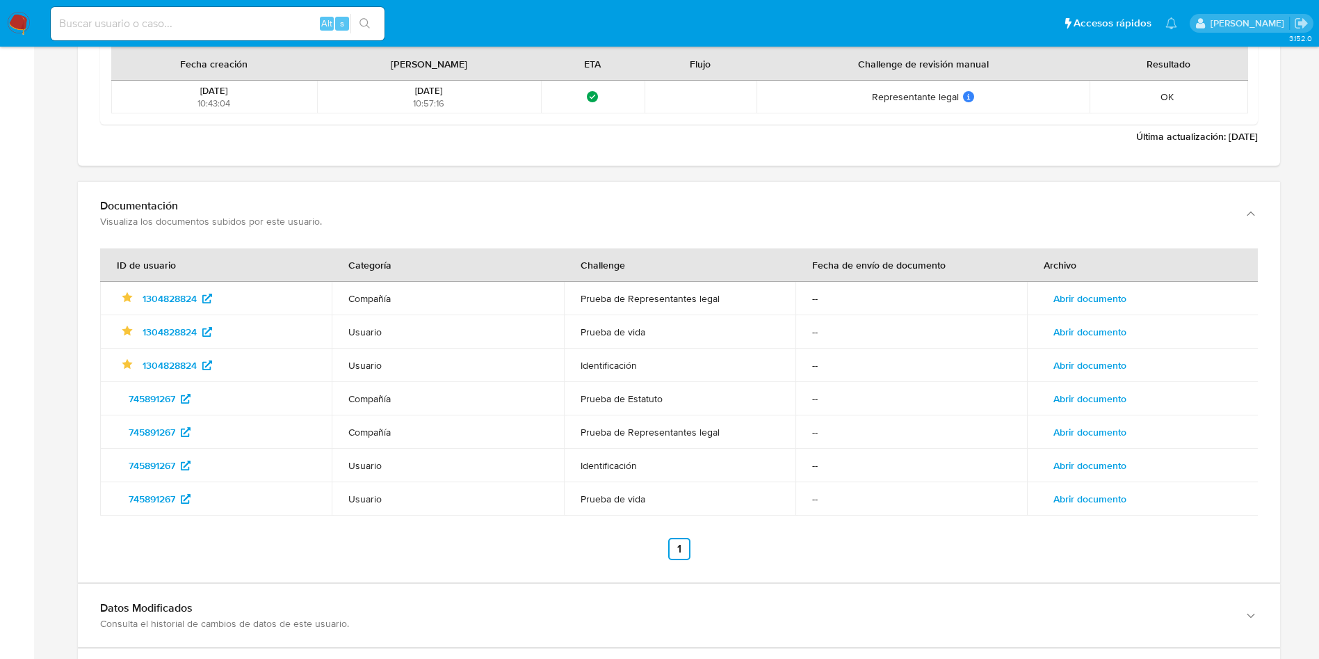
click at [1072, 430] on span "Abrir documento" at bounding box center [1089, 431] width 73 height 19
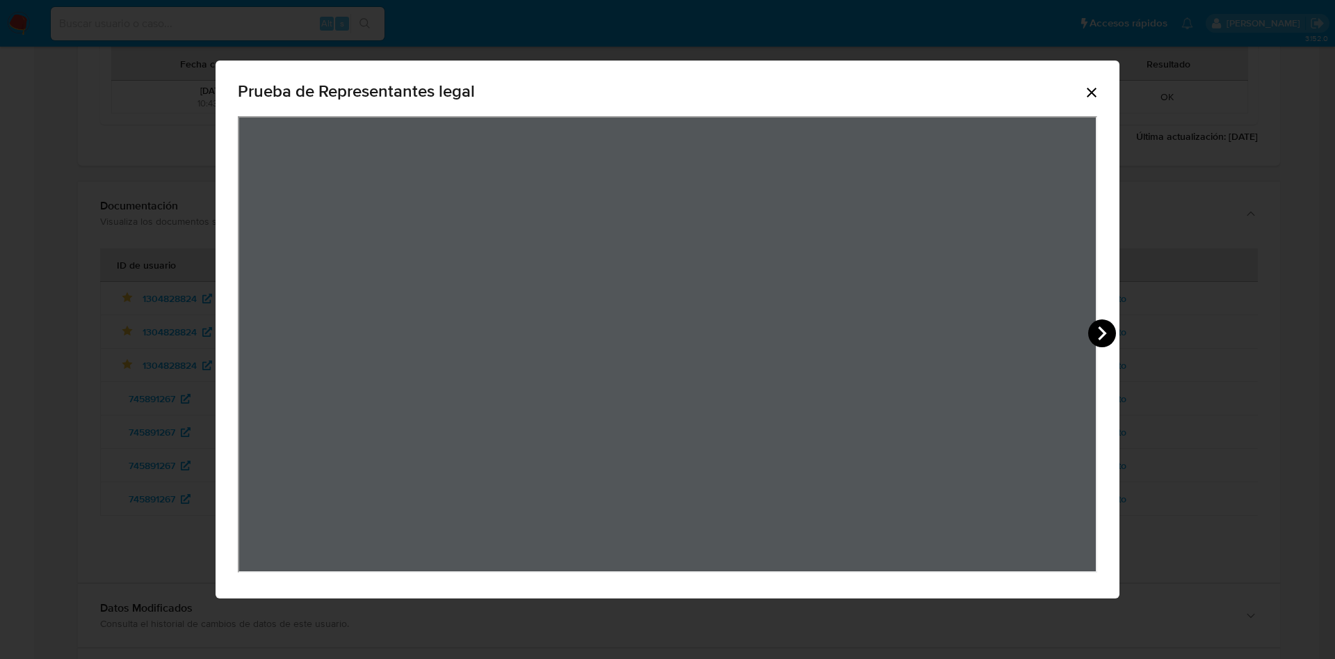
click at [1111, 339] on icon "View Document Modal" at bounding box center [1102, 333] width 28 height 28
click at [260, 326] on icon "View Document Modal" at bounding box center [255, 333] width 28 height 28
click at [1084, 88] on icon "Cerrar" at bounding box center [1091, 92] width 17 height 17
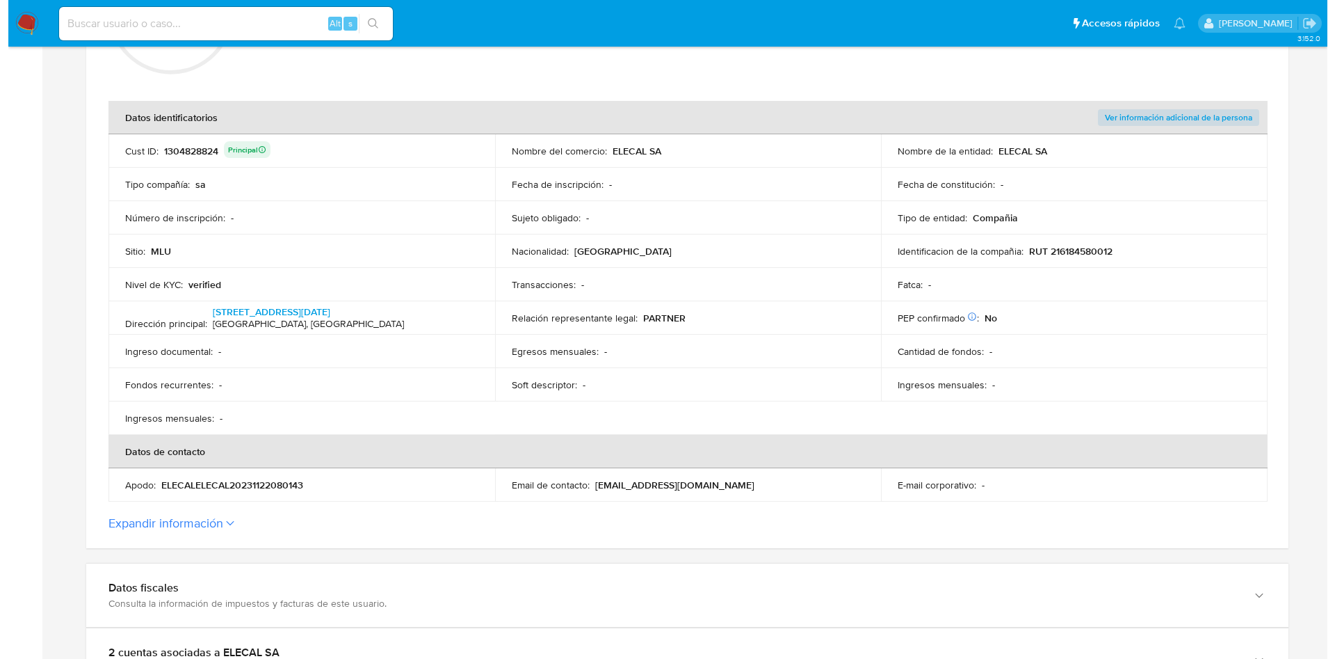
scroll to position [104, 0]
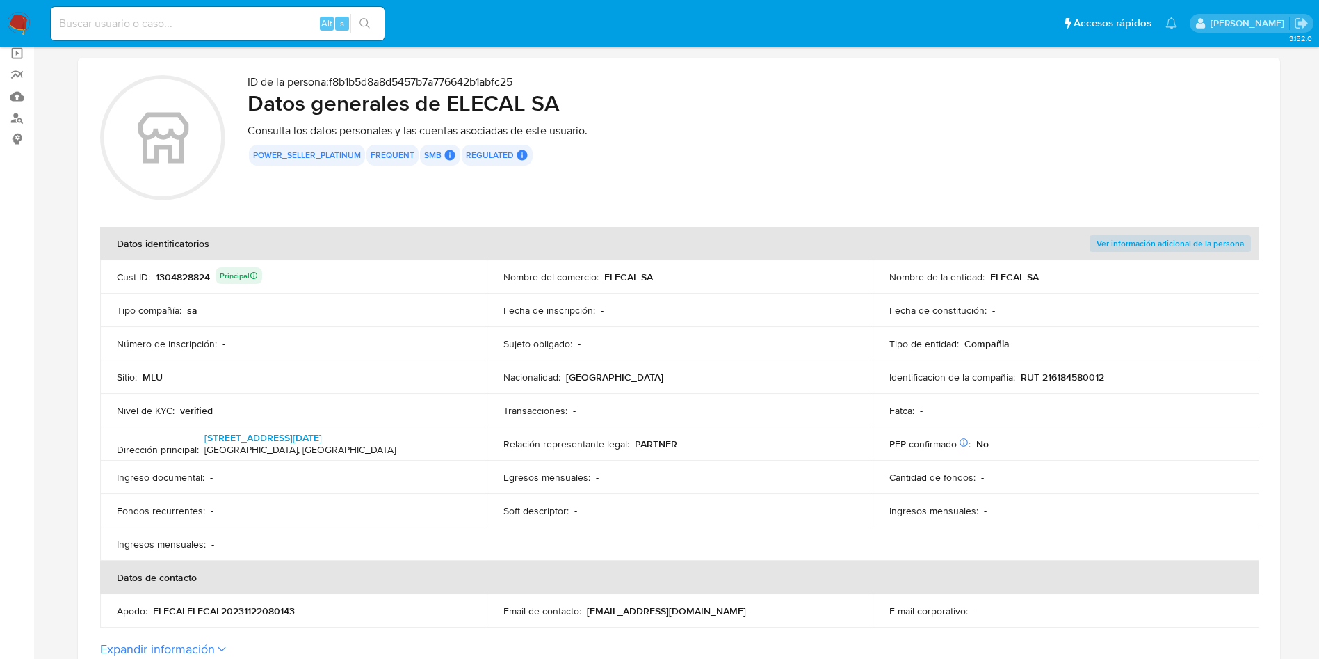
click at [1166, 241] on span "Ver información adicional de la persona" at bounding box center [1170, 243] width 147 height 14
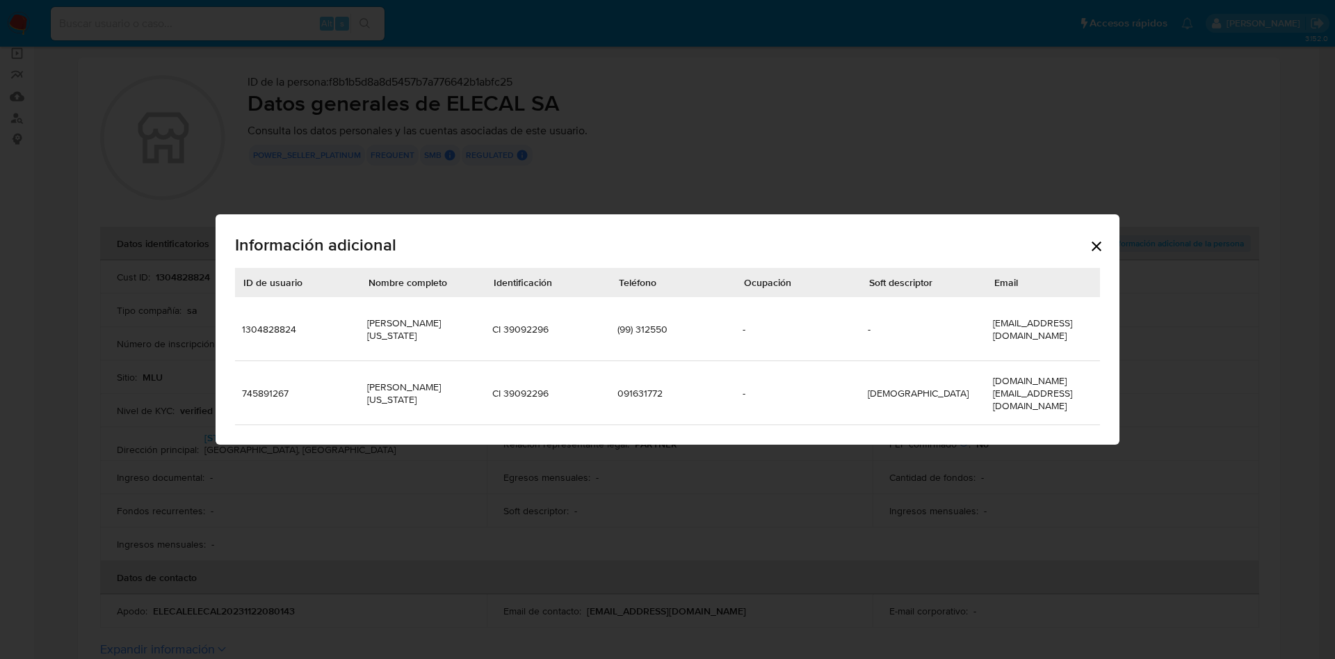
click at [652, 333] on td "(99) 312550" at bounding box center [673, 329] width 125 height 64
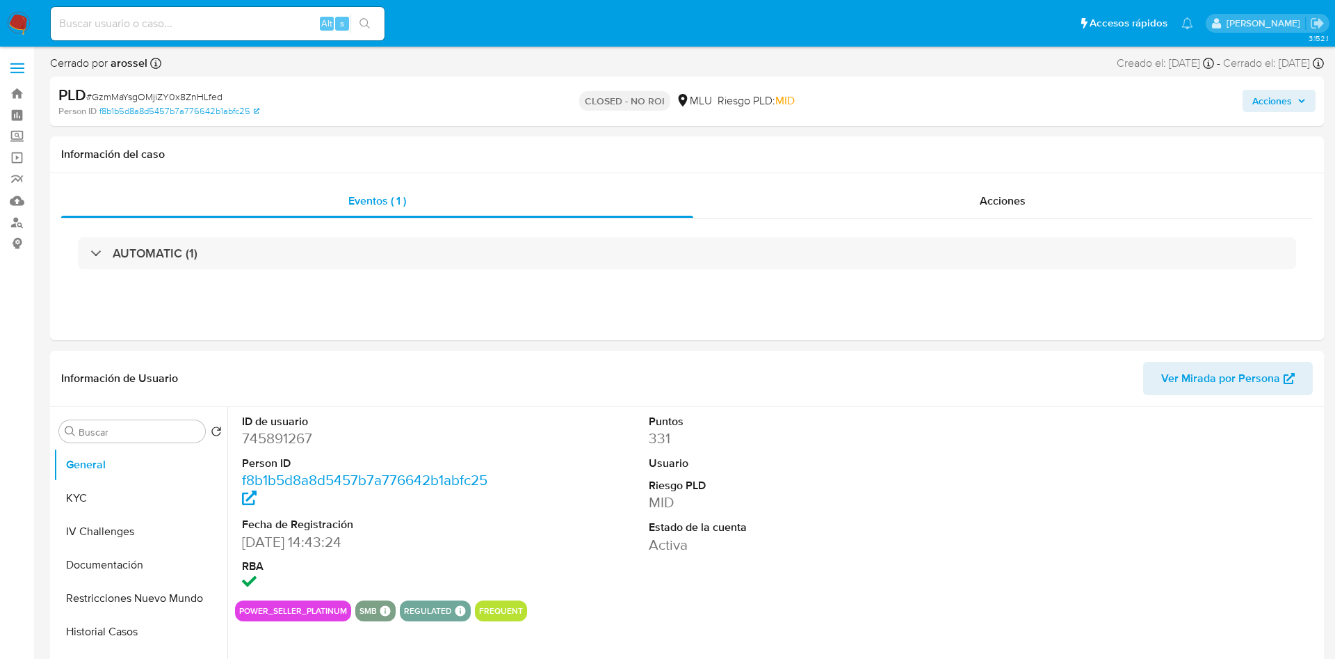
select select "10"
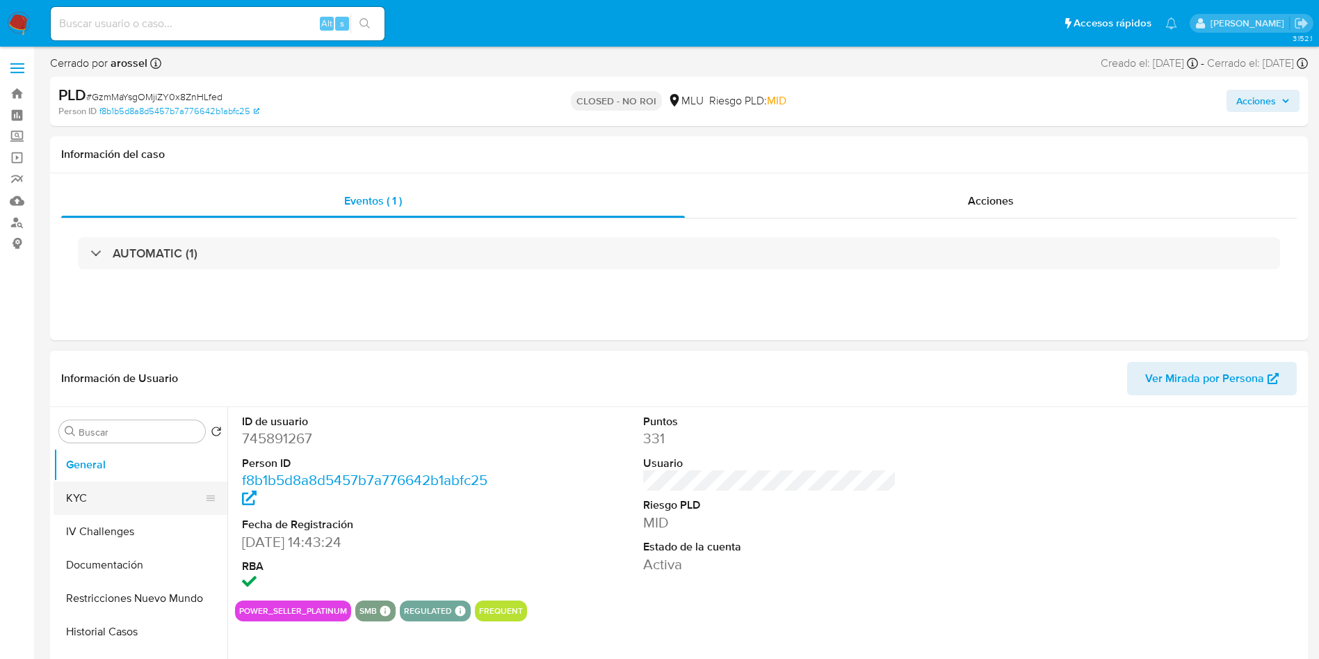
drag, startPoint x: 126, startPoint y: 501, endPoint x: 134, endPoint y: 497, distance: 9.0
click at [125, 501] on button "KYC" at bounding box center [135, 497] width 163 height 33
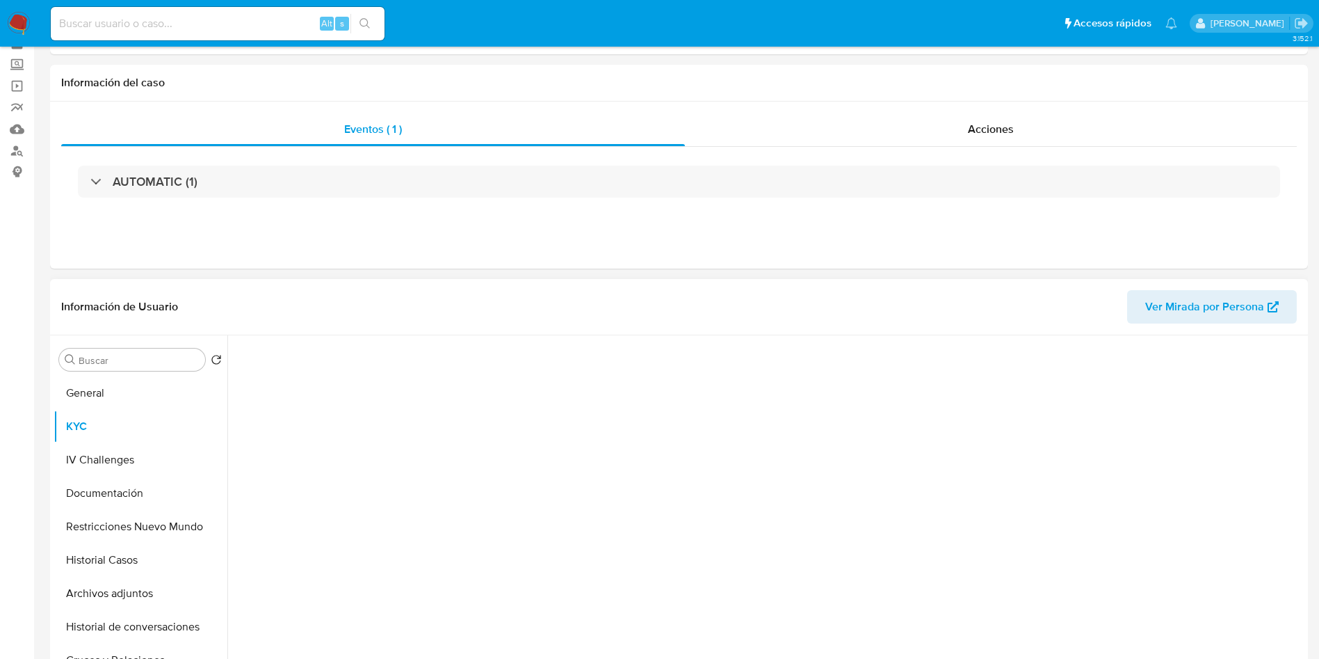
scroll to position [104, 0]
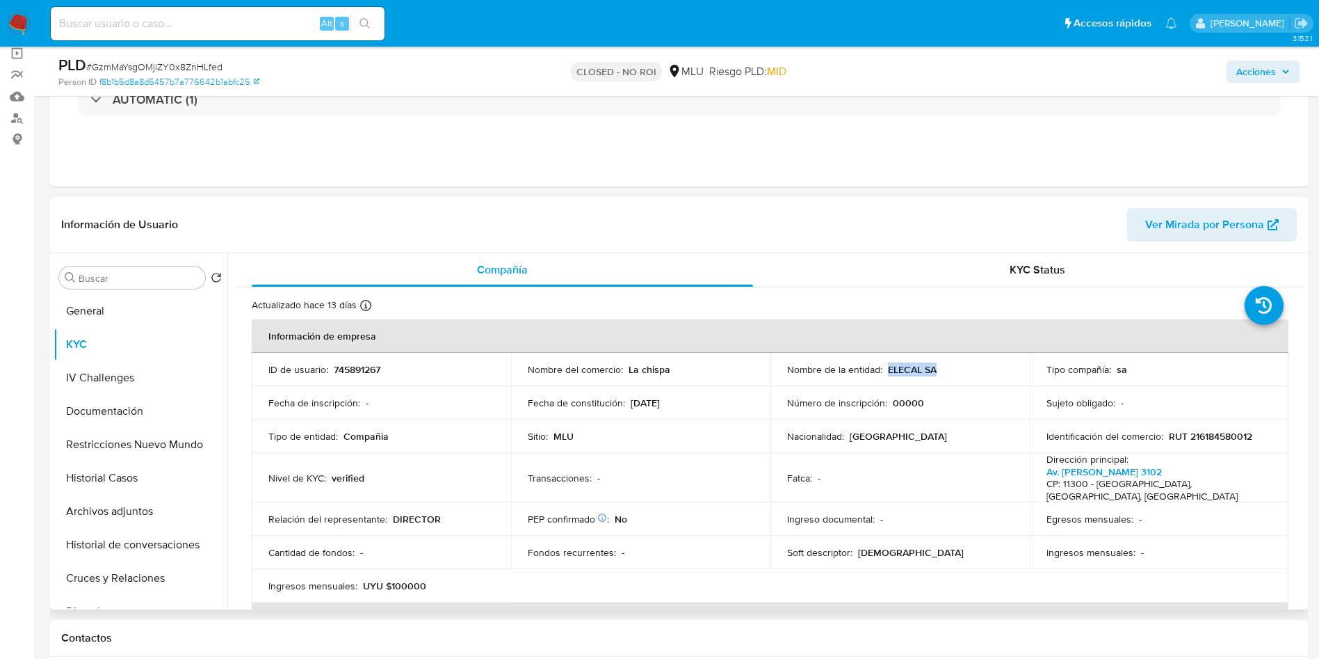
drag, startPoint x: 883, startPoint y: 373, endPoint x: 850, endPoint y: 246, distance: 130.9
click at [952, 371] on div "Nombre de la entidad : ELECAL SA" at bounding box center [900, 369] width 226 height 13
copy p "ELECAL SA"
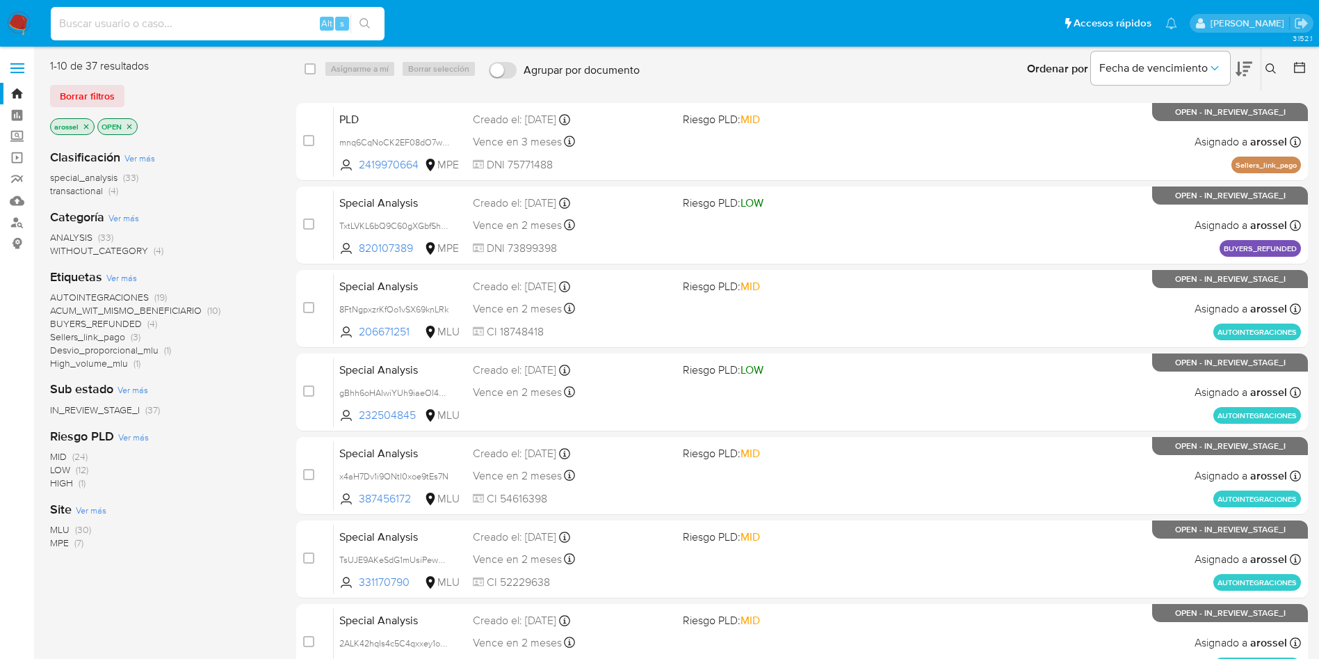
click at [238, 18] on input at bounding box center [218, 24] width 334 height 18
paste input "HVngbIb0Sg83wb6PrTfASu2K"
type input "HVngbIb0Sg83wb6PrTfASu2K"
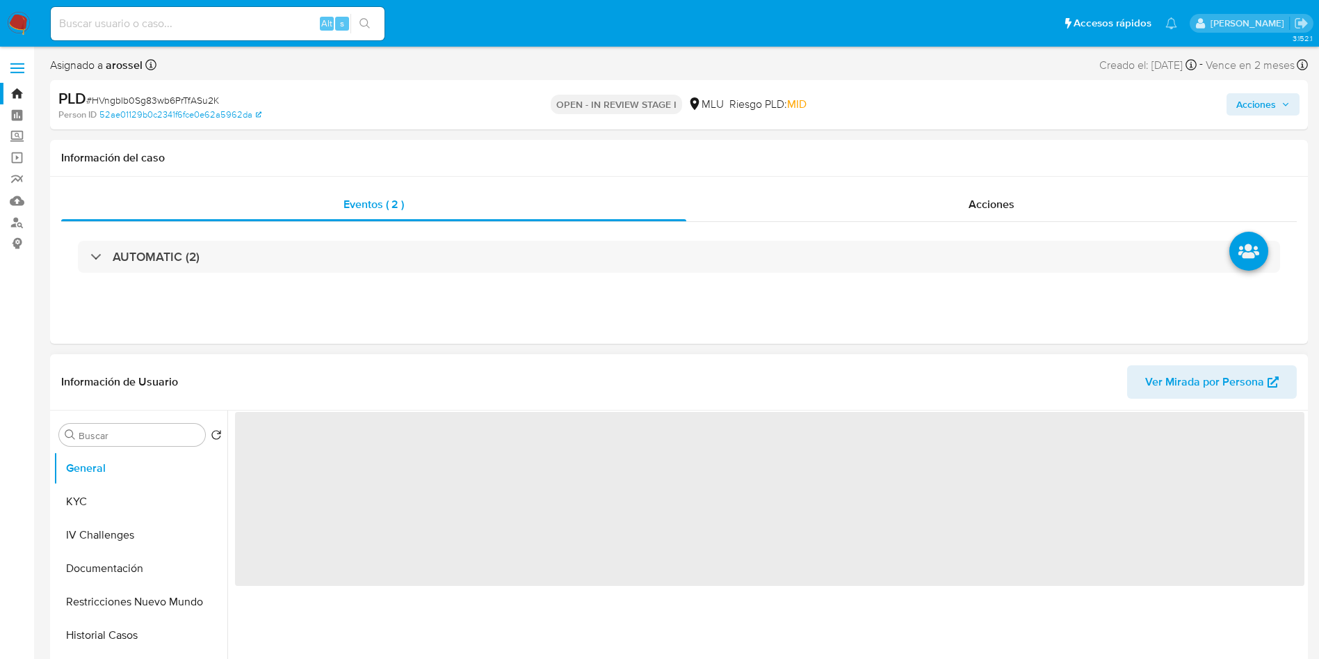
click at [1174, 380] on span "Ver Mirada por Persona" at bounding box center [1204, 381] width 119 height 33
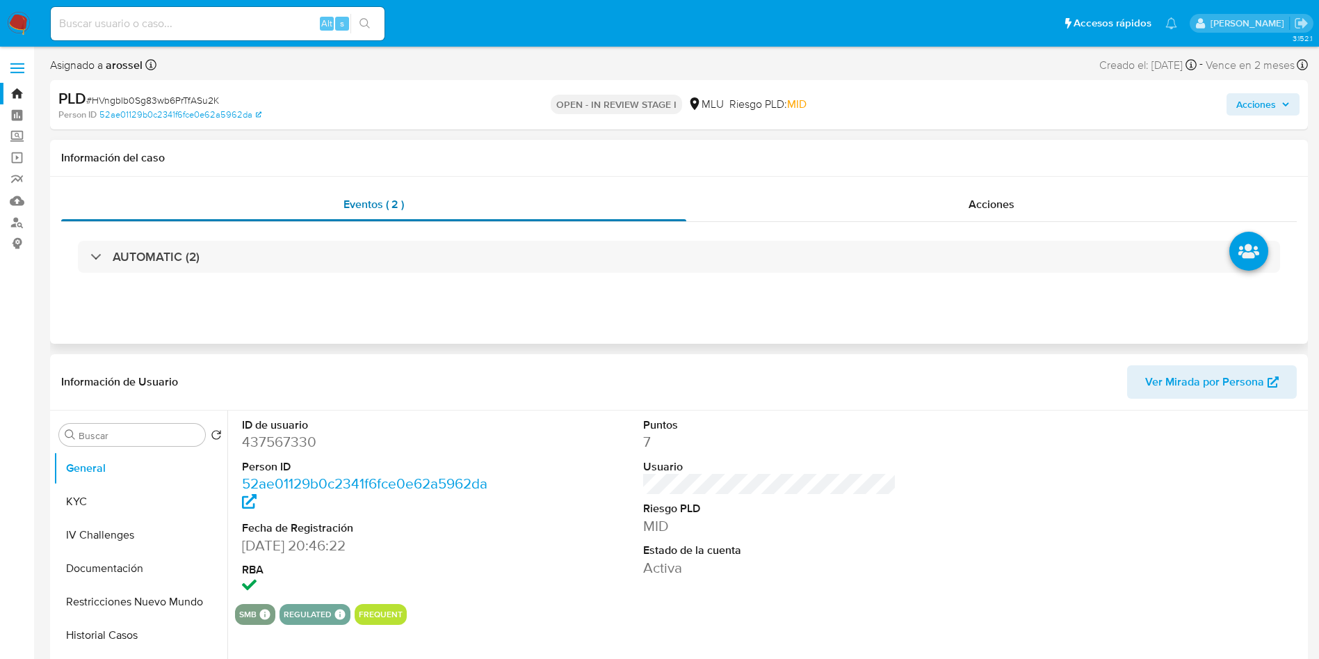
select select "10"
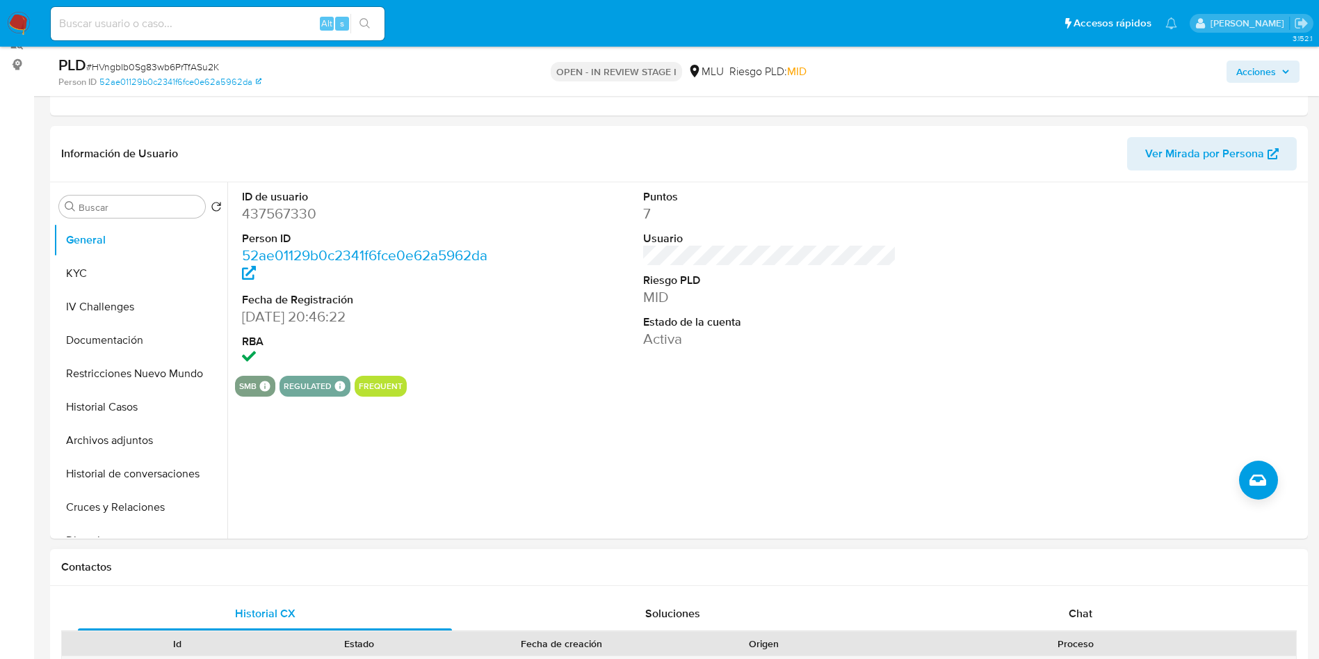
scroll to position [209, 0]
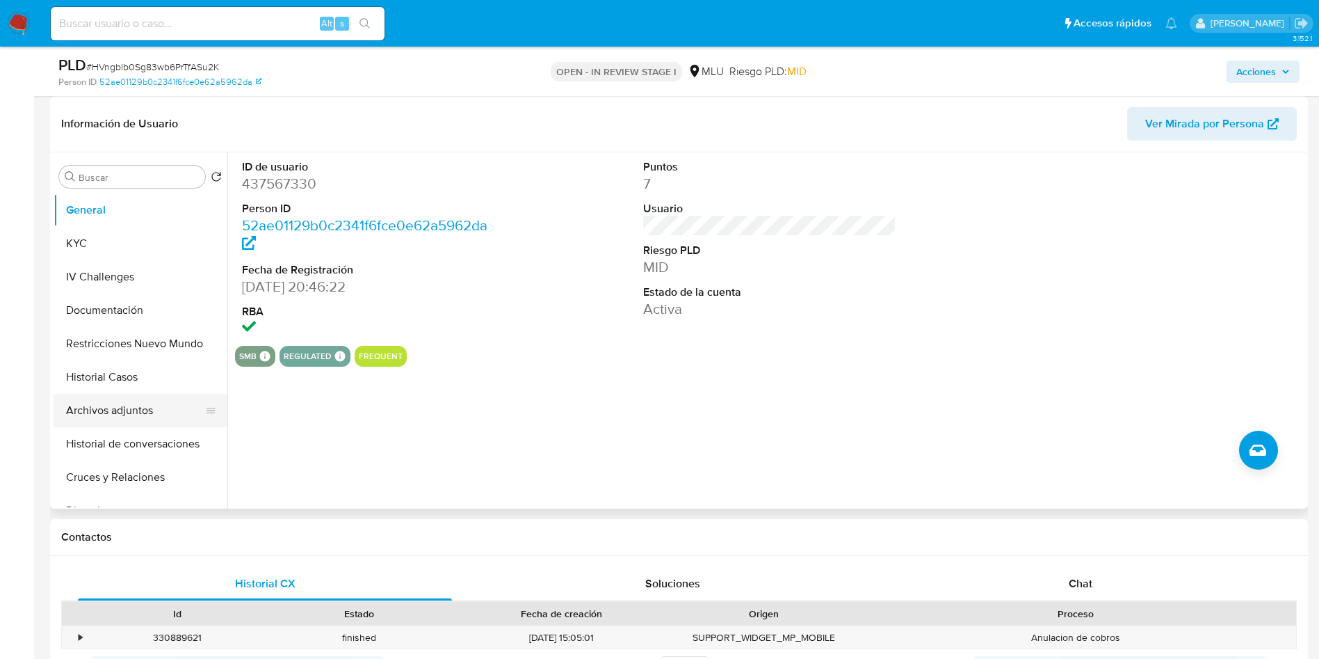
click at [140, 396] on button "Archivos adjuntos" at bounding box center [135, 410] width 163 height 33
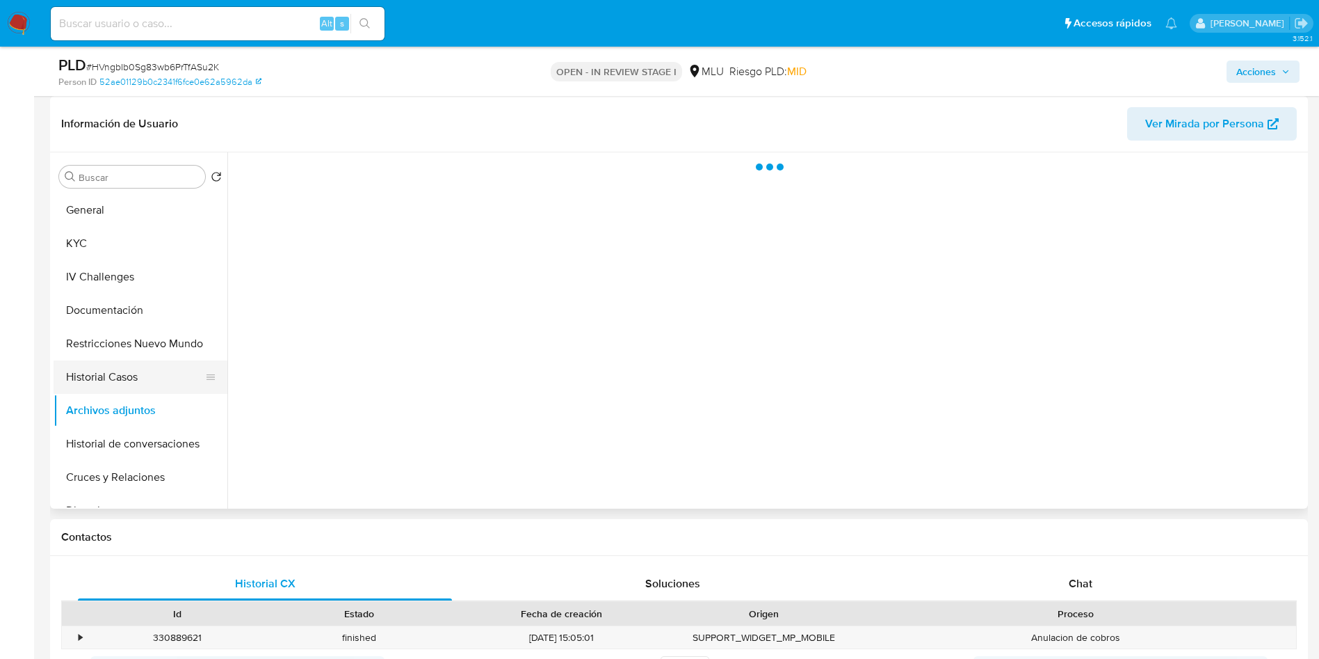
click at [107, 379] on button "Historial Casos" at bounding box center [135, 376] width 163 height 33
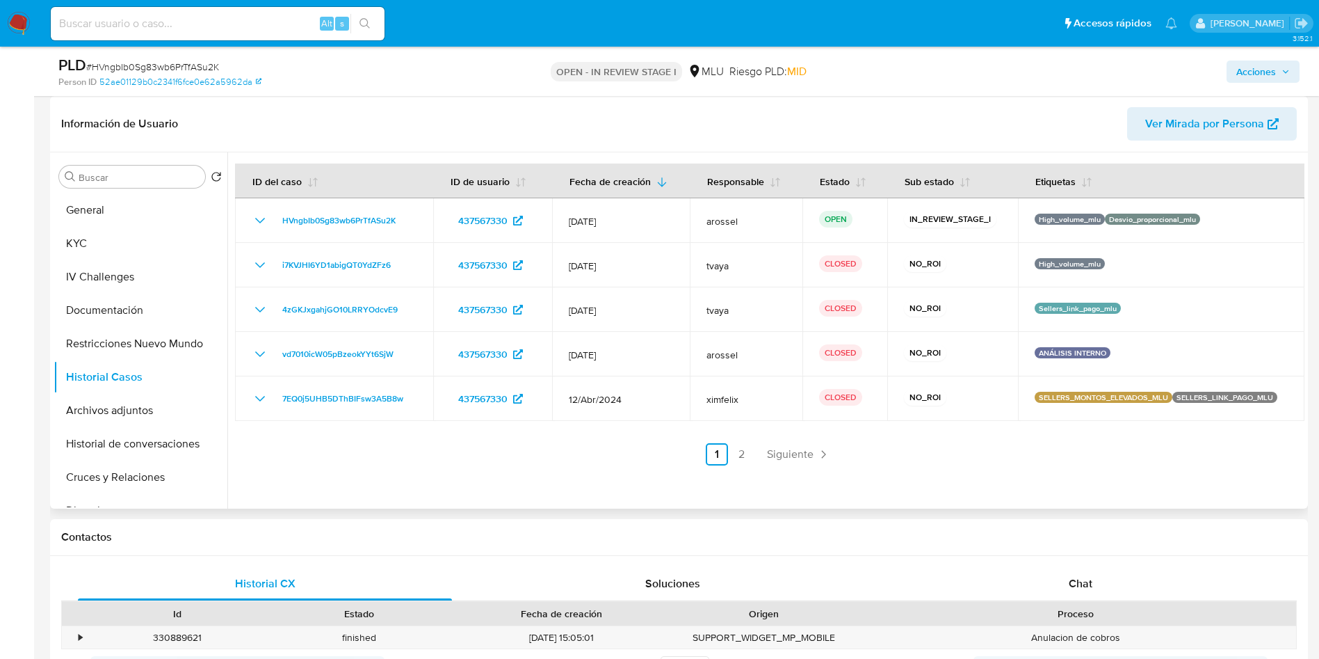
click at [733, 456] on link "2" at bounding box center [742, 454] width 22 height 22
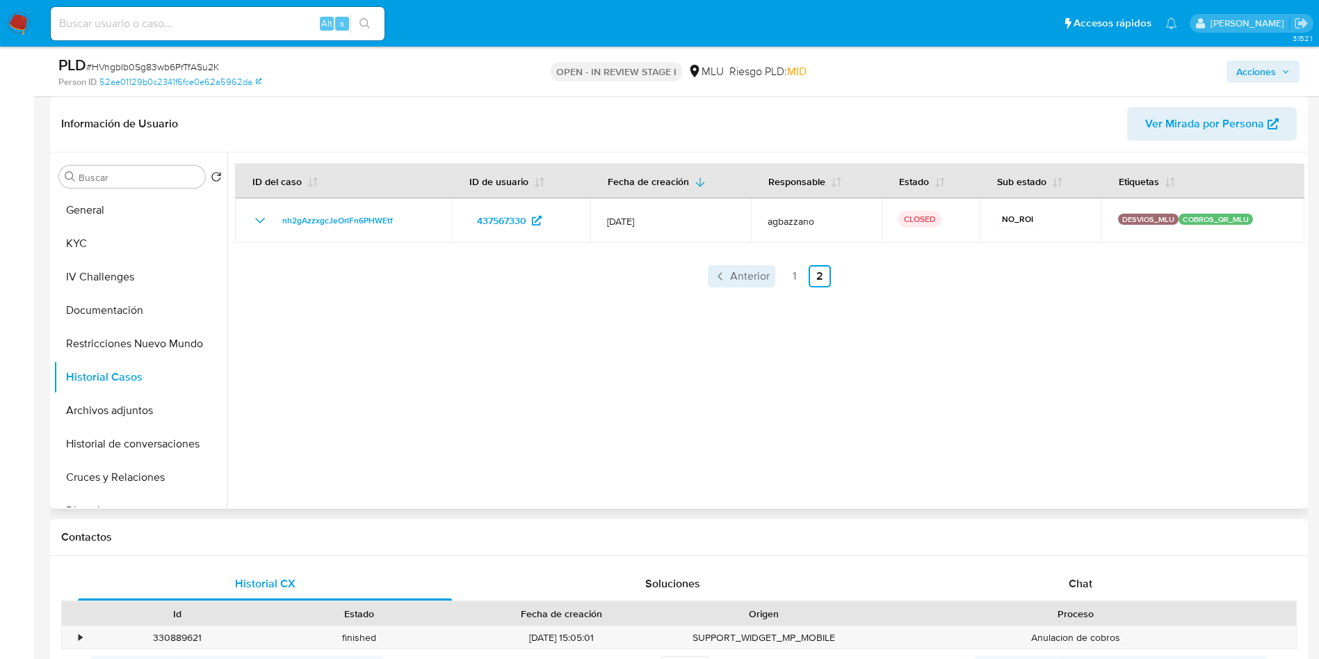
click at [741, 279] on span "Anterior" at bounding box center [750, 276] width 40 height 11
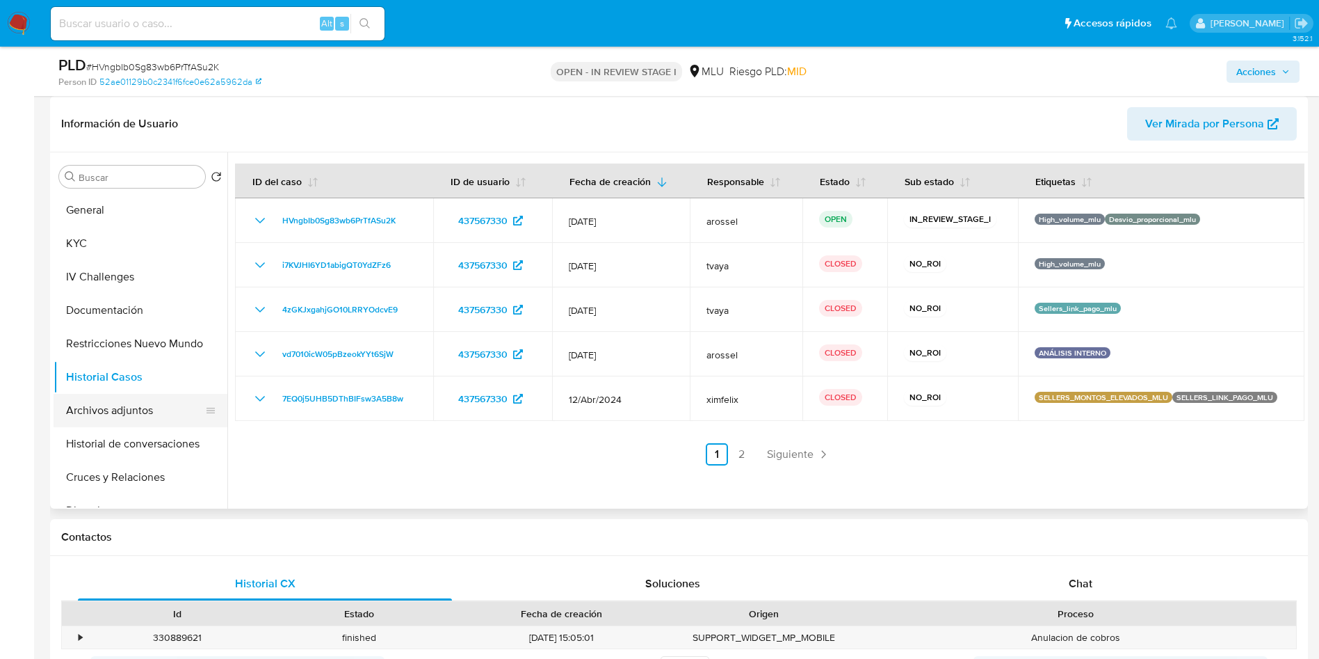
click at [149, 398] on button "Archivos adjuntos" at bounding box center [135, 410] width 163 height 33
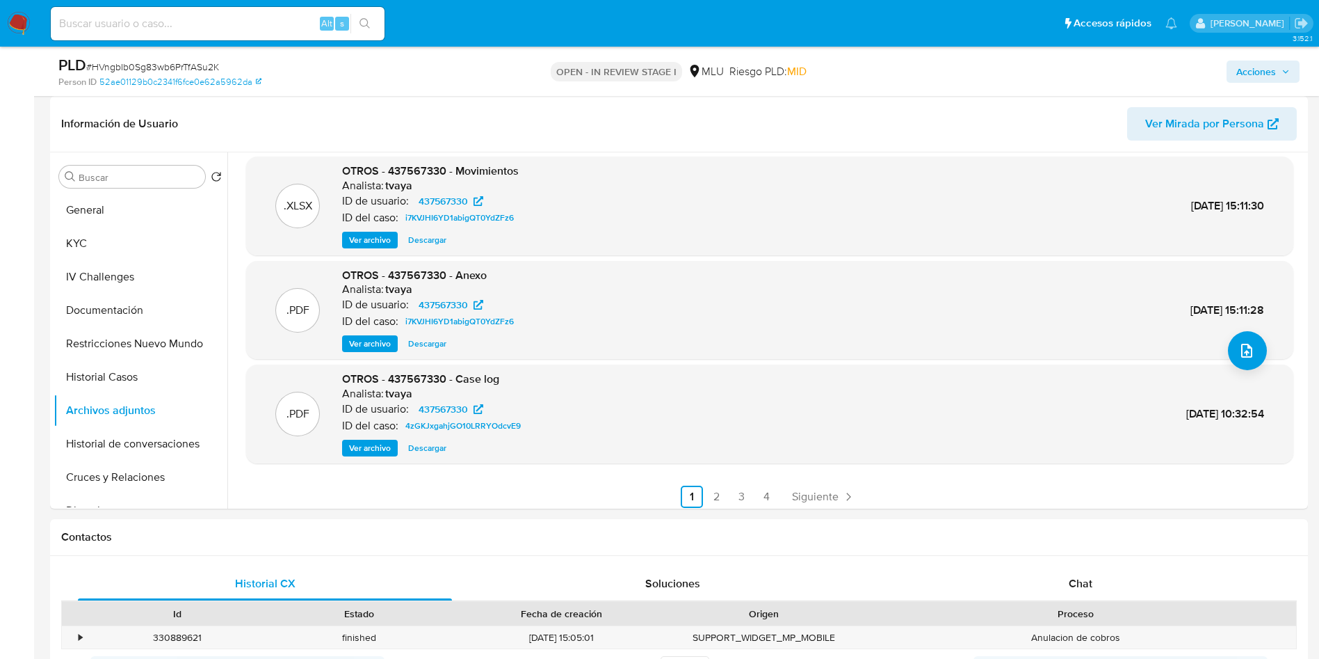
scroll to position [117, 0]
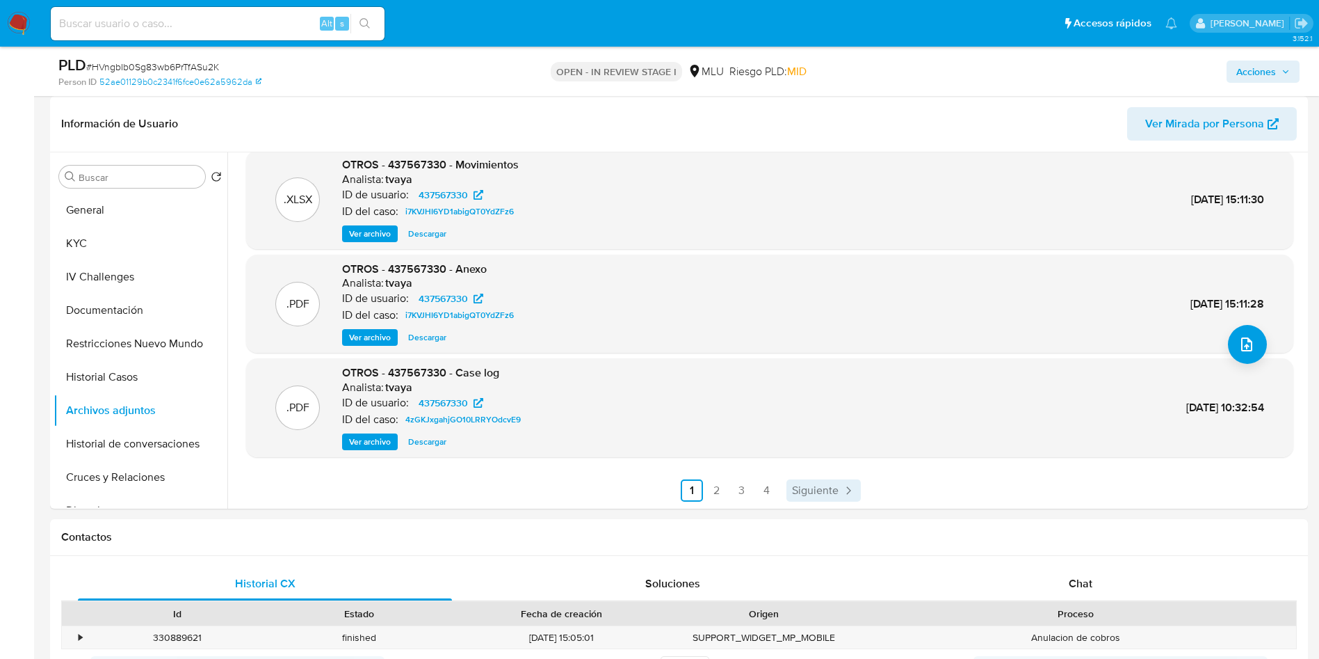
click at [818, 492] on span "Siguiente" at bounding box center [815, 490] width 47 height 11
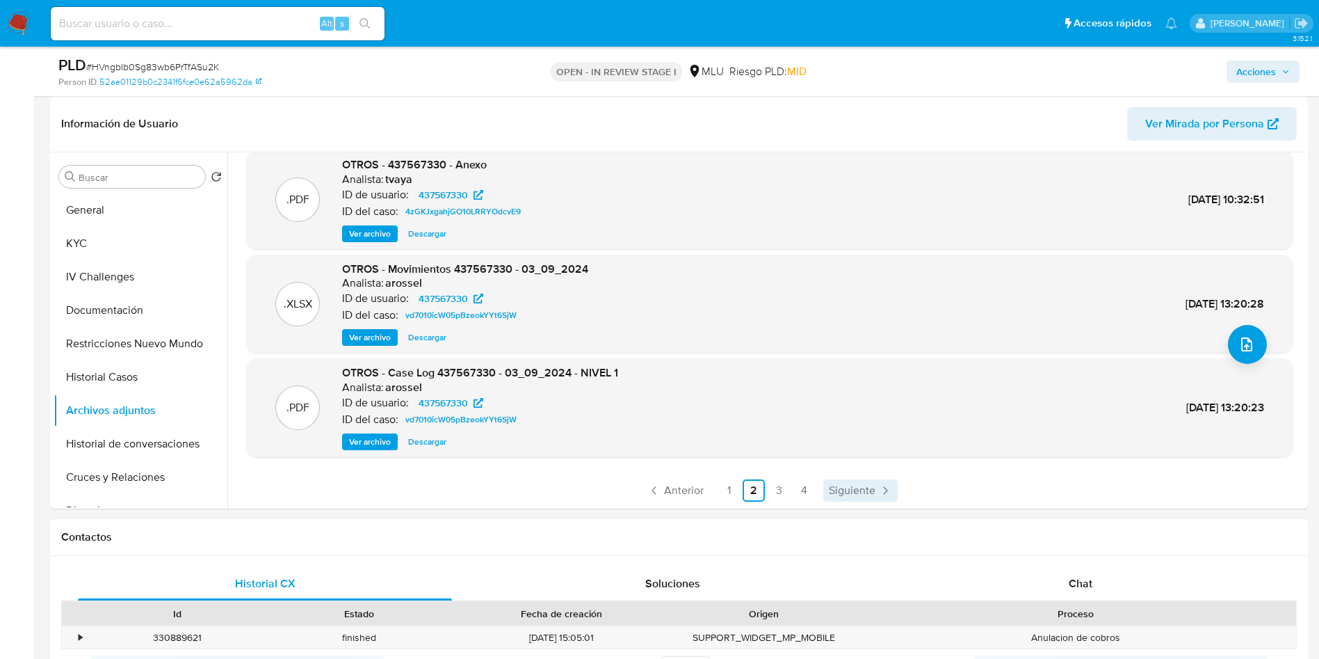
click at [850, 488] on span "Siguiente" at bounding box center [852, 490] width 47 height 11
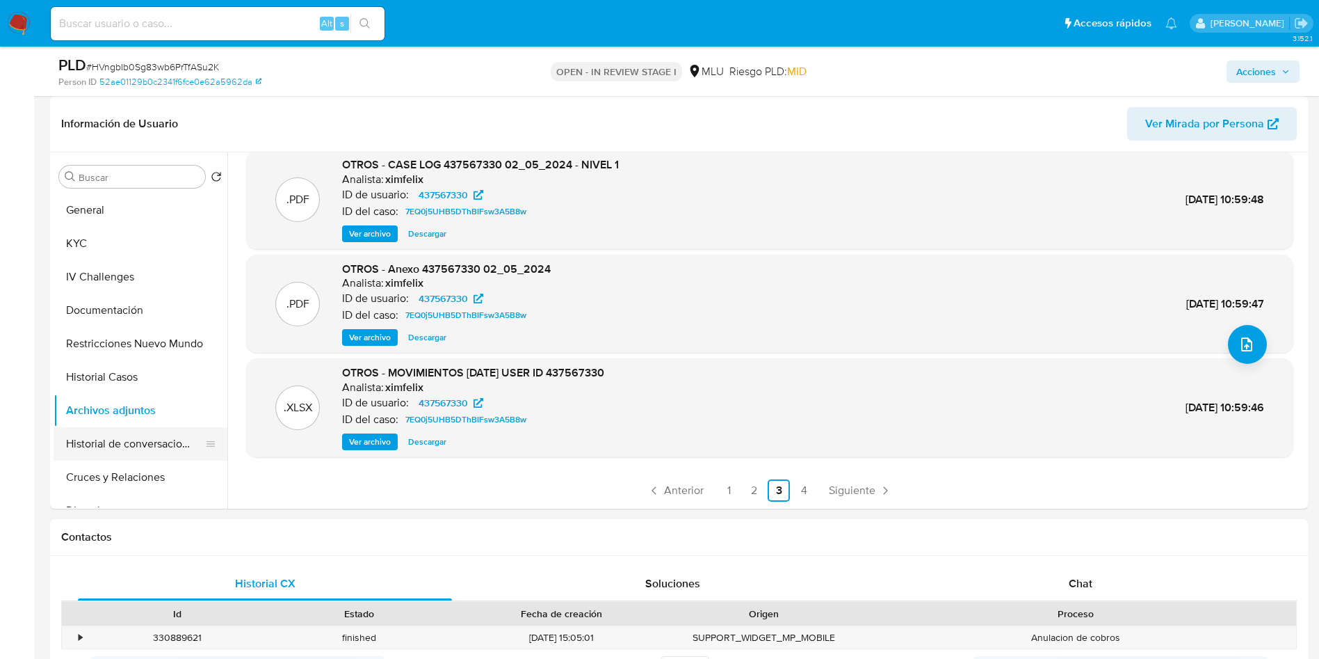
click at [129, 446] on button "Historial de conversaciones" at bounding box center [135, 443] width 163 height 33
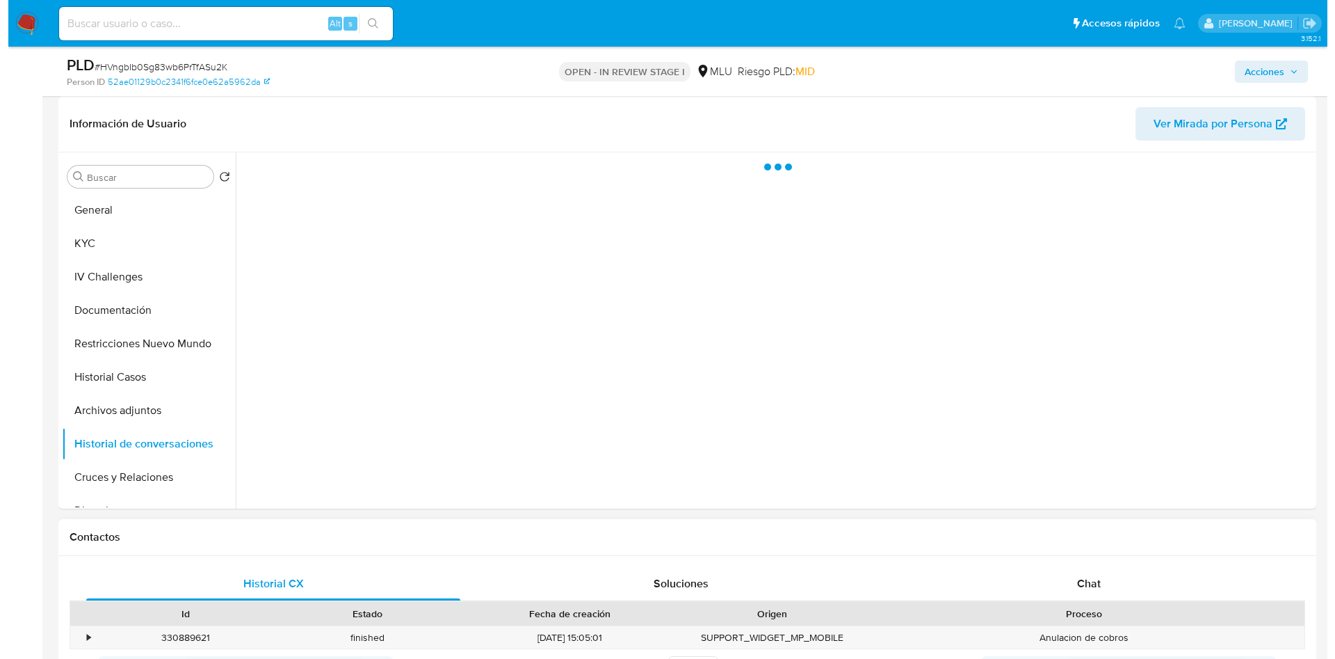
scroll to position [0, 0]
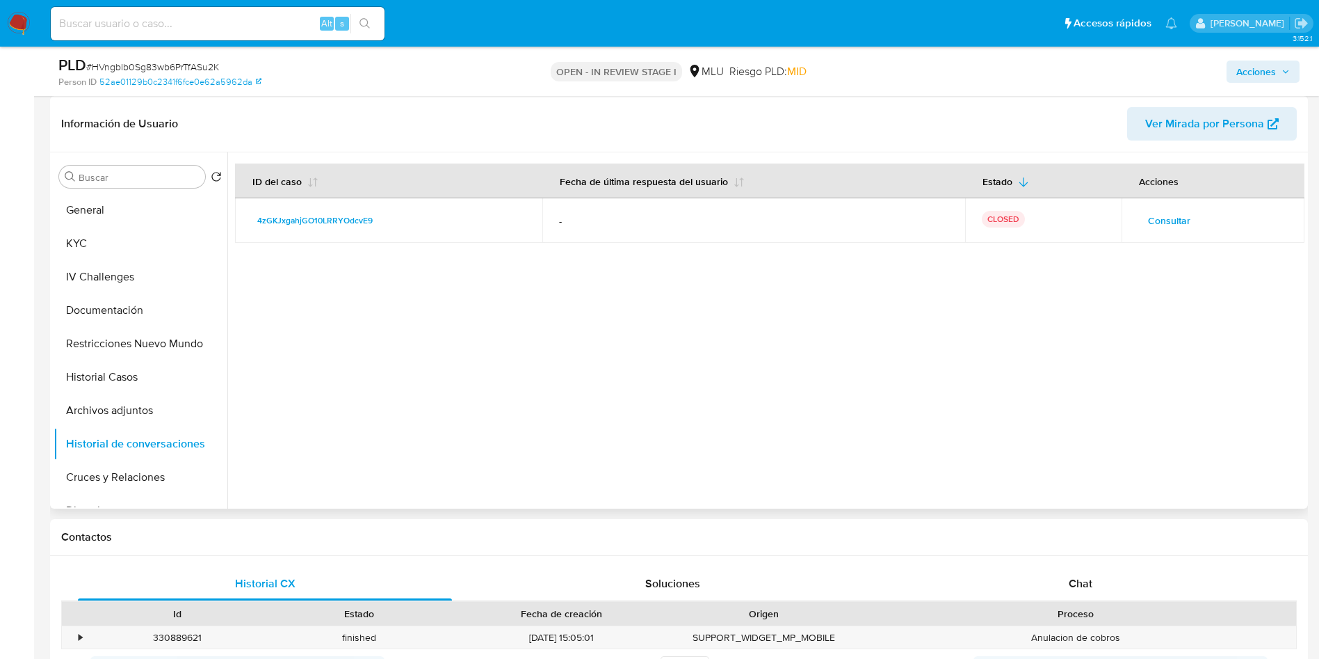
click at [1148, 222] on span "Consultar" at bounding box center [1169, 220] width 42 height 19
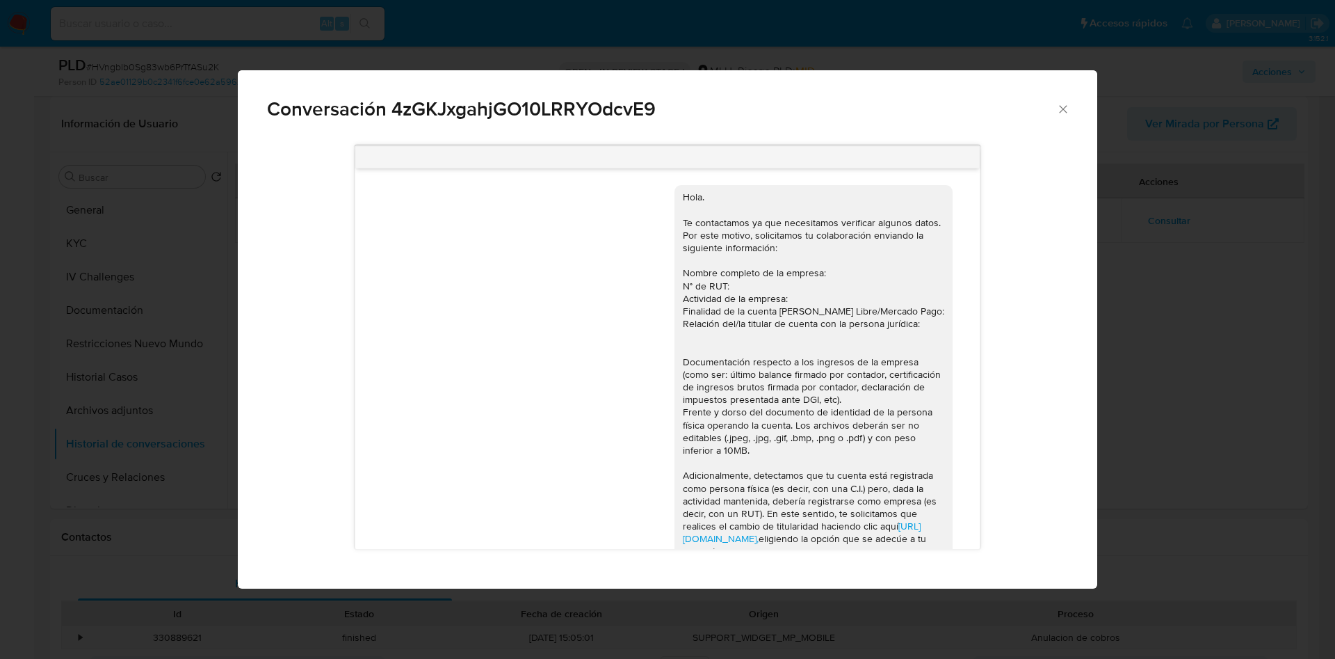
click at [1229, 290] on div "Conversación 4zGKJxgahjGO10LRRYOdcvE9 https://www.mercadolibre.com.uy/ayuda/Tra…" at bounding box center [667, 329] width 1335 height 659
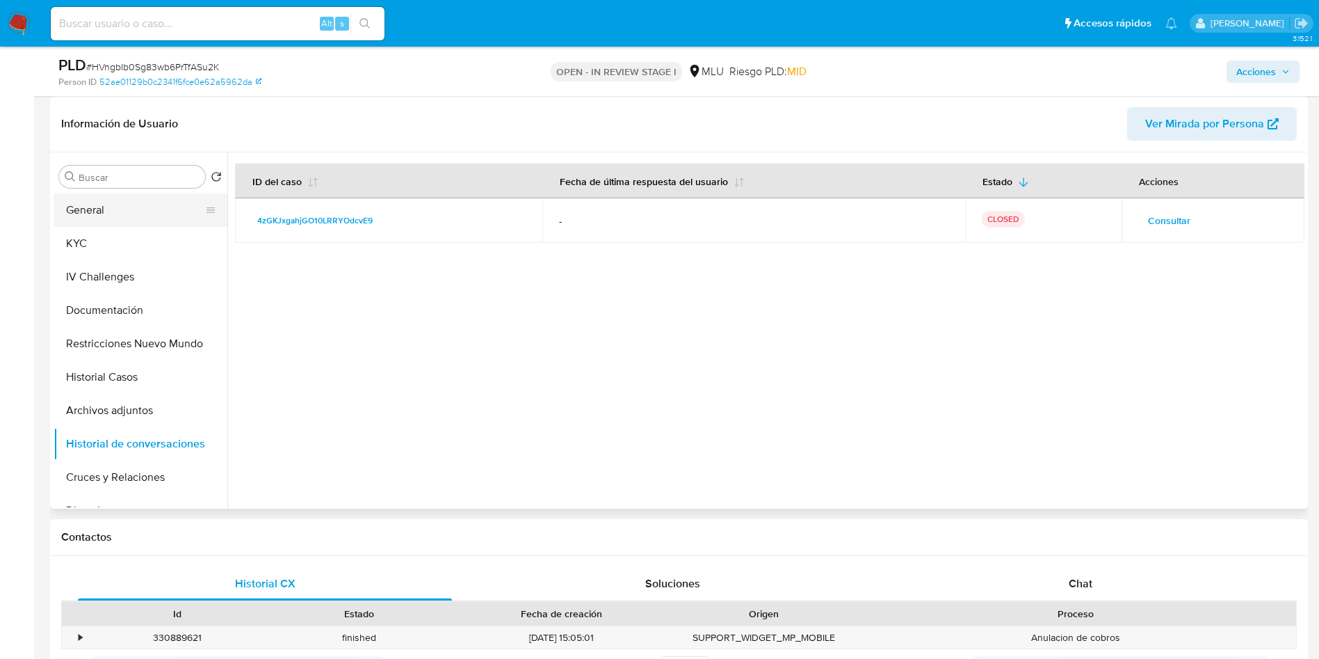
click at [103, 222] on button "General" at bounding box center [135, 209] width 163 height 33
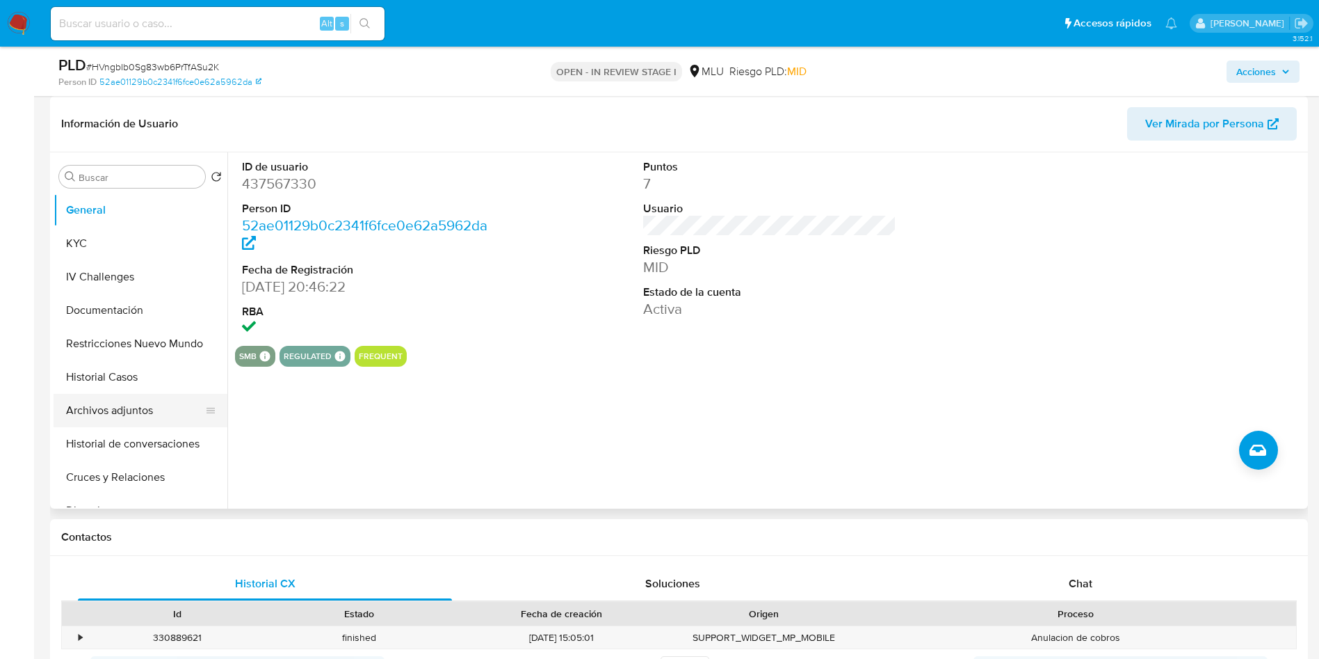
drag, startPoint x: 131, startPoint y: 403, endPoint x: 139, endPoint y: 417, distance: 16.8
click at [131, 404] on button "Archivos adjuntos" at bounding box center [135, 410] width 163 height 33
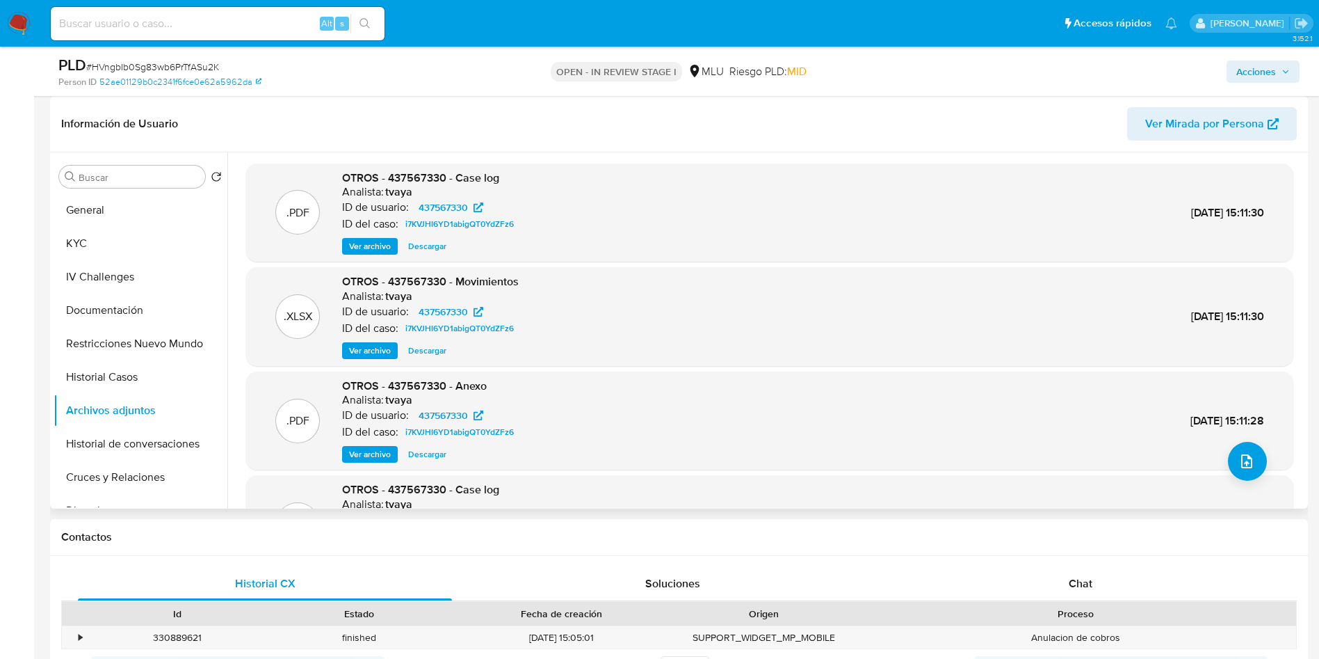
scroll to position [104, 0]
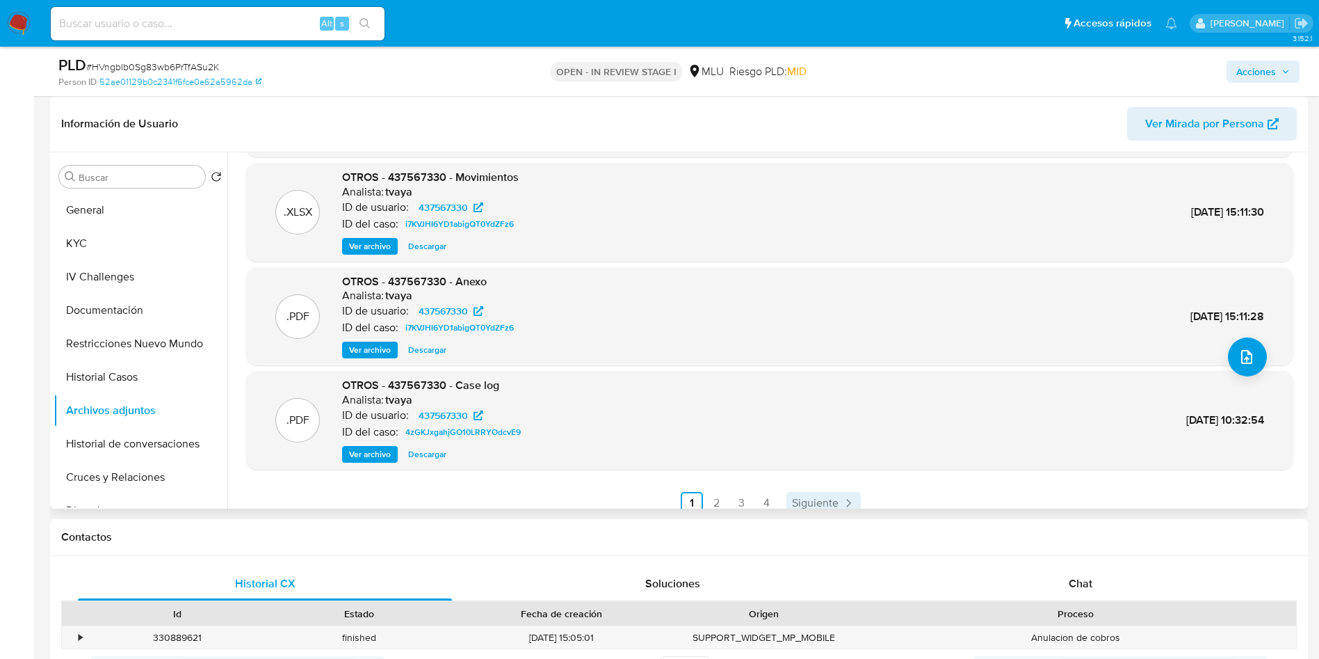
click at [828, 497] on span "Siguiente" at bounding box center [815, 502] width 47 height 11
click at [781, 502] on link "3" at bounding box center [779, 503] width 22 height 22
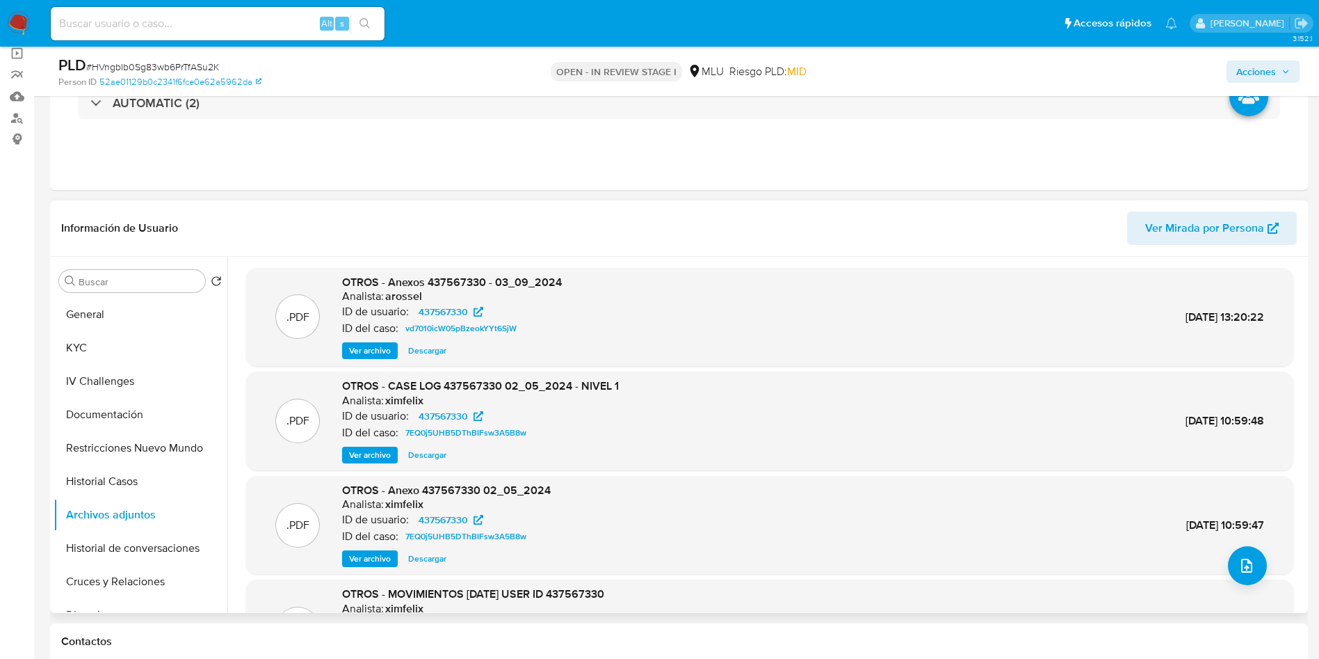
click at [376, 354] on span "Ver archivo" at bounding box center [370, 351] width 42 height 14
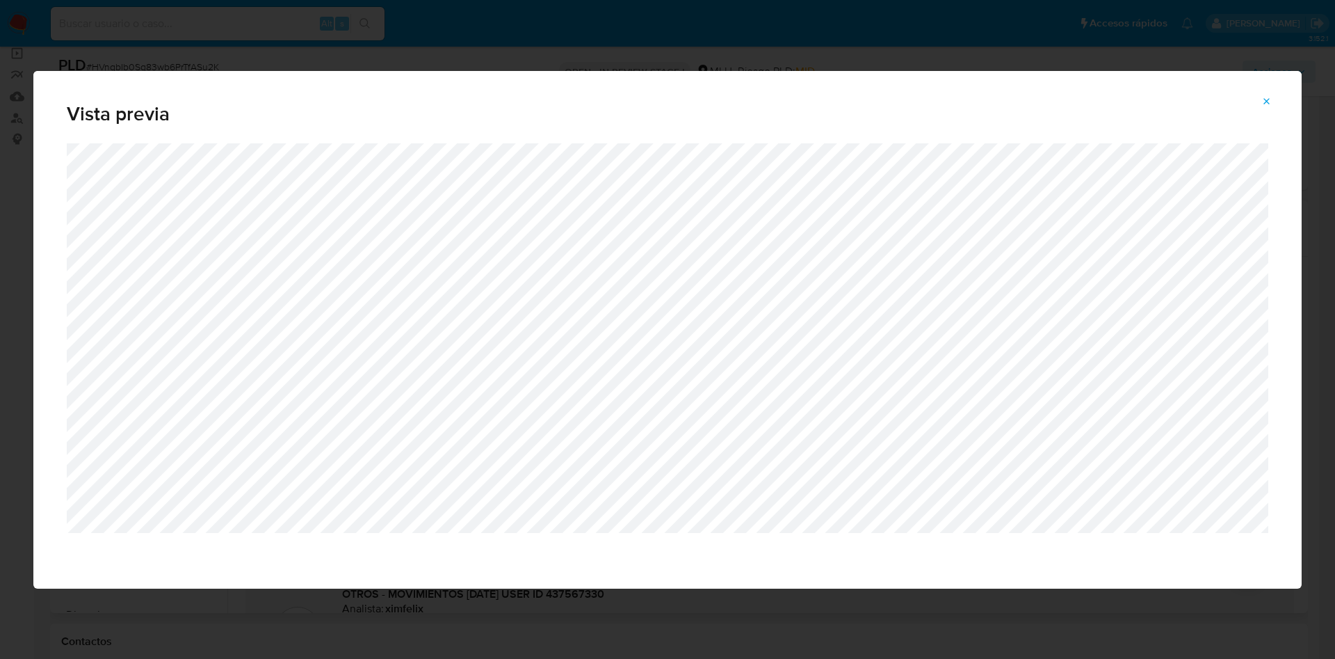
click at [1269, 89] on div "Vista previa" at bounding box center [667, 107] width 1268 height 72
click at [1258, 95] on button "Attachment preview" at bounding box center [1267, 101] width 31 height 22
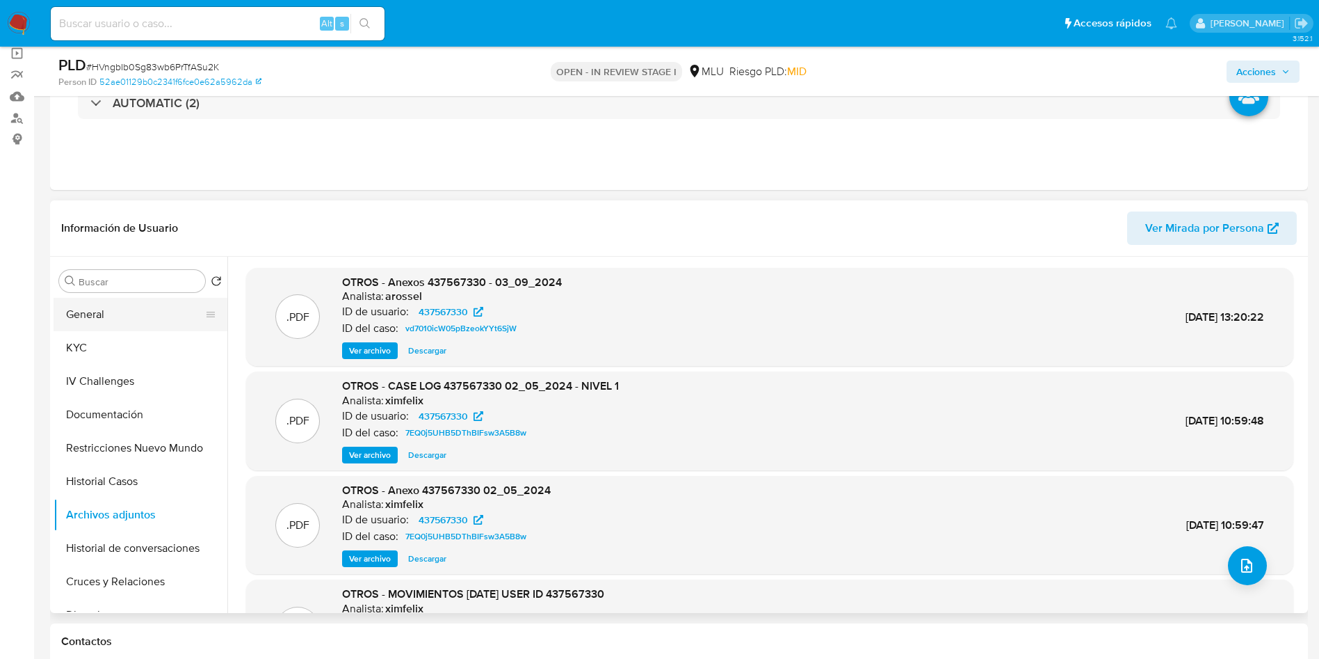
drag, startPoint x: 133, startPoint y: 313, endPoint x: 141, endPoint y: 317, distance: 9.3
click at [131, 309] on button "General" at bounding box center [135, 314] width 163 height 33
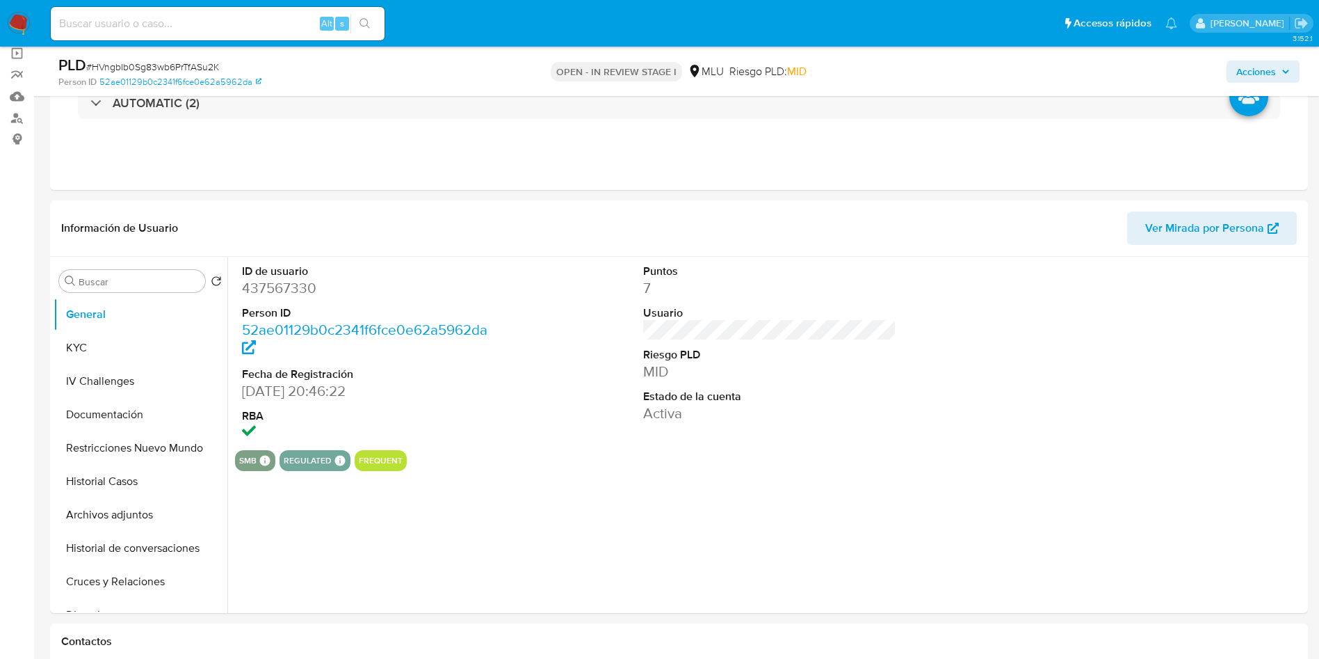
click at [295, 295] on dd "437567330" at bounding box center [369, 287] width 254 height 19
copy dd "437567330"
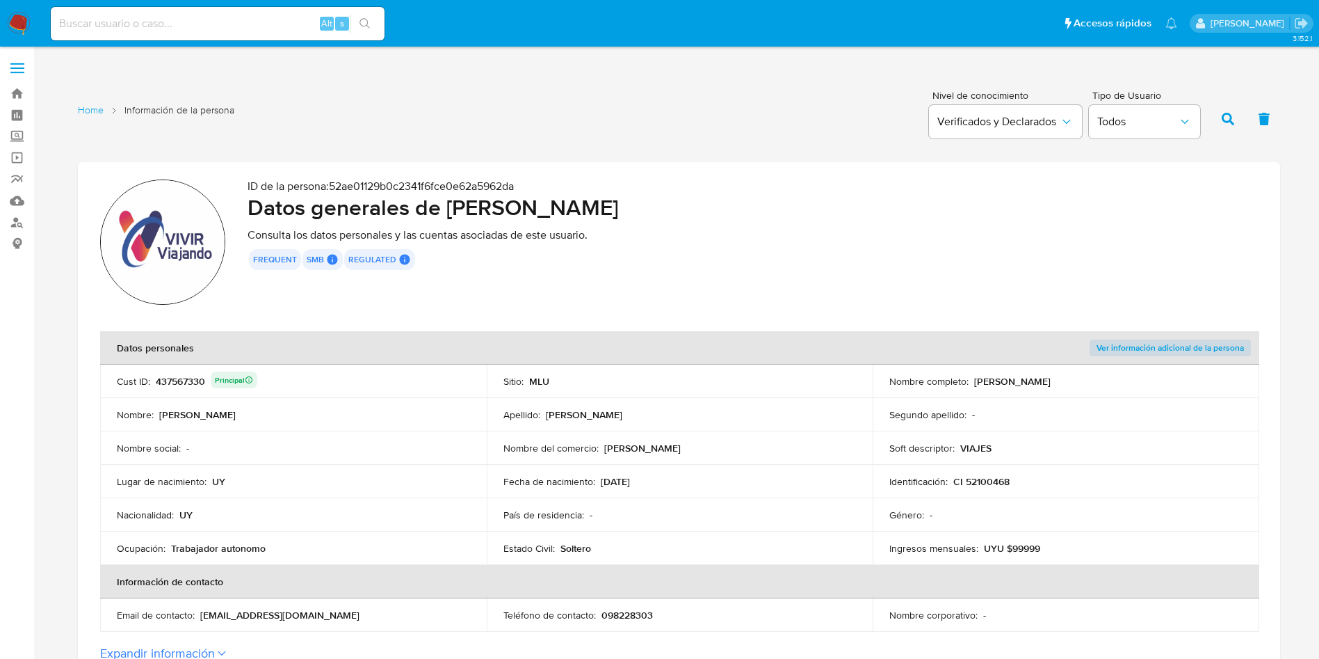
click at [171, 373] on div "437567330 Principal" at bounding box center [207, 380] width 102 height 19
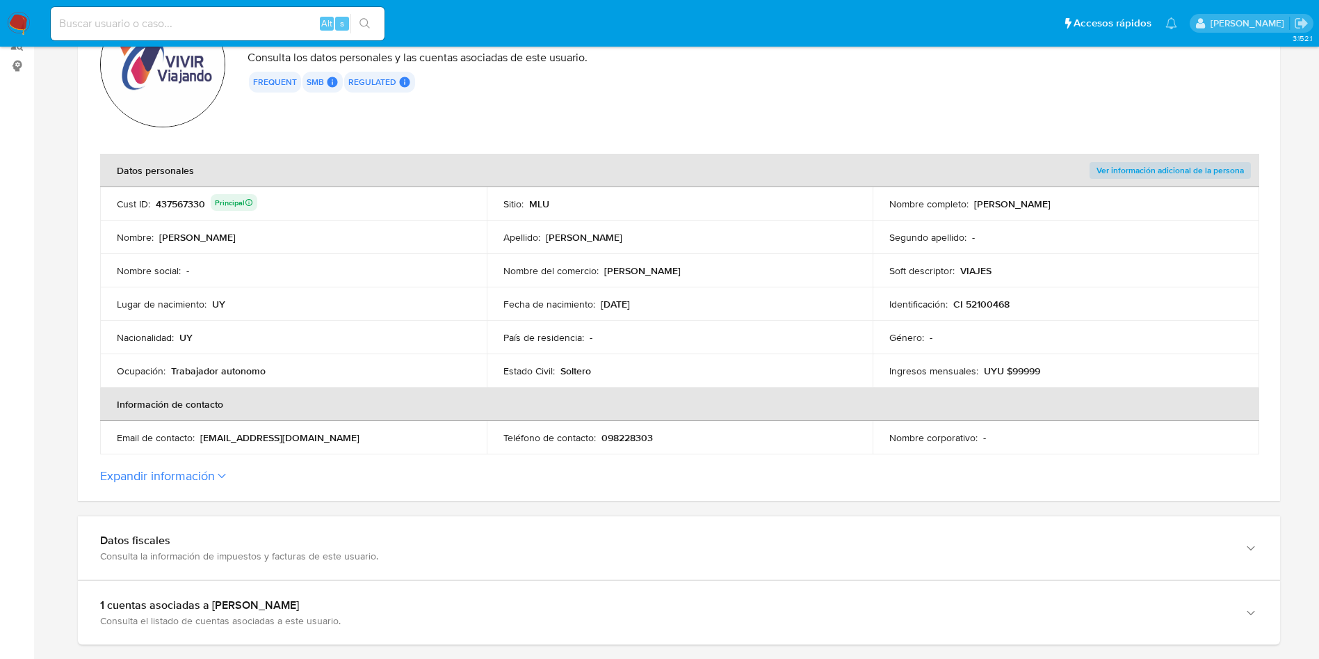
scroll to position [209, 0]
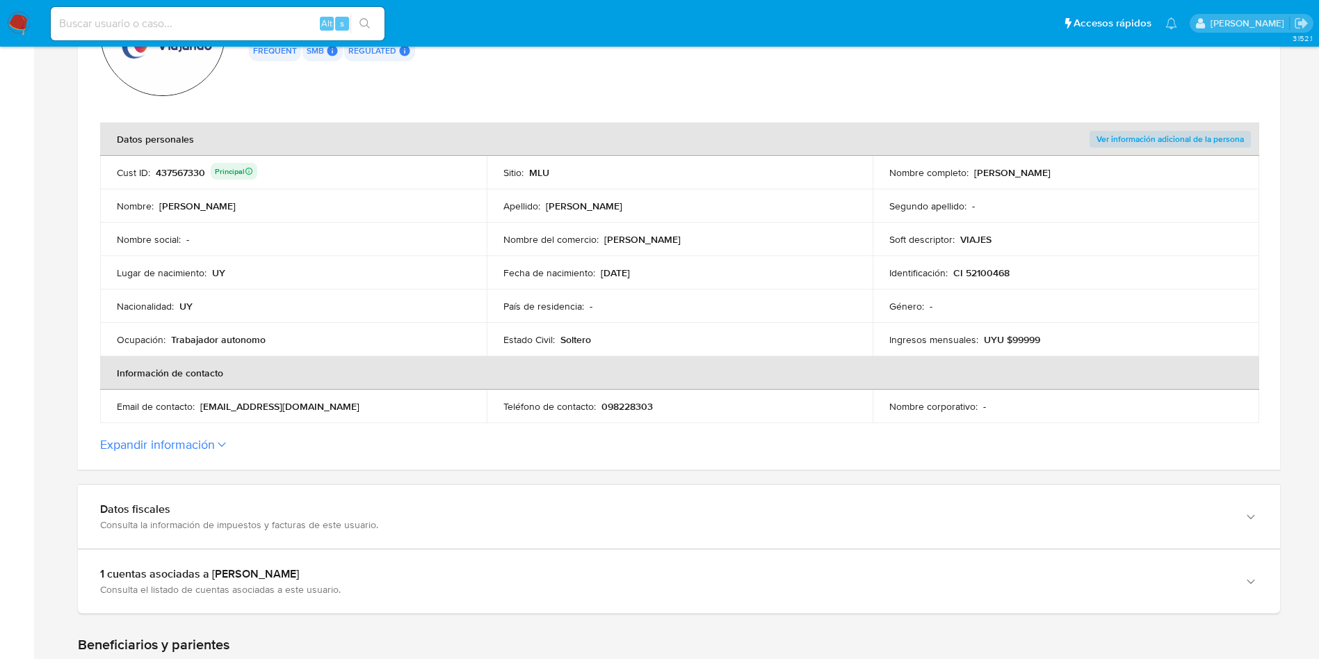
click at [190, 179] on div "437567330 Principal" at bounding box center [207, 172] width 102 height 19
click at [178, 177] on div "437567330 Principal" at bounding box center [207, 172] width 102 height 19
click at [179, 176] on div "437567330 Principal" at bounding box center [207, 172] width 102 height 19
